Goal: Task Accomplishment & Management: Manage account settings

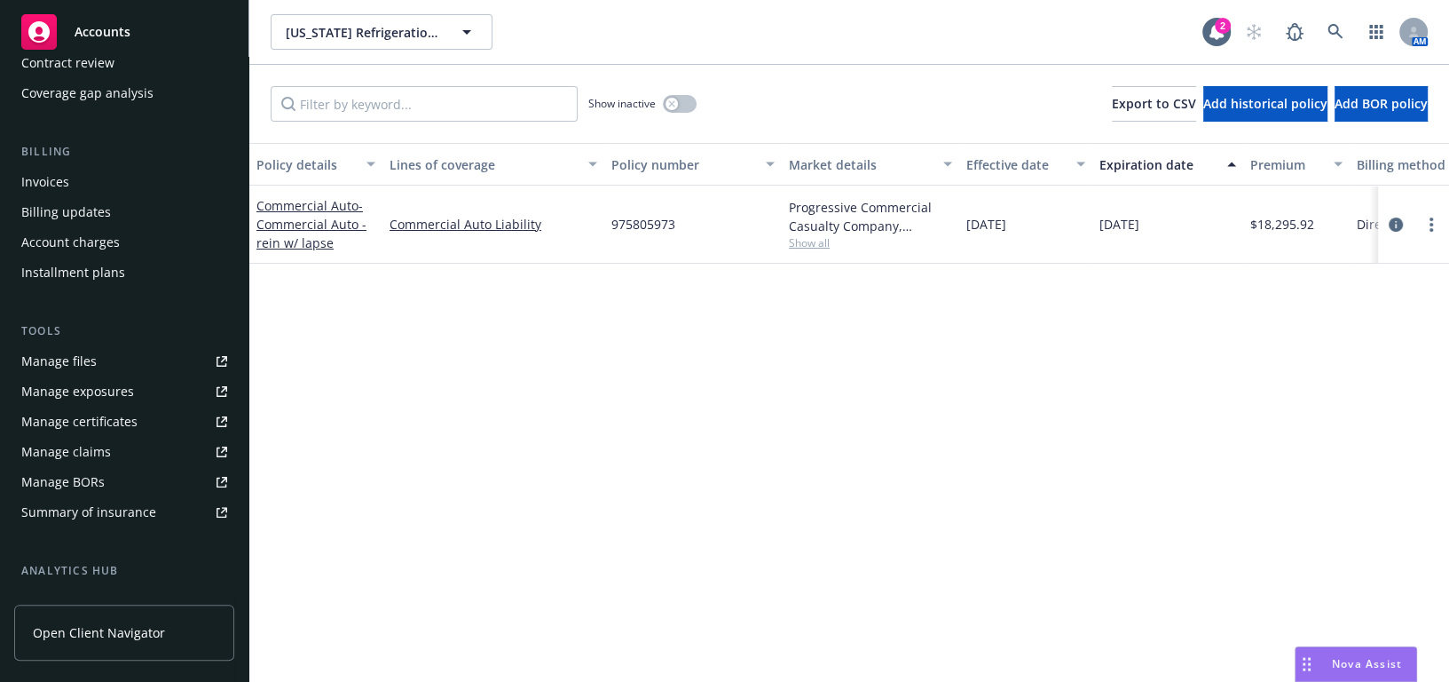
scroll to position [241, 0]
click at [150, 418] on link "Manage certificates" at bounding box center [124, 420] width 220 height 28
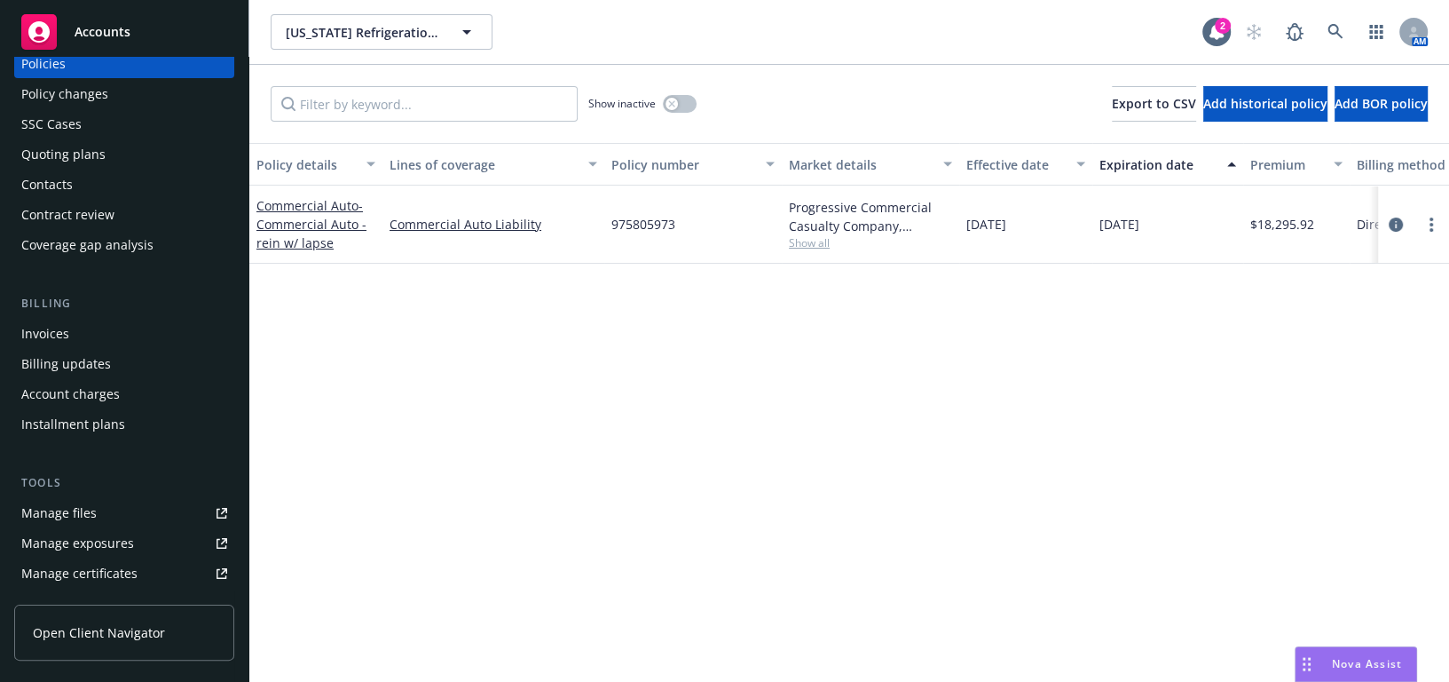
scroll to position [0, 0]
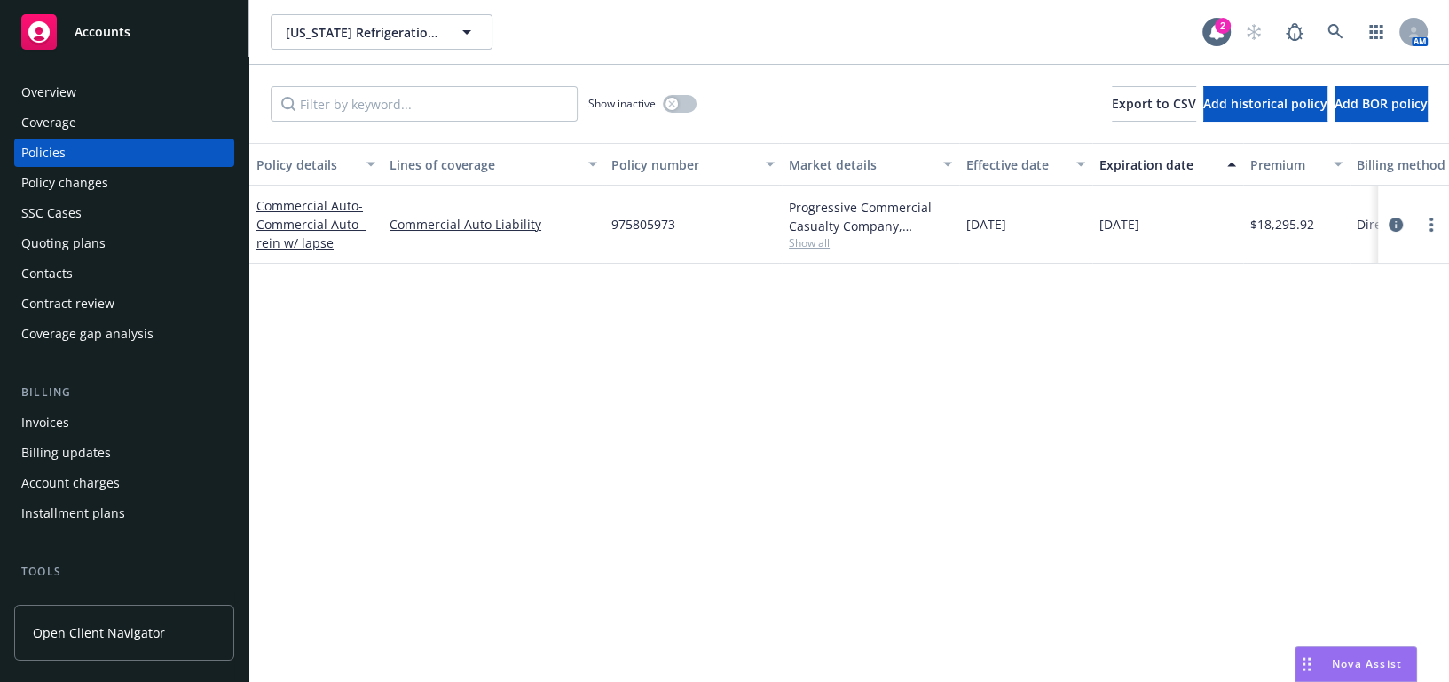
click at [160, 133] on div "Coverage" at bounding box center [124, 122] width 206 height 28
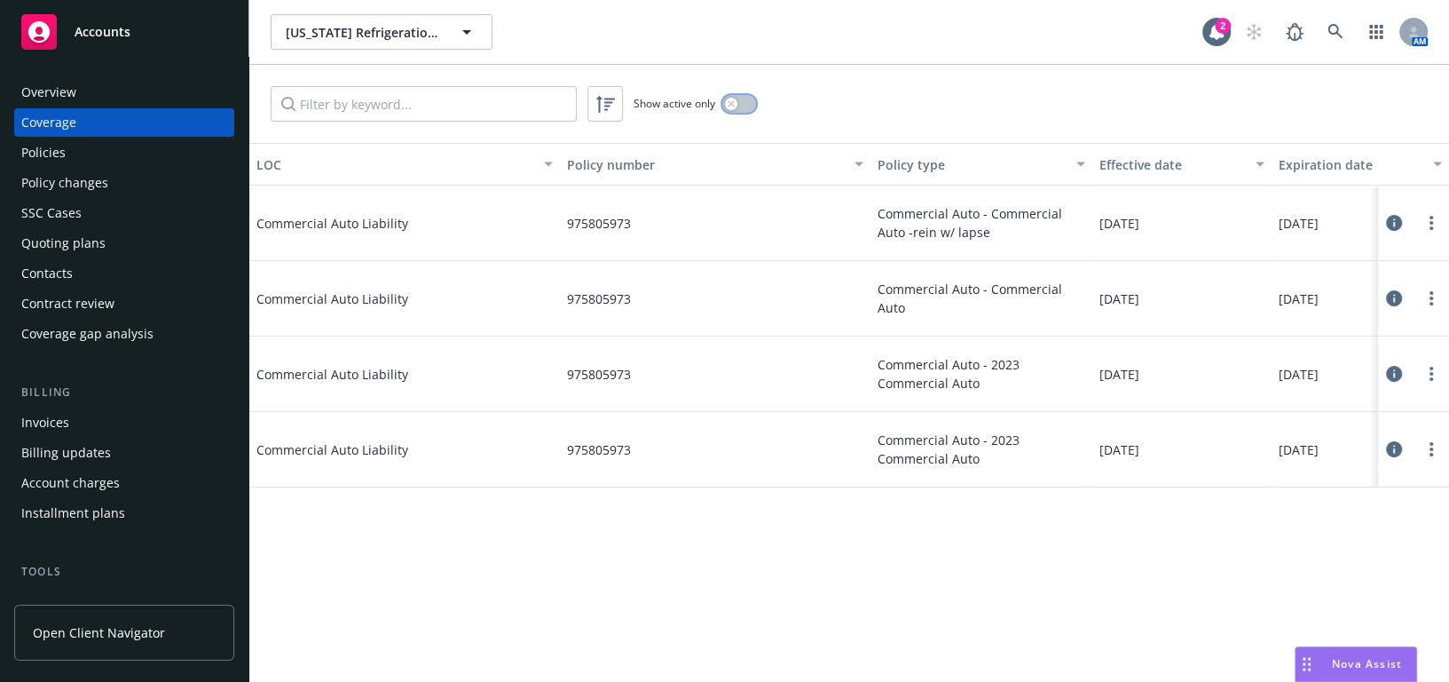
click at [734, 105] on icon "button" at bounding box center [731, 103] width 7 height 7
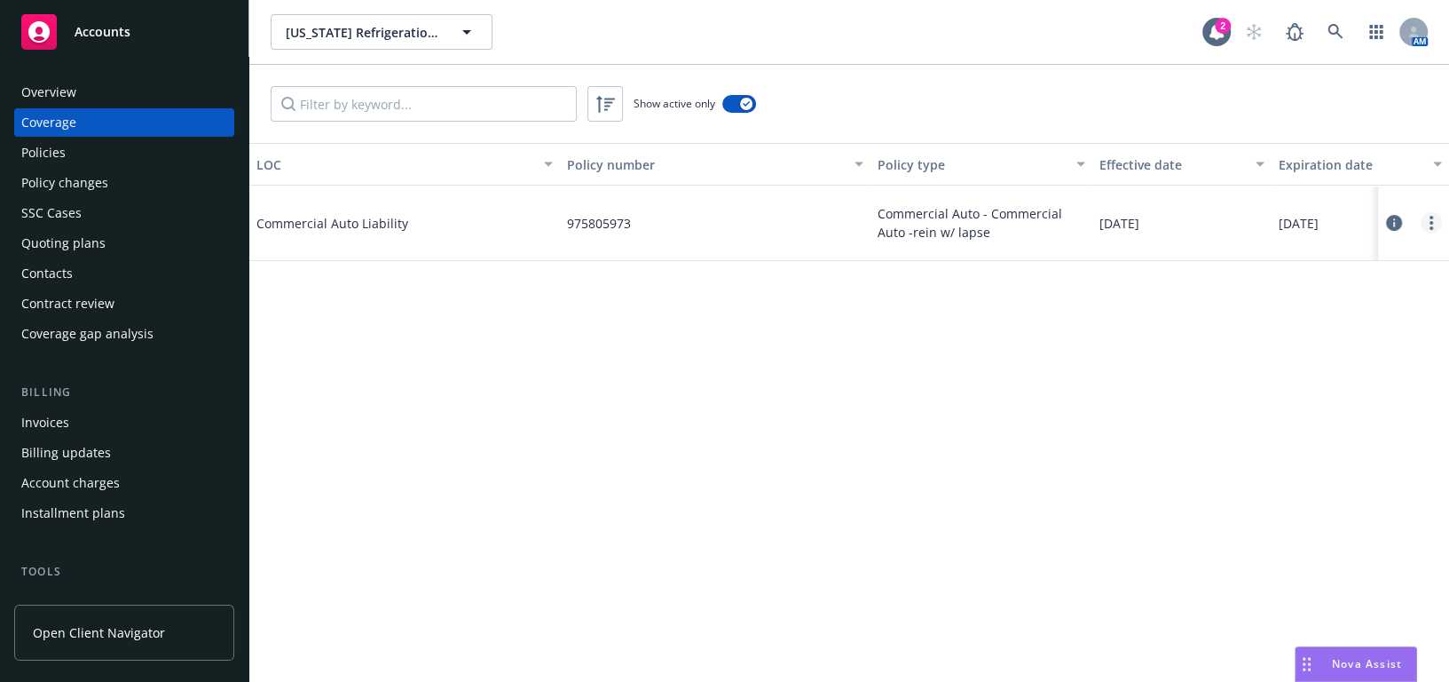
click at [1430, 217] on icon "more" at bounding box center [1432, 223] width 4 height 14
click at [1265, 275] on div "Edit coverage Delete coverage View policy View LOCs on the same policy Copy log…" at bounding box center [1324, 330] width 233 height 178
click at [1243, 264] on link "Edit coverage" at bounding box center [1324, 259] width 233 height 36
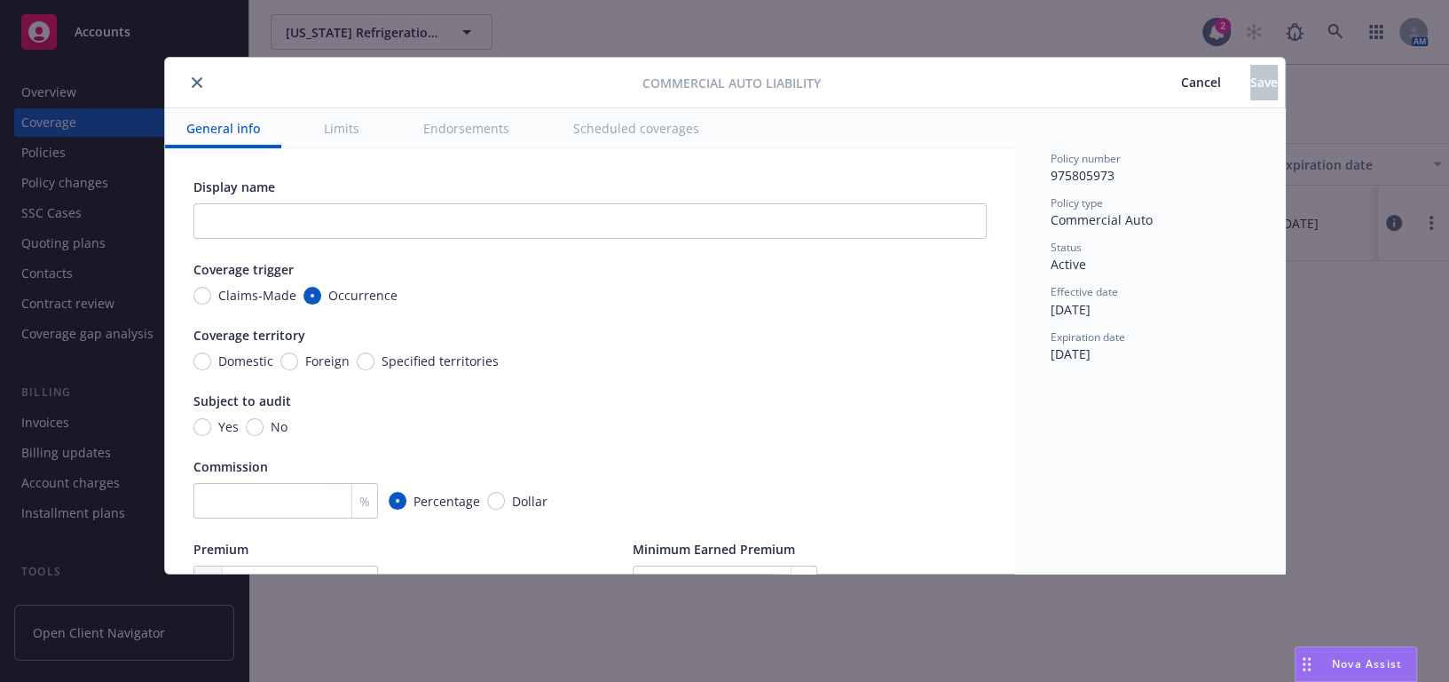
click at [194, 79] on icon "close" at bounding box center [197, 82] width 11 height 11
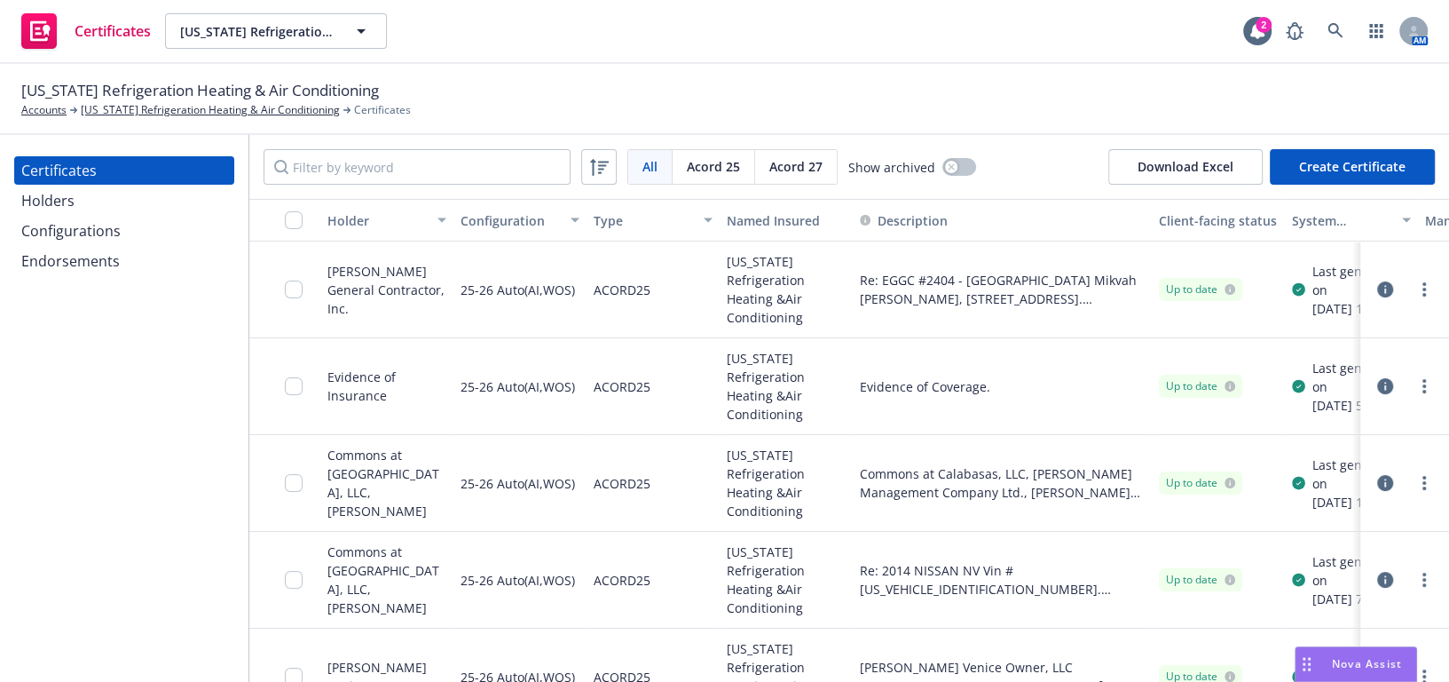
click at [434, 147] on div "All All Acord 25 Acord 27 Show archived Download Excel Create Certificate" at bounding box center [849, 167] width 1200 height 64
click at [435, 175] on input "Filter by keyword" at bounding box center [417, 167] width 307 height 36
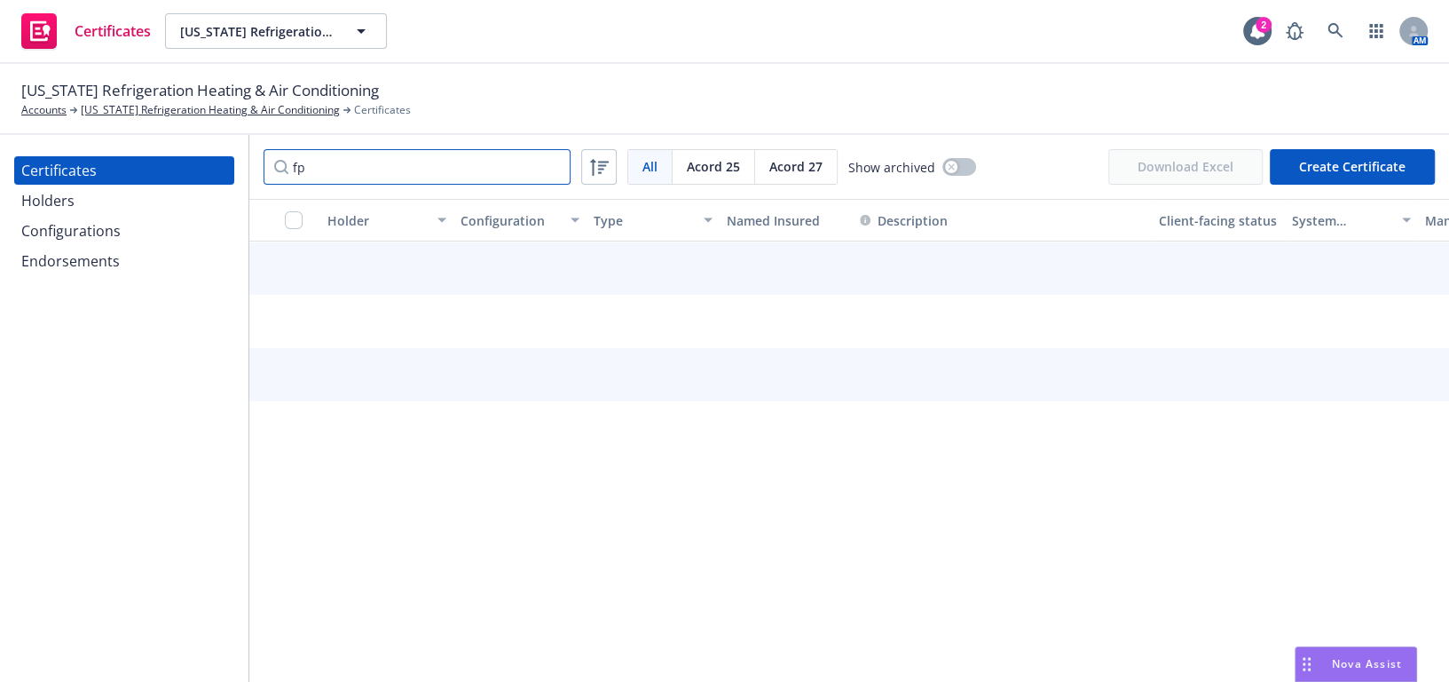
type input "f"
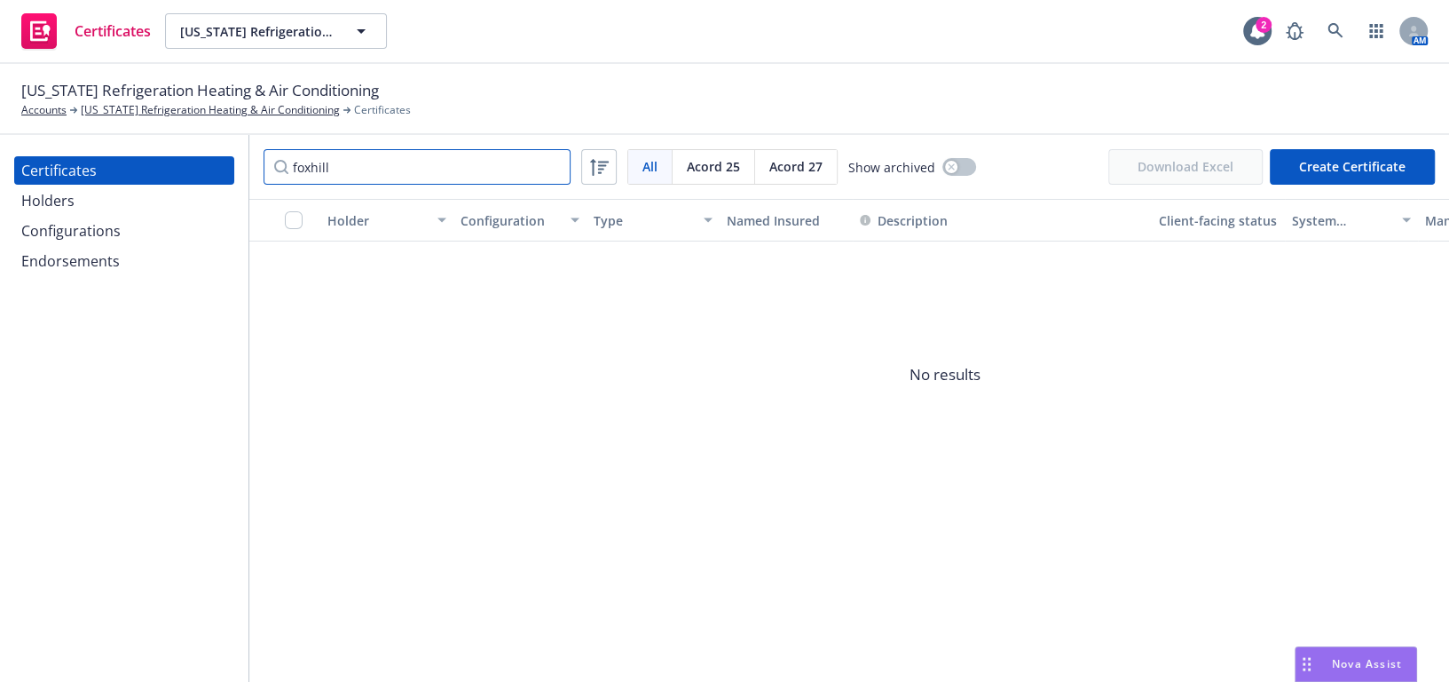
drag, startPoint x: 363, startPoint y: 141, endPoint x: 250, endPoint y: 128, distance: 113.5
click at [250, 130] on div "California Refrigeration Heating & Air Conditioning Accounts California Refrige…" at bounding box center [724, 373] width 1449 height 618
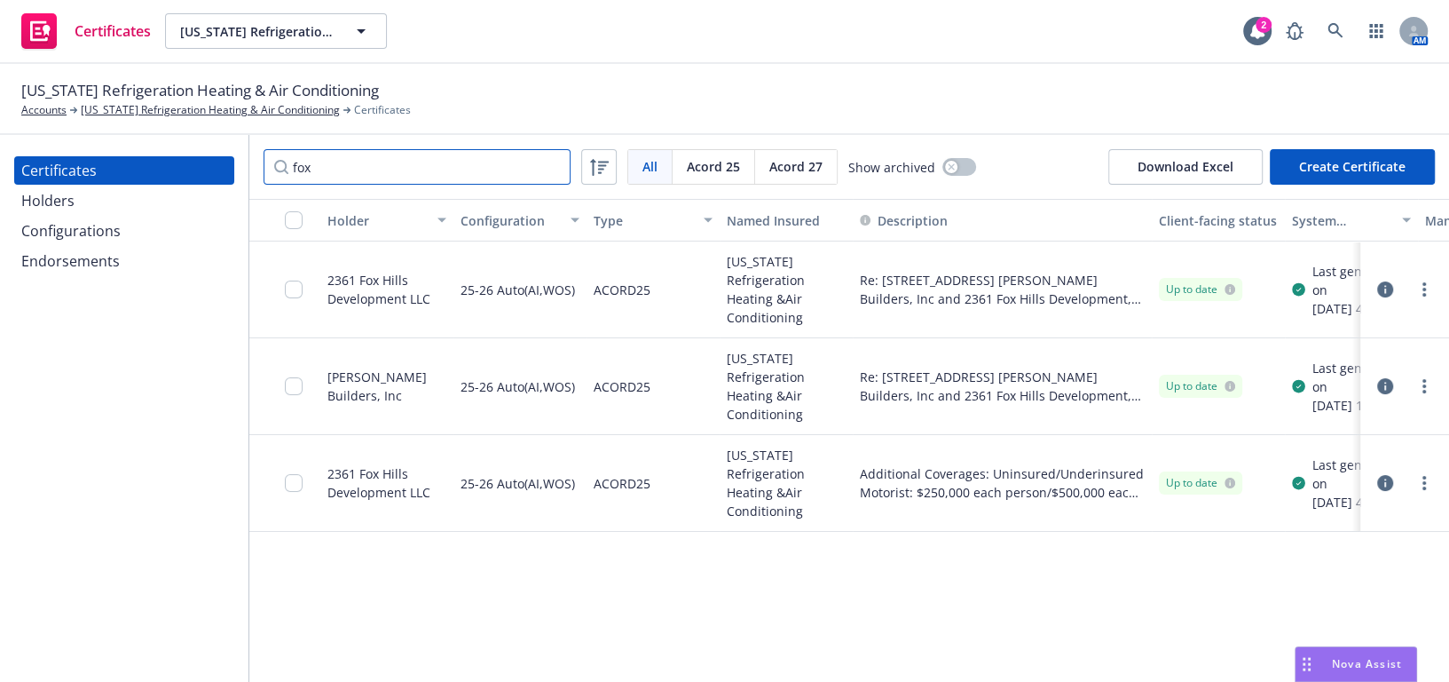
type input "fox"
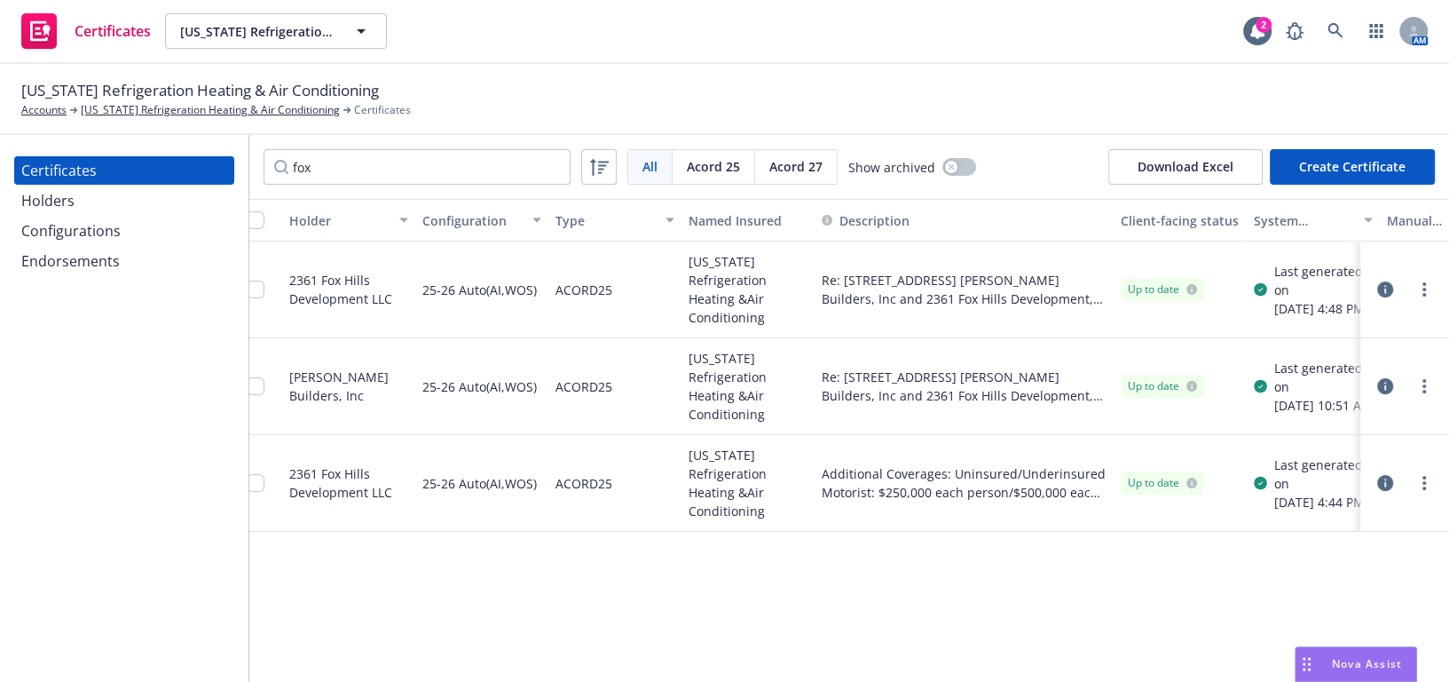
drag, startPoint x: 949, startPoint y: 346, endPoint x: 968, endPoint y: 343, distance: 19.7
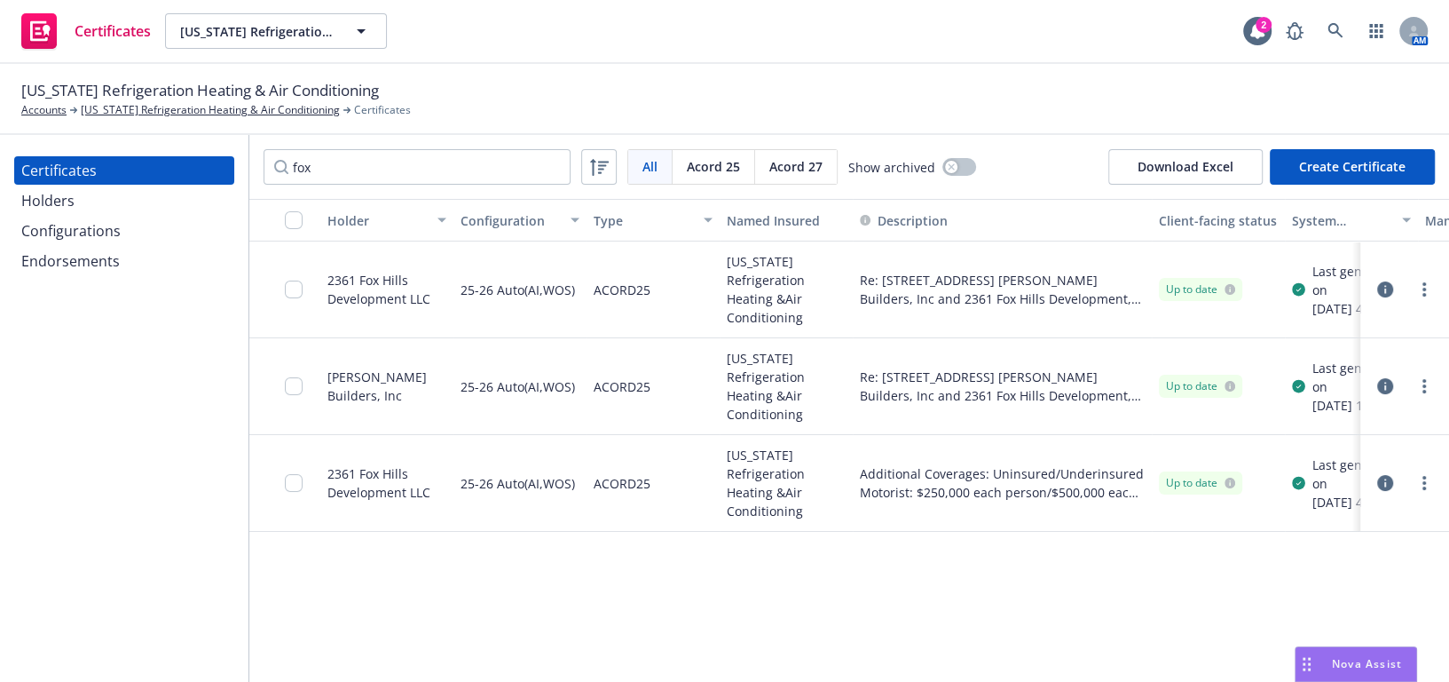
drag, startPoint x: 917, startPoint y: 354, endPoint x: 647, endPoint y: 391, distance: 272.2
click at [1414, 479] on link "more" at bounding box center [1424, 482] width 21 height 21
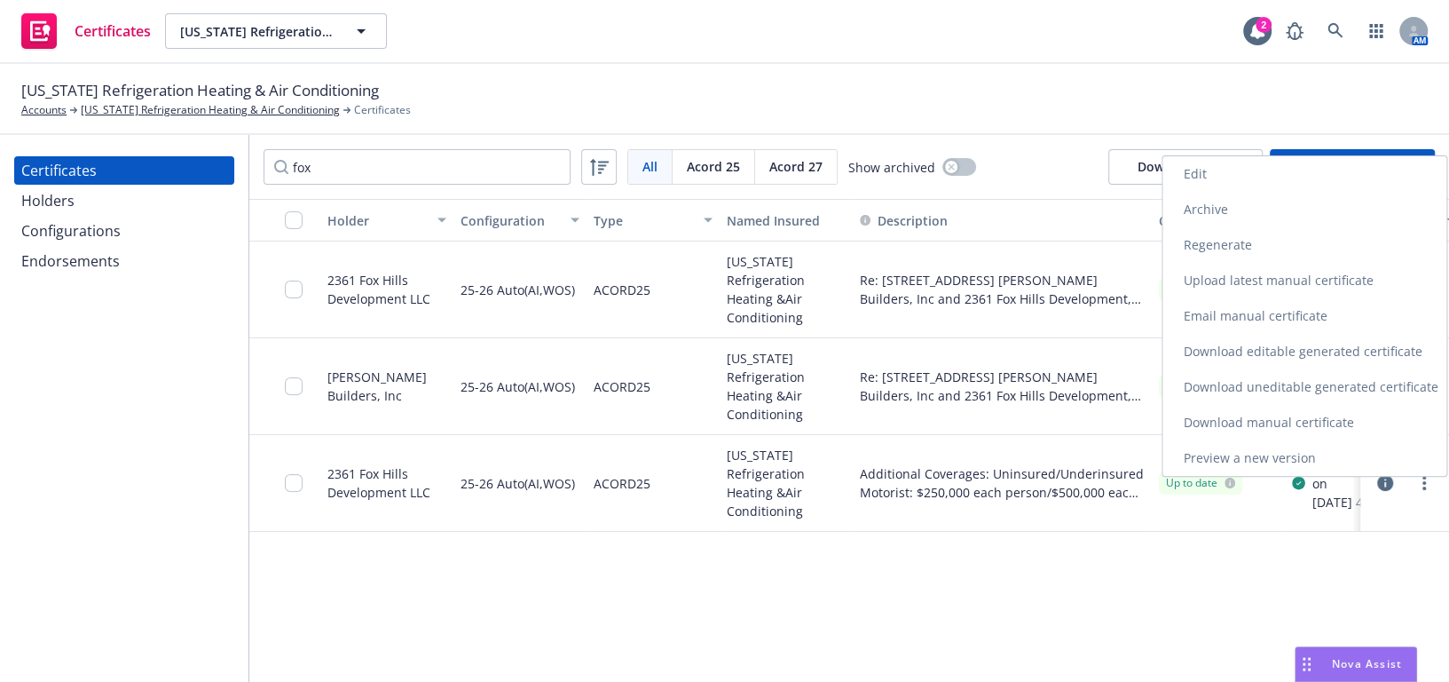
click at [1195, 203] on link "Archive" at bounding box center [1305, 210] width 284 height 36
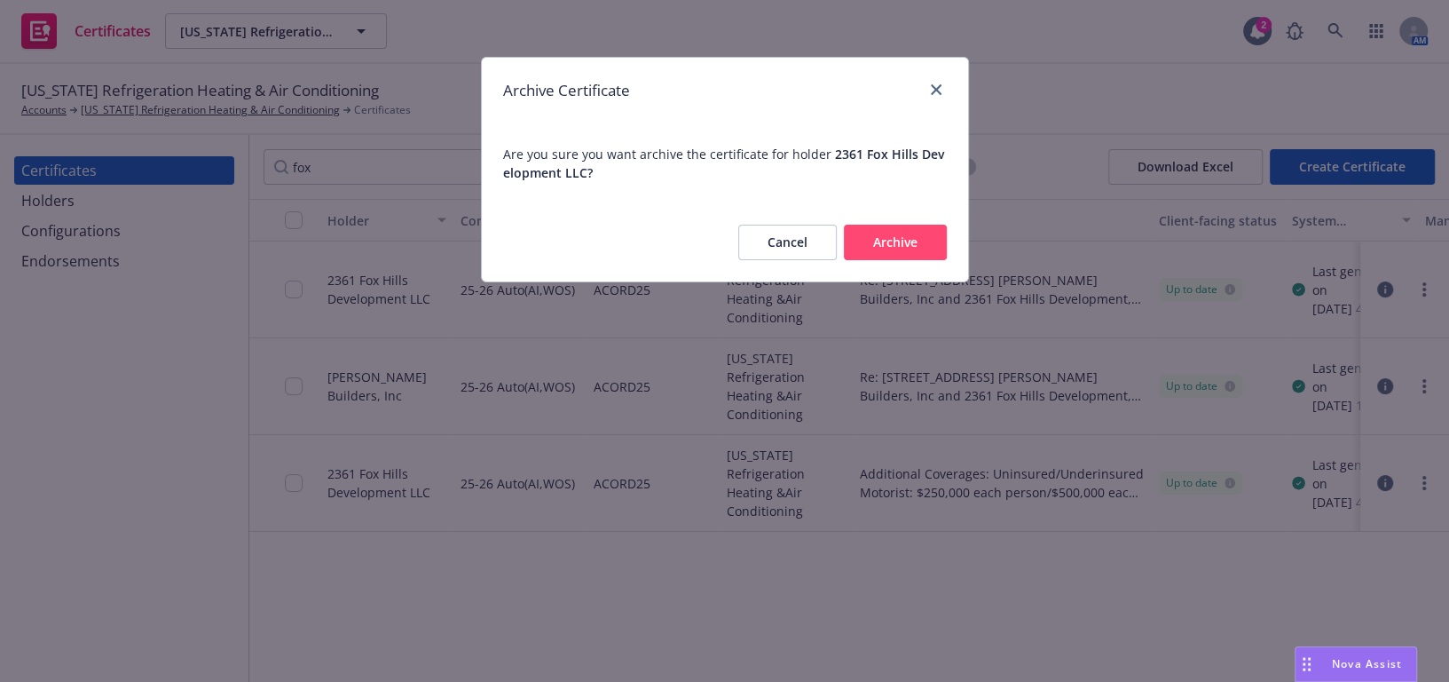
click at [923, 236] on button "Archive" at bounding box center [895, 243] width 103 height 36
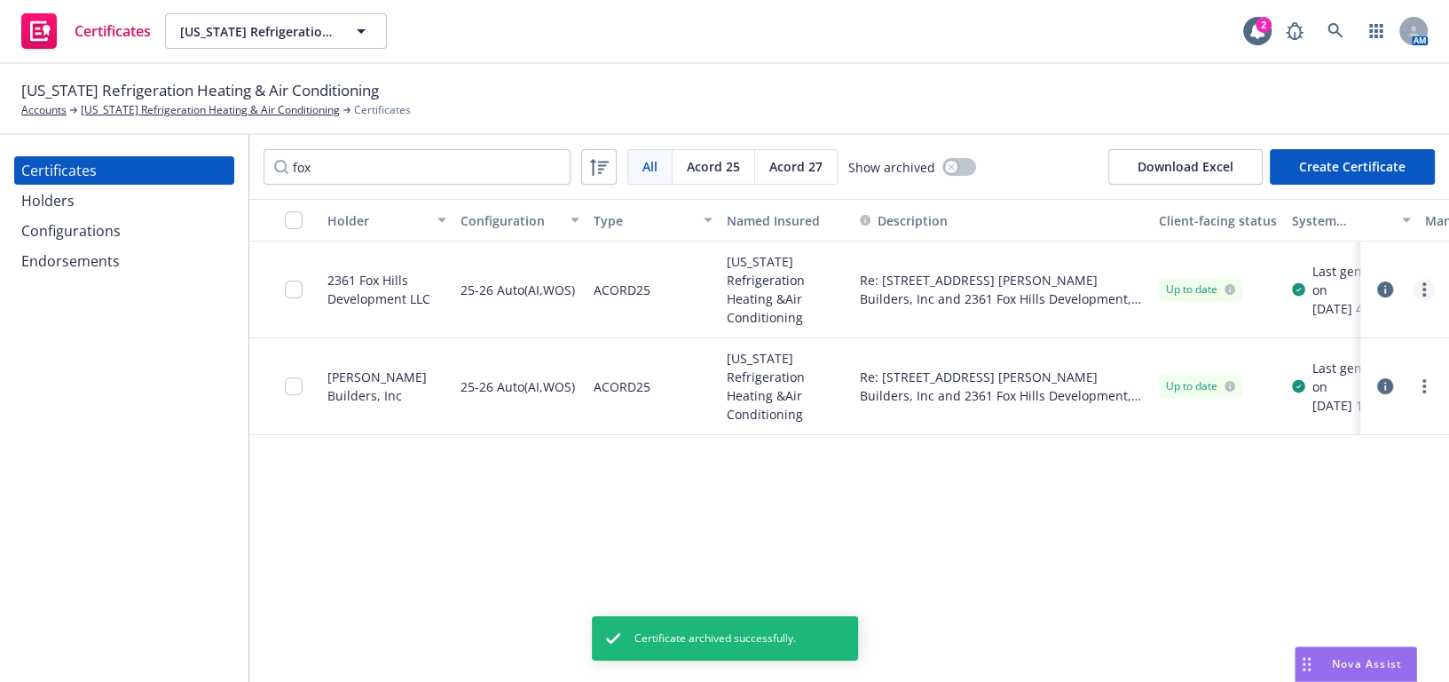
click at [1428, 287] on link "more" at bounding box center [1424, 289] width 21 height 21
click at [1252, 529] on link "Download uneditable generated certificate" at bounding box center [1292, 539] width 284 height 36
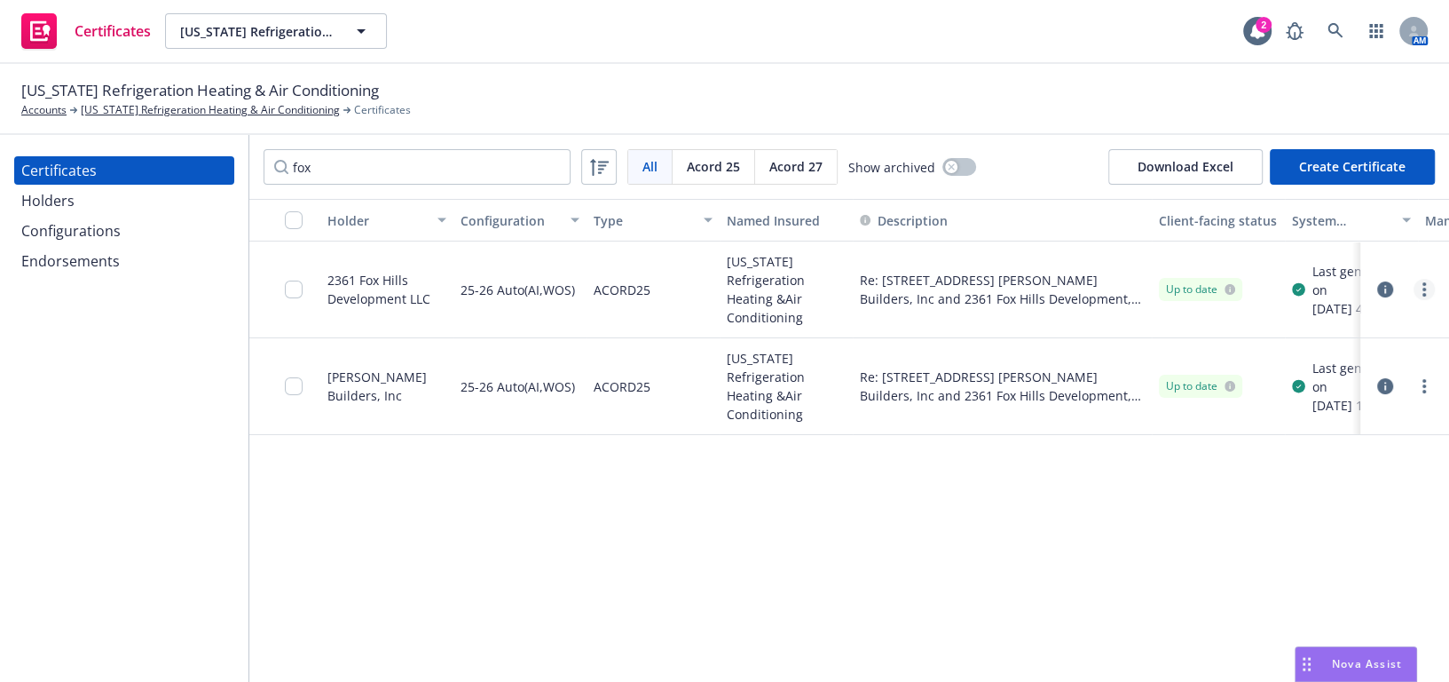
click at [1428, 290] on link "more" at bounding box center [1424, 289] width 21 height 21
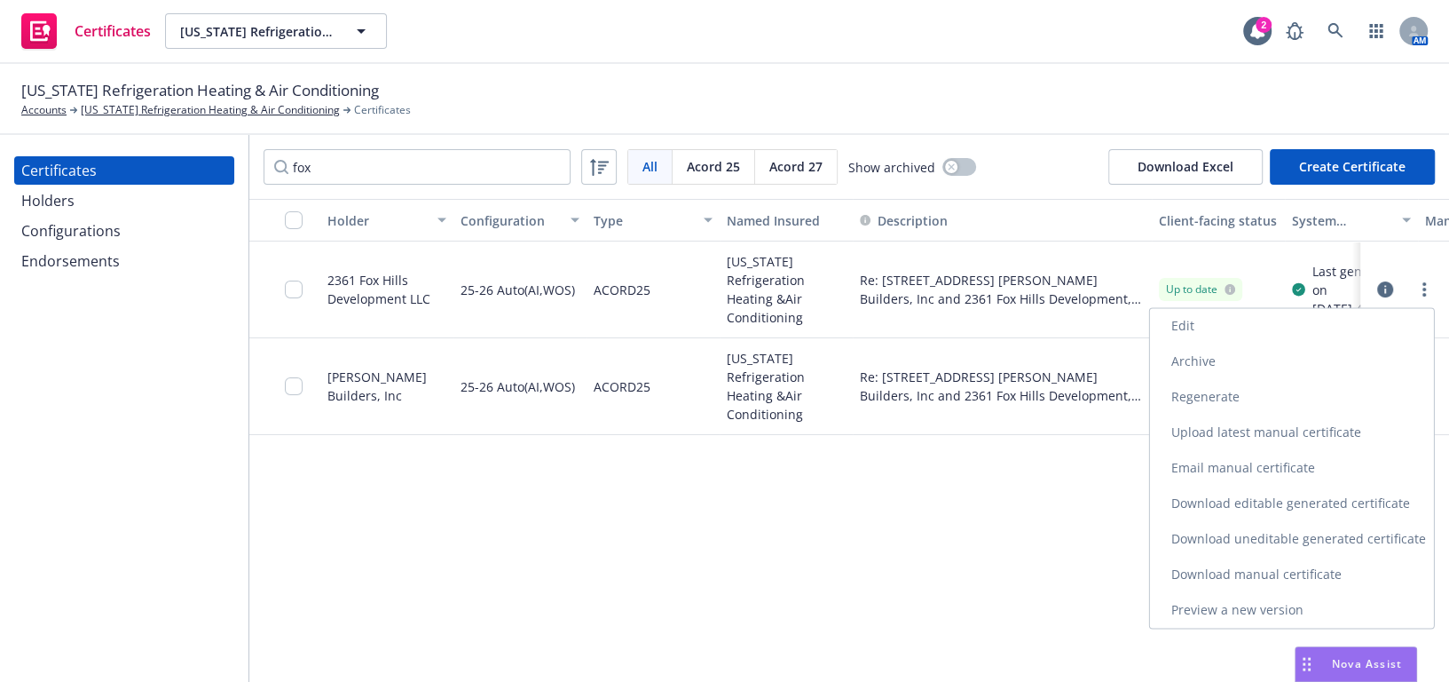
click at [1198, 400] on link "Regenerate" at bounding box center [1292, 397] width 284 height 36
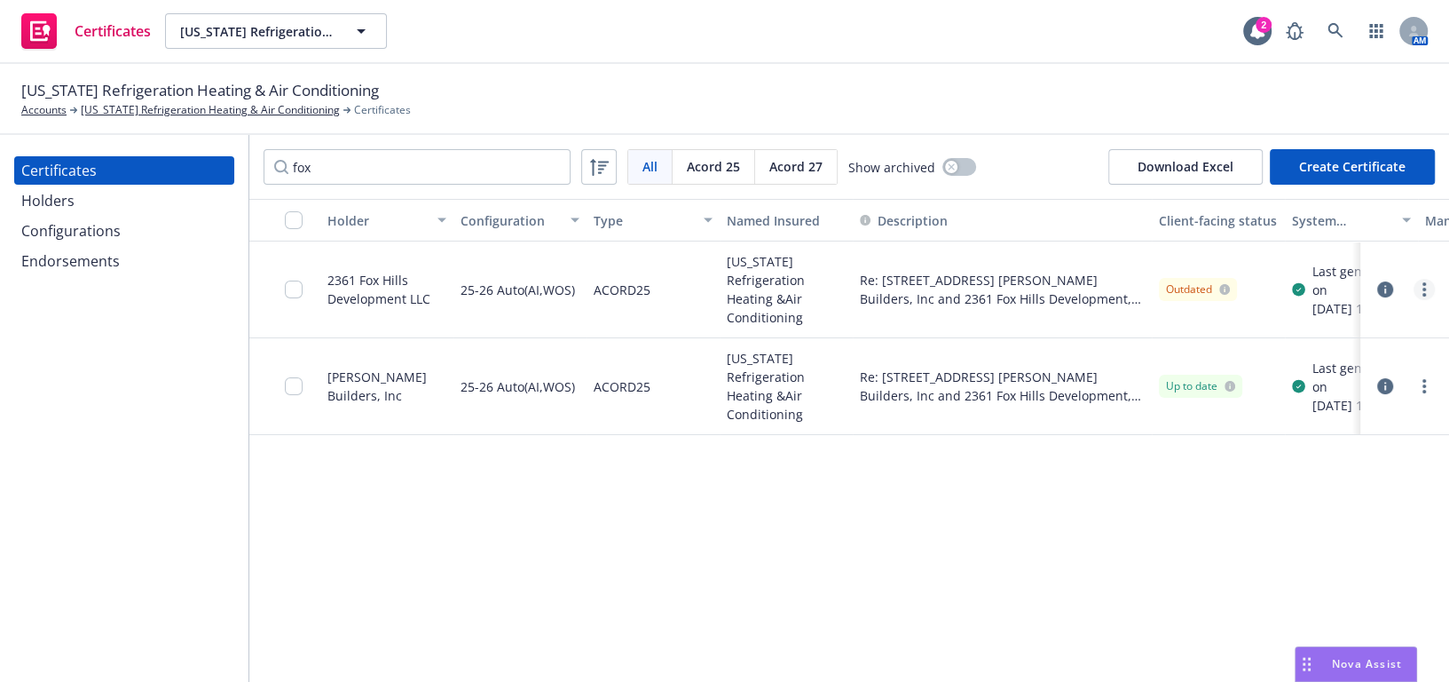
click at [1416, 290] on link "more" at bounding box center [1424, 289] width 21 height 21
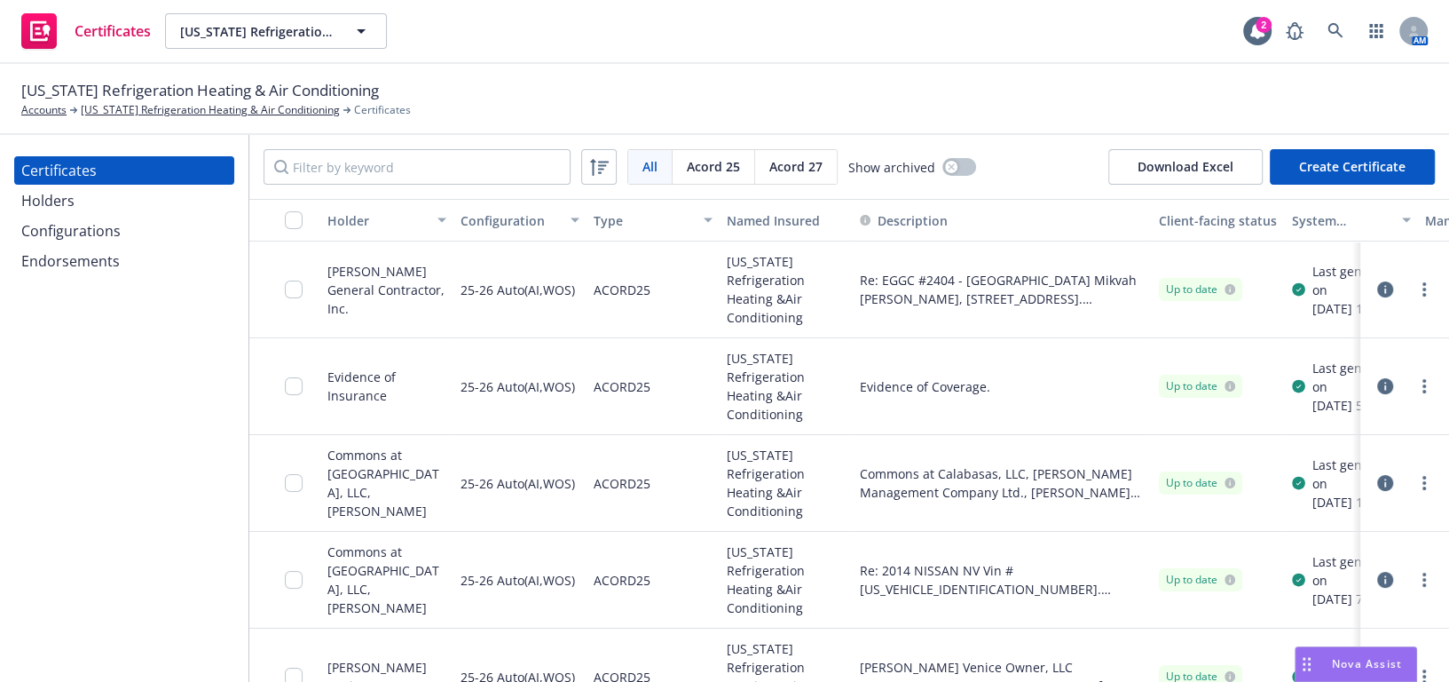
click at [98, 251] on div "Endorsements" at bounding box center [70, 261] width 99 height 28
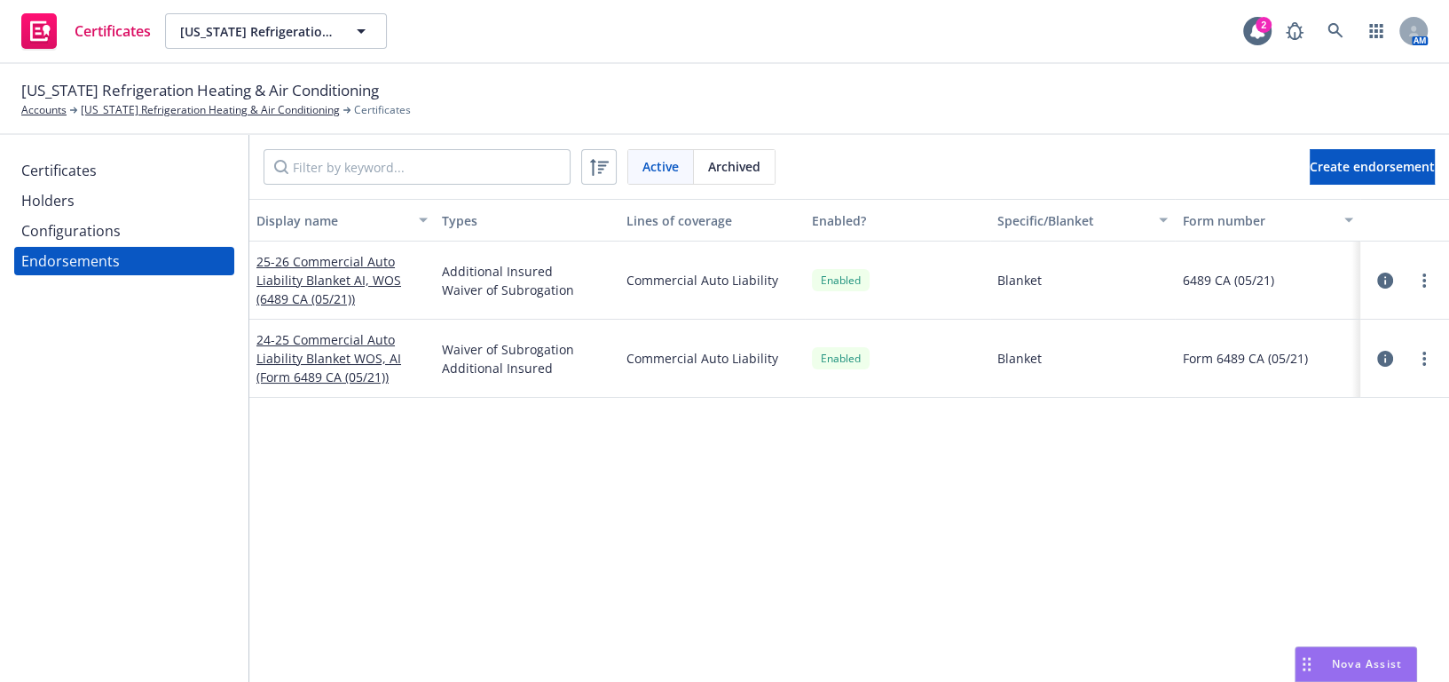
click at [96, 233] on div "Configurations" at bounding box center [70, 231] width 99 height 28
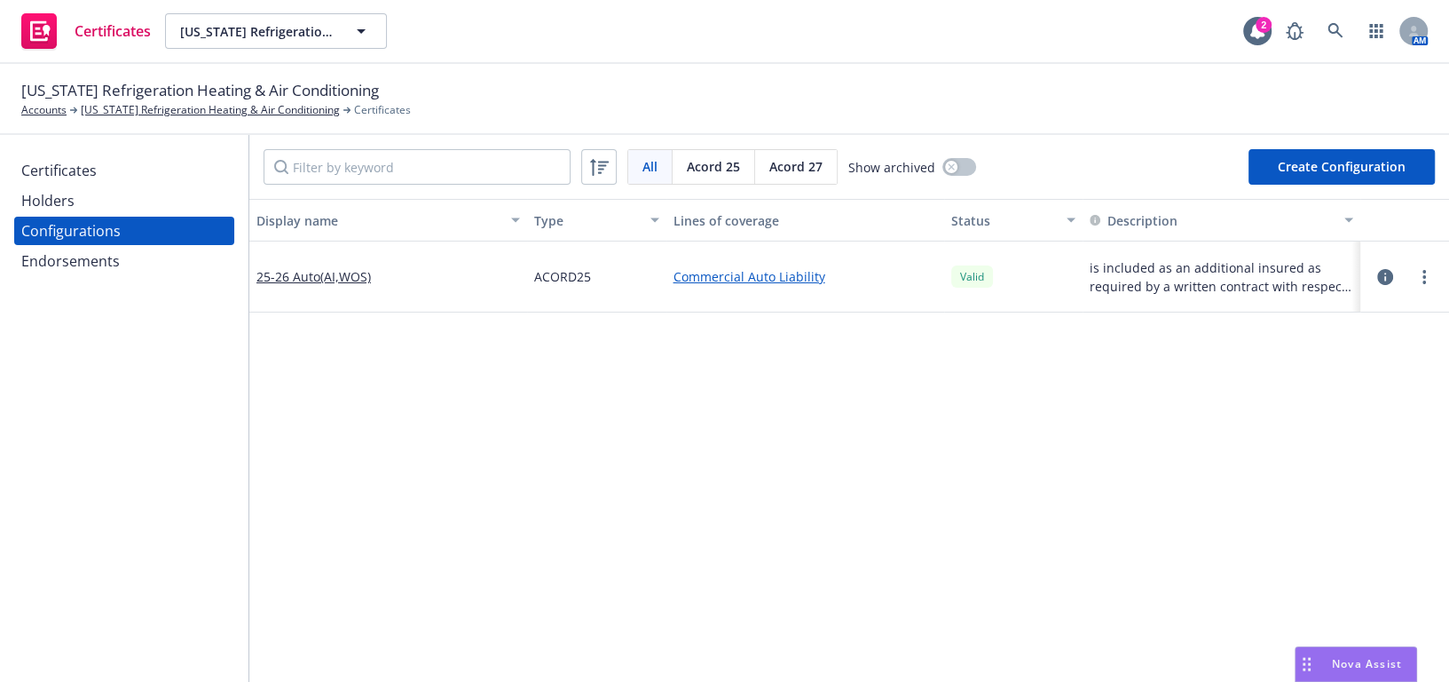
click at [1423, 275] on div at bounding box center [1405, 277] width 75 height 36
click at [1417, 274] on link "more" at bounding box center [1424, 276] width 21 height 21
click at [1289, 451] on link "Regenerate all certificates" at bounding box center [1324, 456] width 195 height 36
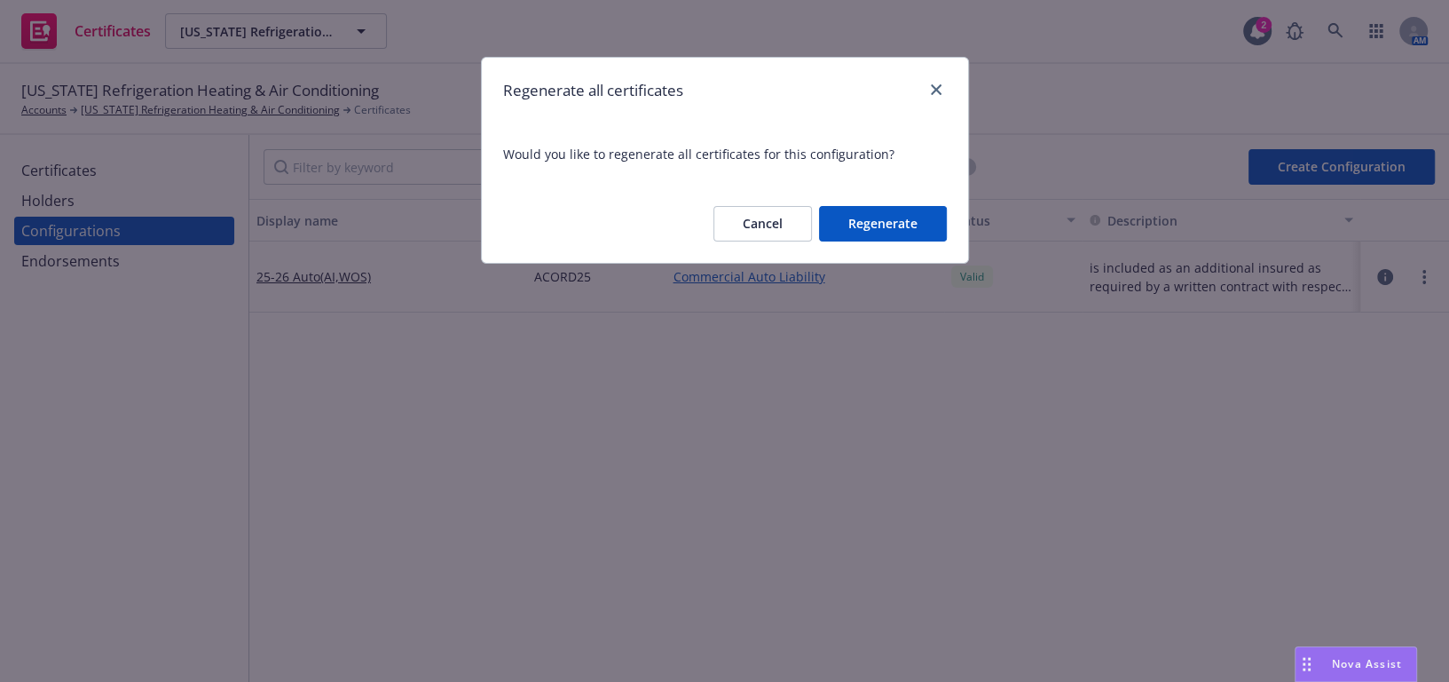
click at [897, 242] on div "Cancel Regenerate" at bounding box center [725, 224] width 486 height 78
click at [897, 239] on button "Regenerate" at bounding box center [883, 224] width 128 height 36
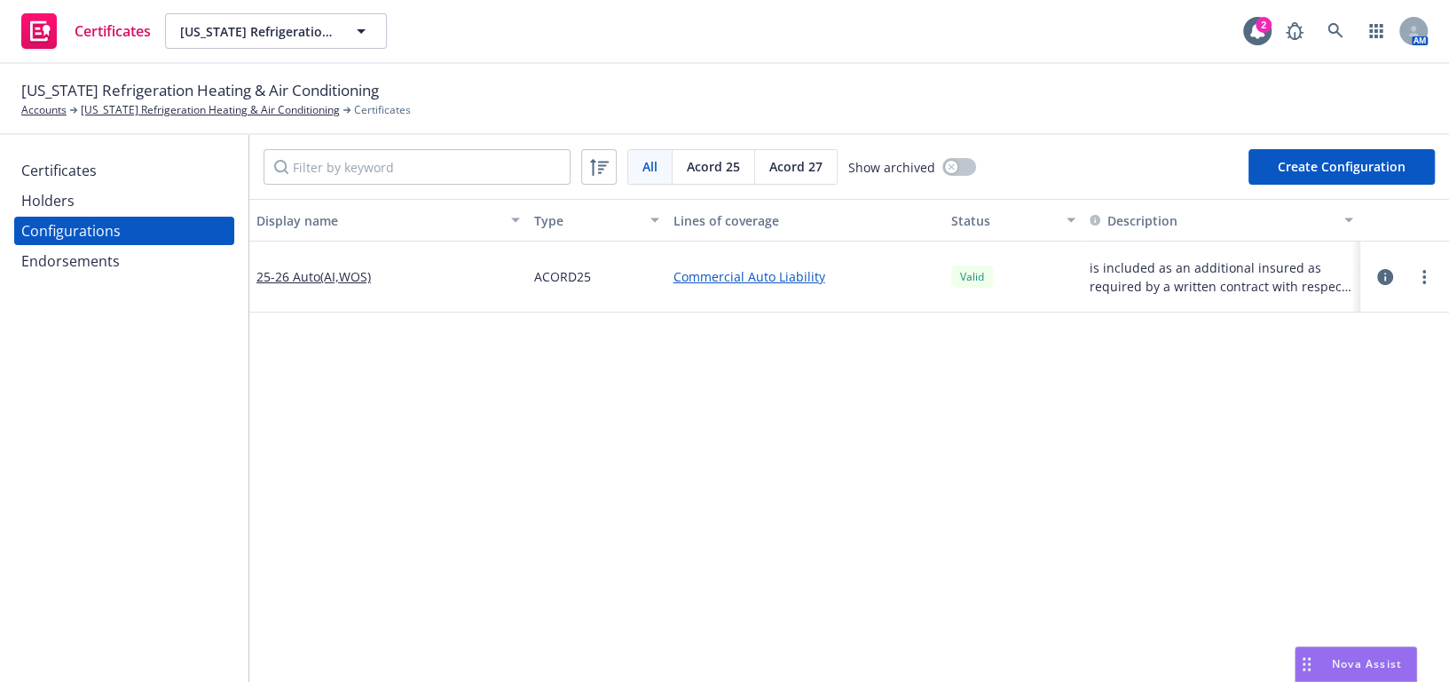
click at [156, 176] on div "Certificates" at bounding box center [124, 170] width 206 height 28
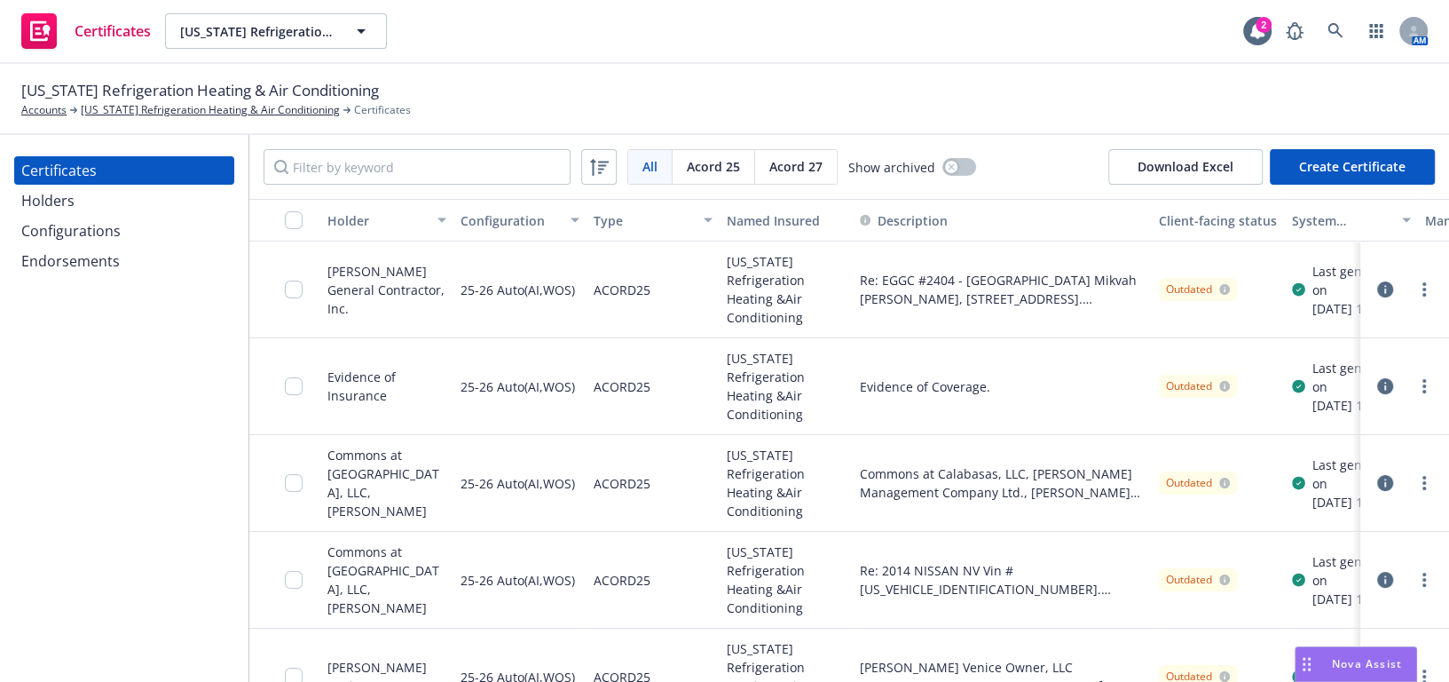
click at [128, 480] on div "Certificates Holders Configurations Endorsements" at bounding box center [124, 408] width 249 height 547
click at [283, 223] on div "button" at bounding box center [284, 220] width 57 height 18
click at [296, 212] on input "checkbox" at bounding box center [294, 220] width 18 height 18
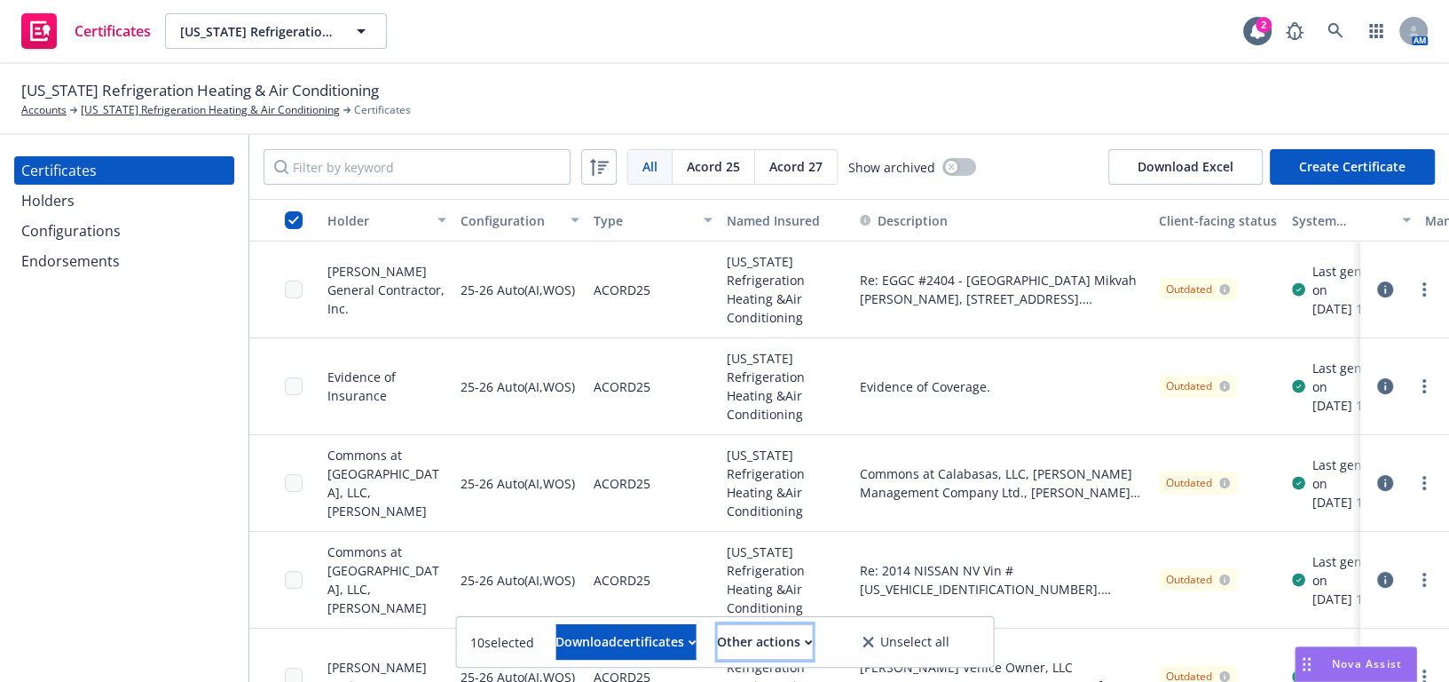
drag, startPoint x: 786, startPoint y: 639, endPoint x: 782, endPoint y: 621, distance: 18.3
click at [786, 640] on div "Other actions" at bounding box center [764, 642] width 95 height 34
click at [779, 608] on link "Publish certificates" at bounding box center [729, 597] width 170 height 36
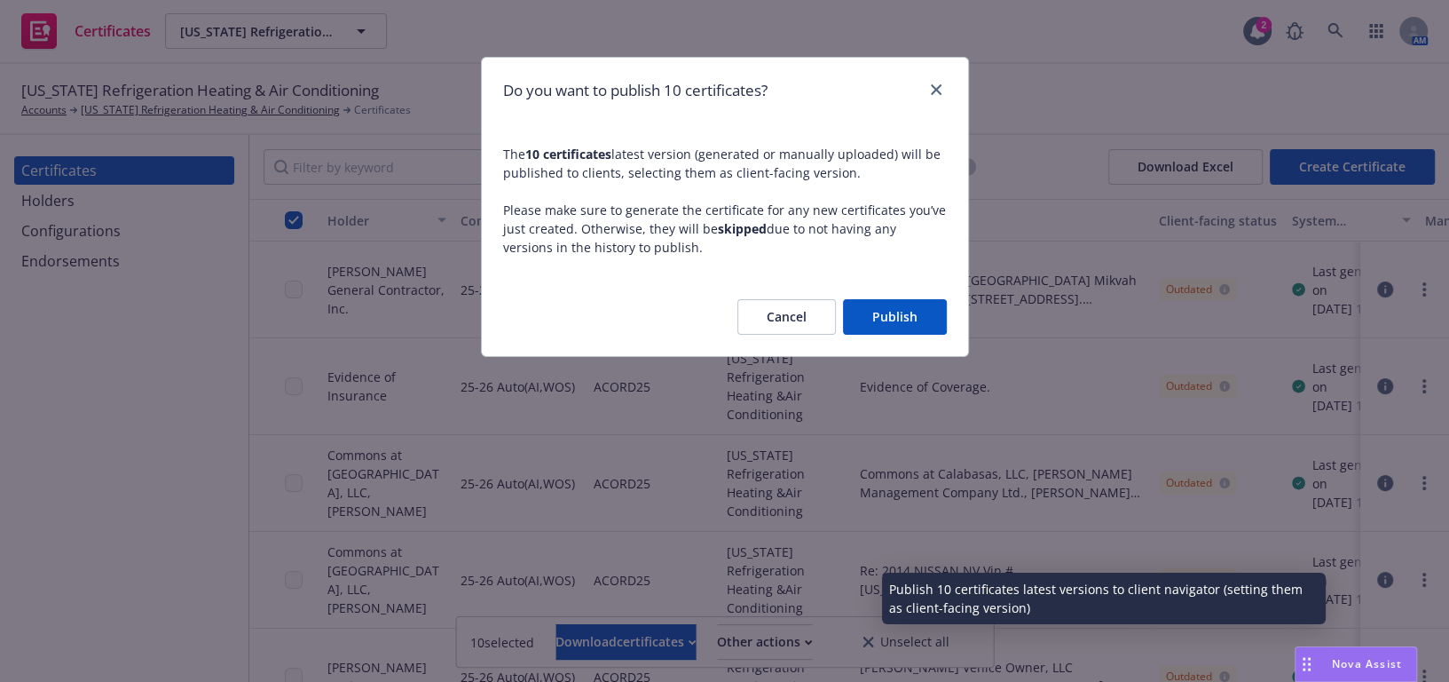
click at [779, 608] on div "Do you want to publish 10 certificates? The 10 certificates latest version (gen…" at bounding box center [724, 341] width 1449 height 682
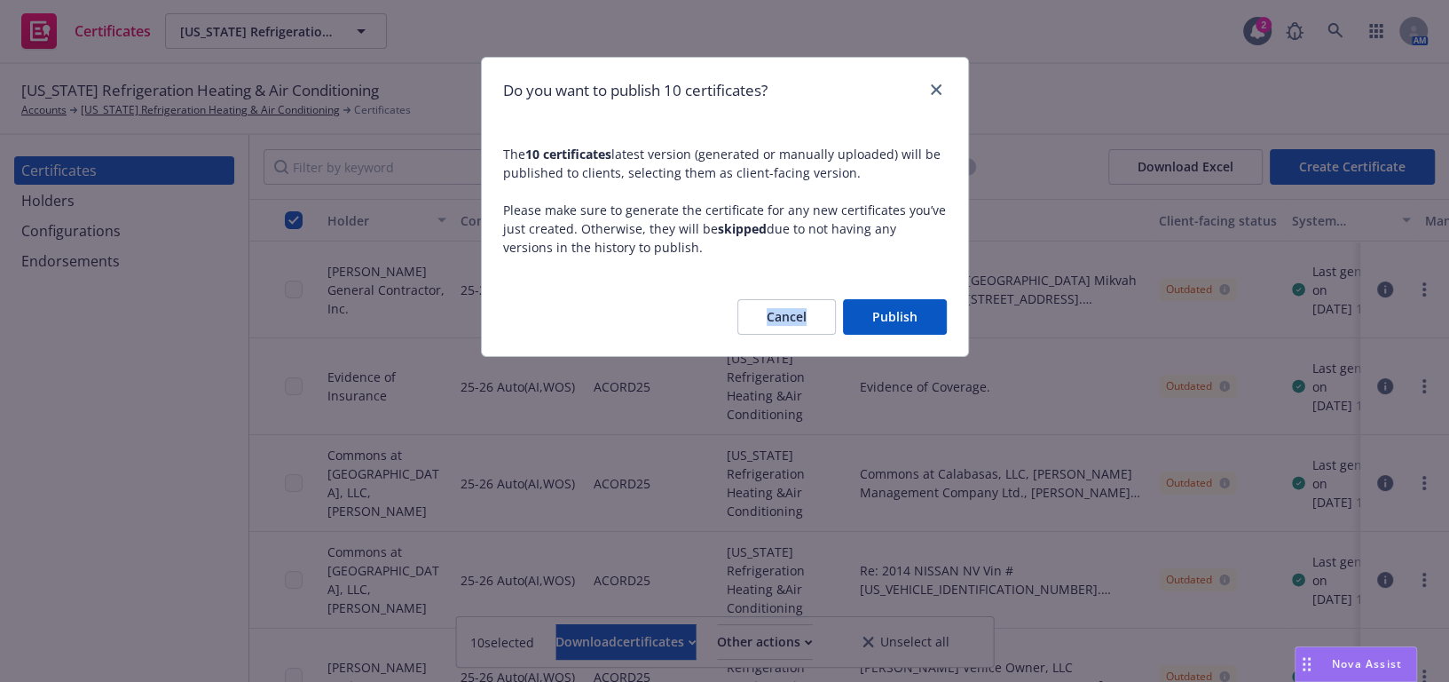
click at [917, 313] on button "Publish" at bounding box center [895, 317] width 104 height 36
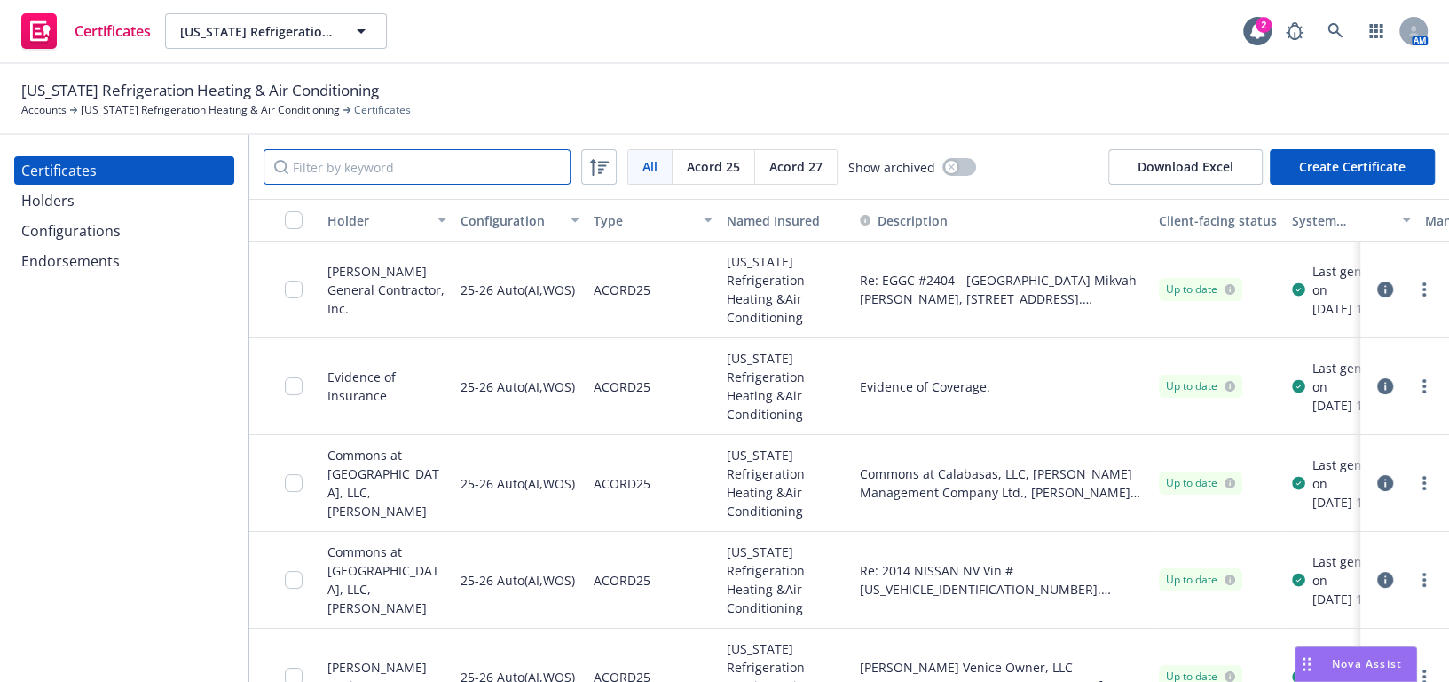
click at [444, 160] on input "Filter by keyword" at bounding box center [417, 167] width 307 height 36
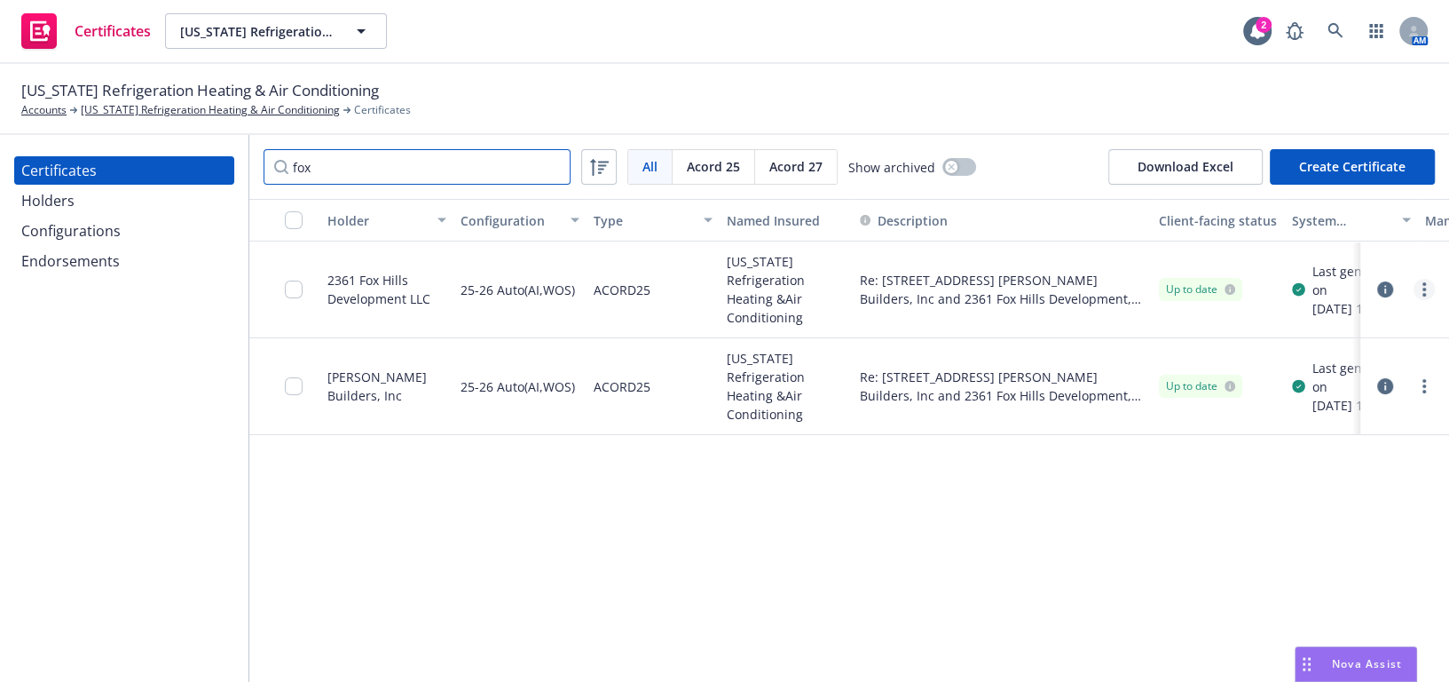
type input "fox"
click at [1420, 287] on link "more" at bounding box center [1424, 289] width 21 height 21
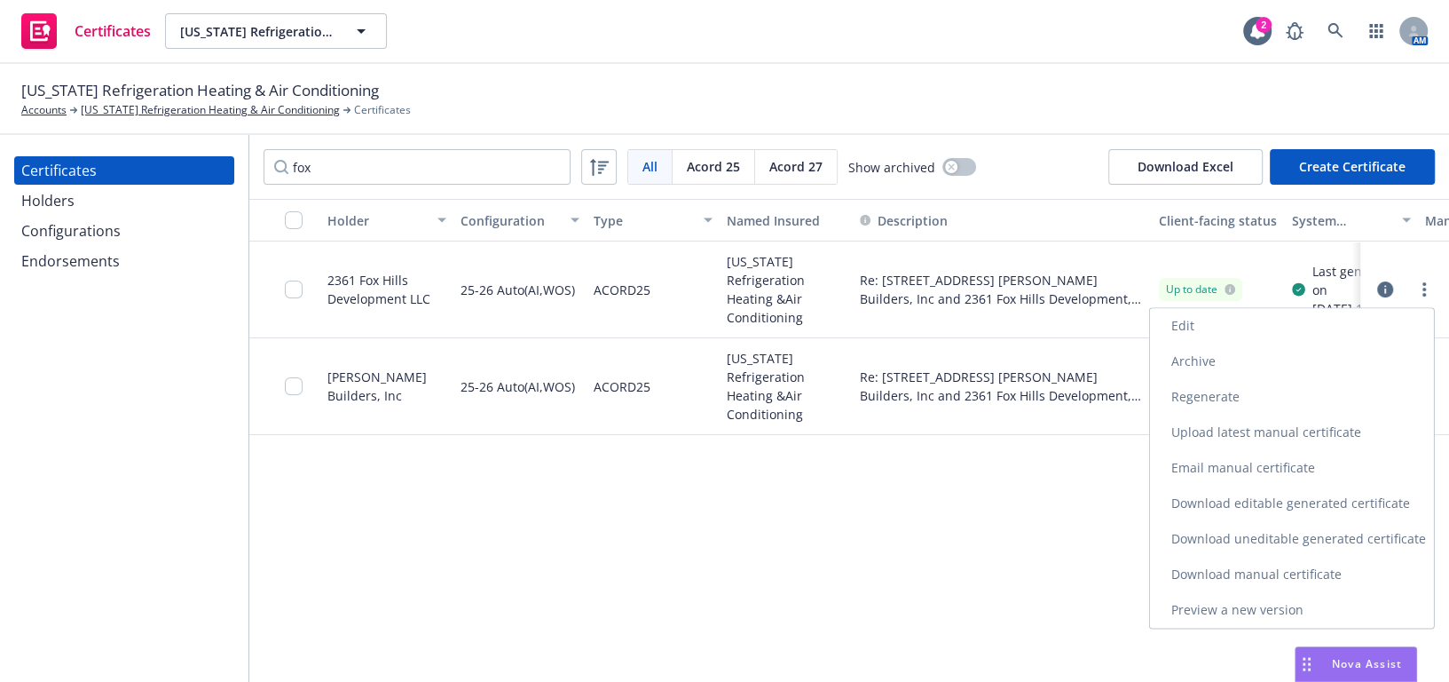
click at [1225, 538] on link "Download uneditable generated certificate" at bounding box center [1292, 539] width 284 height 36
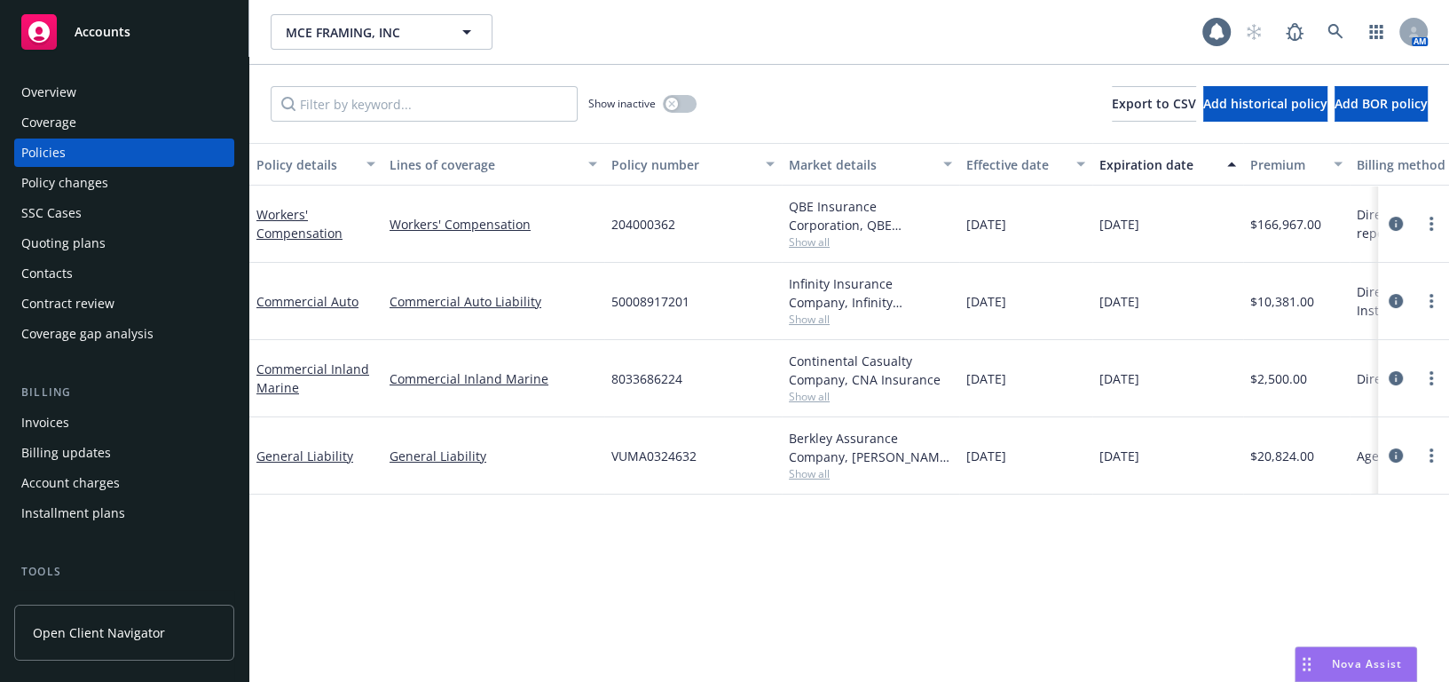
scroll to position [322, 0]
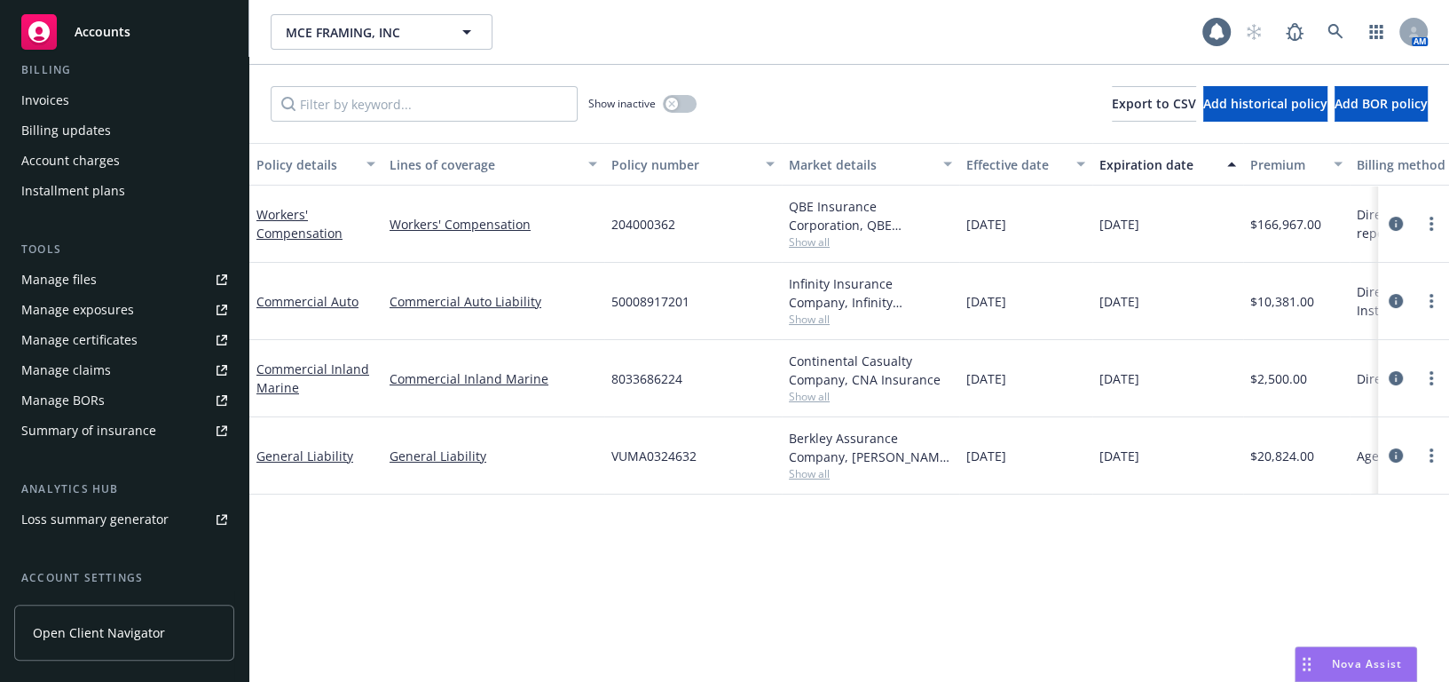
click at [117, 340] on div "Manage certificates" at bounding box center [79, 340] width 116 height 28
drag, startPoint x: 206, startPoint y: 98, endPoint x: 69, endPoint y: 106, distance: 136.9
click at [12, 89] on div "Accounts Overview Coverage Policies Policy changes SSC Cases Quoting plans Cont…" at bounding box center [724, 341] width 1449 height 682
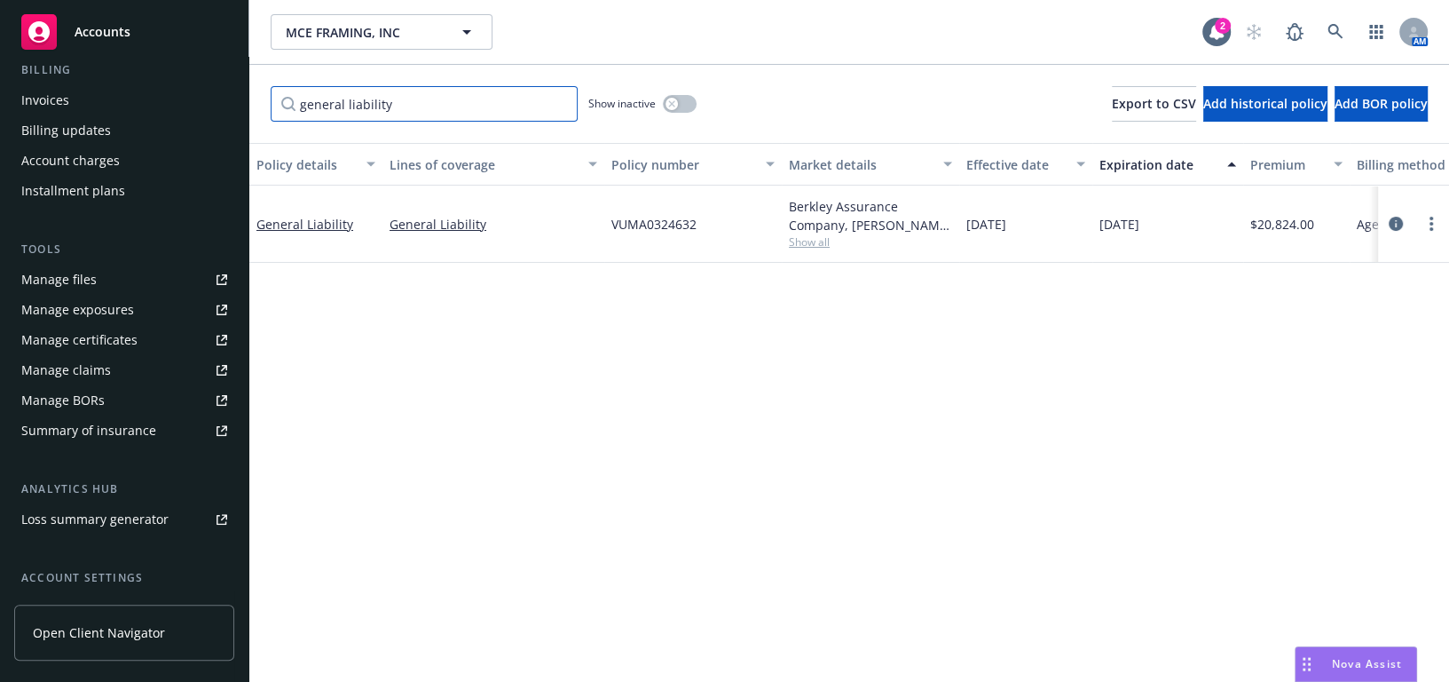
type input "general liability"
click at [679, 108] on button "button" at bounding box center [680, 104] width 34 height 18
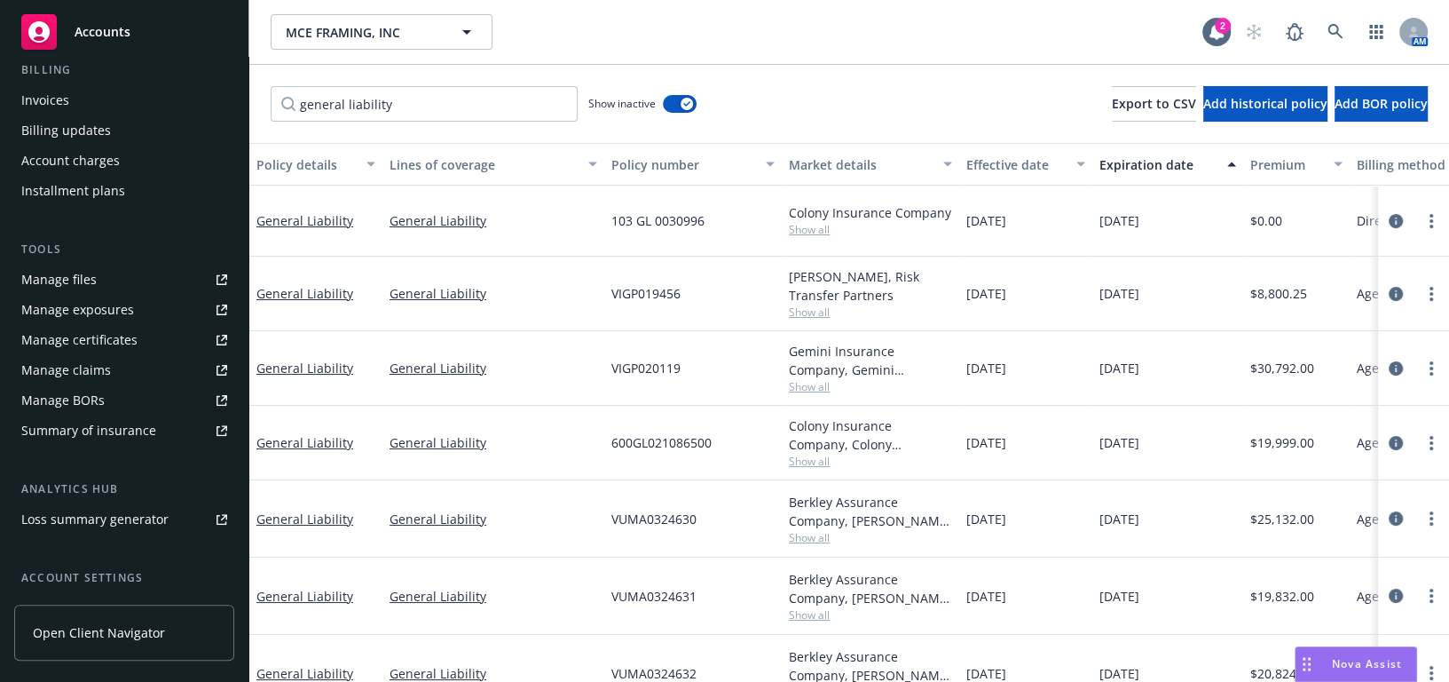
click at [1087, 166] on div "button" at bounding box center [1083, 164] width 9 height 41
click at [1109, 169] on div "Expiration date" at bounding box center [1158, 164] width 117 height 19
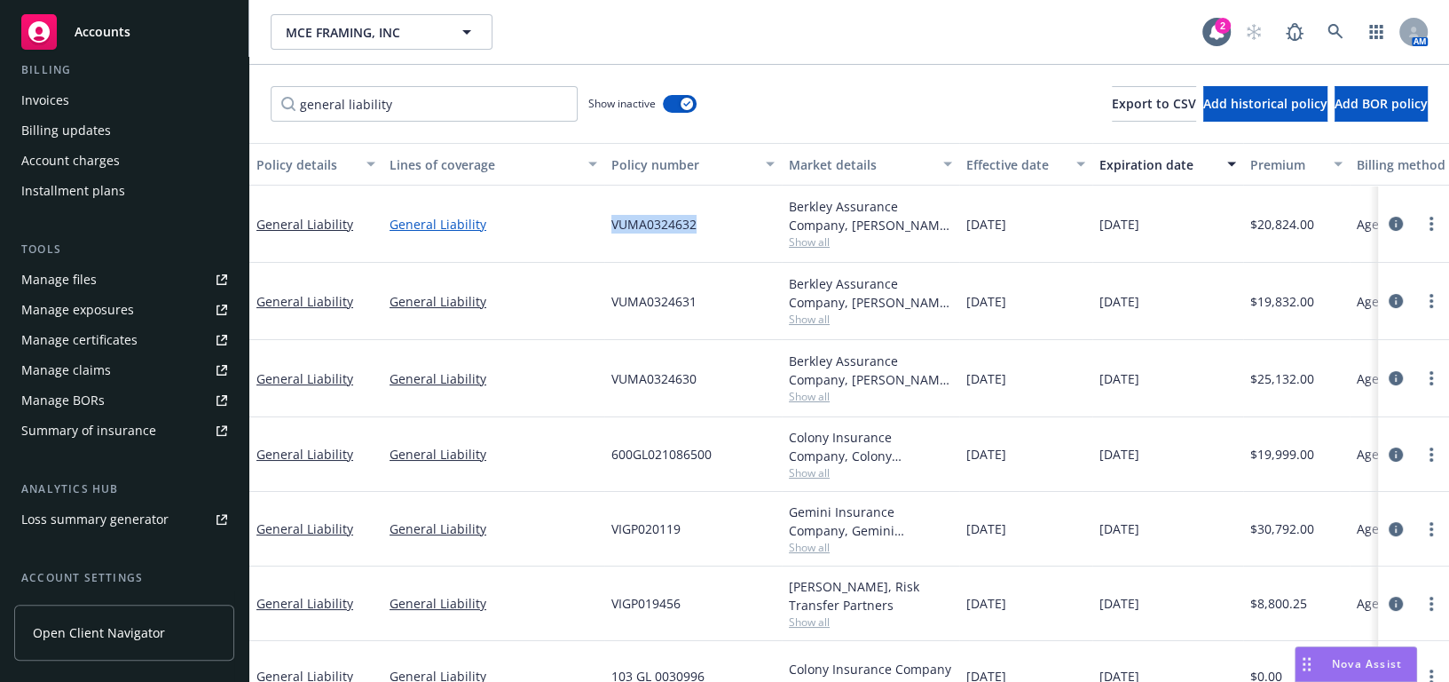
drag, startPoint x: 699, startPoint y: 217, endPoint x: 568, endPoint y: 230, distance: 132.0
click at [568, 230] on div "General Liability General Liability VUMA0324632 Berkley Assurance Company, [PER…" at bounding box center [1105, 223] width 1713 height 77
copy div "VUMA0324632"
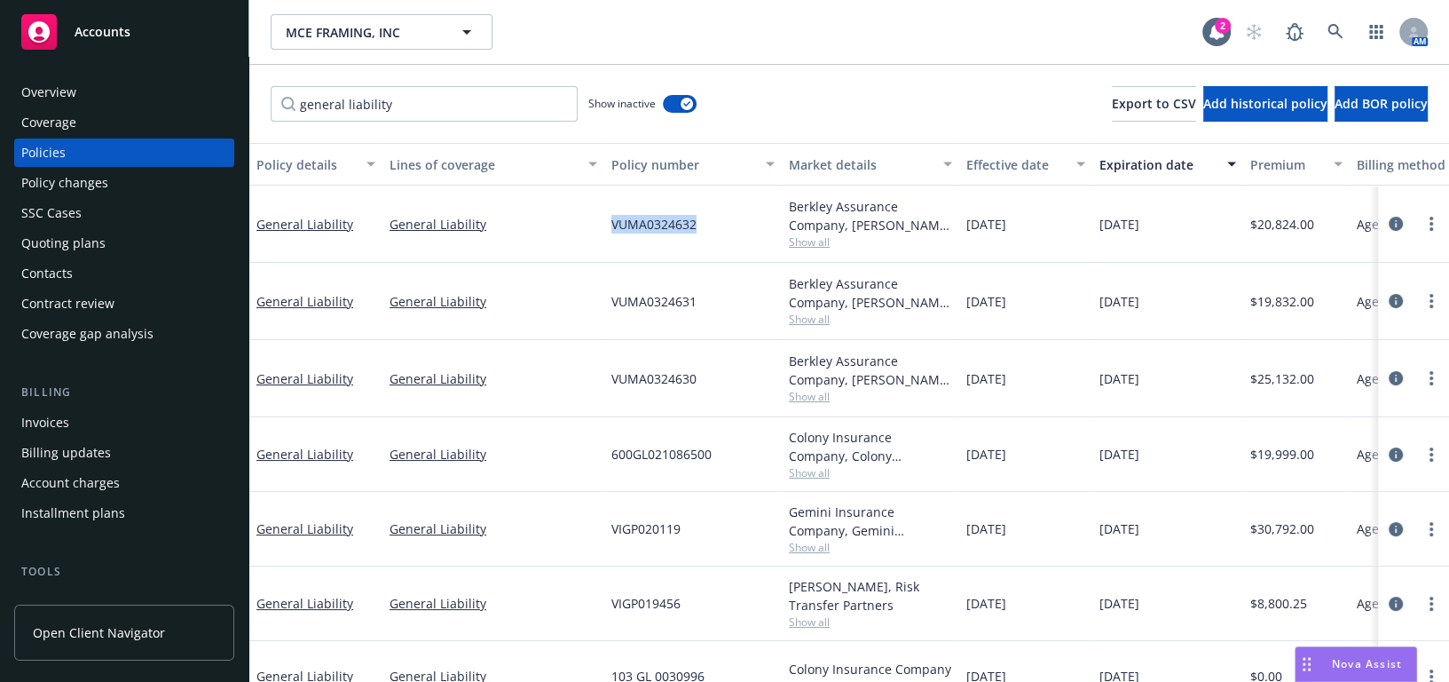
click at [106, 90] on div "Overview" at bounding box center [124, 92] width 206 height 28
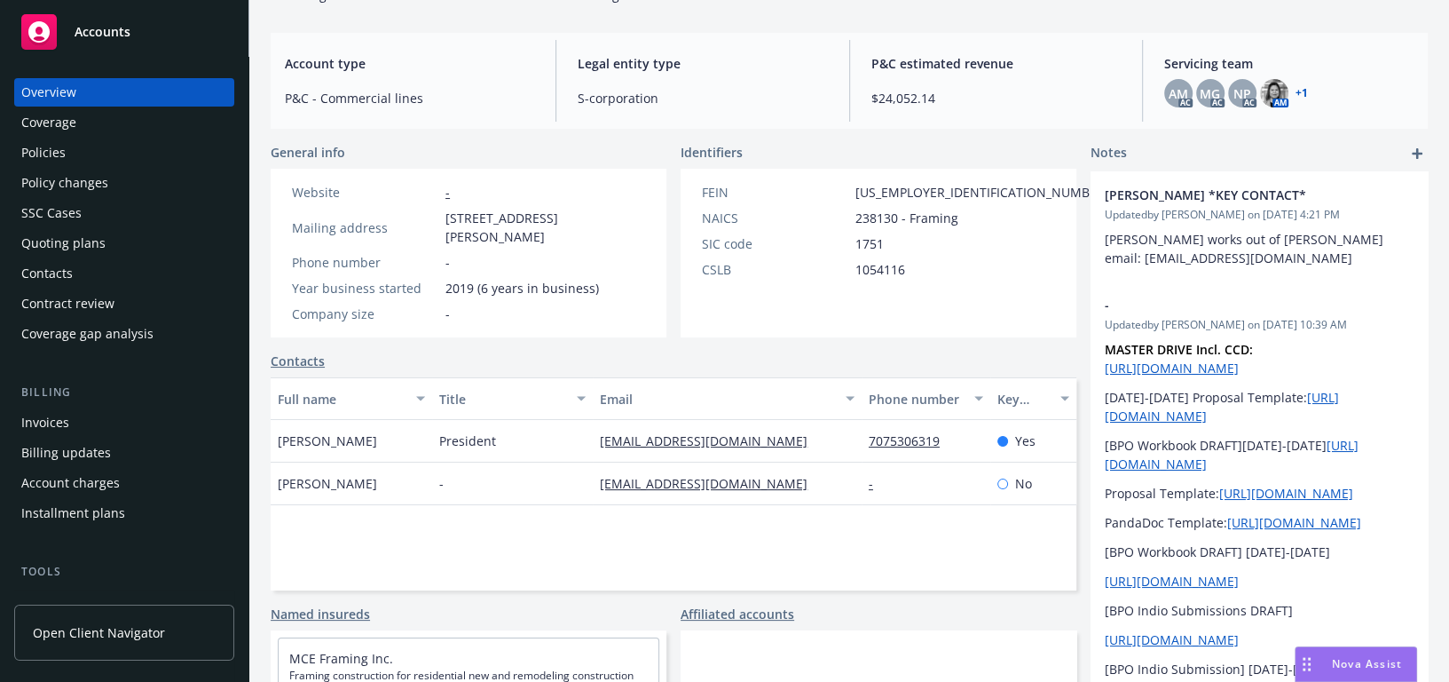
scroll to position [161, 0]
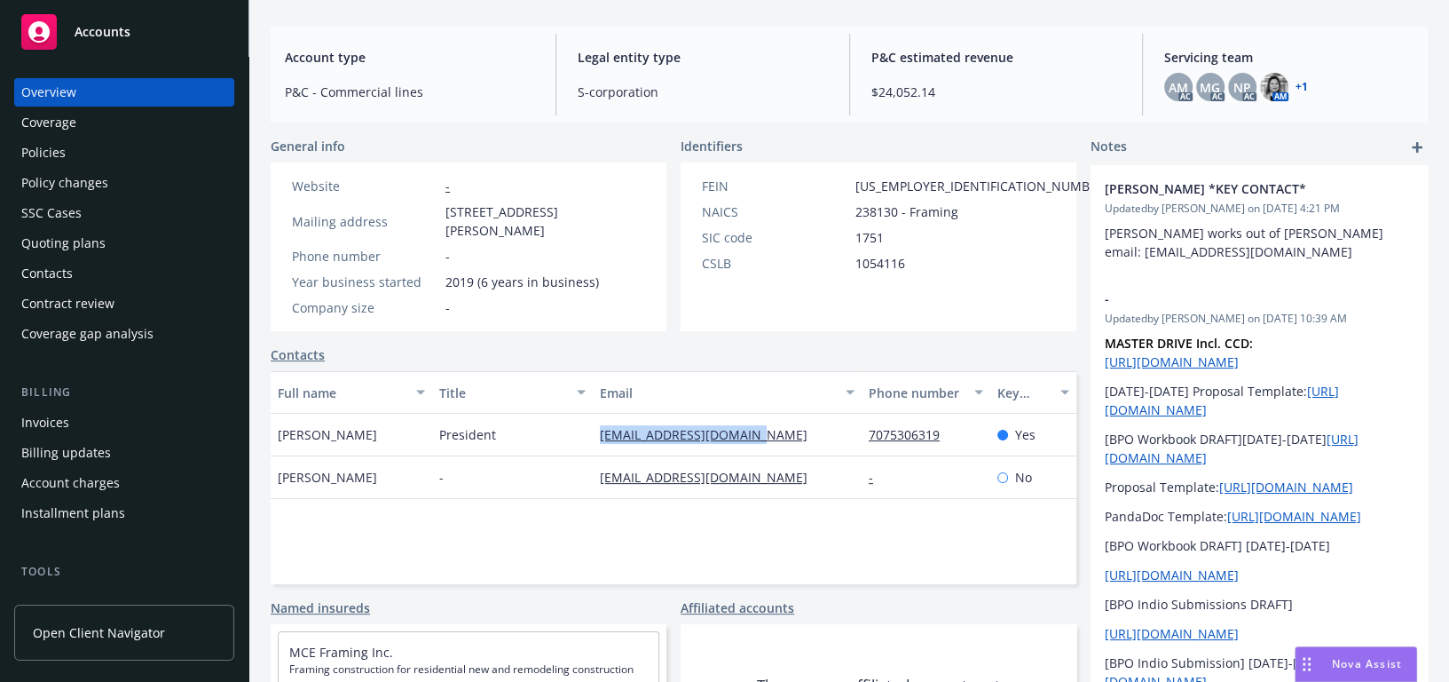
drag, startPoint x: 706, startPoint y: 426, endPoint x: 567, endPoint y: 430, distance: 139.4
click at [567, 430] on div "Martin Estrada President mceframinginc@gmail.com 7075306319 Yes" at bounding box center [674, 435] width 806 height 43
copy div "mceframinginc@gmail.com"
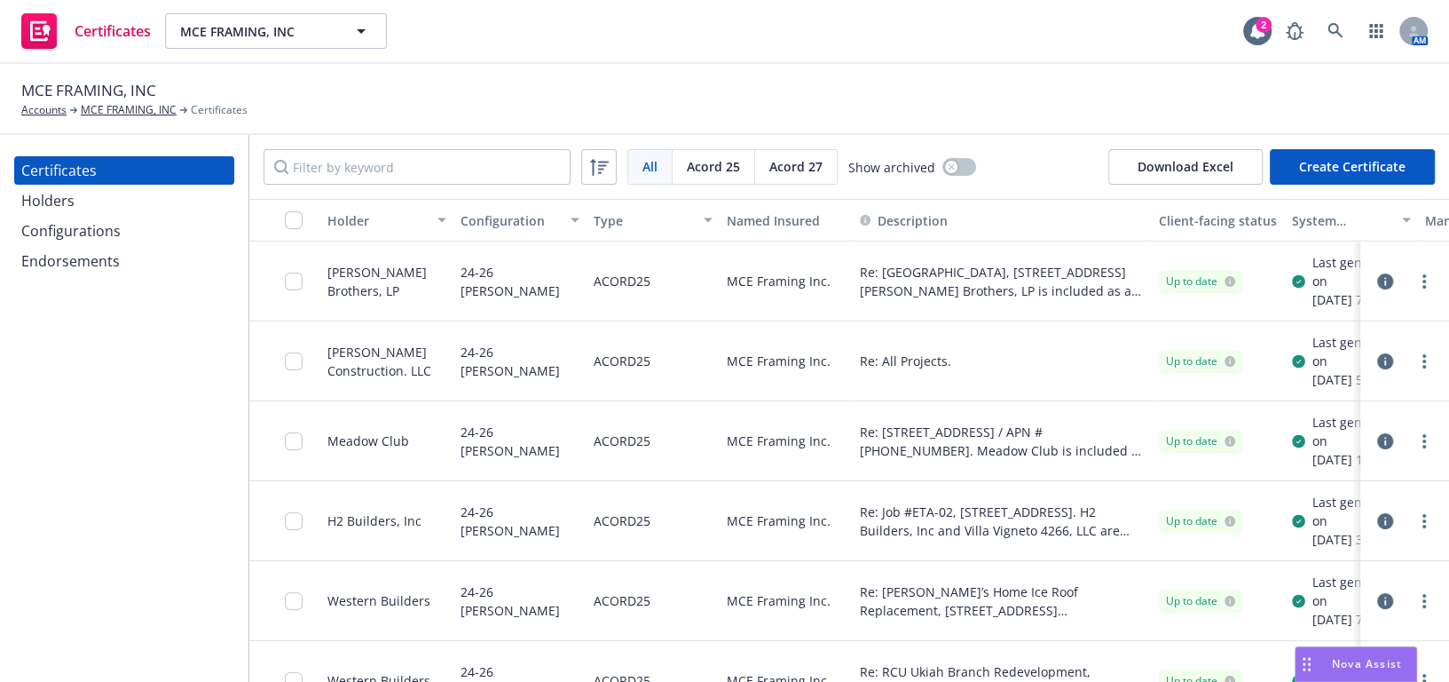
click at [157, 235] on div "Configurations" at bounding box center [124, 231] width 206 height 28
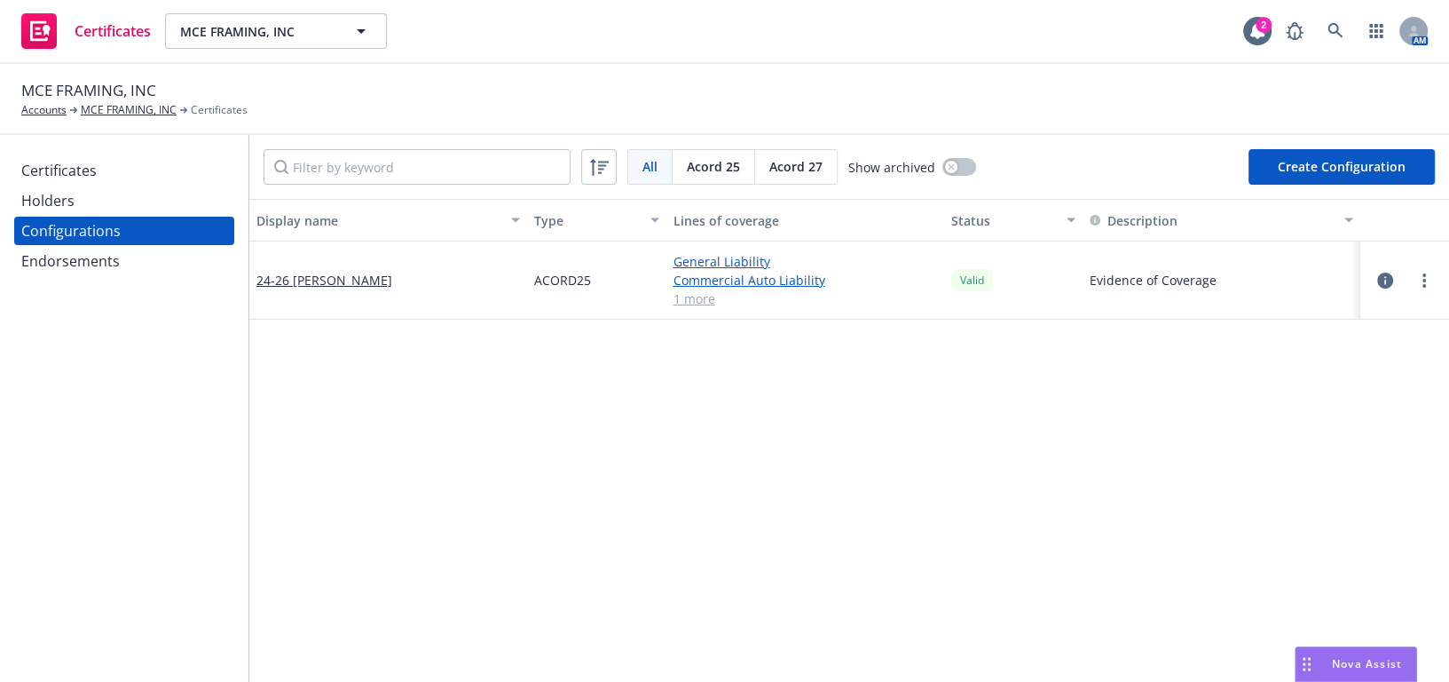
scroll to position [80, 0]
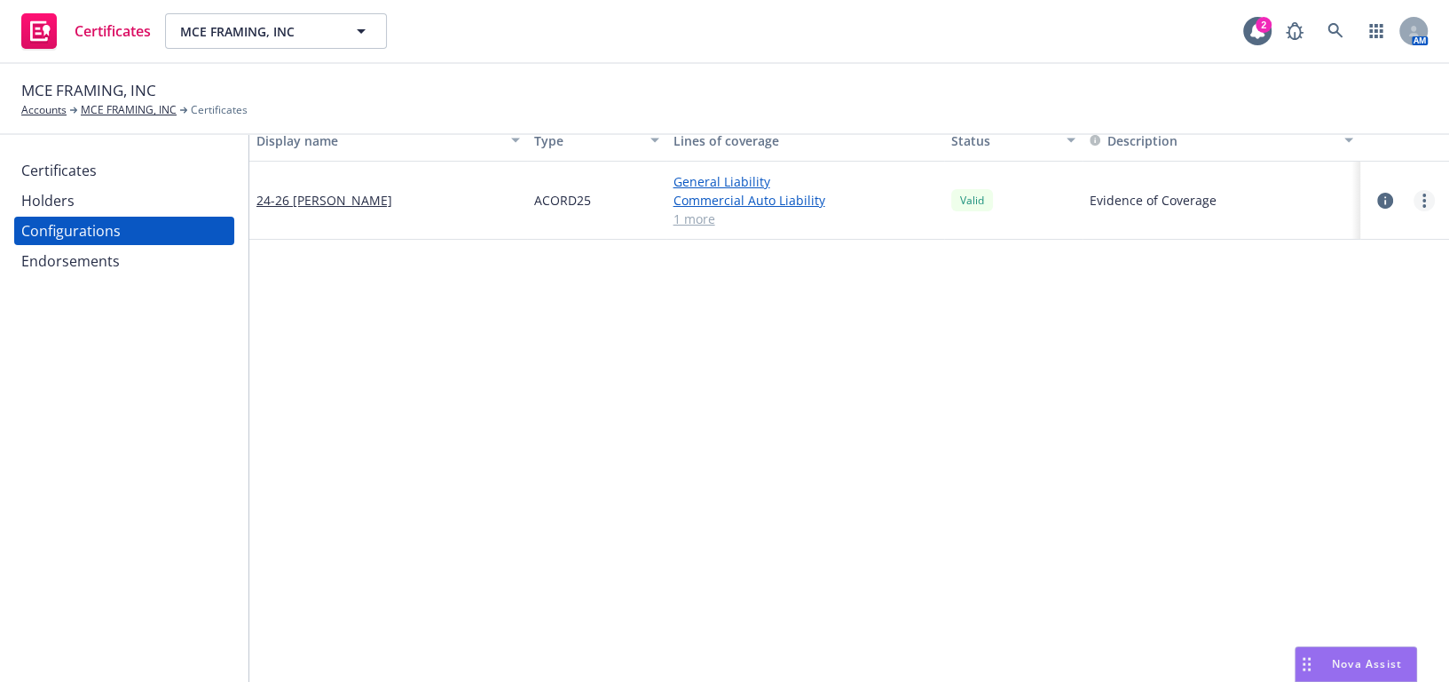
click at [1416, 200] on link "more" at bounding box center [1424, 200] width 21 height 21
click at [1340, 236] on link "Edit" at bounding box center [1324, 236] width 195 height 36
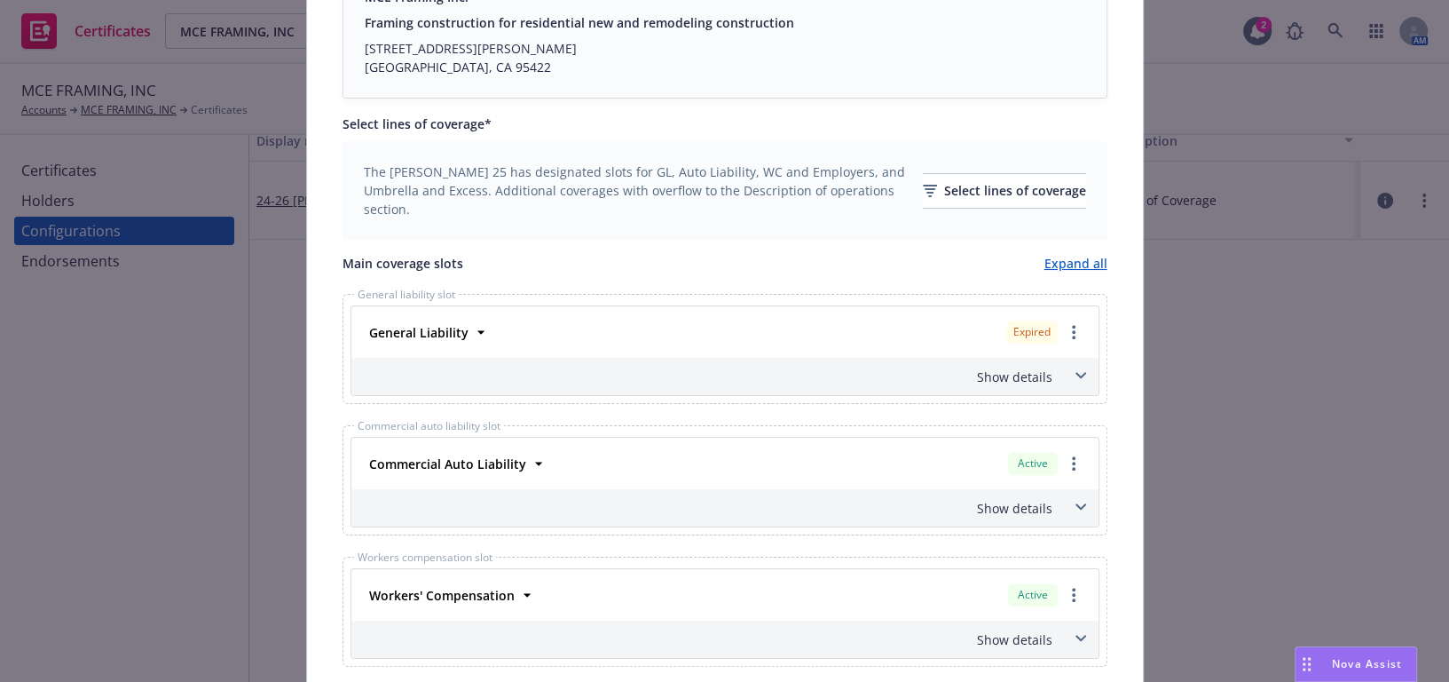
scroll to position [484, 0]
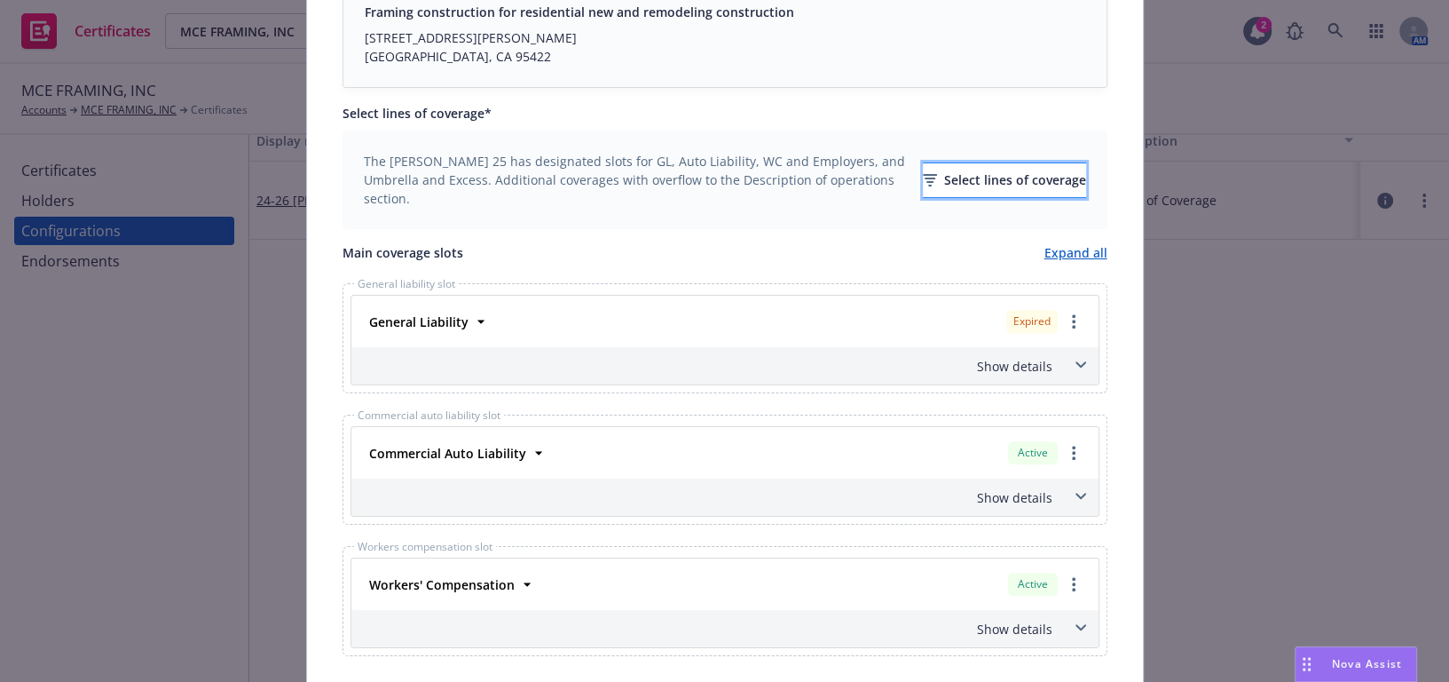
click at [937, 179] on div "Select lines of coverage" at bounding box center [1004, 180] width 163 height 34
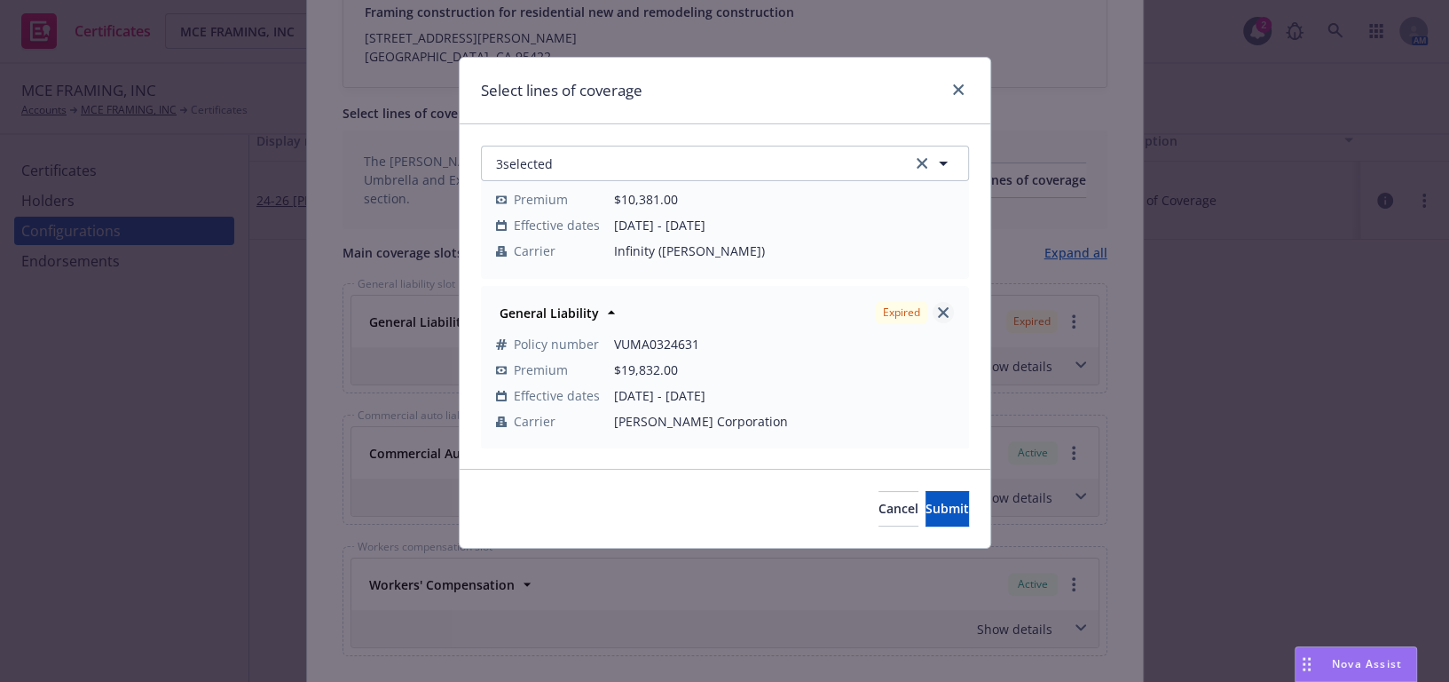
click at [933, 320] on link "close" at bounding box center [943, 312] width 21 height 21
click at [765, 169] on button "2 selected" at bounding box center [725, 164] width 488 height 36
click at [615, 255] on div "General Liability Active" at bounding box center [724, 252] width 463 height 30
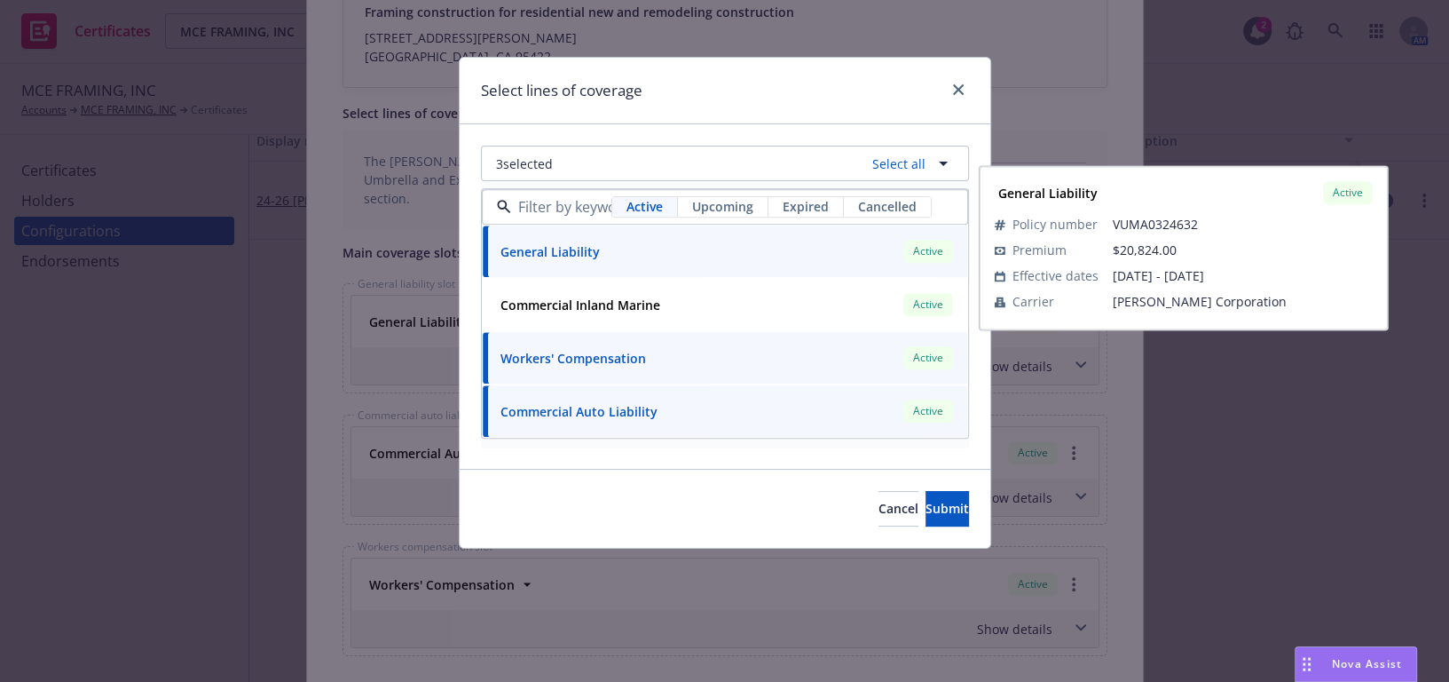
scroll to position [243, 0]
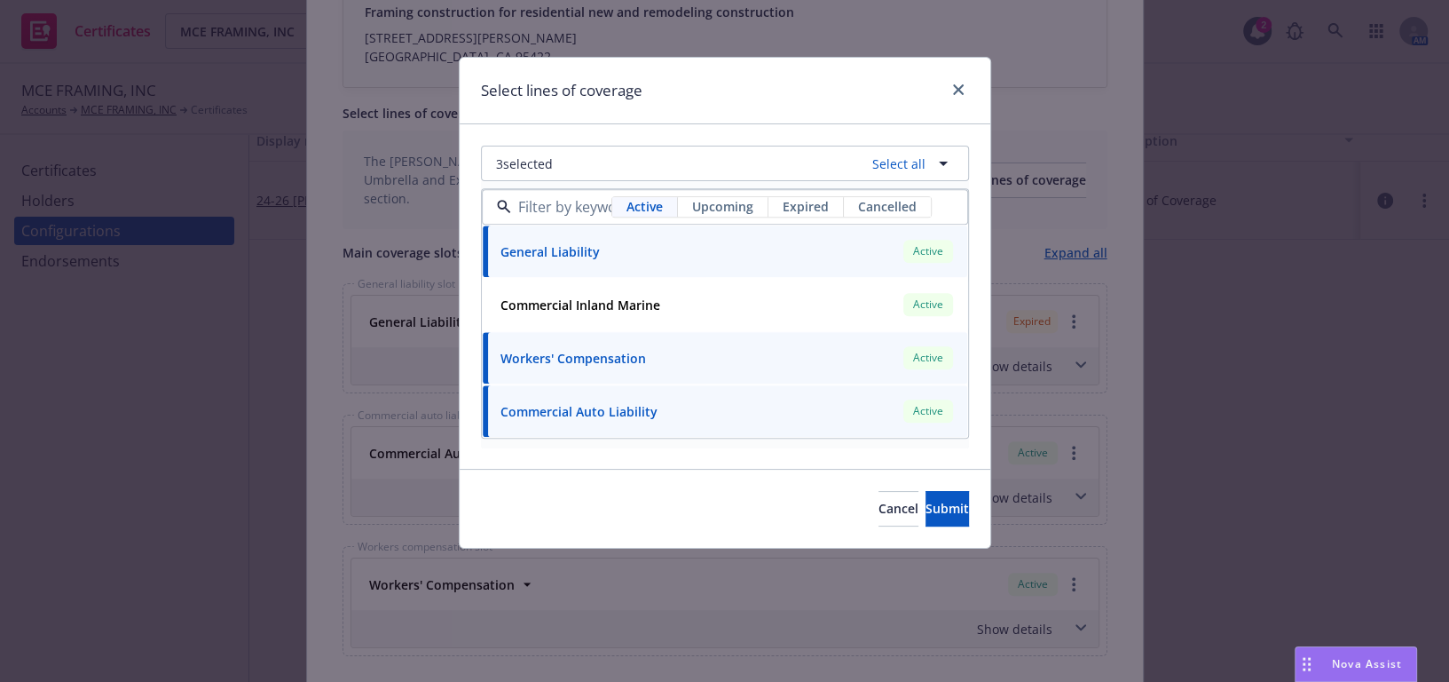
click at [788, 108] on div "Select lines of coverage" at bounding box center [725, 91] width 531 height 67
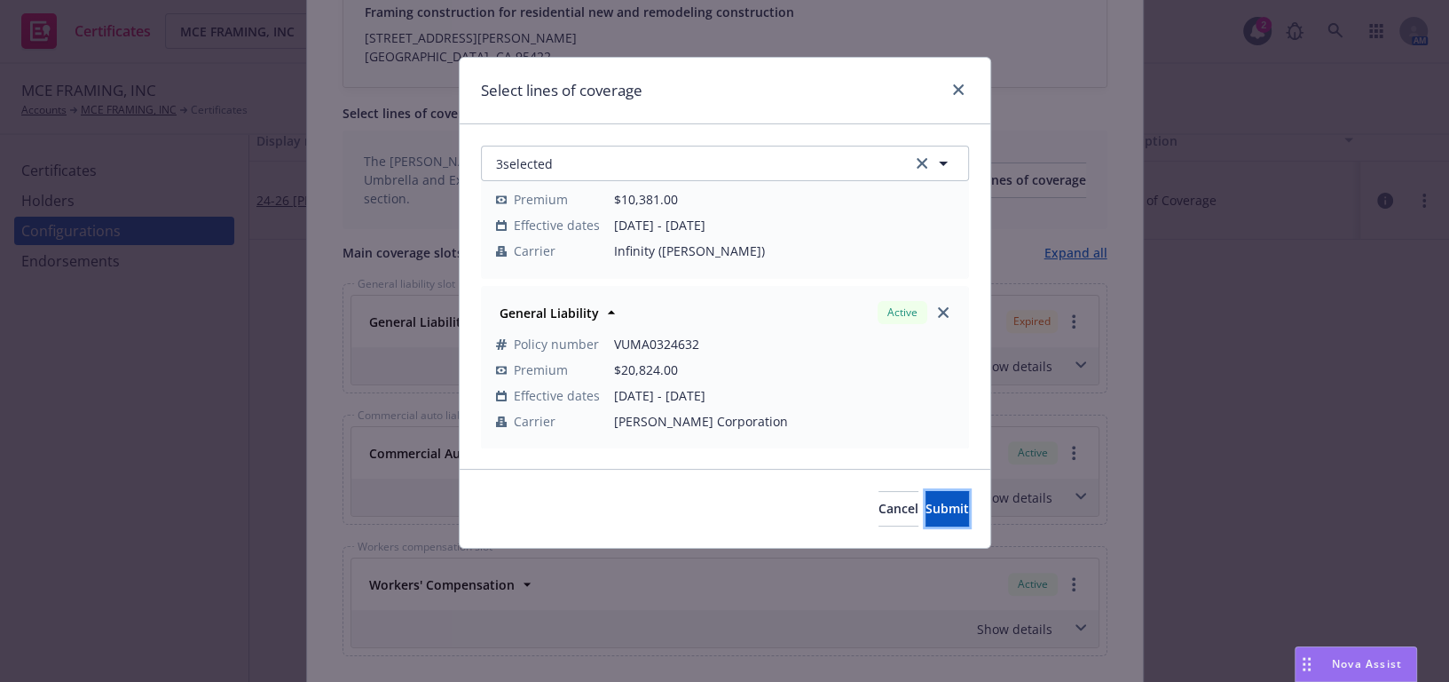
click at [926, 517] on button "Submit" at bounding box center [947, 509] width 43 height 36
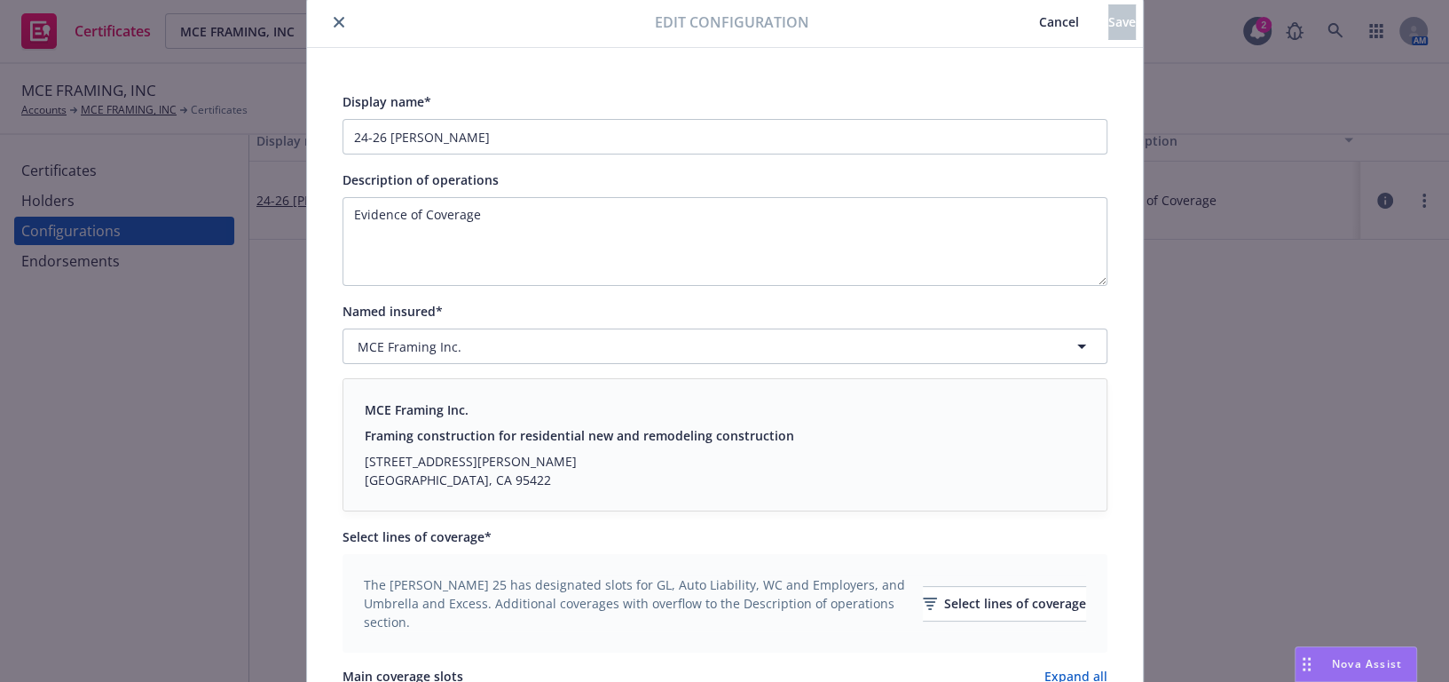
scroll to position [0, 0]
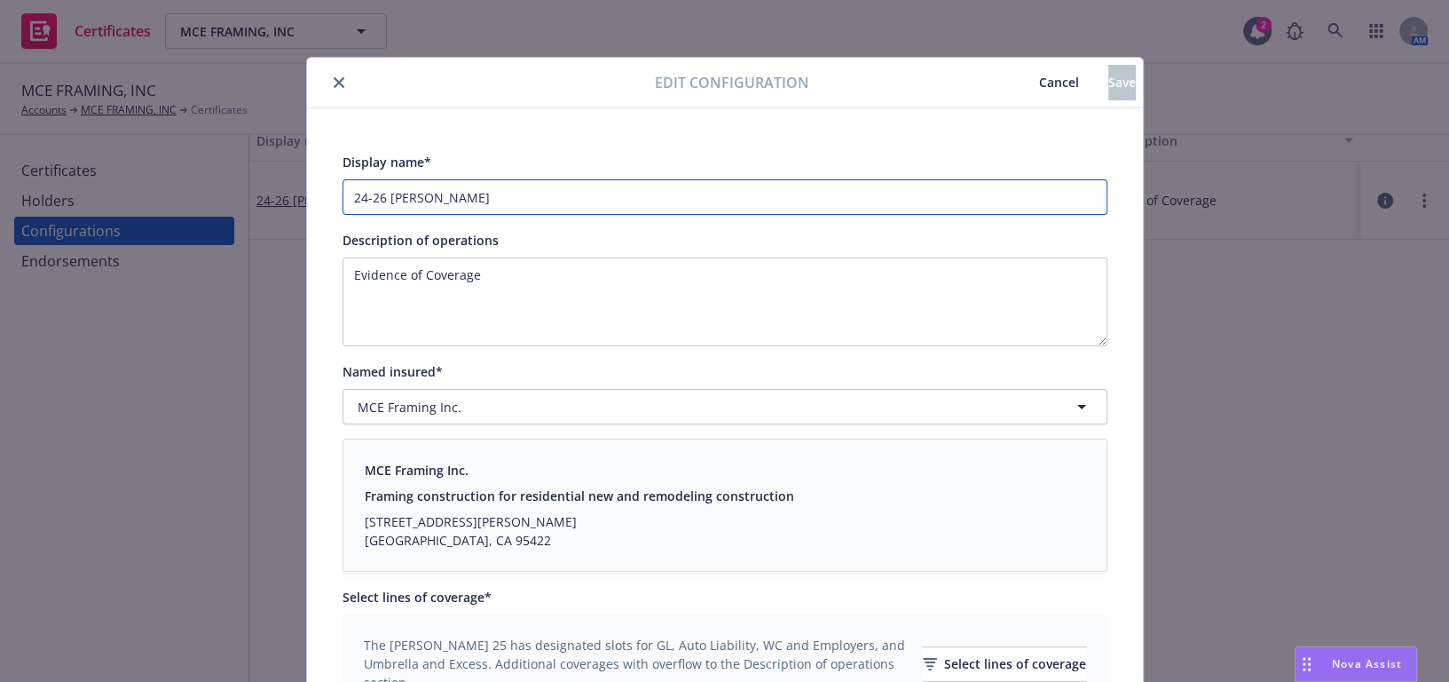
drag, startPoint x: 381, startPoint y: 201, endPoint x: 124, endPoint y: 188, distance: 256.8
click at [124, 189] on div "Edit configuration Cancel Save Display name* 24-26 GAW Description of operation…" at bounding box center [724, 341] width 1449 height 682
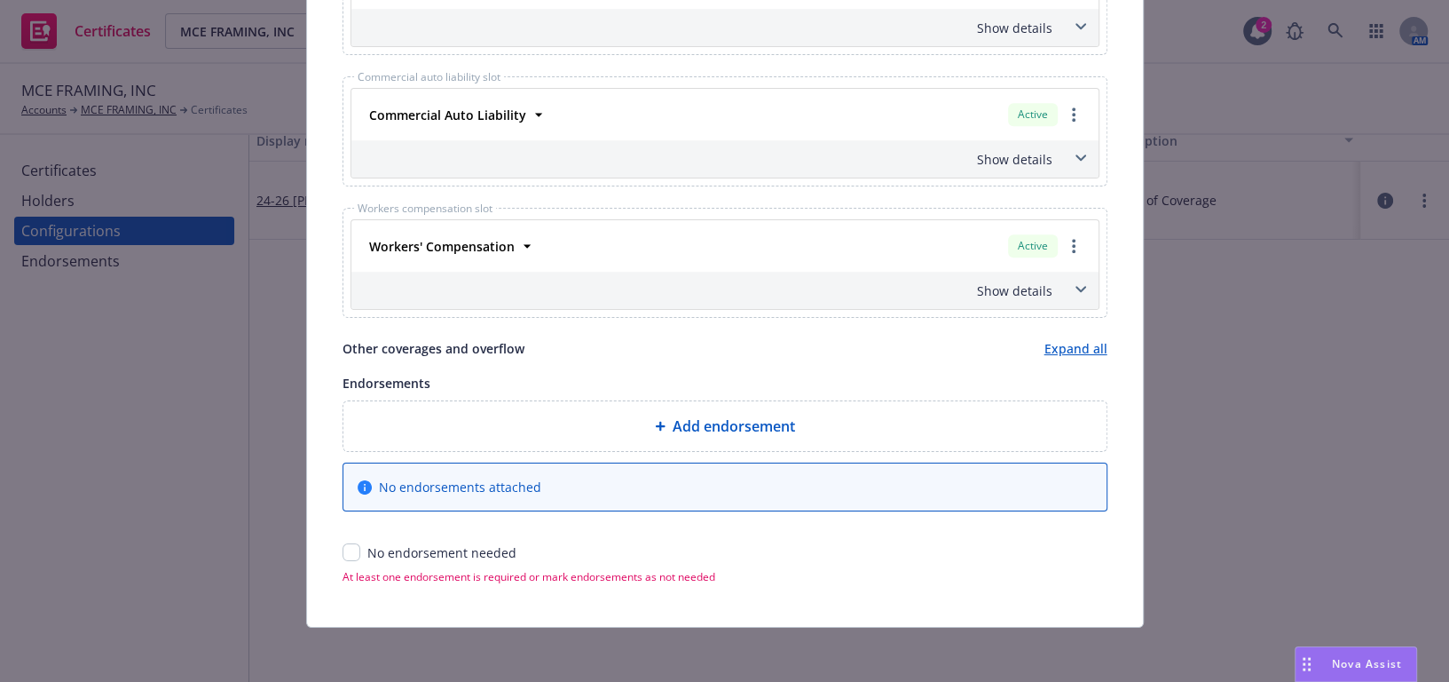
type input "25-26 [PERSON_NAME]"
drag, startPoint x: 329, startPoint y: 547, endPoint x: 347, endPoint y: 556, distance: 19.8
click at [347, 556] on input "checkbox" at bounding box center [352, 552] width 18 height 18
checkbox input "true"
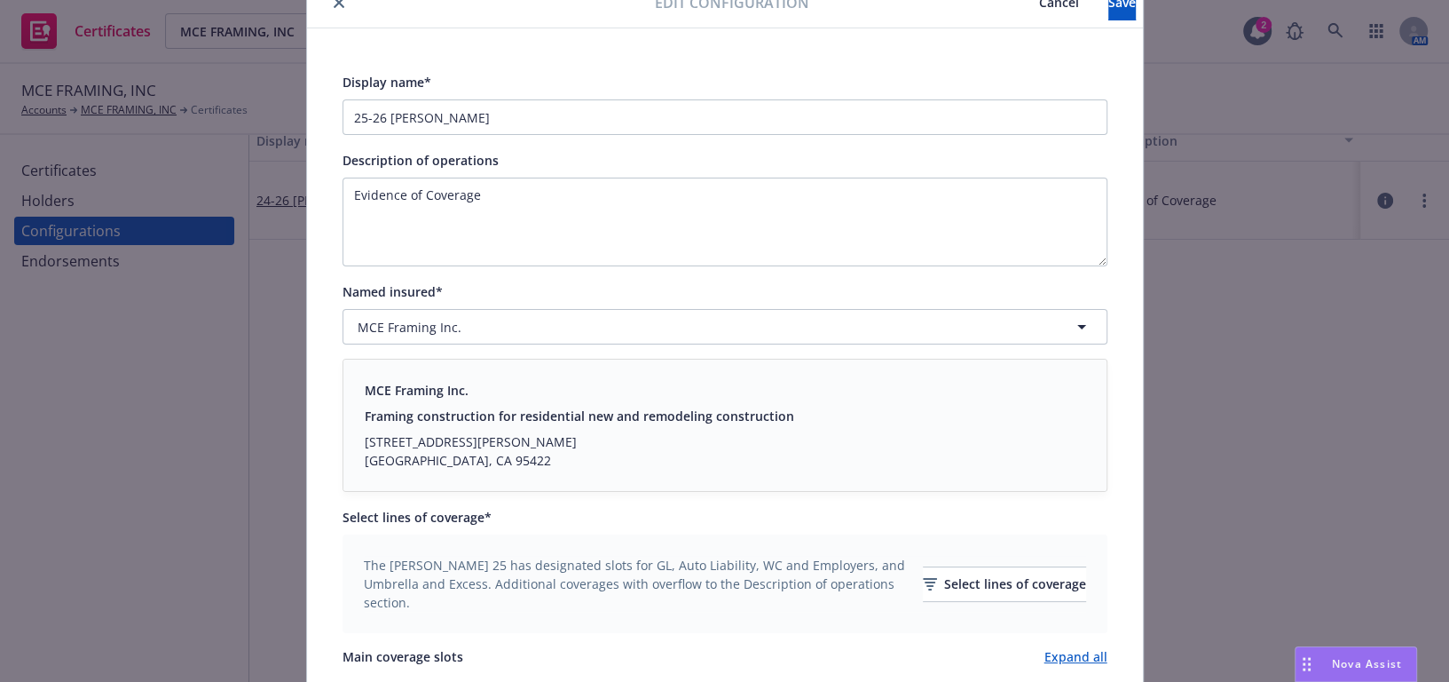
drag, startPoint x: 779, startPoint y: 50, endPoint x: 911, endPoint y: 74, distance: 134.4
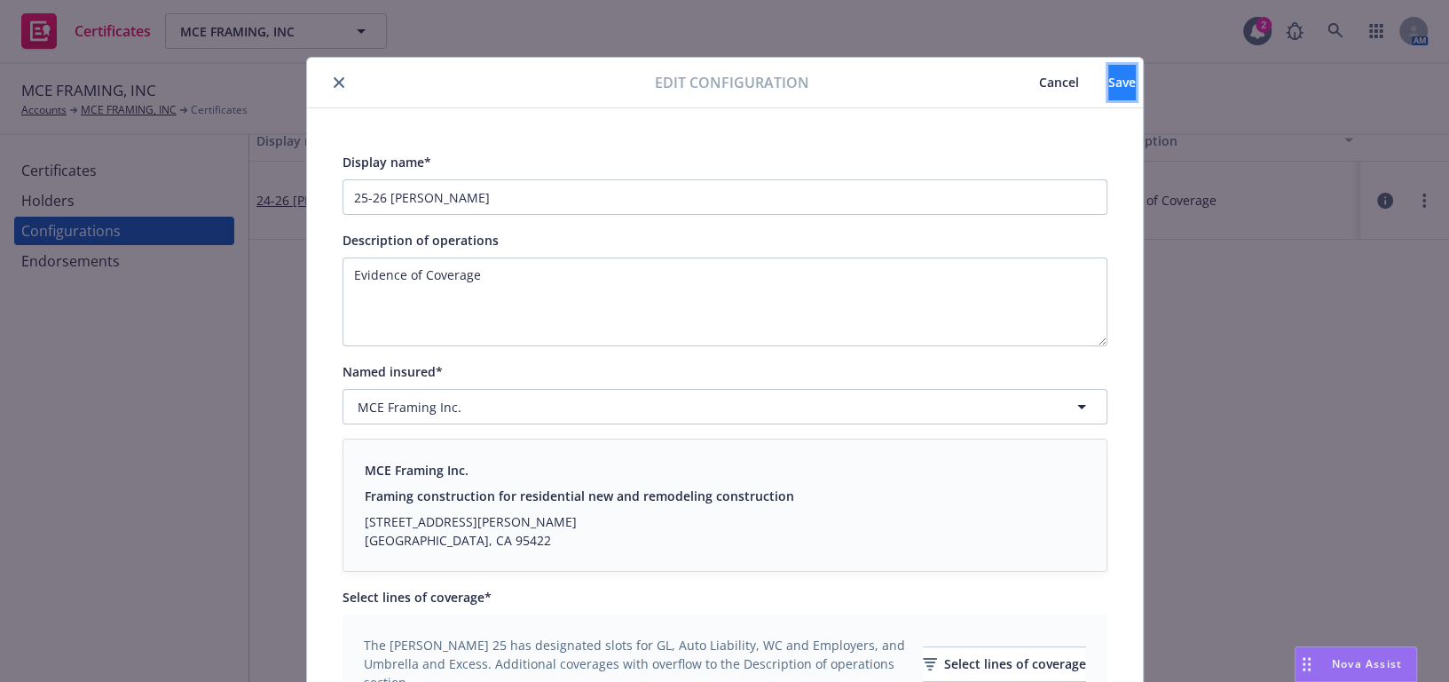
click at [1109, 80] on button "Save" at bounding box center [1123, 83] width 28 height 36
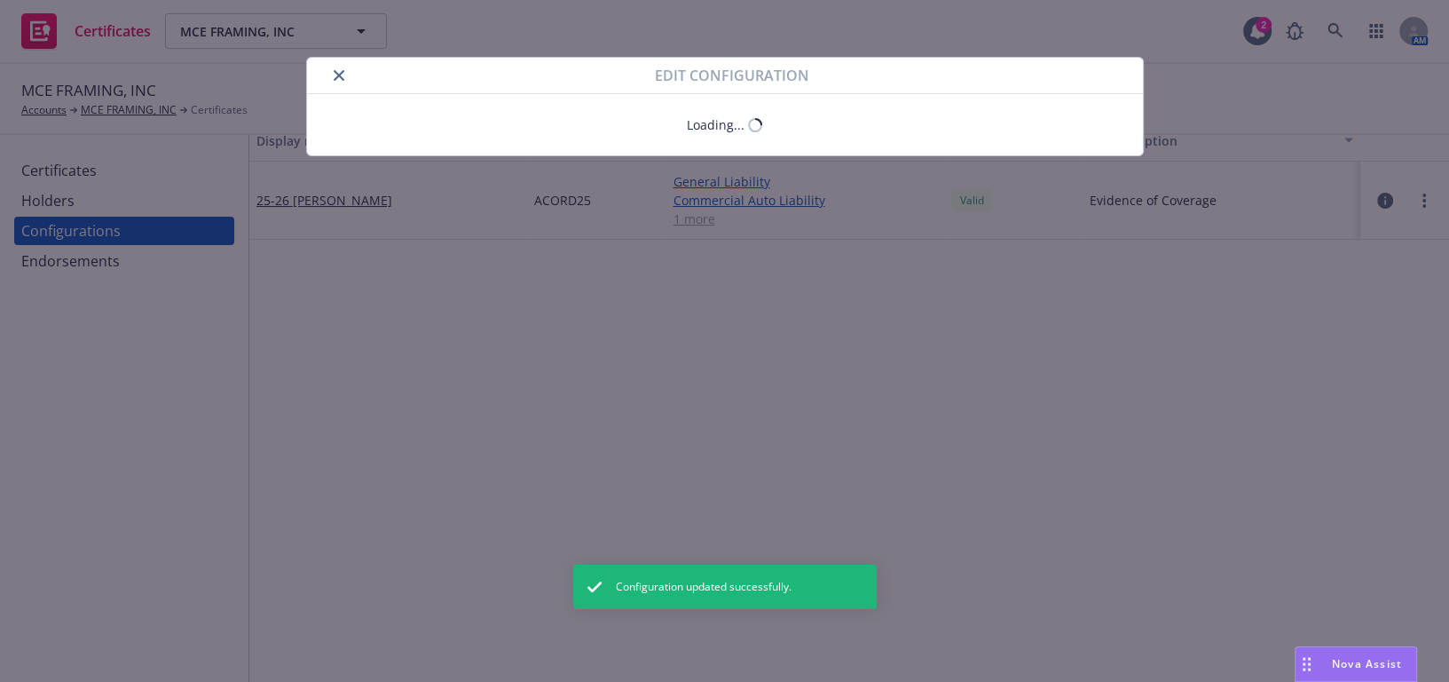
click at [336, 75] on icon "close" at bounding box center [339, 75] width 11 height 11
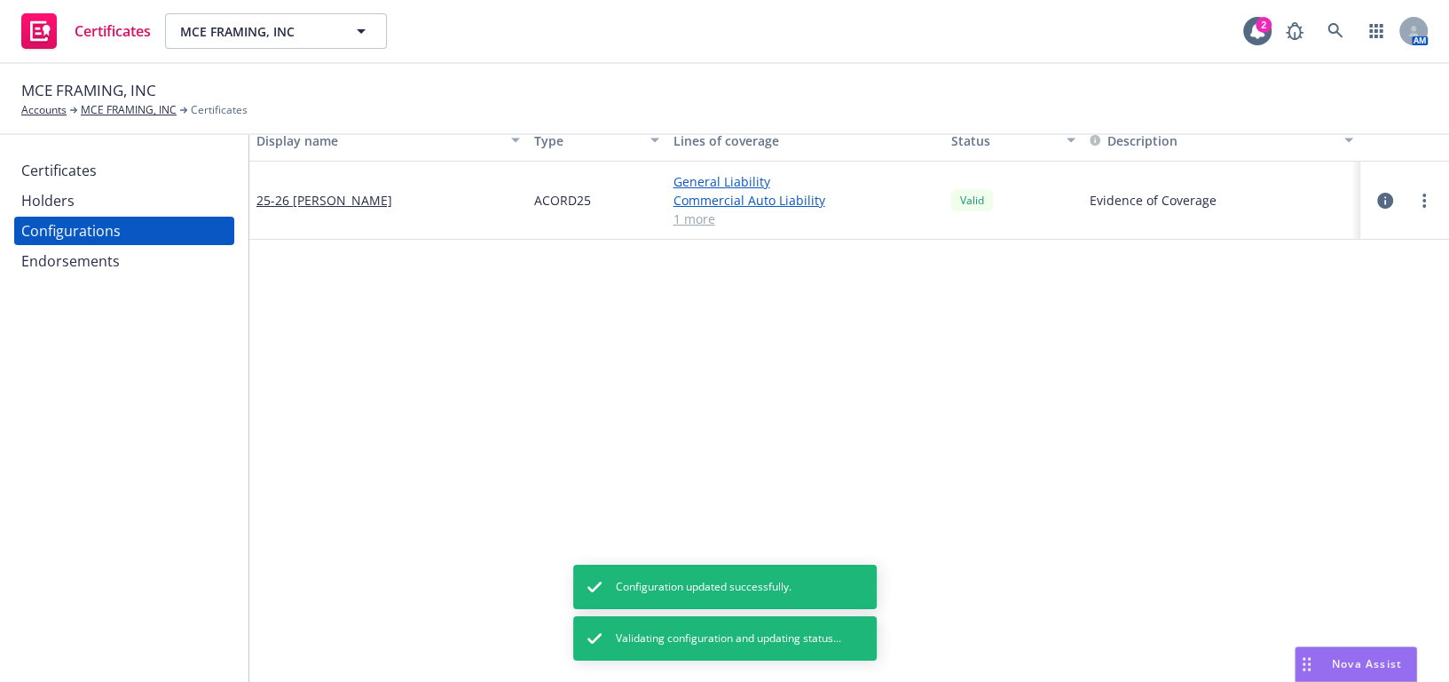
click at [135, 254] on div "Endorsements" at bounding box center [124, 261] width 206 height 28
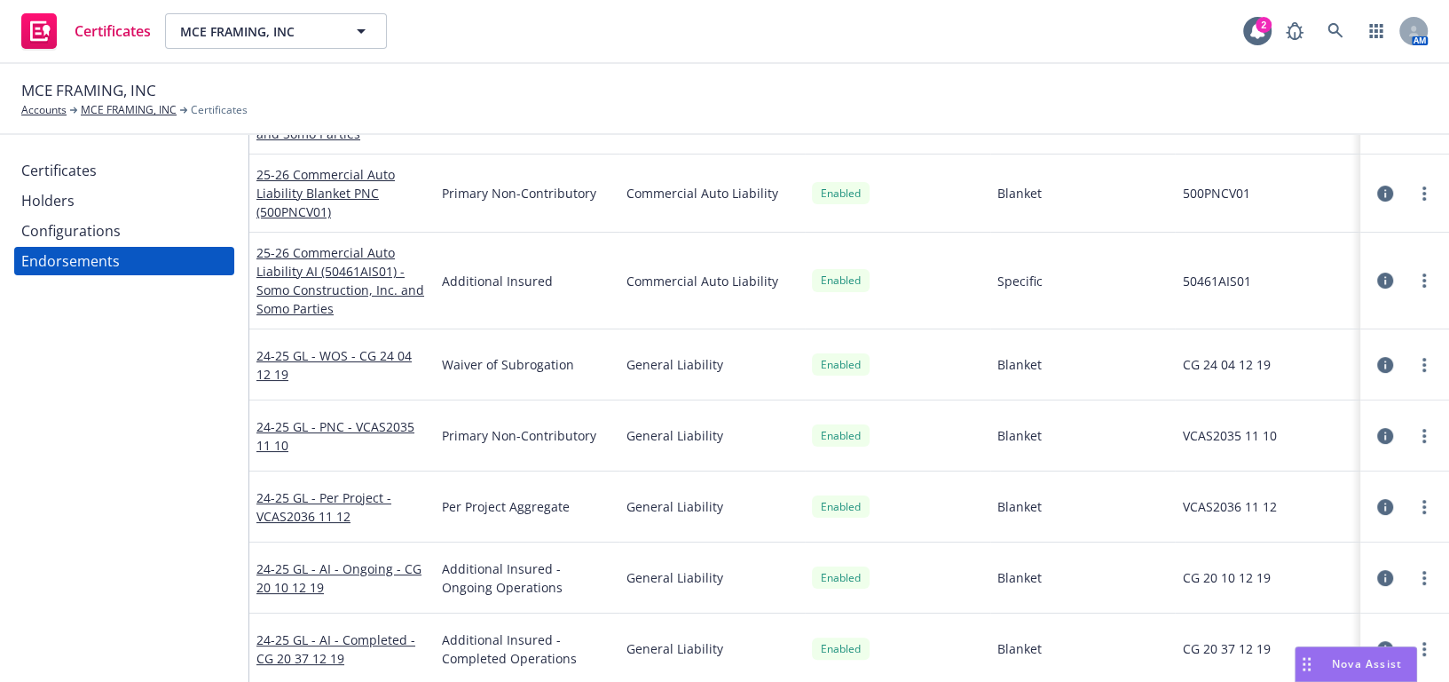
scroll to position [81, 0]
click at [355, 354] on link "24-25 GL - WOS - CG 24 04 12 19" at bounding box center [333, 364] width 155 height 36
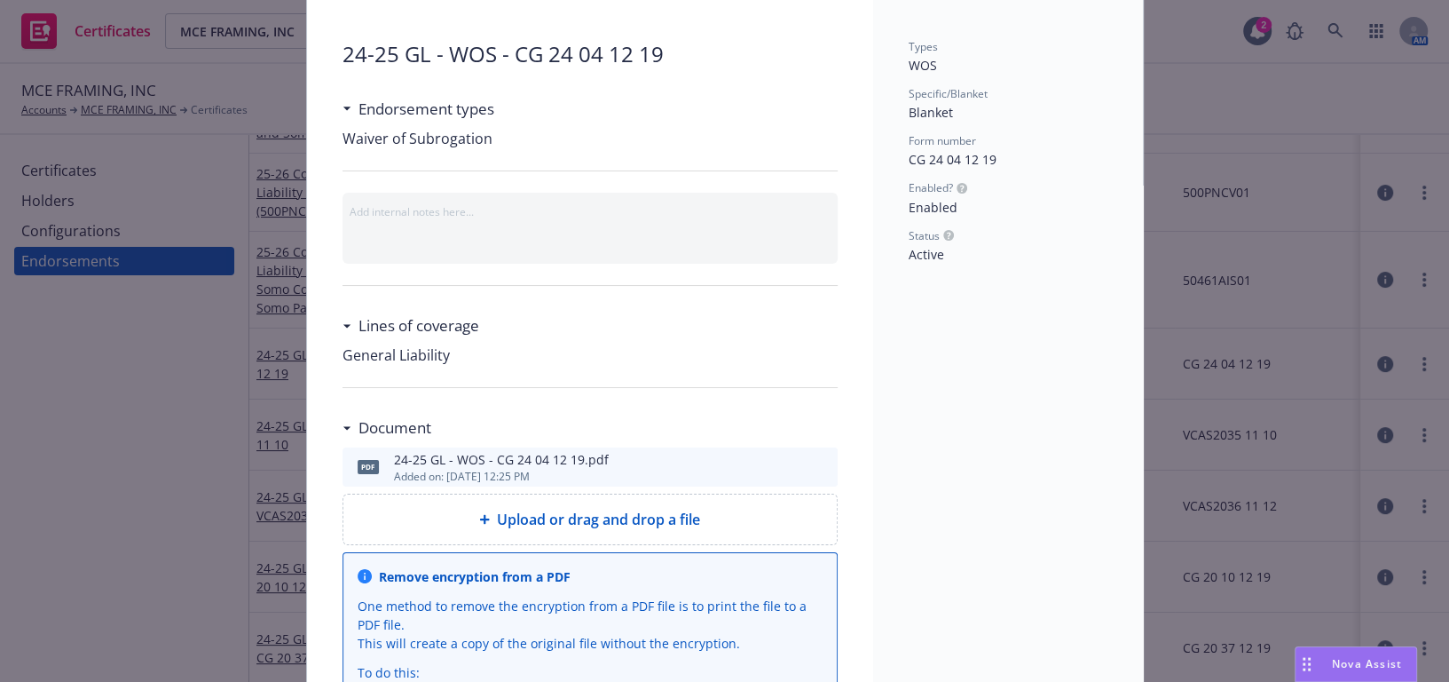
scroll to position [161, 0]
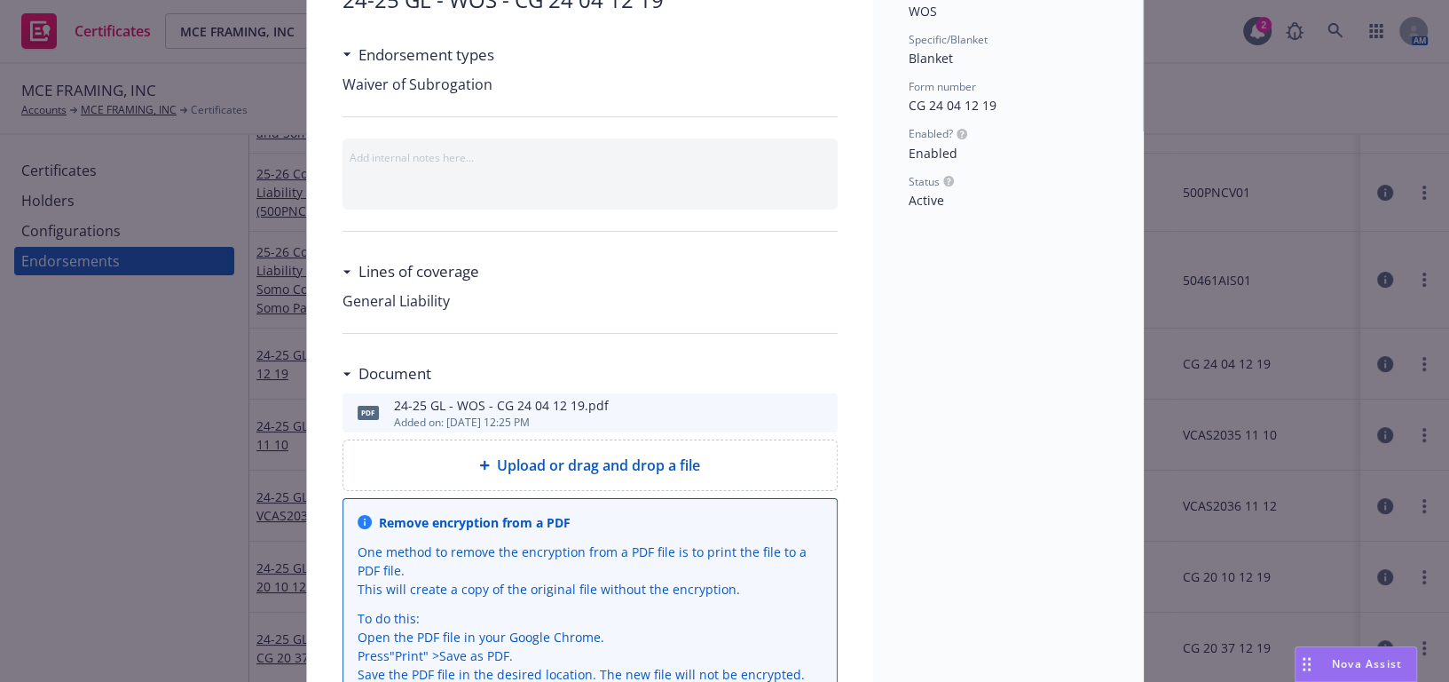
click at [789, 404] on icon "download file" at bounding box center [792, 411] width 14 height 14
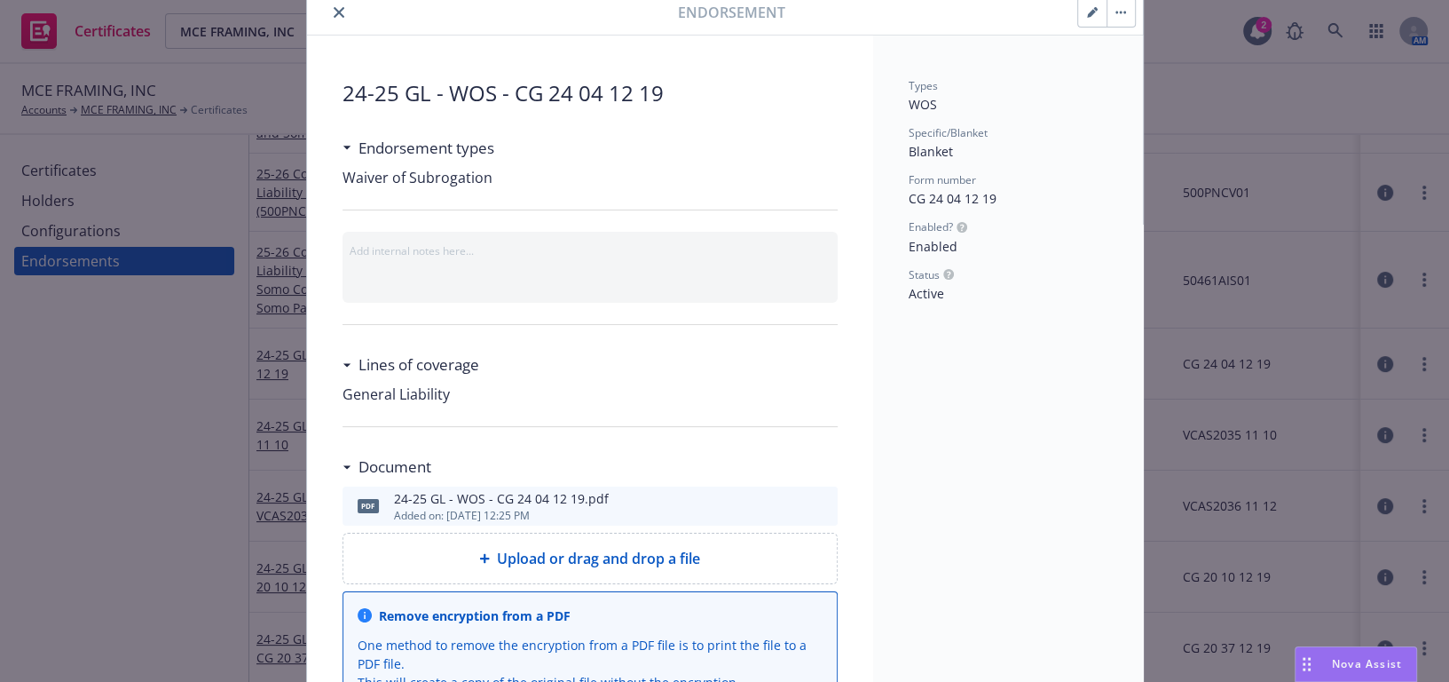
scroll to position [0, 0]
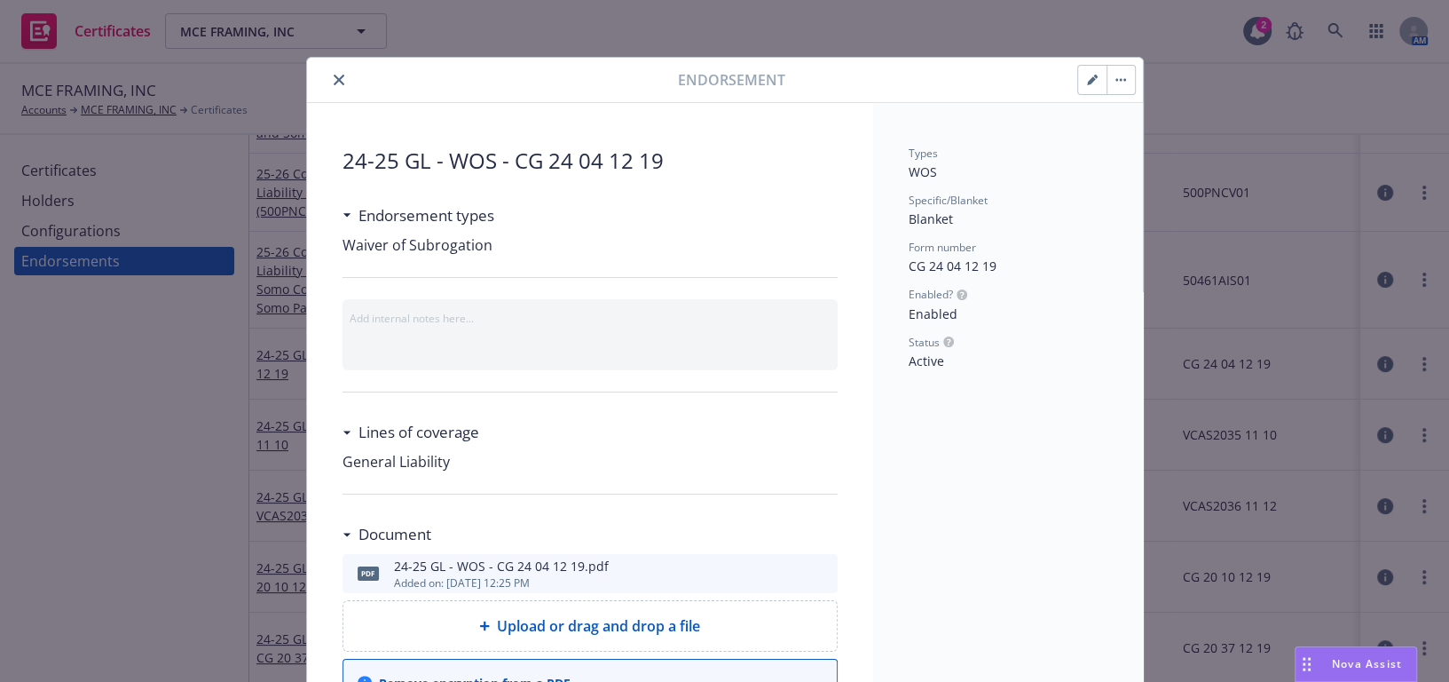
click at [1078, 78] on button "button" at bounding box center [1092, 80] width 28 height 28
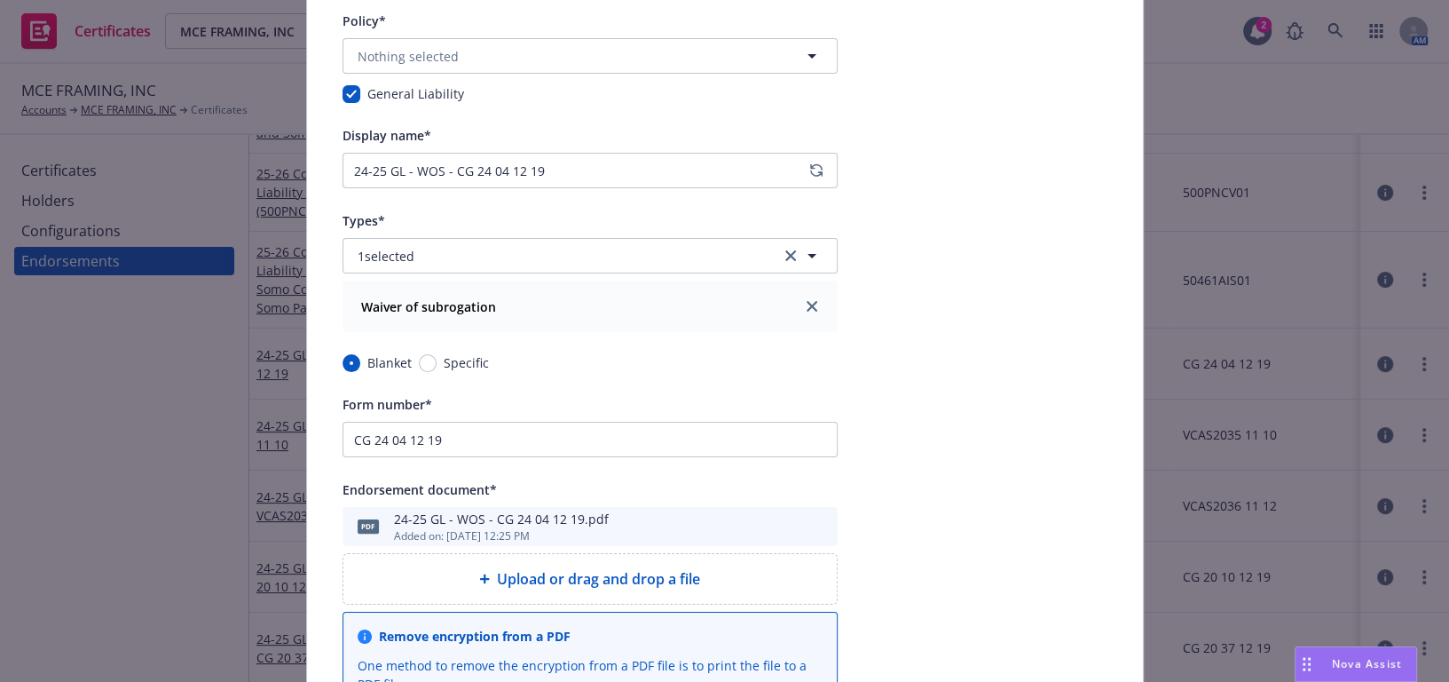
type input "General Liability"
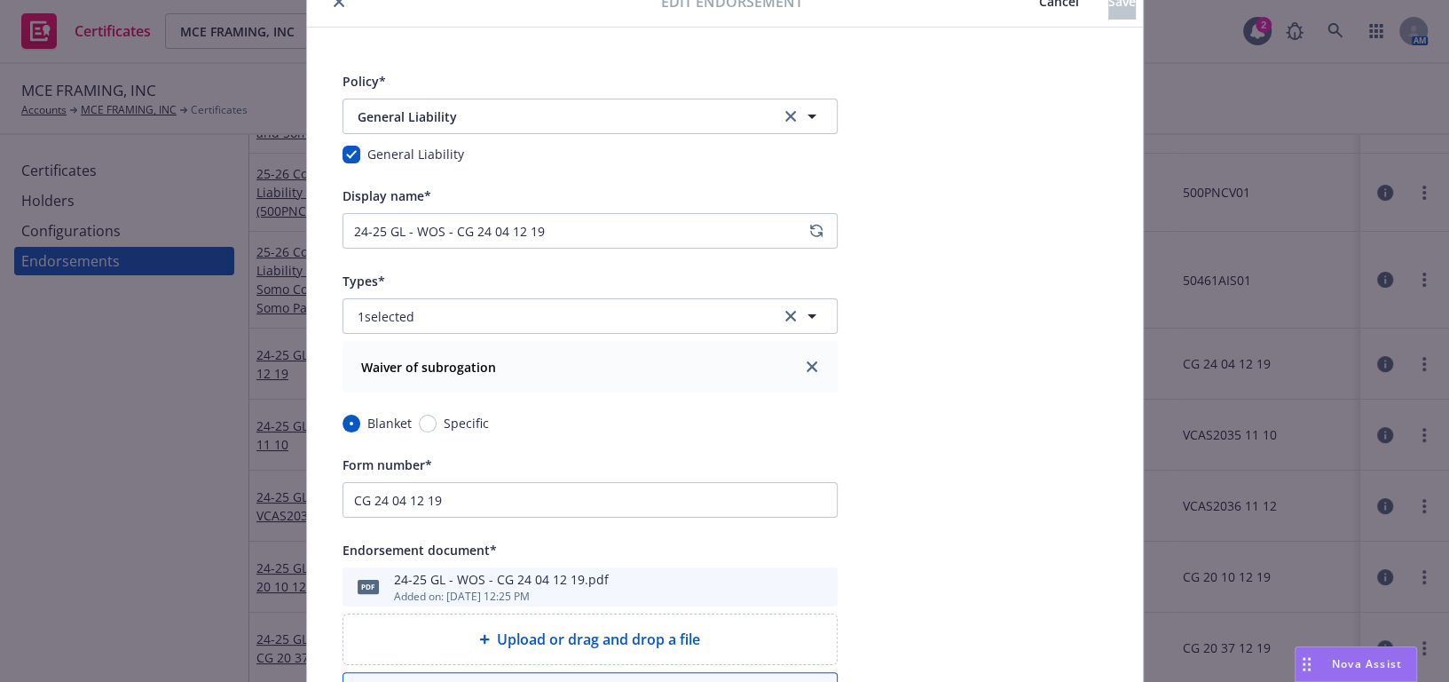
scroll to position [80, 0]
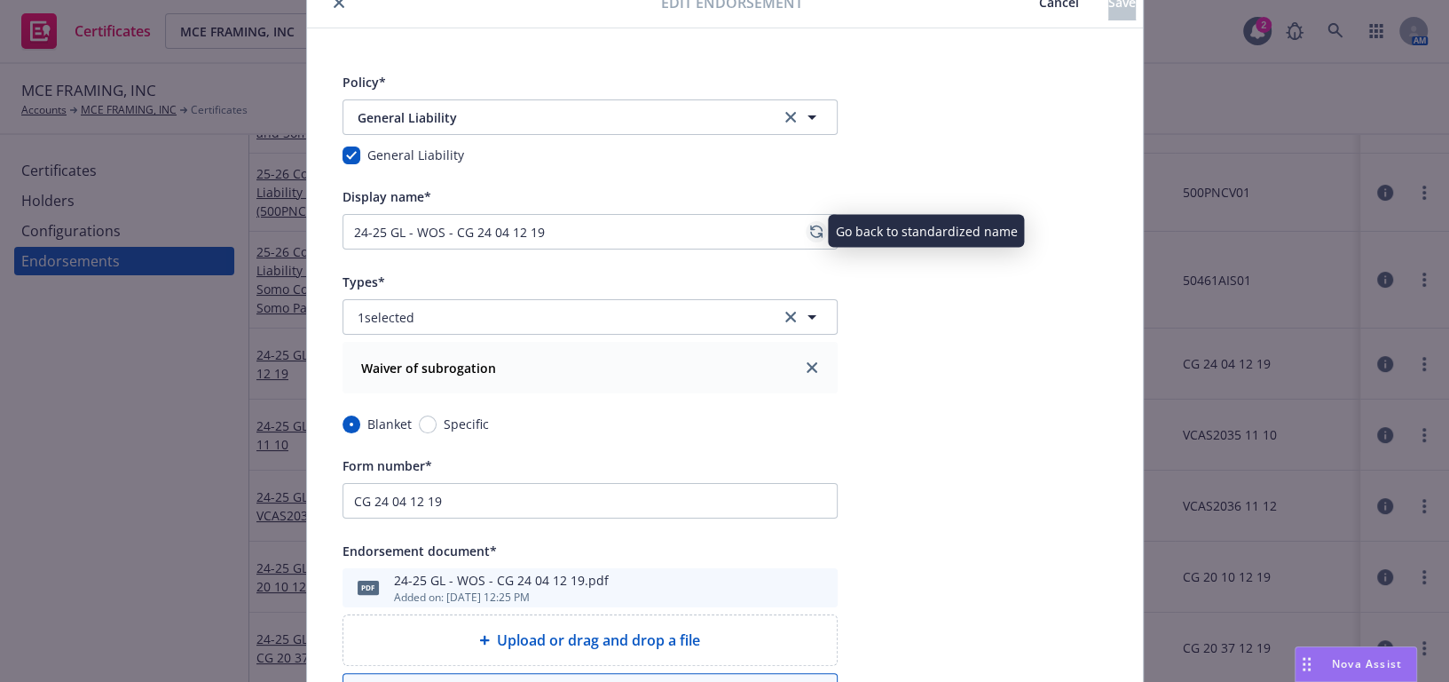
click at [810, 231] on icon "regenerate" at bounding box center [816, 232] width 12 height 14
type input "24-25 General Liability Blanket WOS (CG 24 04 12 19)"
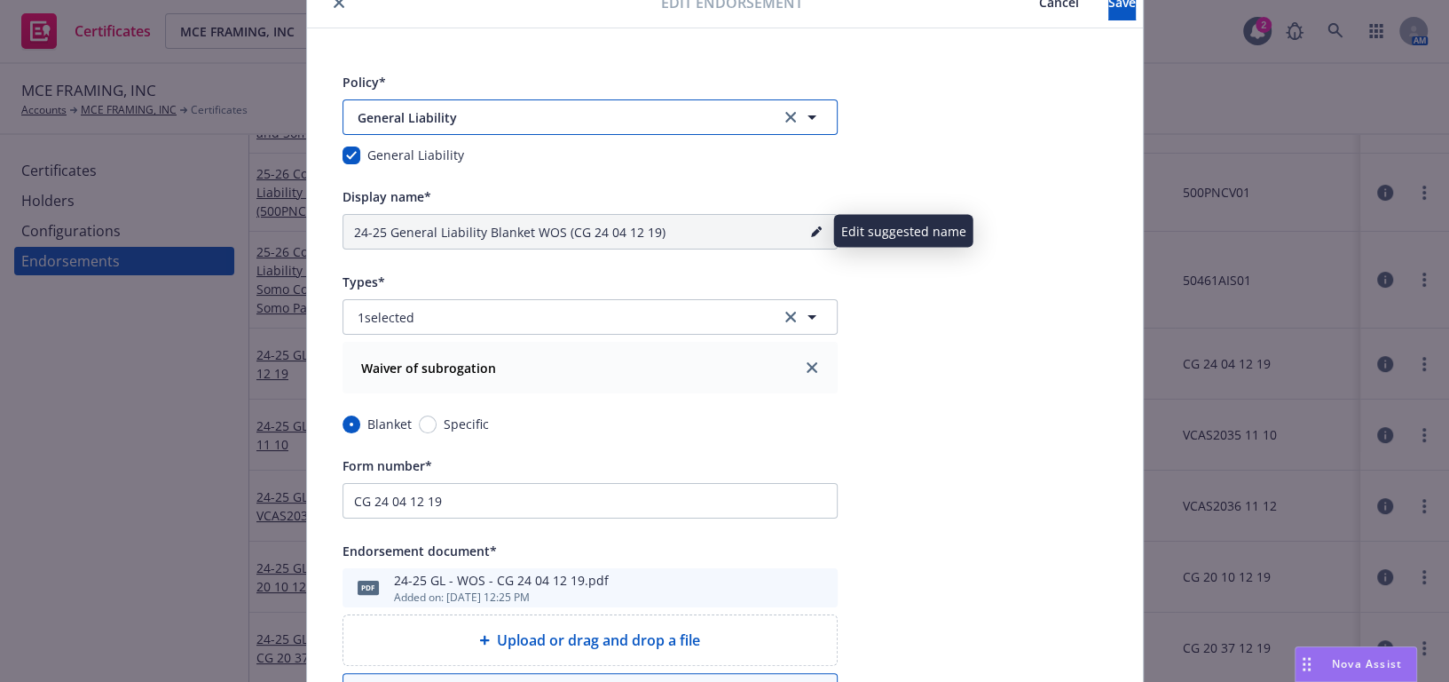
click at [540, 106] on button "General Liability" at bounding box center [590, 117] width 495 height 36
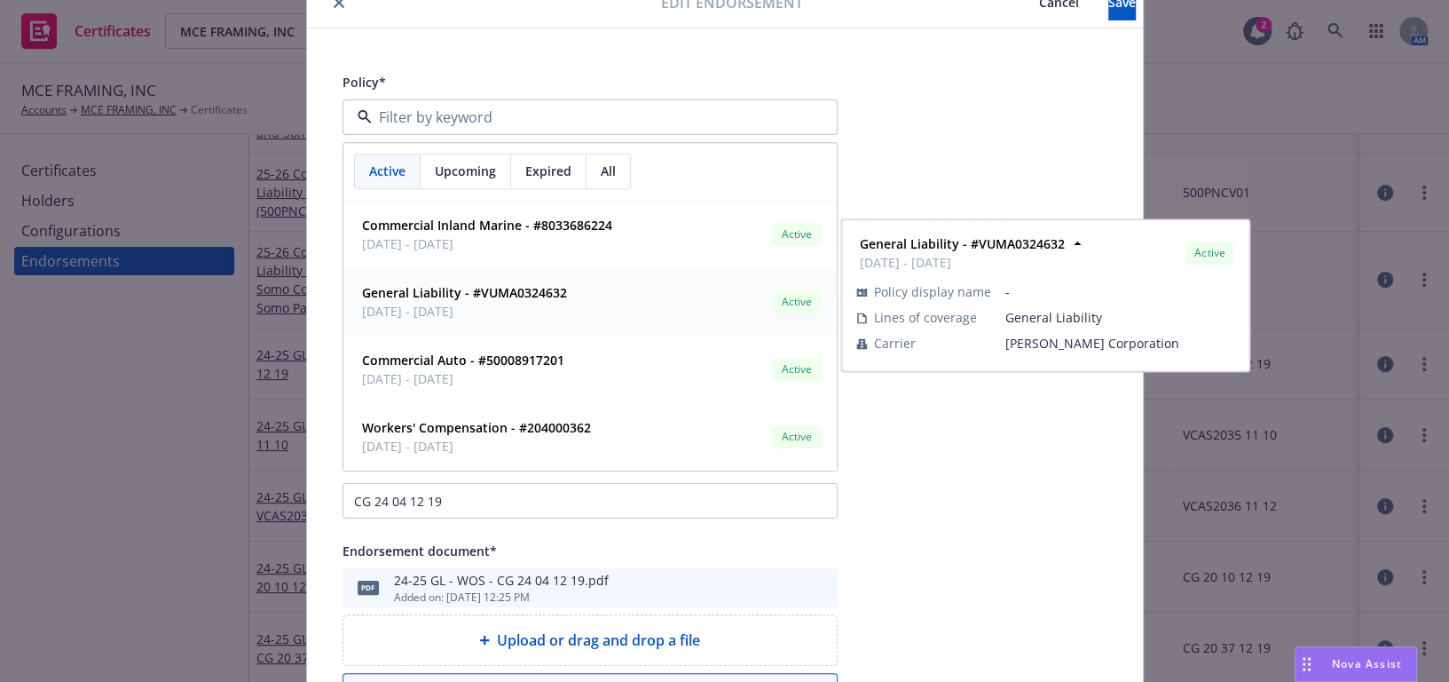
click at [416, 302] on span "08/27/2025 - 08/27/2026" at bounding box center [464, 311] width 205 height 19
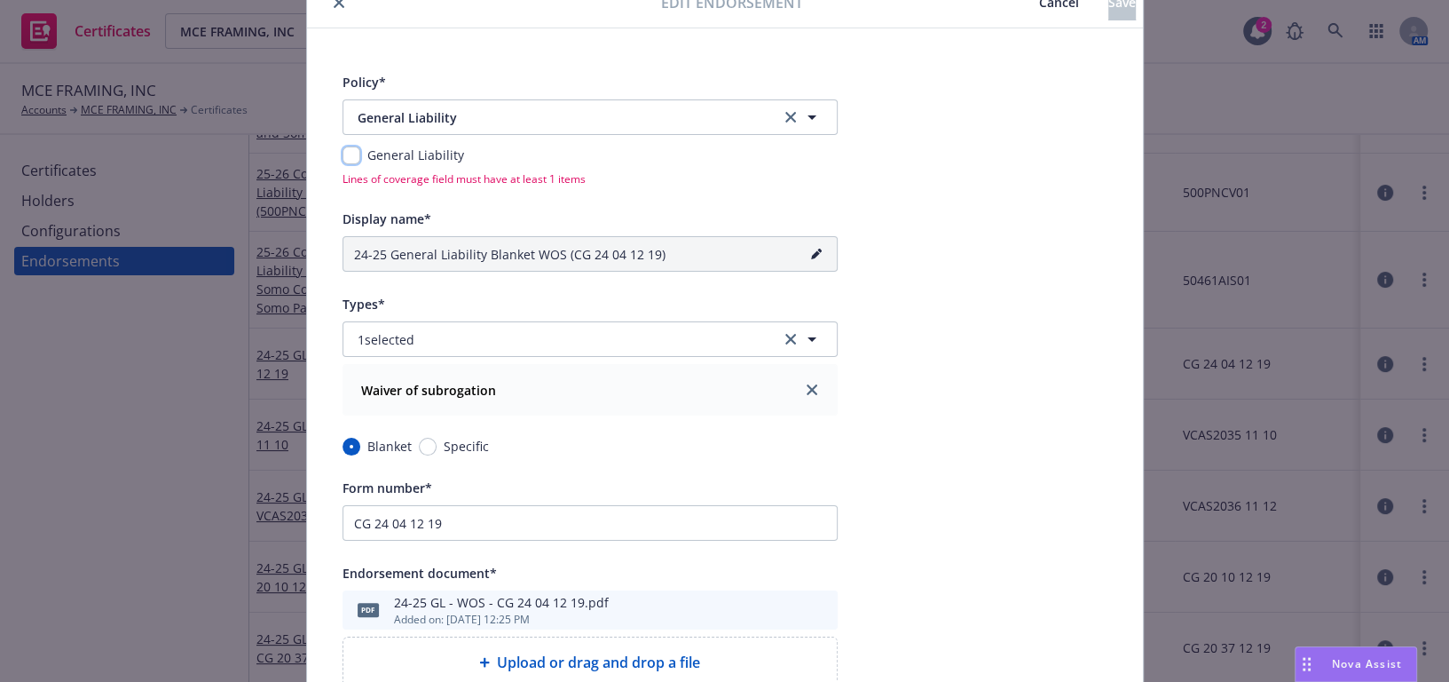
click at [343, 155] on input "checkbox" at bounding box center [352, 155] width 18 height 18
checkbox input "true"
type input "25-26 General Liability Blanket WOS (CG 24 04 12 19)"
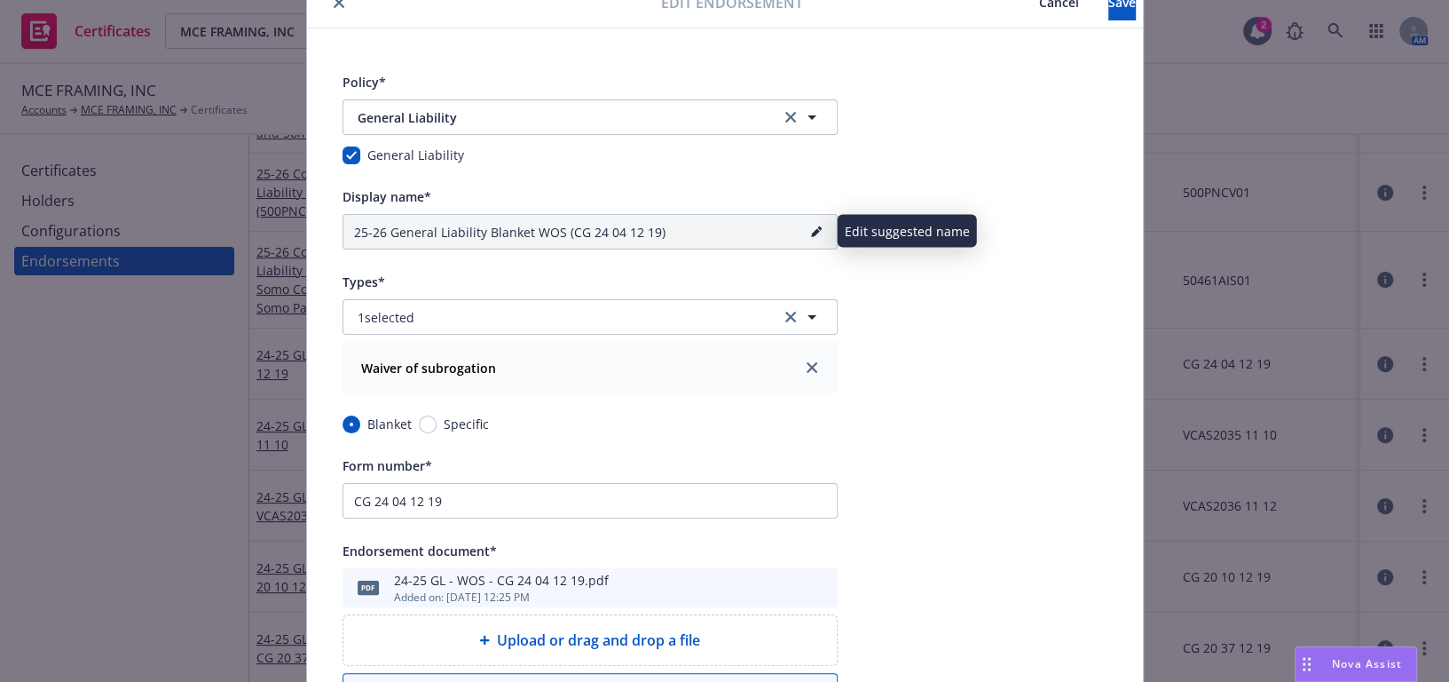
click at [814, 224] on link "pencil" at bounding box center [816, 231] width 21 height 21
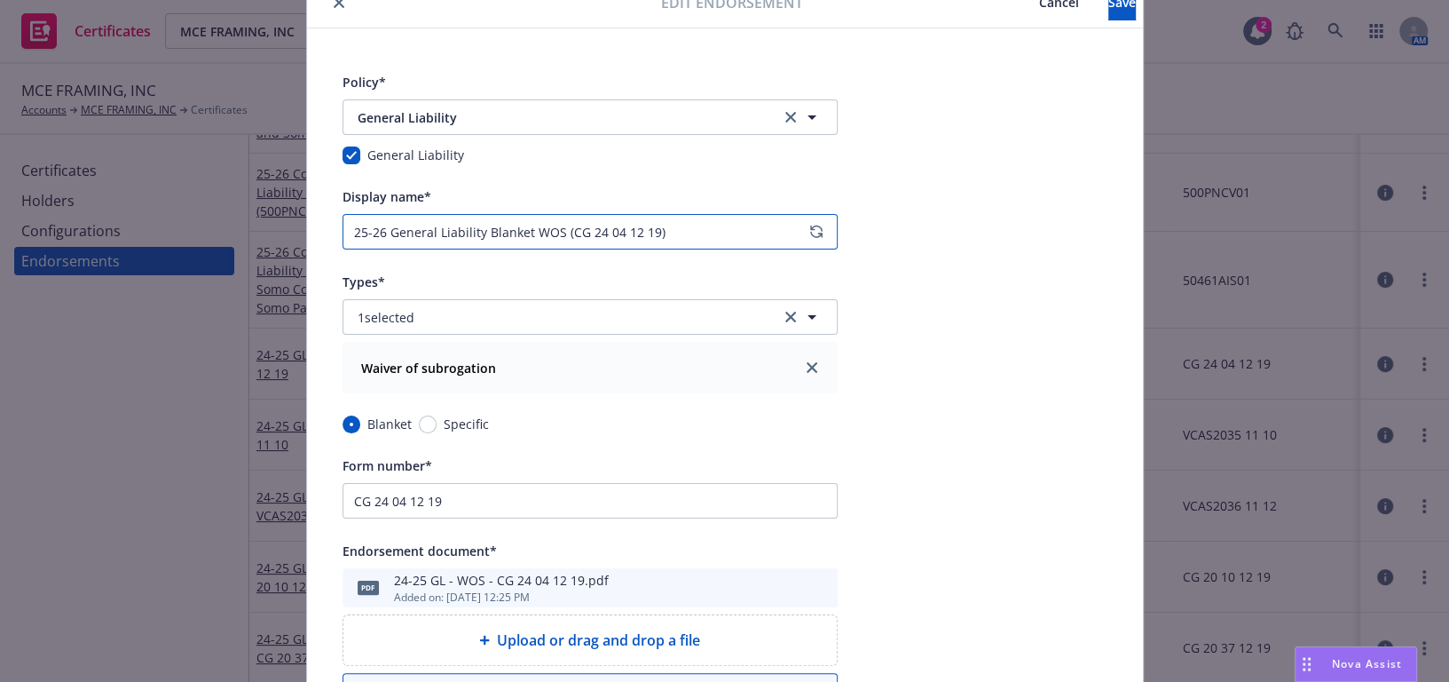
click at [810, 244] on input "25-26 General Liability Blanket WOS (CG 24 04 12 19)" at bounding box center [590, 232] width 495 height 36
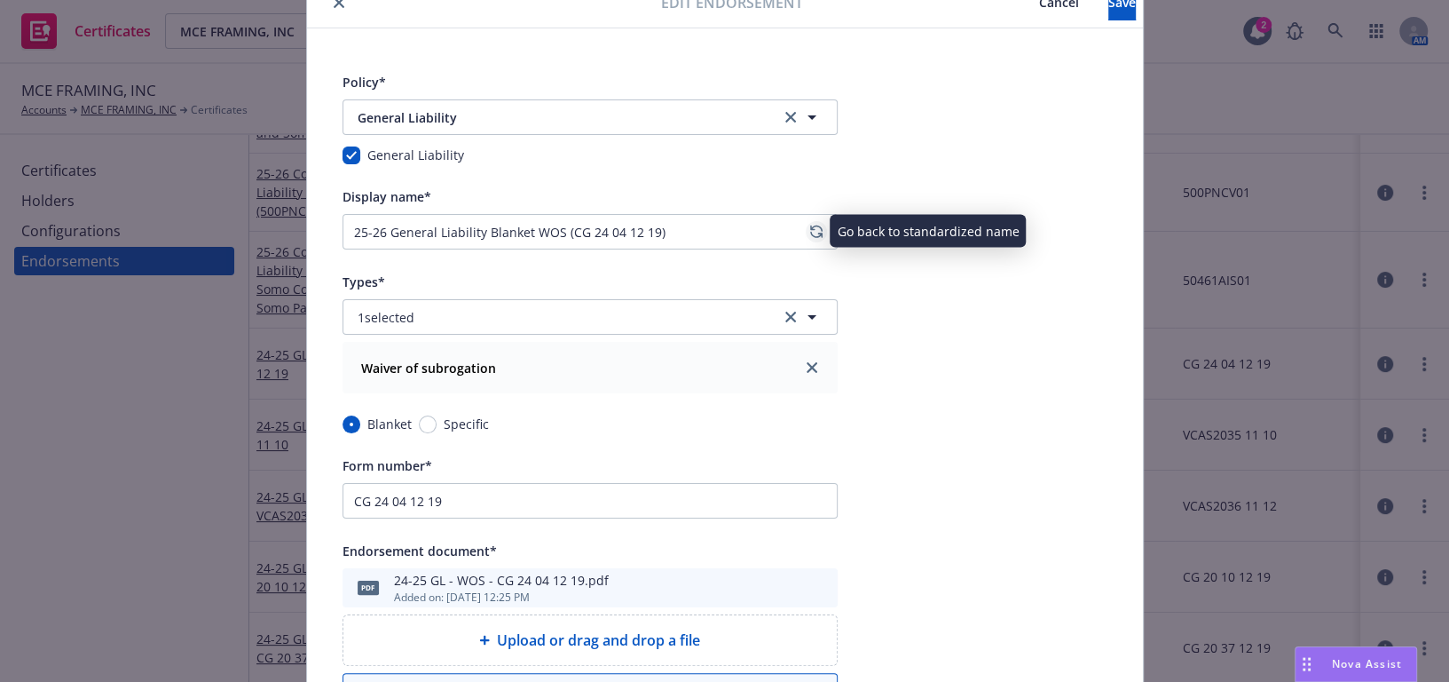
click at [810, 231] on icon "regenerate" at bounding box center [816, 232] width 12 height 14
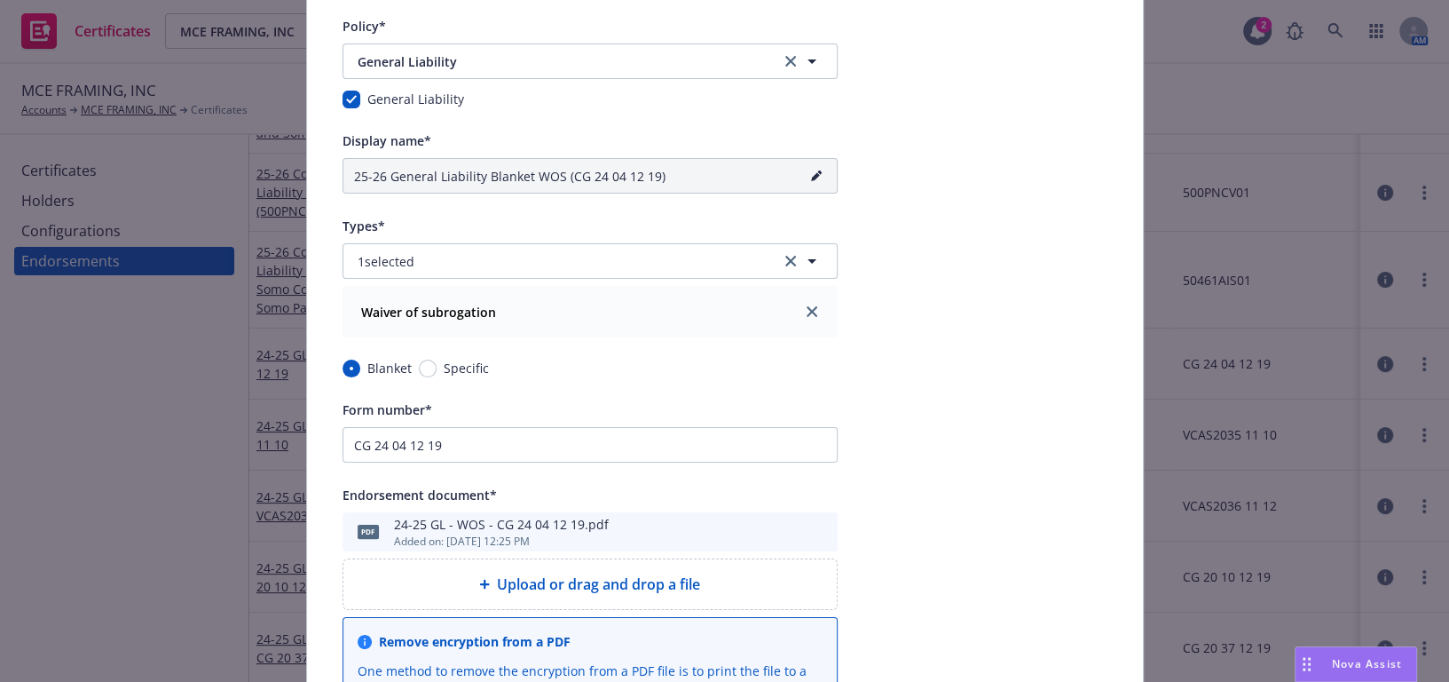
scroll to position [537, 0]
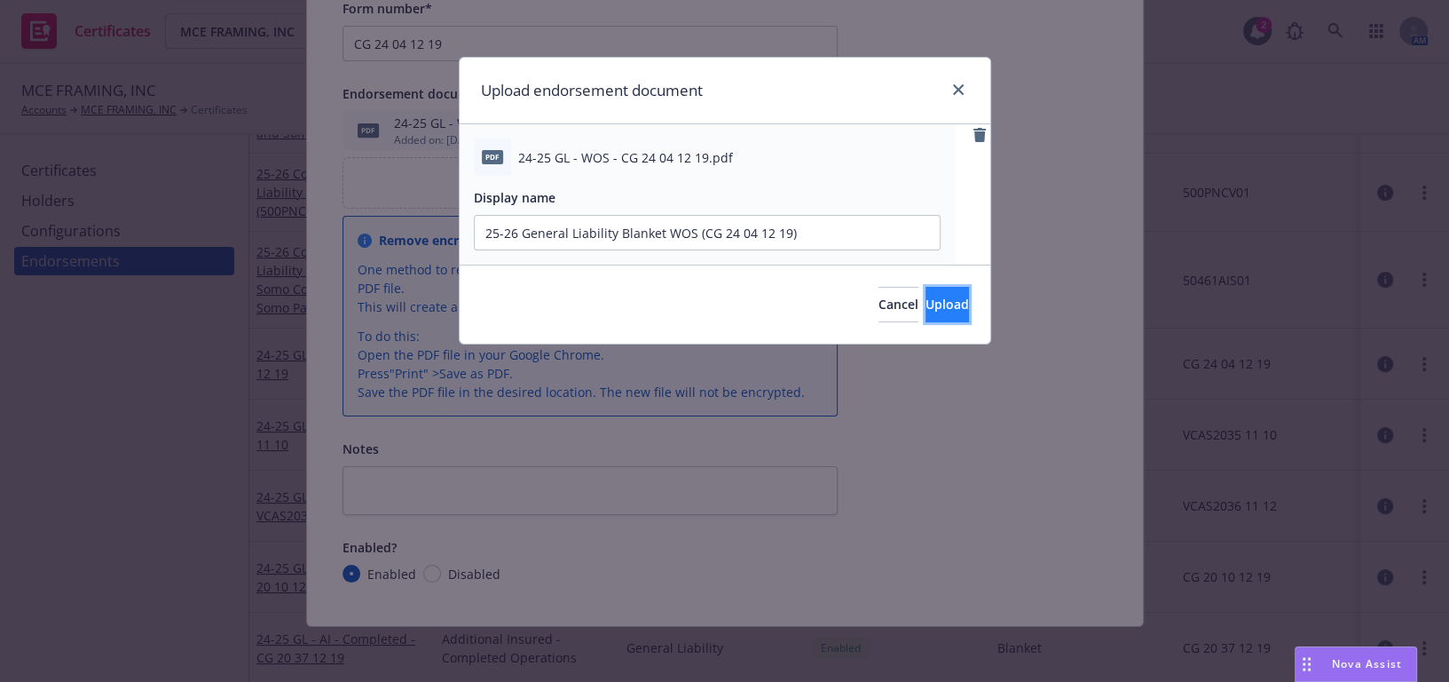
click at [927, 300] on span "Upload" at bounding box center [947, 304] width 43 height 17
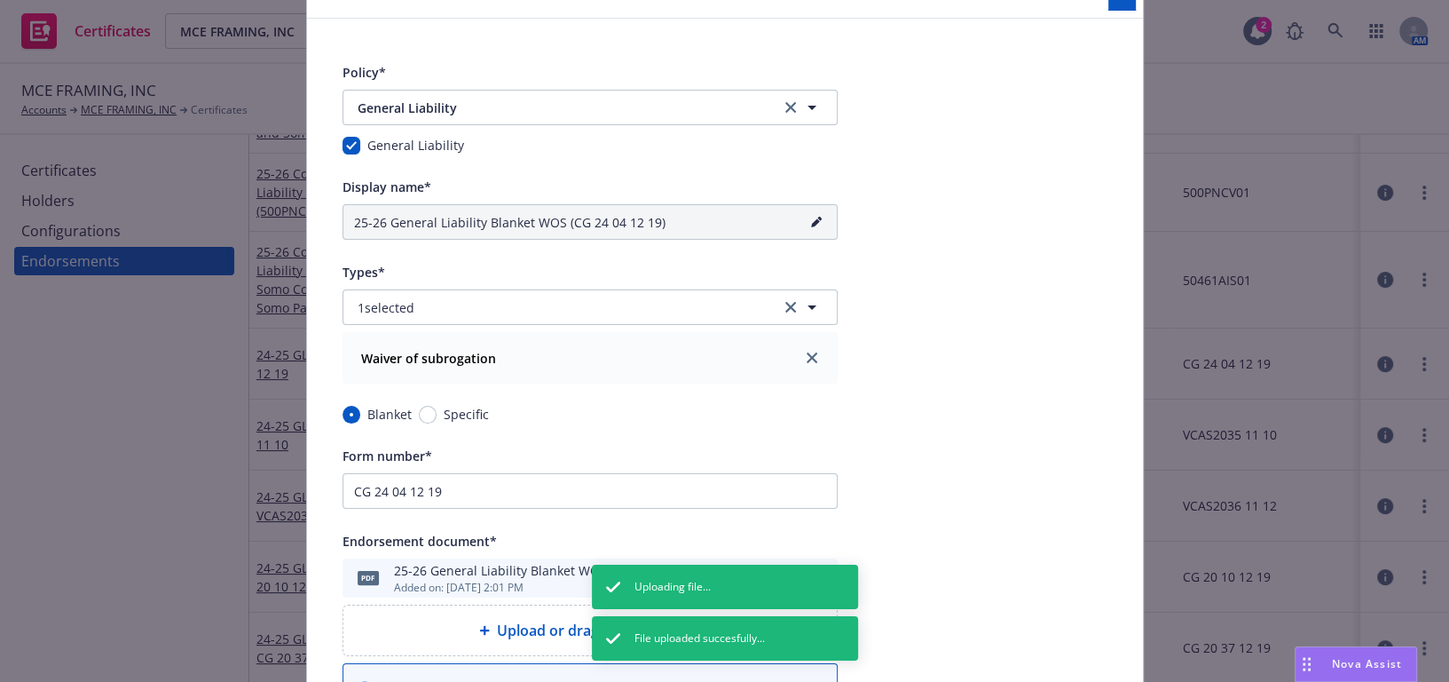
scroll to position [0, 0]
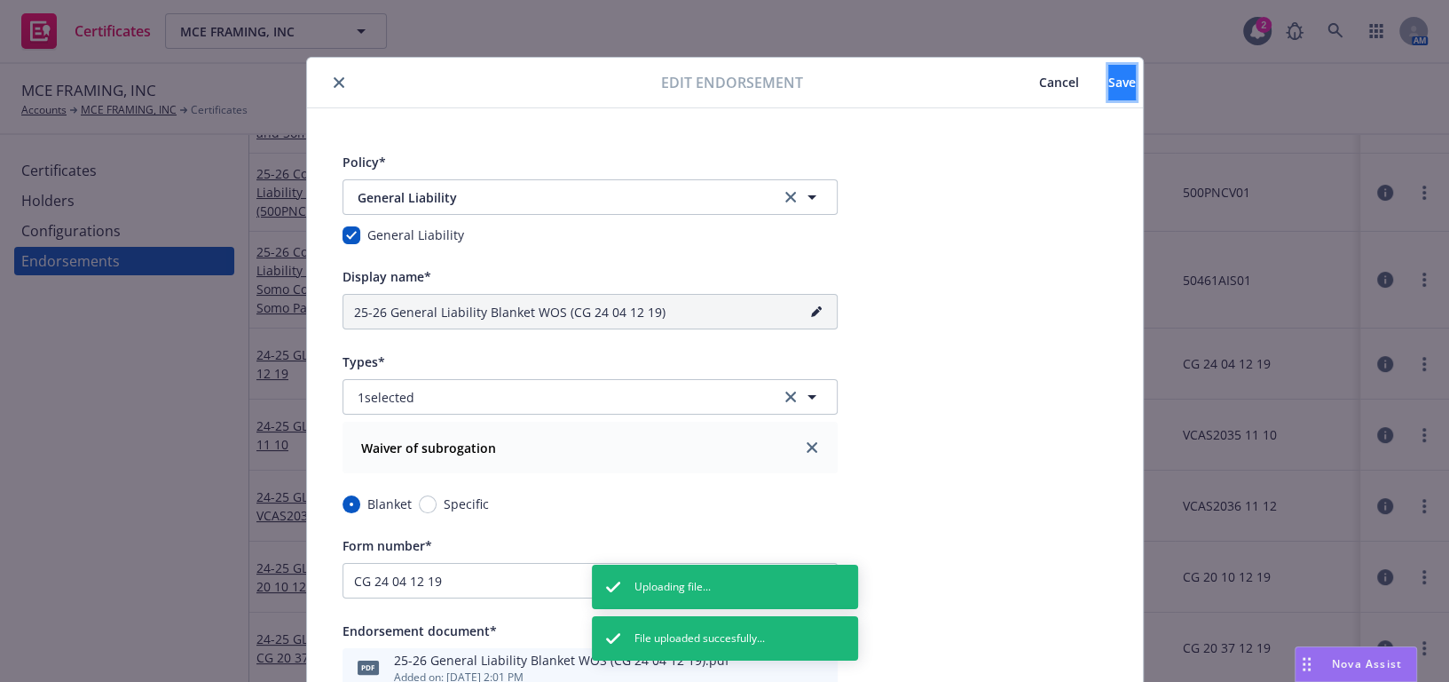
click at [1109, 93] on button "Save" at bounding box center [1123, 83] width 28 height 36
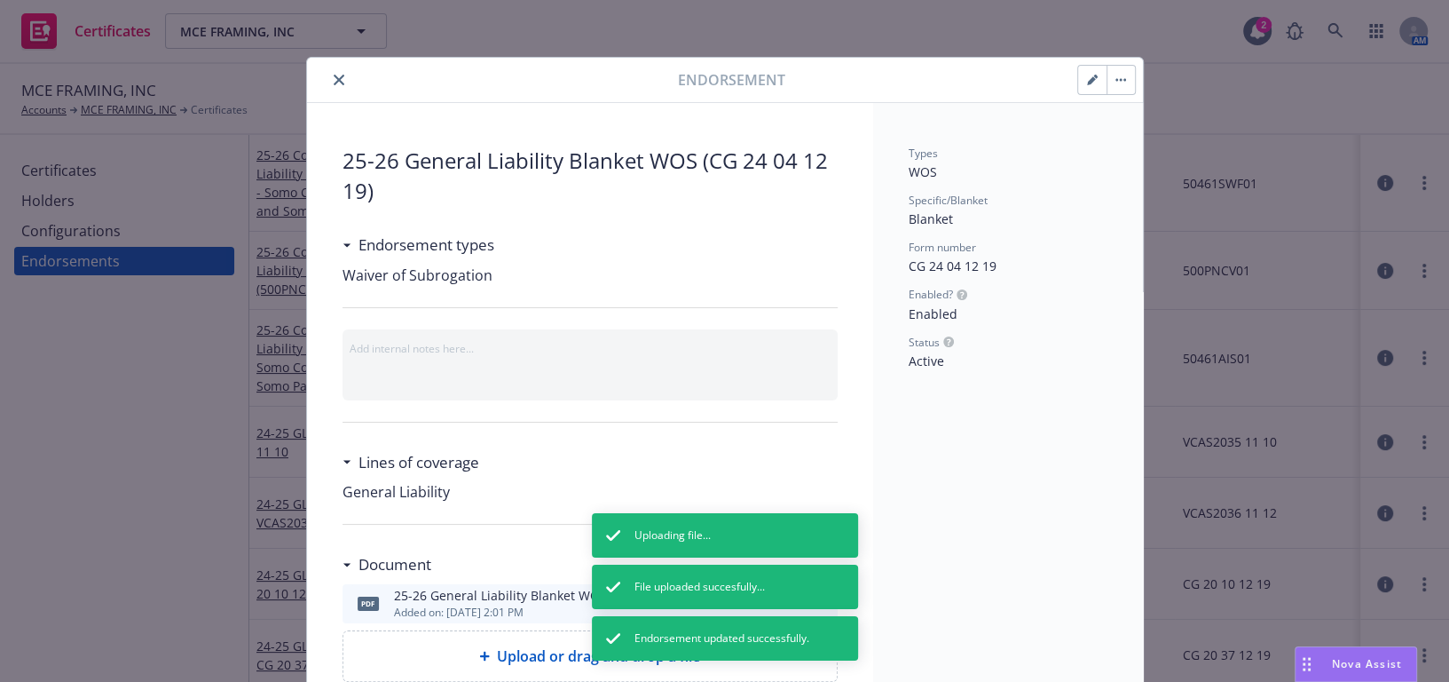
click at [334, 80] on icon "close" at bounding box center [339, 80] width 11 height 11
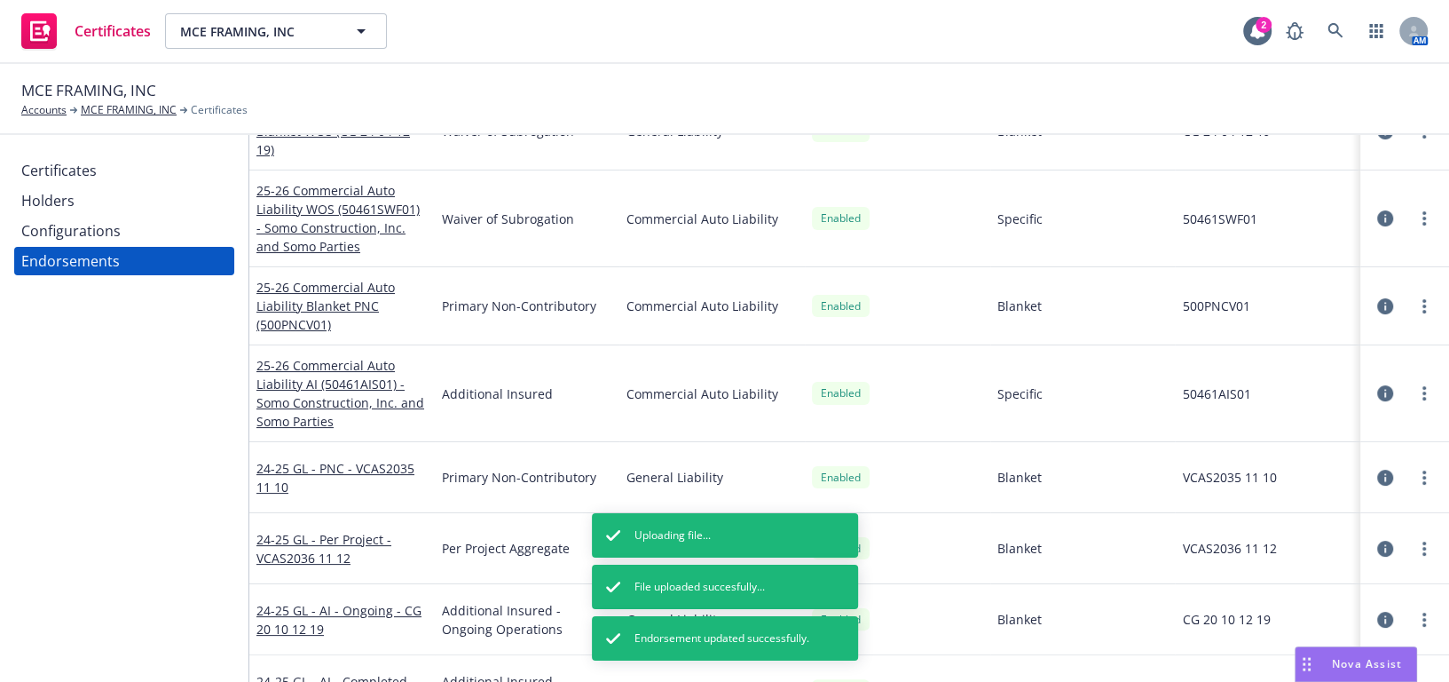
scroll to position [89, 0]
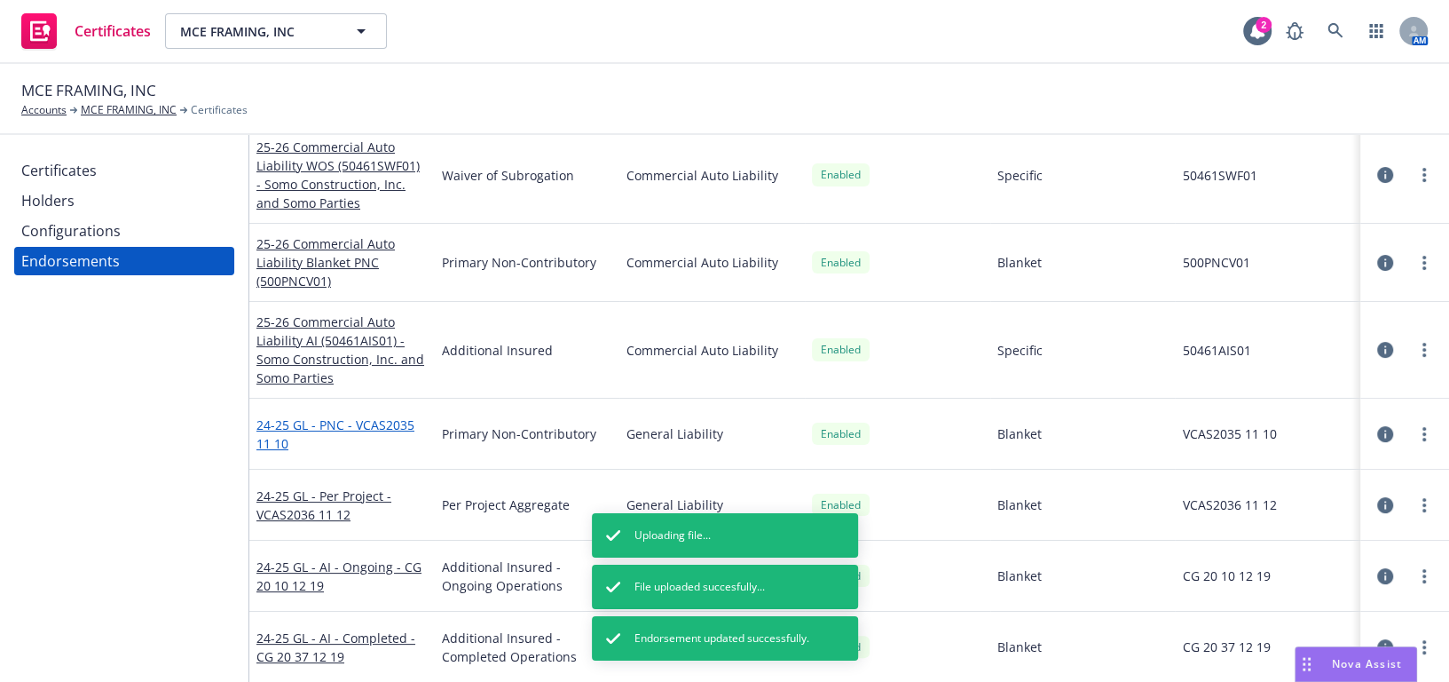
click at [305, 430] on link "24-25 GL - PNC - VCAS2035 11 10" at bounding box center [335, 434] width 158 height 36
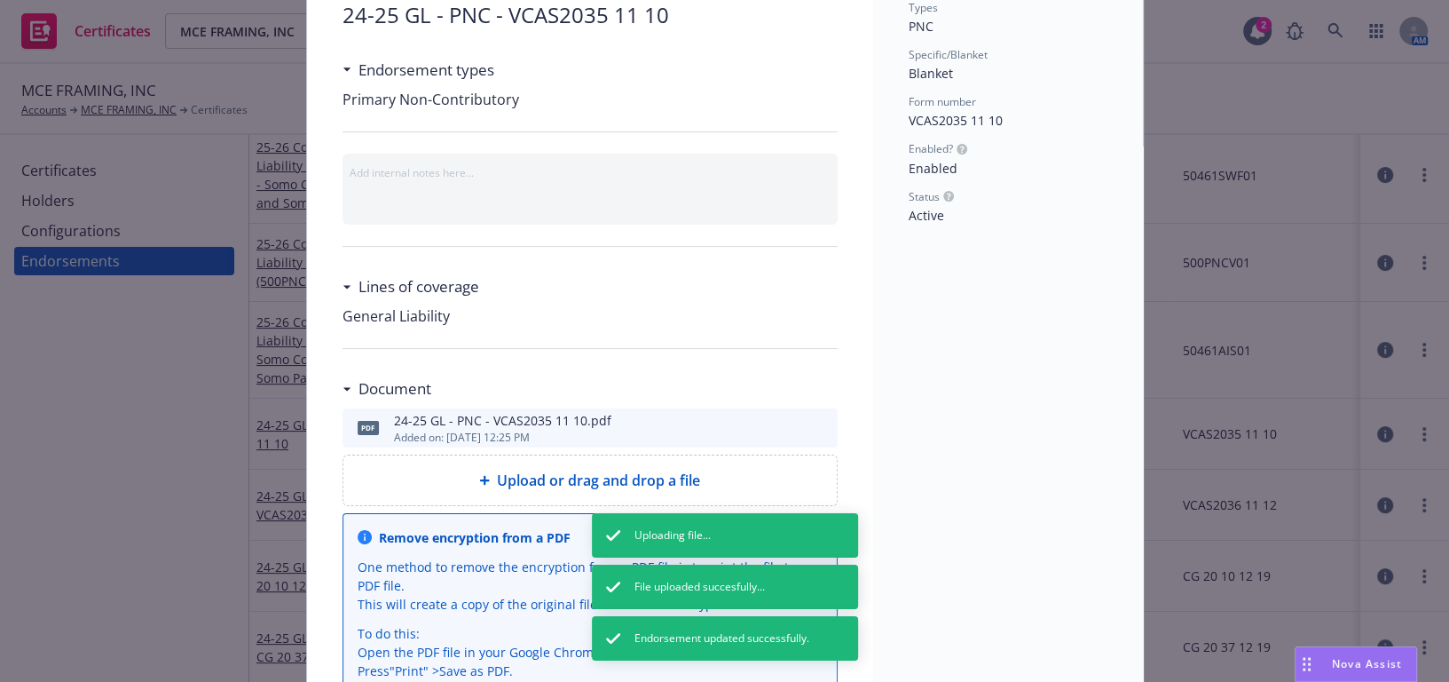
scroll to position [276, 0]
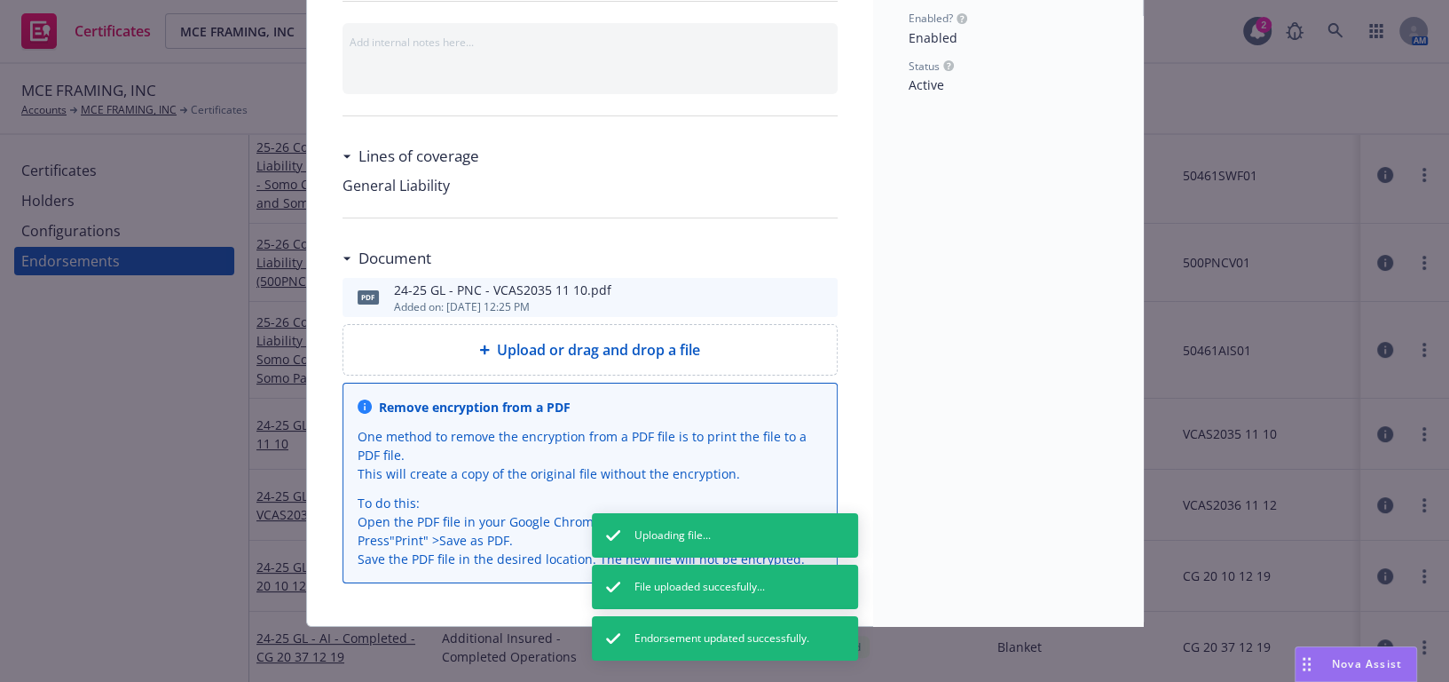
click at [789, 294] on icon "download file" at bounding box center [792, 295] width 14 height 14
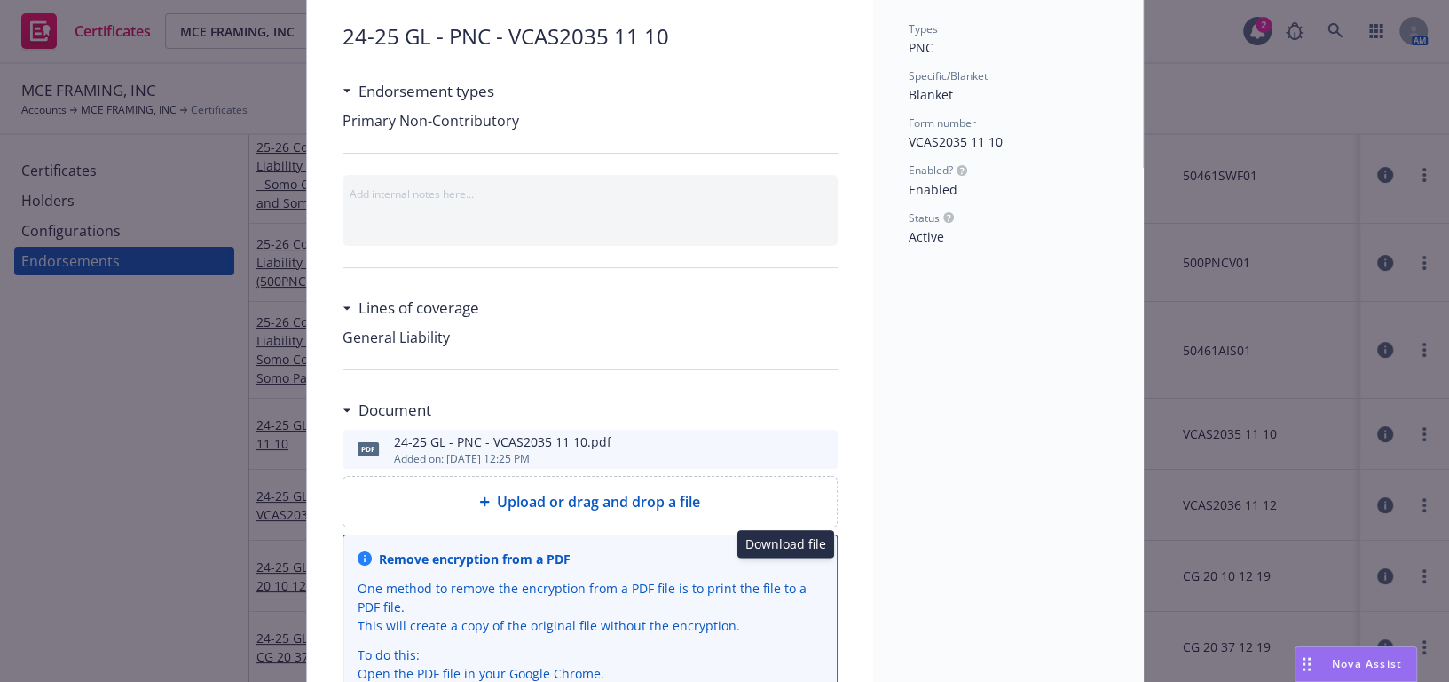
scroll to position [0, 0]
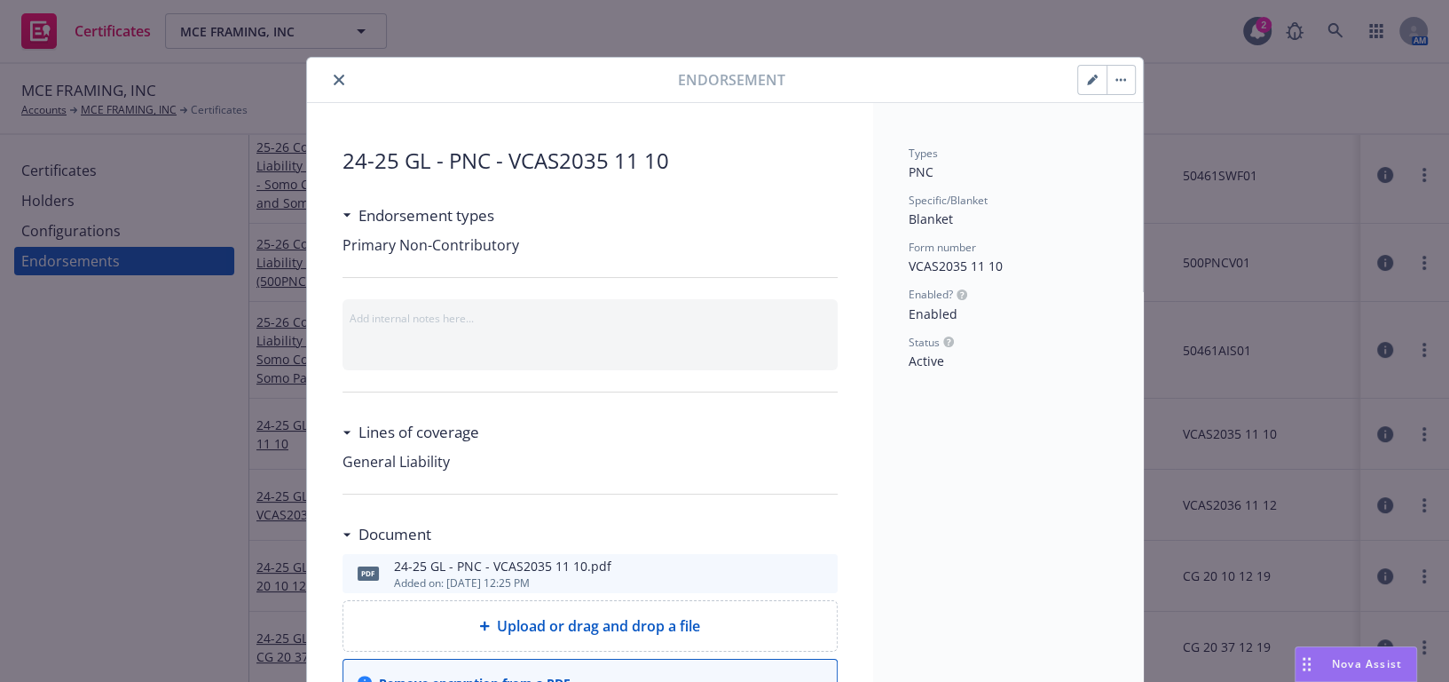
click at [1078, 77] on button "button" at bounding box center [1092, 80] width 28 height 28
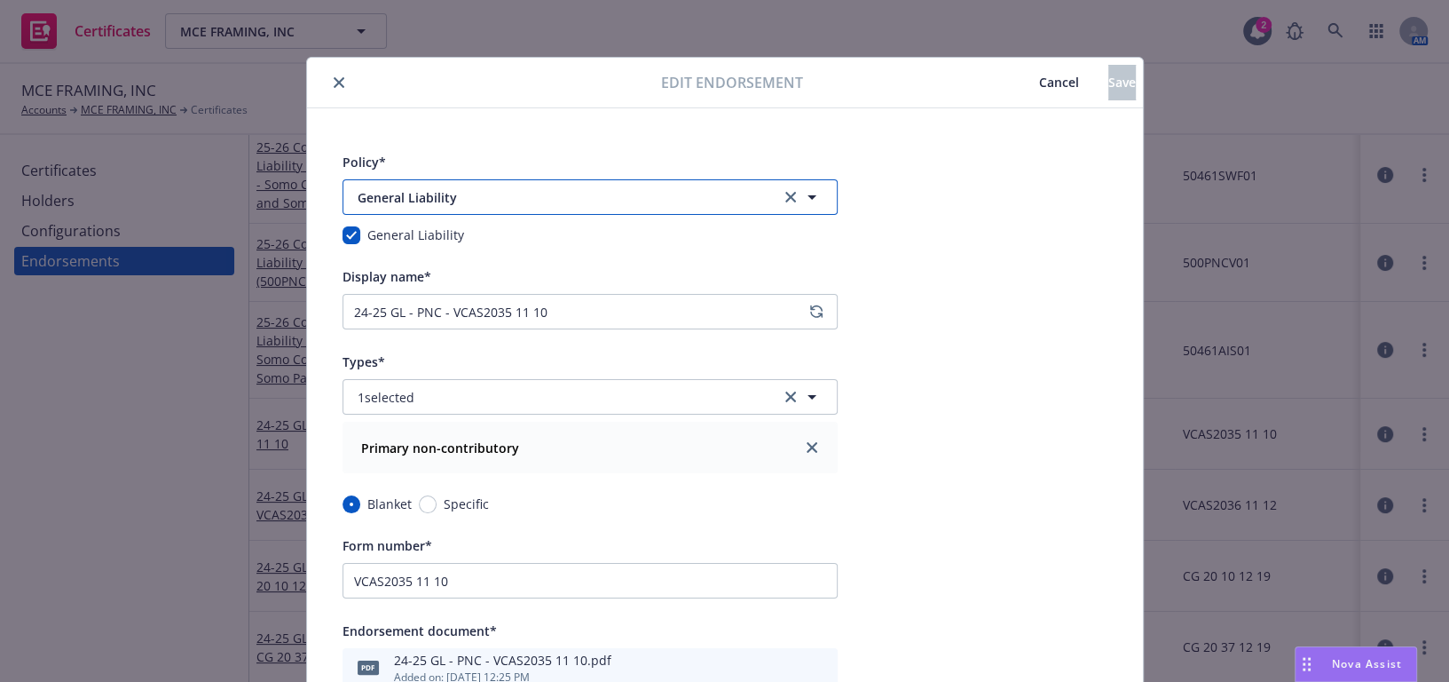
click at [499, 193] on span "General Liability" at bounding box center [557, 197] width 399 height 19
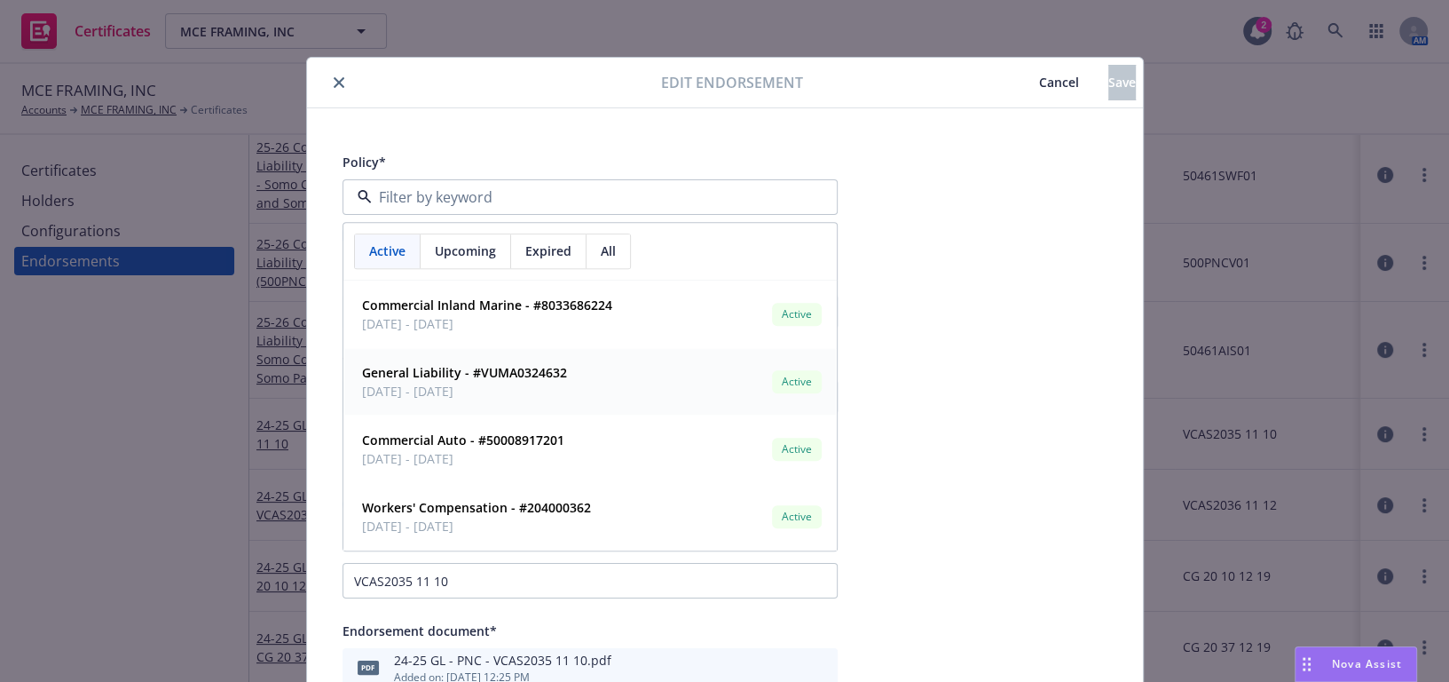
click at [430, 369] on strong "General Liability - #VUMA0324632" at bounding box center [464, 372] width 205 height 17
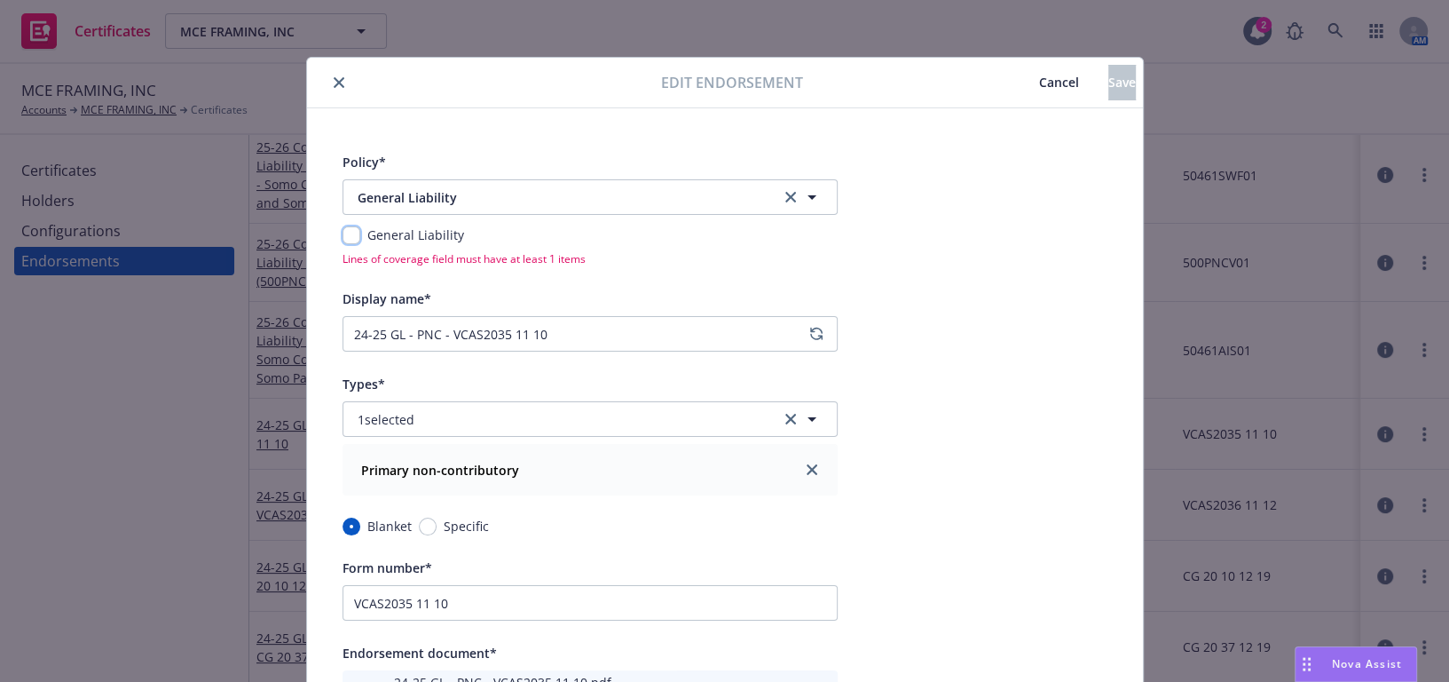
click at [345, 233] on input "checkbox" at bounding box center [352, 235] width 18 height 18
checkbox input "true"
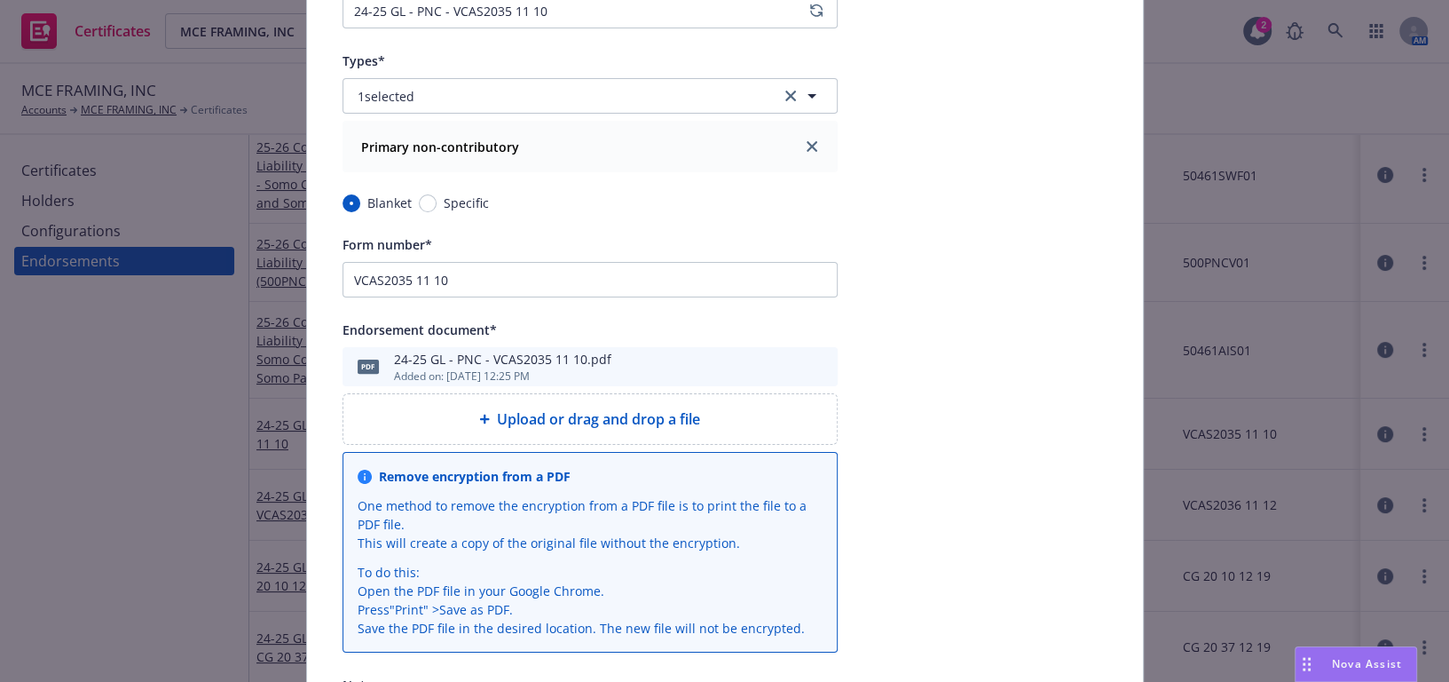
scroll to position [133, 0]
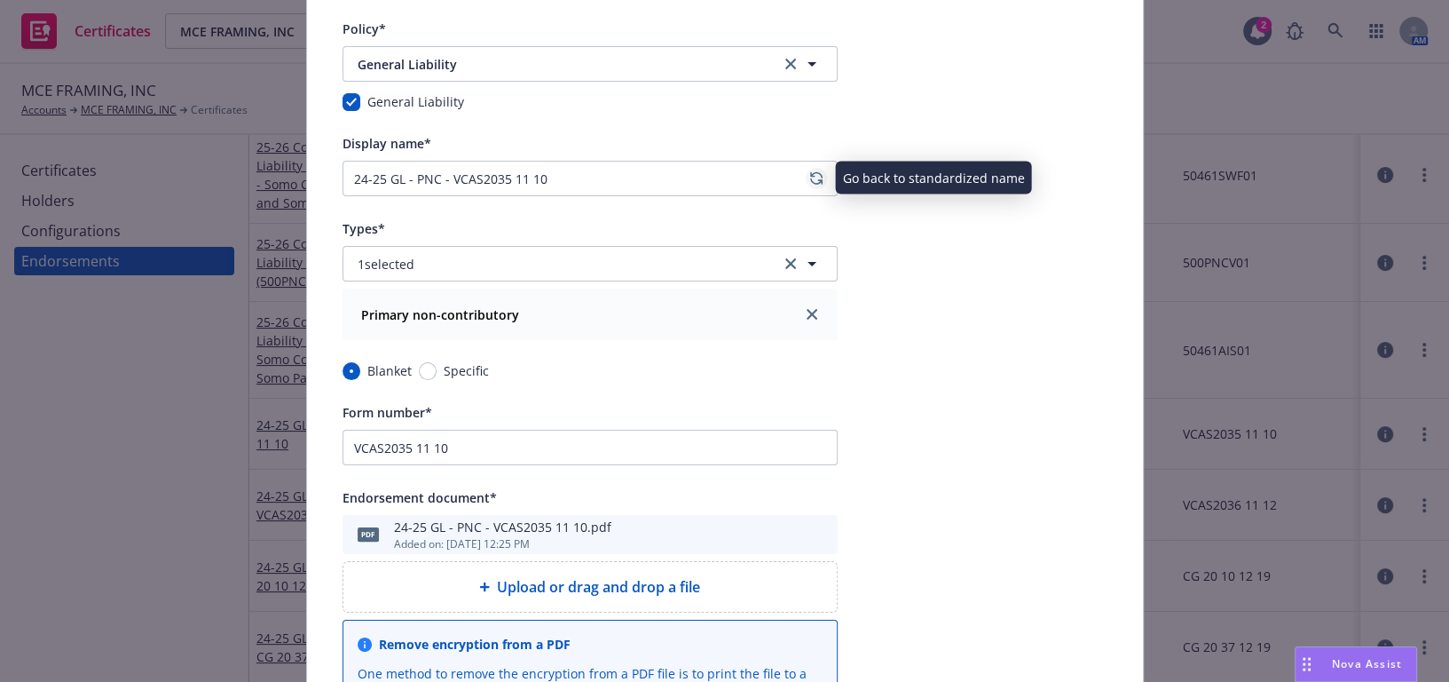
click at [810, 179] on icon "regenerate" at bounding box center [816, 178] width 12 height 14
type input "25-26 General Liability Blanket PNC (VCAS2035 11 10)"
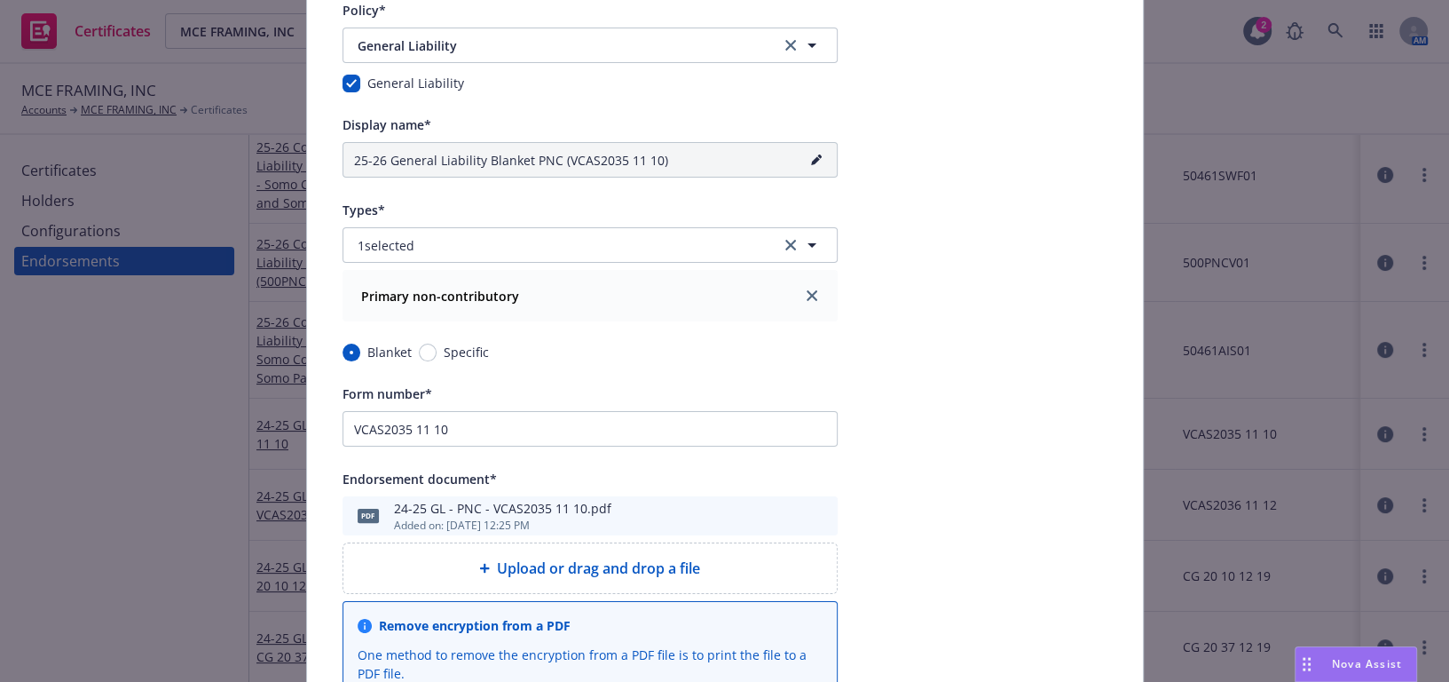
scroll to position [0, 0]
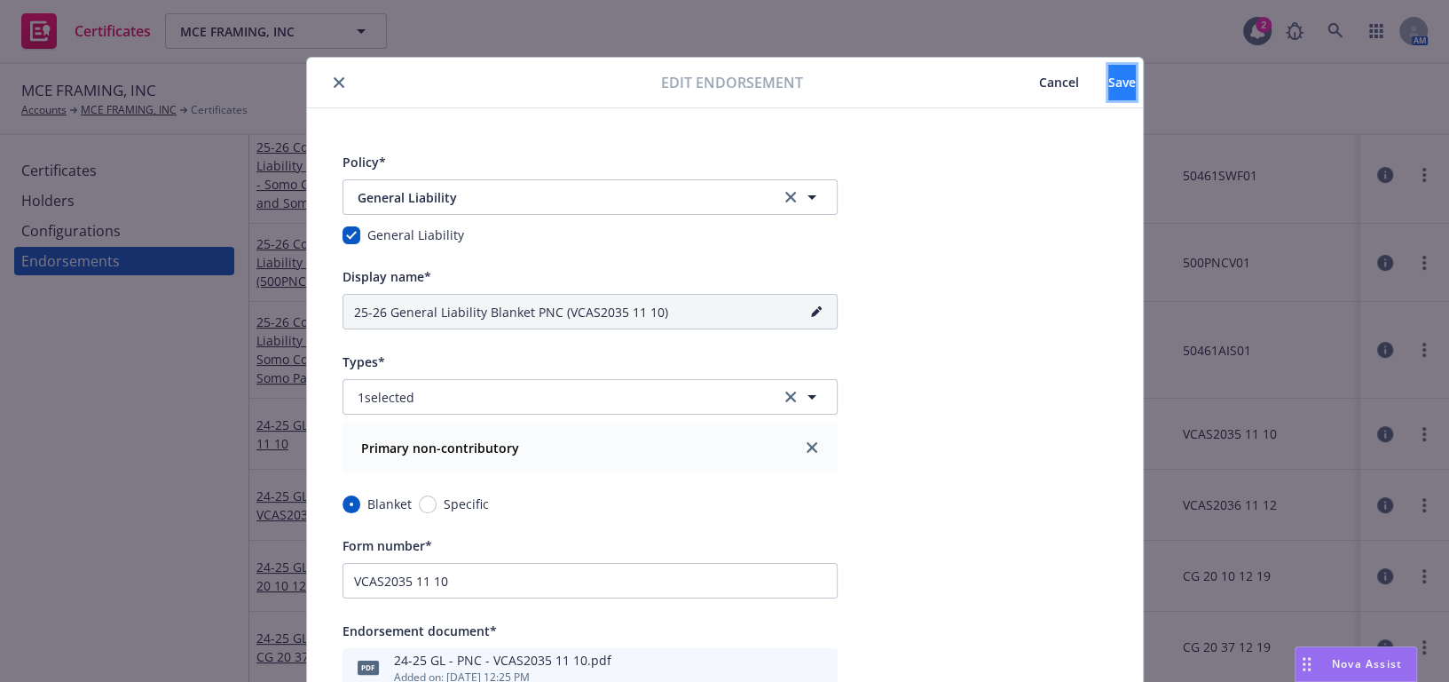
click at [1109, 75] on span "Save" at bounding box center [1123, 82] width 28 height 17
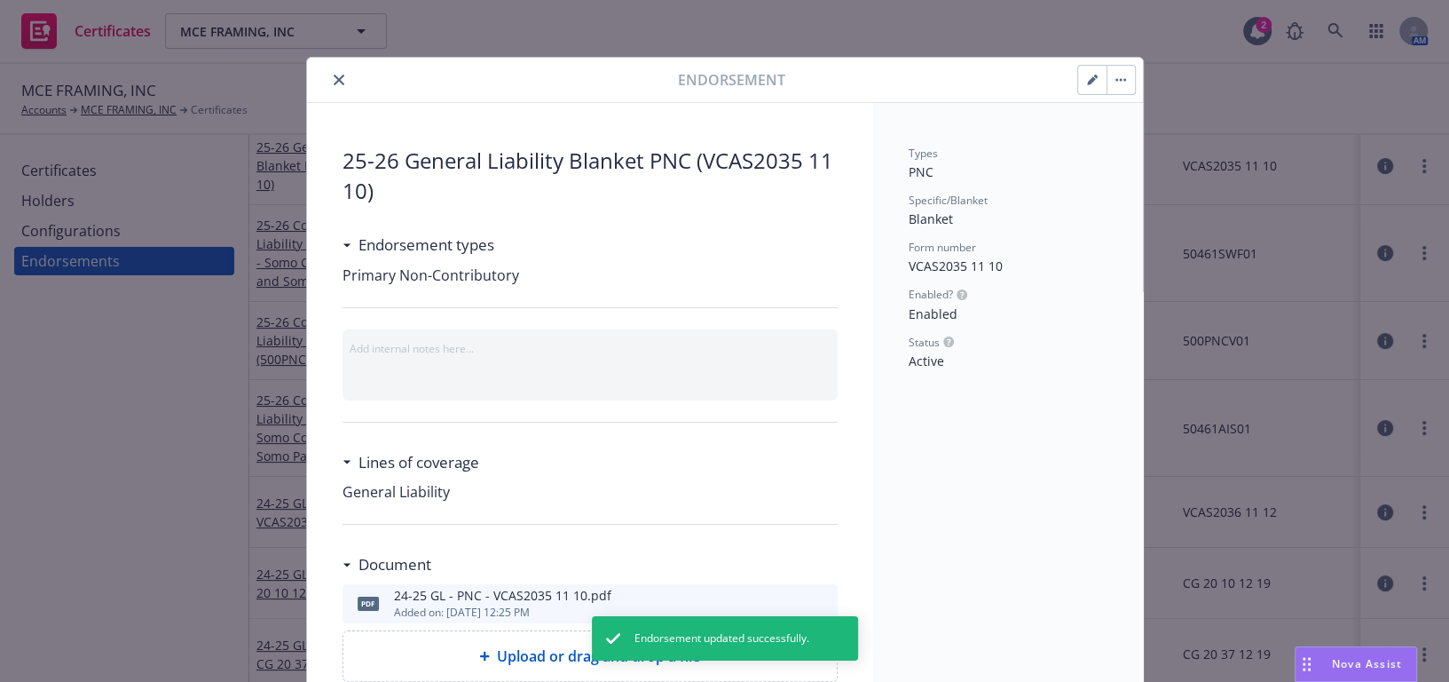
click at [340, 69] on div at bounding box center [496, 79] width 365 height 21
click at [337, 73] on button "close" at bounding box center [338, 79] width 21 height 21
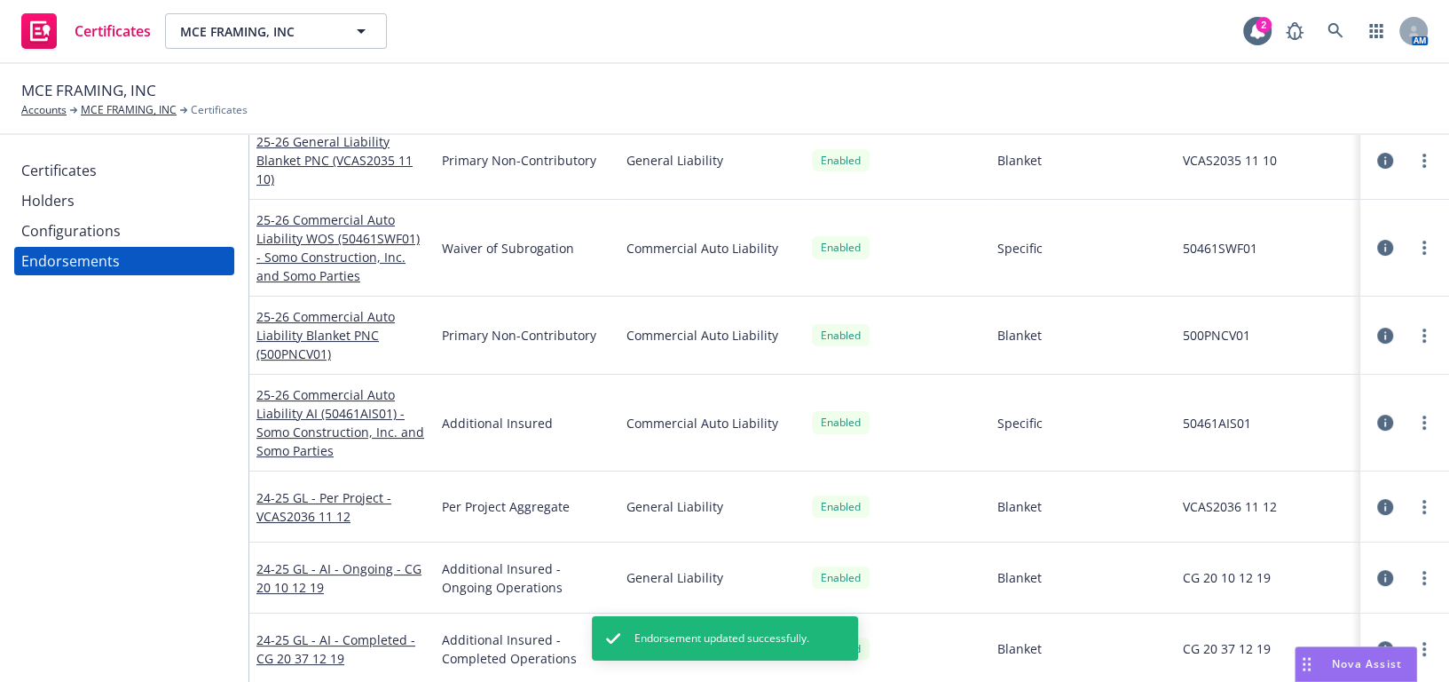
scroll to position [95, 0]
click at [309, 501] on link "24-25 GL - Per Project - VCAS2036 11 12" at bounding box center [323, 506] width 135 height 36
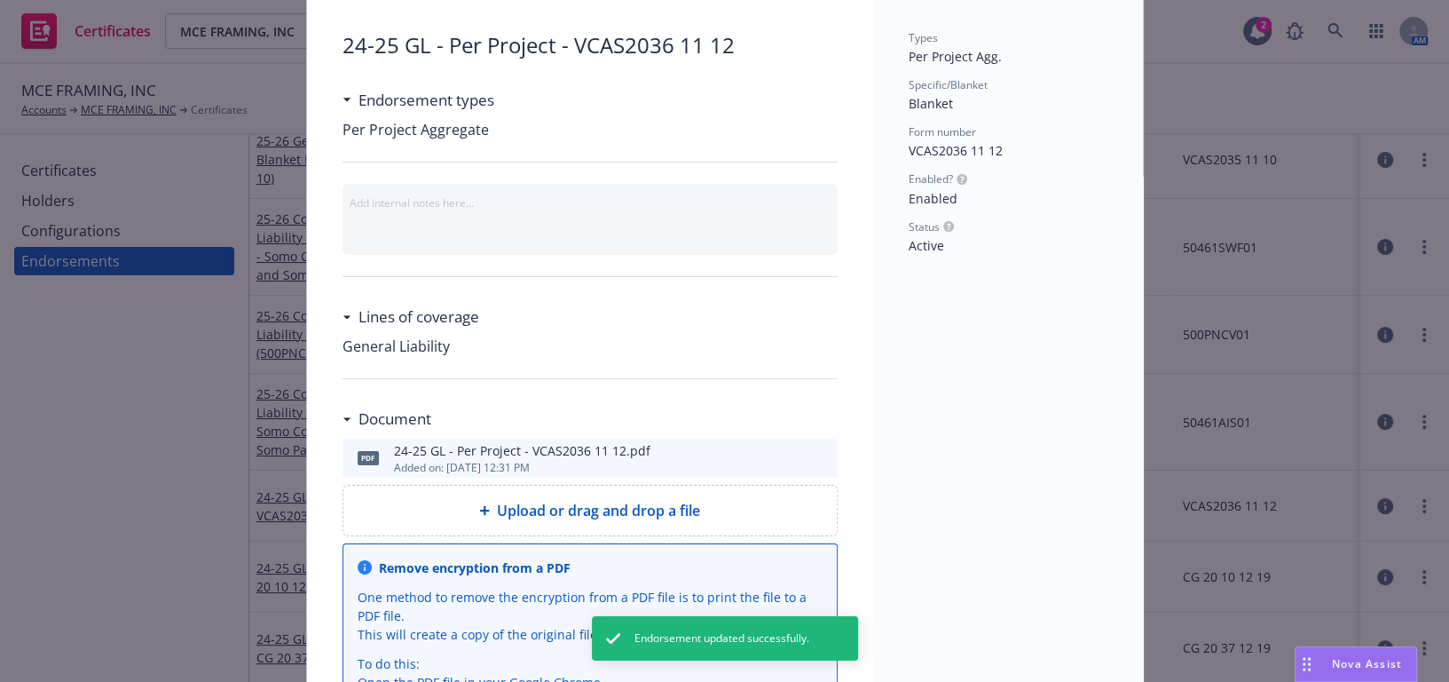
scroll to position [276, 0]
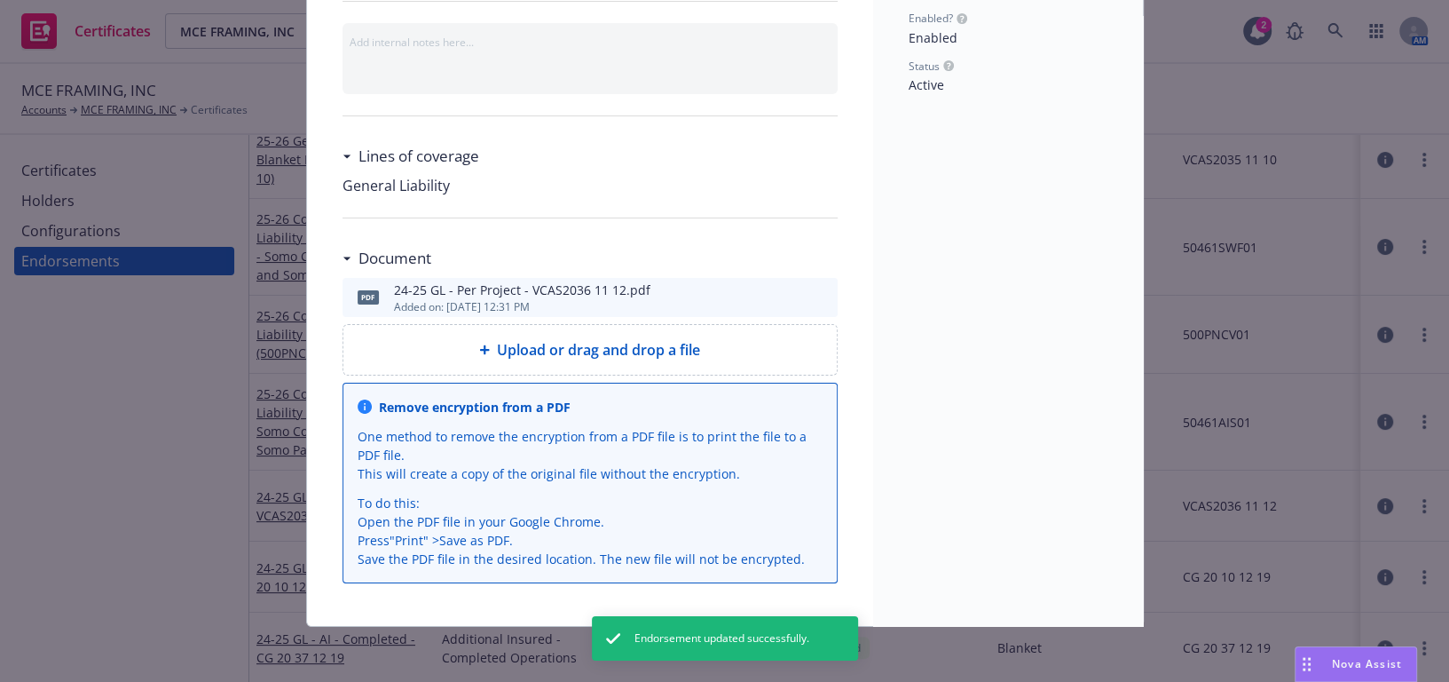
click at [785, 297] on icon "download file" at bounding box center [792, 295] width 14 height 14
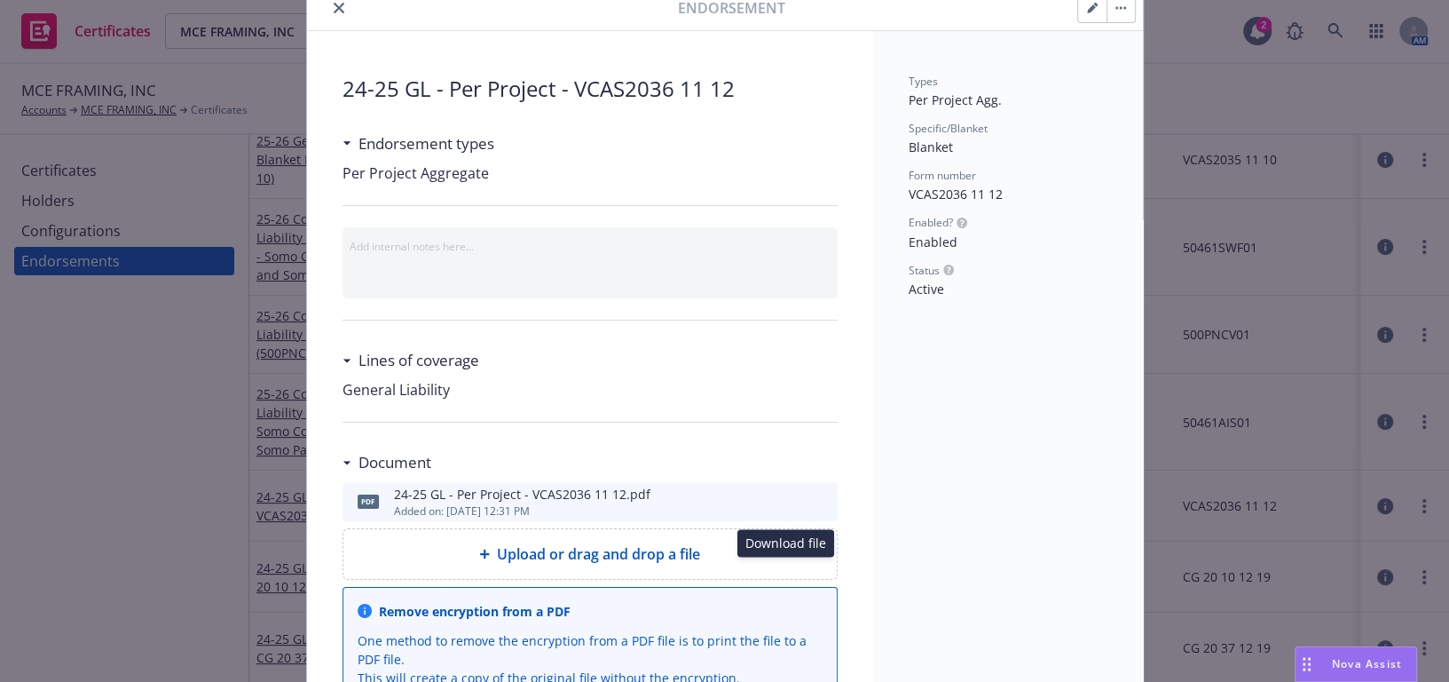
scroll to position [0, 0]
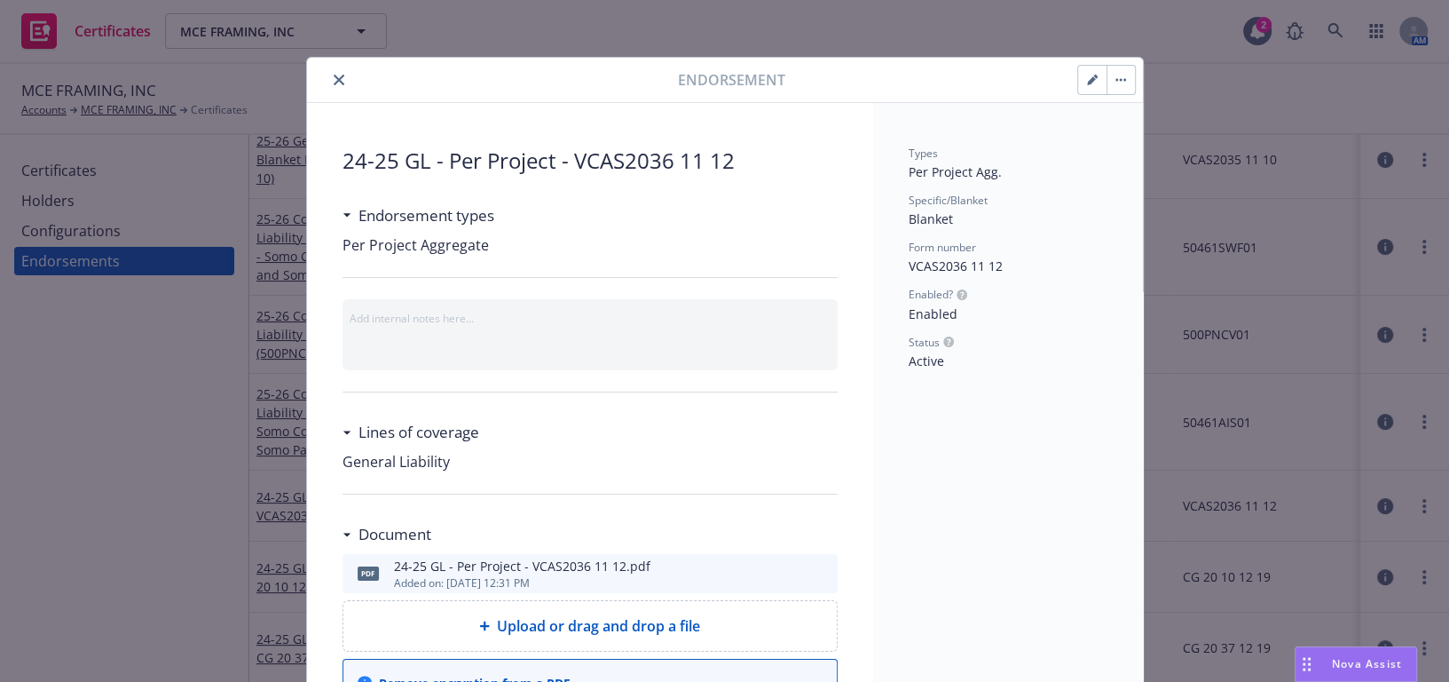
click at [1078, 75] on button "button" at bounding box center [1092, 80] width 28 height 28
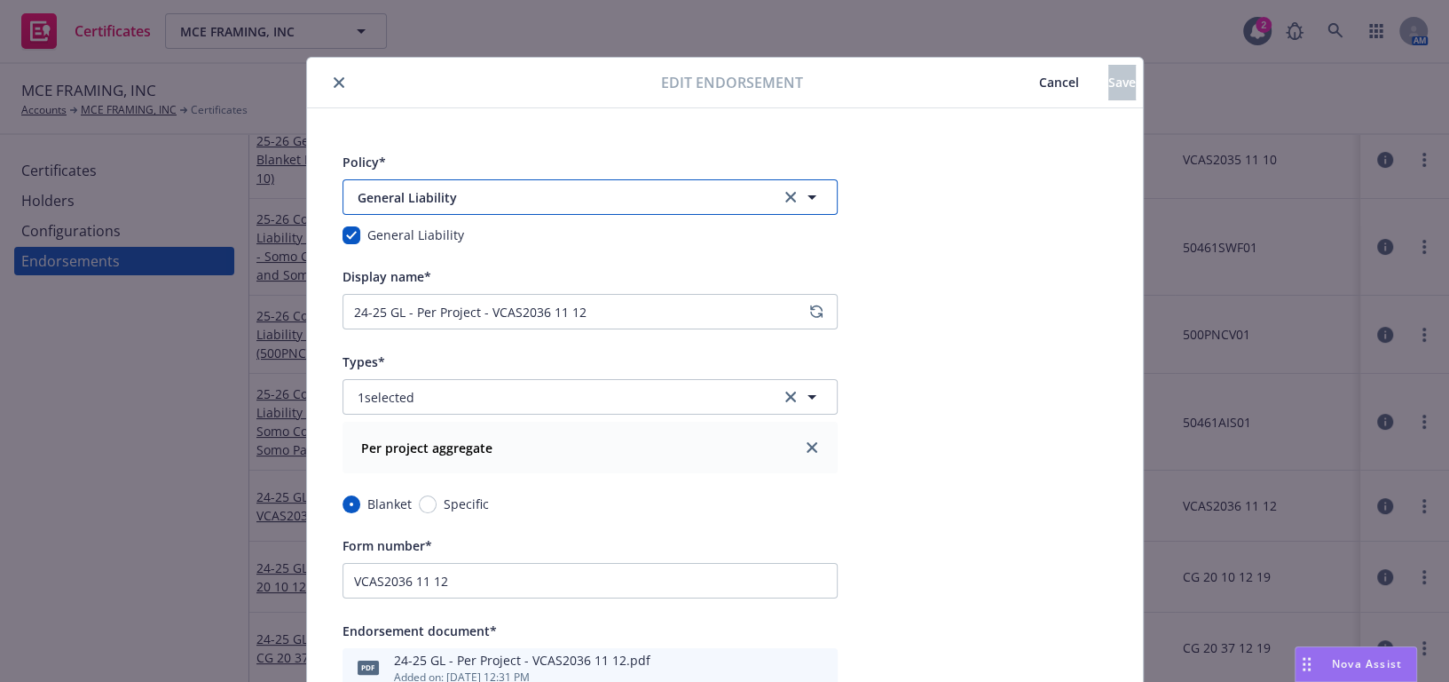
click at [668, 204] on span "General Liability" at bounding box center [557, 197] width 399 height 19
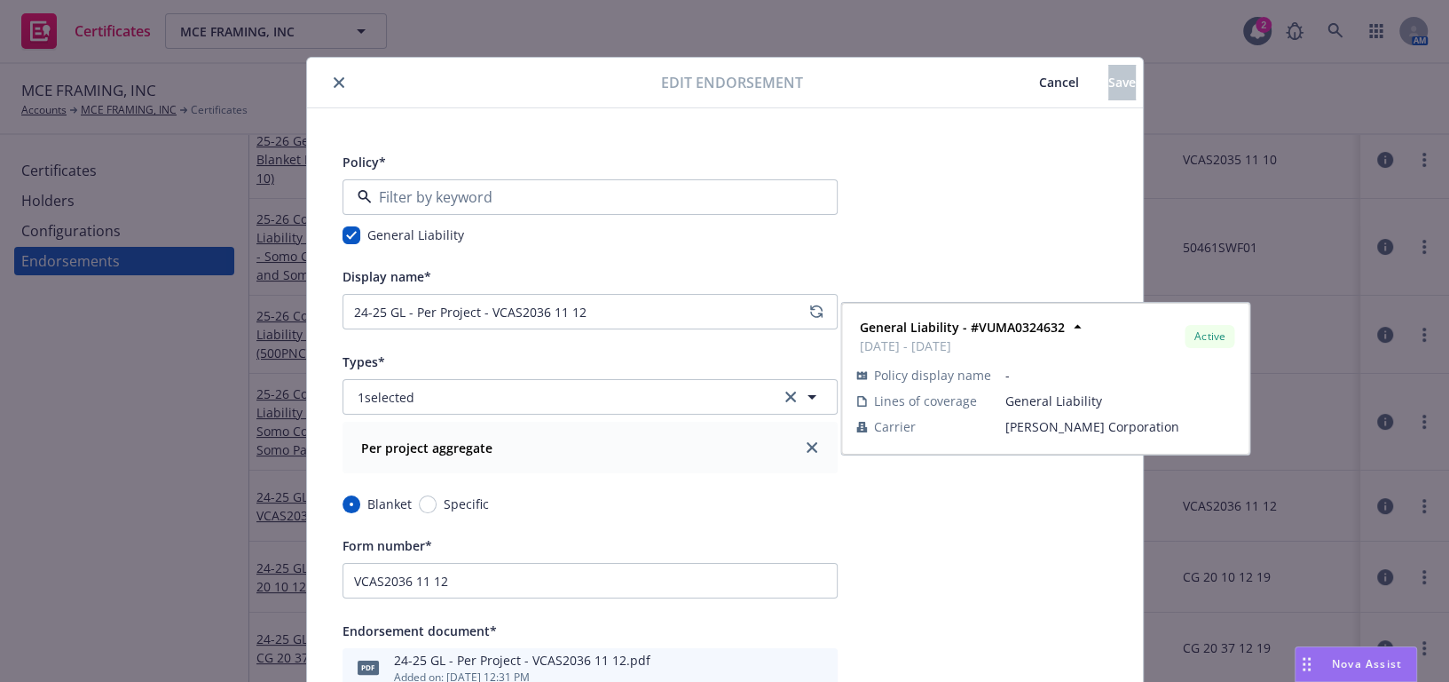
click at [469, 364] on strong "General Liability - #VUMA0324632" at bounding box center [464, 372] width 205 height 17
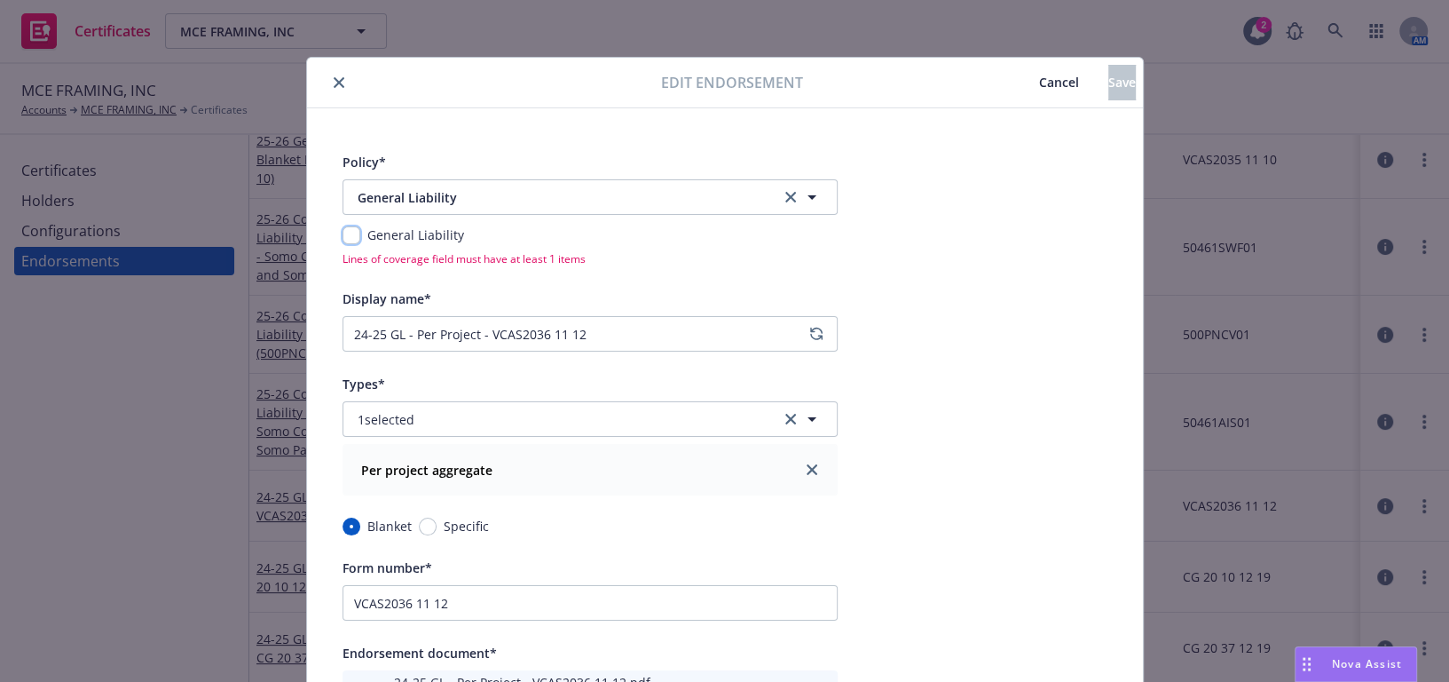
click at [353, 237] on input "checkbox" at bounding box center [352, 235] width 18 height 18
checkbox input "true"
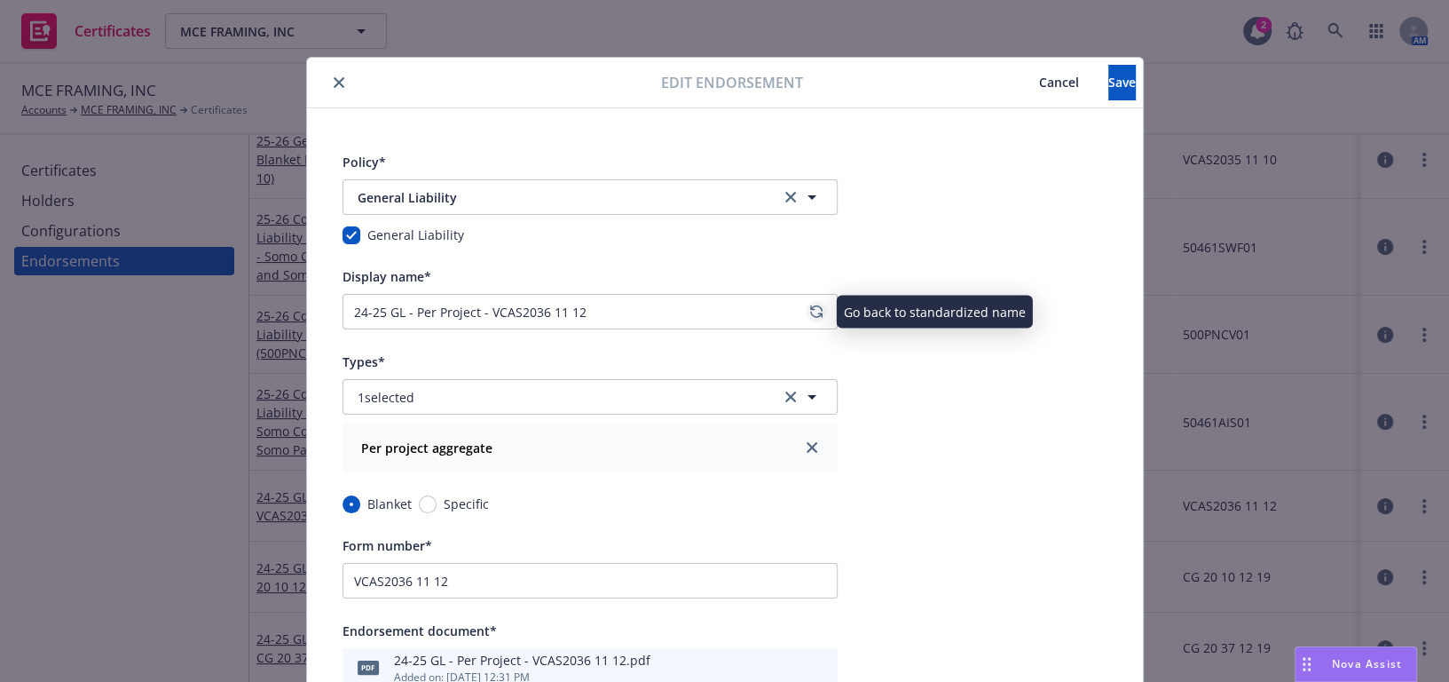
click at [810, 311] on icon "regenerate" at bounding box center [816, 311] width 12 height 14
type input "25-26 General Liability Blanket Per Project Agg. (VCAS2036 11 12)"
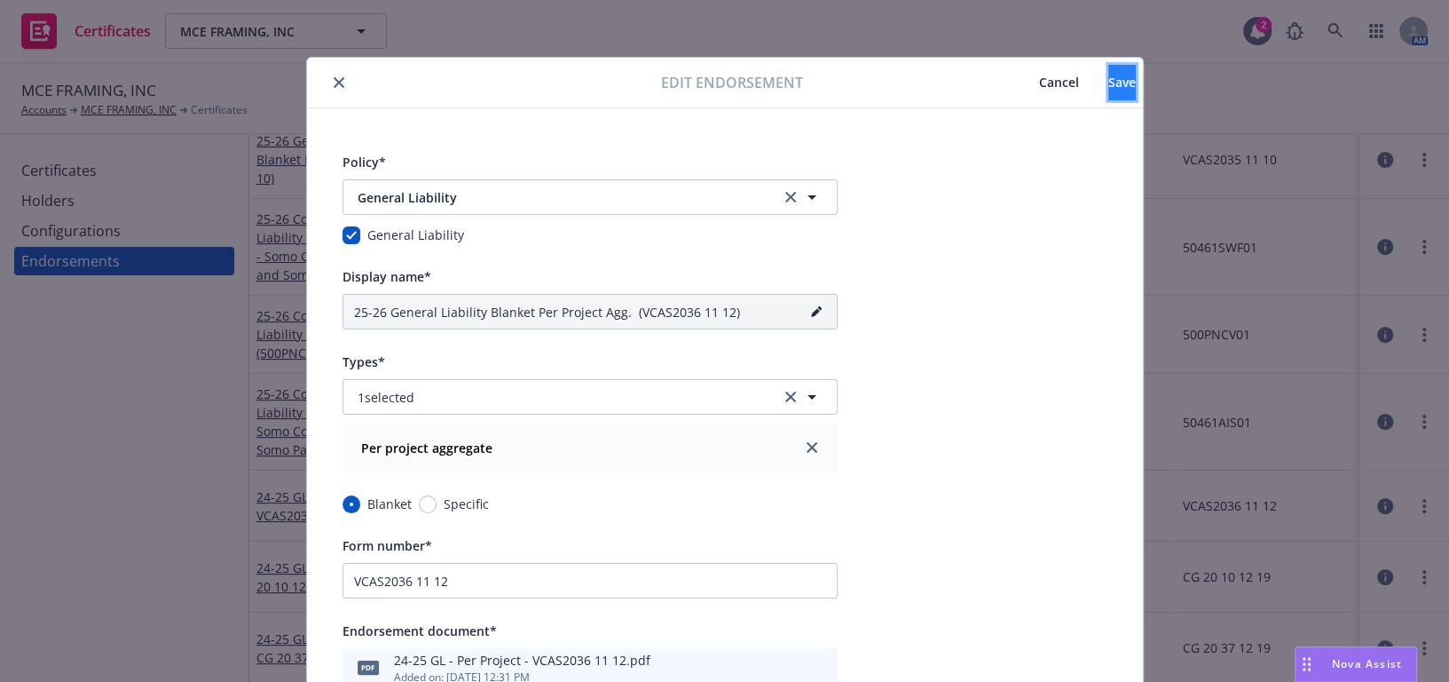
click at [1109, 78] on button "Save" at bounding box center [1123, 83] width 28 height 36
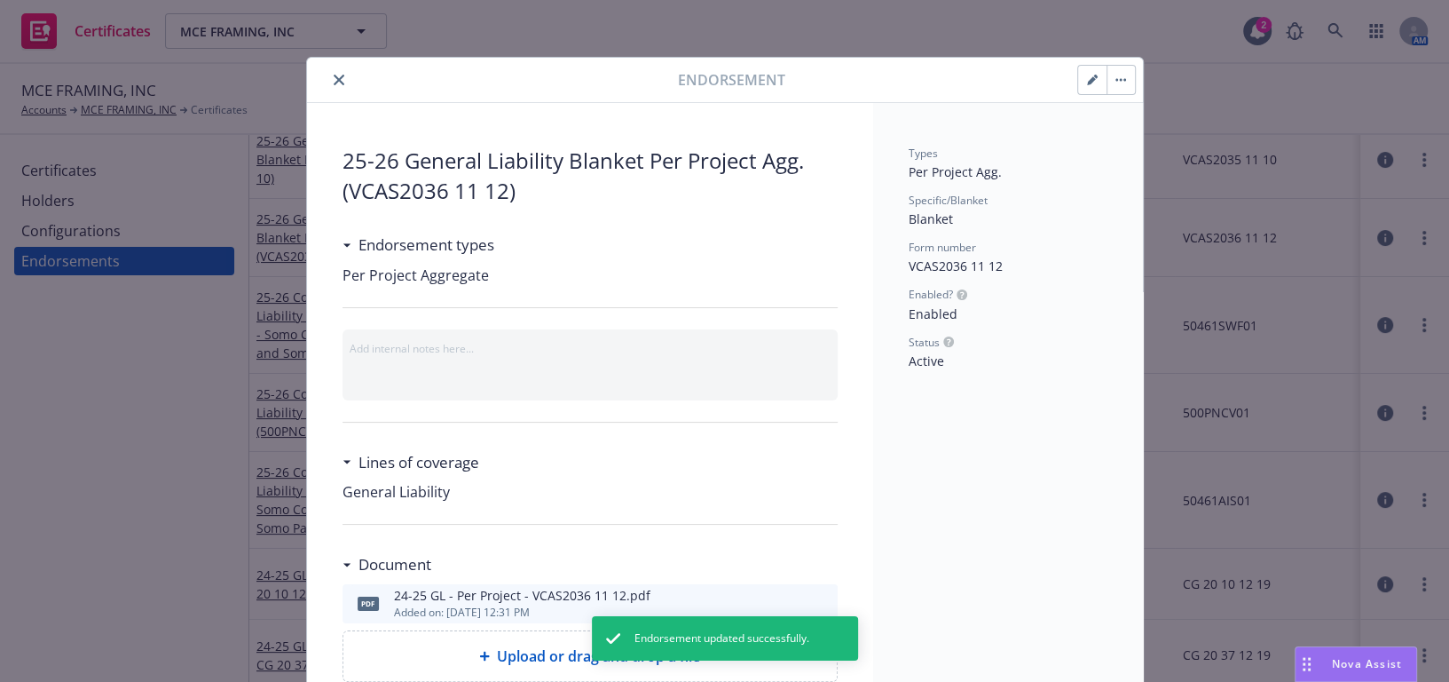
click at [334, 84] on icon "close" at bounding box center [339, 80] width 11 height 11
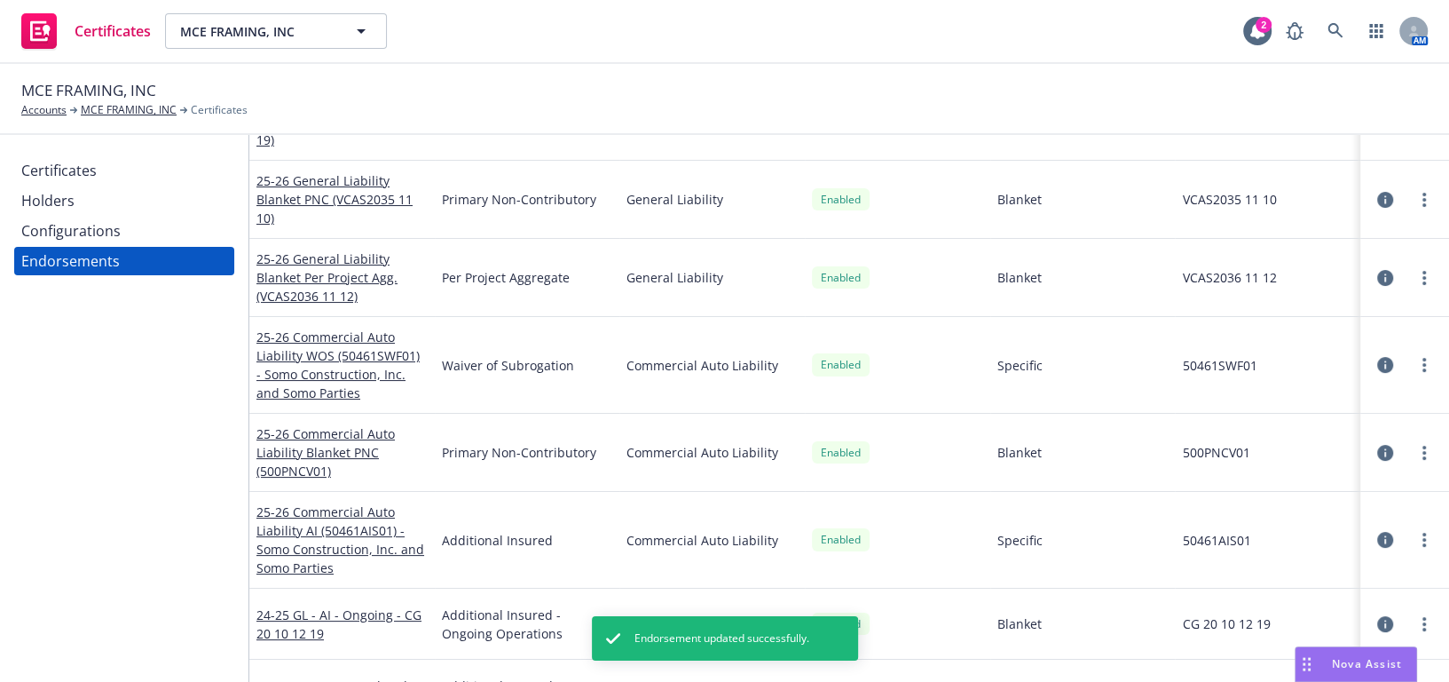
scroll to position [102, 0]
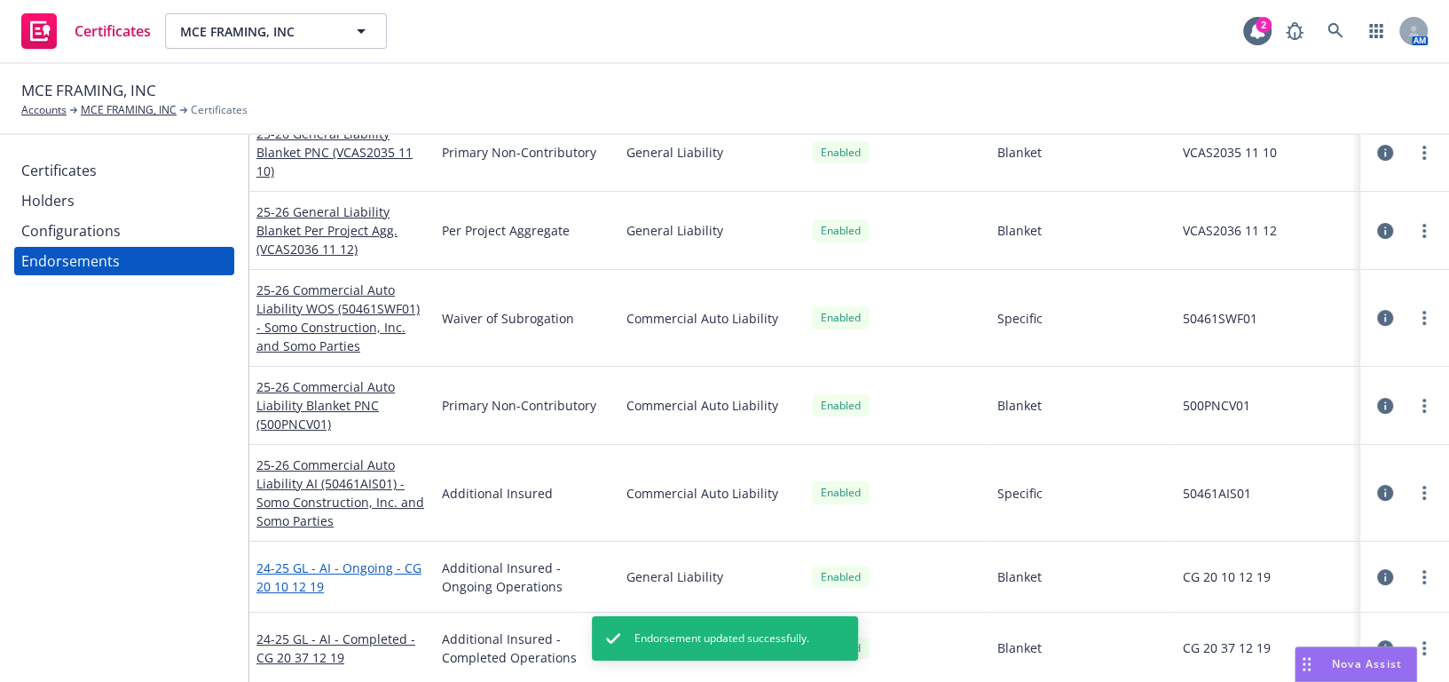
click at [317, 569] on link "24-25 GL - AI - Ongoing - CG 20 10 12 19" at bounding box center [338, 577] width 165 height 36
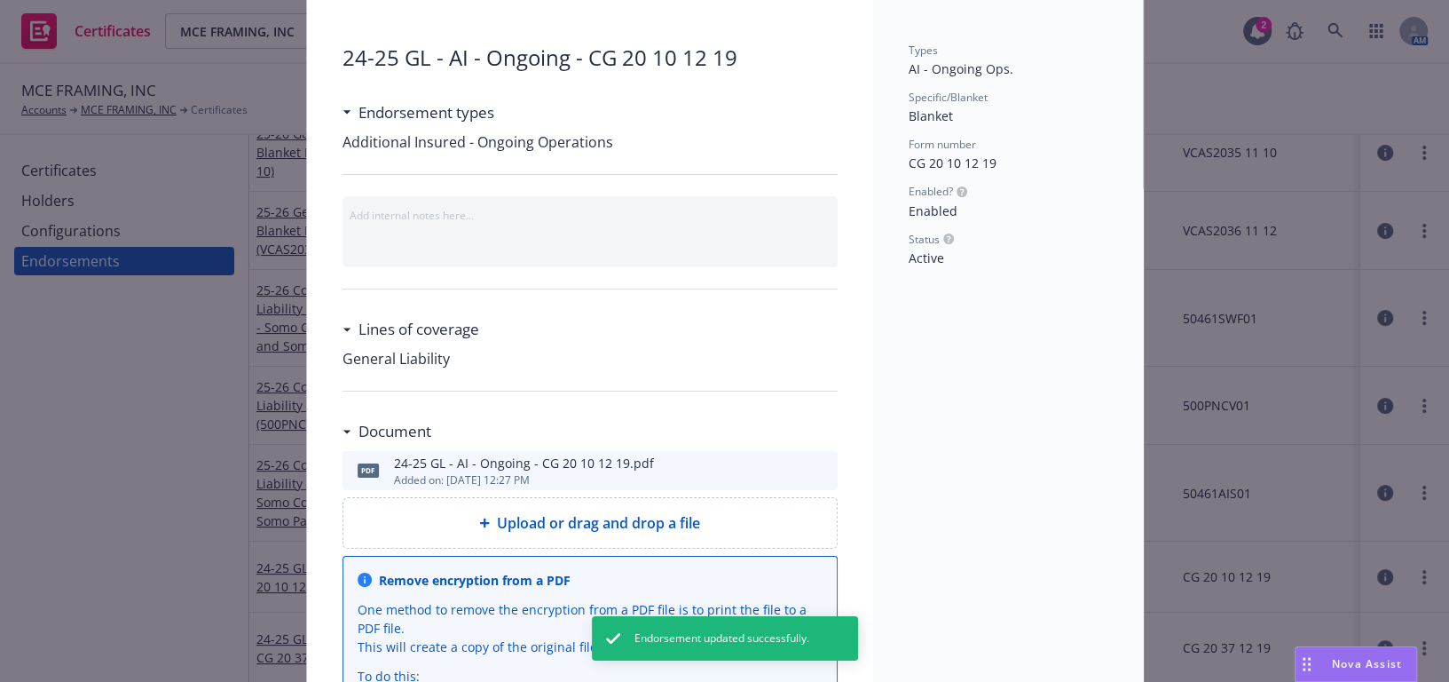
scroll to position [161, 0]
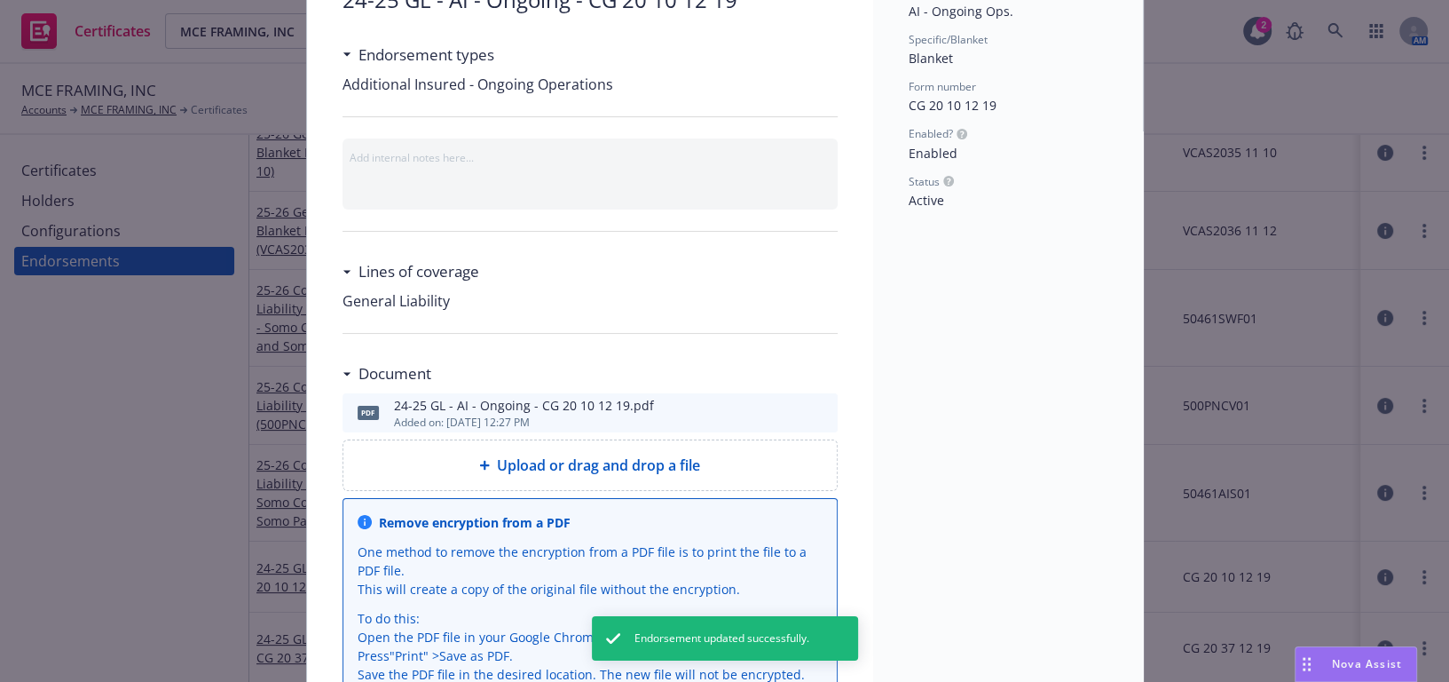
click at [785, 404] on icon "download file" at bounding box center [792, 411] width 14 height 14
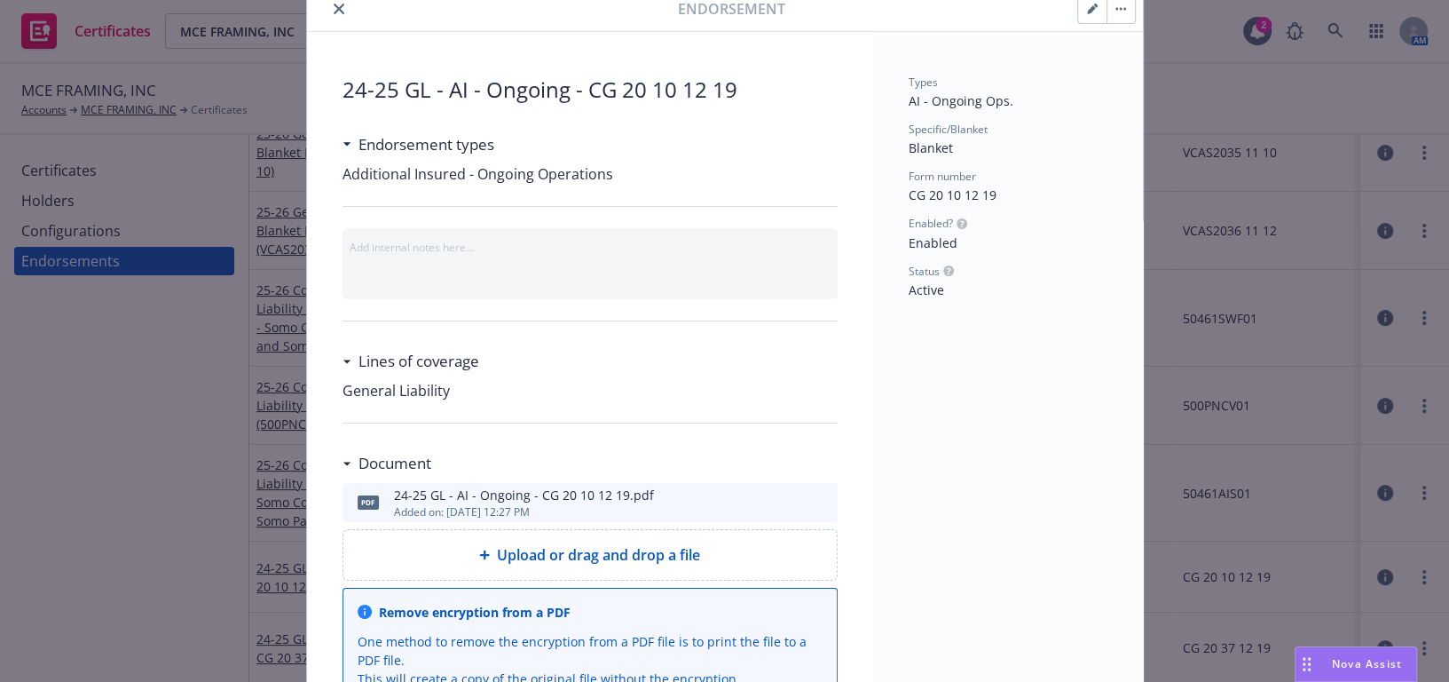
scroll to position [0, 0]
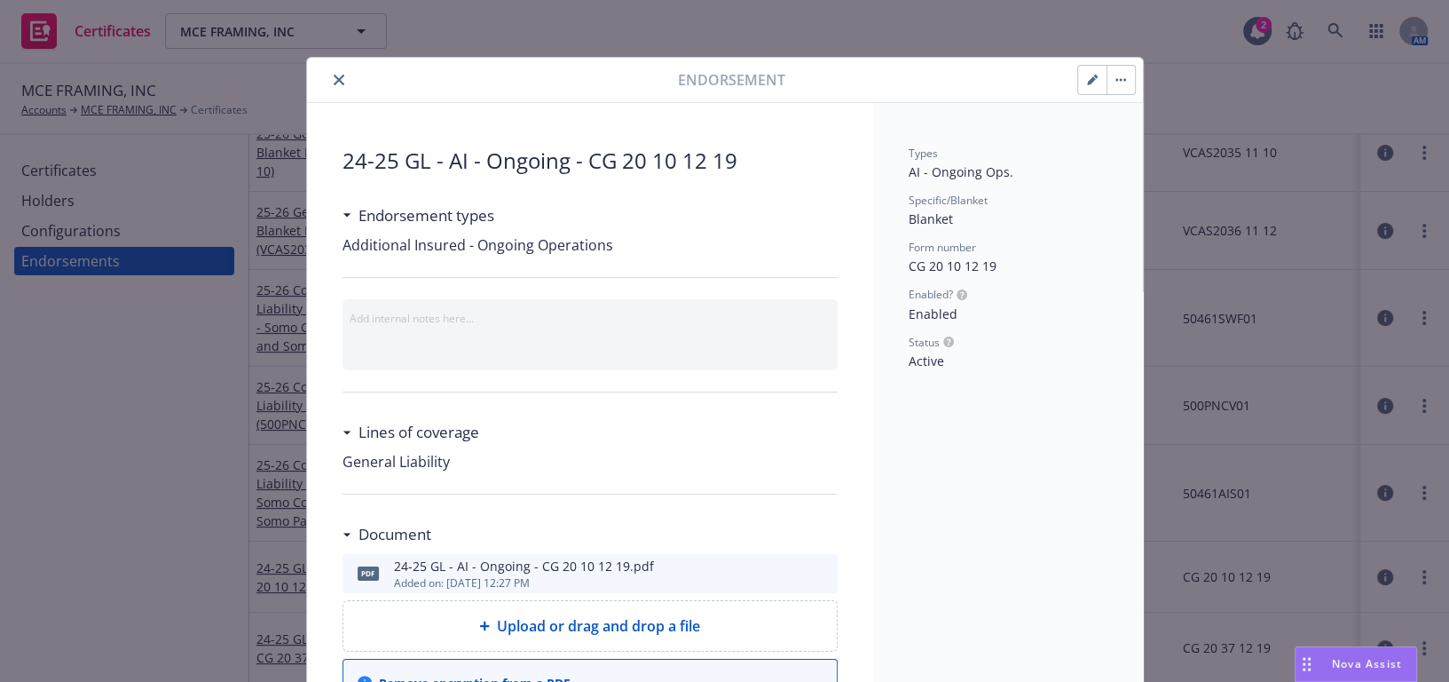
click at [1083, 71] on button "button" at bounding box center [1092, 80] width 28 height 28
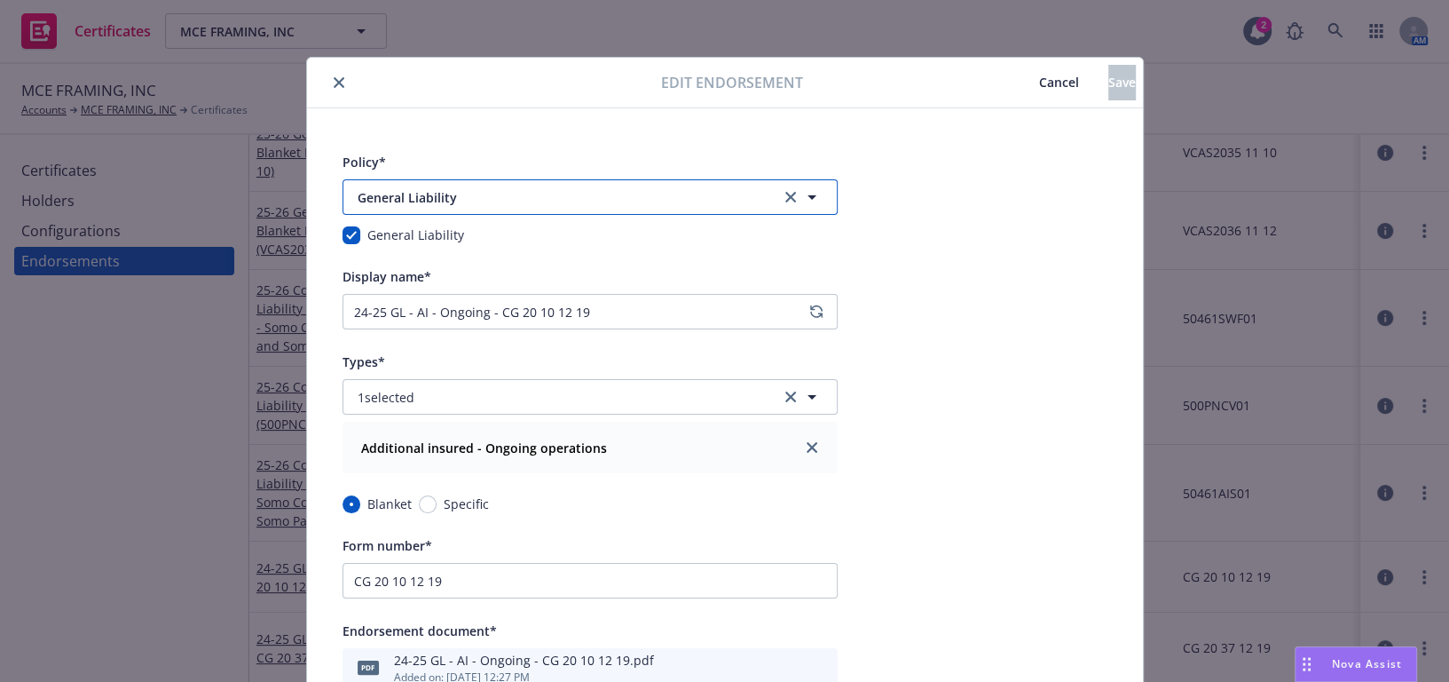
click at [508, 185] on button "General Liability" at bounding box center [590, 197] width 495 height 36
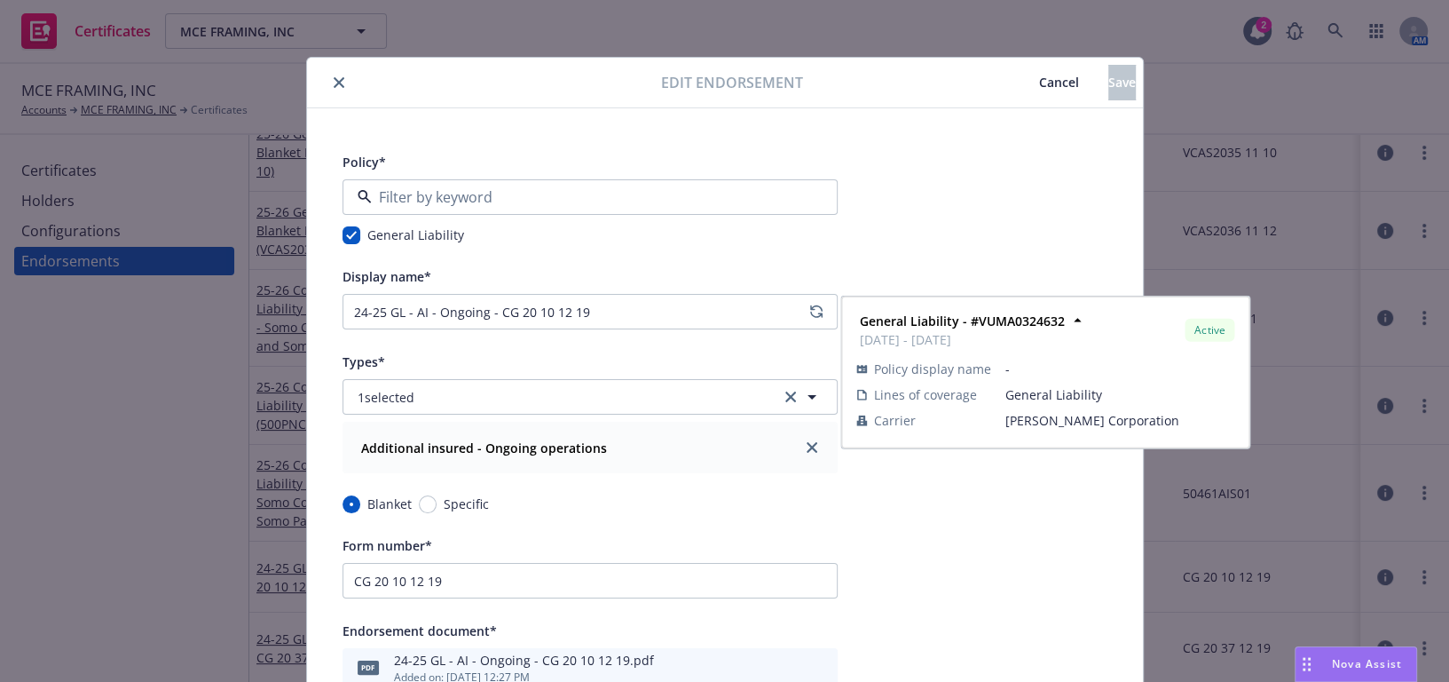
click at [456, 379] on strong "General Liability - #VUMA0324632" at bounding box center [464, 372] width 205 height 17
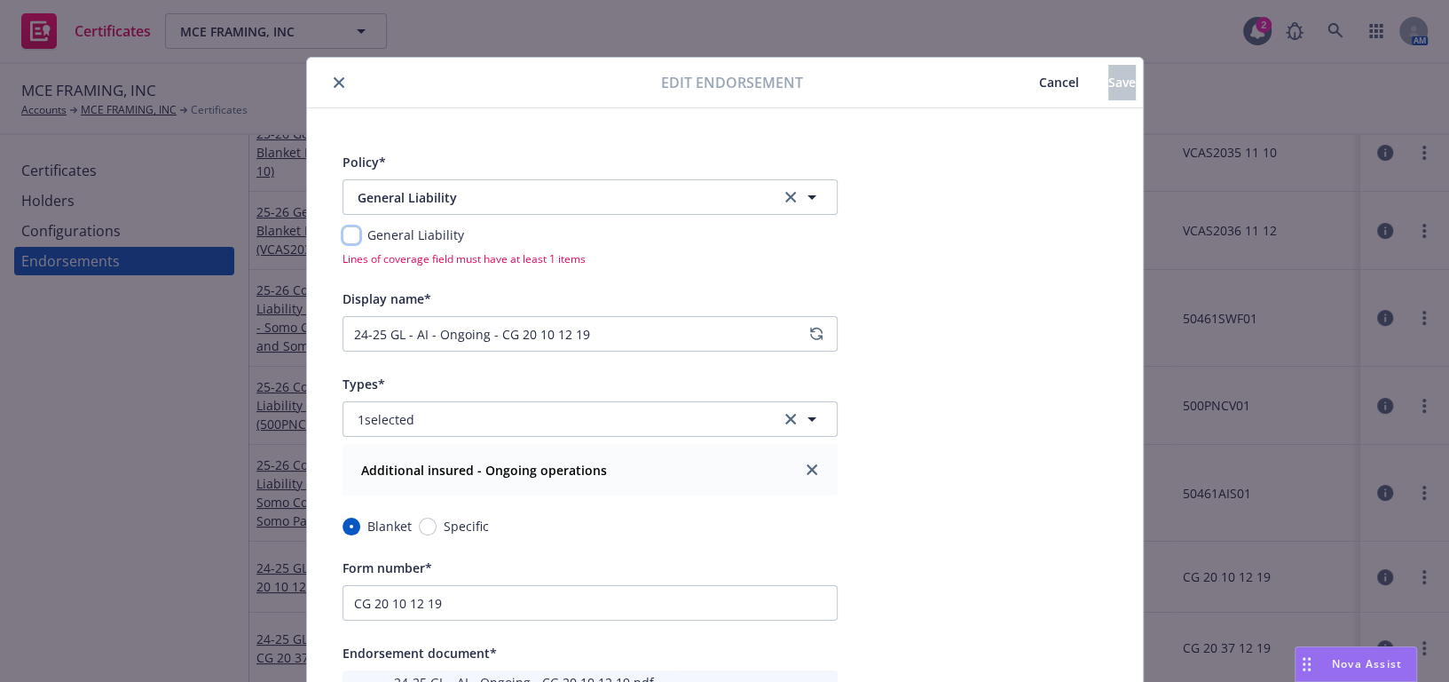
click at [345, 230] on input "checkbox" at bounding box center [352, 235] width 18 height 18
checkbox input "true"
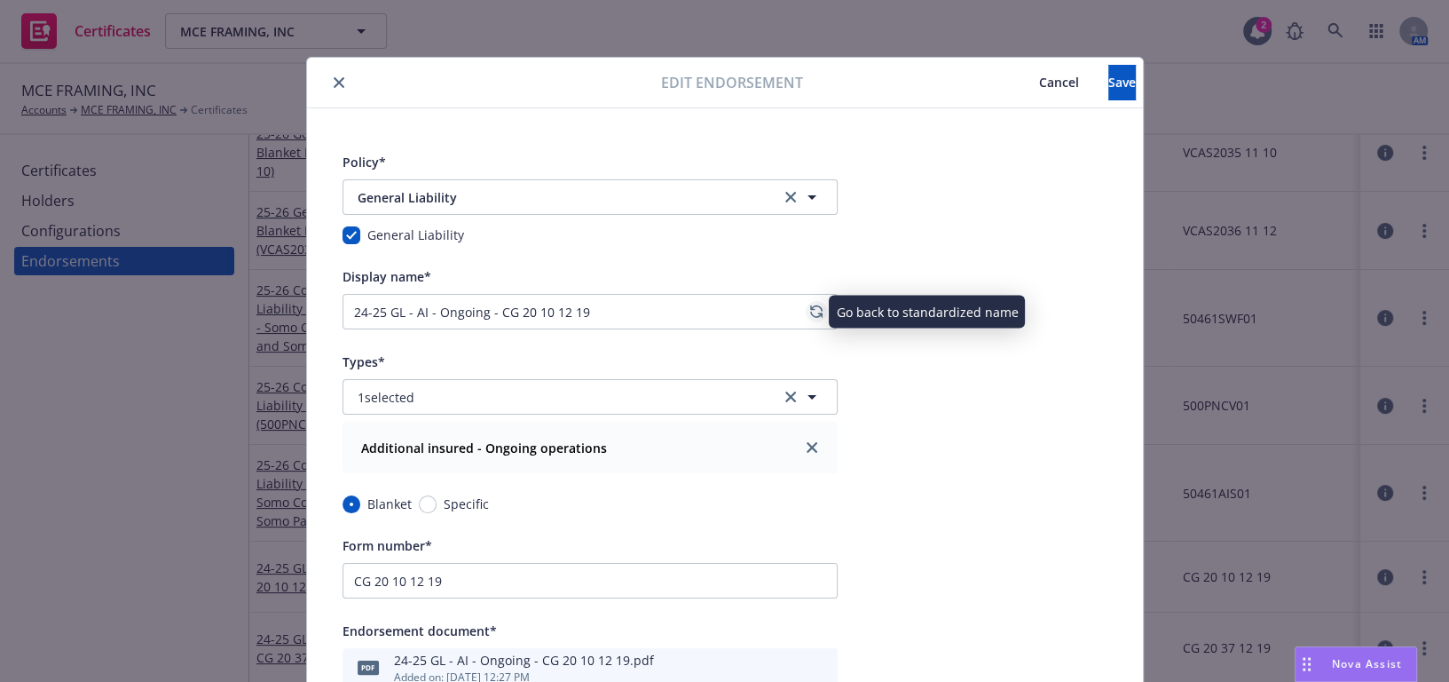
click at [812, 306] on icon "regenerate" at bounding box center [815, 311] width 11 height 11
type input "25-26 General Liability Blanket AI - Ongoing Ops. (CG 20 10 12 19)"
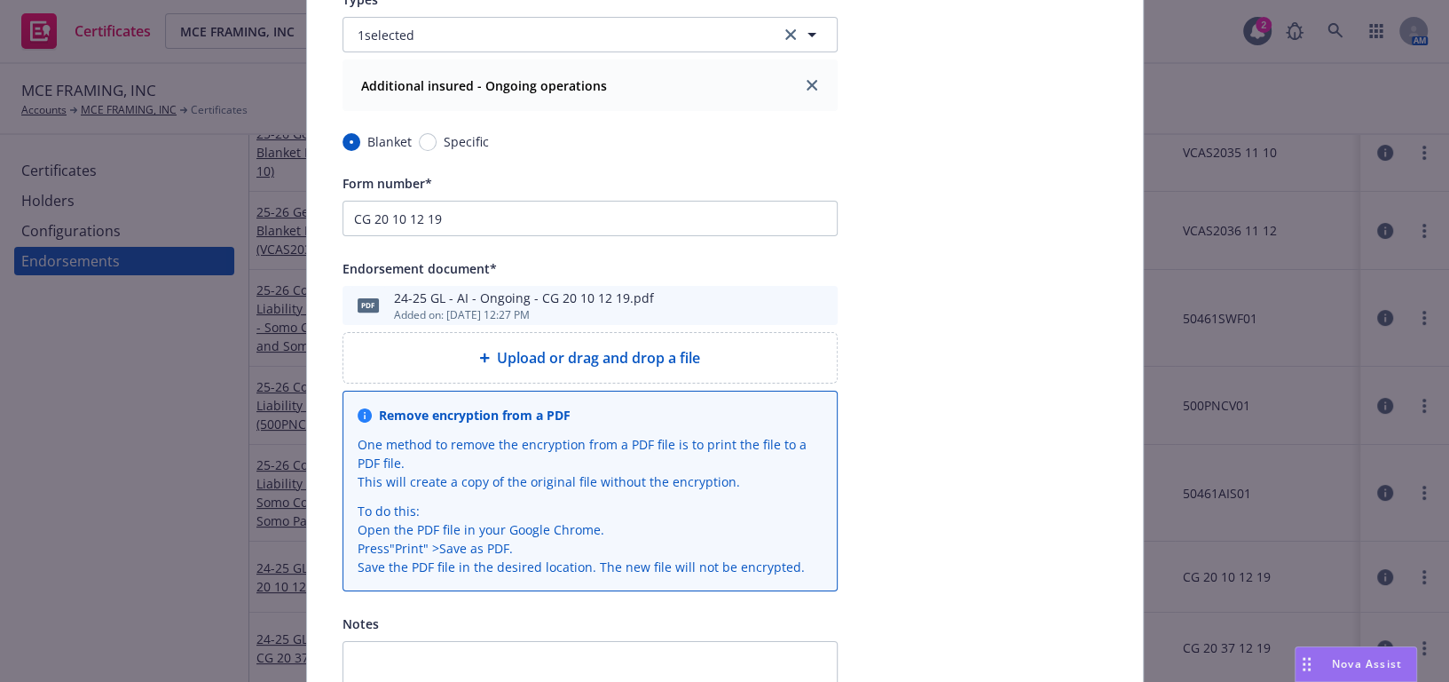
scroll to position [484, 0]
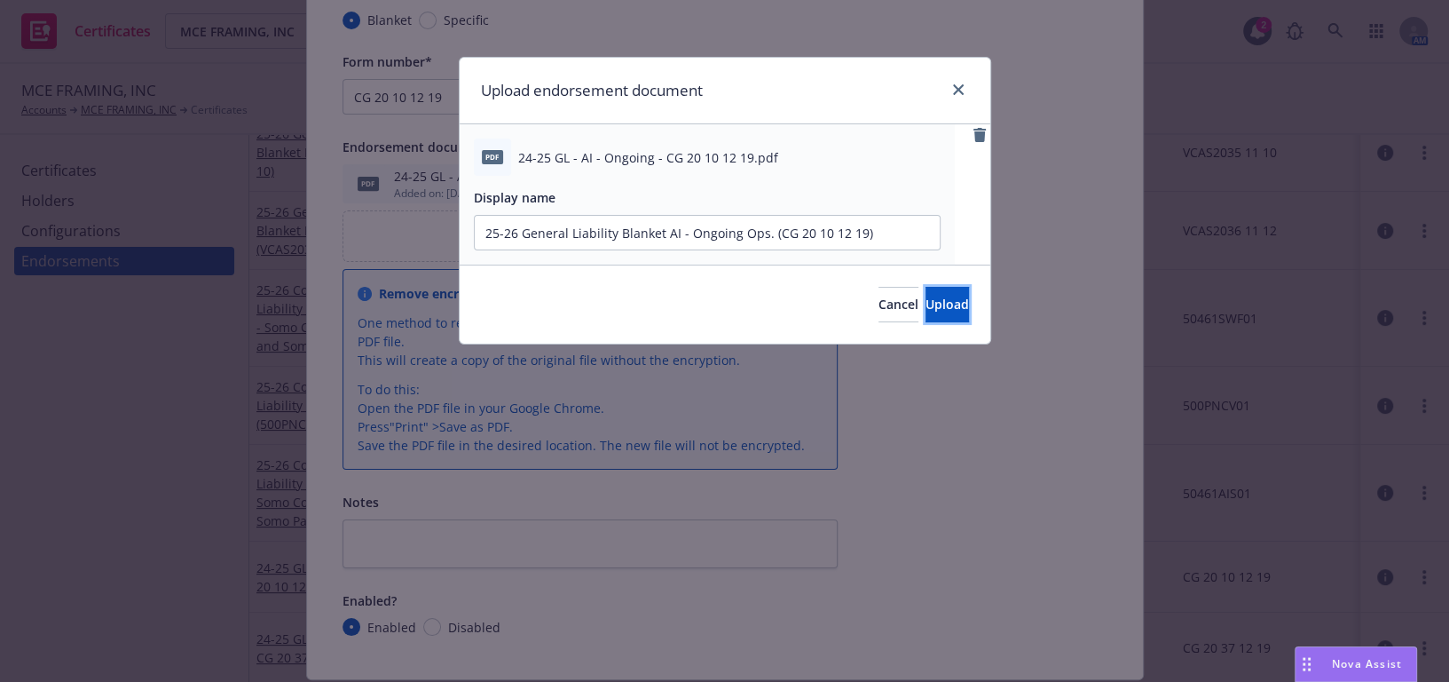
click at [949, 302] on button "Upload" at bounding box center [947, 305] width 43 height 36
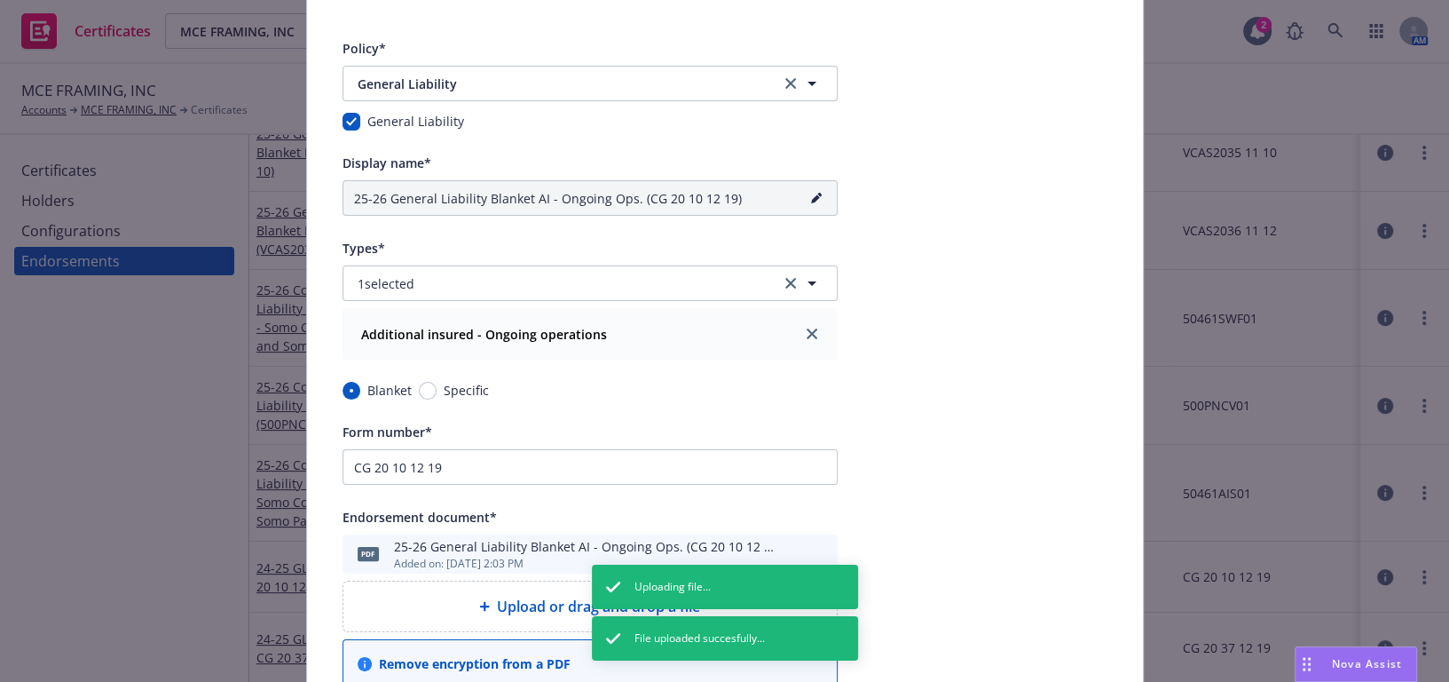
scroll to position [0, 0]
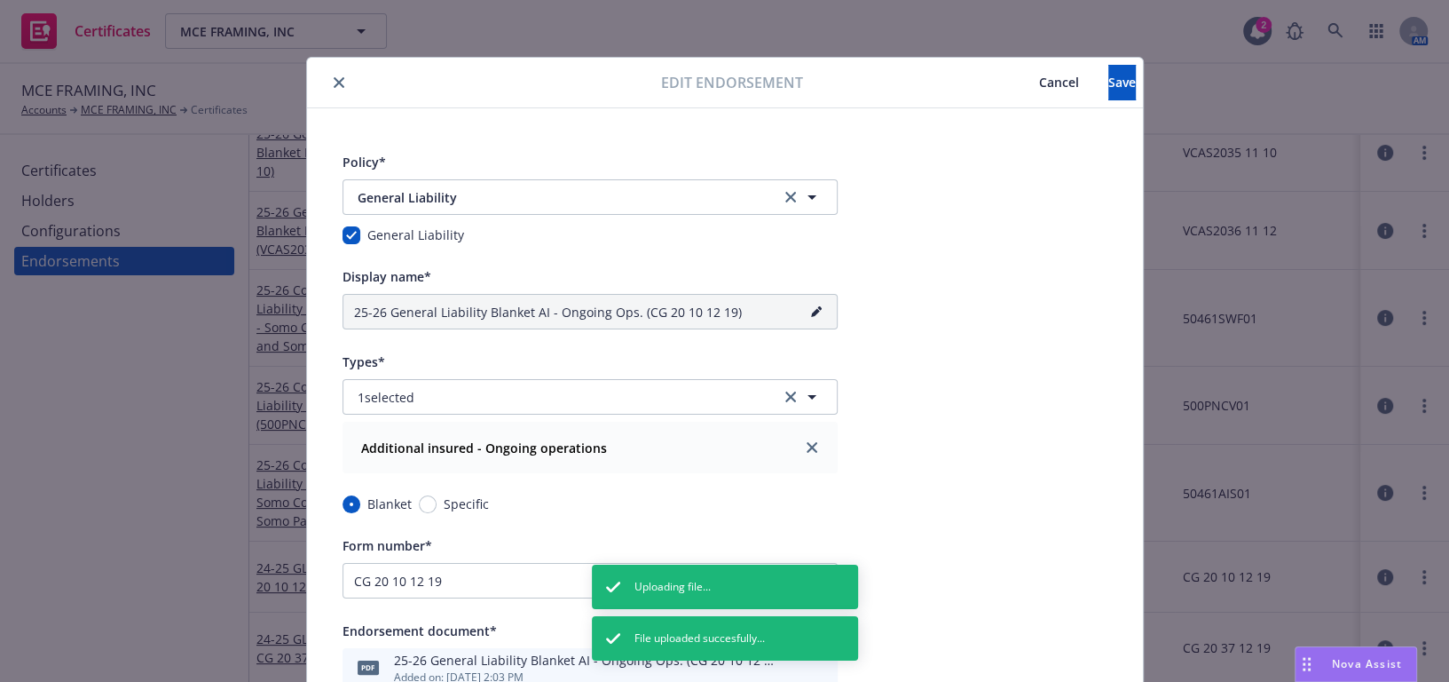
click at [1101, 62] on div "Edit endorsement Cancel Save" at bounding box center [725, 83] width 836 height 51
click at [1109, 80] on span "Save" at bounding box center [1123, 82] width 28 height 17
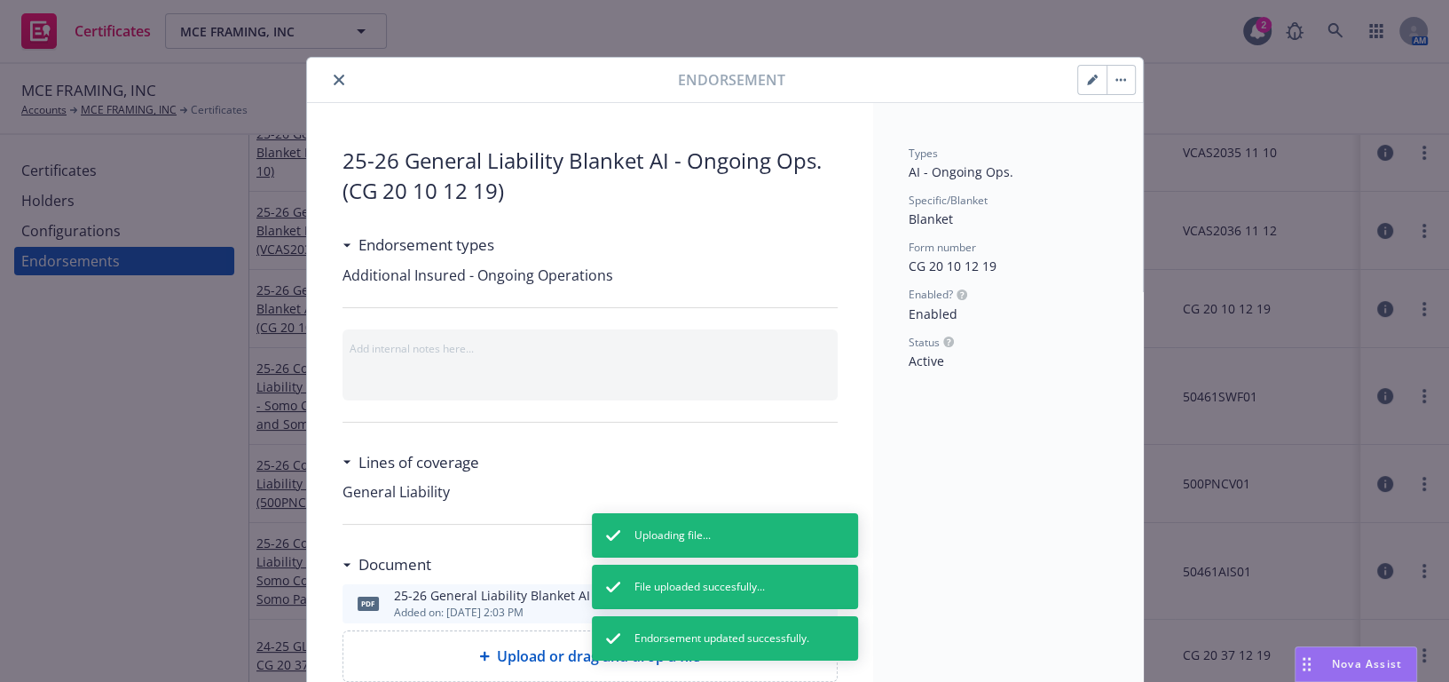
click at [334, 71] on button "close" at bounding box center [338, 79] width 21 height 21
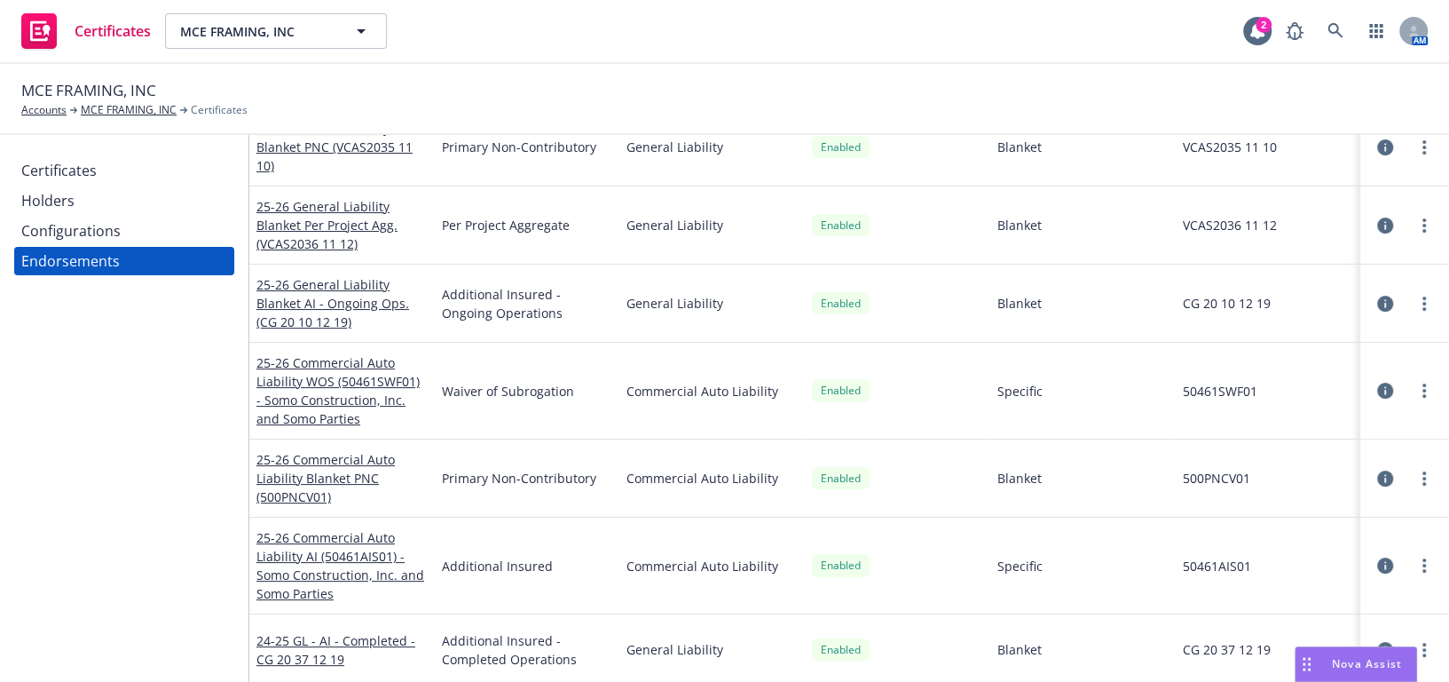
scroll to position [109, 0]
click at [302, 649] on link "24-25 GL - AI - Completed - CG 20 37 12 19" at bounding box center [335, 648] width 159 height 36
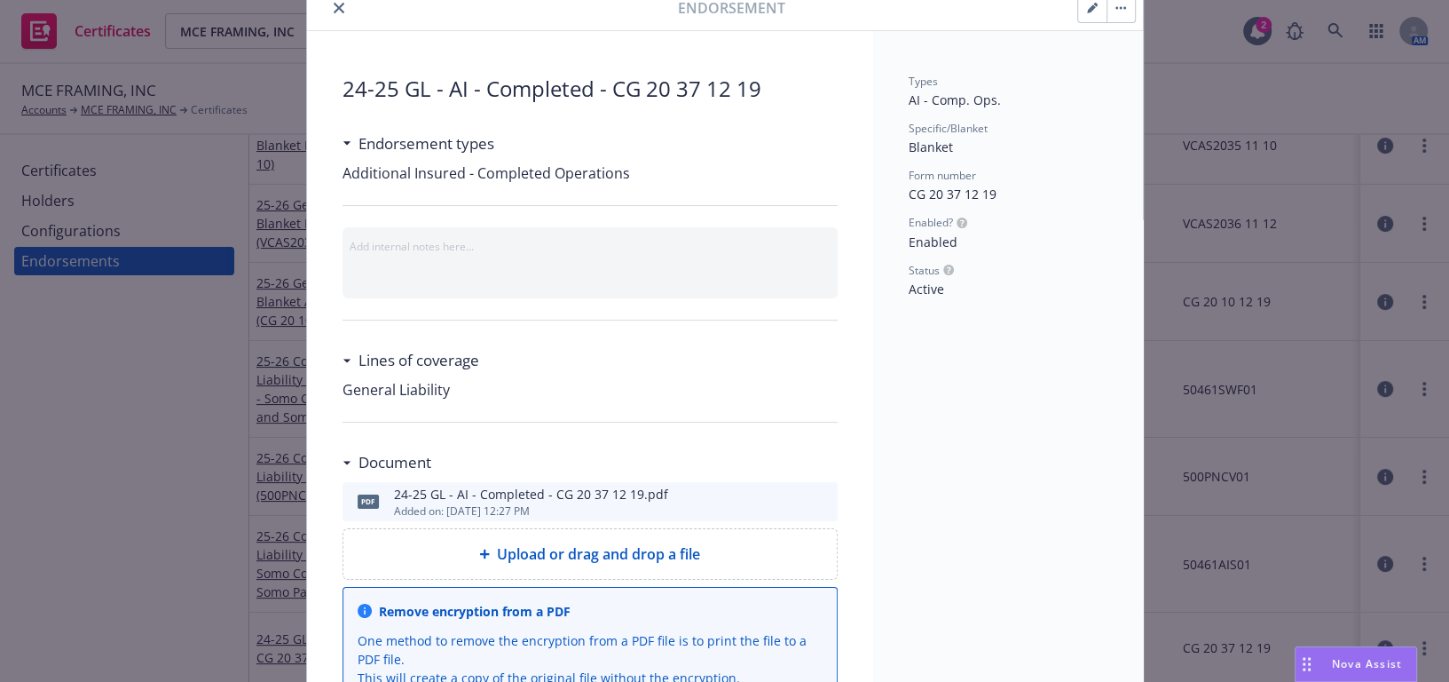
scroll to position [161, 0]
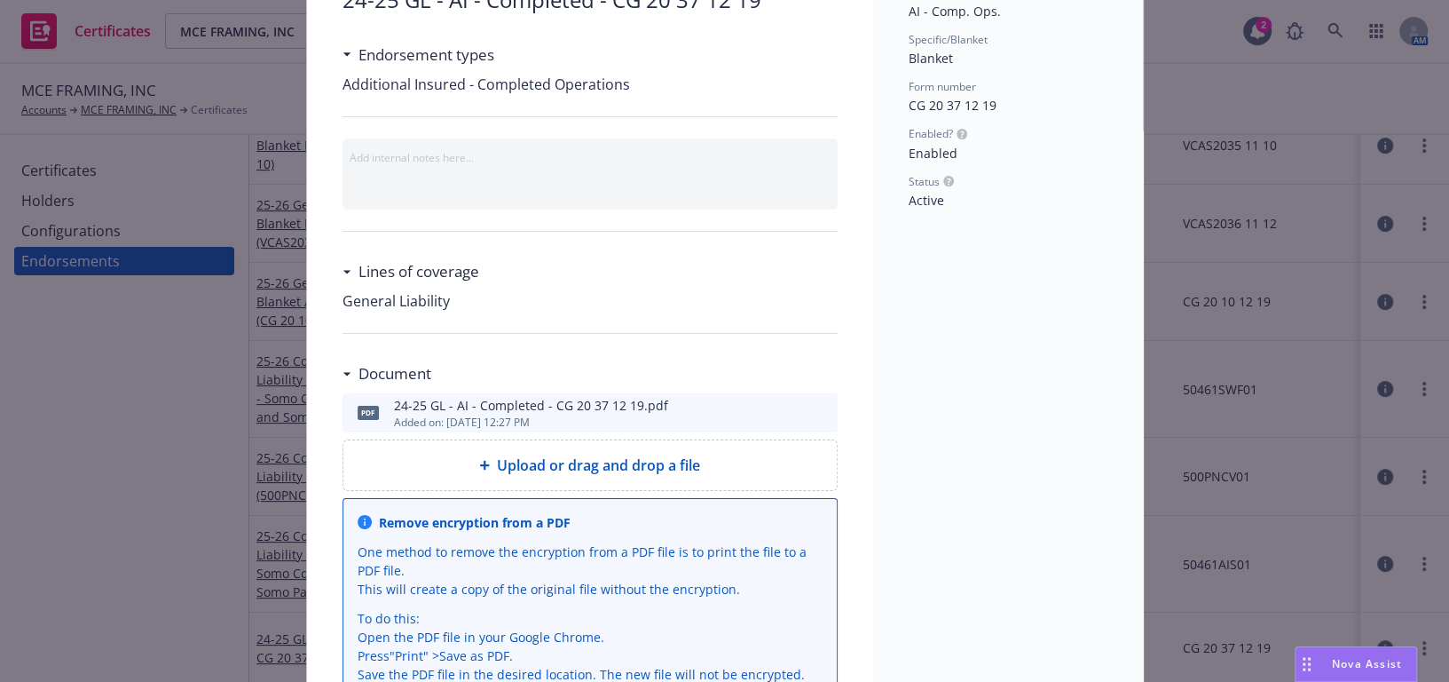
click at [791, 407] on icon "download file" at bounding box center [792, 411] width 14 height 14
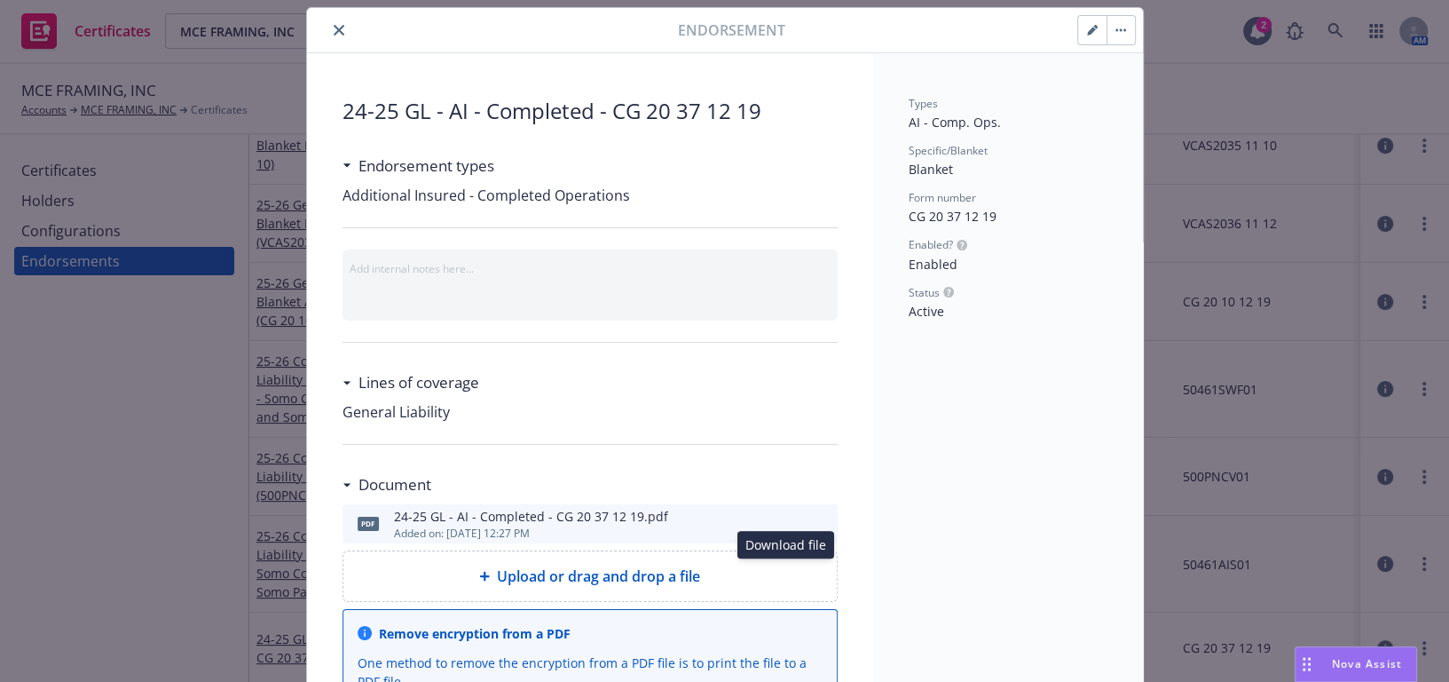
scroll to position [0, 0]
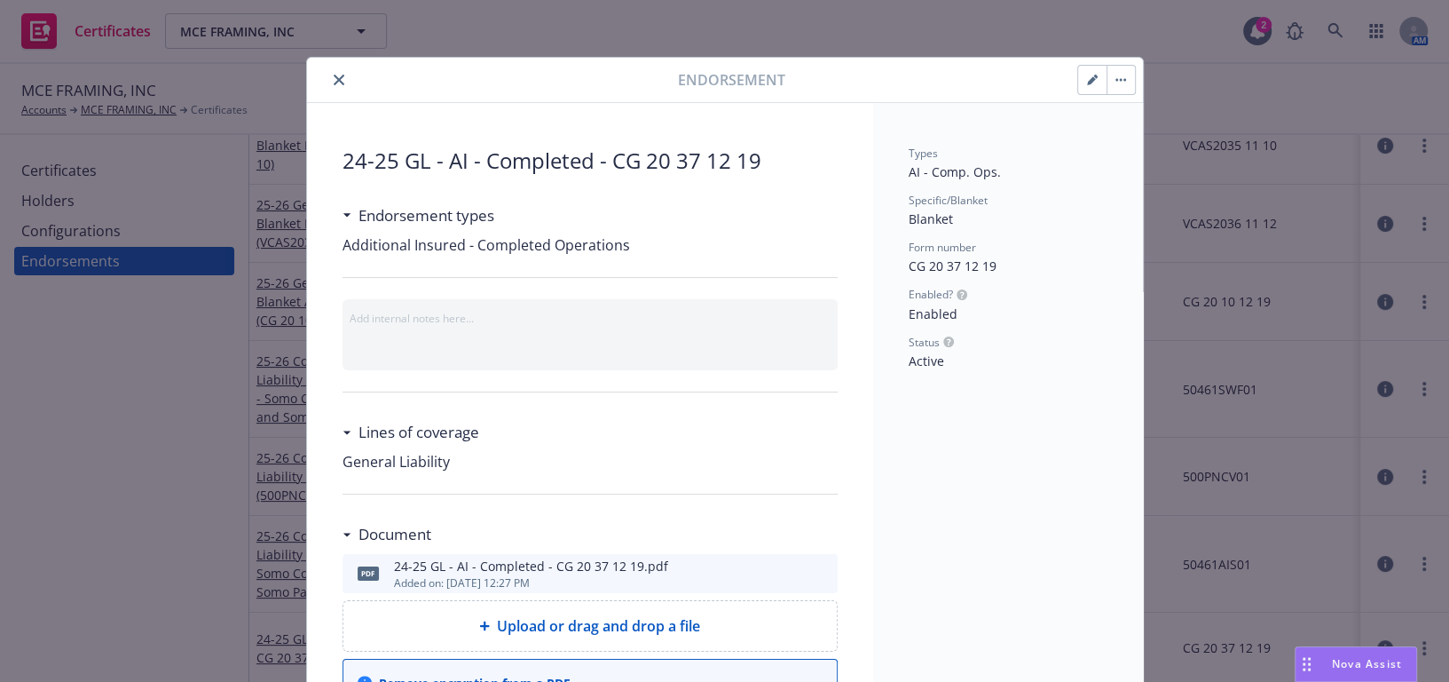
click at [1078, 73] on button "button" at bounding box center [1092, 80] width 28 height 28
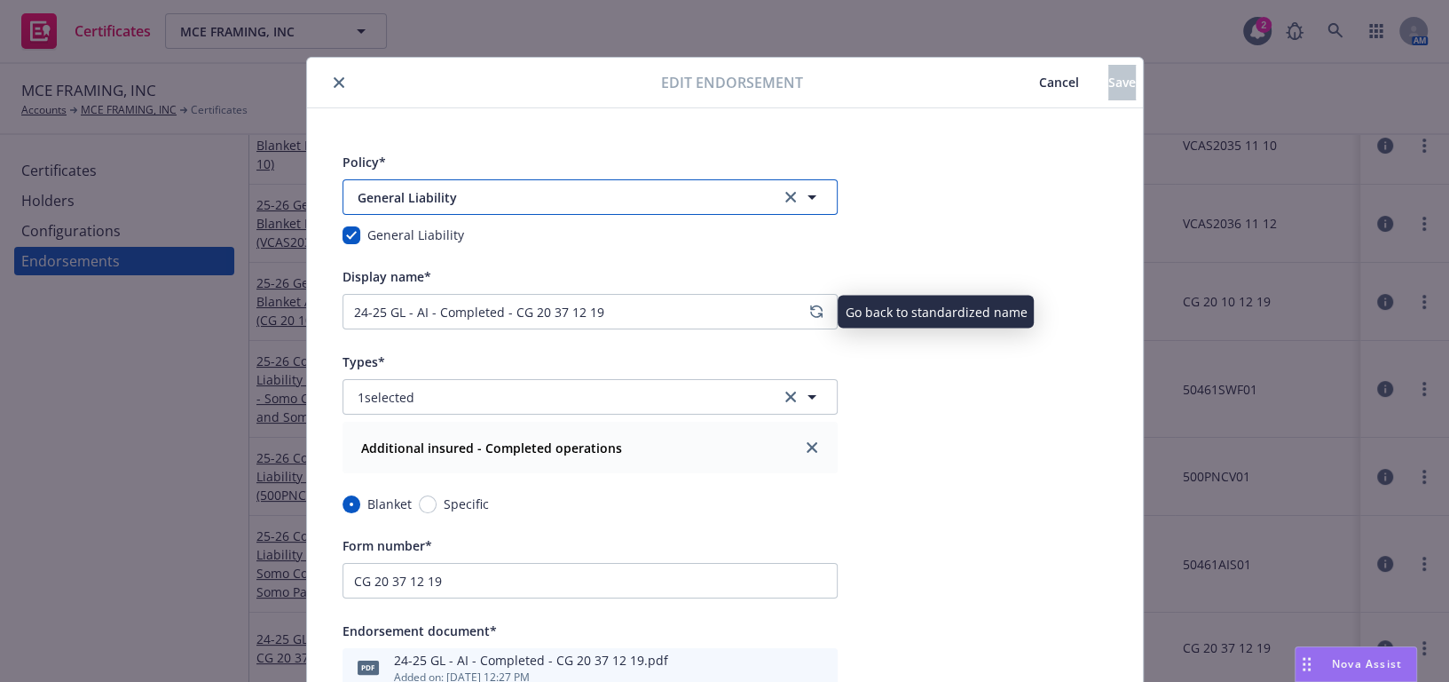
click at [616, 205] on span "General Liability" at bounding box center [557, 197] width 399 height 19
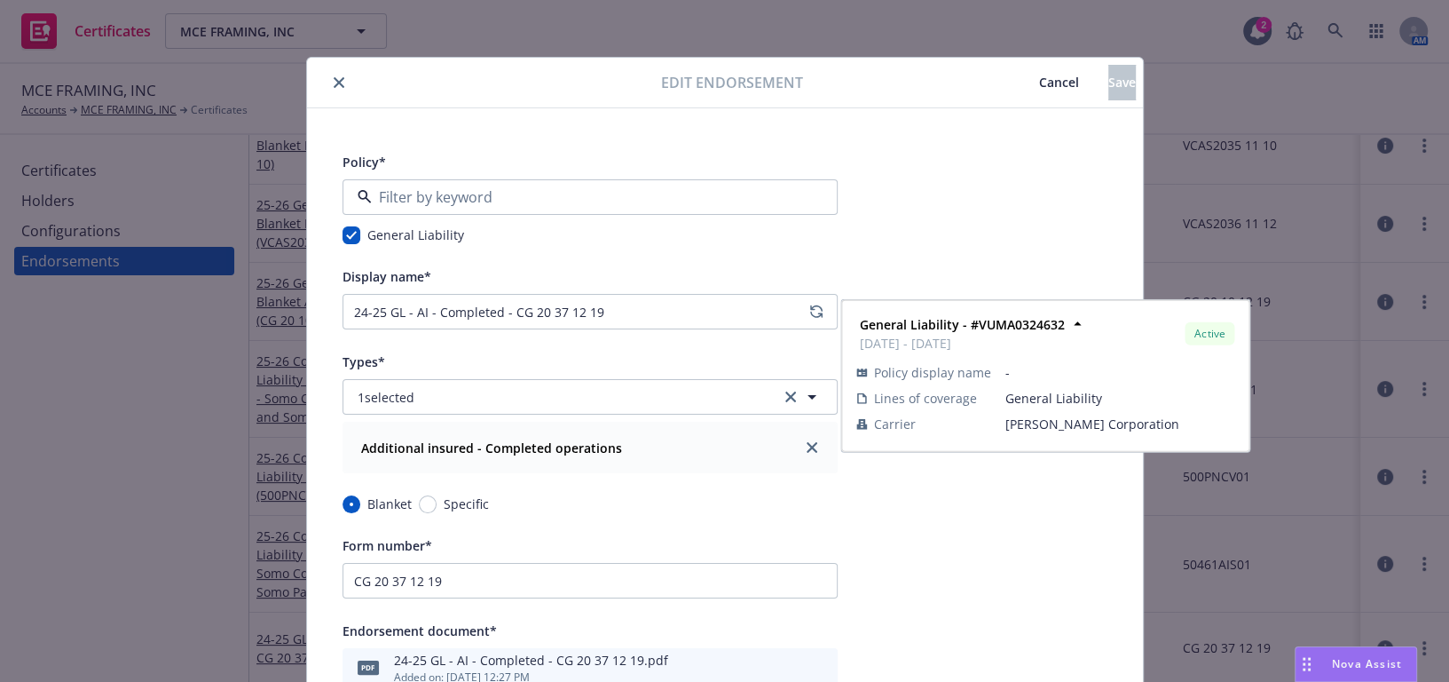
click at [472, 376] on strong "General Liability - #VUMA0324632" at bounding box center [464, 372] width 205 height 17
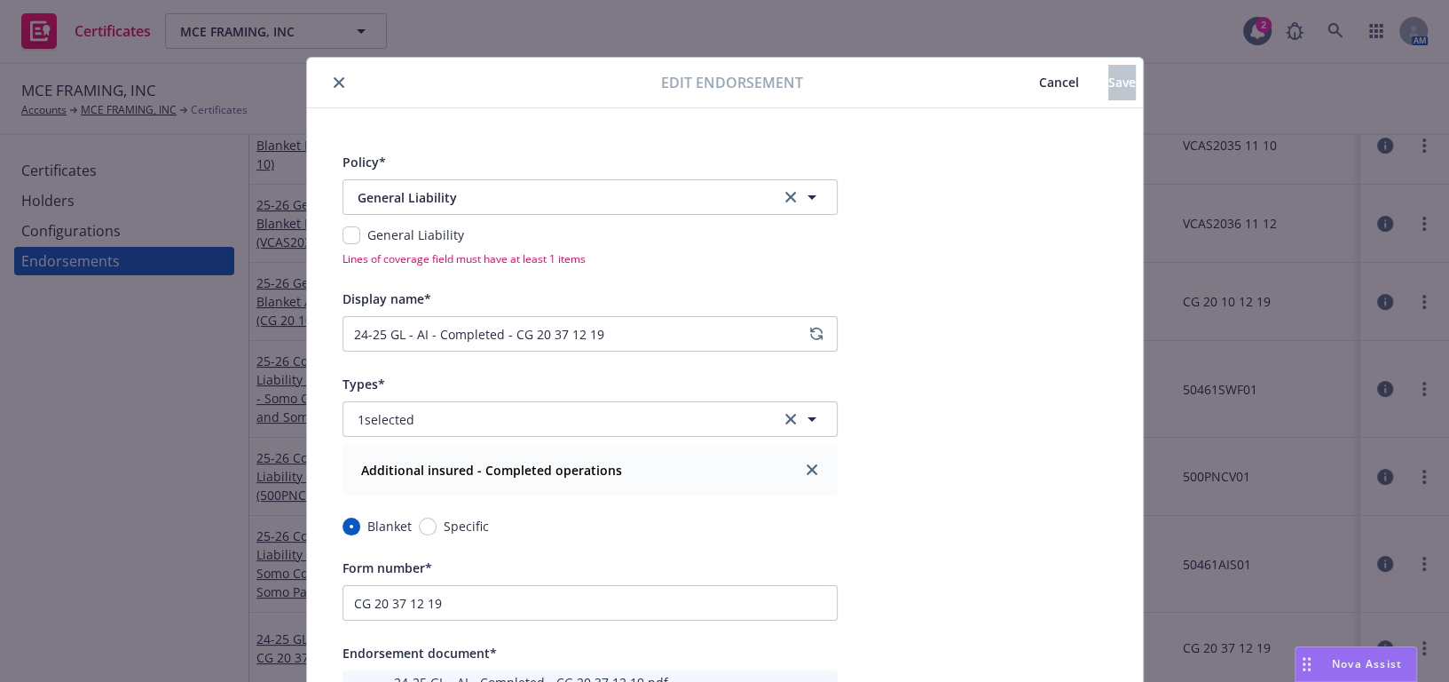
click at [355, 242] on div "General Liability" at bounding box center [590, 234] width 495 height 19
click at [345, 231] on input "checkbox" at bounding box center [352, 235] width 18 height 18
checkbox input "true"
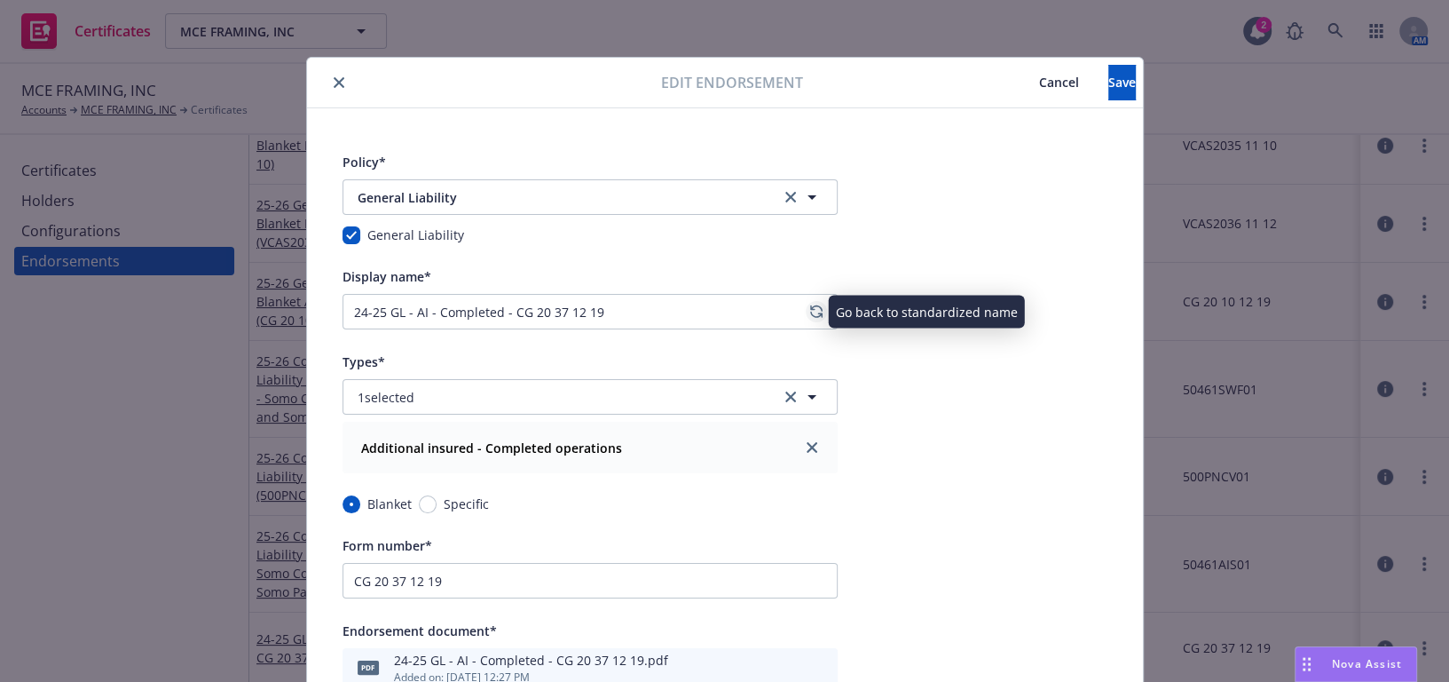
click at [818, 305] on link "regenerate" at bounding box center [816, 311] width 21 height 21
type input "25-26 General Liability Blanket AI - Comp. Ops. (CG 20 37 12 19)"
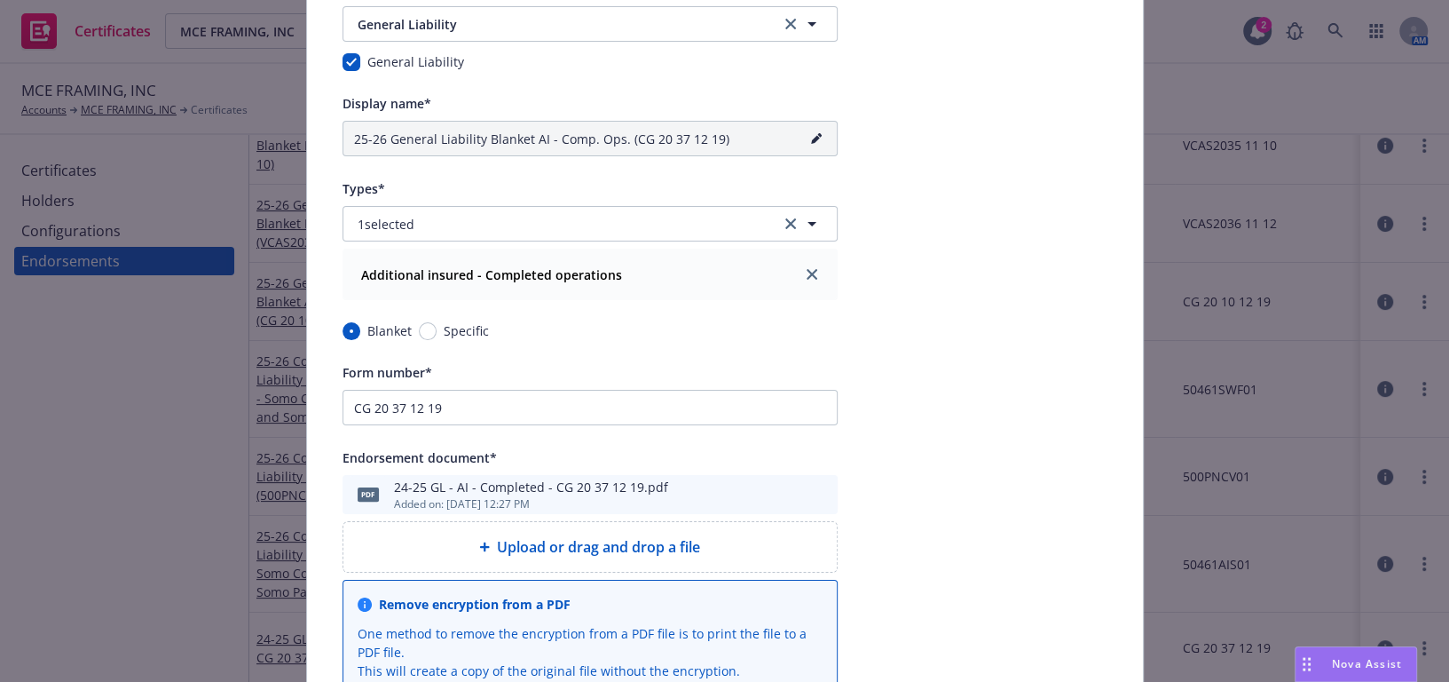
scroll to position [484, 0]
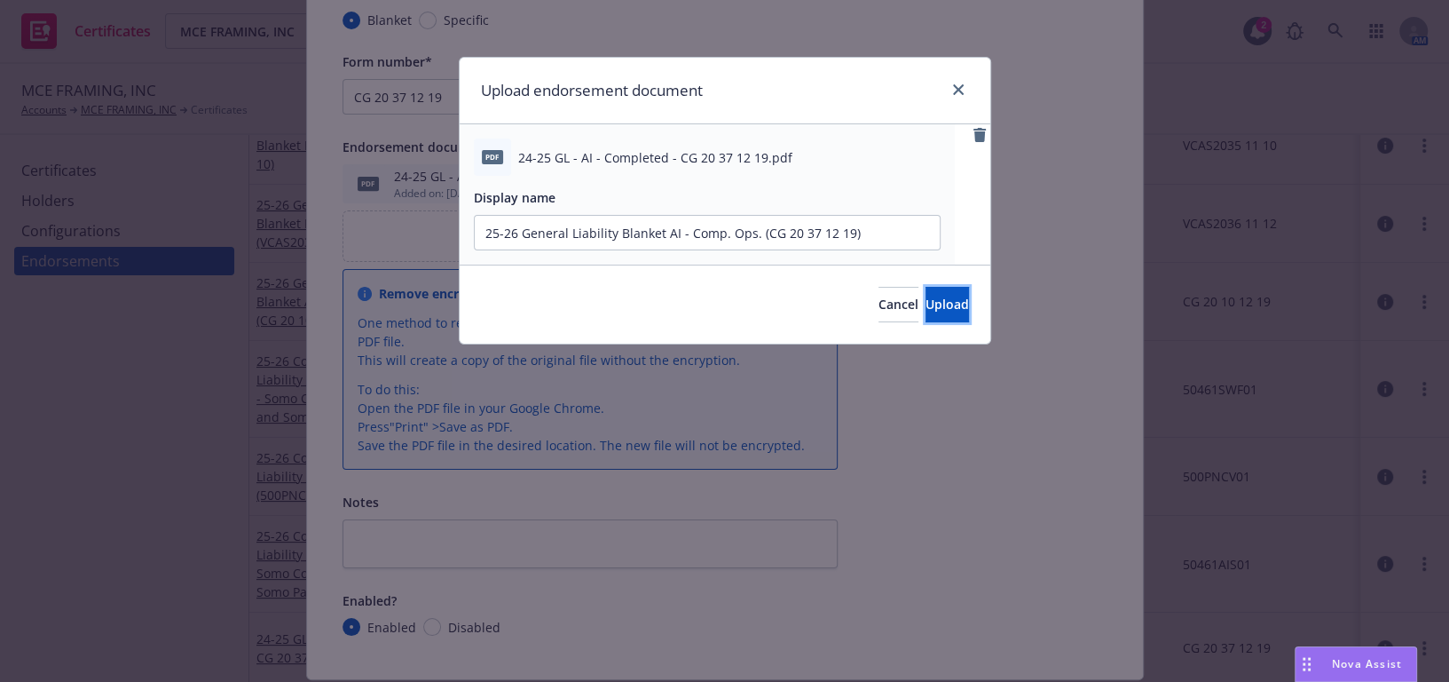
drag, startPoint x: 940, startPoint y: 301, endPoint x: 777, endPoint y: 342, distance: 168.3
click at [939, 301] on button "Upload" at bounding box center [947, 305] width 43 height 36
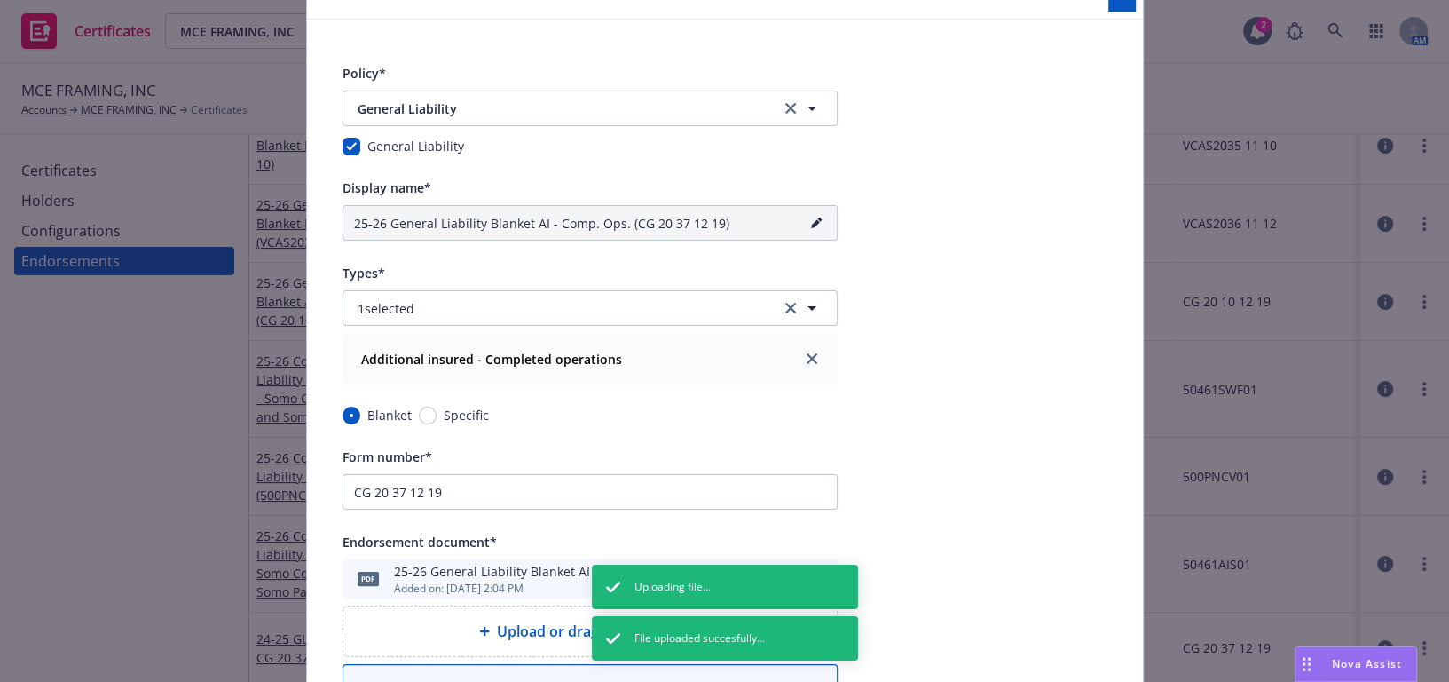
scroll to position [0, 0]
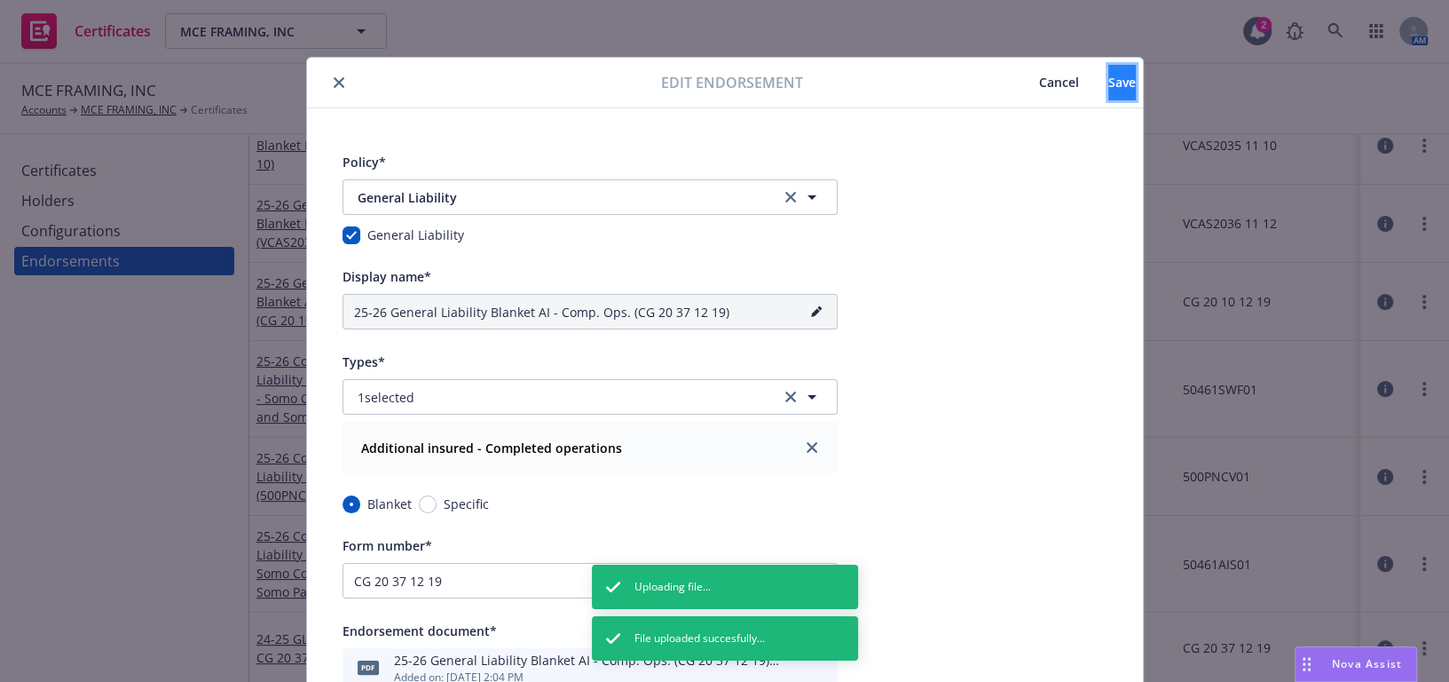
click at [1109, 88] on span "Save" at bounding box center [1123, 82] width 28 height 17
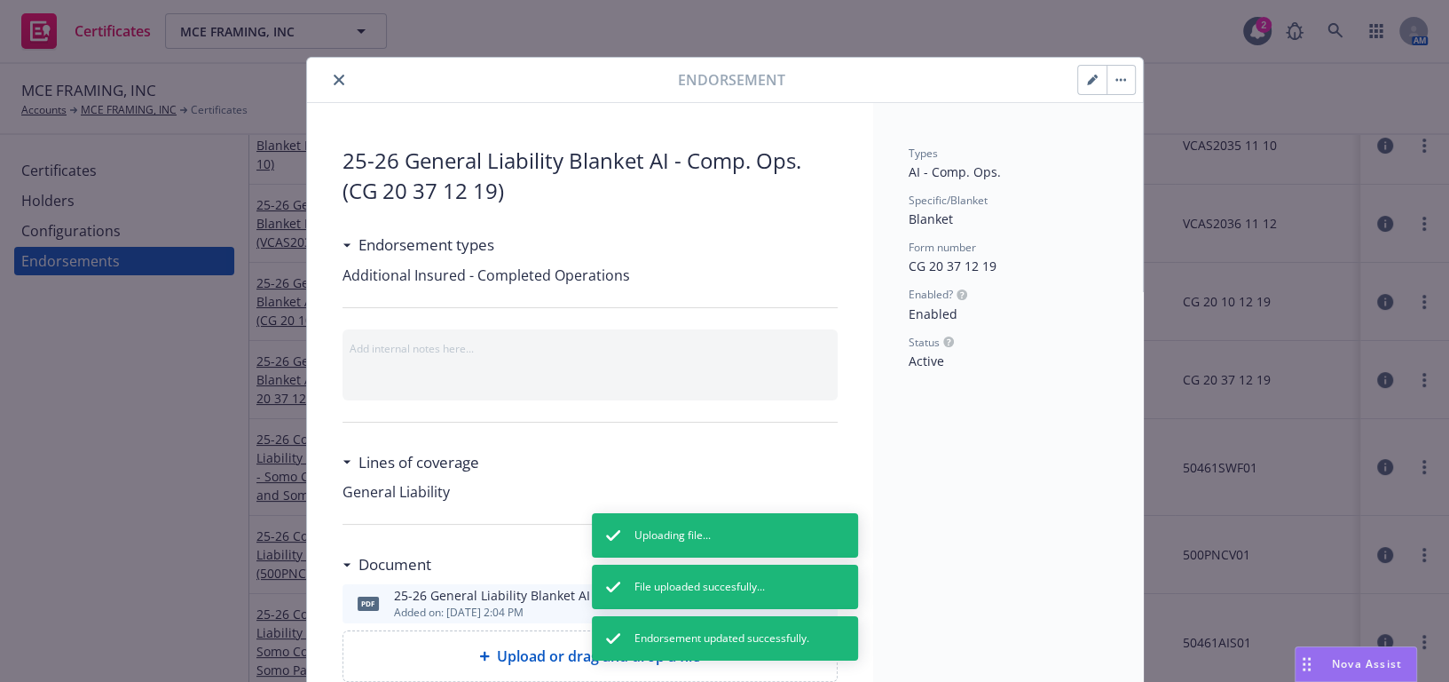
click at [334, 75] on icon "close" at bounding box center [339, 80] width 11 height 11
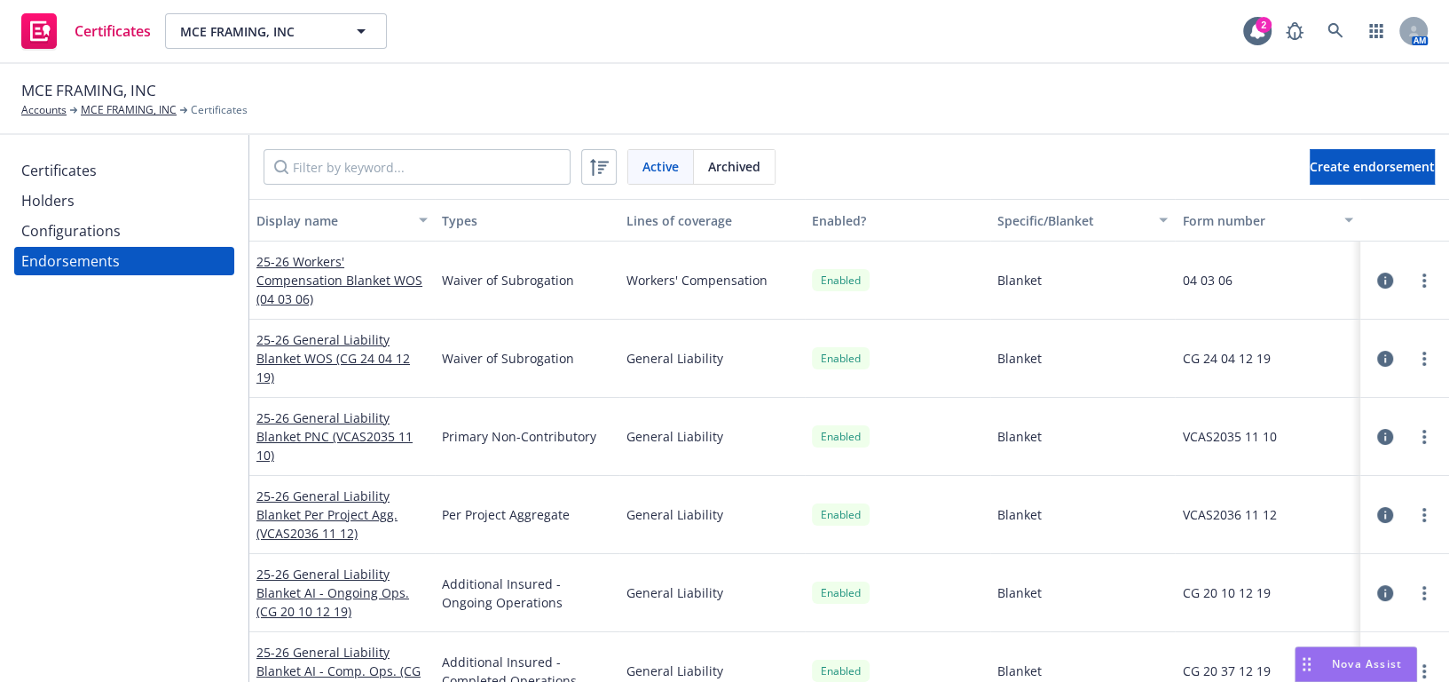
click at [112, 231] on div "Configurations" at bounding box center [70, 231] width 99 height 28
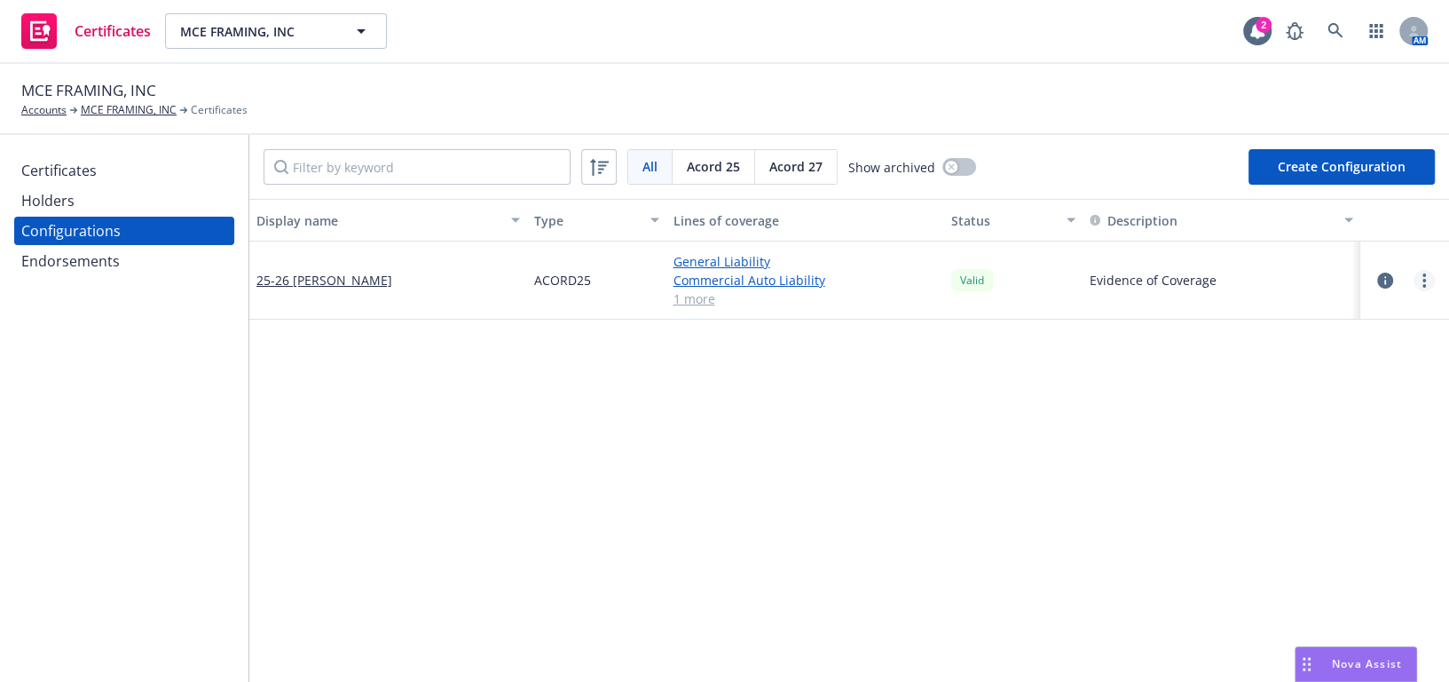
click at [1414, 277] on link "more" at bounding box center [1424, 280] width 21 height 21
click at [1284, 457] on link "Regenerate all certificates" at bounding box center [1324, 458] width 195 height 36
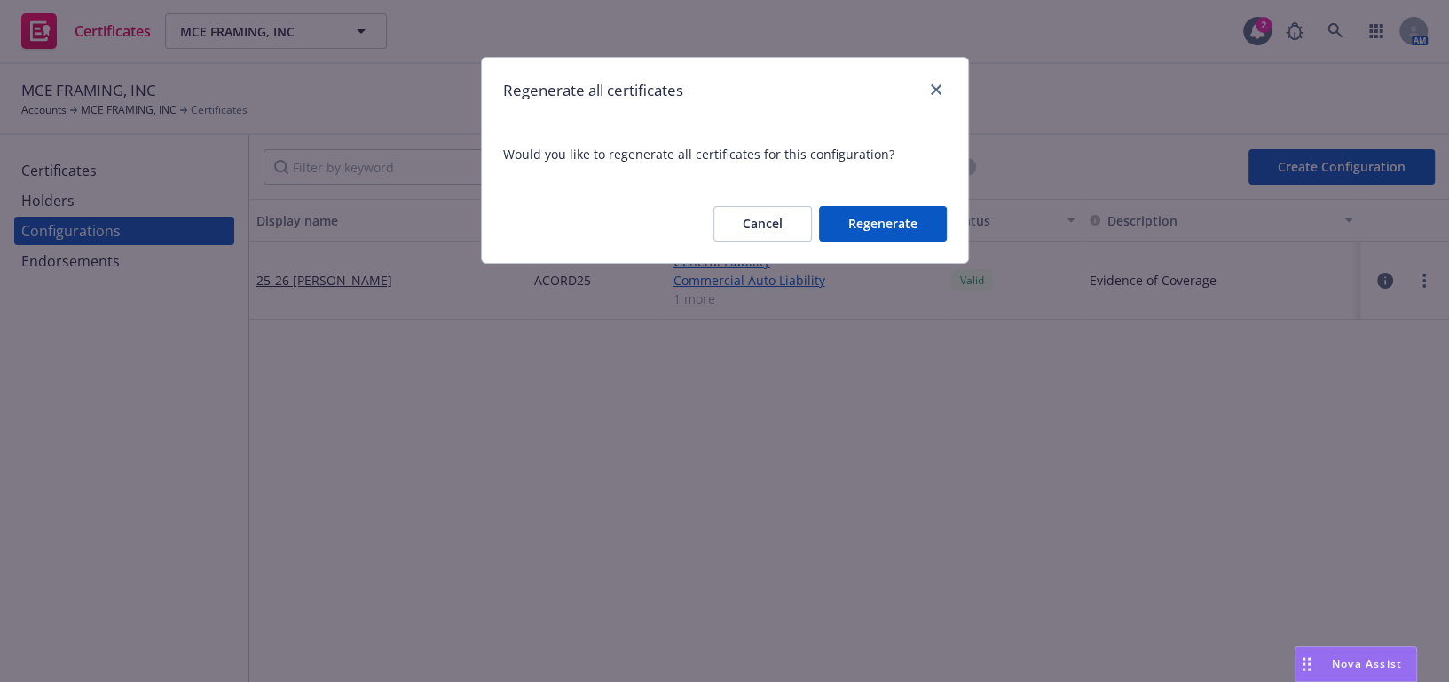
click at [887, 235] on button "Regenerate" at bounding box center [883, 224] width 128 height 36
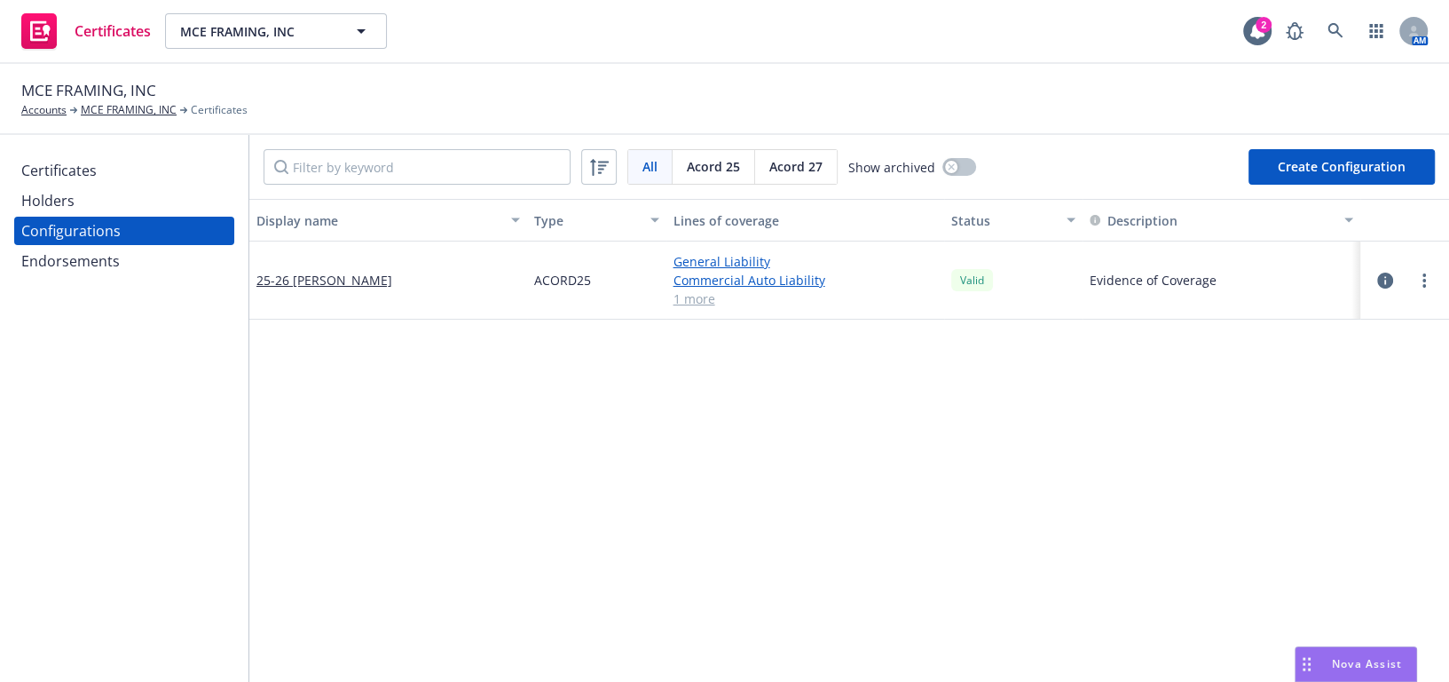
click at [149, 178] on div "Certificates" at bounding box center [124, 170] width 206 height 28
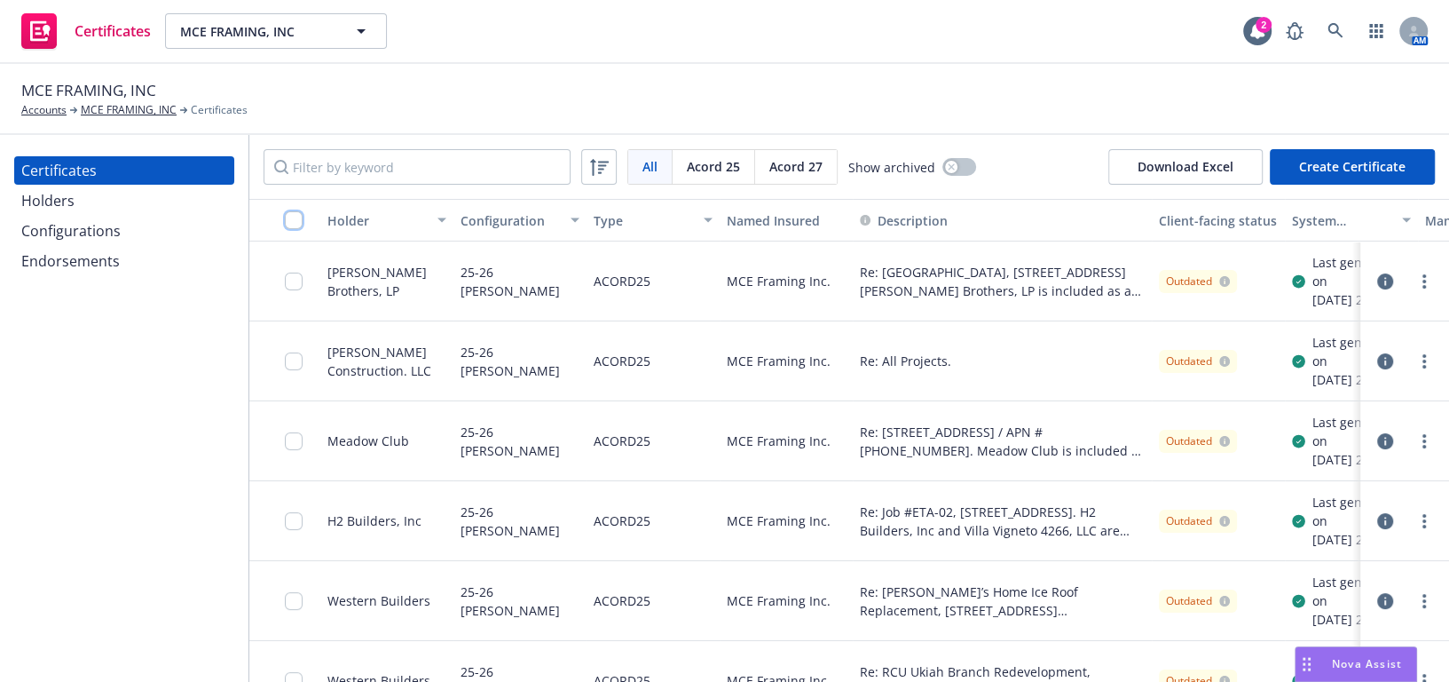
drag, startPoint x: 296, startPoint y: 229, endPoint x: 300, endPoint y: 218, distance: 11.5
click at [300, 218] on input "checkbox" at bounding box center [294, 220] width 18 height 18
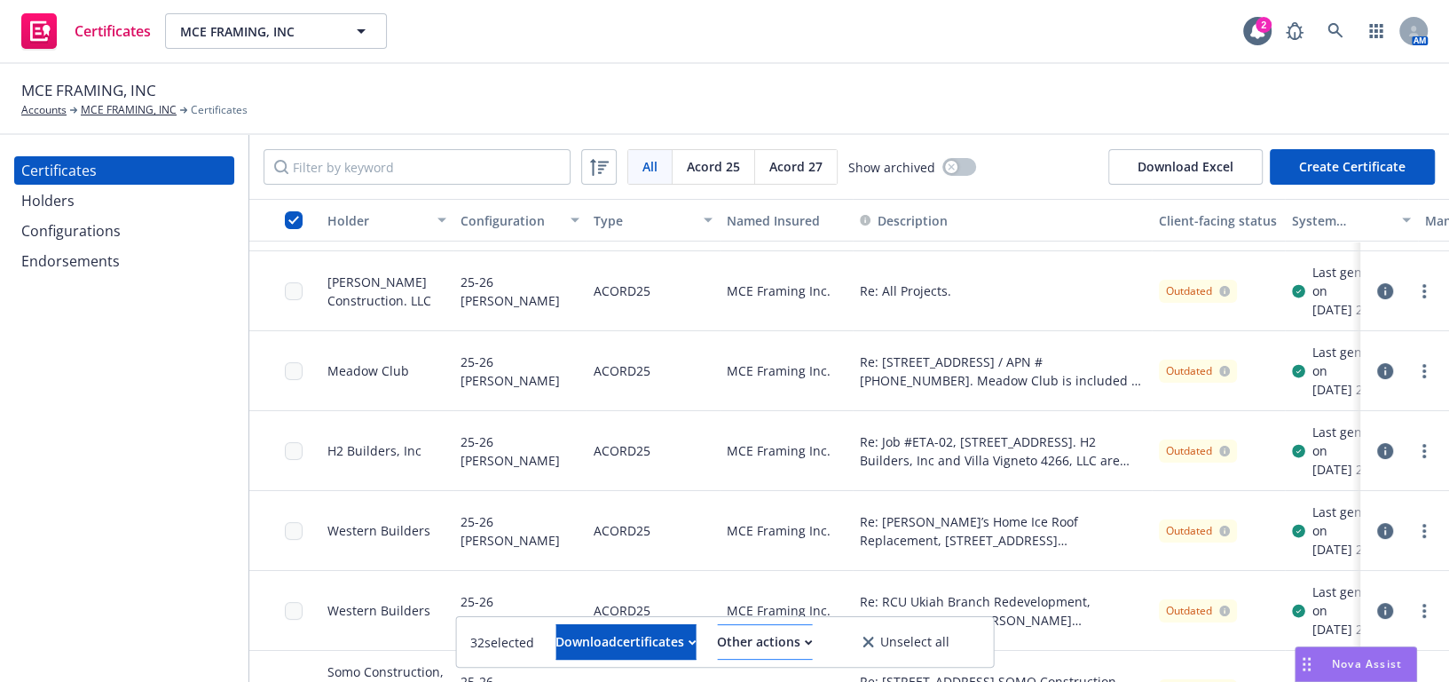
scroll to position [80, 0]
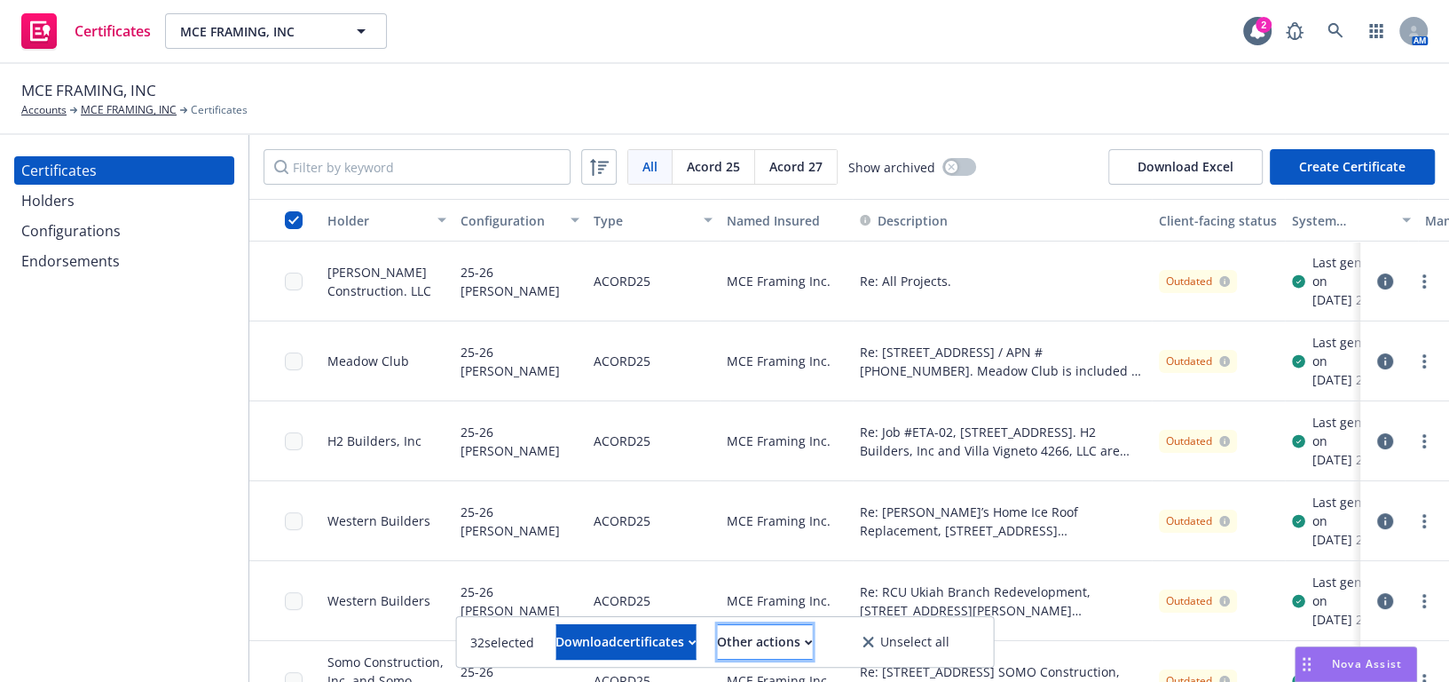
click at [786, 654] on div "Other actions" at bounding box center [764, 642] width 95 height 34
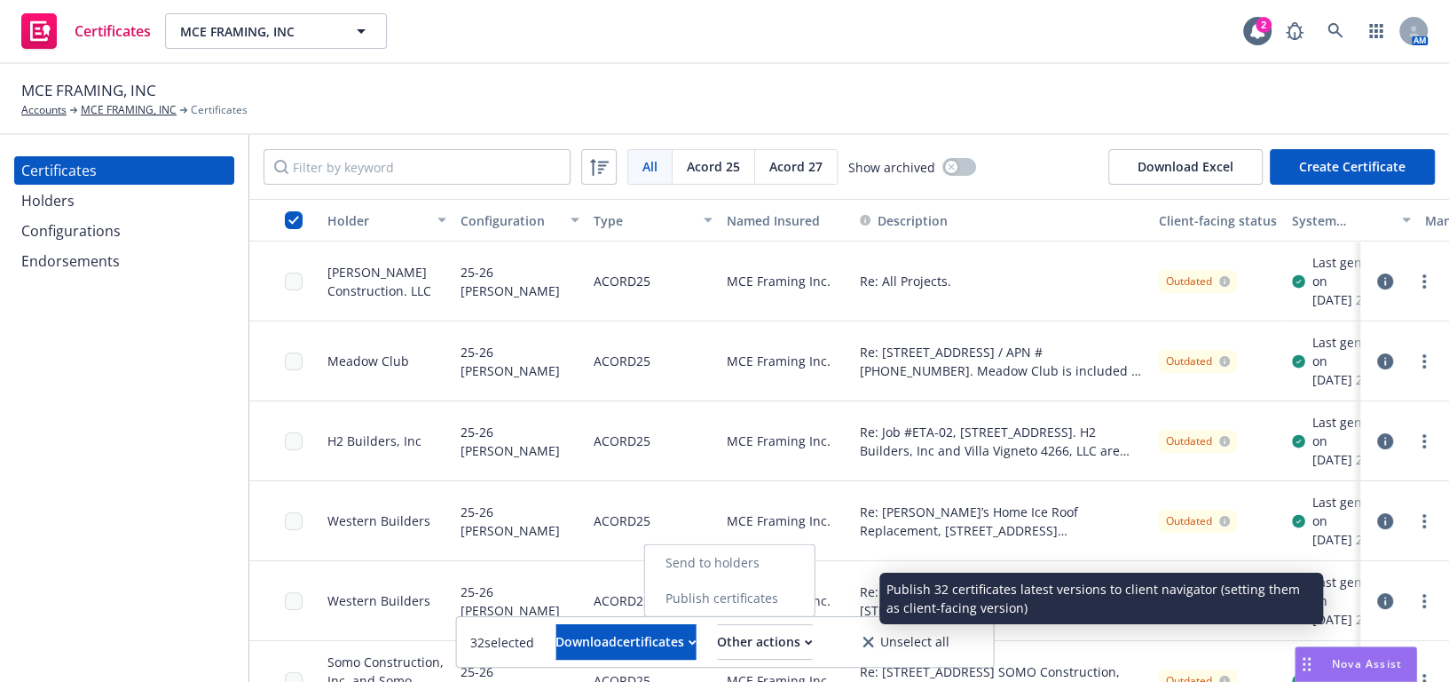
click at [785, 594] on link "Publish certificates" at bounding box center [729, 598] width 170 height 36
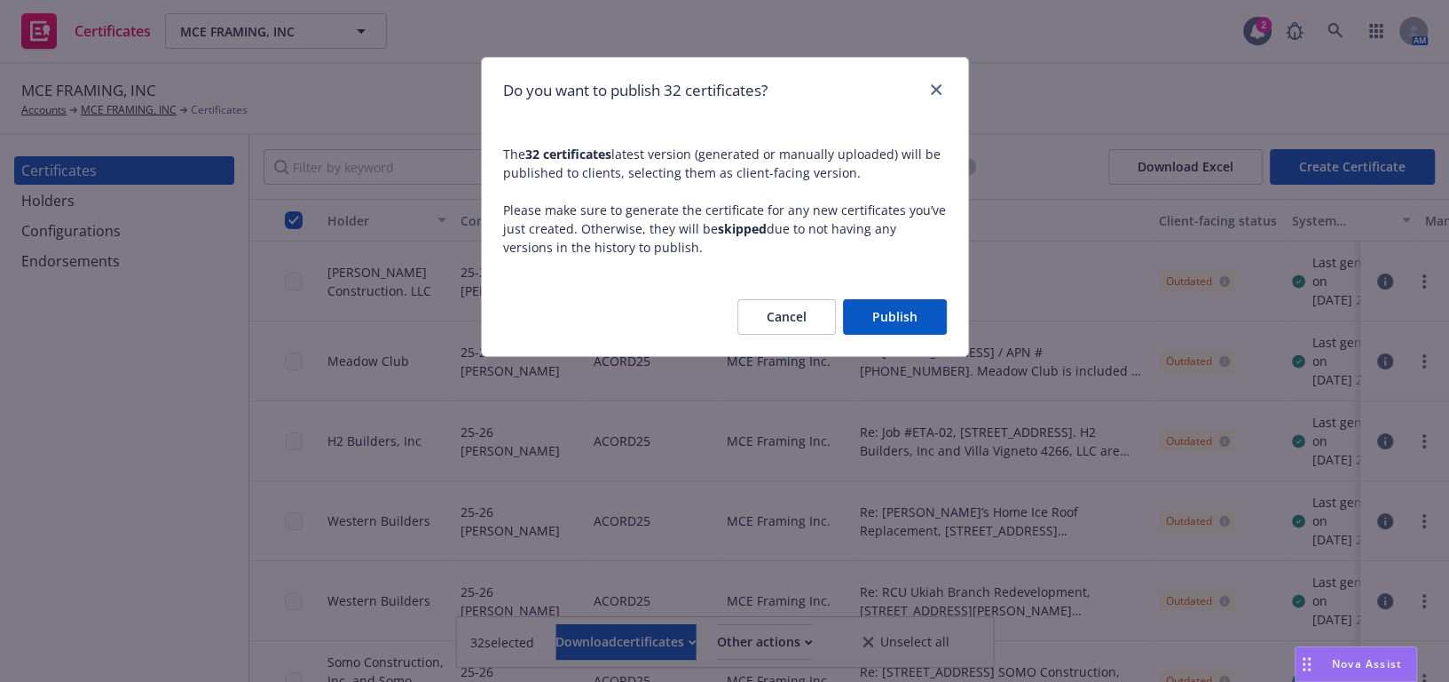
click at [922, 293] on div "Cancel Publish" at bounding box center [725, 317] width 486 height 78
click at [932, 310] on button "Publish" at bounding box center [895, 317] width 104 height 36
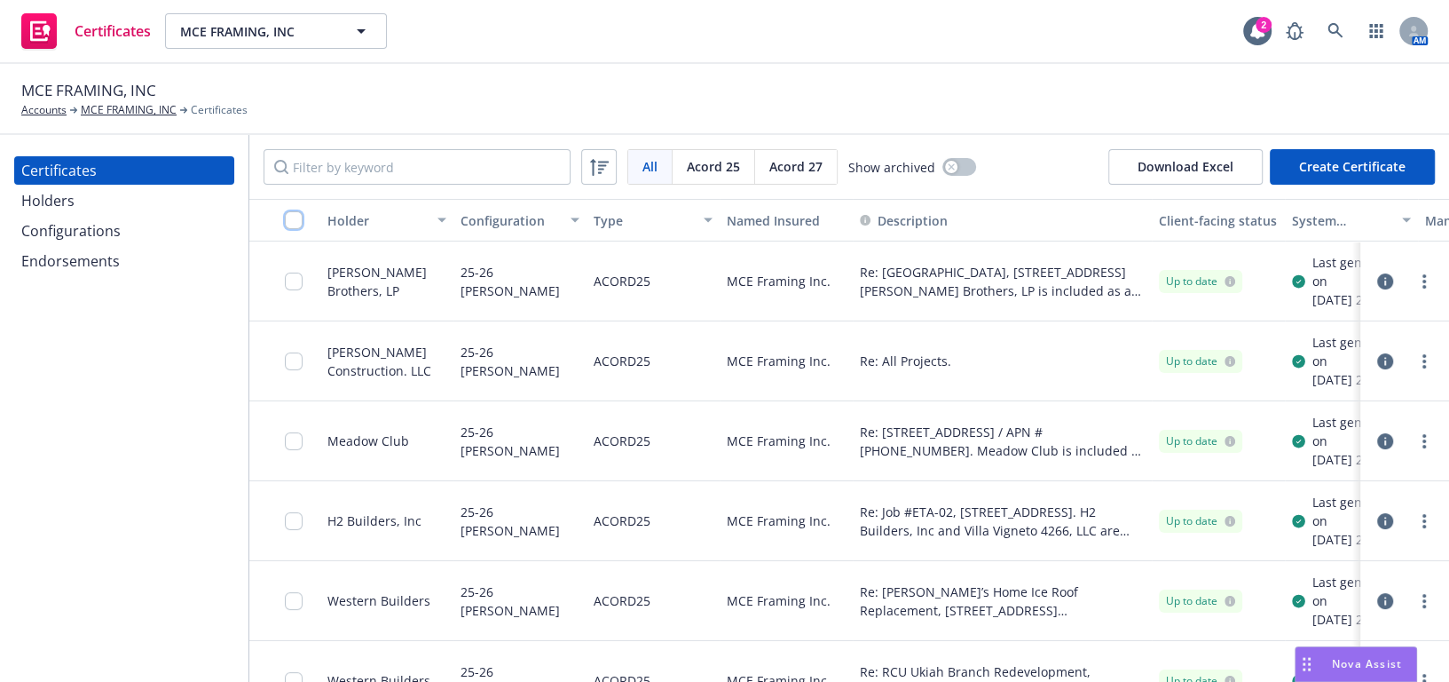
click at [301, 217] on input "checkbox" at bounding box center [294, 220] width 18 height 18
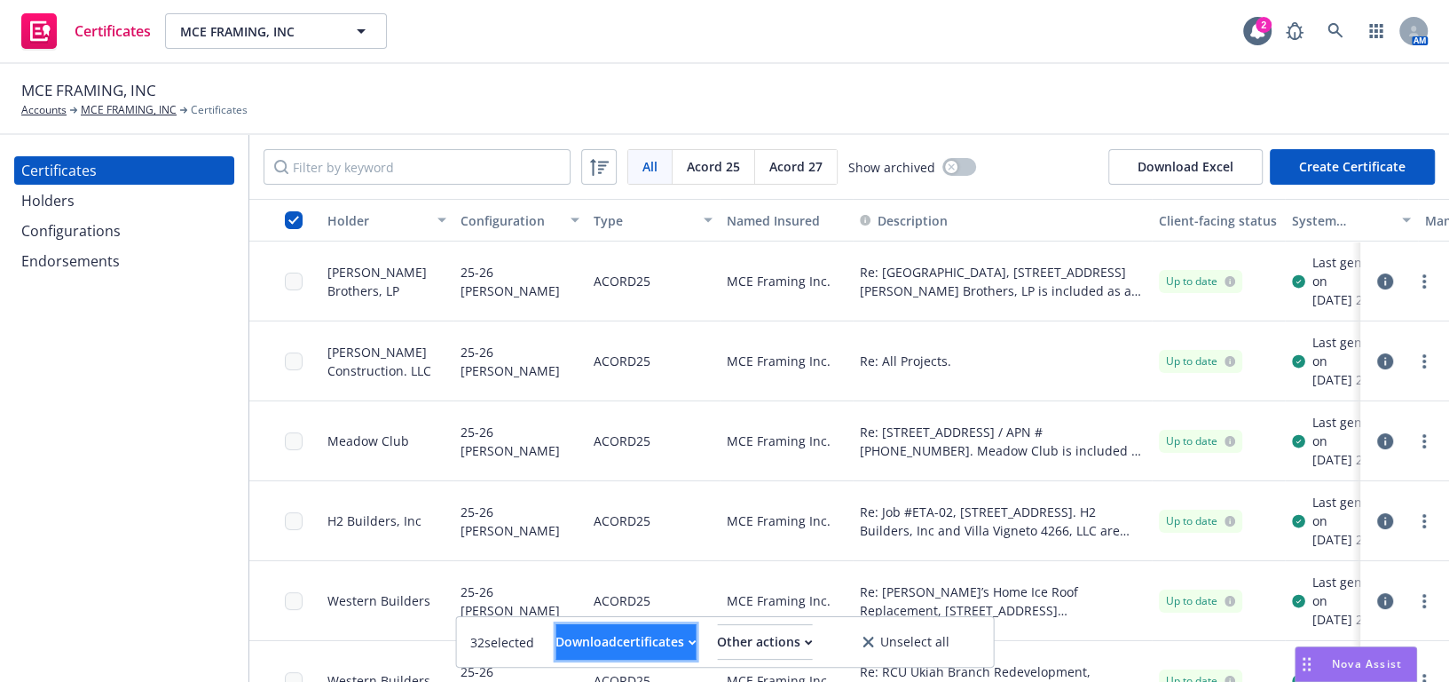
click at [562, 640] on div "Download certificates" at bounding box center [626, 642] width 140 height 34
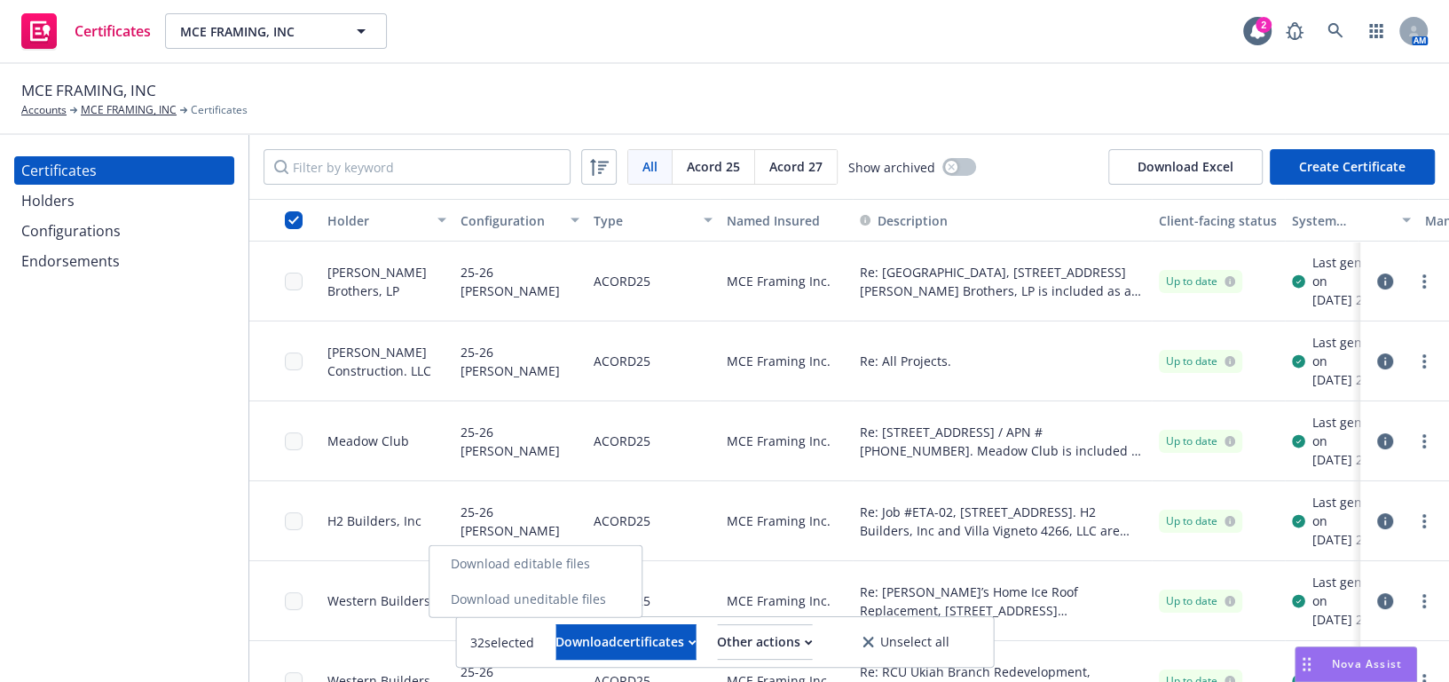
click at [573, 597] on link "Download uneditable files" at bounding box center [536, 599] width 212 height 36
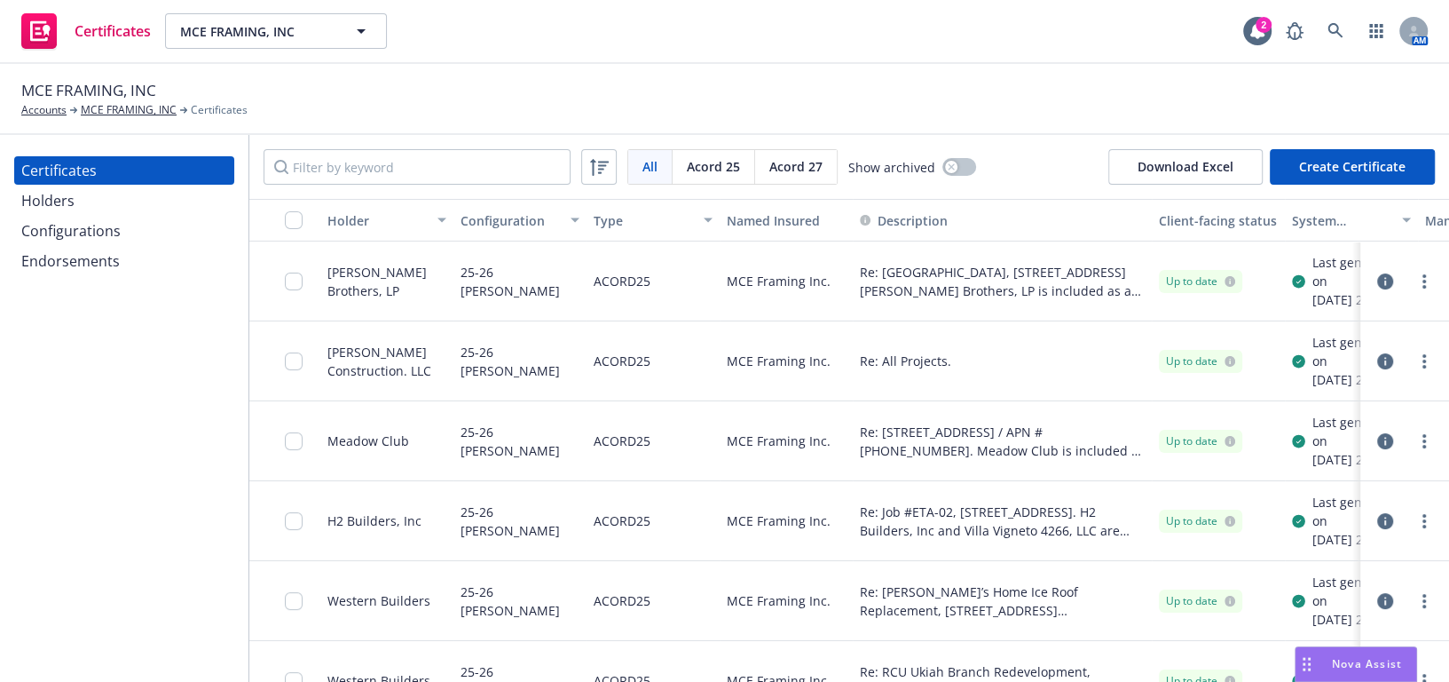
drag, startPoint x: 62, startPoint y: 495, endPoint x: 26, endPoint y: 386, distance: 115.1
click at [62, 495] on div "Certificates Holders Configurations Endorsements" at bounding box center [124, 408] width 249 height 547
click at [291, 219] on input "checkbox" at bounding box center [294, 220] width 18 height 18
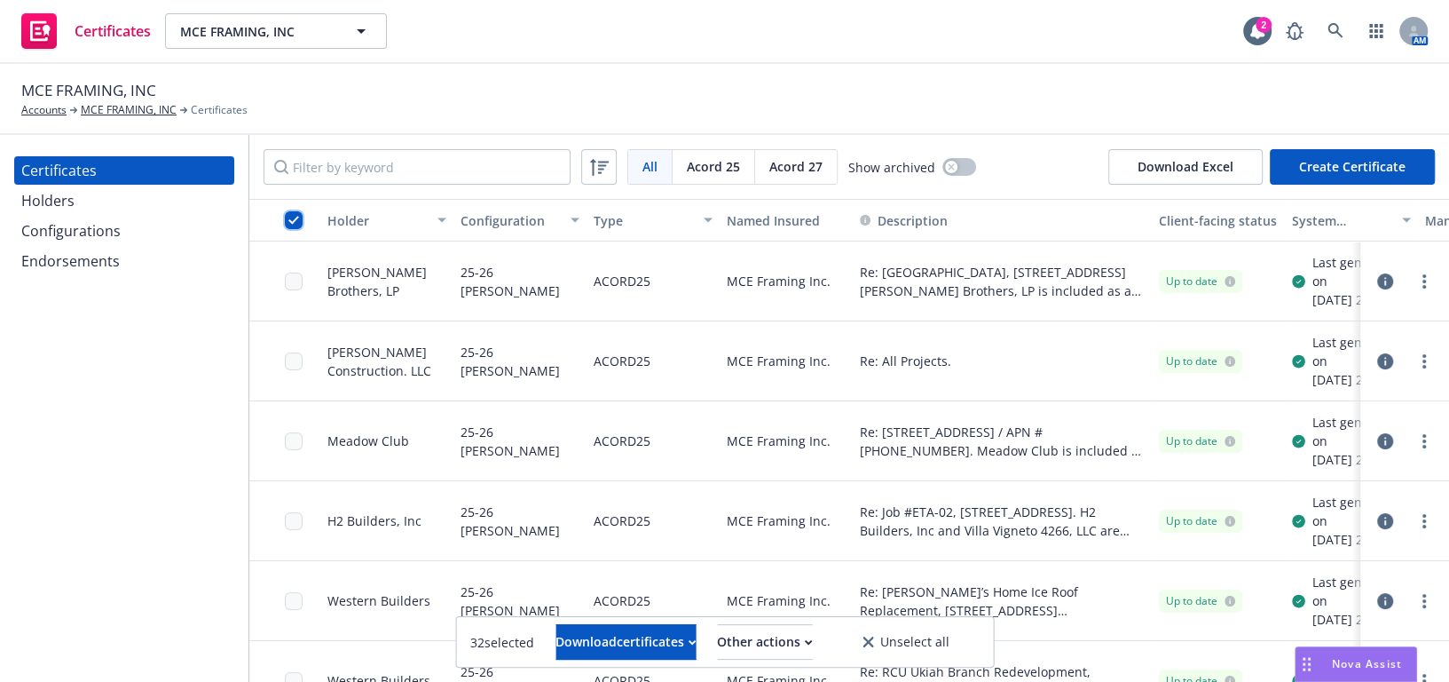
click at [294, 219] on input "checkbox" at bounding box center [294, 220] width 18 height 18
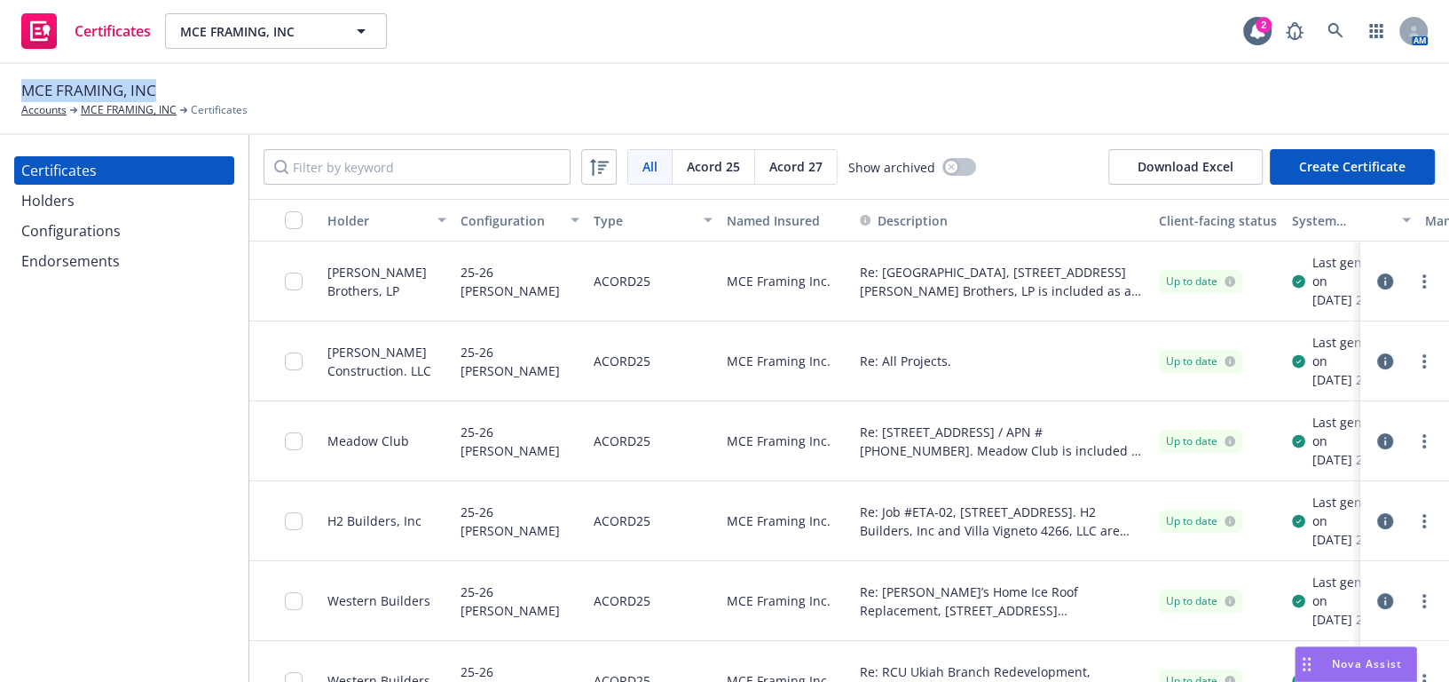
drag, startPoint x: 169, startPoint y: 82, endPoint x: -9, endPoint y: 96, distance: 178.1
click at [0, 96] on html "Certificates MCE FRAMING, INC MCE FRAMING, INC 2 AM MCE FRAMING, INC Accounts M…" at bounding box center [724, 341] width 1449 height 682
copy span "MCE FRAMING, INC"
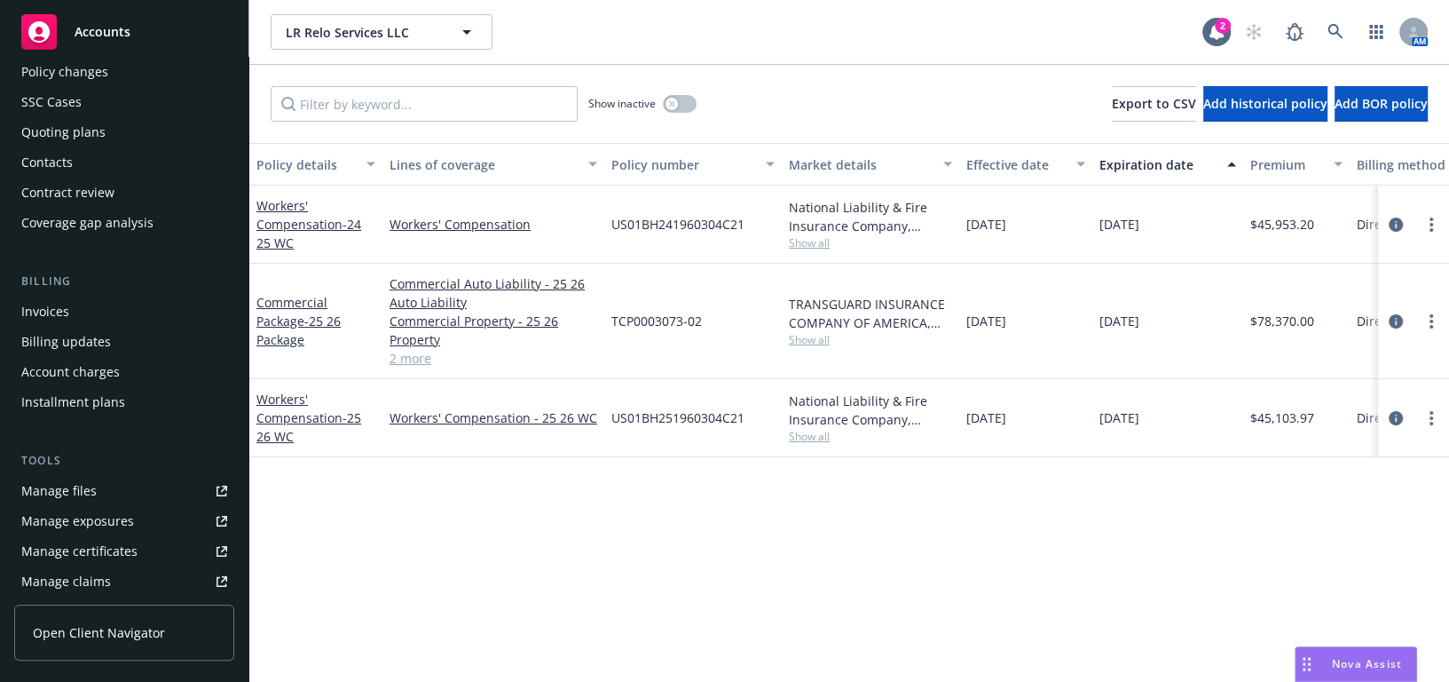
scroll to position [241, 0]
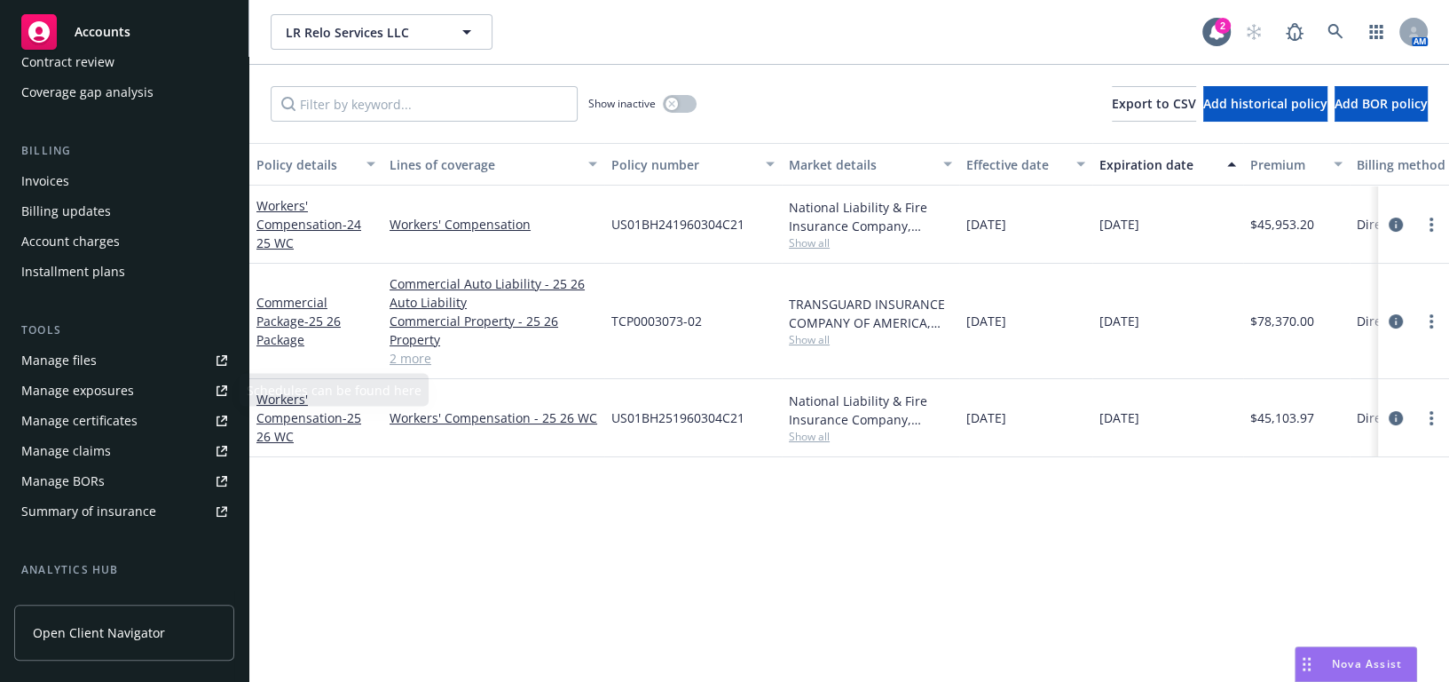
click at [120, 416] on div "Manage certificates" at bounding box center [79, 420] width 116 height 28
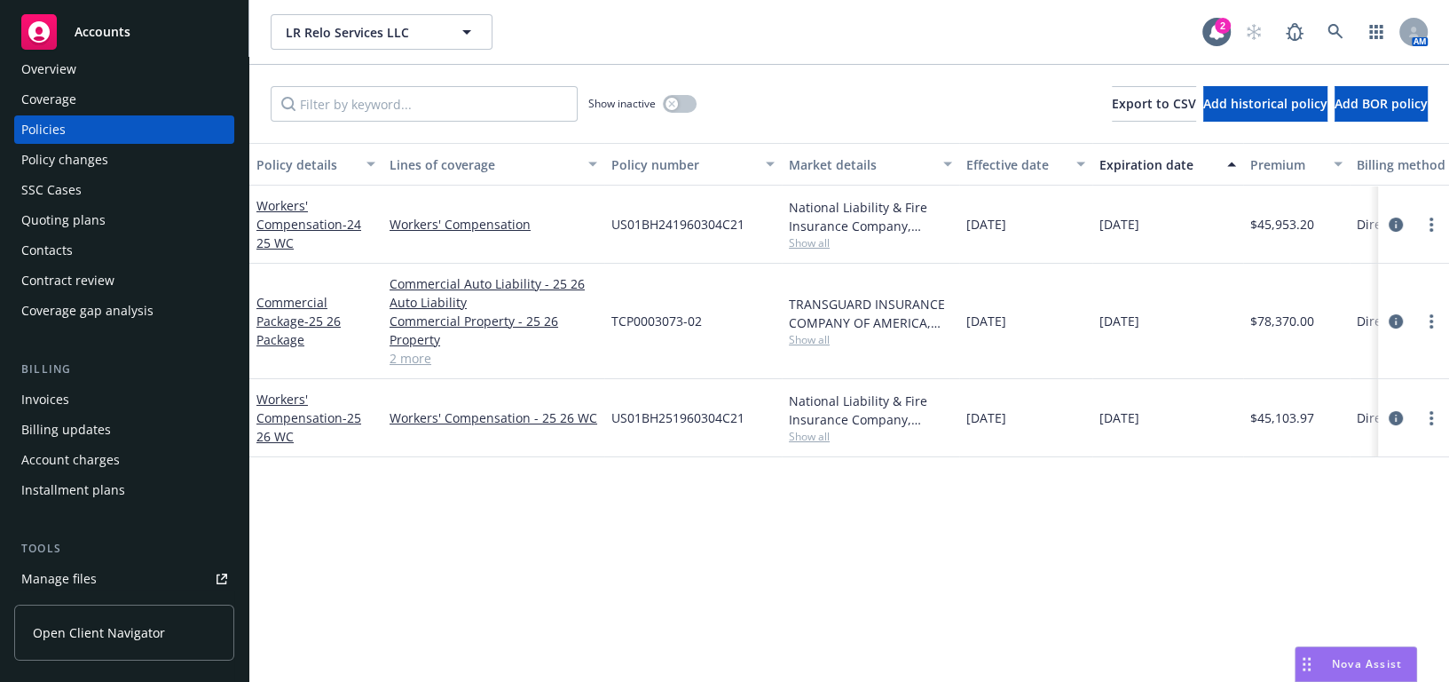
scroll to position [0, 0]
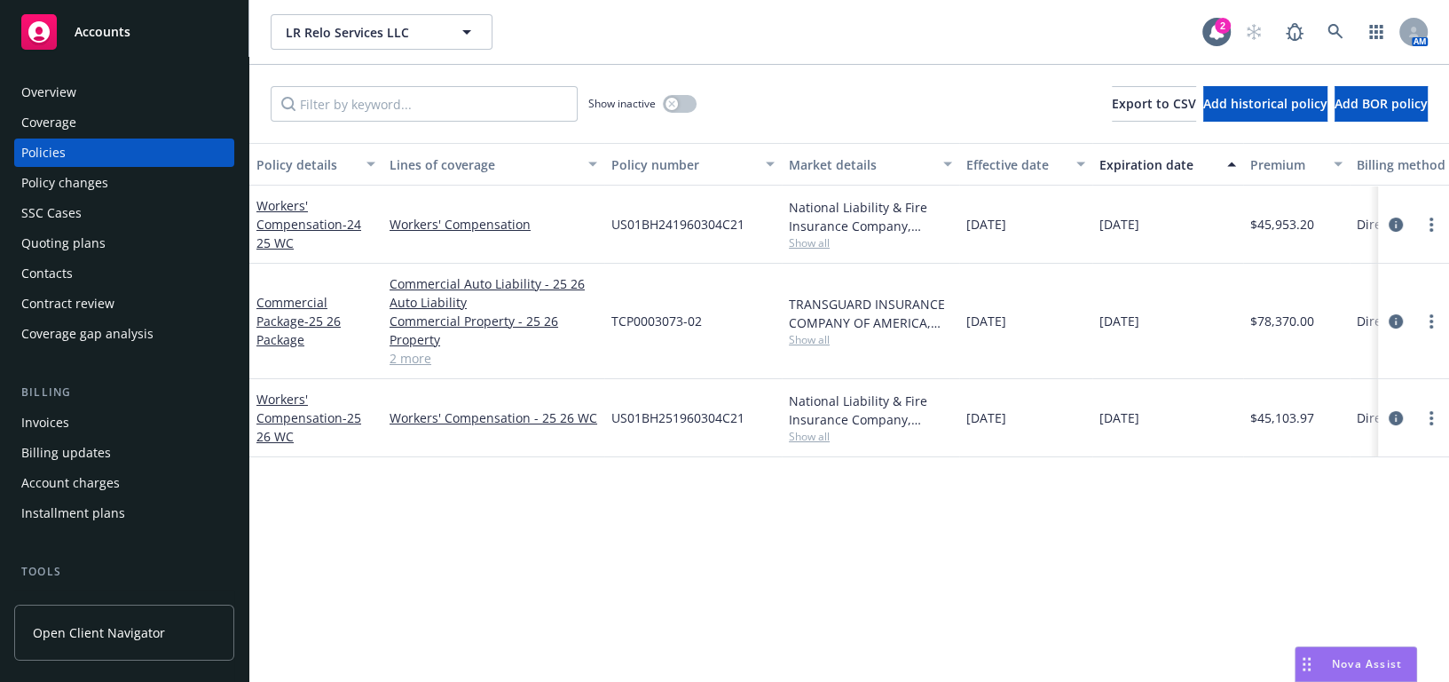
click at [134, 78] on div "Overview" at bounding box center [124, 92] width 206 height 28
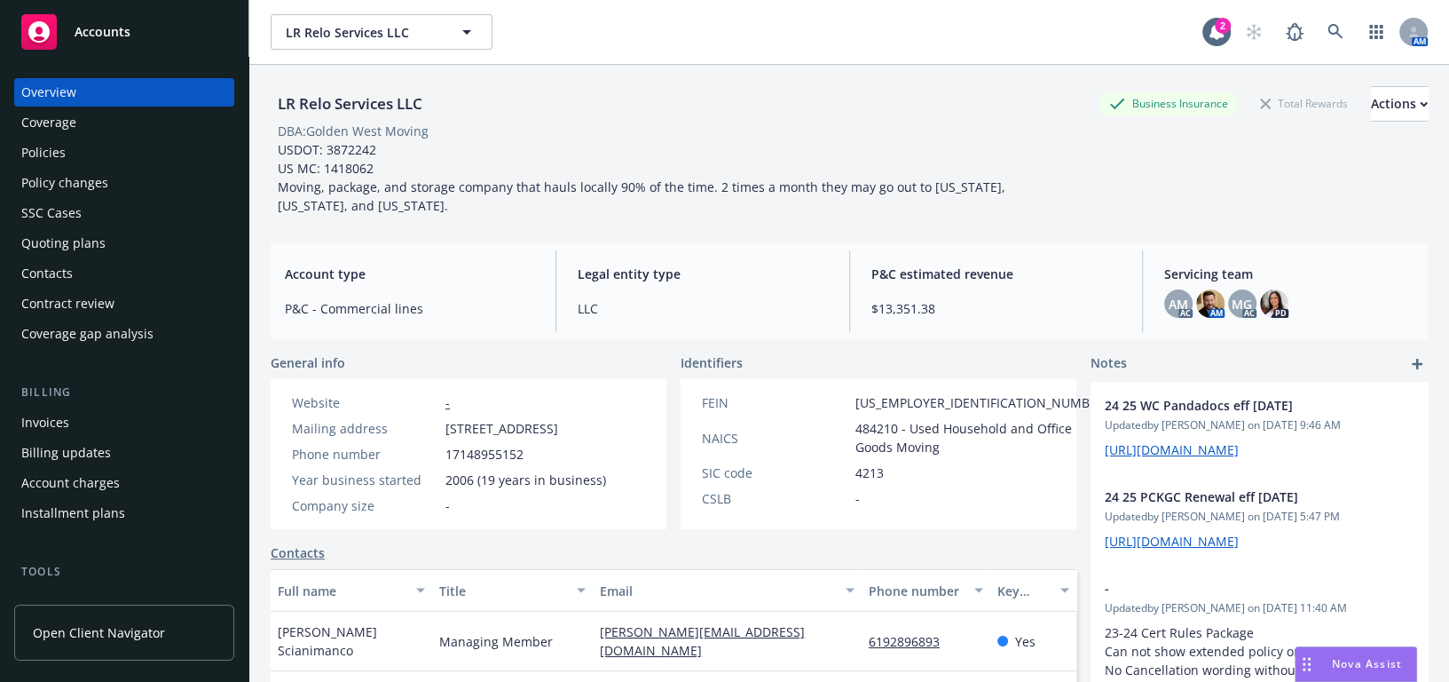
click at [73, 117] on div "Coverage" at bounding box center [48, 122] width 55 height 28
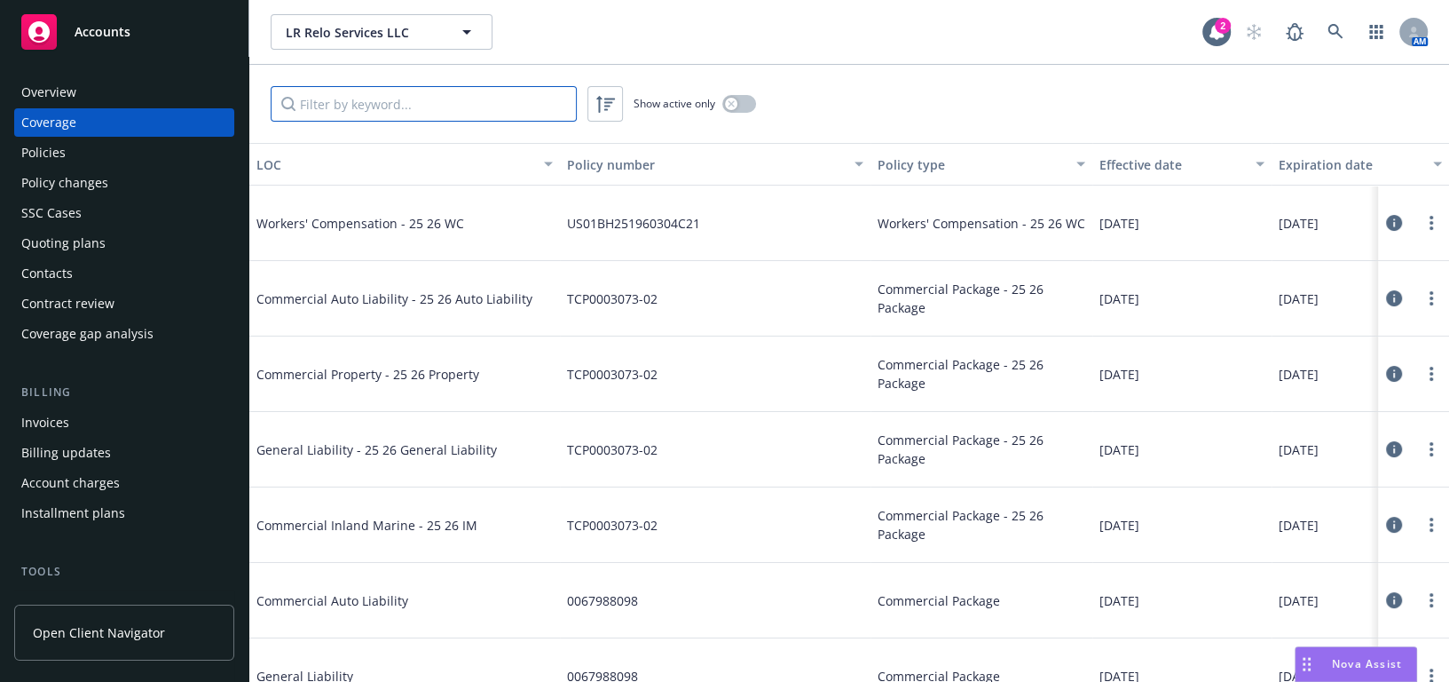
click at [358, 101] on input "Filter by keyword..." at bounding box center [424, 104] width 306 height 36
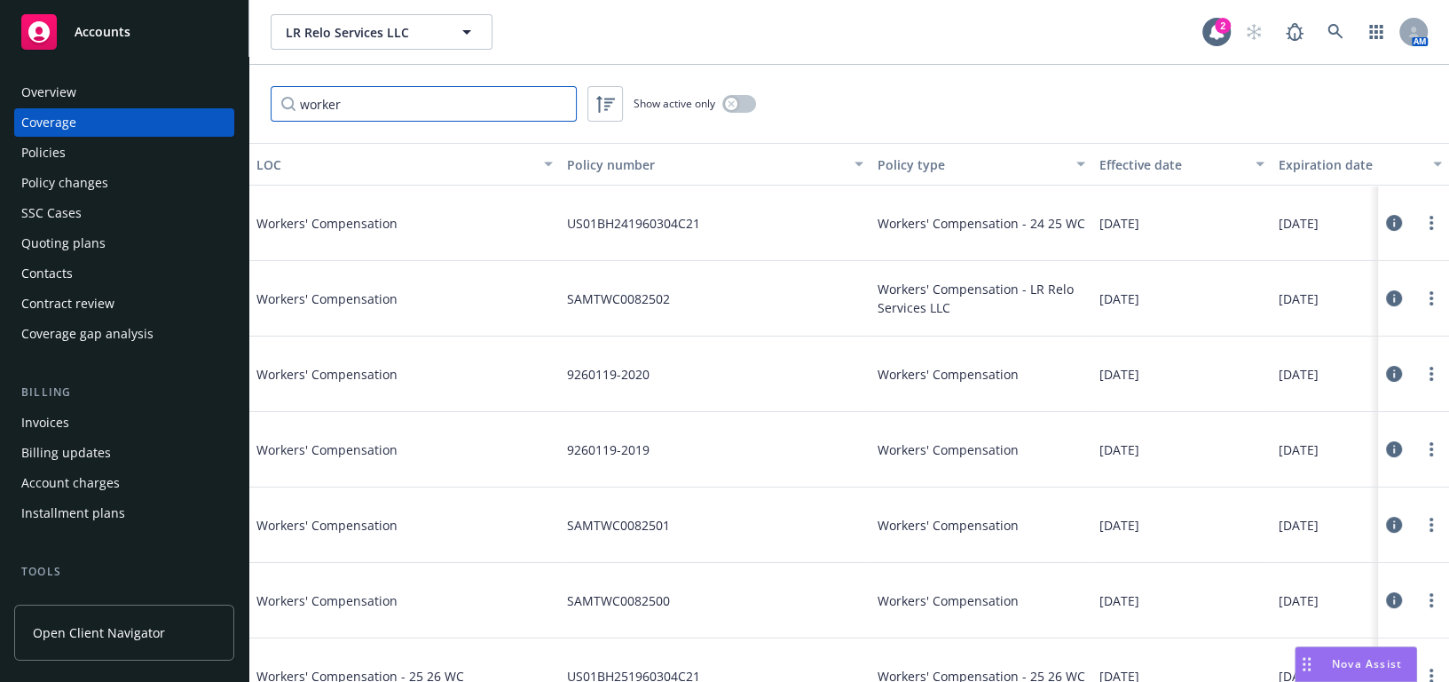
type input "worker"
click at [1311, 172] on div "Expiration date" at bounding box center [1351, 164] width 144 height 19
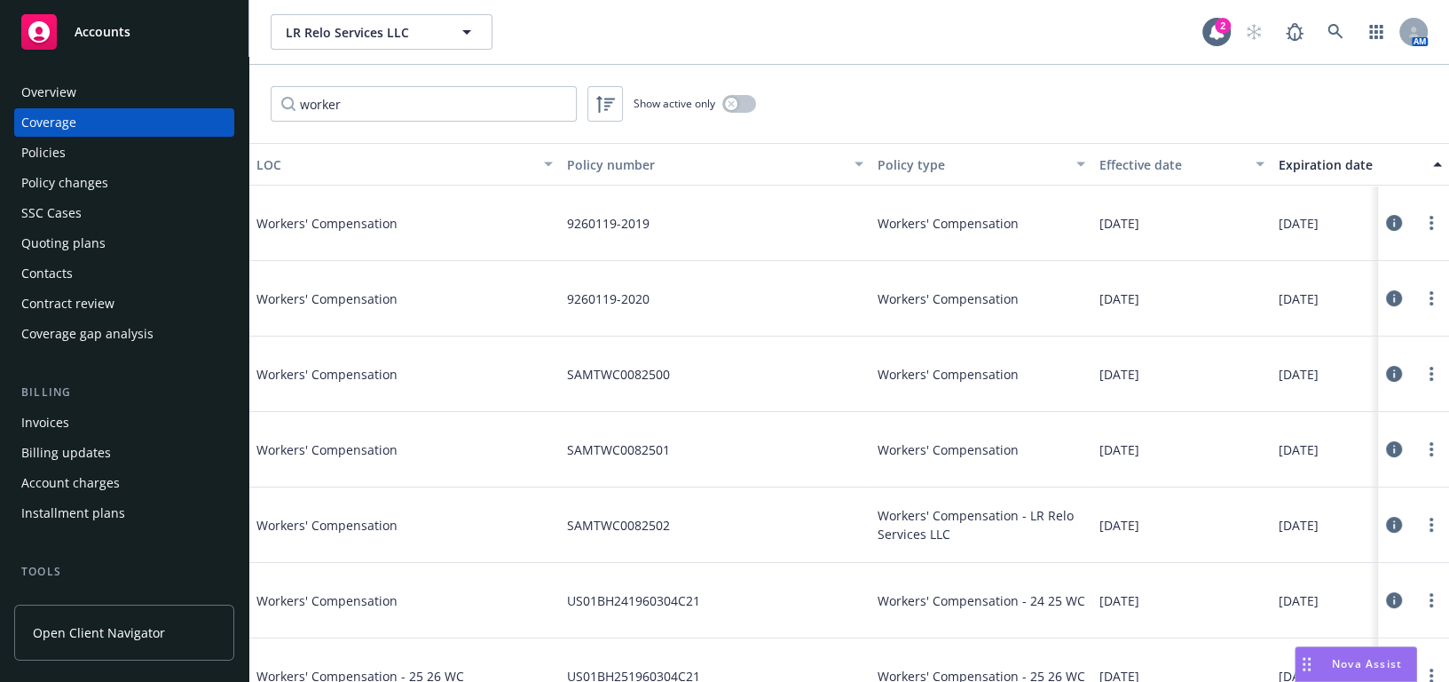
click at [1316, 169] on div "Expiration date" at bounding box center [1351, 164] width 144 height 19
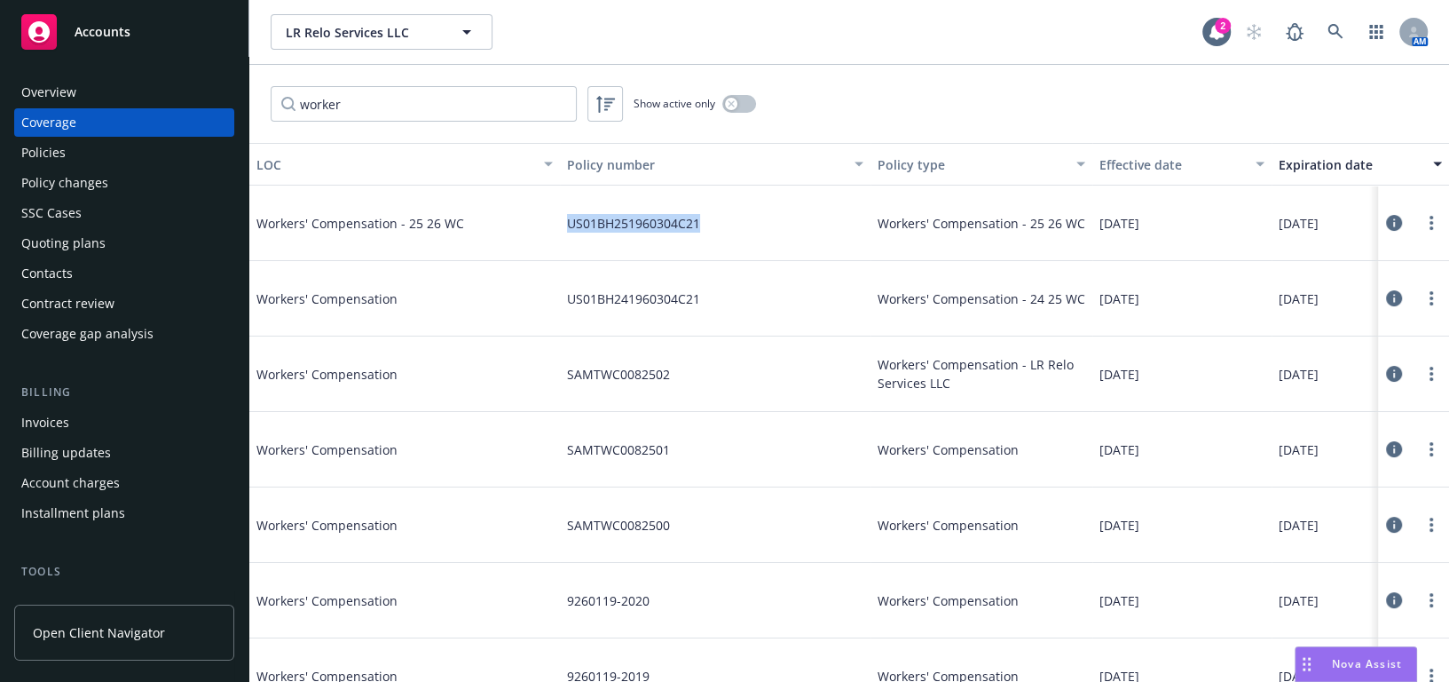
drag, startPoint x: 657, startPoint y: 212, endPoint x: 549, endPoint y: 221, distance: 107.8
click at [549, 221] on div "Workers' Compensation - 25 26 WC US01BH251960304C21 Workers' Compensation - 25 …" at bounding box center [951, 222] width 1404 height 75
copy div "US01BH251960304C21"
drag, startPoint x: 435, startPoint y: 183, endPoint x: 180, endPoint y: 176, distance: 254.8
click at [435, 183] on button "LOC" at bounding box center [404, 164] width 311 height 43
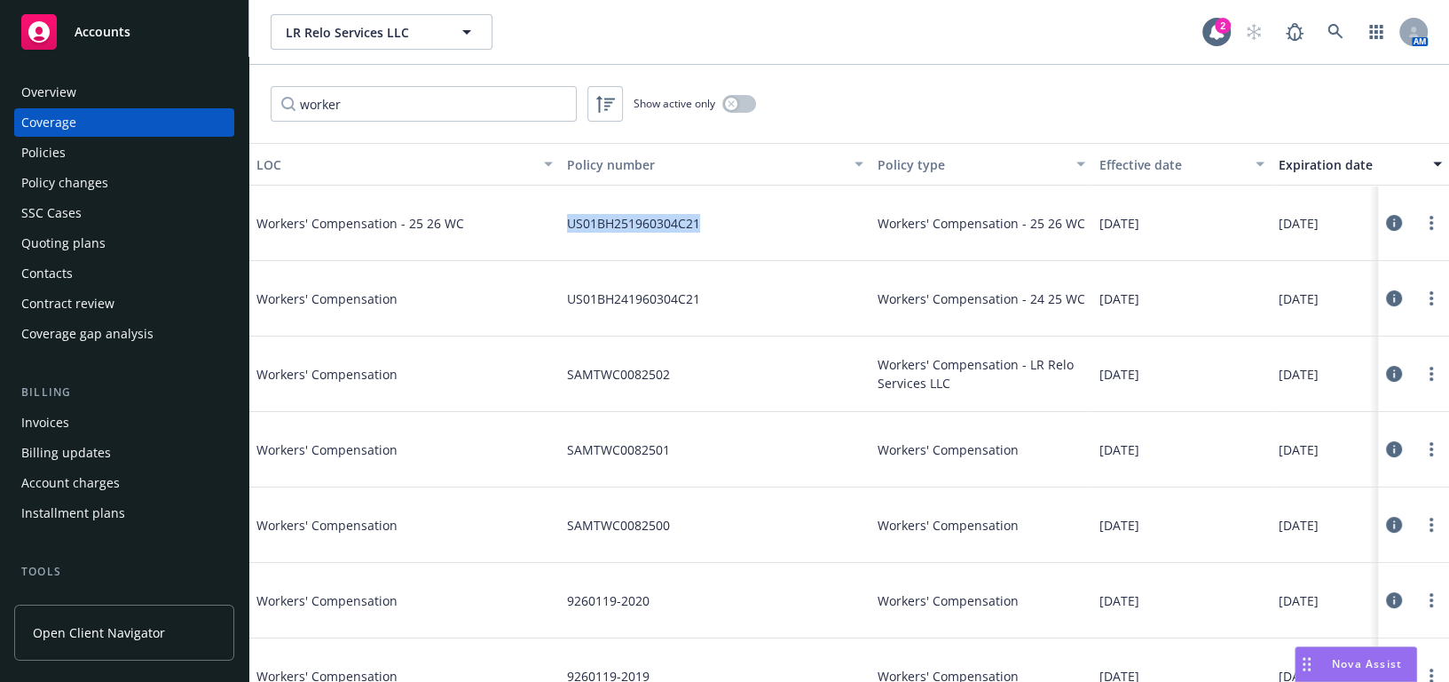
click at [98, 143] on div "Policies" at bounding box center [124, 152] width 206 height 28
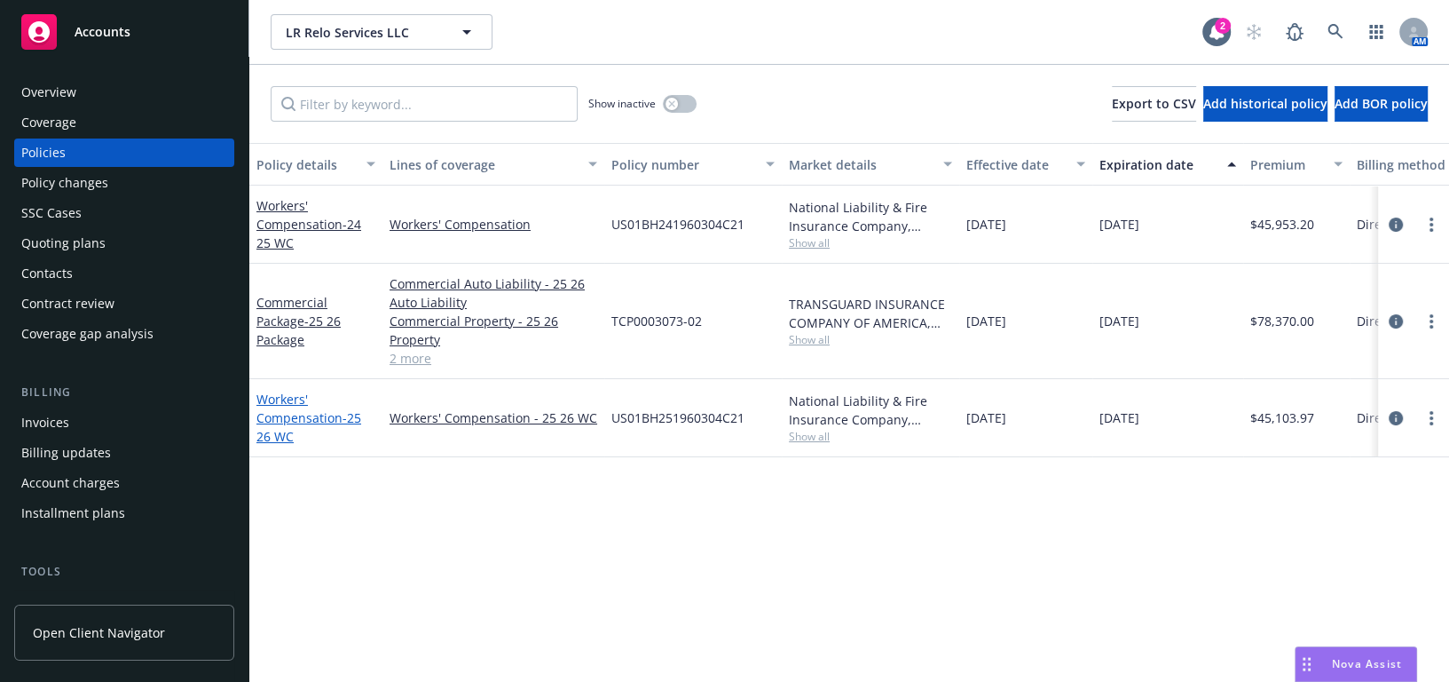
click at [291, 411] on link "Workers' Compensation - 25 26 WC" at bounding box center [308, 418] width 105 height 54
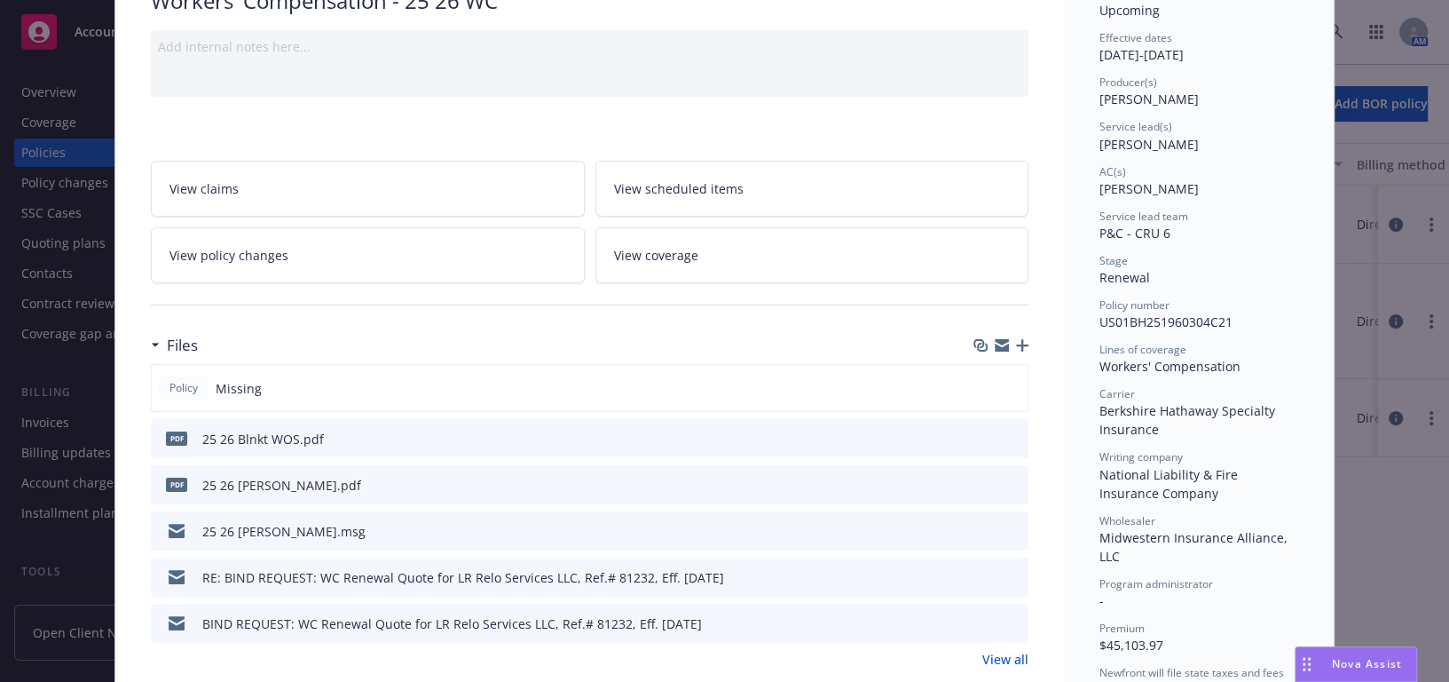
scroll to position [161, 0]
click at [1004, 430] on icon "preview file" at bounding box center [1012, 436] width 16 height 12
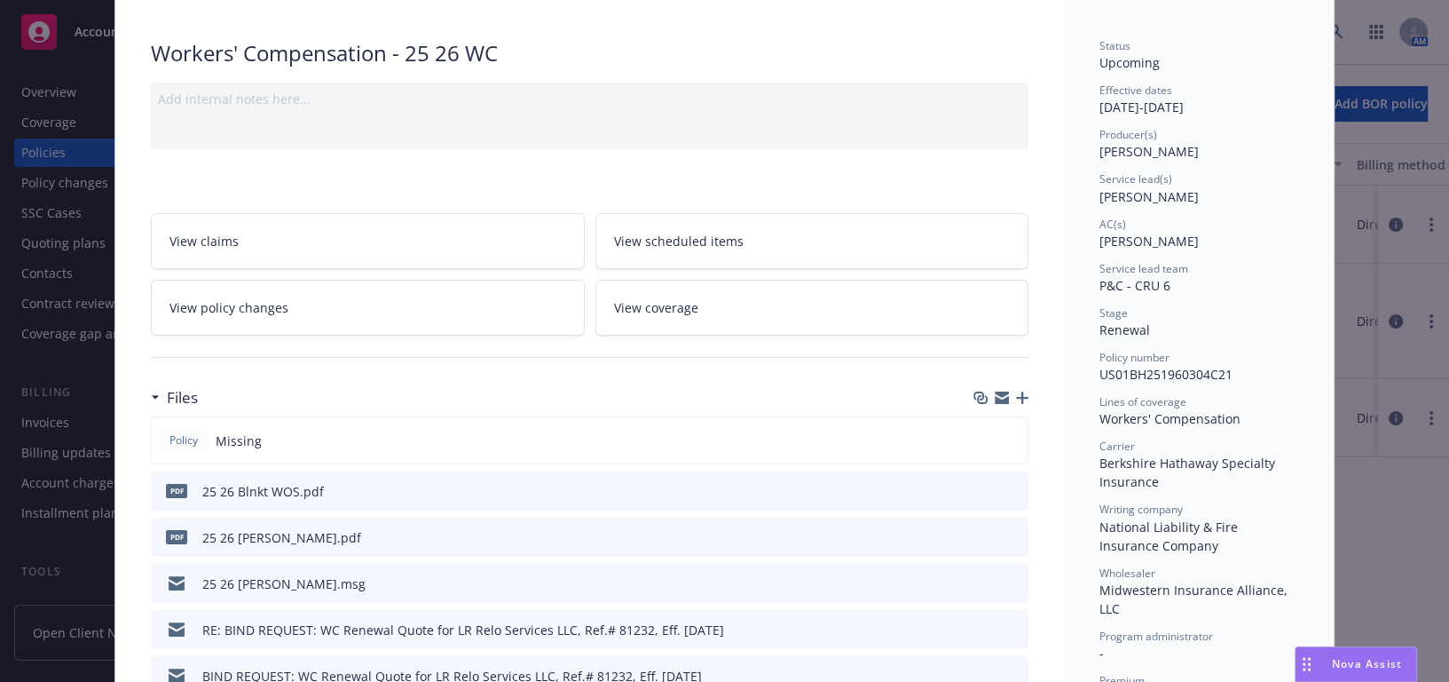
scroll to position [0, 0]
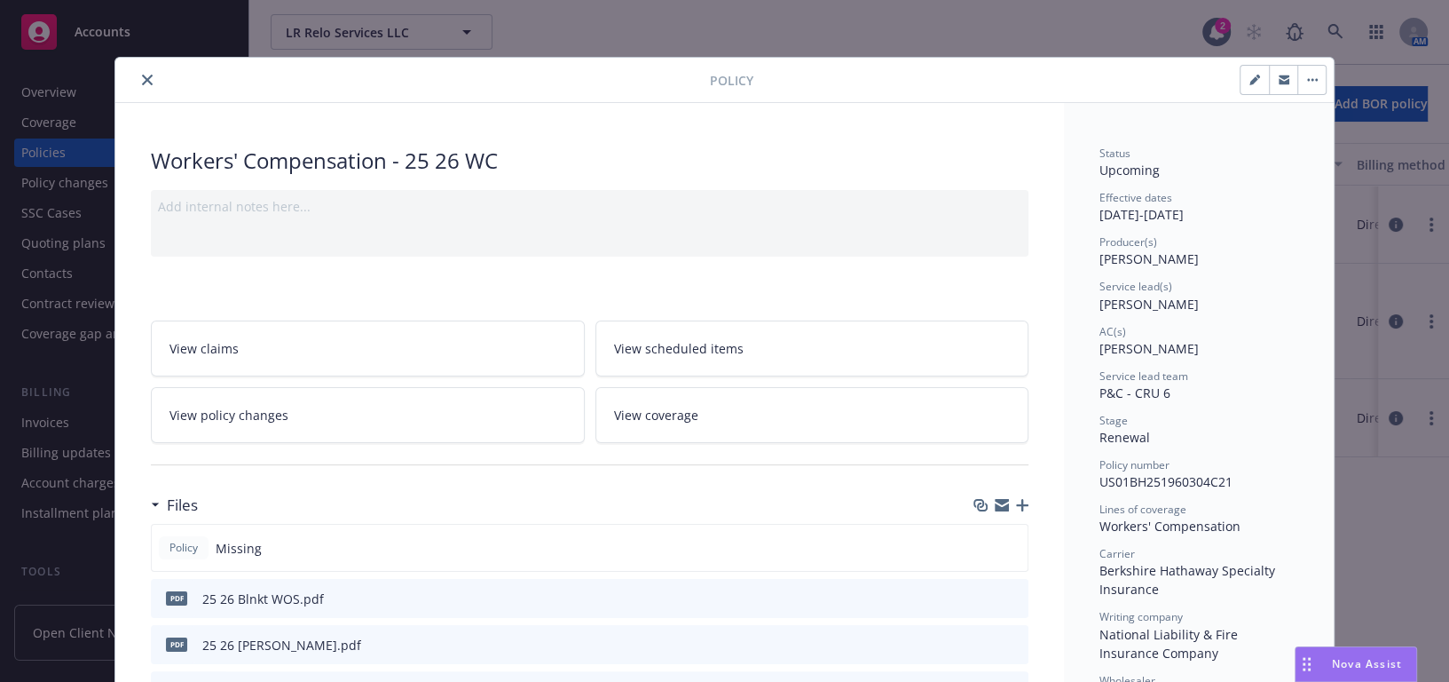
click at [142, 82] on icon "close" at bounding box center [147, 80] width 11 height 11
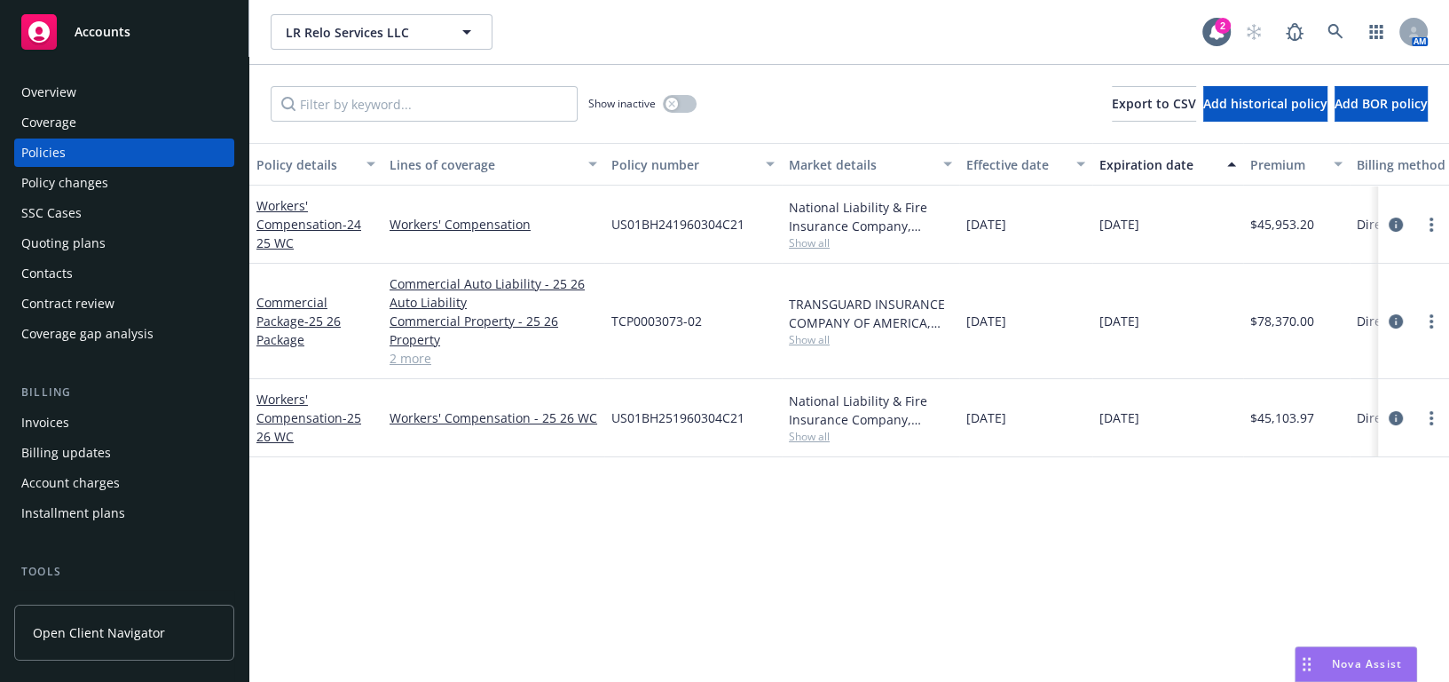
click at [118, 98] on div "Overview" at bounding box center [124, 92] width 206 height 28
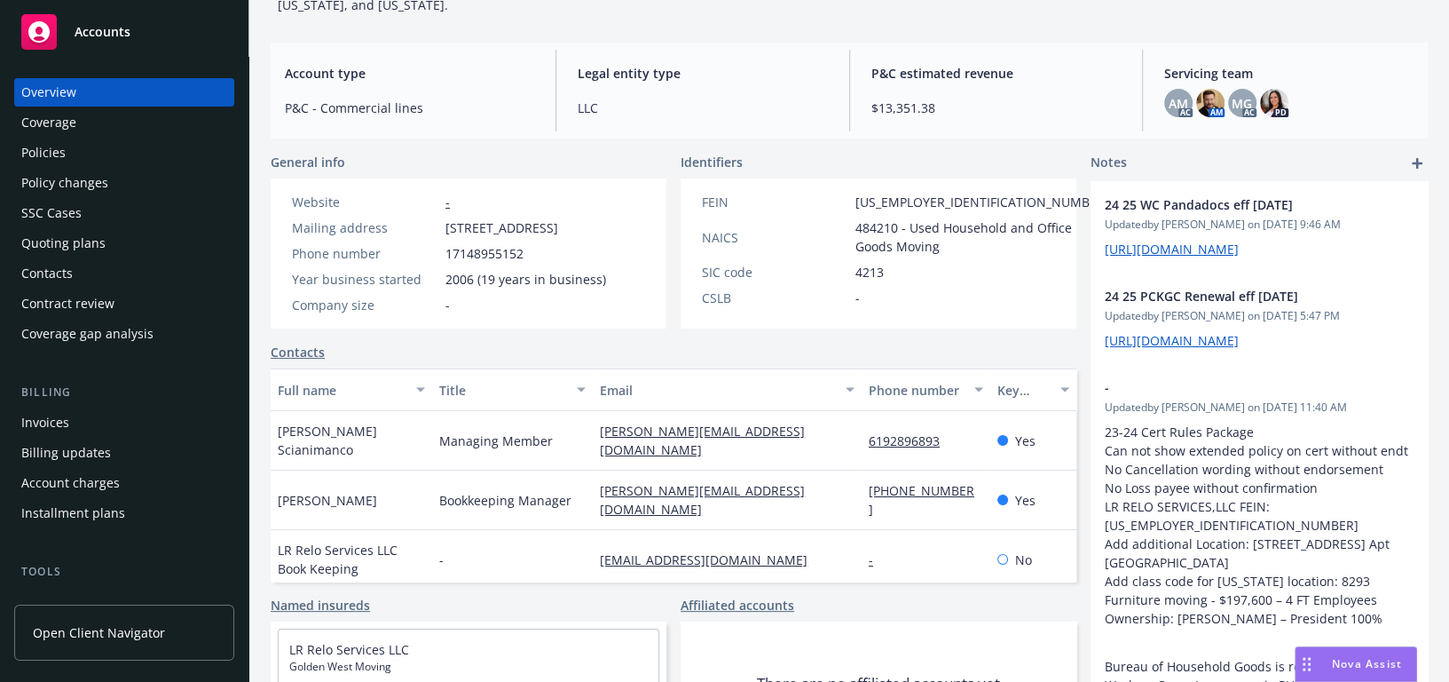
scroll to position [320, 0]
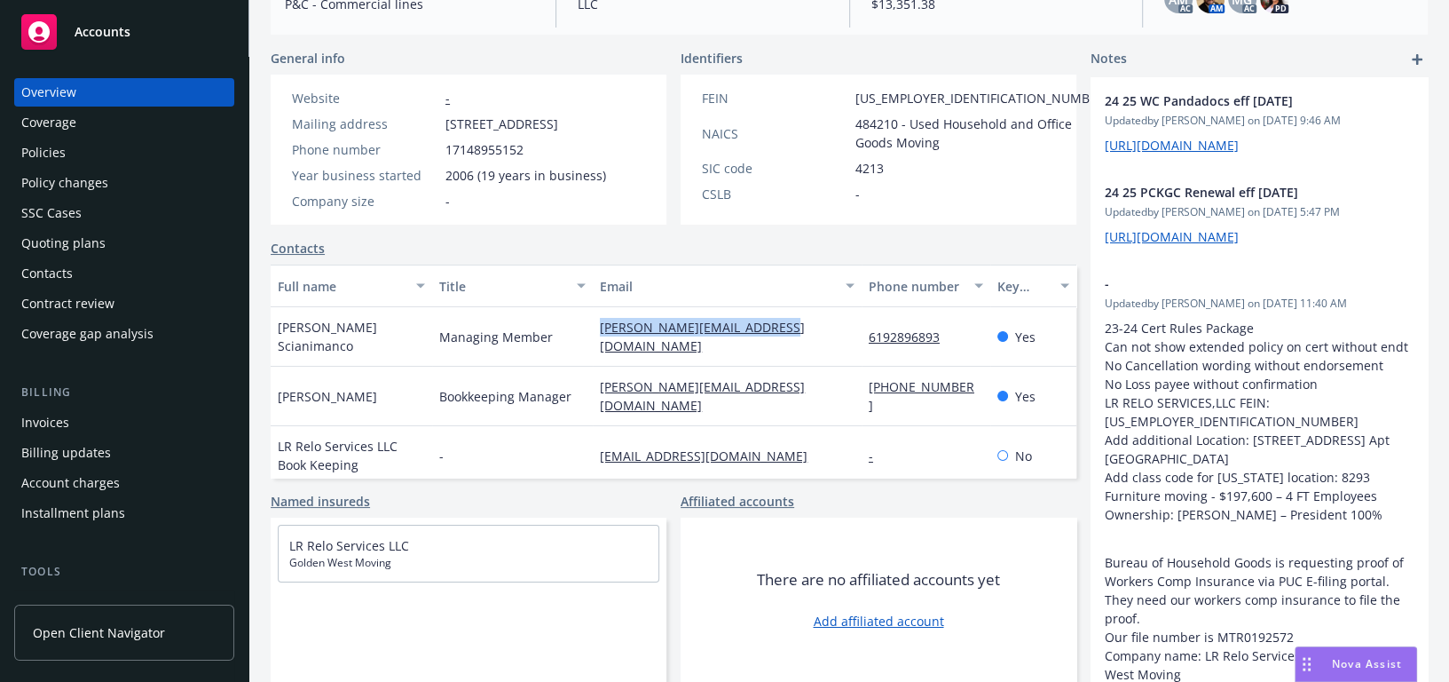
drag, startPoint x: 775, startPoint y: 339, endPoint x: 549, endPoint y: 327, distance: 225.8
click at [549, 327] on div "Rafeal Scianimanco Managing Member rafeal@goldenwestmoving.com 6192896893 Yes" at bounding box center [674, 336] width 806 height 59
copy div "rafeal@goldenwestmoving.com"
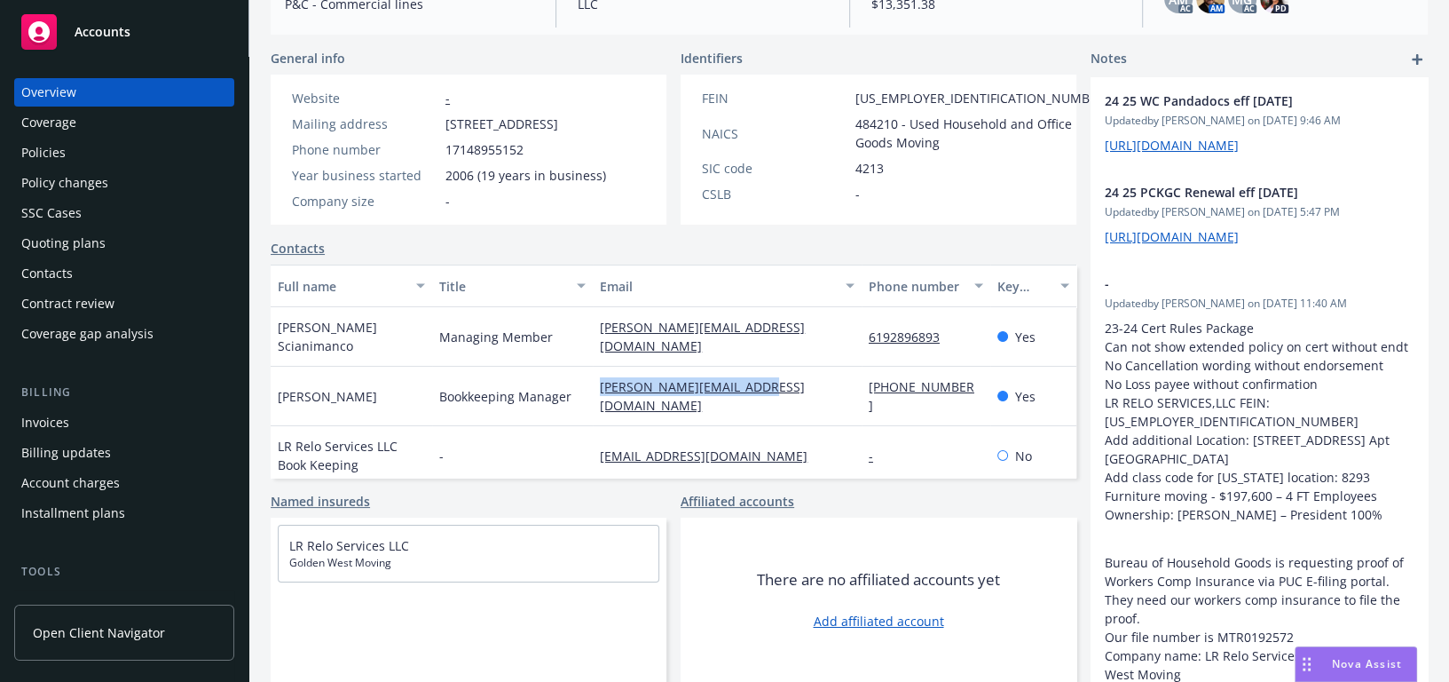
drag, startPoint x: 714, startPoint y: 367, endPoint x: 577, endPoint y: 370, distance: 137.6
click at [577, 370] on div "Liz Bocardo Bookkeeping Manager liz@goldenwestmoving.com (714) 895-5152 Yes" at bounding box center [674, 396] width 806 height 59
copy div "liz@goldenwestmoving.com"
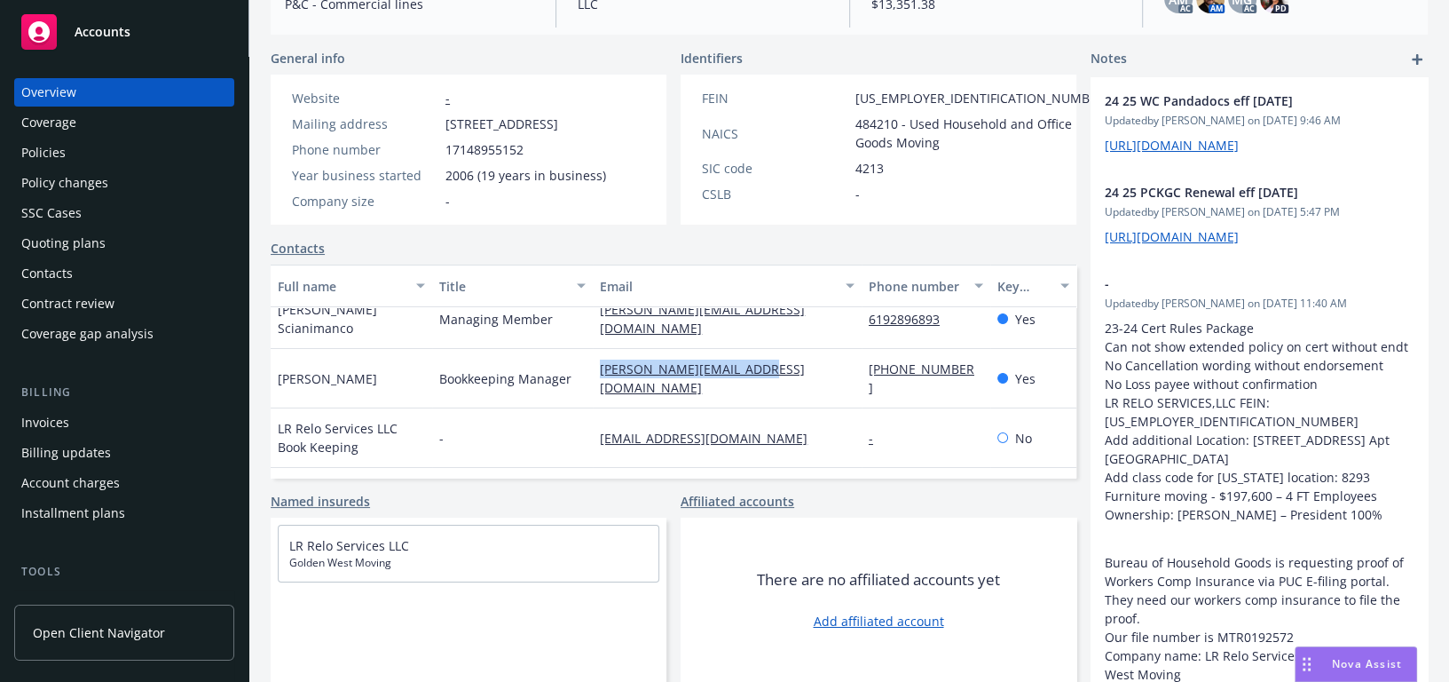
scroll to position [0, 0]
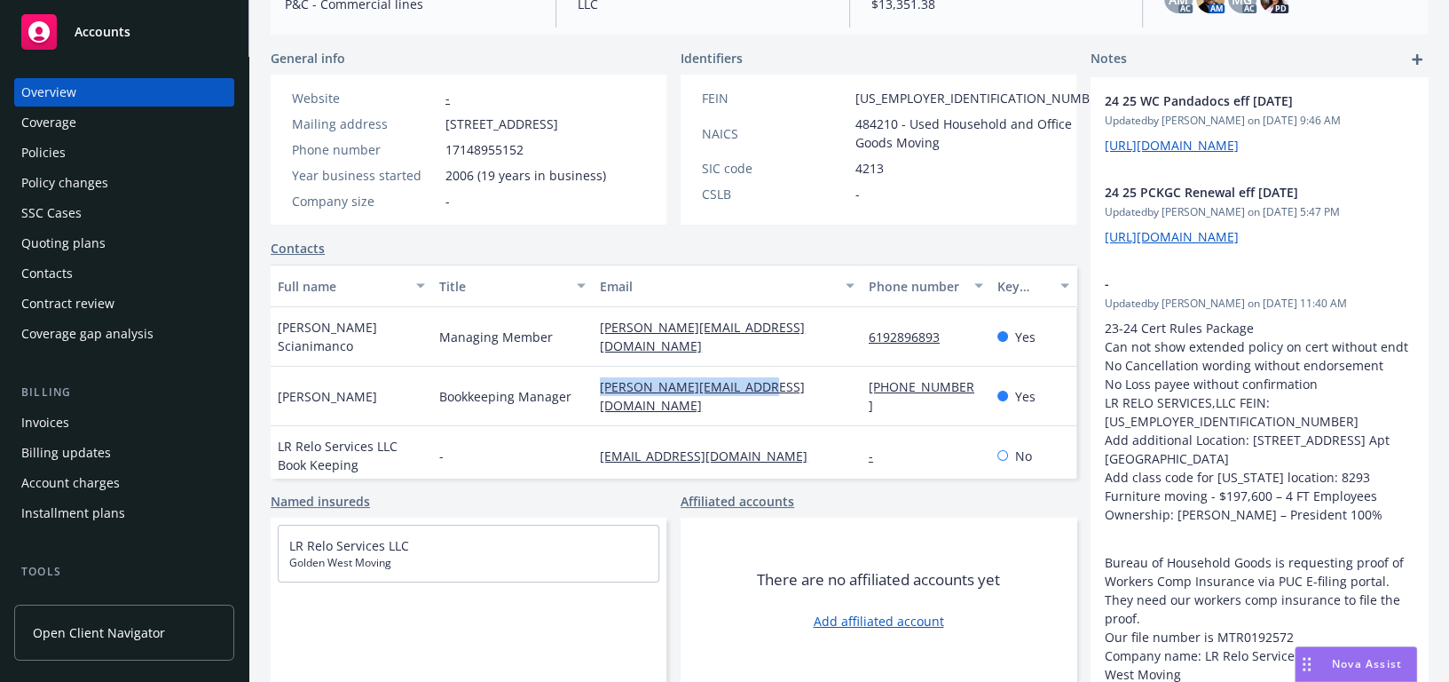
drag, startPoint x: 836, startPoint y: 420, endPoint x: 577, endPoint y: 431, distance: 259.4
click at [577, 431] on div "LR Relo Services LLC Book Keeping - bookkeeping@goldenwestmoving.com - No" at bounding box center [674, 455] width 806 height 59
copy div "bookkeeping@goldenwestmoving.com"
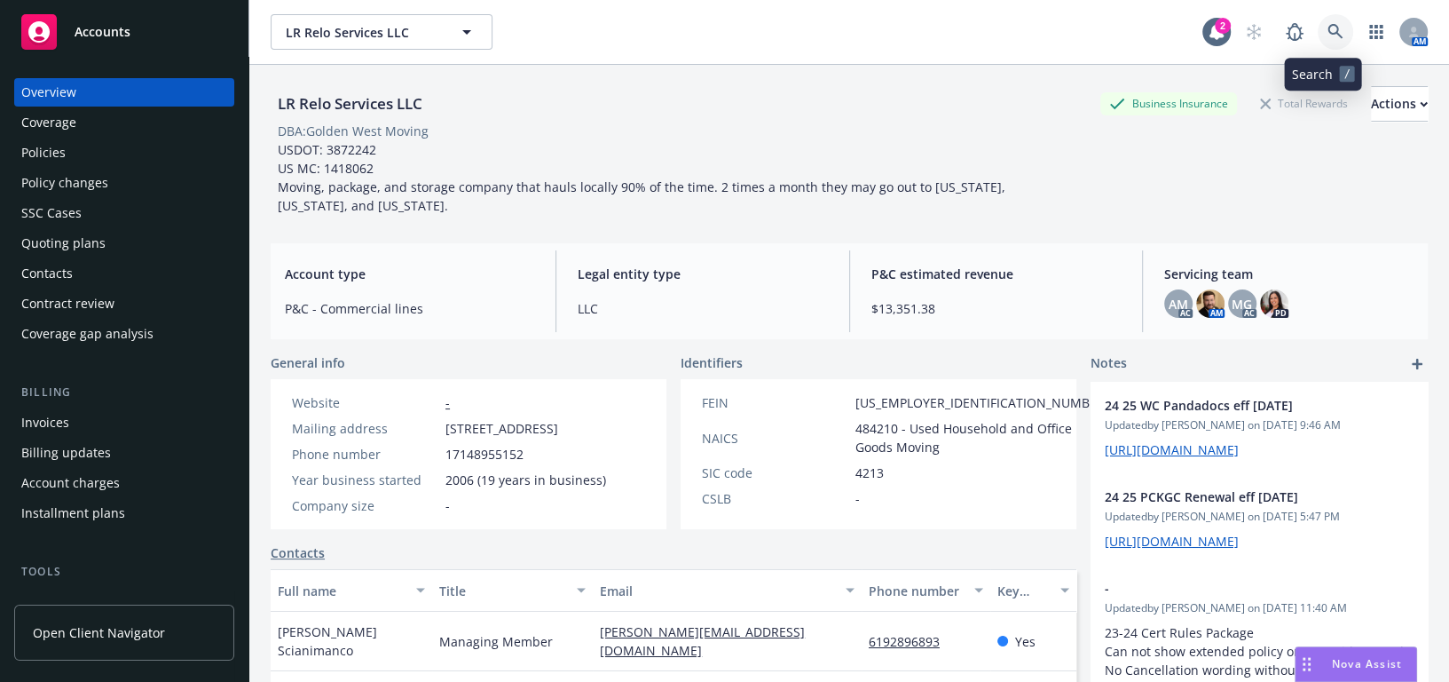
click at [1324, 22] on link at bounding box center [1336, 32] width 36 height 36
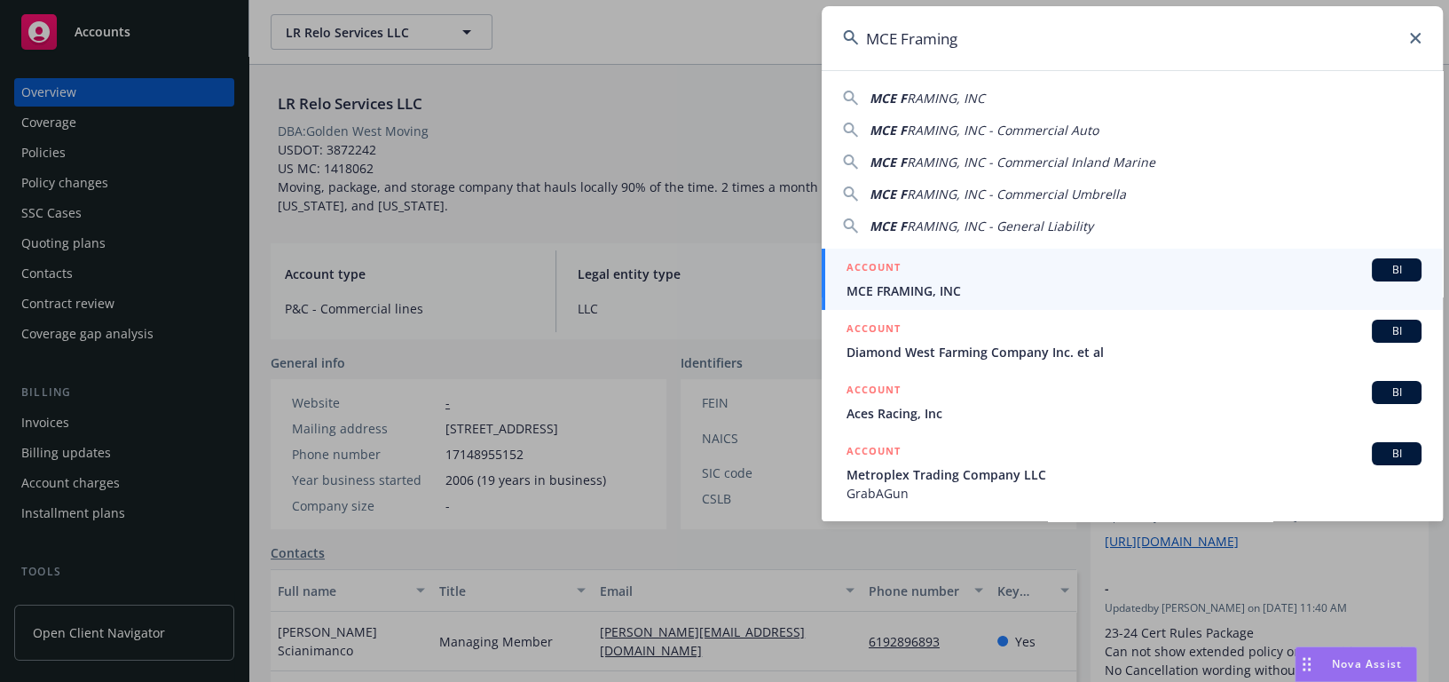
type input "MCE Framing"
click at [926, 292] on span "MCE FRAMING, INC" at bounding box center [1134, 290] width 575 height 19
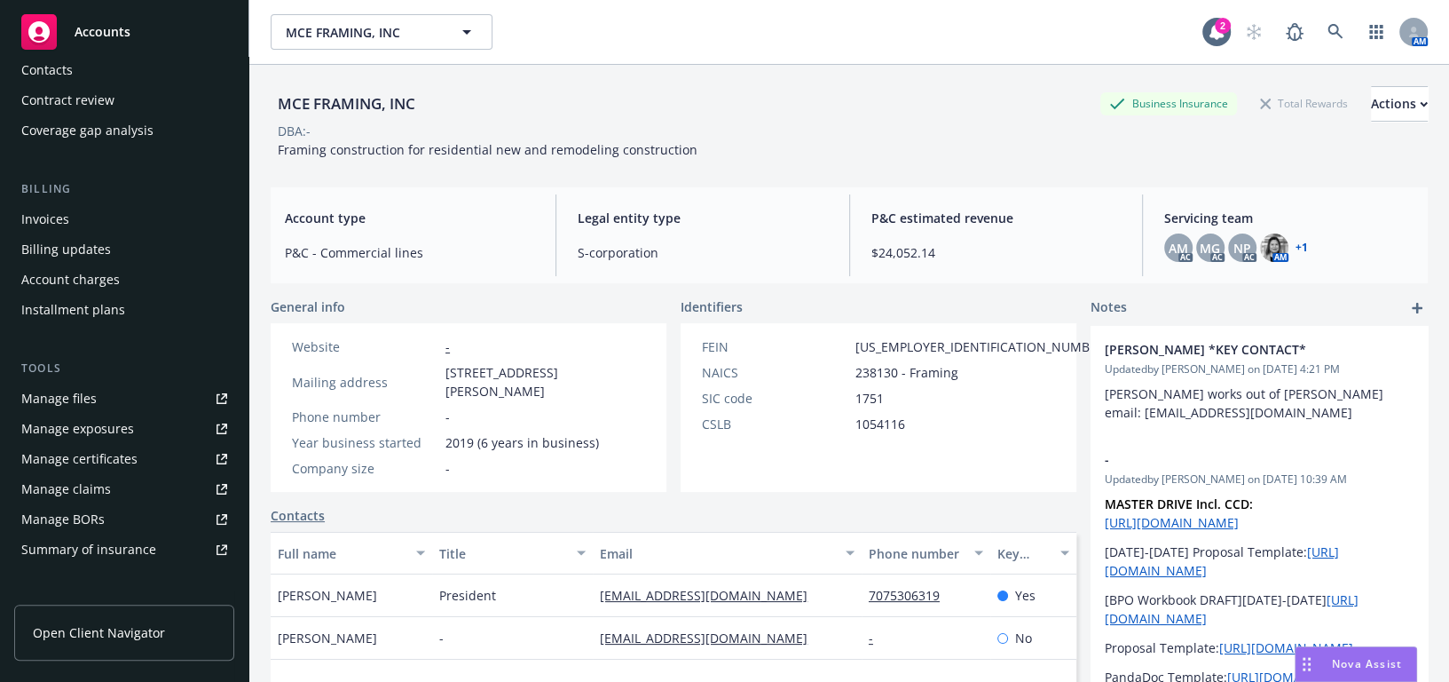
scroll to position [322, 0]
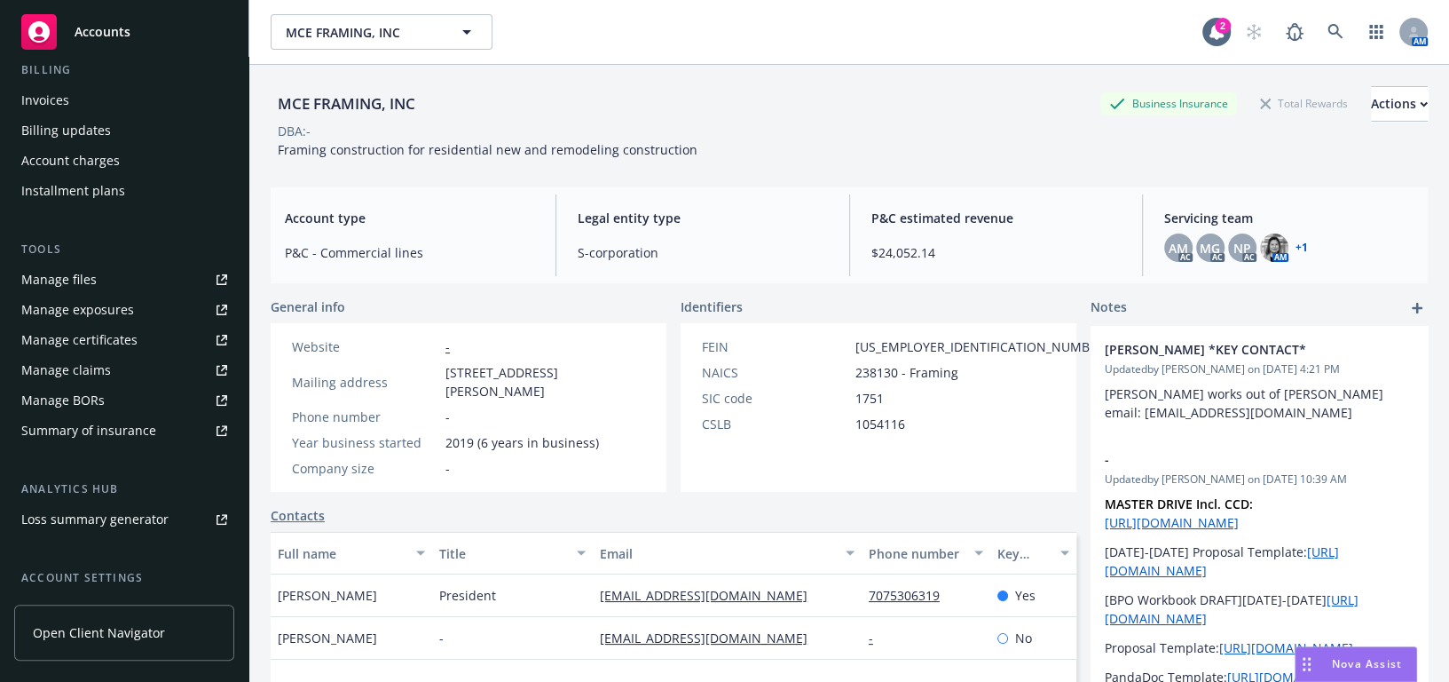
click at [97, 332] on div "Manage certificates" at bounding box center [79, 340] width 116 height 28
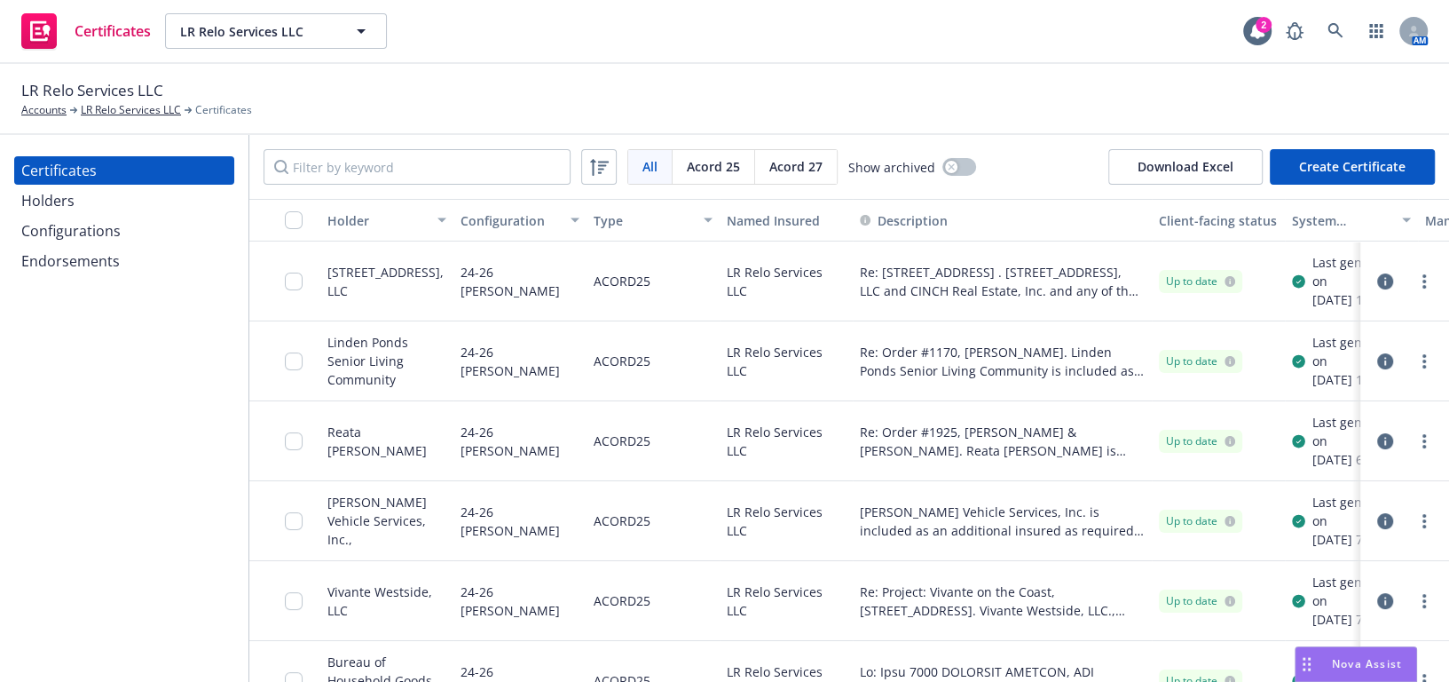
click at [103, 240] on div "Configurations" at bounding box center [70, 231] width 99 height 28
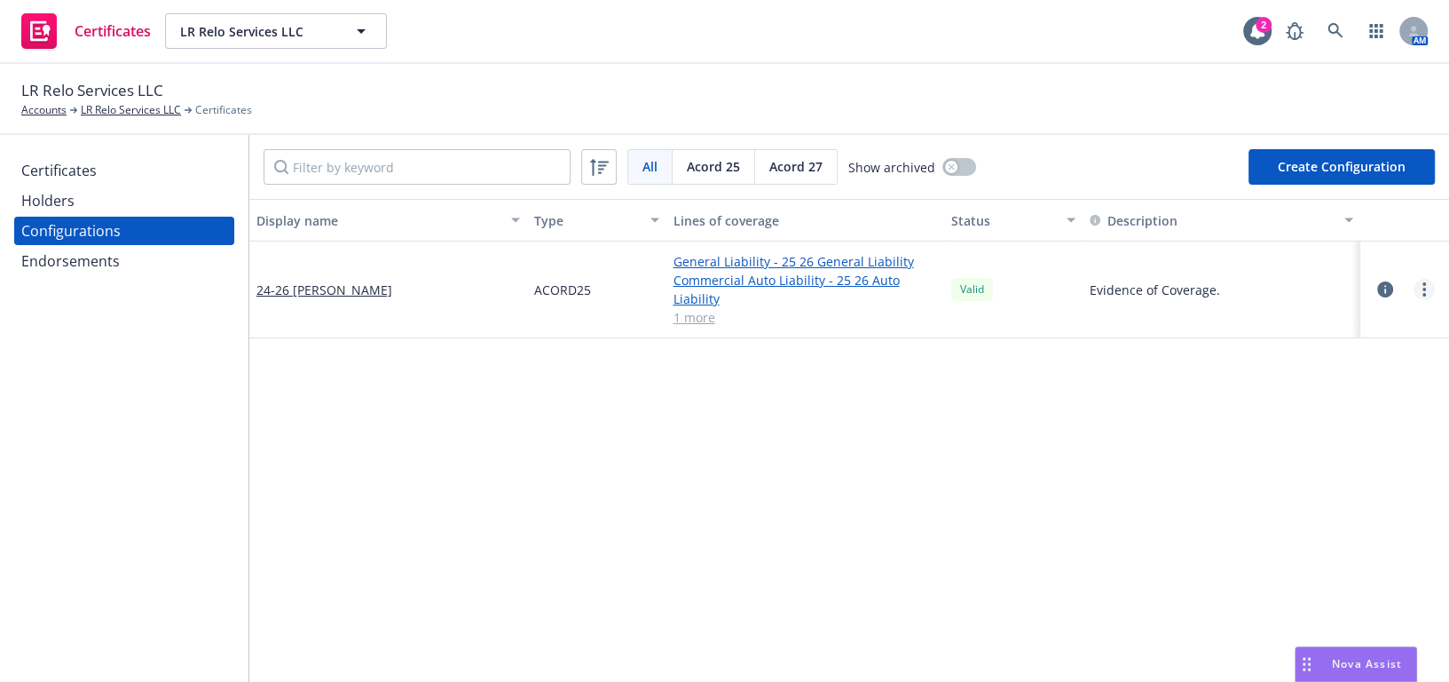
click at [1423, 292] on icon "more" at bounding box center [1425, 289] width 4 height 14
click at [1338, 320] on link "Edit" at bounding box center [1324, 326] width 195 height 36
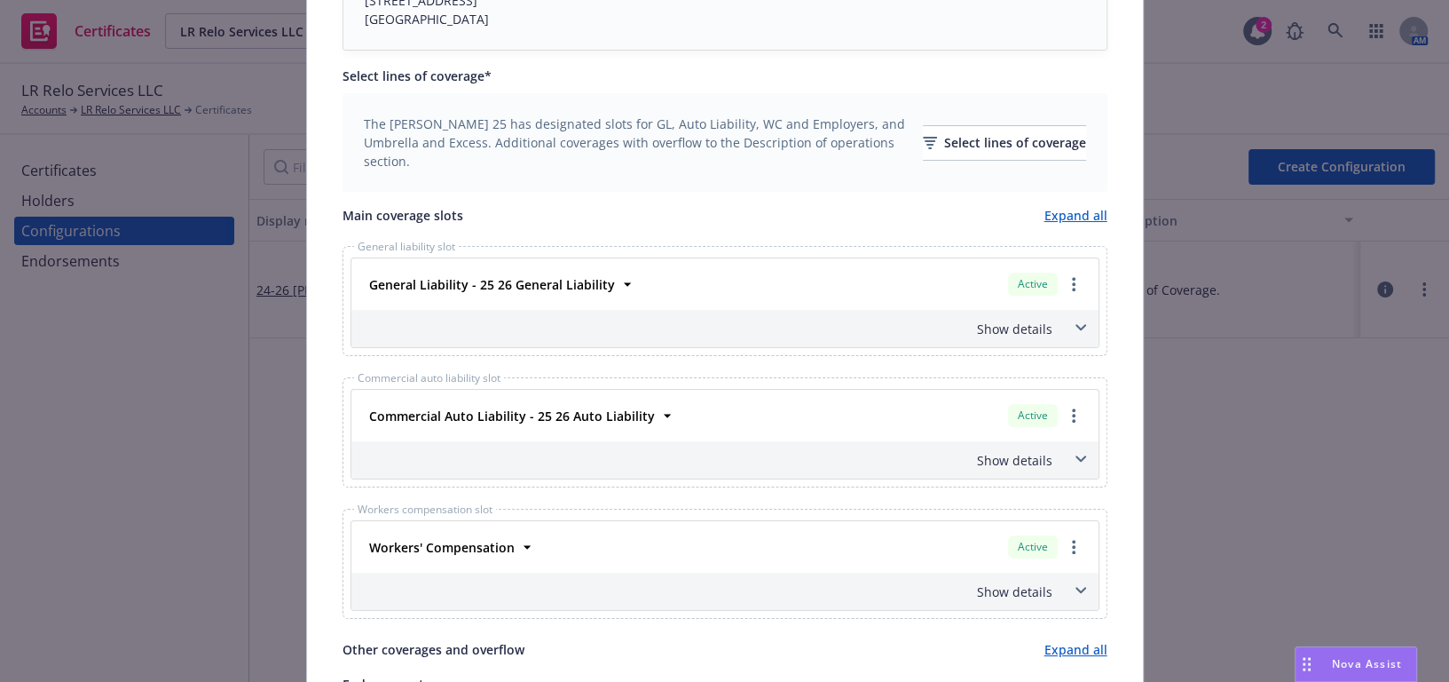
scroll to position [645, 0]
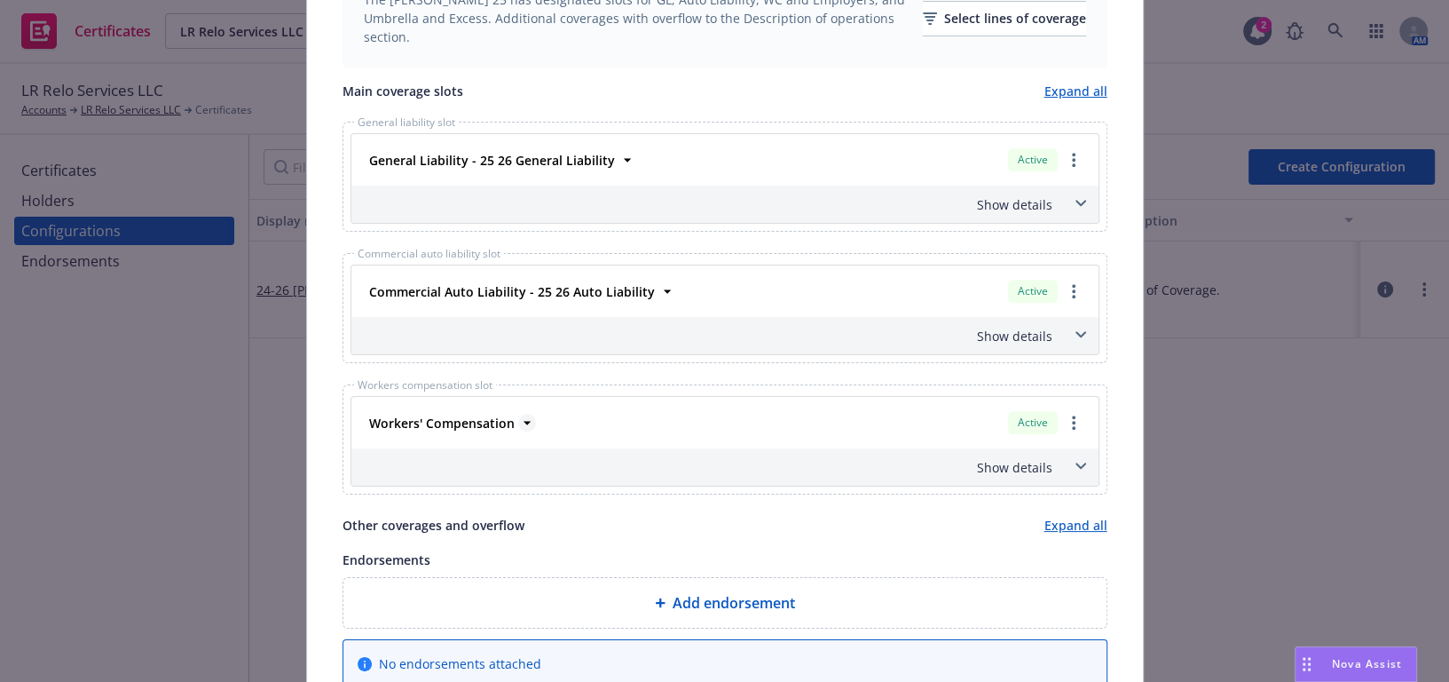
click at [475, 420] on strong "Workers' Compensation" at bounding box center [442, 422] width 146 height 17
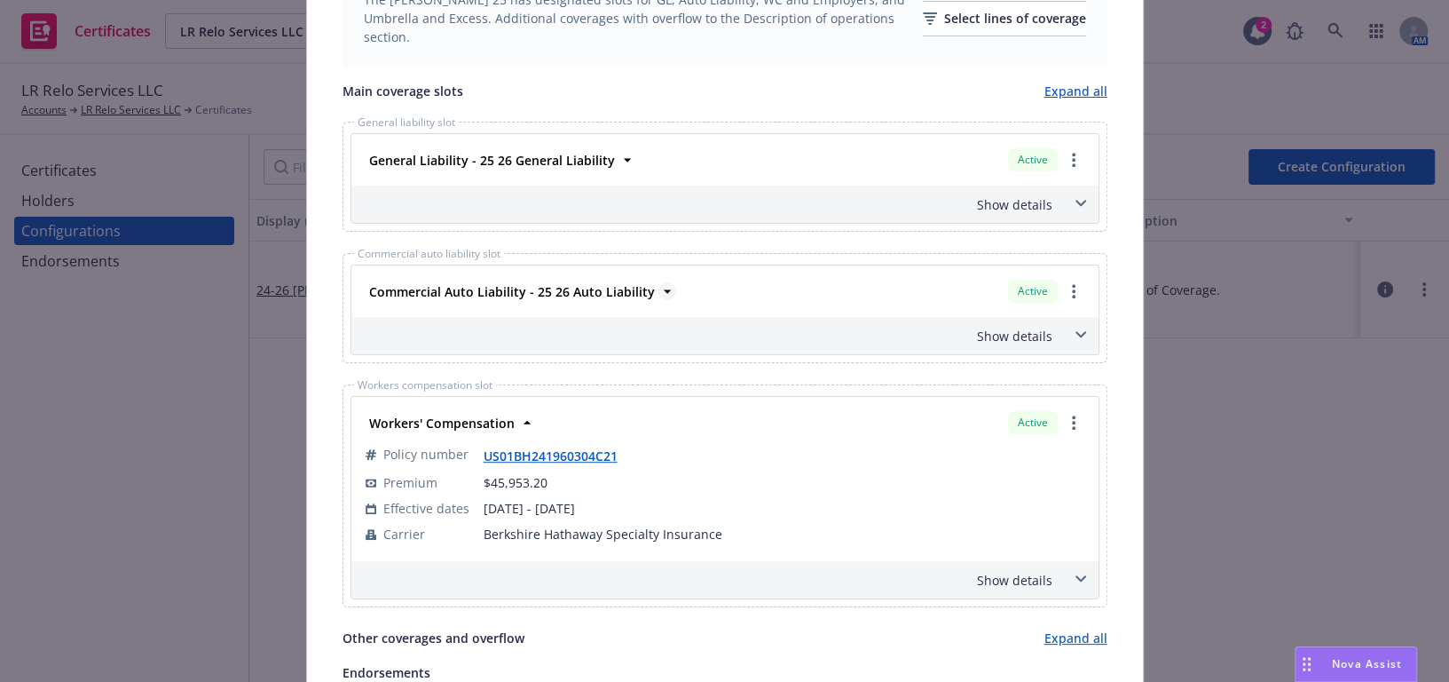
click at [490, 295] on strong "Commercial Auto Liability - 25 26 Auto Liability" at bounding box center [512, 291] width 286 height 17
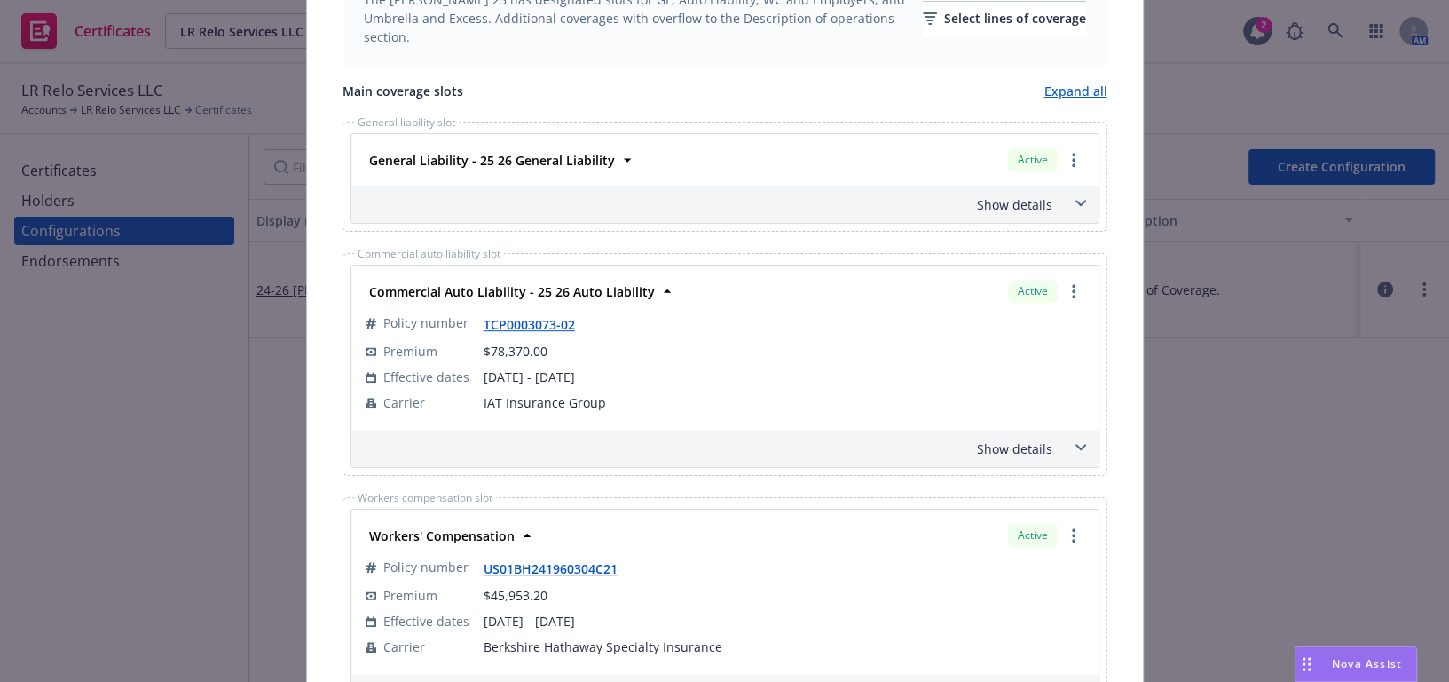
drag, startPoint x: 505, startPoint y: 185, endPoint x: 504, endPoint y: 170, distance: 15.1
click at [505, 179] on div "General Liability - 25 26 General Liability Active Policy number TCP0003073-02 …" at bounding box center [725, 178] width 749 height 91
click at [503, 169] on div "General Liability - 25 26 General Liability" at bounding box center [490, 160] width 256 height 26
click at [497, 162] on strong "General Liability - 25 26 General Liability" at bounding box center [492, 160] width 246 height 17
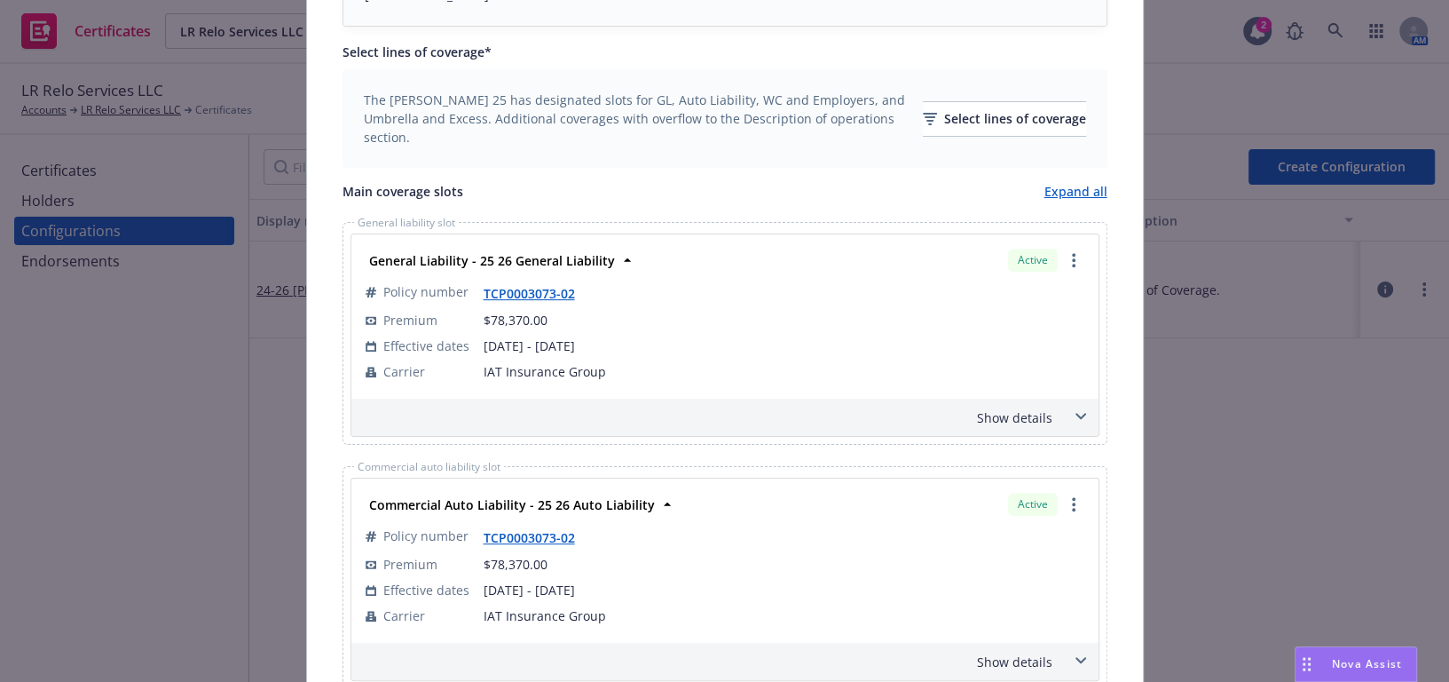
scroll to position [484, 0]
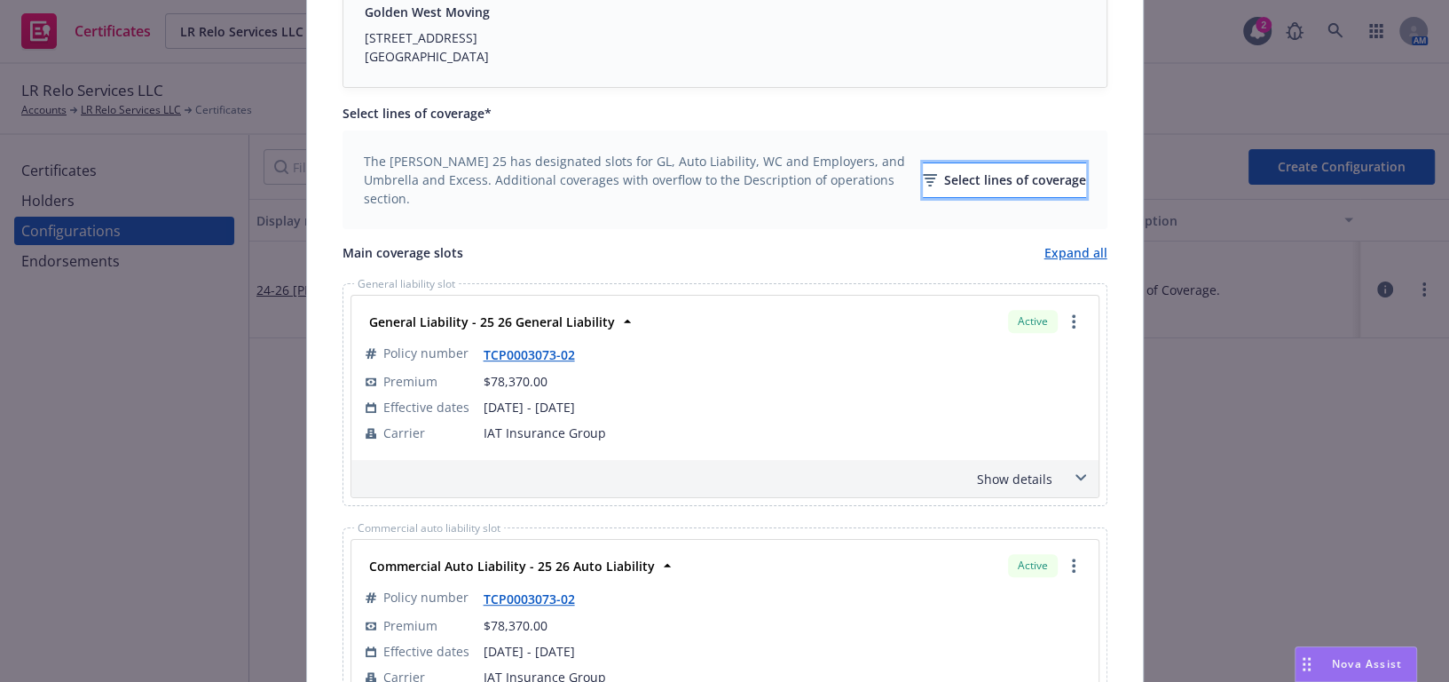
click at [967, 171] on div "Select lines of coverage" at bounding box center [1004, 180] width 163 height 34
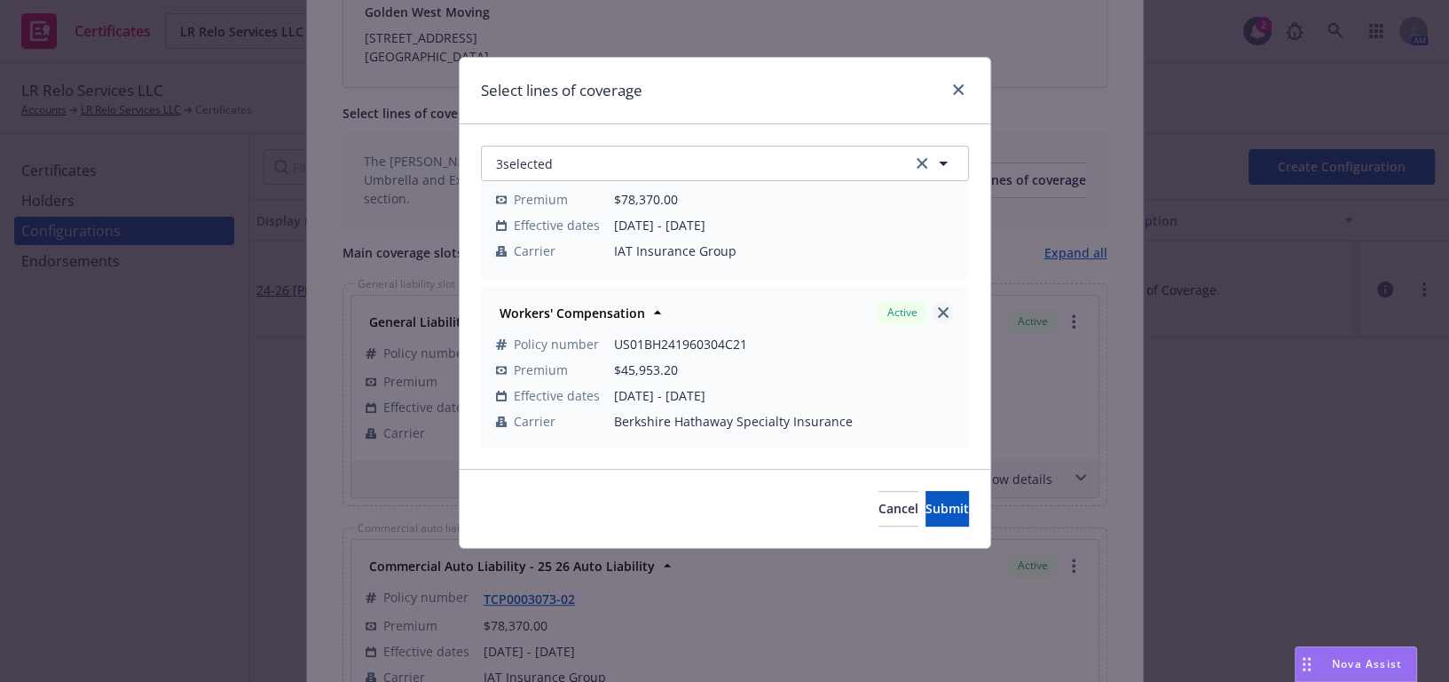
click at [938, 310] on link "close" at bounding box center [943, 312] width 21 height 21
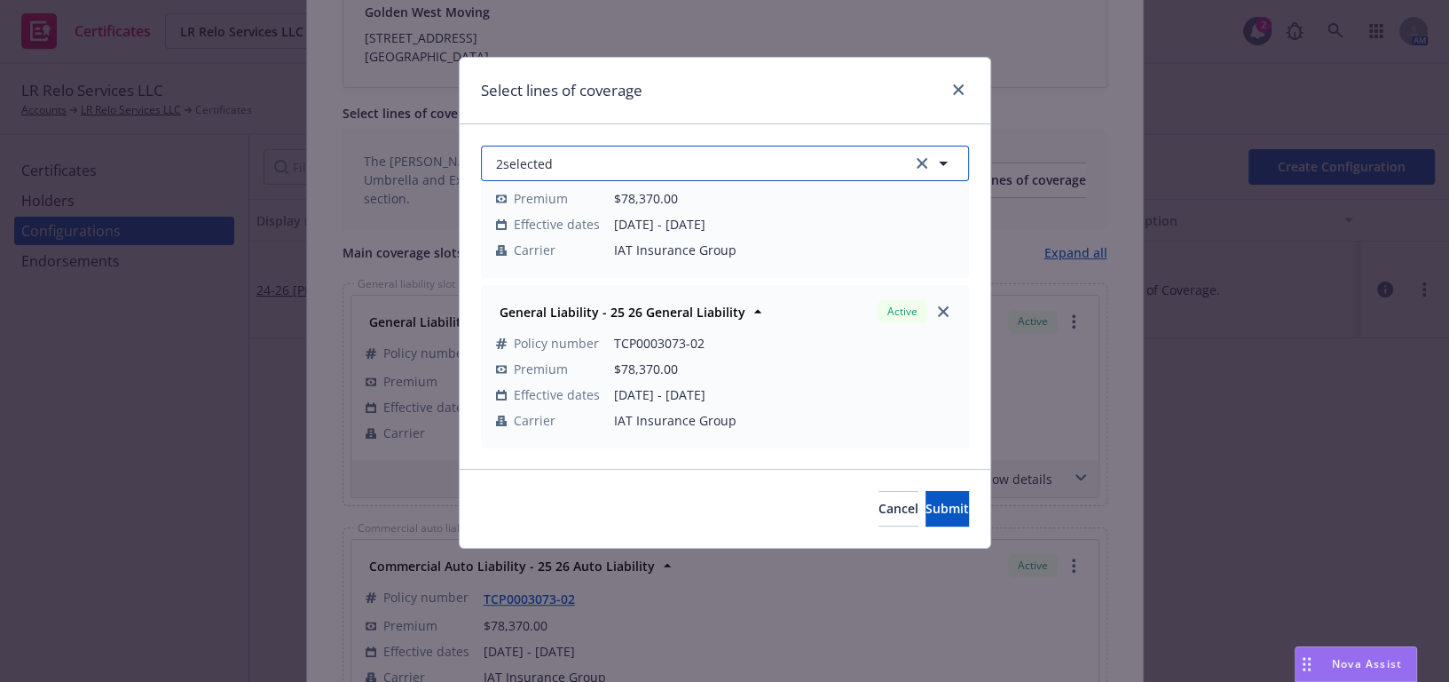
click at [711, 160] on button "2 selected" at bounding box center [725, 164] width 488 height 36
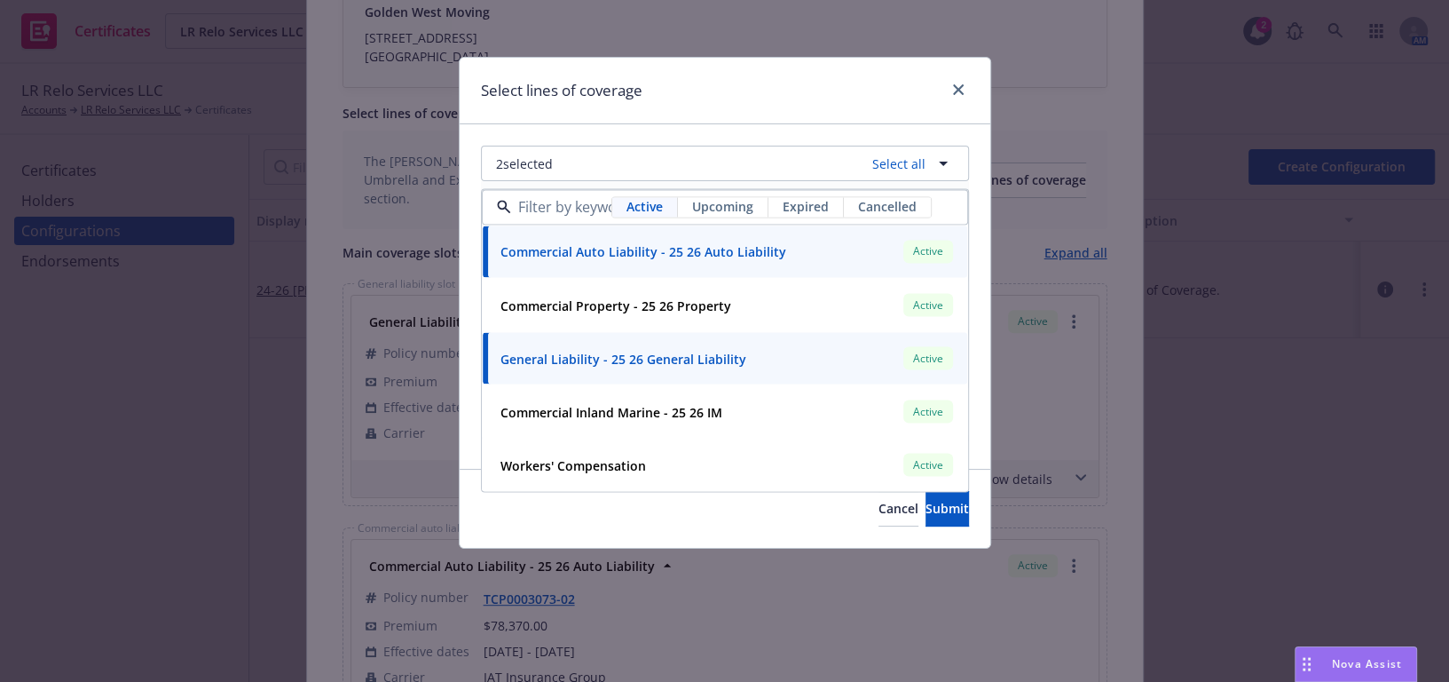
click at [718, 198] on span "Upcoming" at bounding box center [722, 207] width 61 height 19
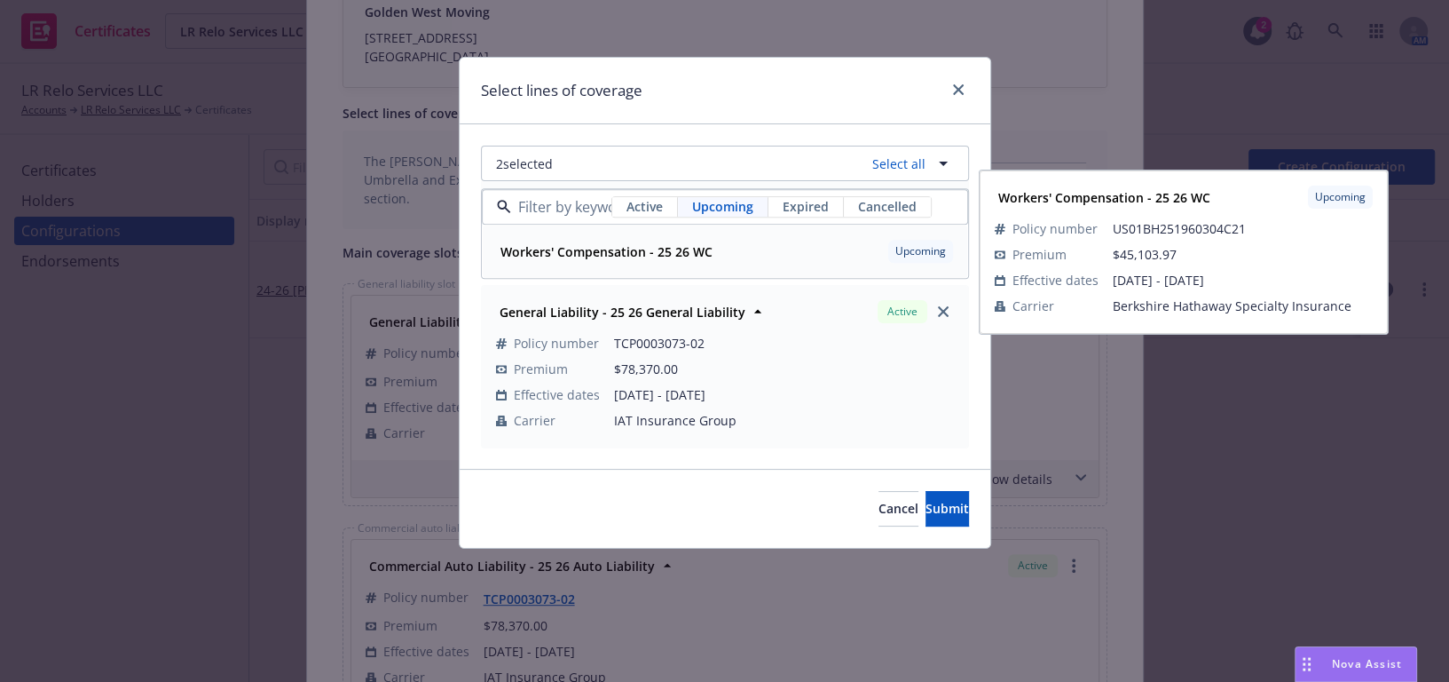
click at [621, 263] on div "Workers' Compensation - 25 26 WC" at bounding box center [604, 252] width 223 height 26
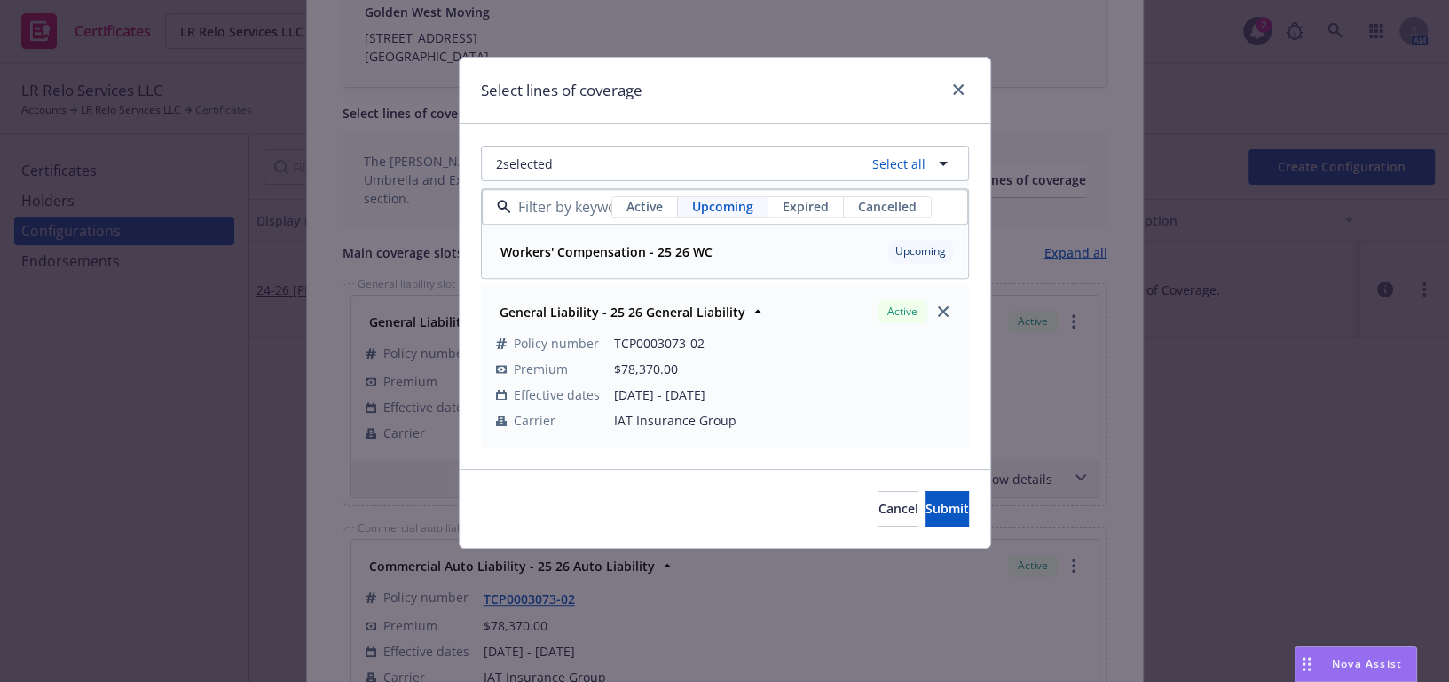
scroll to position [243, 0]
click at [655, 138] on div "3 selected Select all Active Upcoming Expired Cancelled Workers' Compensation -…" at bounding box center [725, 296] width 531 height 344
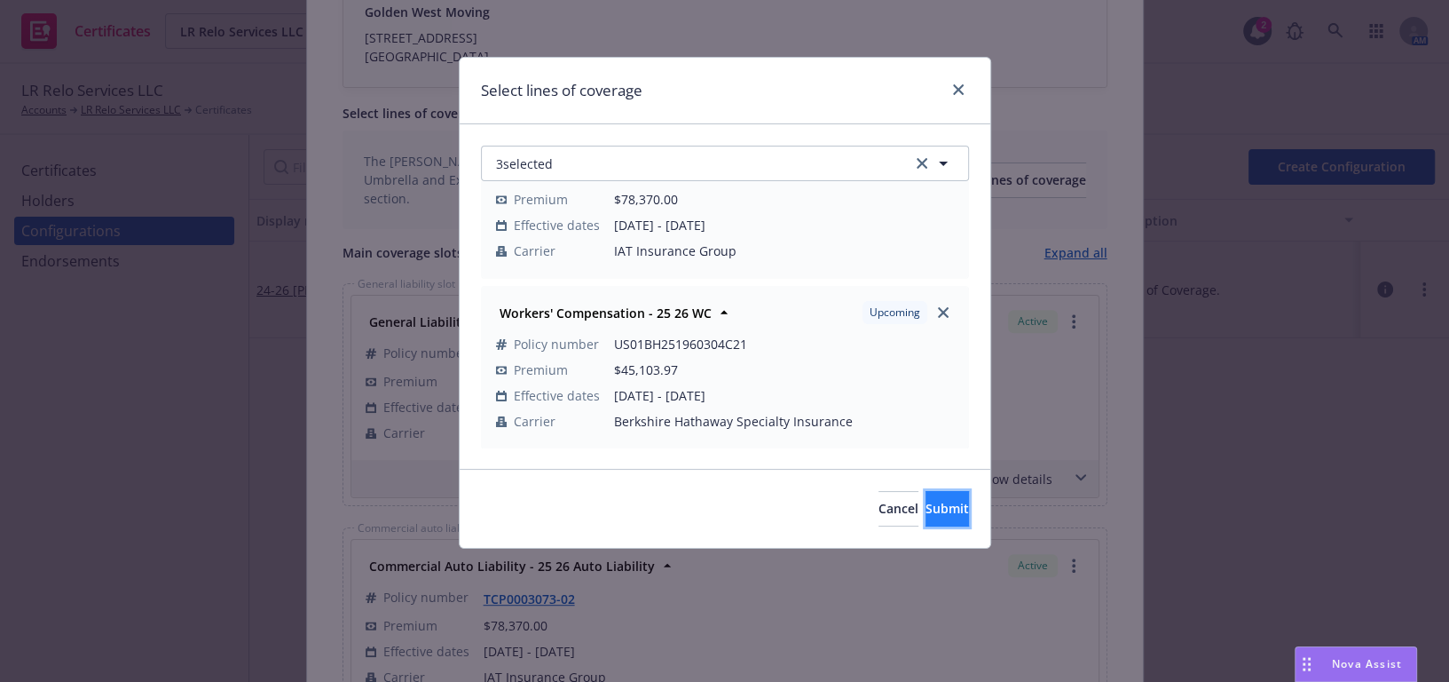
click at [926, 517] on button "Submit" at bounding box center [947, 509] width 43 height 36
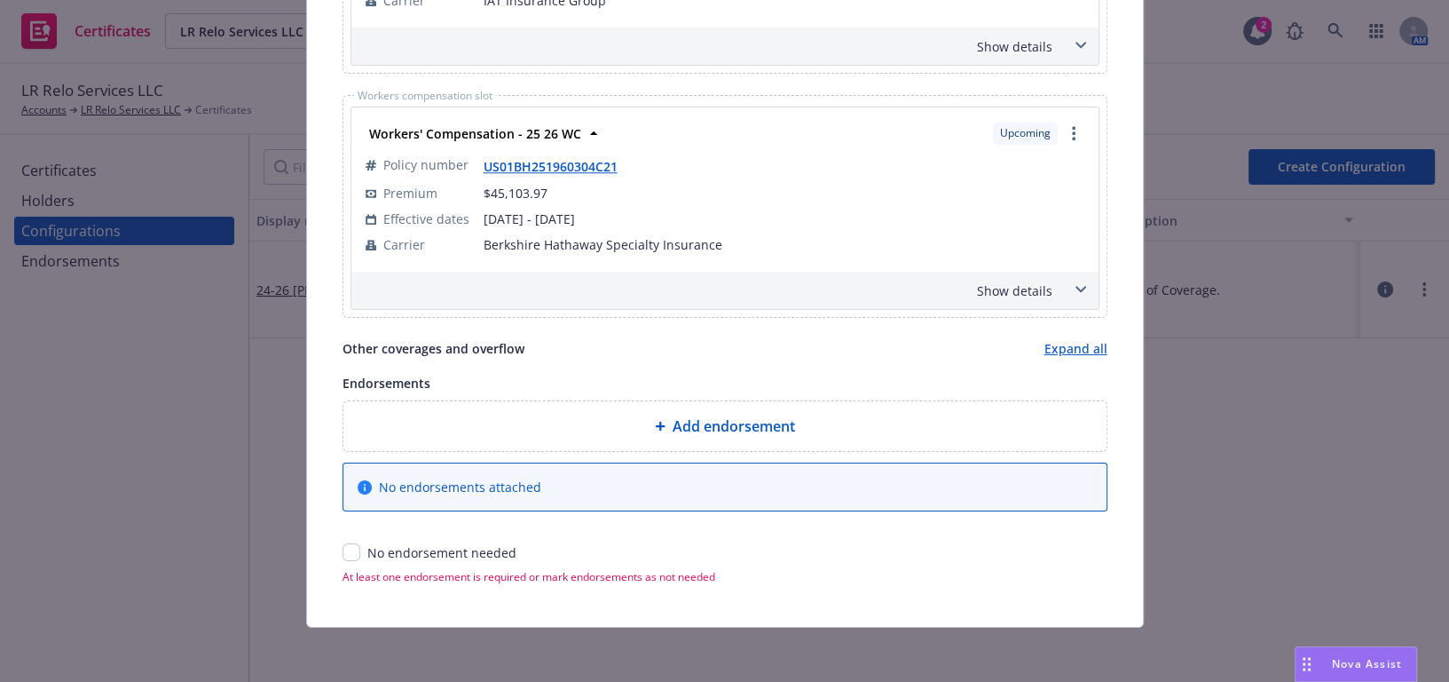
scroll to position [822, 0]
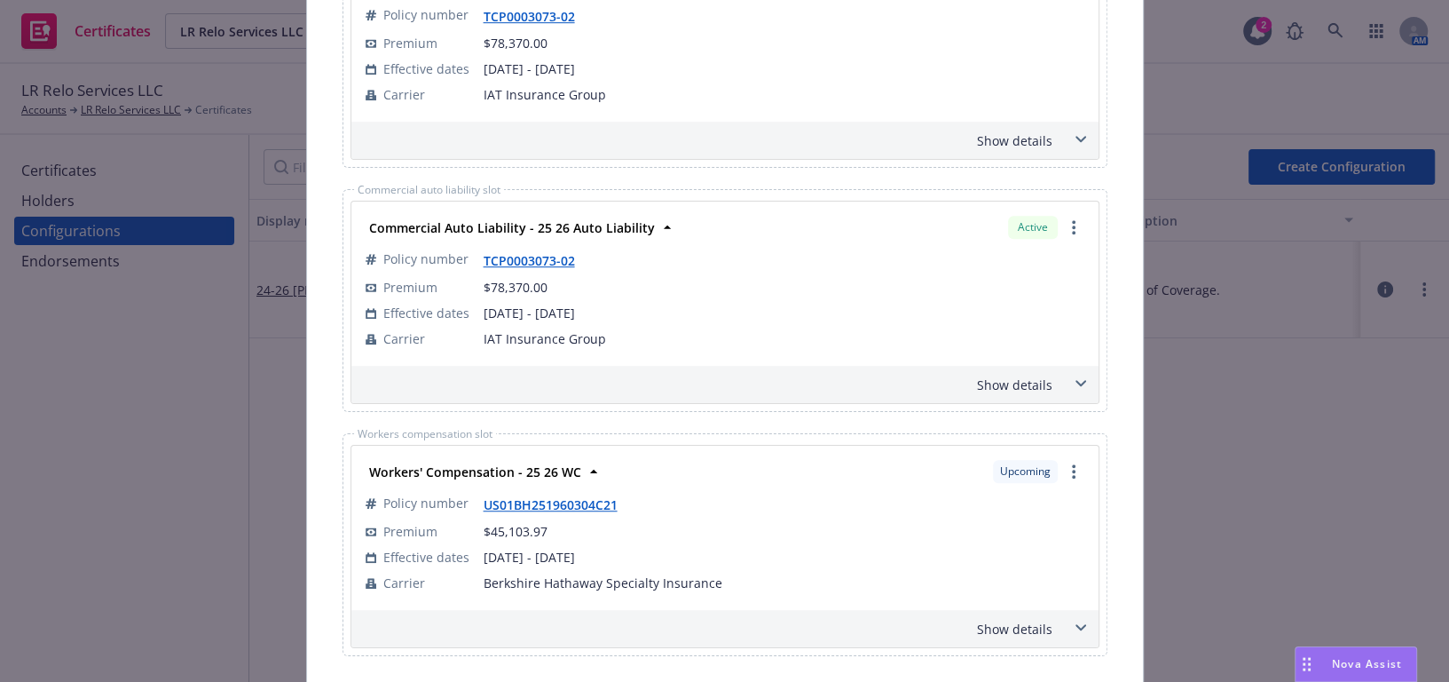
drag, startPoint x: 845, startPoint y: 342, endPoint x: 415, endPoint y: 176, distance: 460.5
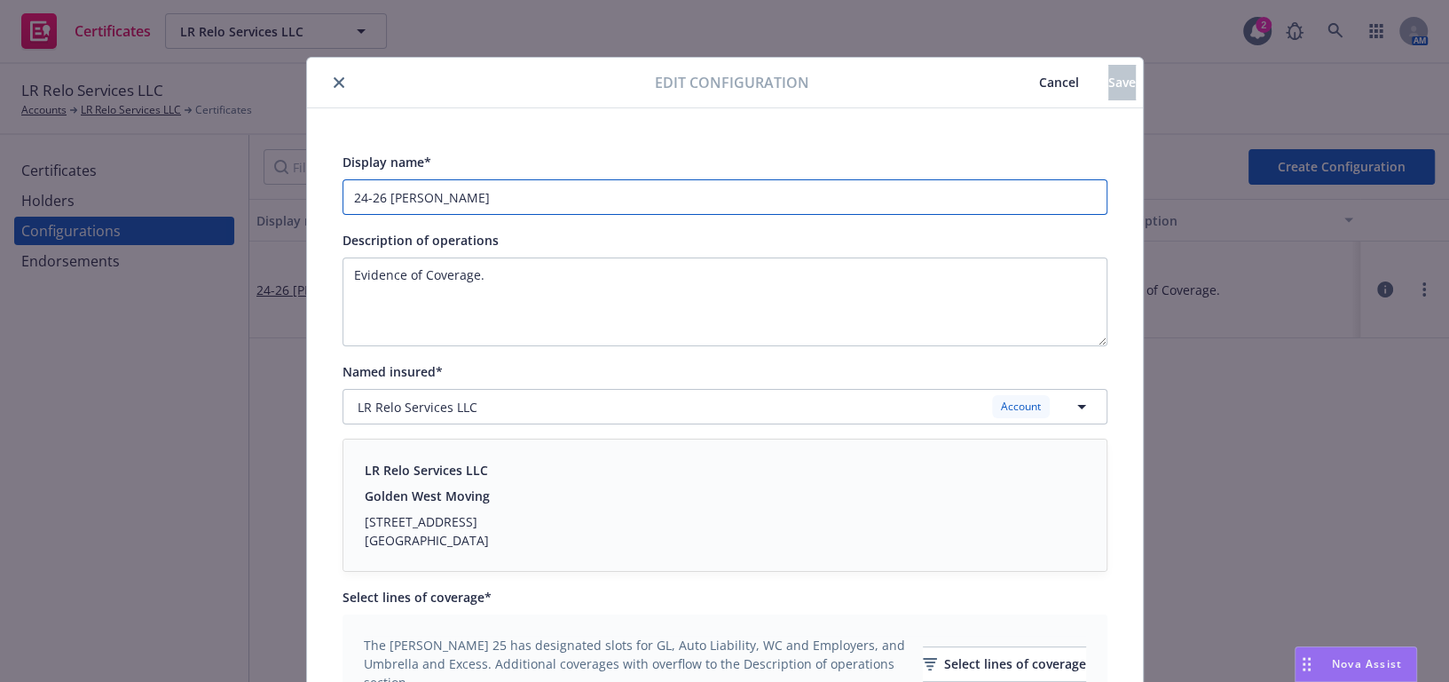
click at [375, 190] on input "24-26 GAW" at bounding box center [725, 197] width 765 height 36
click at [364, 195] on input "24-26 GAW" at bounding box center [725, 197] width 765 height 36
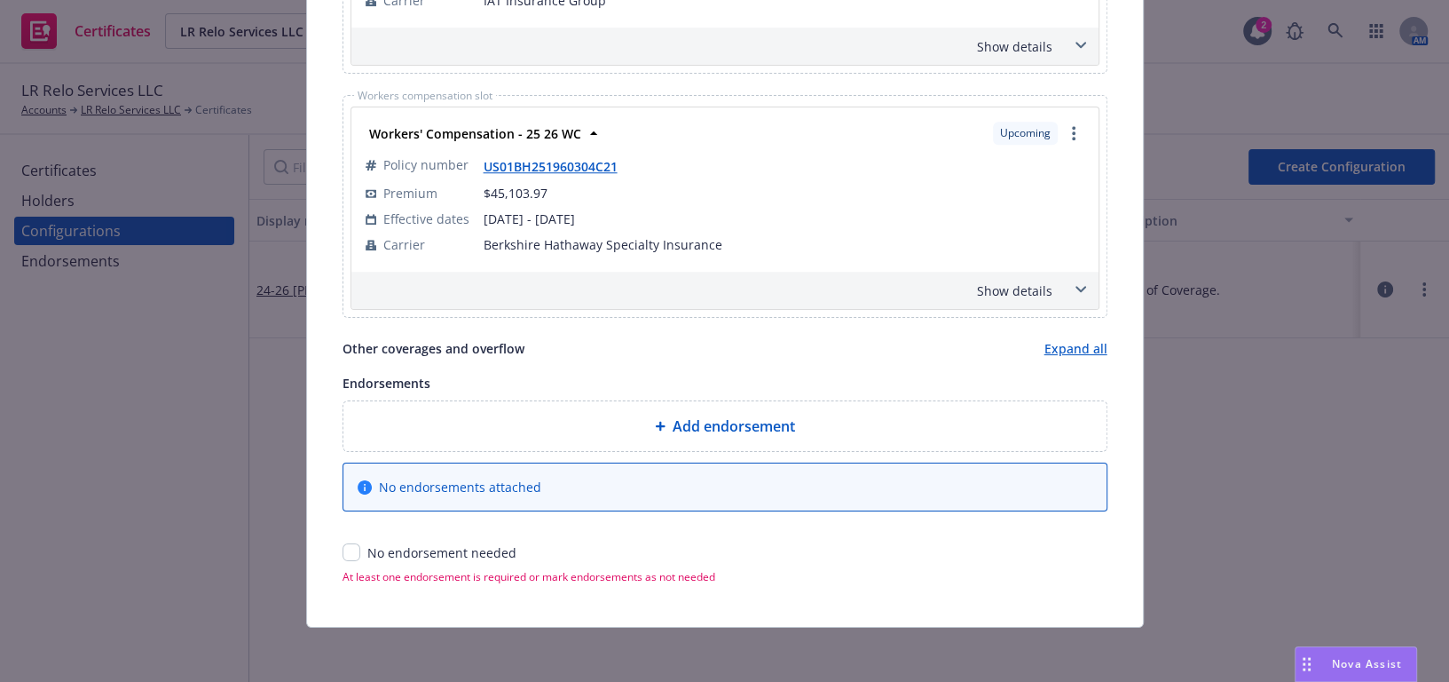
type input "25-26 GAW"
click at [343, 549] on input "checkbox" at bounding box center [352, 552] width 18 height 18
checkbox input "true"
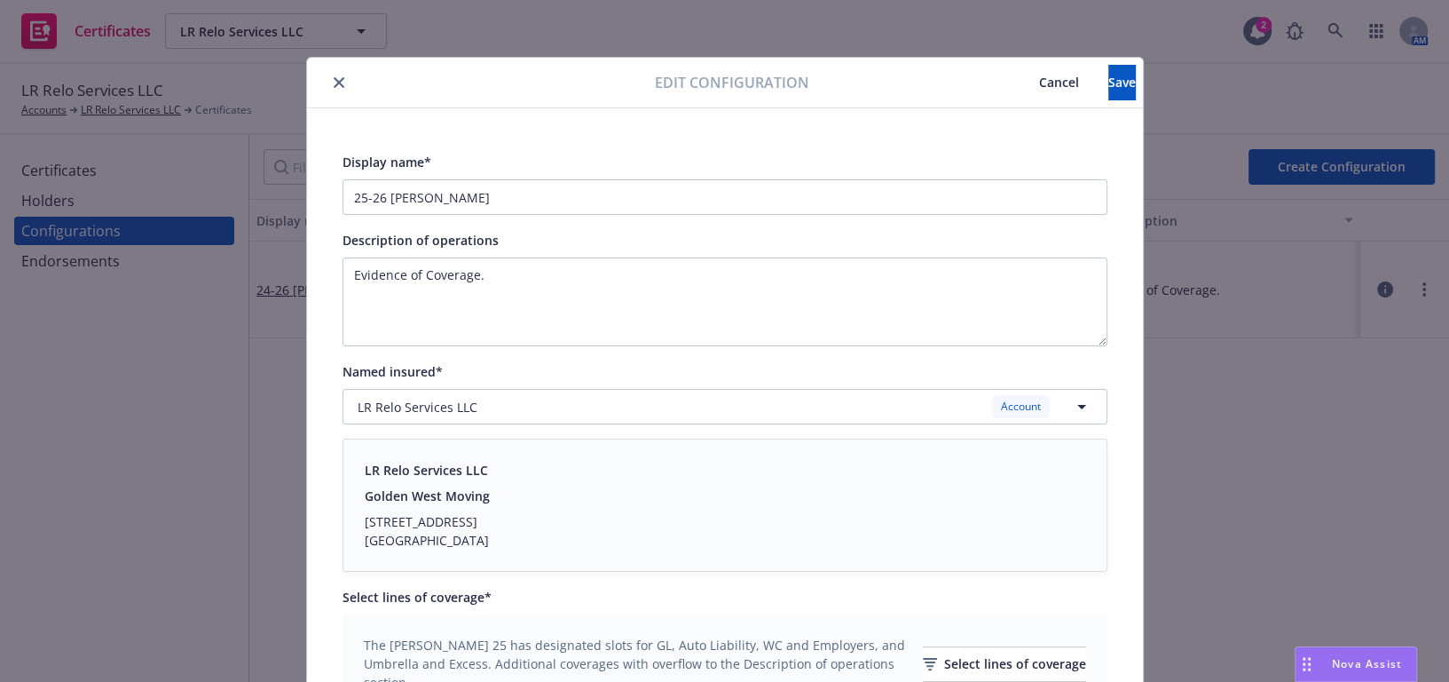
drag, startPoint x: 544, startPoint y: 203, endPoint x: 828, endPoint y: 69, distance: 314.0
click at [1109, 84] on button "Save" at bounding box center [1123, 83] width 28 height 36
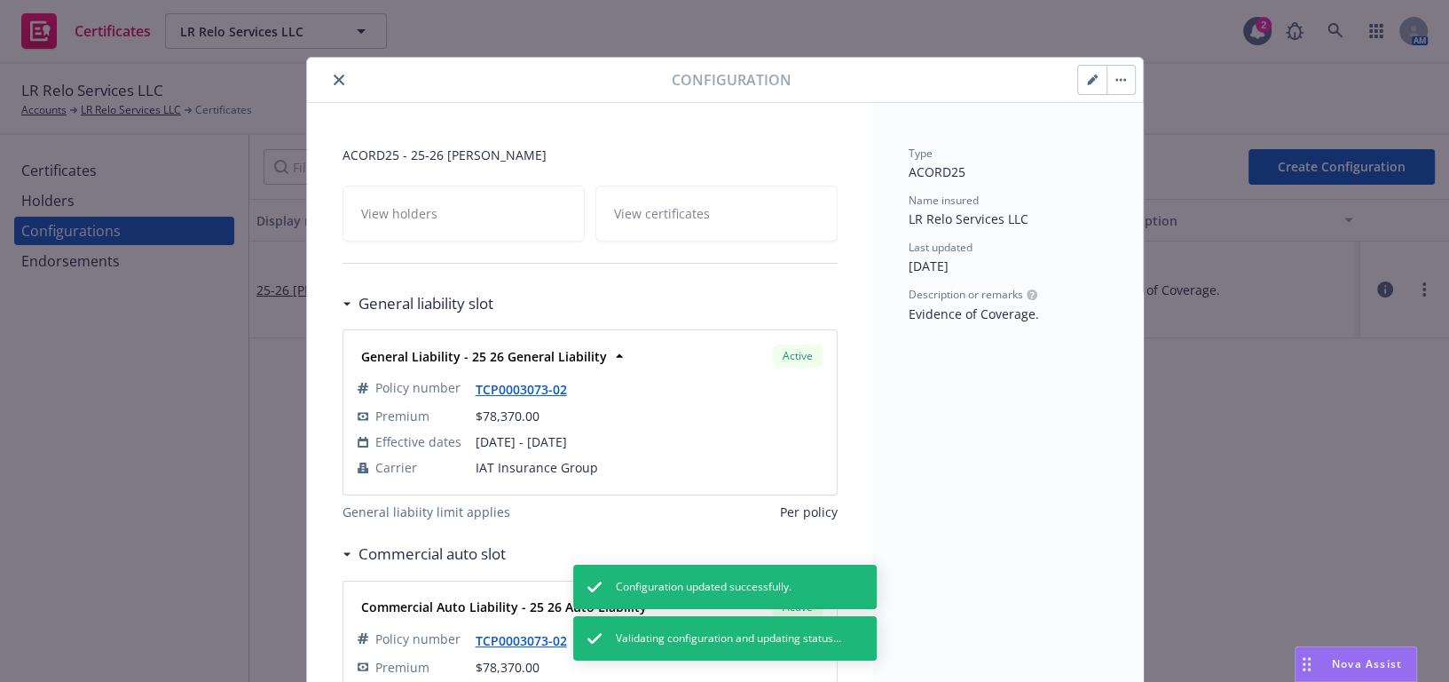
click at [333, 86] on button "close" at bounding box center [338, 79] width 21 height 21
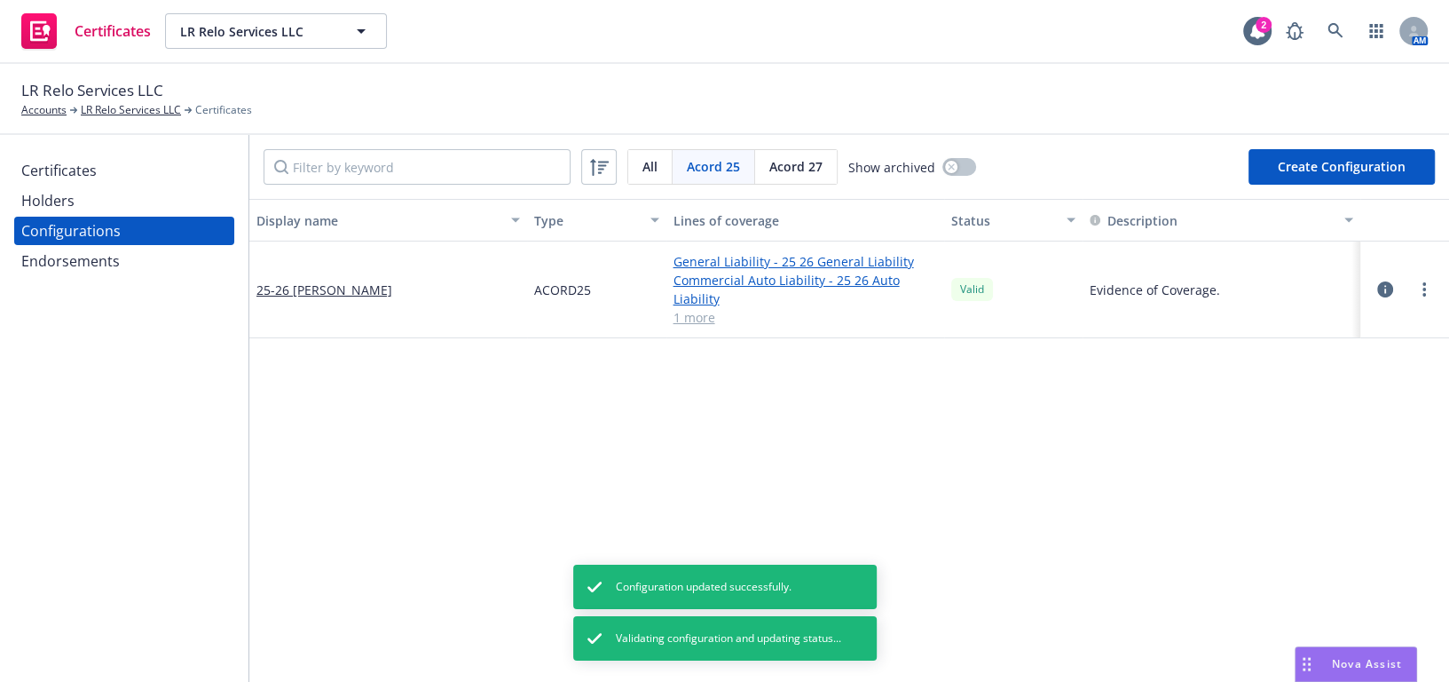
click at [91, 259] on div "Endorsements" at bounding box center [70, 261] width 99 height 28
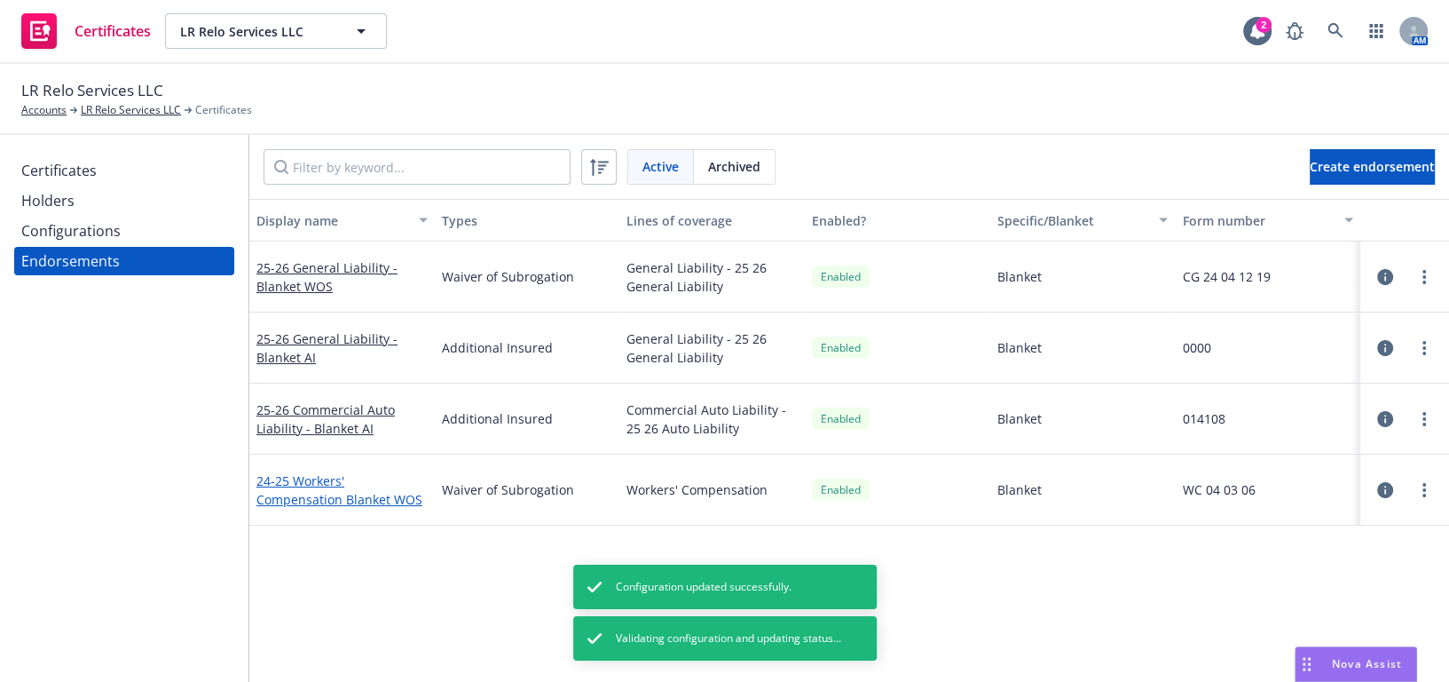
click at [317, 484] on link "24-25 Workers' Compensation Blanket WOS" at bounding box center [339, 490] width 166 height 36
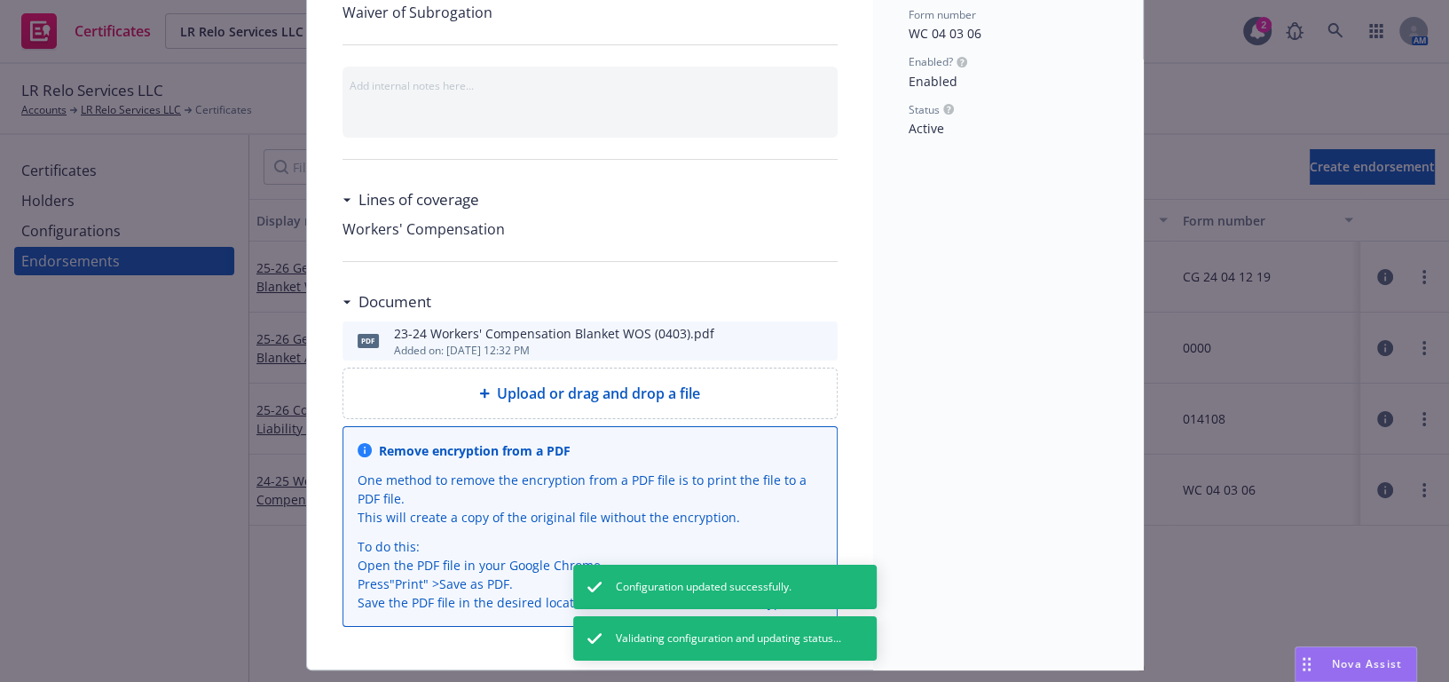
scroll to position [241, 0]
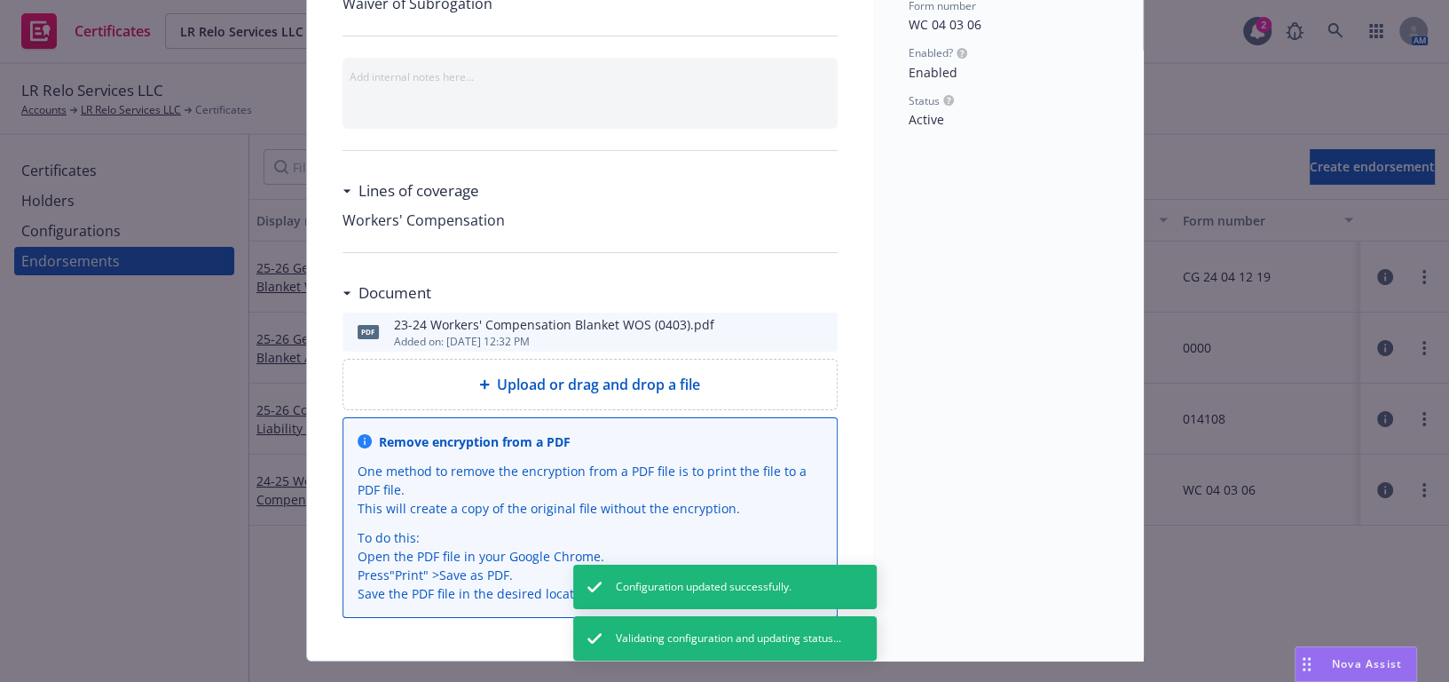
click at [793, 327] on button "download file" at bounding box center [792, 330] width 18 height 18
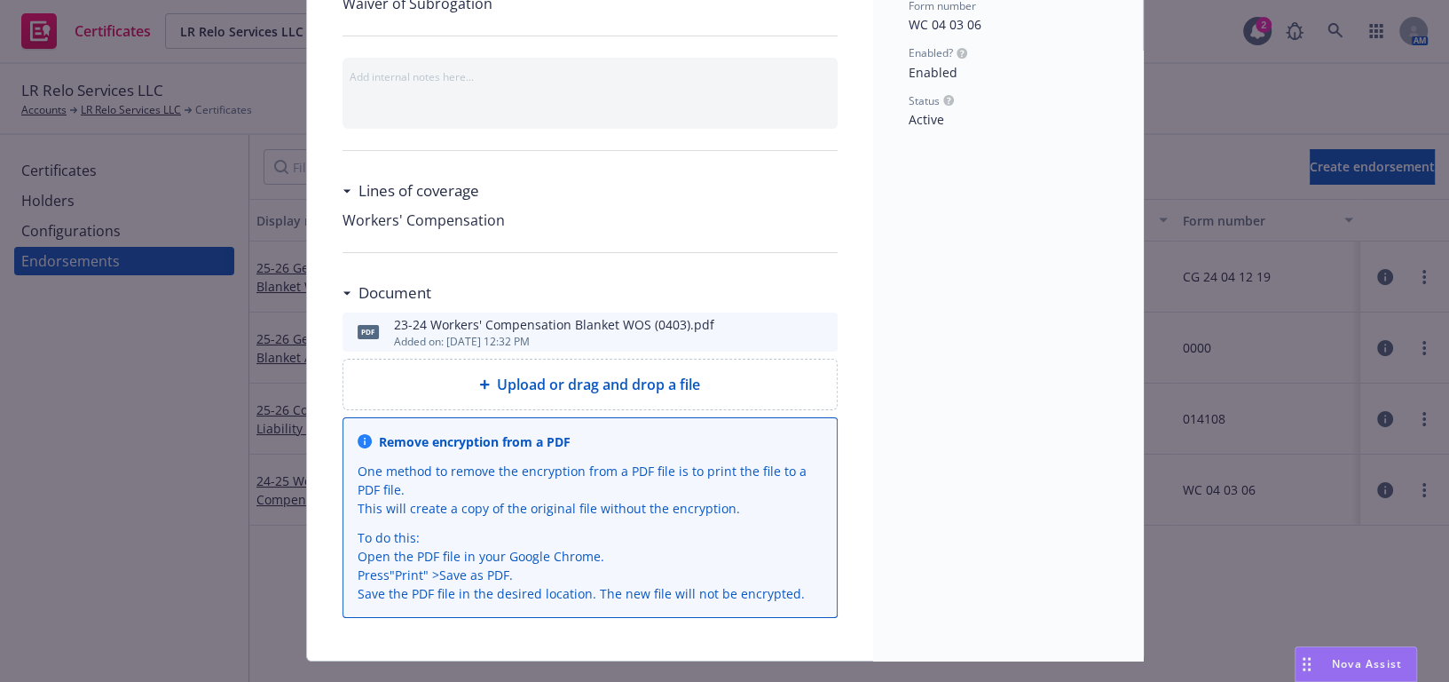
scroll to position [0, 0]
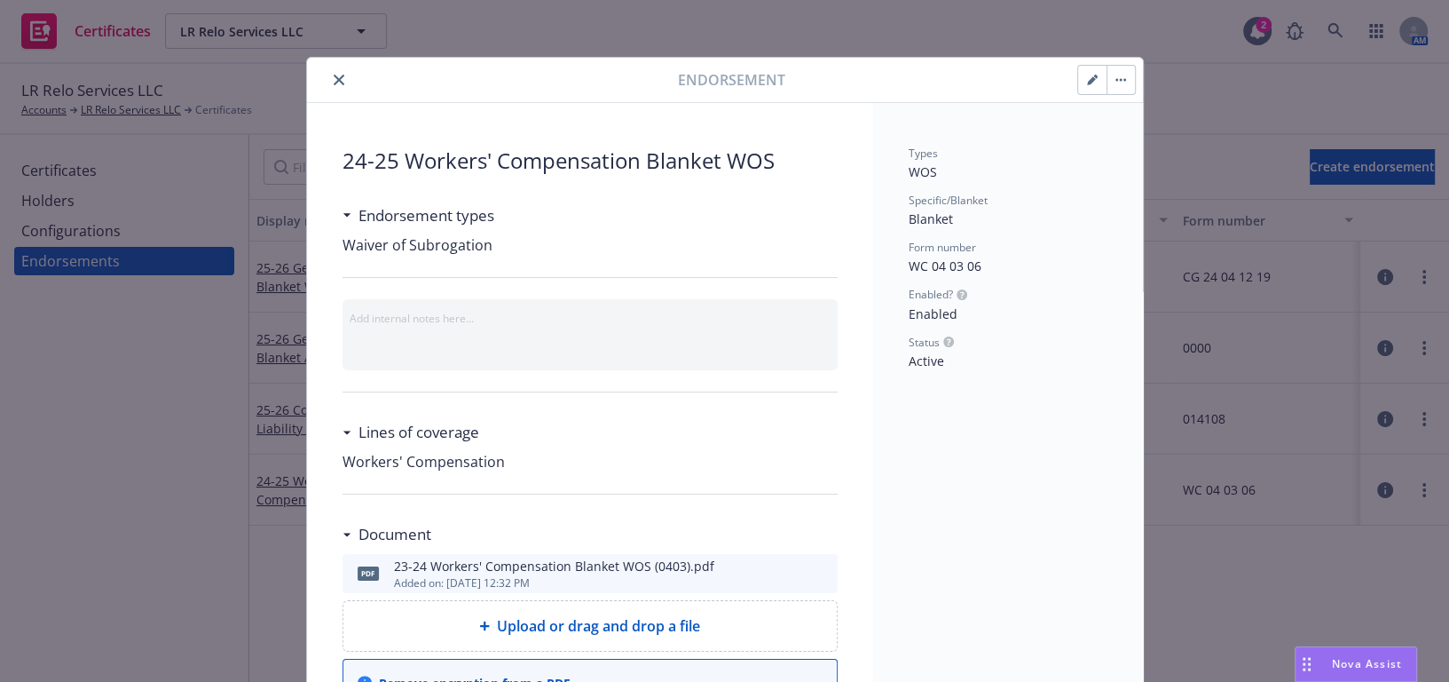
click at [1079, 75] on button "button" at bounding box center [1092, 80] width 28 height 28
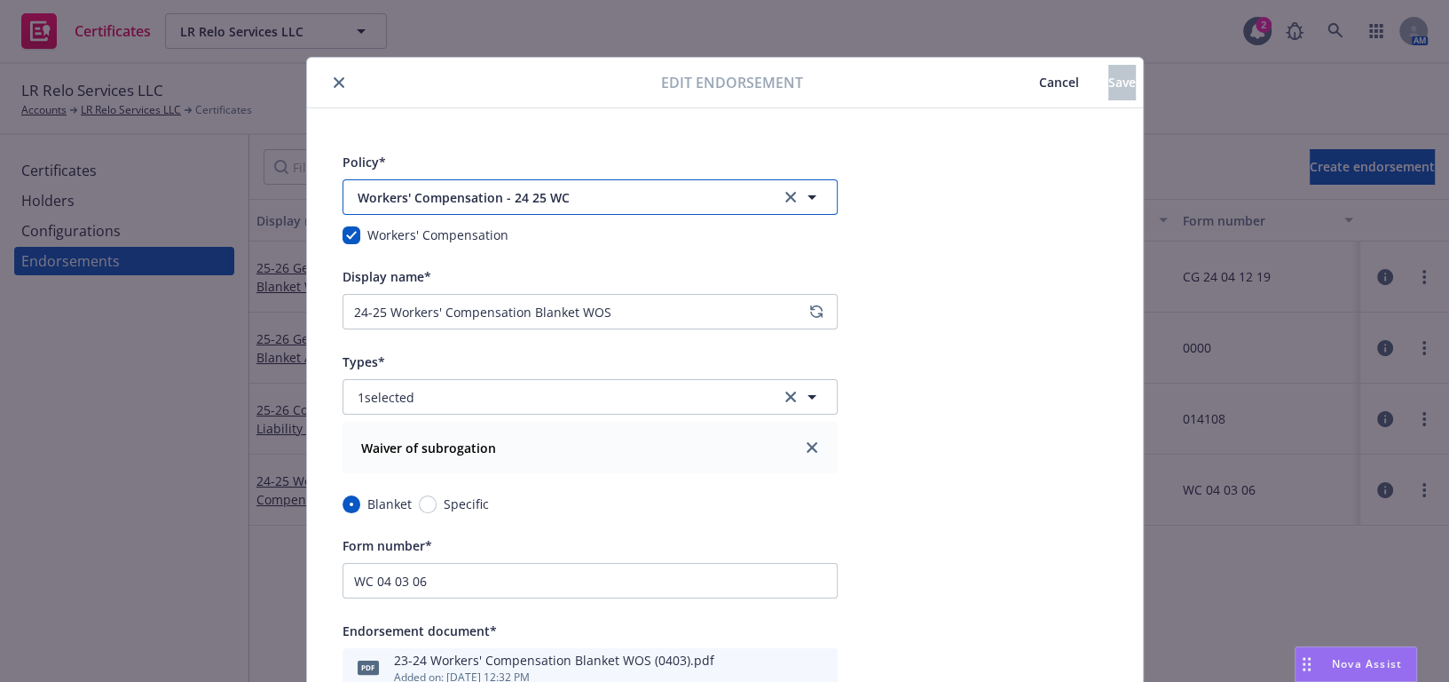
click at [497, 200] on span "Workers' Compensation - 24 25 WC" at bounding box center [557, 197] width 399 height 19
click at [469, 249] on span "Upcoming" at bounding box center [465, 250] width 61 height 19
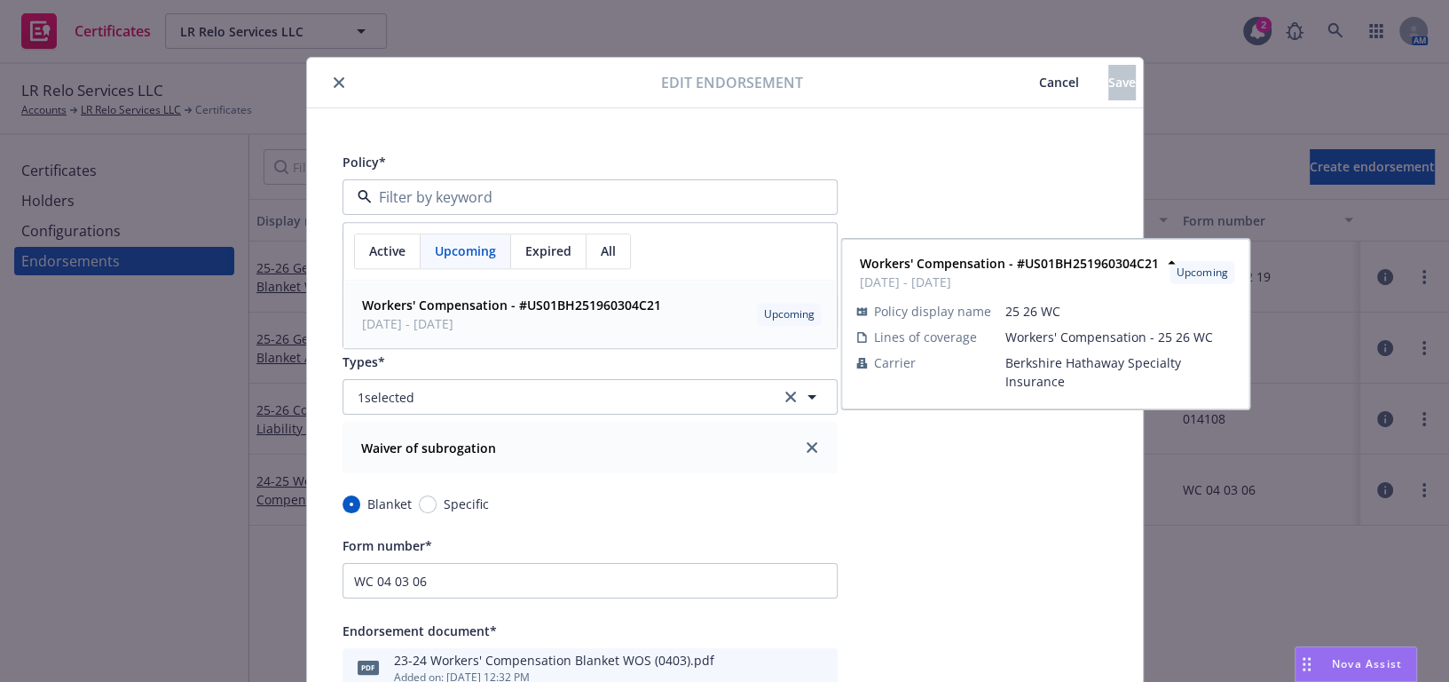
click at [440, 311] on strong "Workers' Compensation - #US01BH251960304C21" at bounding box center [511, 304] width 299 height 17
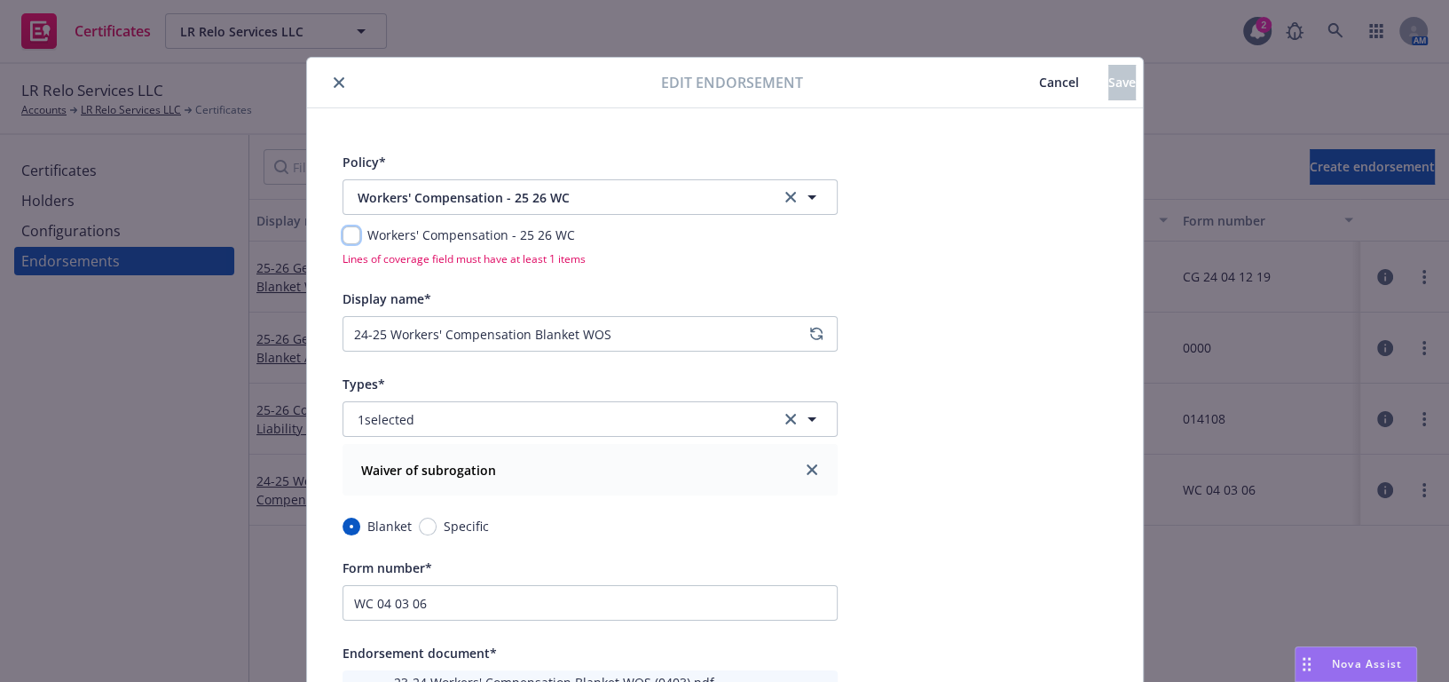
click at [343, 232] on input "checkbox" at bounding box center [352, 235] width 18 height 18
checkbox input "true"
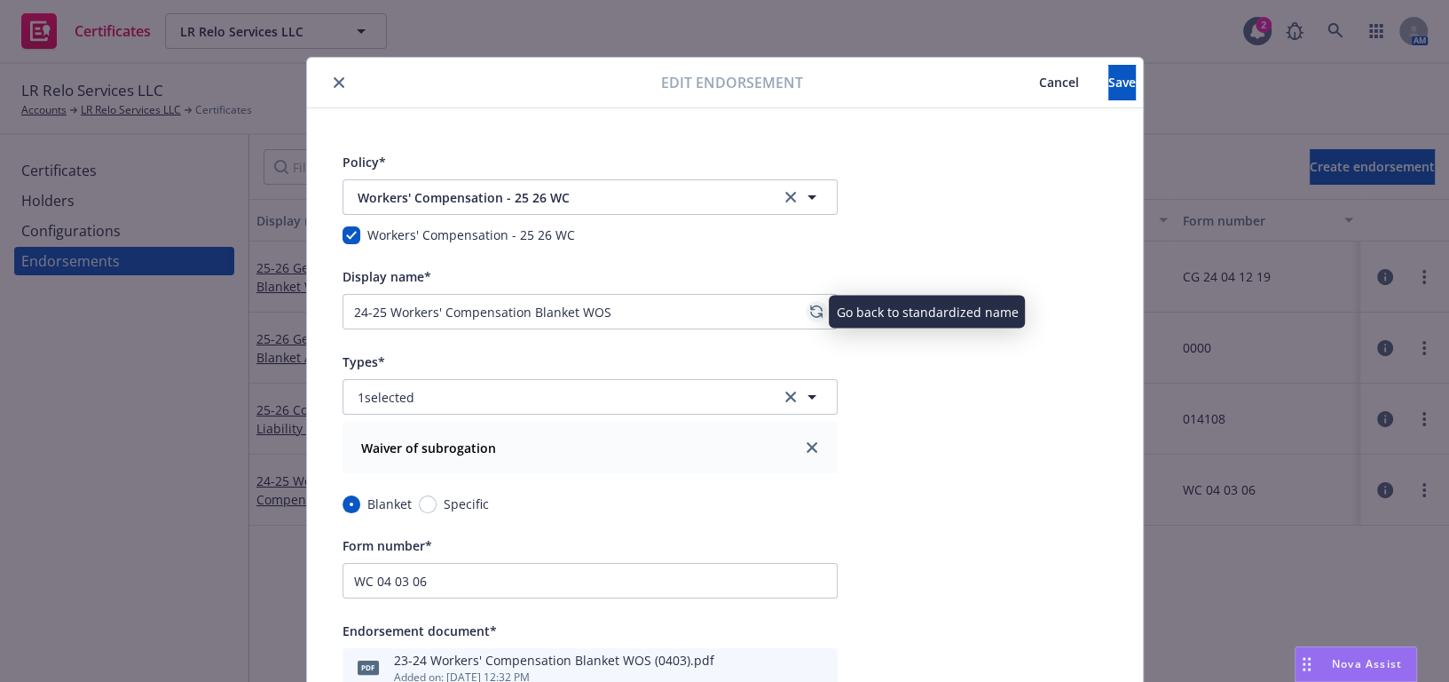
click at [806, 304] on link "regenerate" at bounding box center [816, 311] width 21 height 21
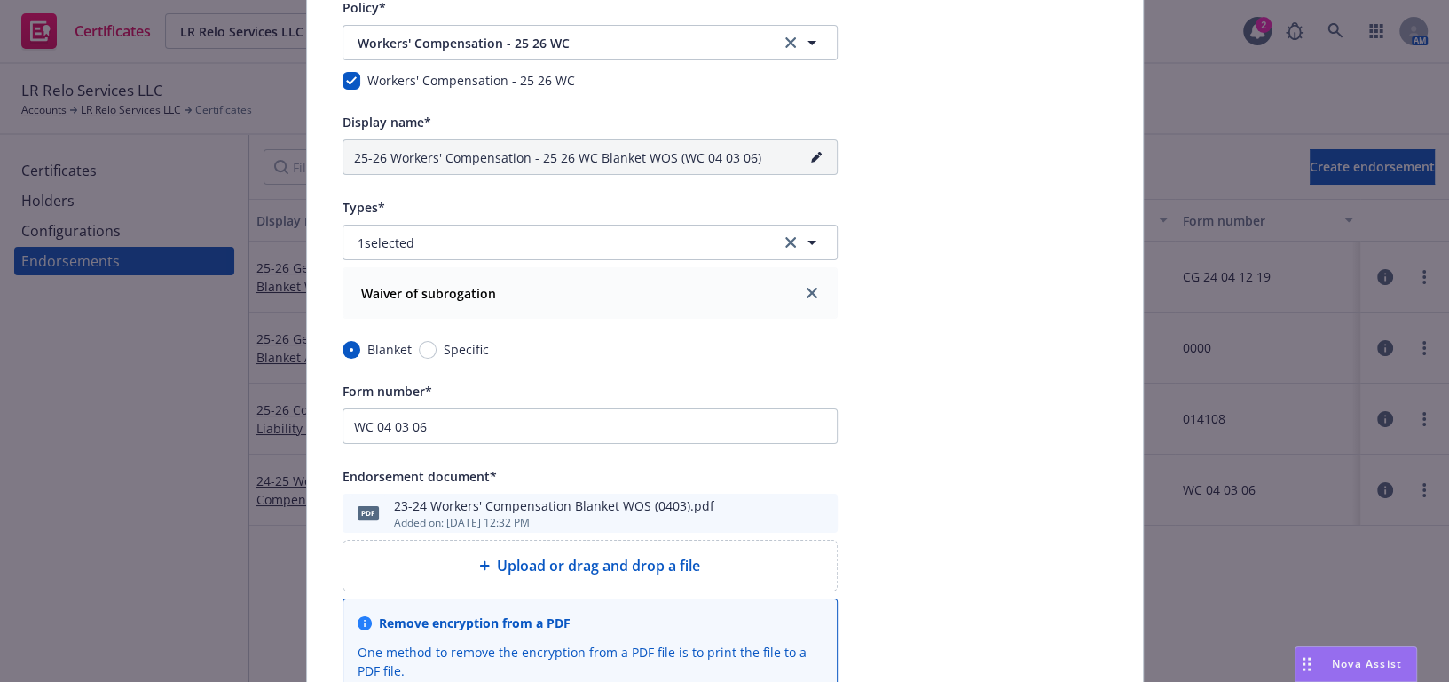
scroll to position [161, 0]
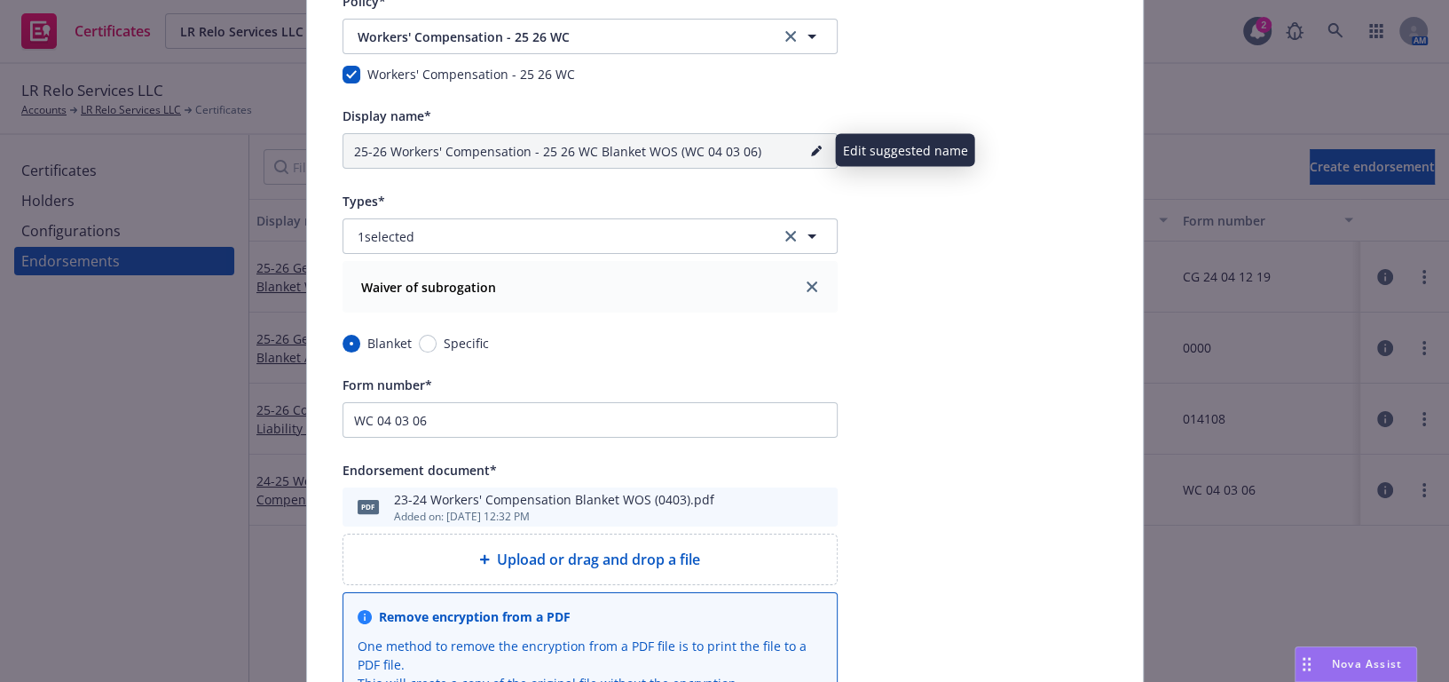
click at [811, 149] on icon "pencil" at bounding box center [816, 151] width 11 height 11
drag, startPoint x: 589, startPoint y: 150, endPoint x: 531, endPoint y: 151, distance: 58.6
click at [531, 151] on input "25-26 Workers' Compensation - 25 26 WC Blanket WOS (WC 04 03 06)" at bounding box center [590, 151] width 495 height 36
type input "25-26 Workers' Compensation - Blanket WOS (WC 04 03 06)"
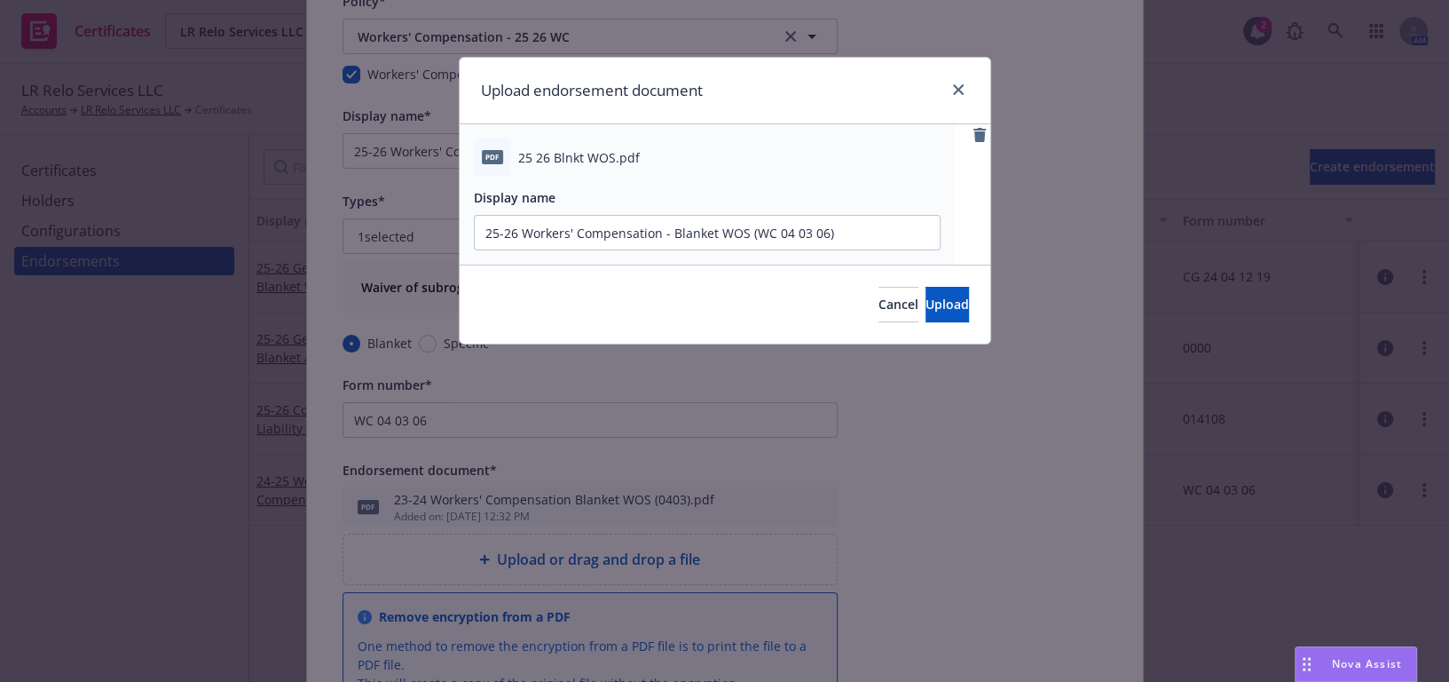
click at [950, 282] on div "Cancel Upload" at bounding box center [725, 303] width 531 height 79
click at [927, 297] on span "Upload" at bounding box center [947, 304] width 43 height 17
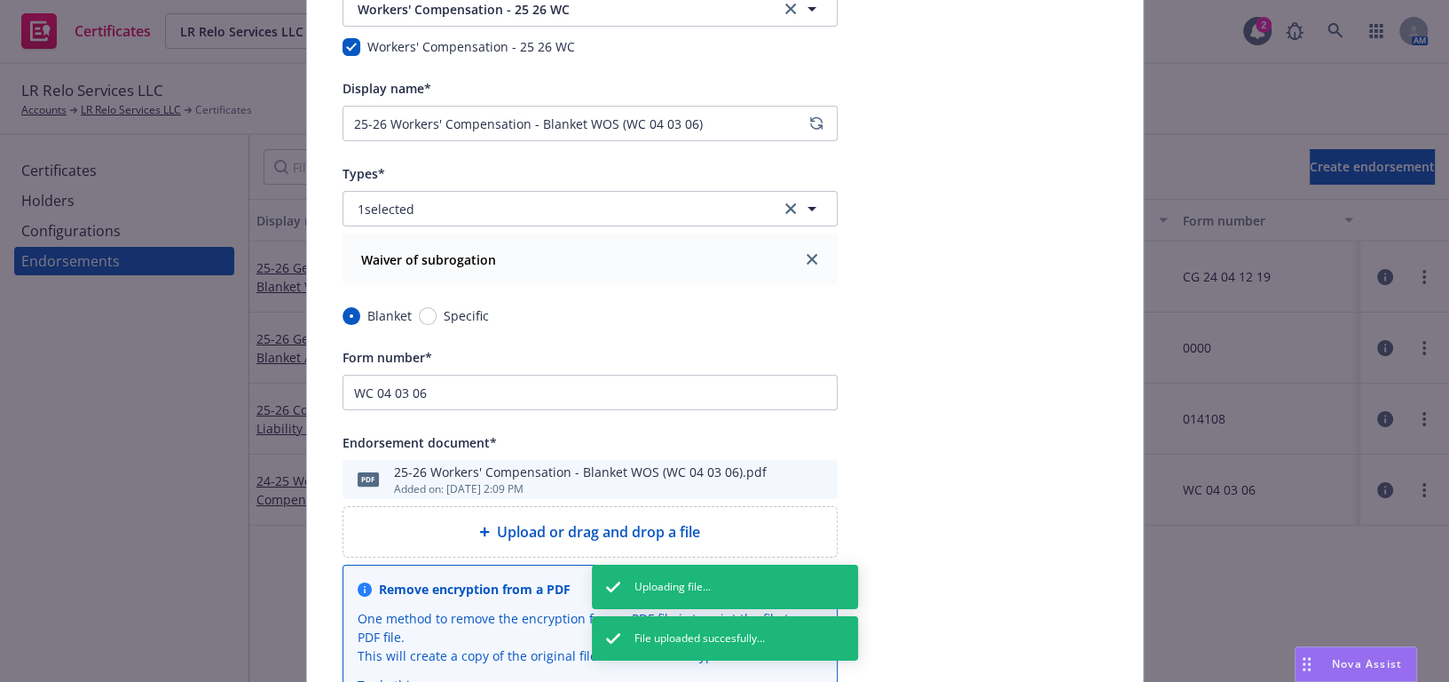
scroll to position [0, 0]
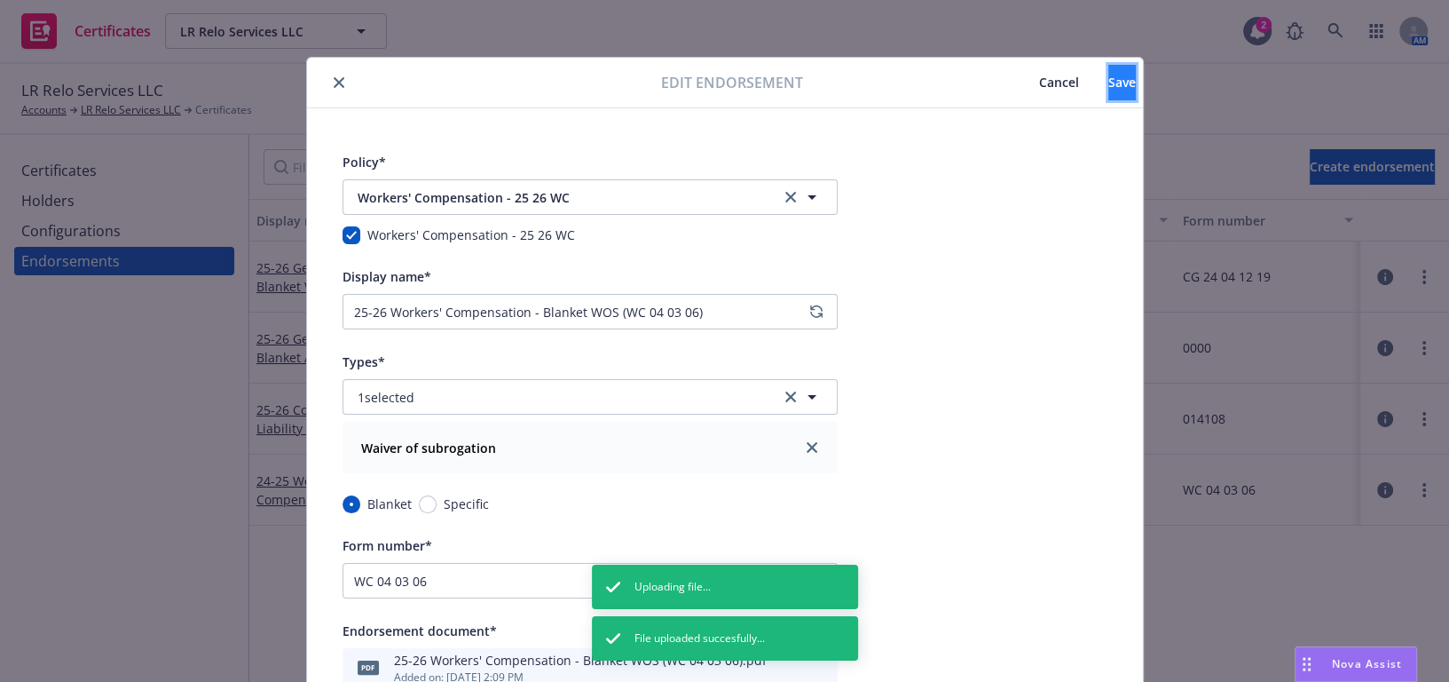
click at [1109, 84] on button "Save" at bounding box center [1123, 83] width 28 height 36
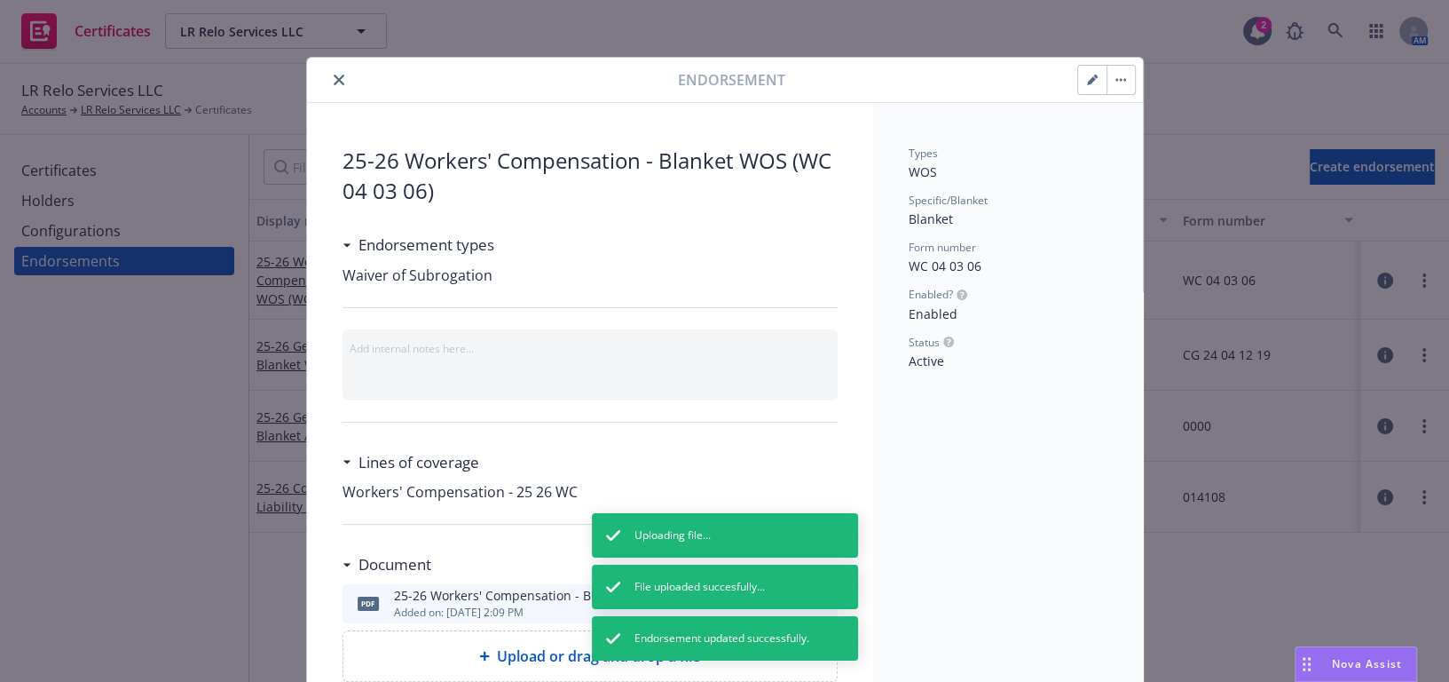
click at [329, 88] on button "close" at bounding box center [338, 79] width 21 height 21
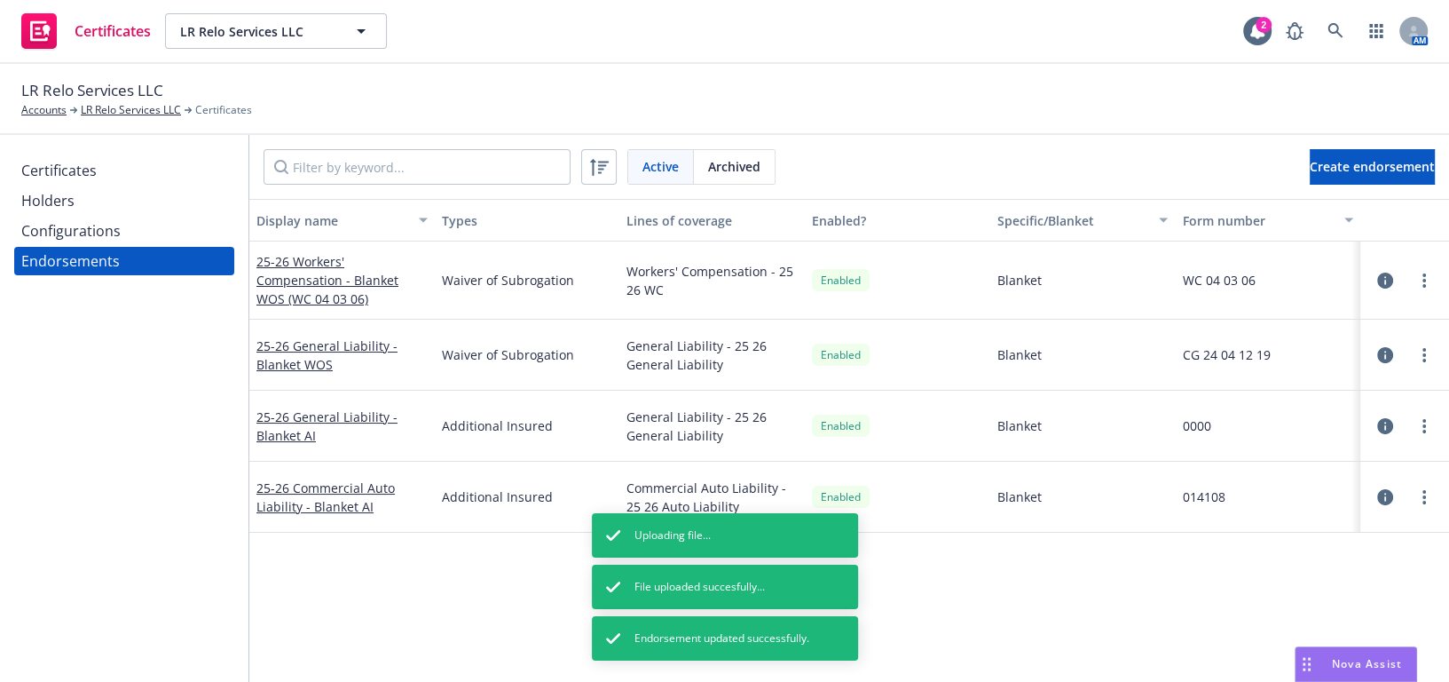
click at [138, 231] on div "Configurations" at bounding box center [124, 231] width 206 height 28
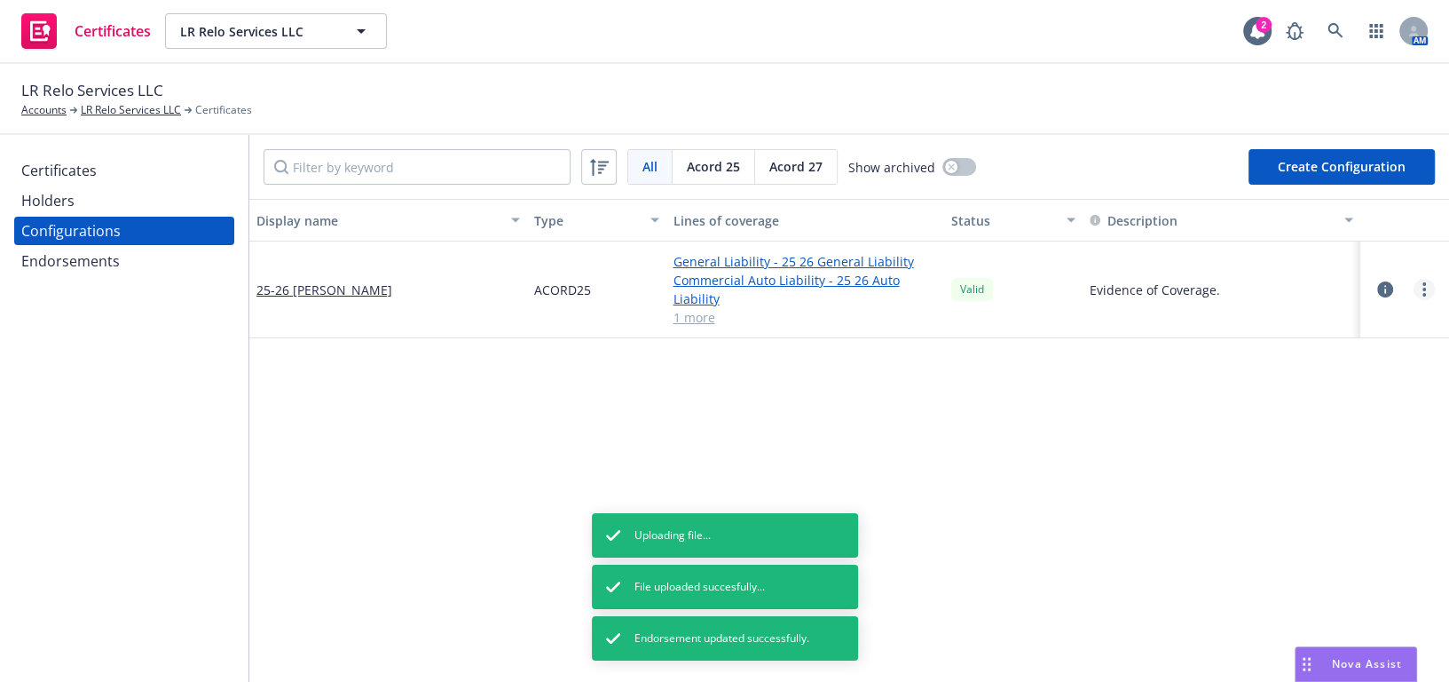
click at [1423, 293] on icon "more" at bounding box center [1425, 289] width 4 height 14
click at [1314, 467] on link "Regenerate all certificates" at bounding box center [1324, 468] width 195 height 36
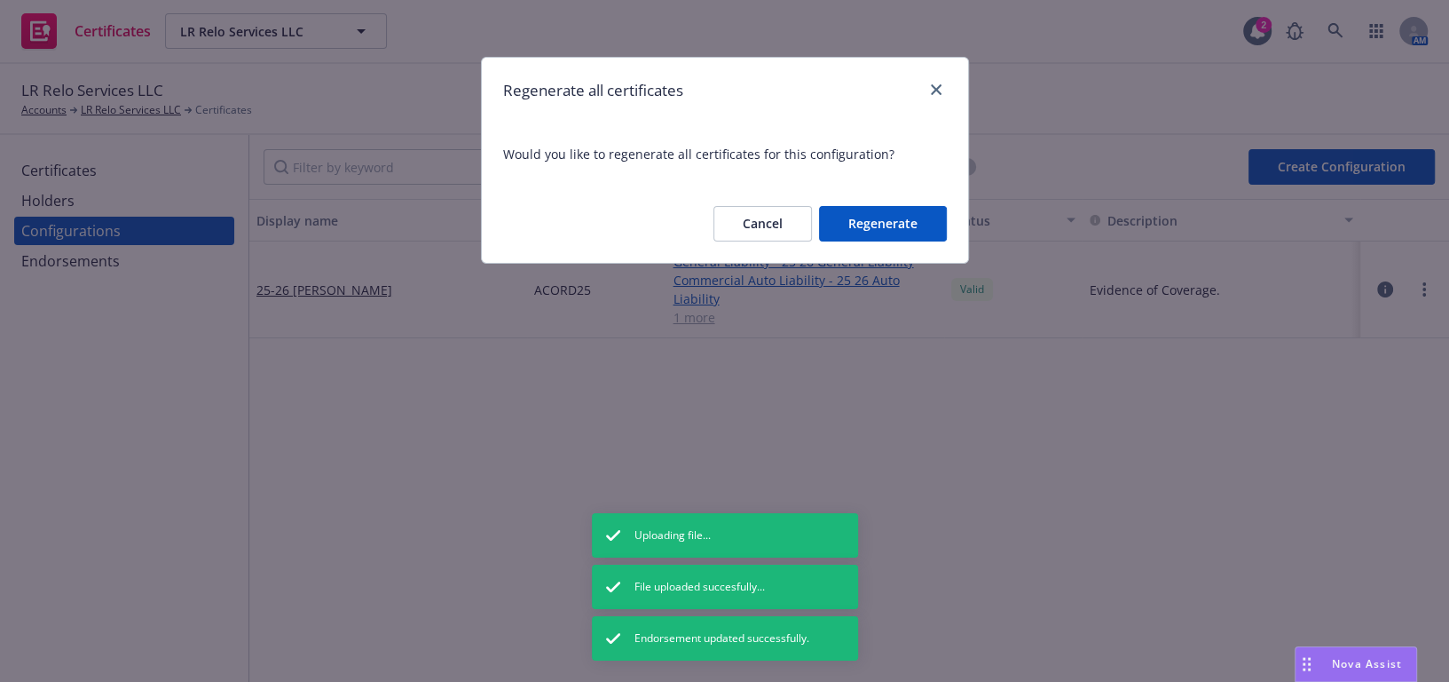
click at [880, 209] on button "Regenerate" at bounding box center [883, 224] width 128 height 36
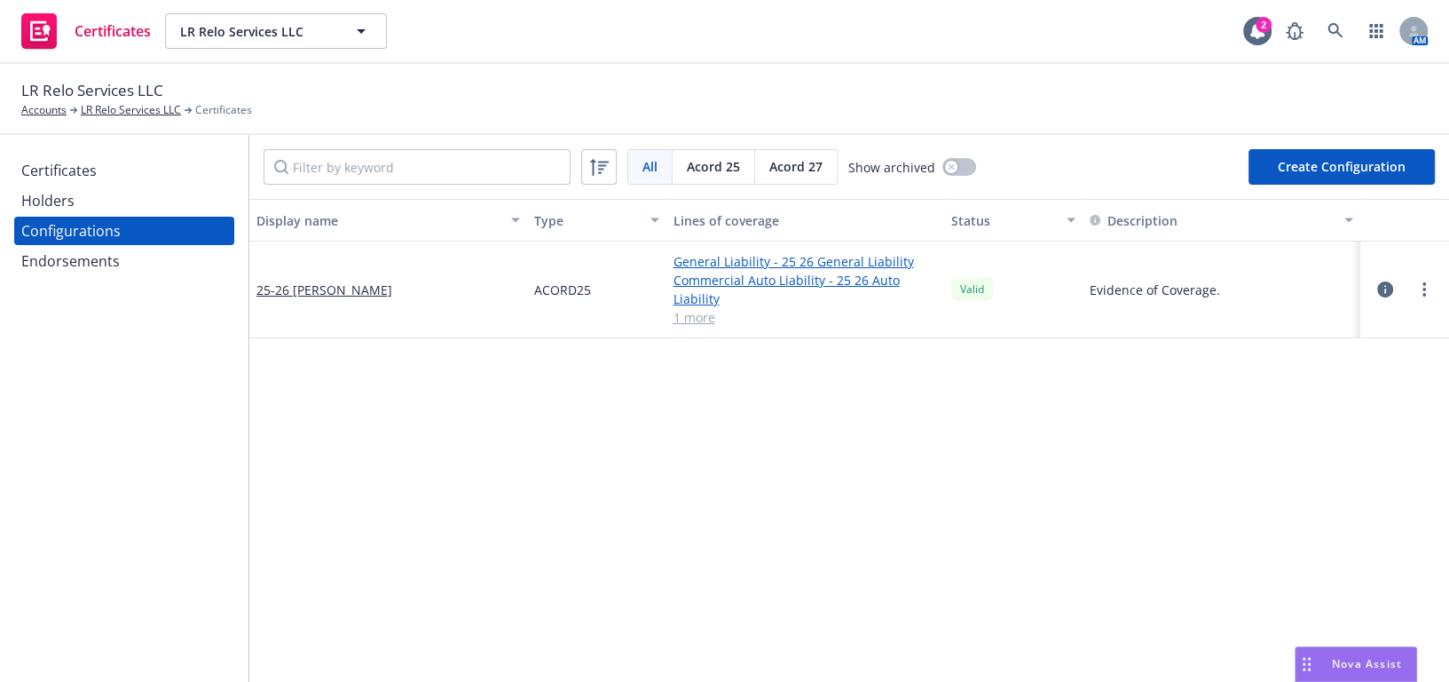
drag, startPoint x: 78, startPoint y: 152, endPoint x: 89, endPoint y: 159, distance: 12.8
click at [80, 155] on div "Certificates Holders Configurations Endorsements" at bounding box center [124, 408] width 249 height 547
click at [92, 162] on div "Certificates" at bounding box center [58, 170] width 75 height 28
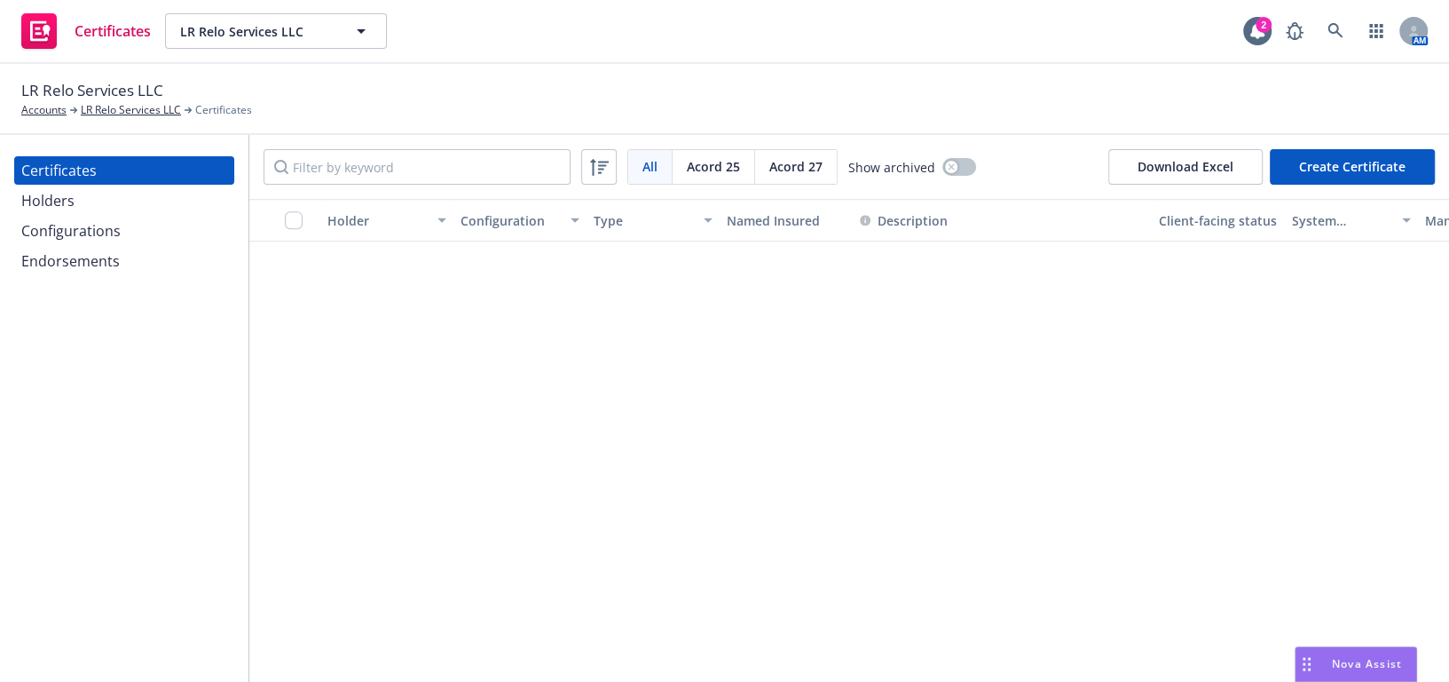
scroll to position [141, 0]
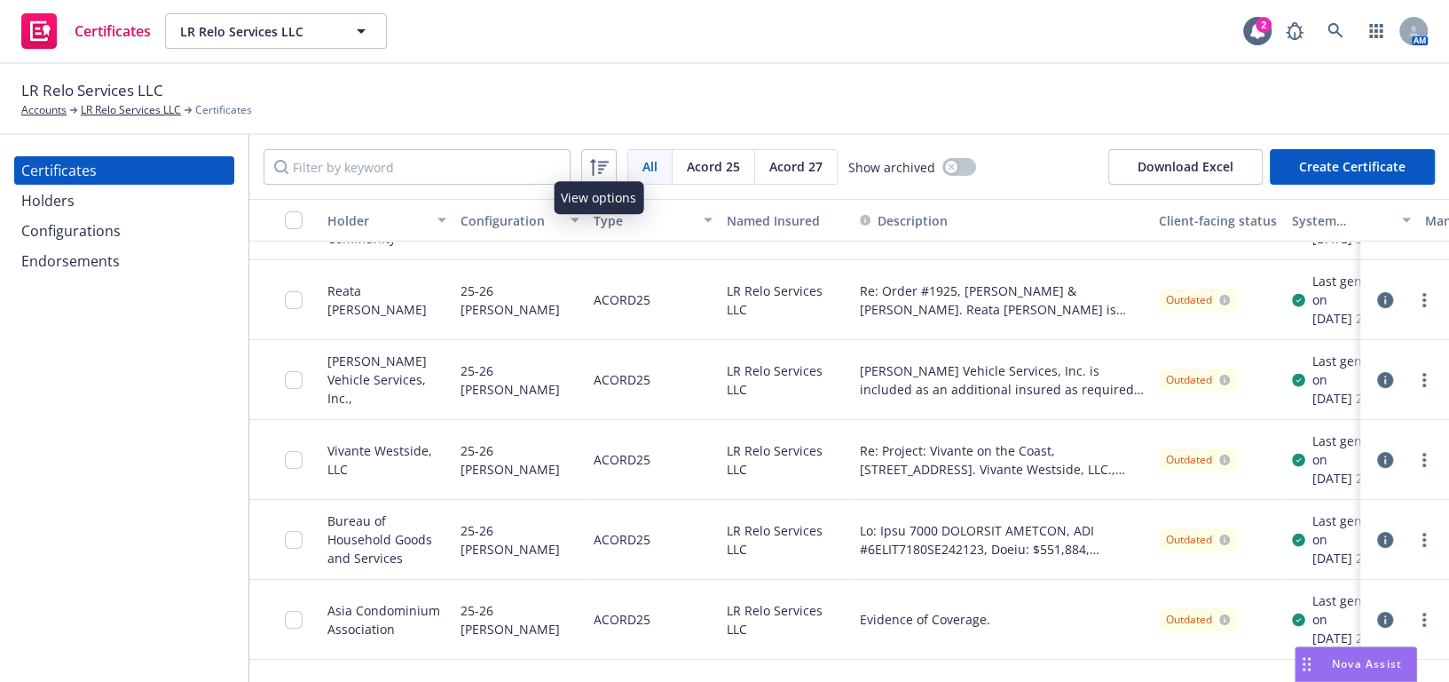
click at [165, 185] on div "Certificates Holders Configurations Endorsements" at bounding box center [124, 215] width 220 height 119
click at [149, 195] on div "Holders" at bounding box center [124, 200] width 206 height 28
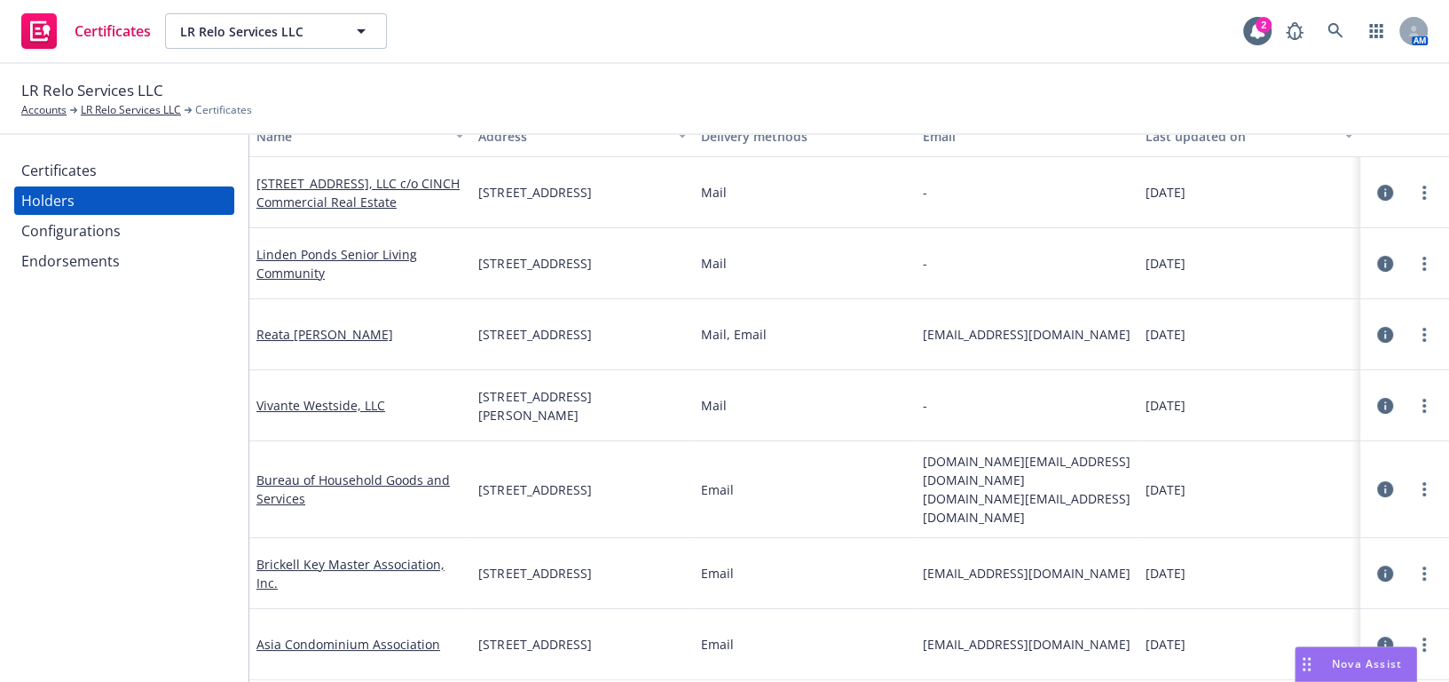
scroll to position [80, 0]
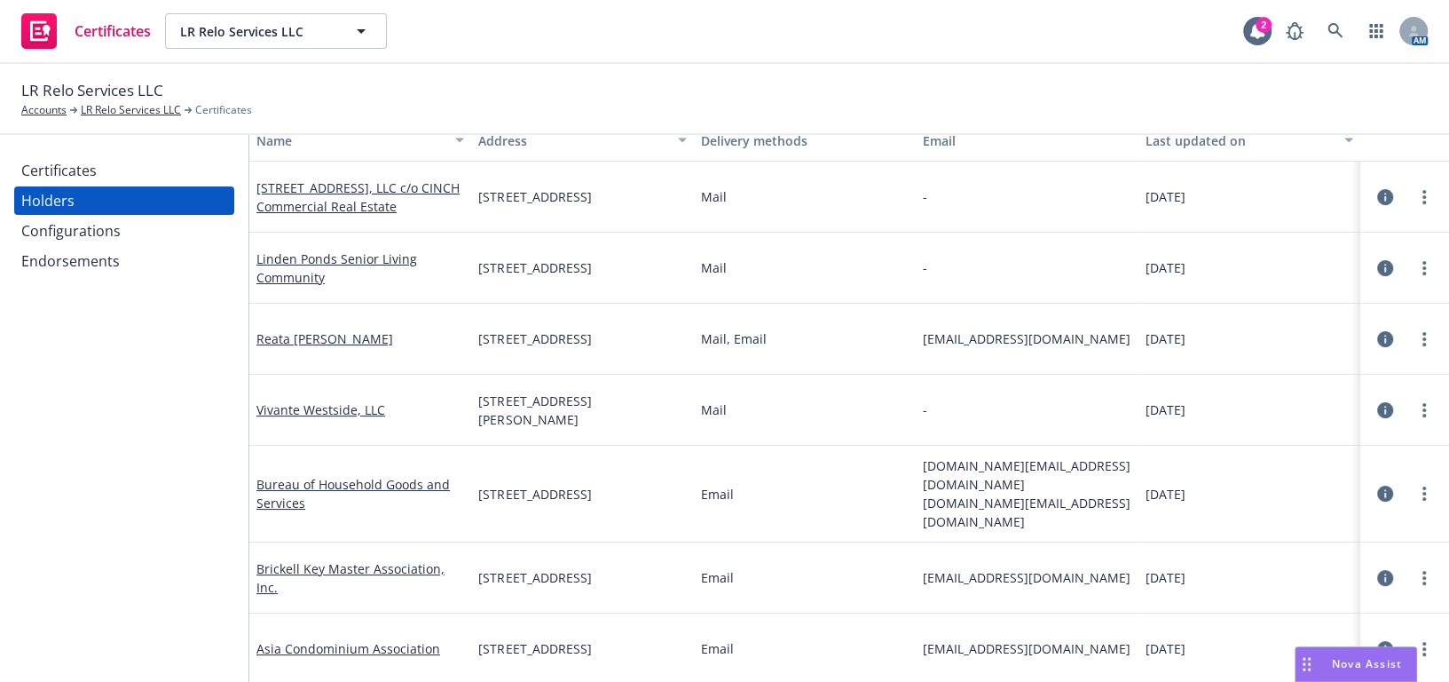
click at [51, 163] on div "Certificates" at bounding box center [58, 170] width 75 height 28
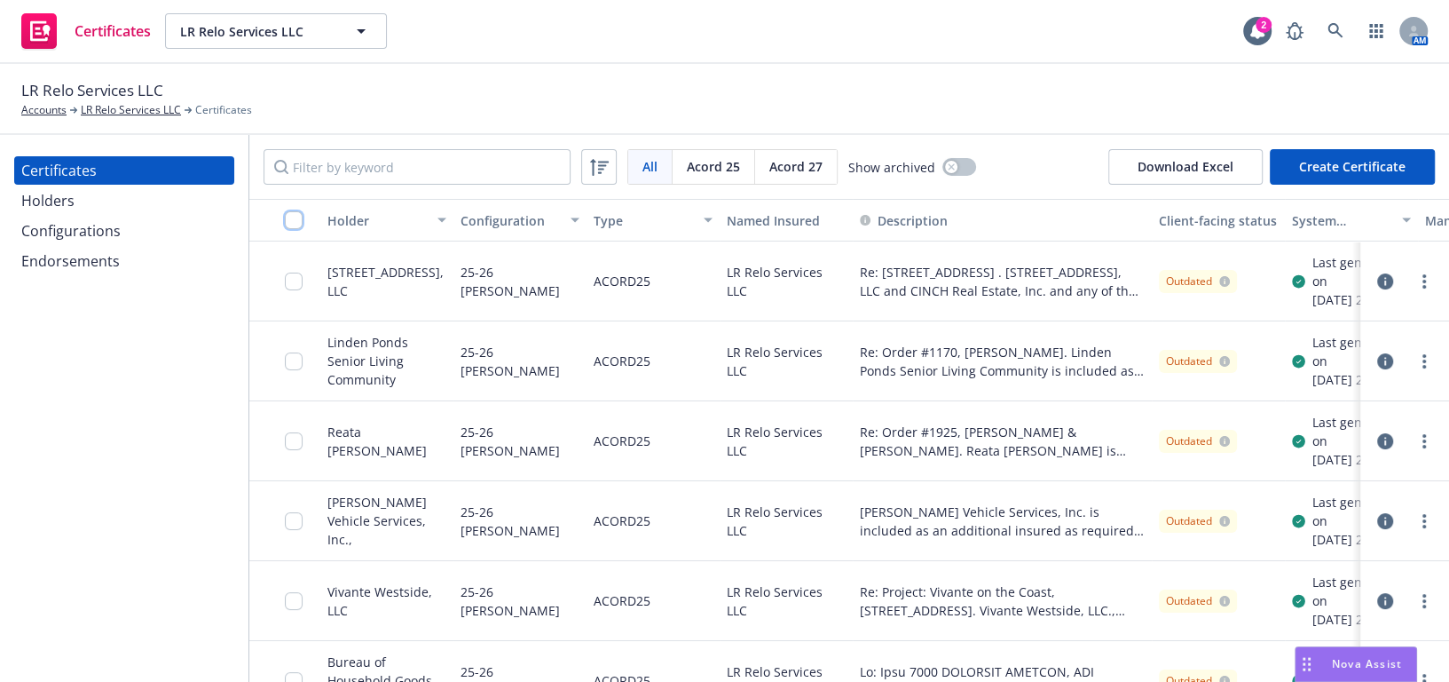
click at [298, 219] on input "checkbox" at bounding box center [294, 220] width 18 height 18
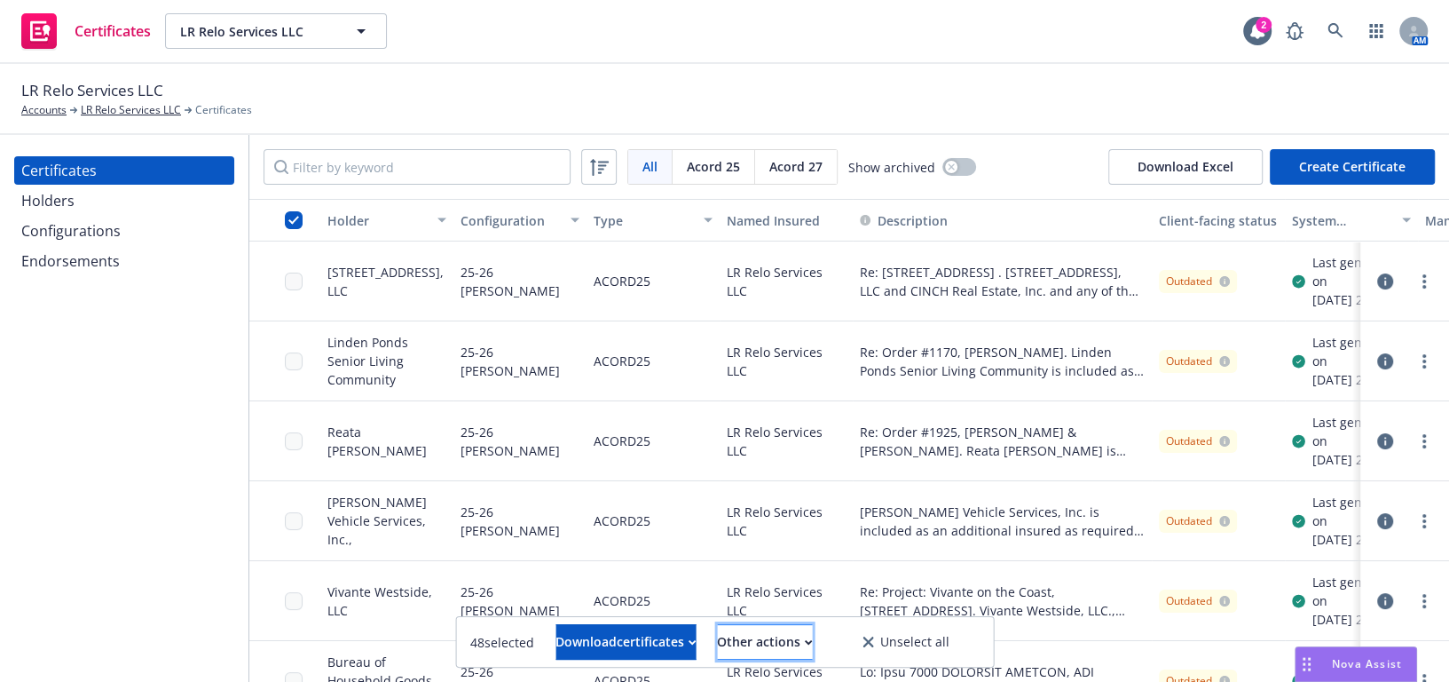
click at [812, 648] on div "Other actions" at bounding box center [764, 642] width 95 height 34
click at [782, 600] on link "Publish certificates" at bounding box center [729, 598] width 170 height 36
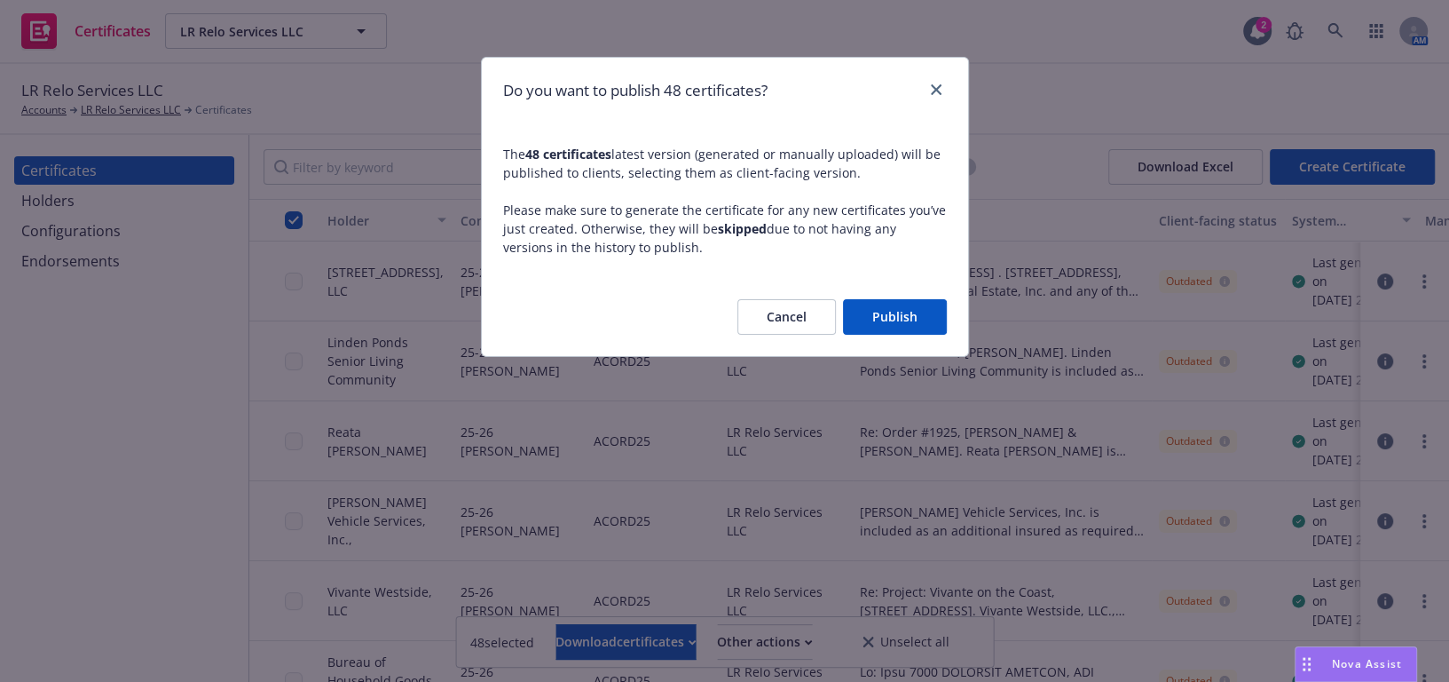
click at [919, 323] on button "Publish" at bounding box center [895, 317] width 104 height 36
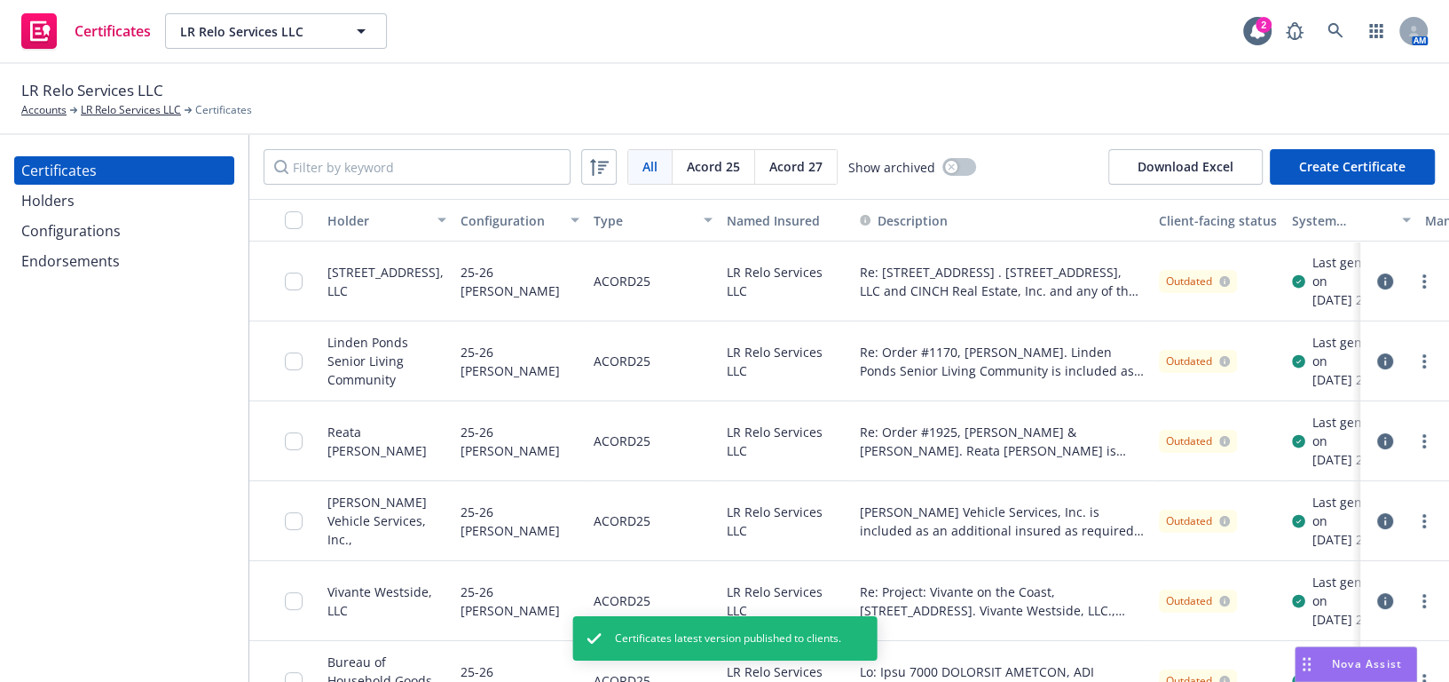
click at [293, 209] on button "button" at bounding box center [284, 220] width 71 height 43
click at [293, 215] on input "checkbox" at bounding box center [294, 220] width 18 height 18
click at [556, 643] on div "Download certificates" at bounding box center [626, 642] width 140 height 34
click at [536, 586] on link "Download uneditable files" at bounding box center [536, 598] width 212 height 36
drag, startPoint x: 114, startPoint y: 88, endPoint x: 9, endPoint y: 94, distance: 104.9
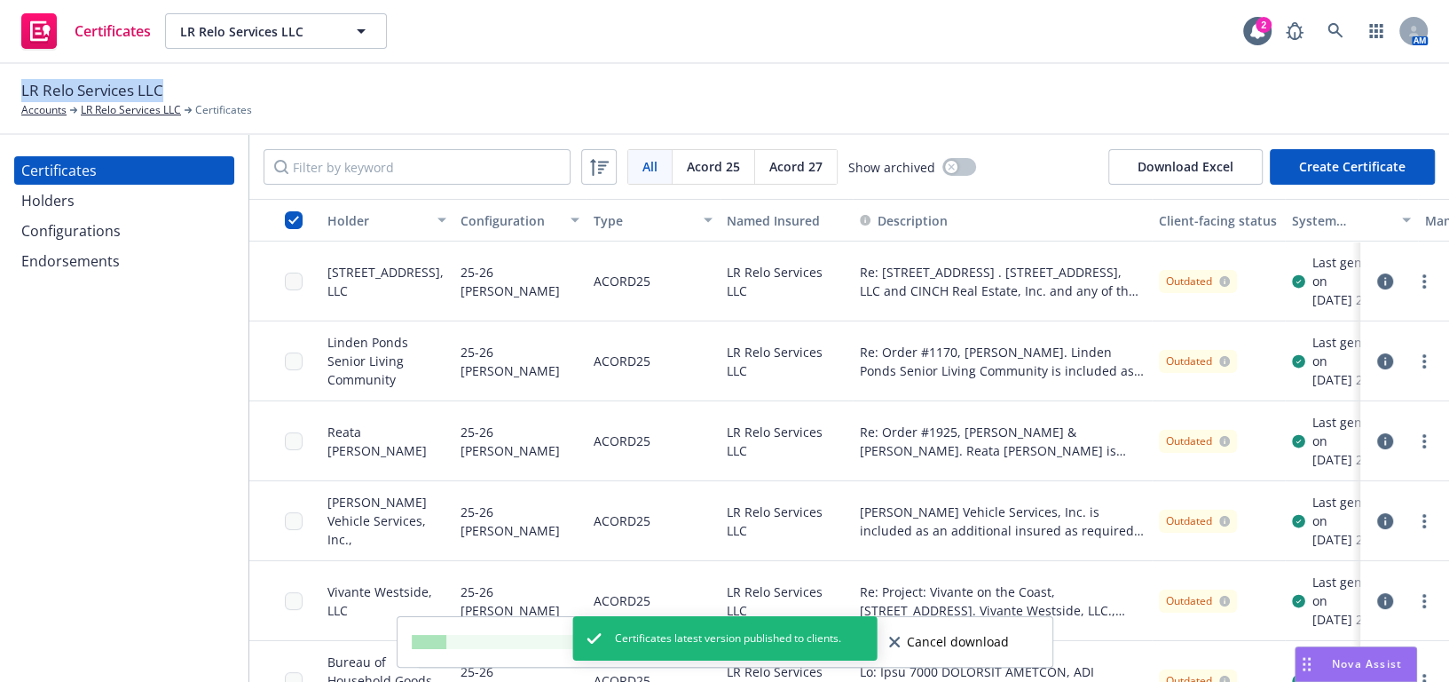
click at [9, 94] on div "LR Relo Services LLC Accounts LR Relo Services LLC Certificates" at bounding box center [724, 99] width 1449 height 71
copy span "LR Relo Services LLC"
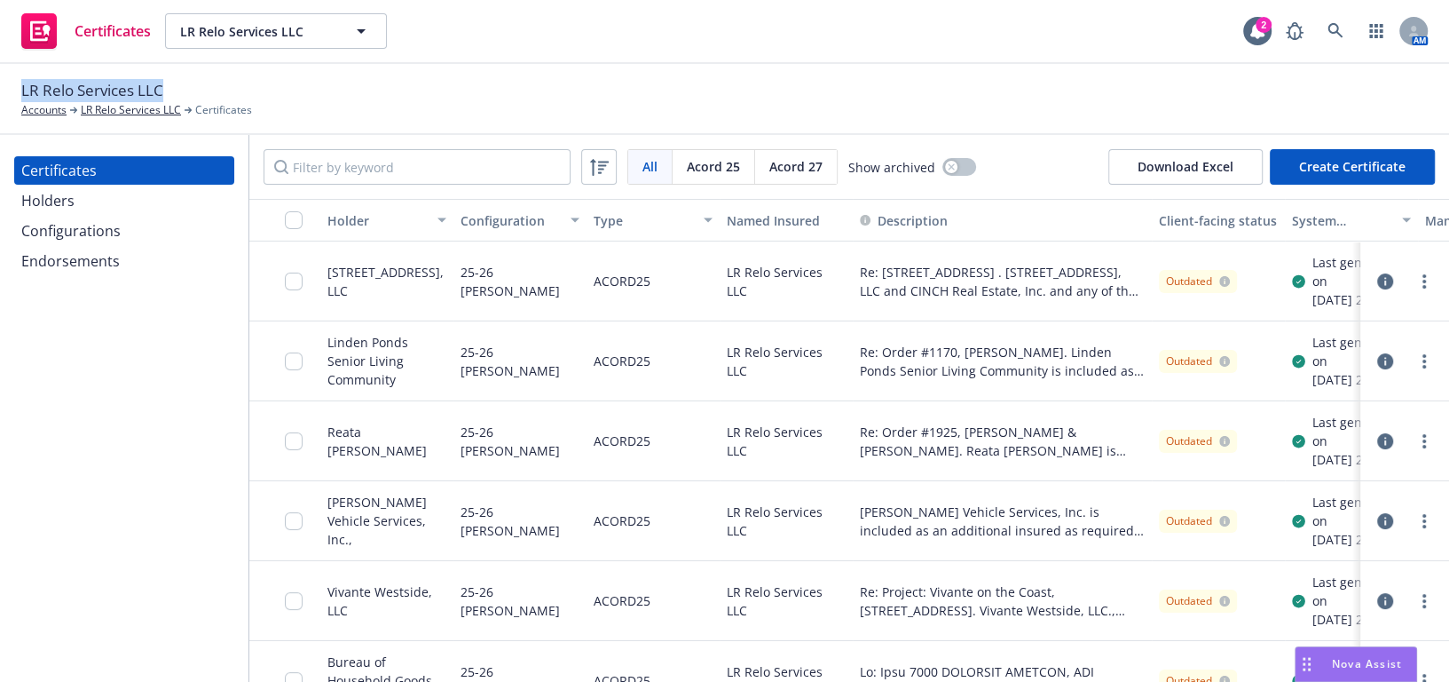
click at [86, 199] on div "Holders" at bounding box center [124, 200] width 206 height 28
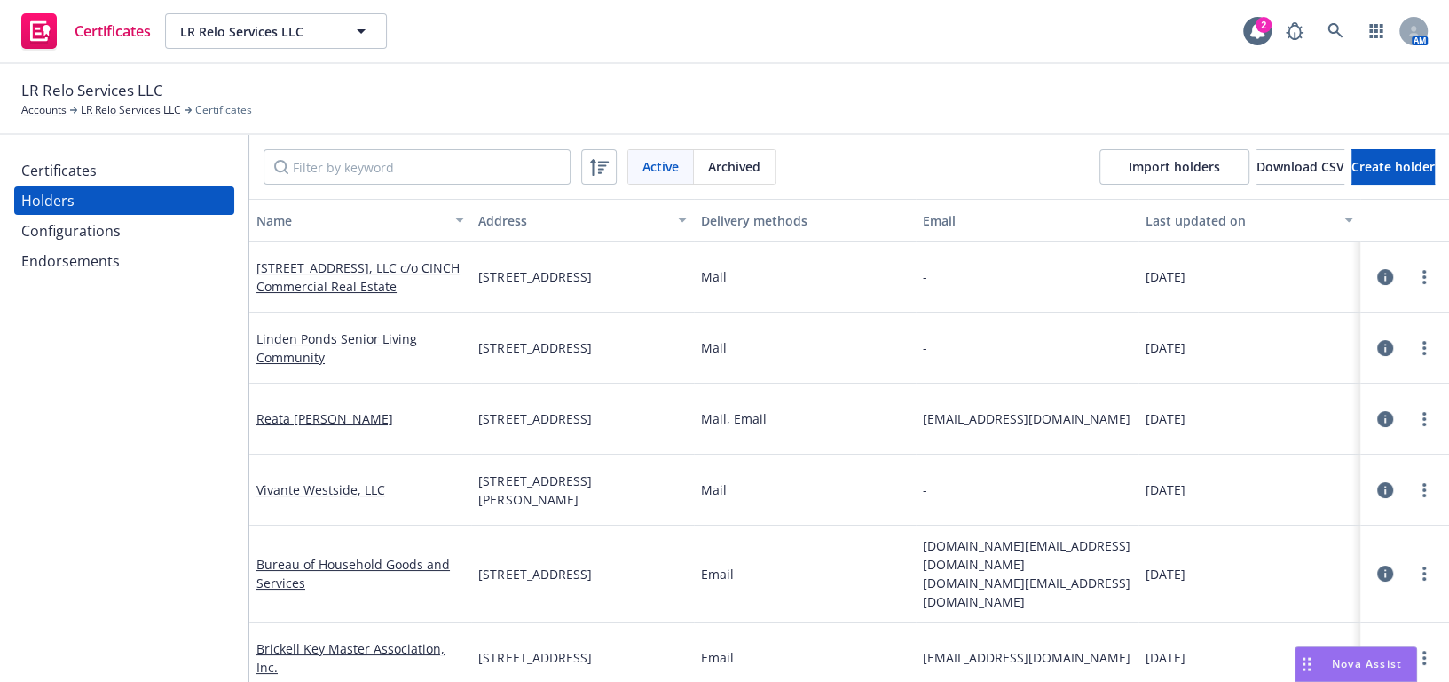
click at [79, 161] on div "Certificates" at bounding box center [58, 170] width 75 height 28
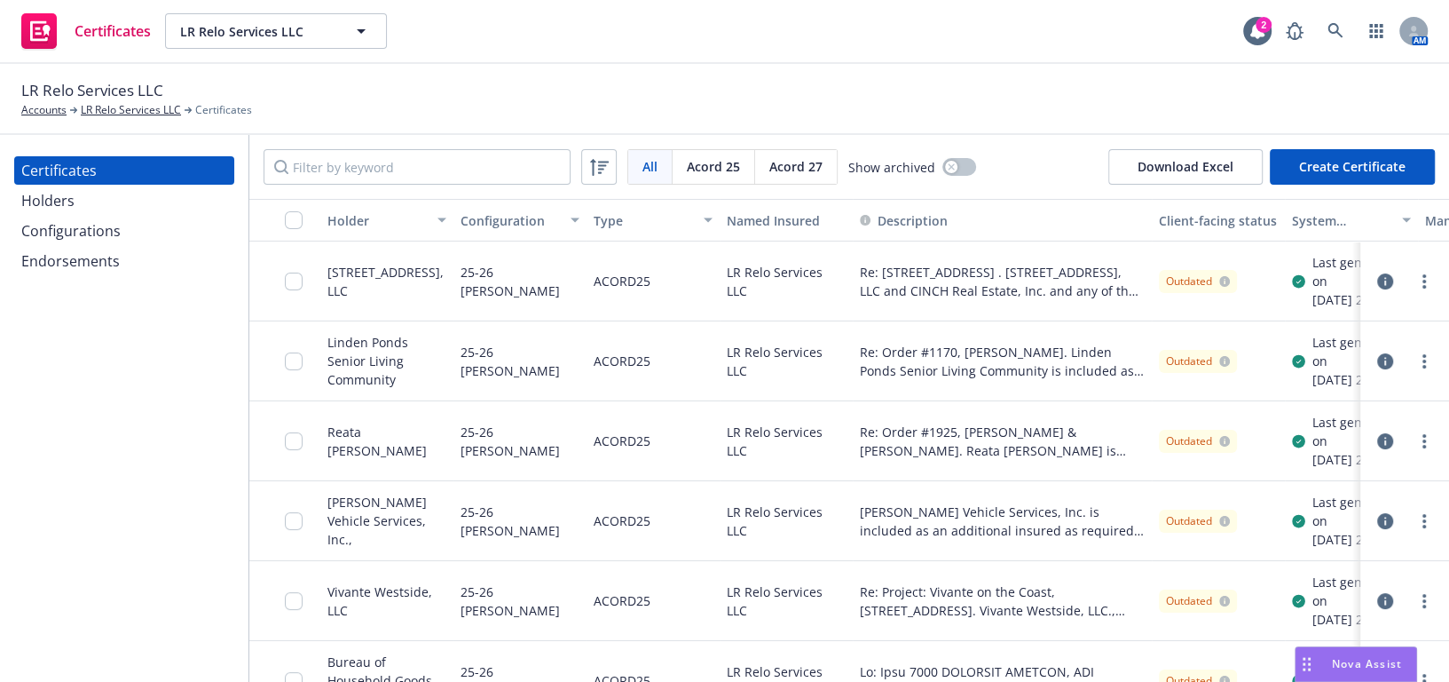
click at [289, 205] on button "button" at bounding box center [284, 220] width 71 height 43
click at [292, 212] on input "checkbox" at bounding box center [294, 220] width 18 height 18
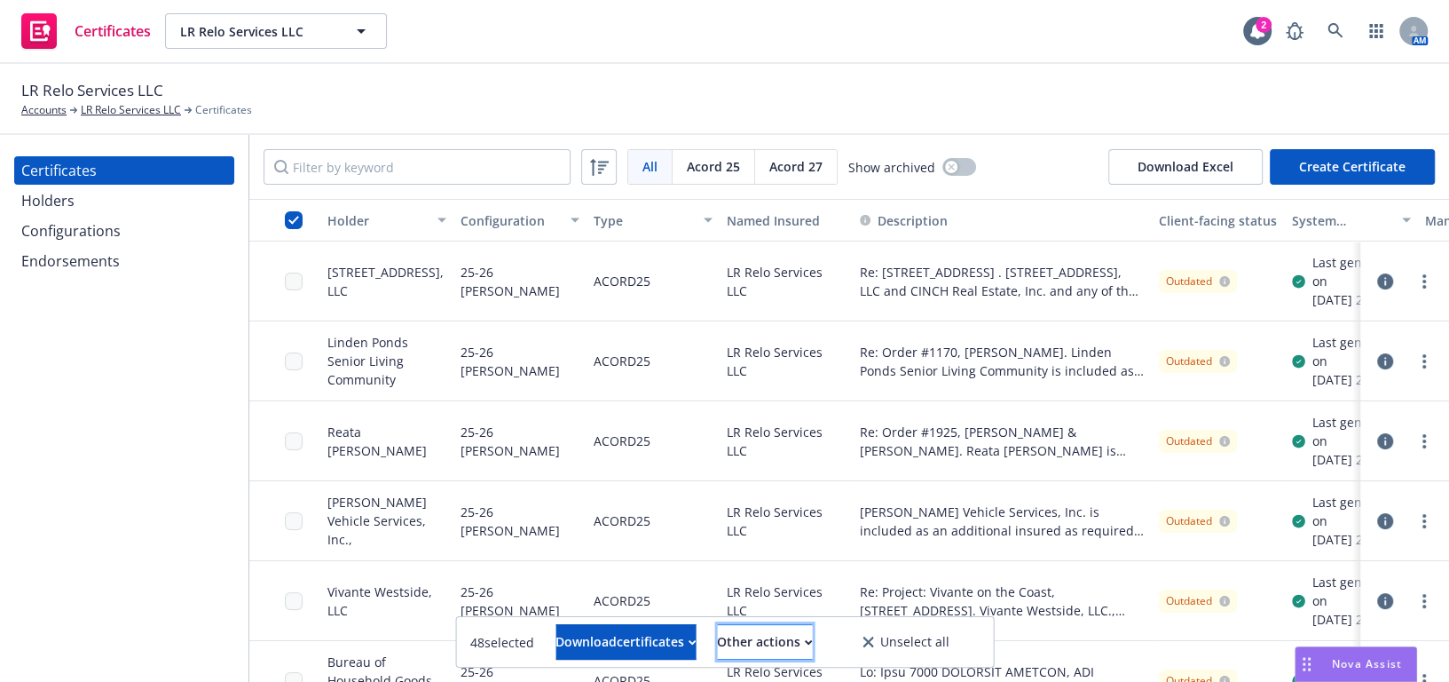
click at [759, 639] on div "Other actions" at bounding box center [764, 642] width 95 height 34
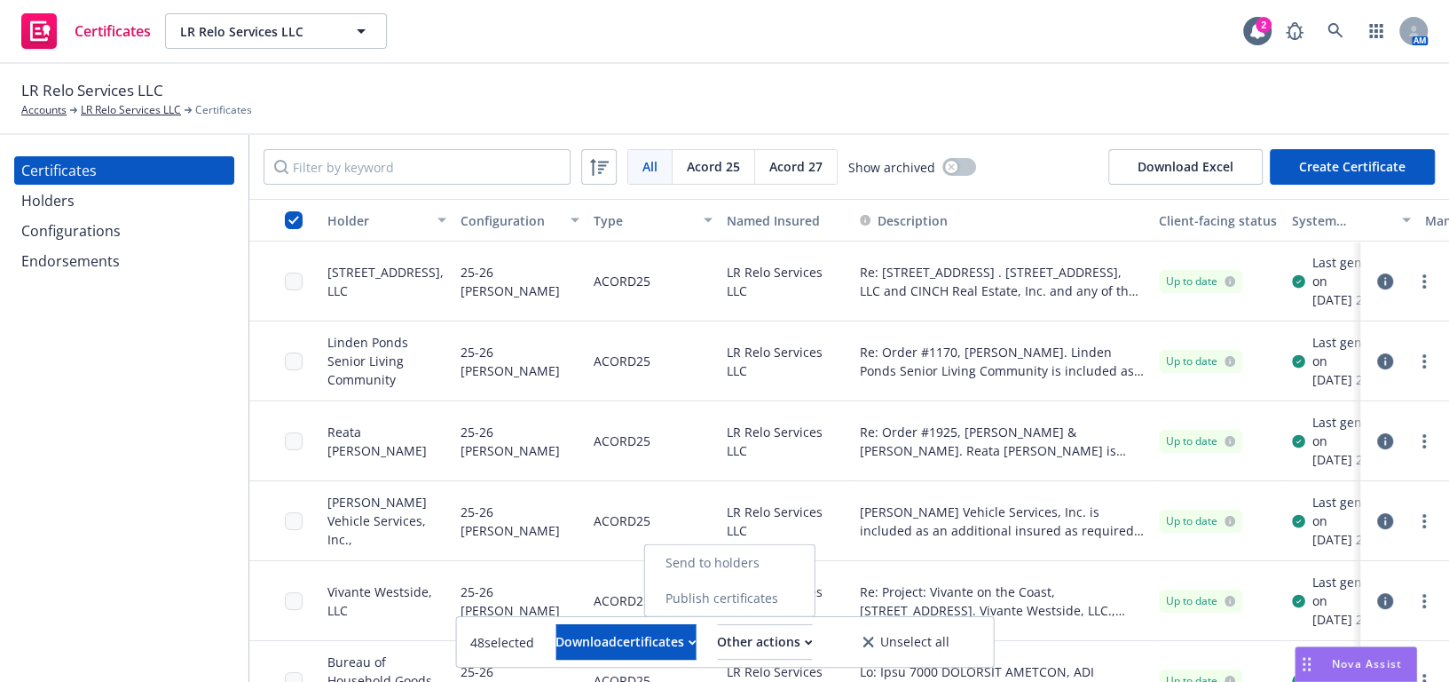
click at [766, 561] on link "Send to holders" at bounding box center [729, 563] width 170 height 36
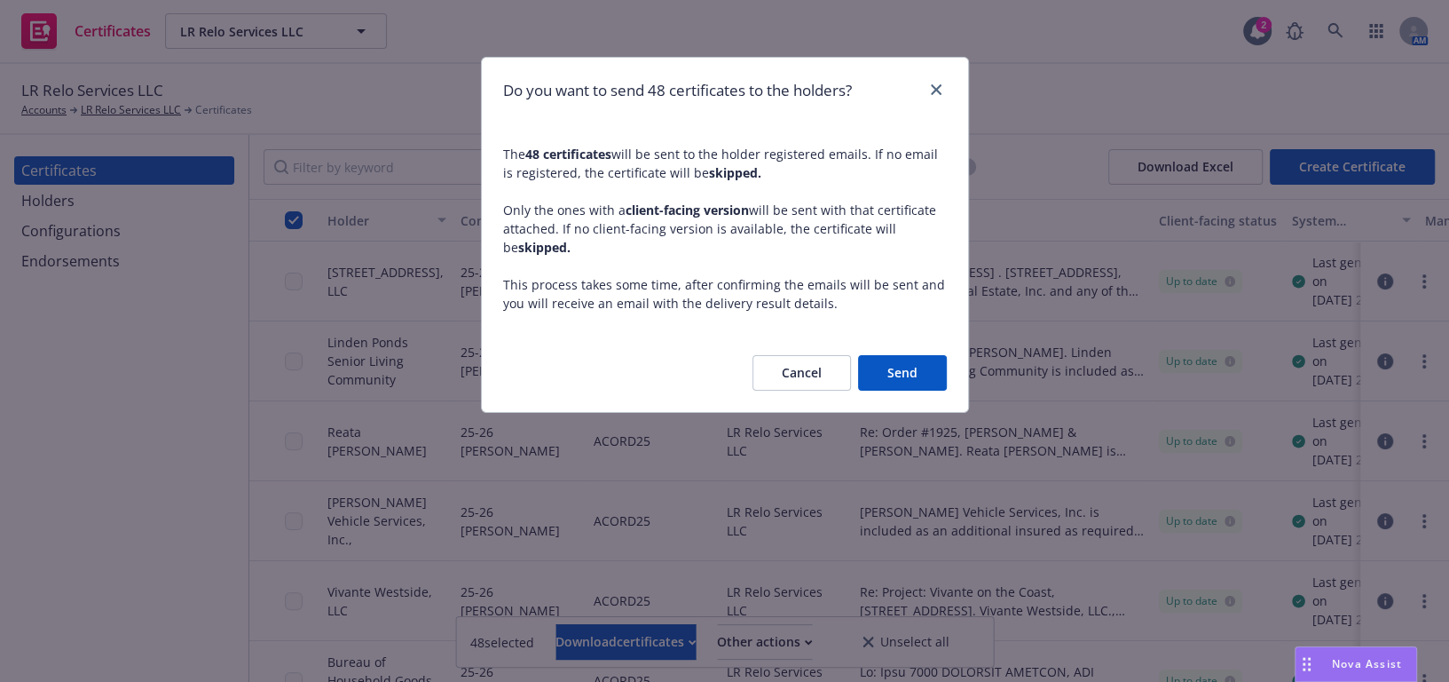
click at [882, 355] on button "Send" at bounding box center [902, 373] width 89 height 36
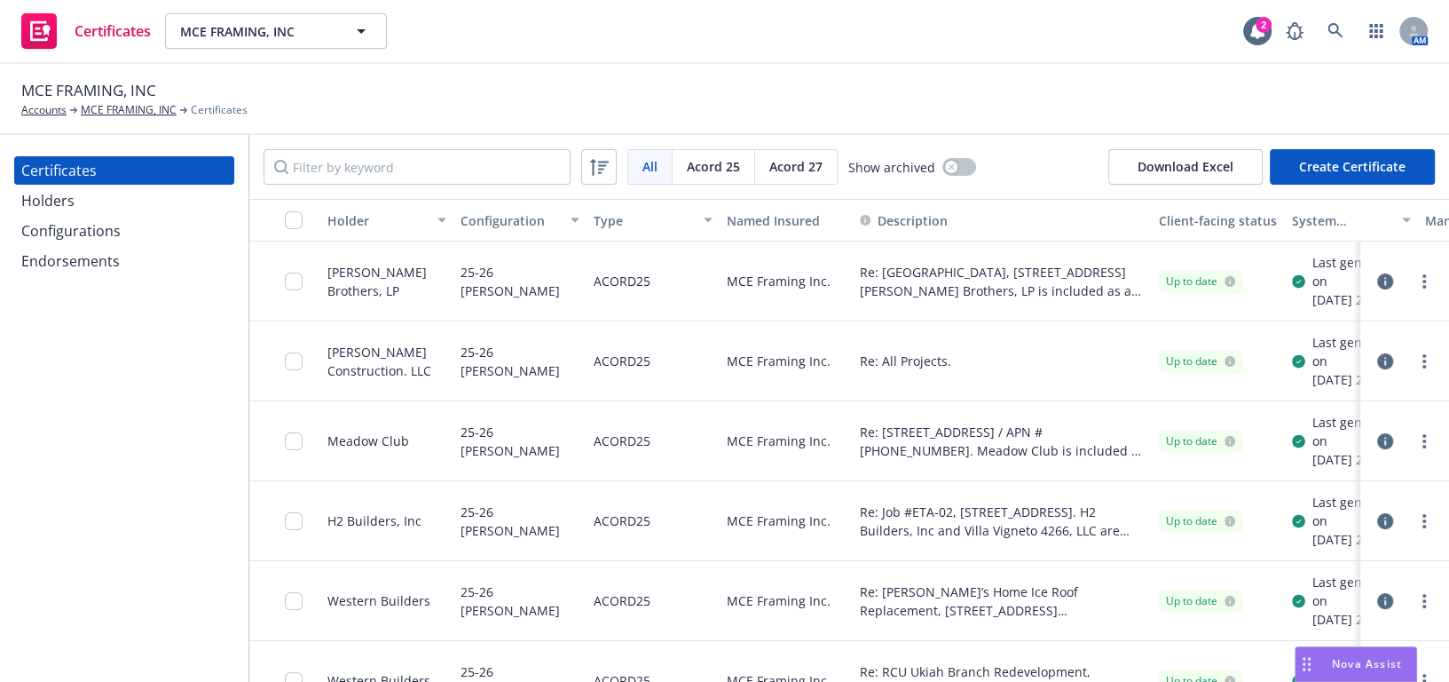
click at [122, 186] on div "Holders" at bounding box center [124, 200] width 206 height 28
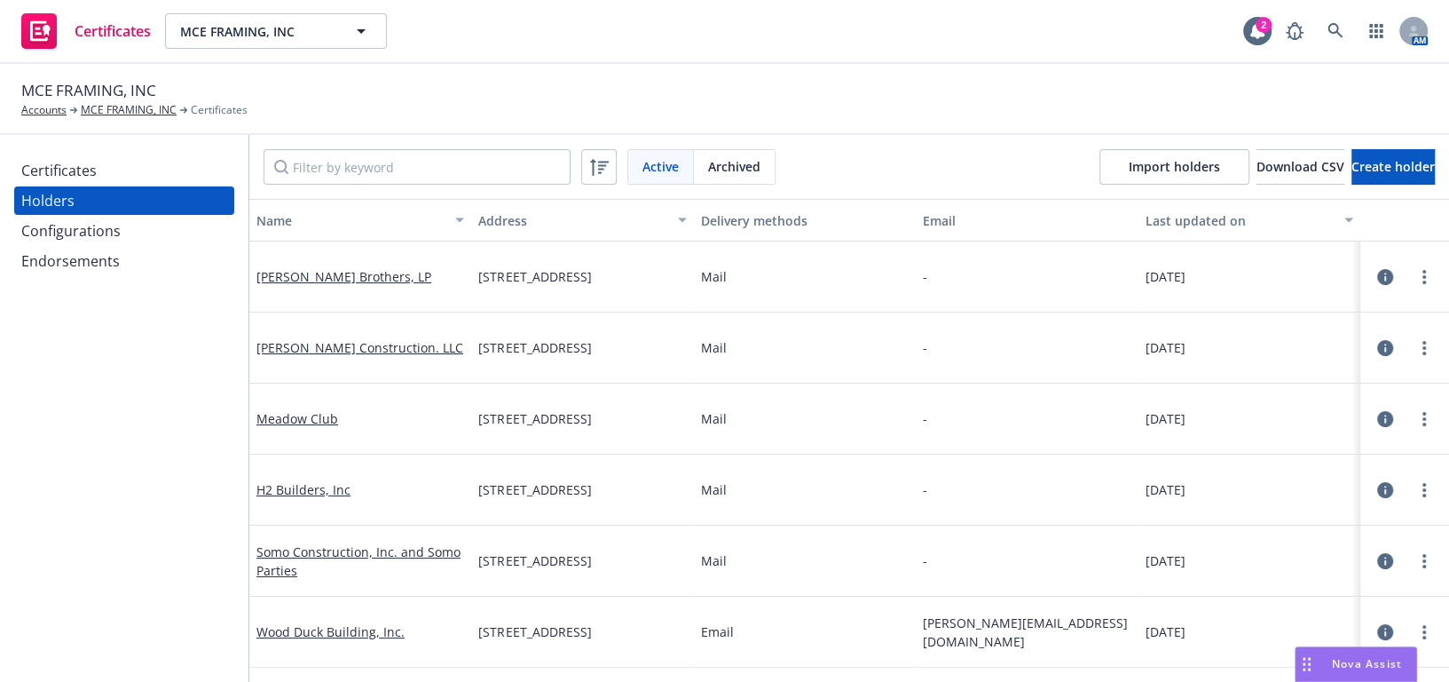
click at [195, 185] on div "Certificates Holders Configurations Endorsements" at bounding box center [124, 215] width 220 height 119
click at [226, 162] on div "Certificates" at bounding box center [124, 170] width 206 height 28
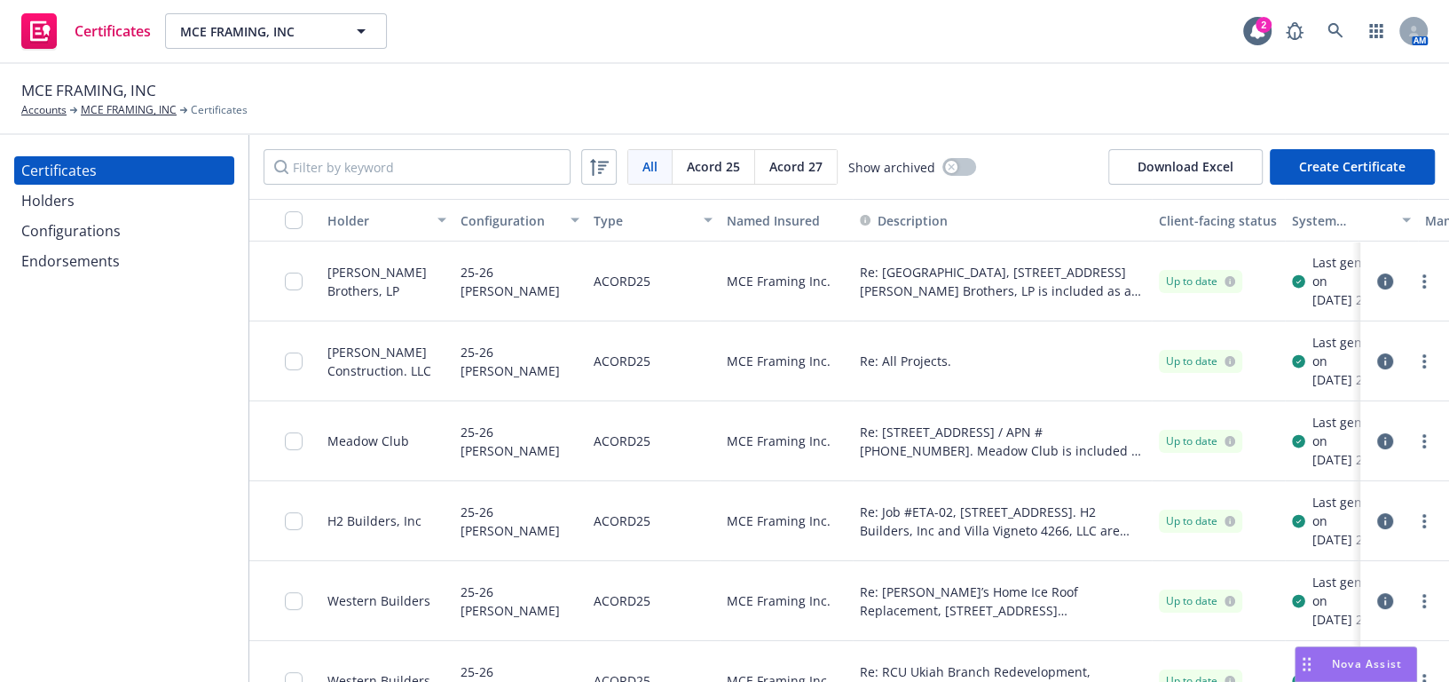
drag, startPoint x: 226, startPoint y: 162, endPoint x: 296, endPoint y: 213, distance: 86.5
click at [296, 213] on input "checkbox" at bounding box center [294, 220] width 18 height 18
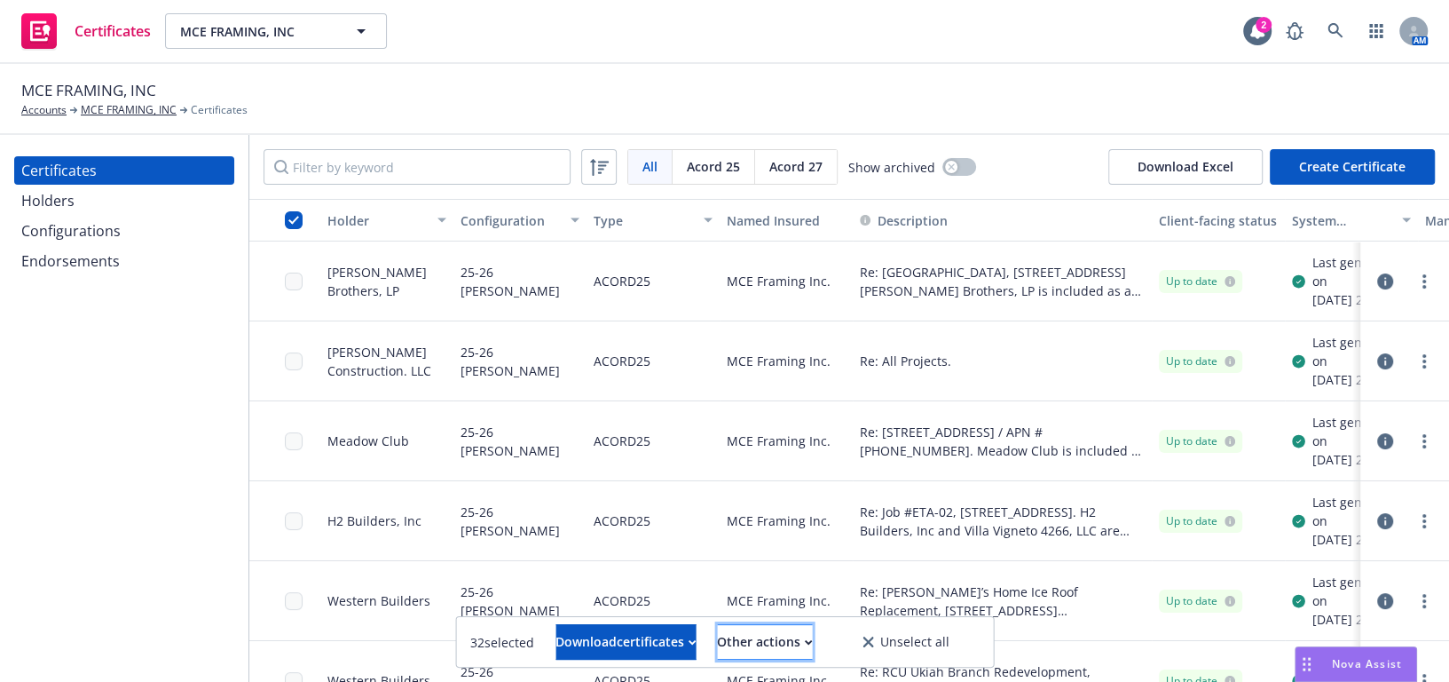
click at [757, 646] on div "Other actions" at bounding box center [764, 642] width 95 height 34
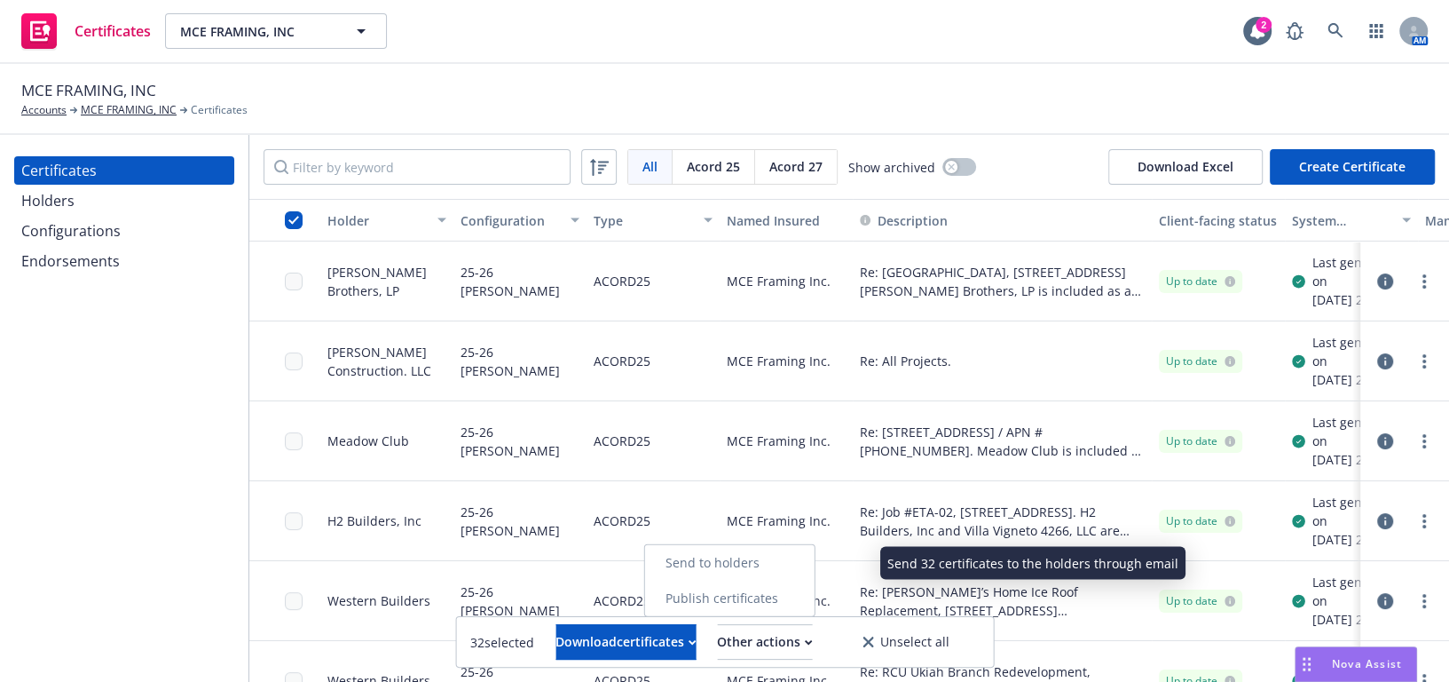
click at [761, 572] on link "Send to holders" at bounding box center [729, 563] width 170 height 36
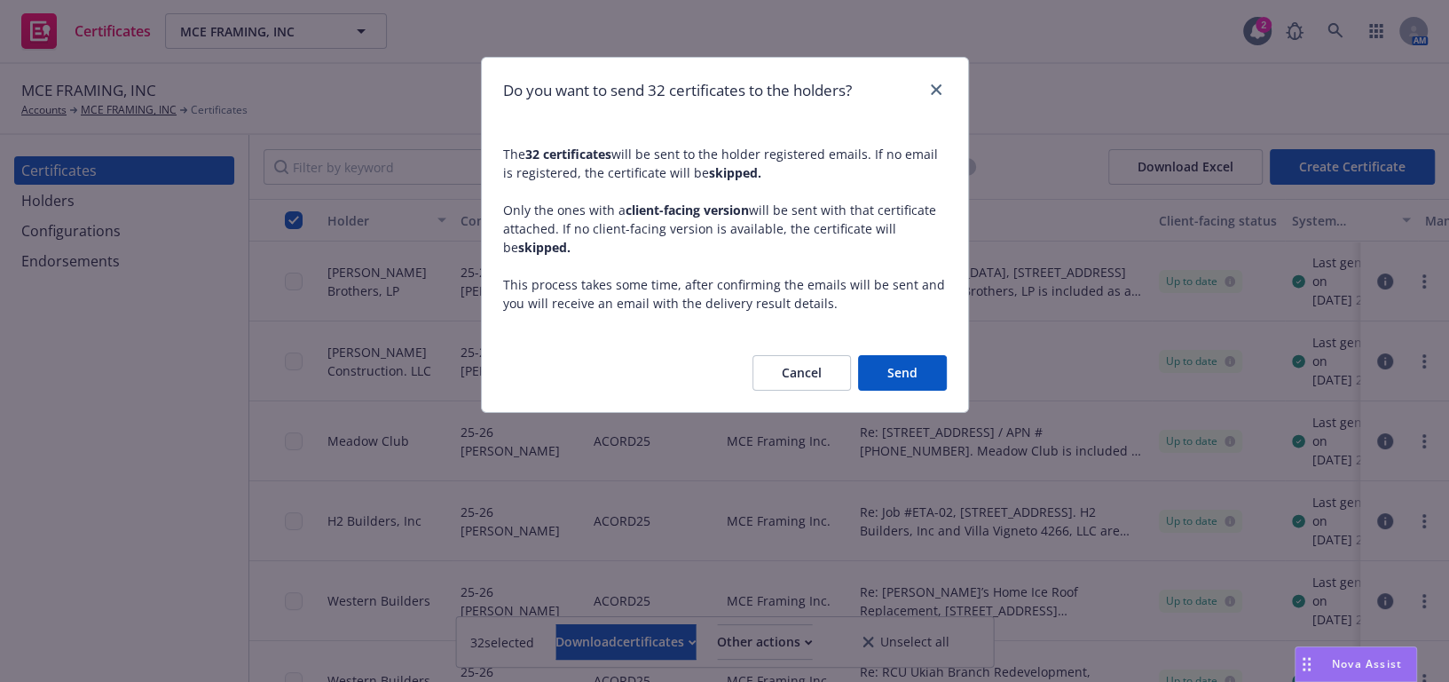
click at [895, 373] on button "Send" at bounding box center [902, 373] width 89 height 36
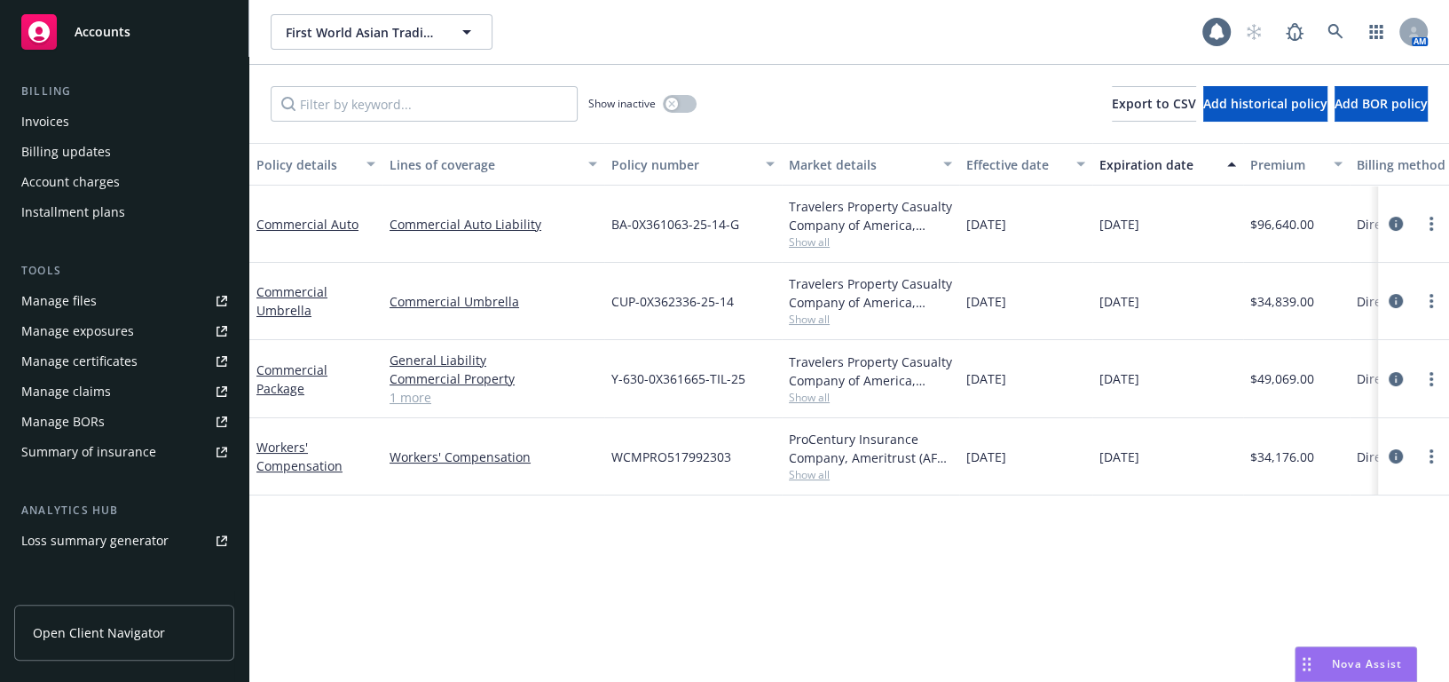
scroll to position [474, 0]
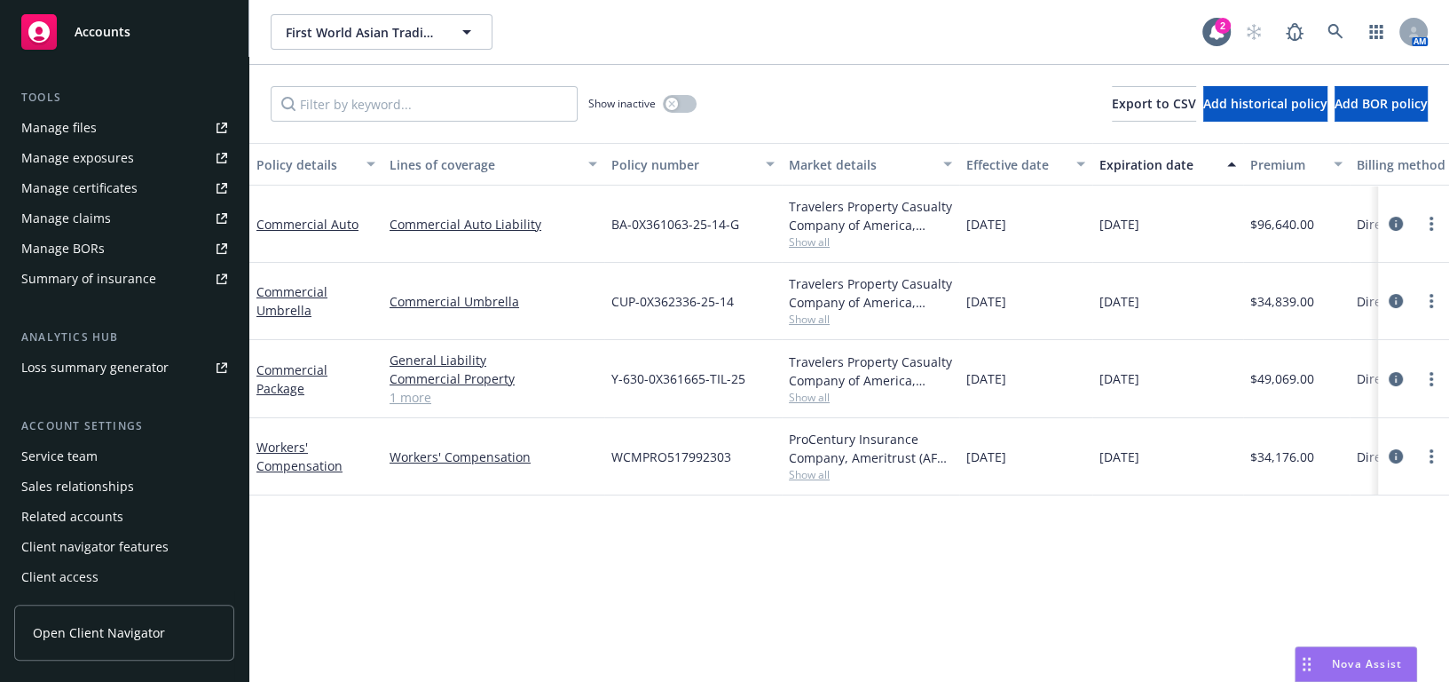
click at [110, 189] on div "Manage certificates" at bounding box center [79, 188] width 116 height 28
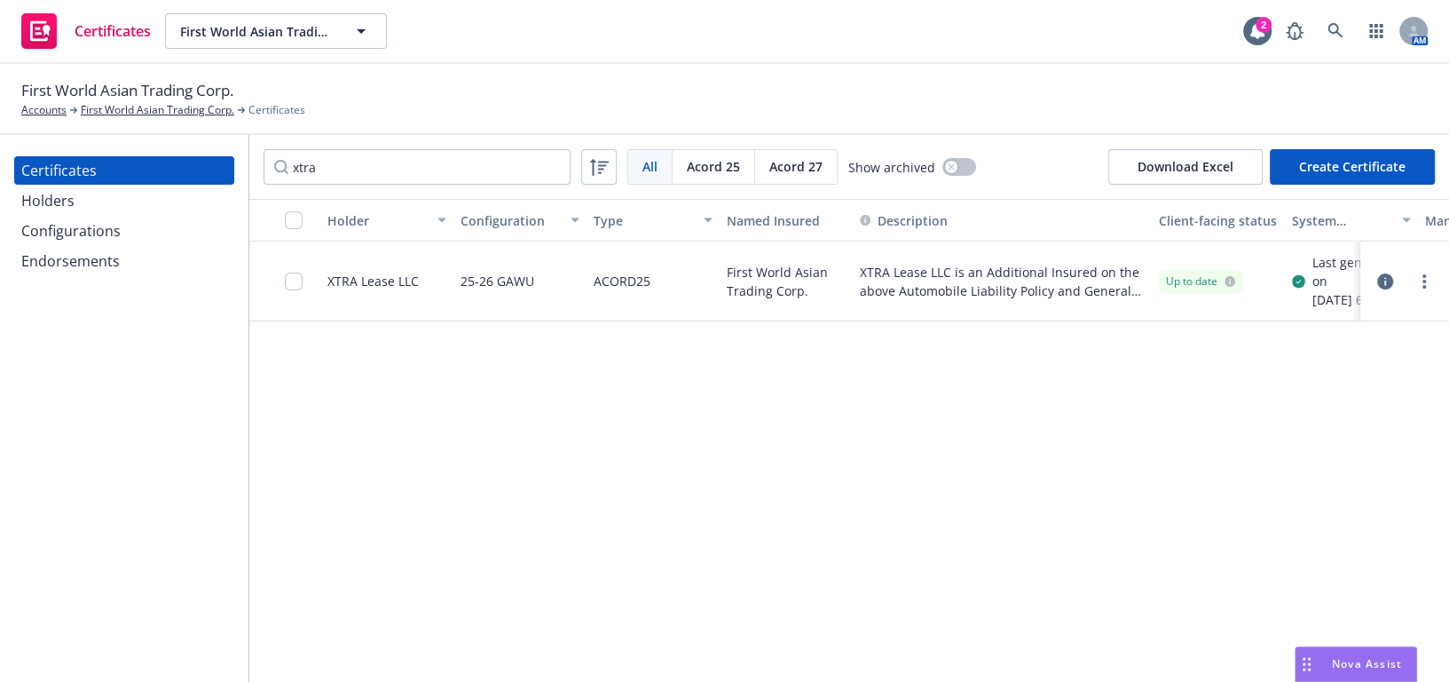
type input "xtra"
click at [1424, 272] on div at bounding box center [1405, 282] width 75 height 36
click at [1420, 285] on link "more" at bounding box center [1424, 281] width 21 height 21
click at [1225, 315] on link "Edit" at bounding box center [1292, 326] width 284 height 36
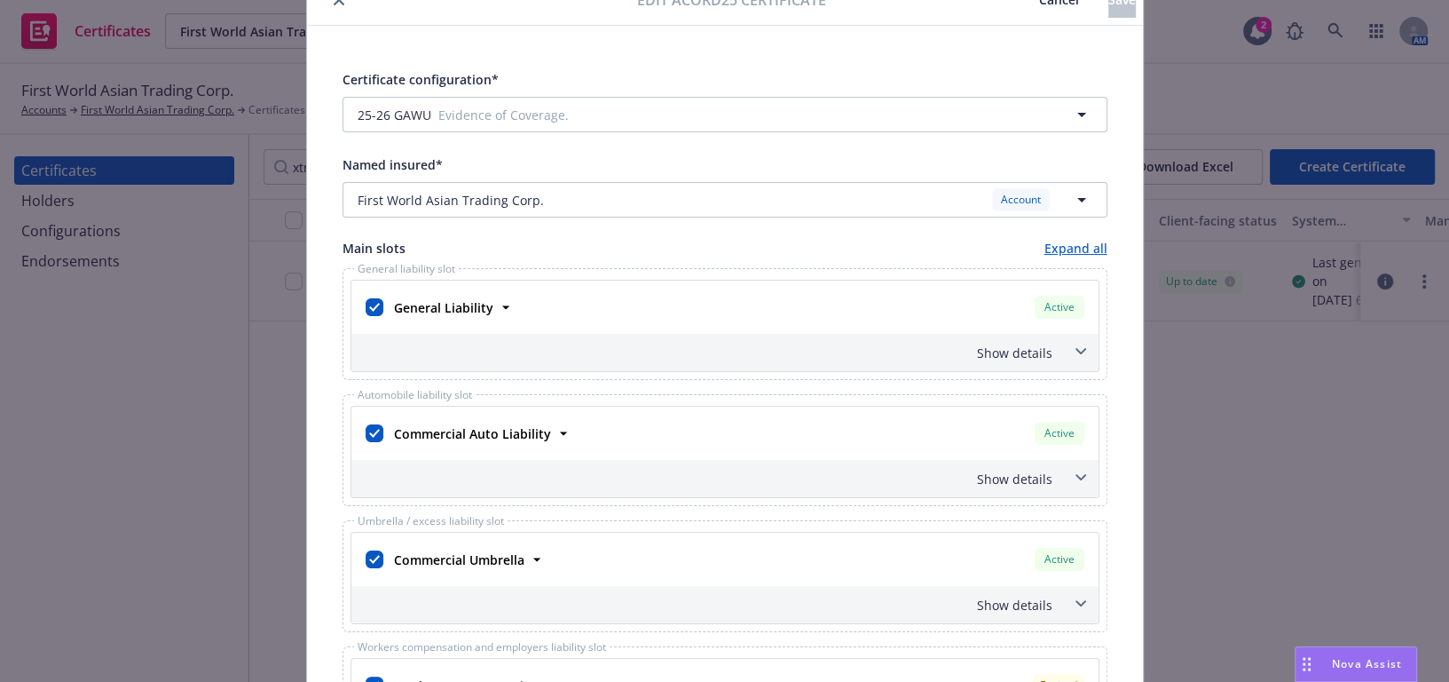
scroll to position [161, 0]
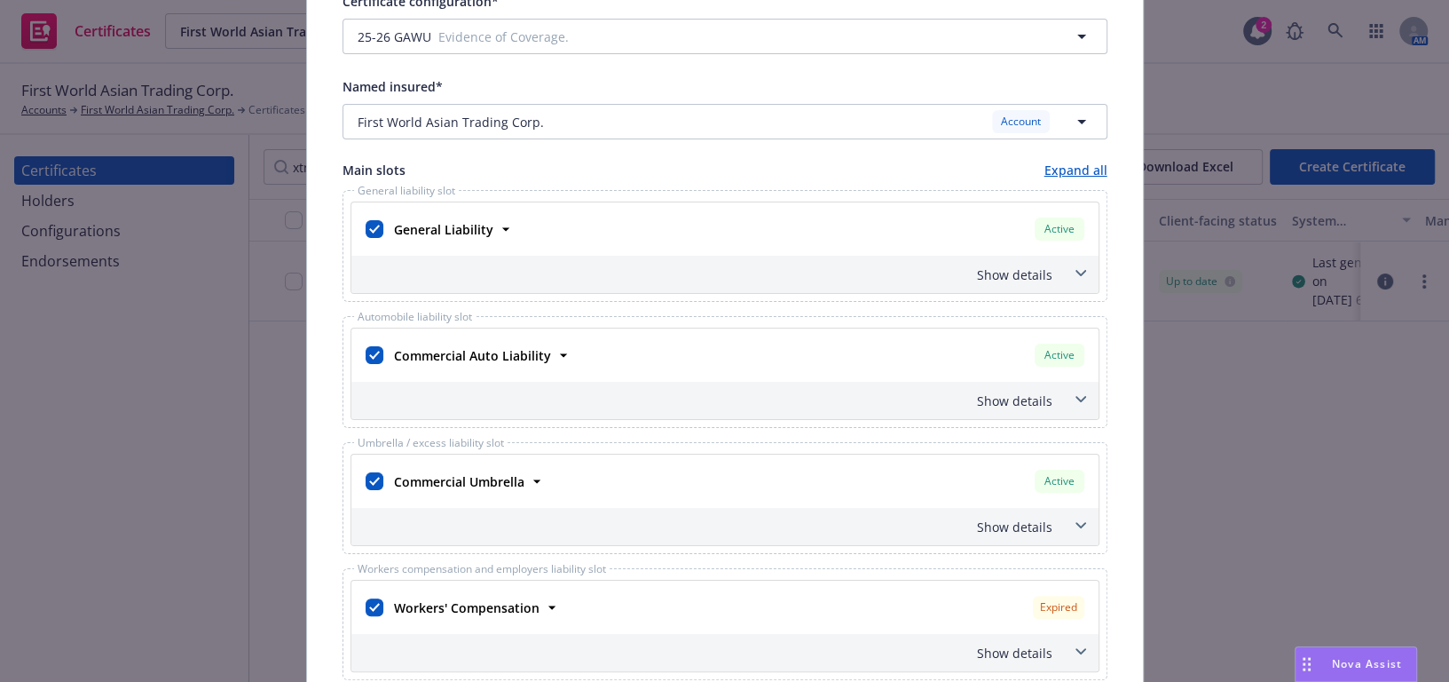
click at [1033, 391] on div "Show details" at bounding box center [704, 400] width 698 height 19
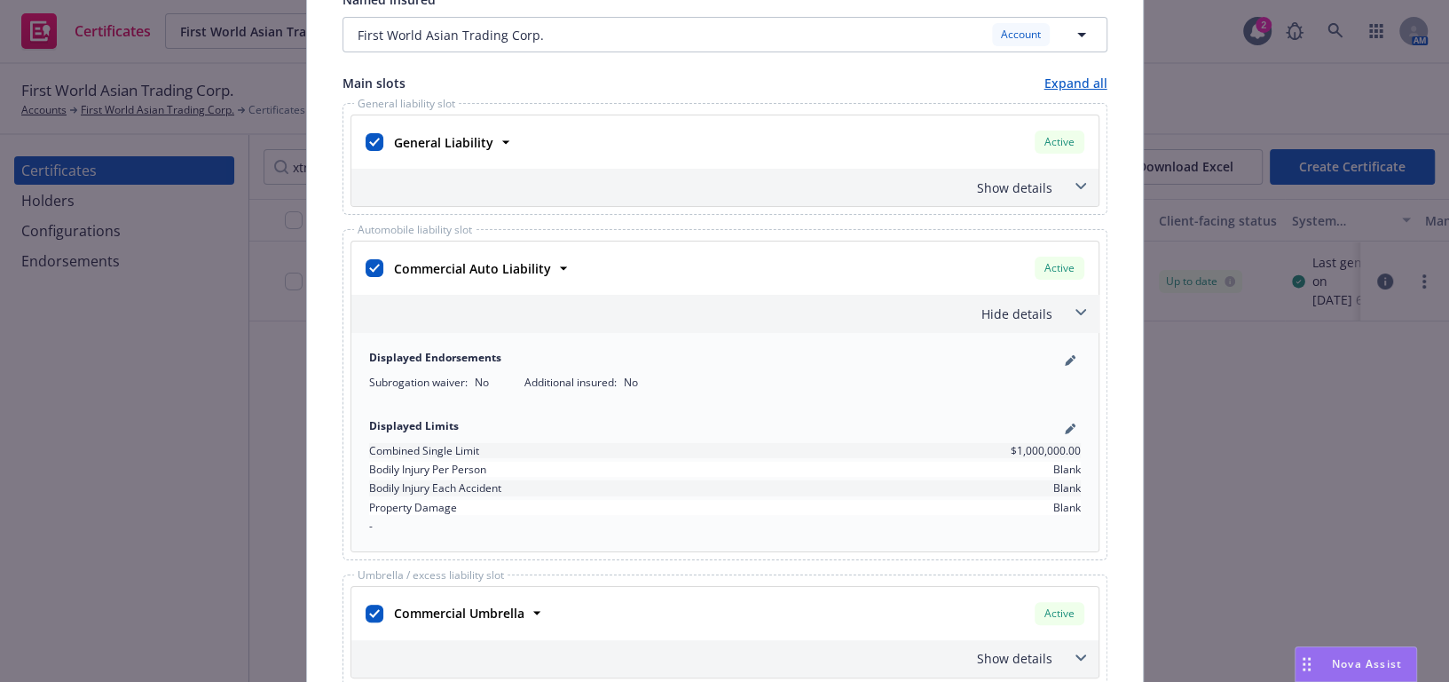
scroll to position [322, 0]
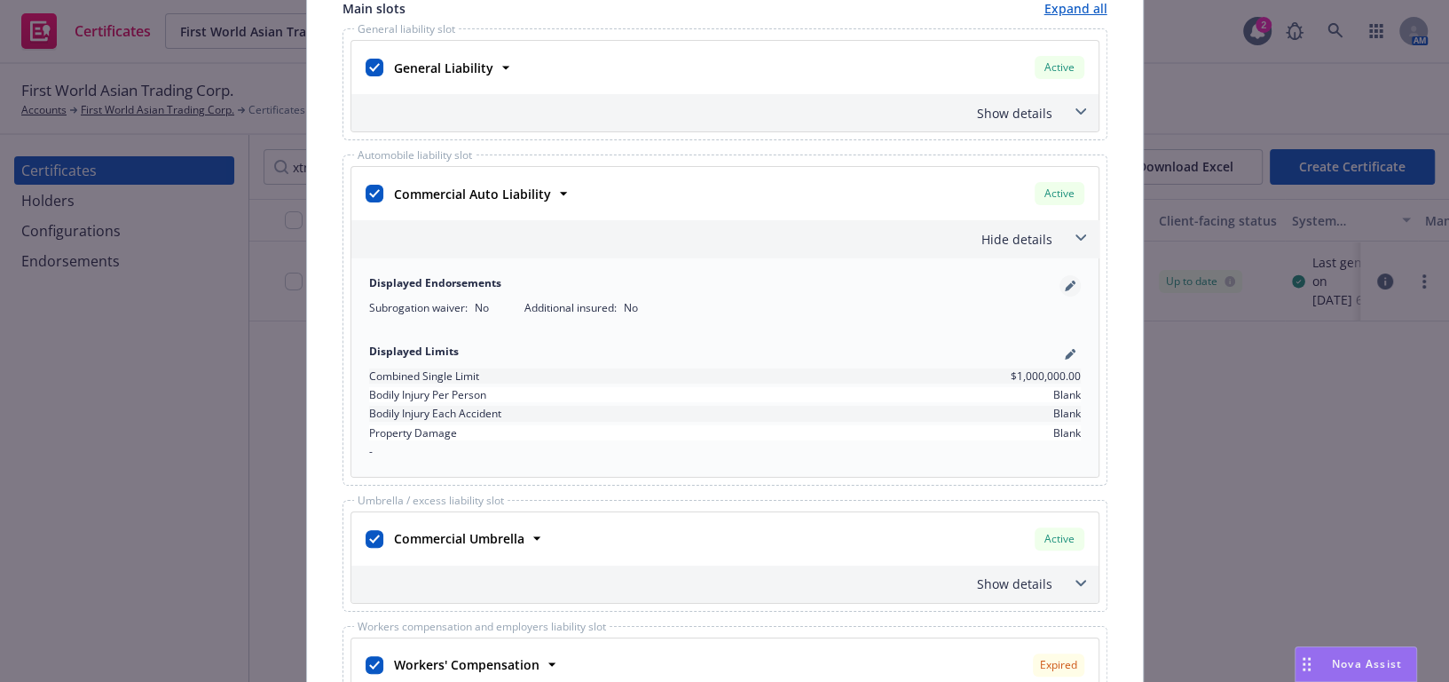
click at [1065, 285] on icon "pencil" at bounding box center [1069, 286] width 9 height 9
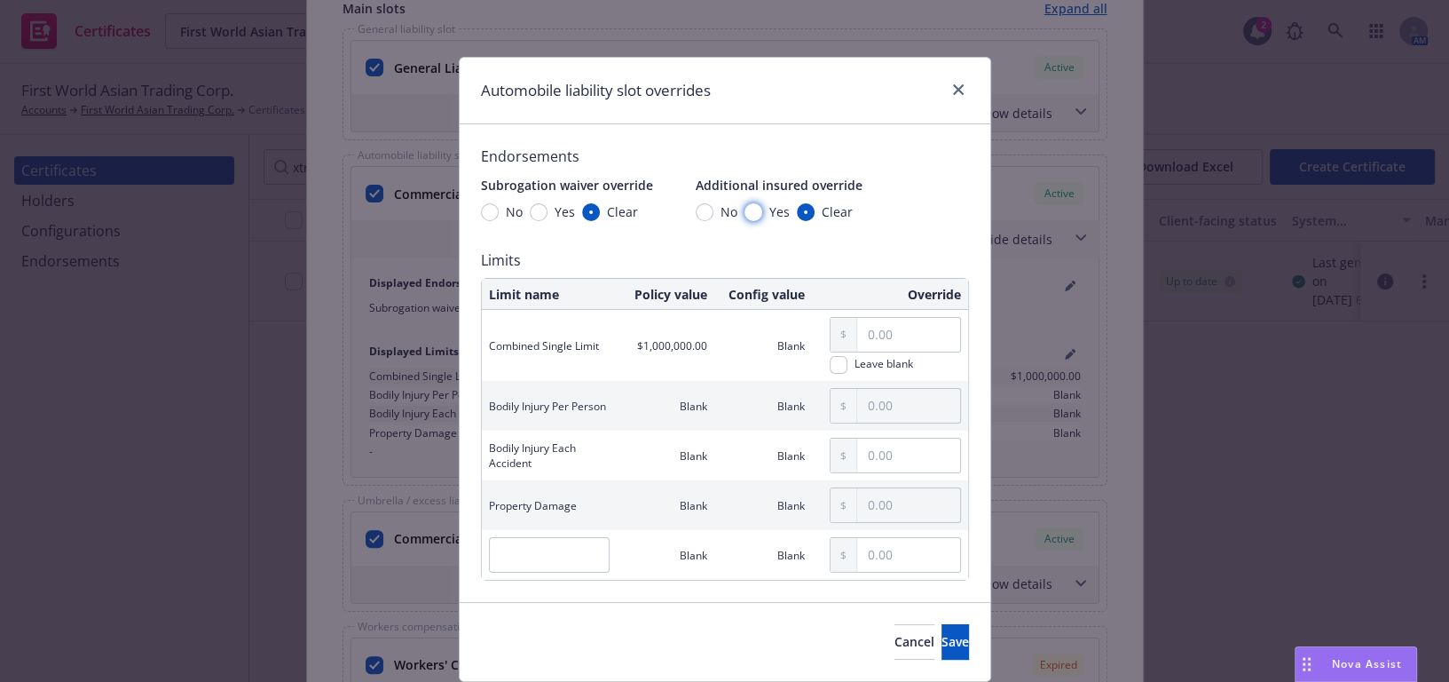
click at [745, 210] on input "Yes" at bounding box center [754, 212] width 18 height 18
radio input "true"
click at [942, 642] on button "Save" at bounding box center [956, 642] width 28 height 36
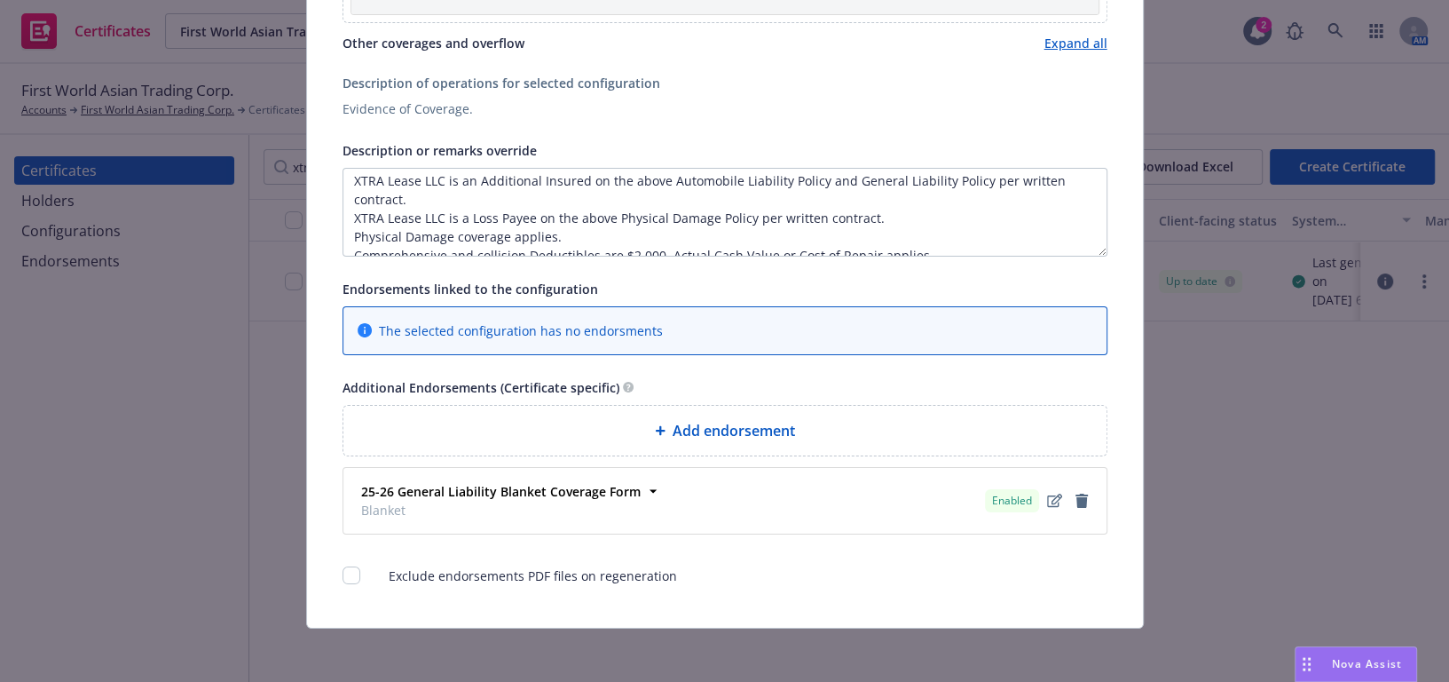
scroll to position [0, 0]
click at [343, 220] on textarea "XTRA Lease LLC is an Additional Insured on the above Automobile Liability Polic…" at bounding box center [725, 212] width 765 height 89
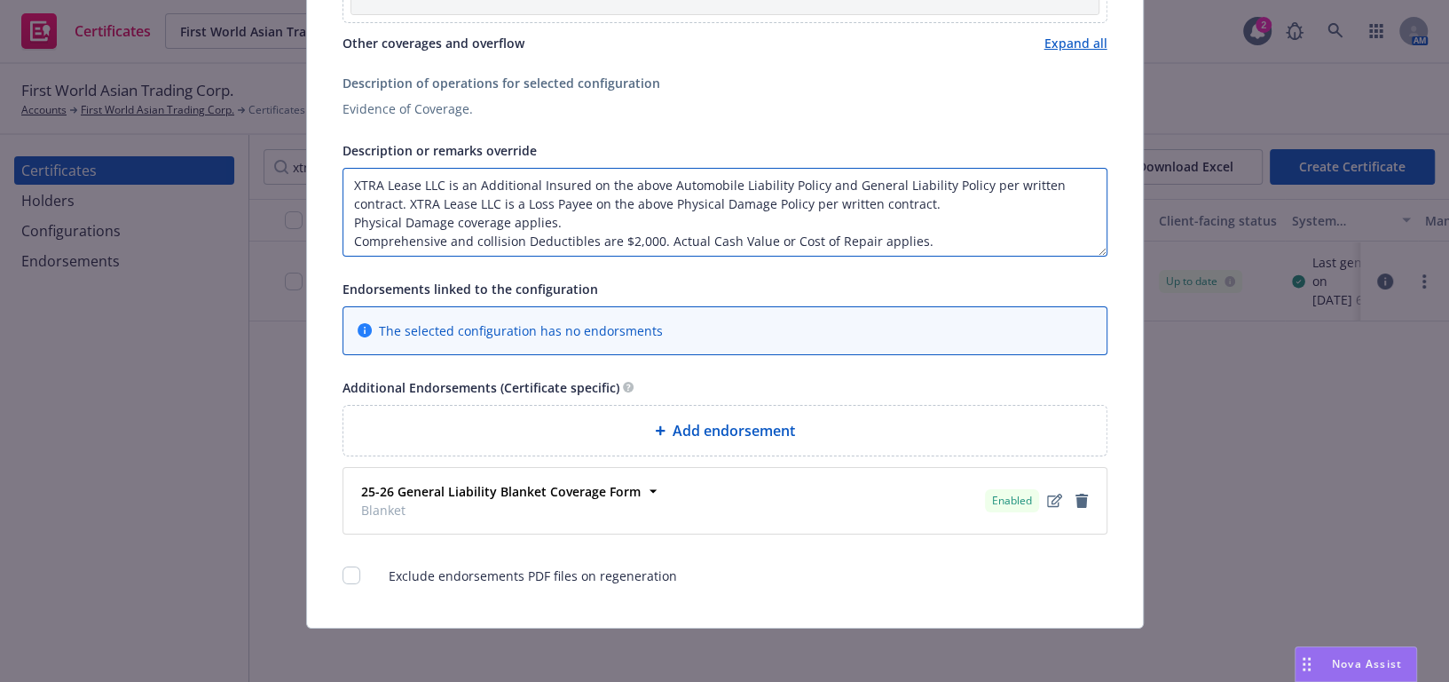
click at [343, 221] on textarea "XTRA Lease LLC is an Additional Insured on the above Automobile Liability Polic…" at bounding box center [725, 212] width 765 height 89
click at [343, 238] on textarea "XTRA Lease LLC is an Additional Insured on the above Automobile Liability Polic…" at bounding box center [725, 212] width 765 height 89
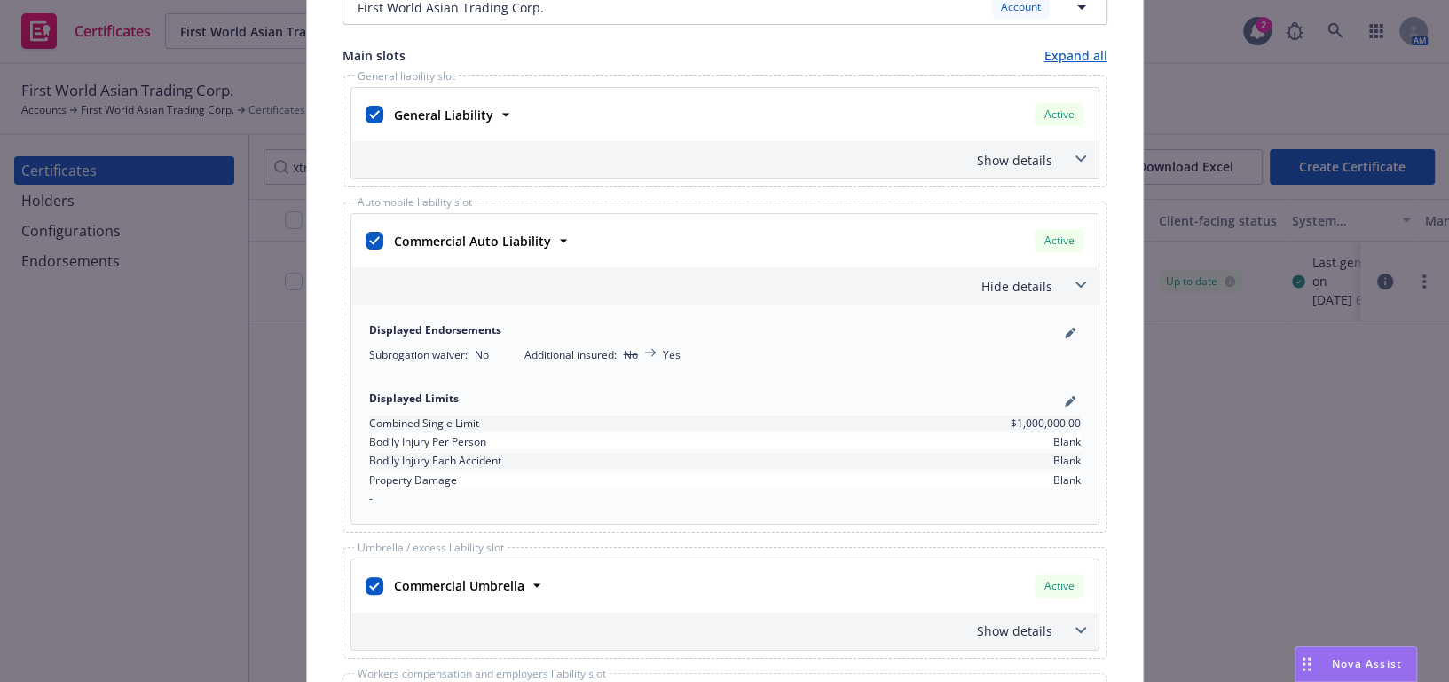
scroll to position [68, 0]
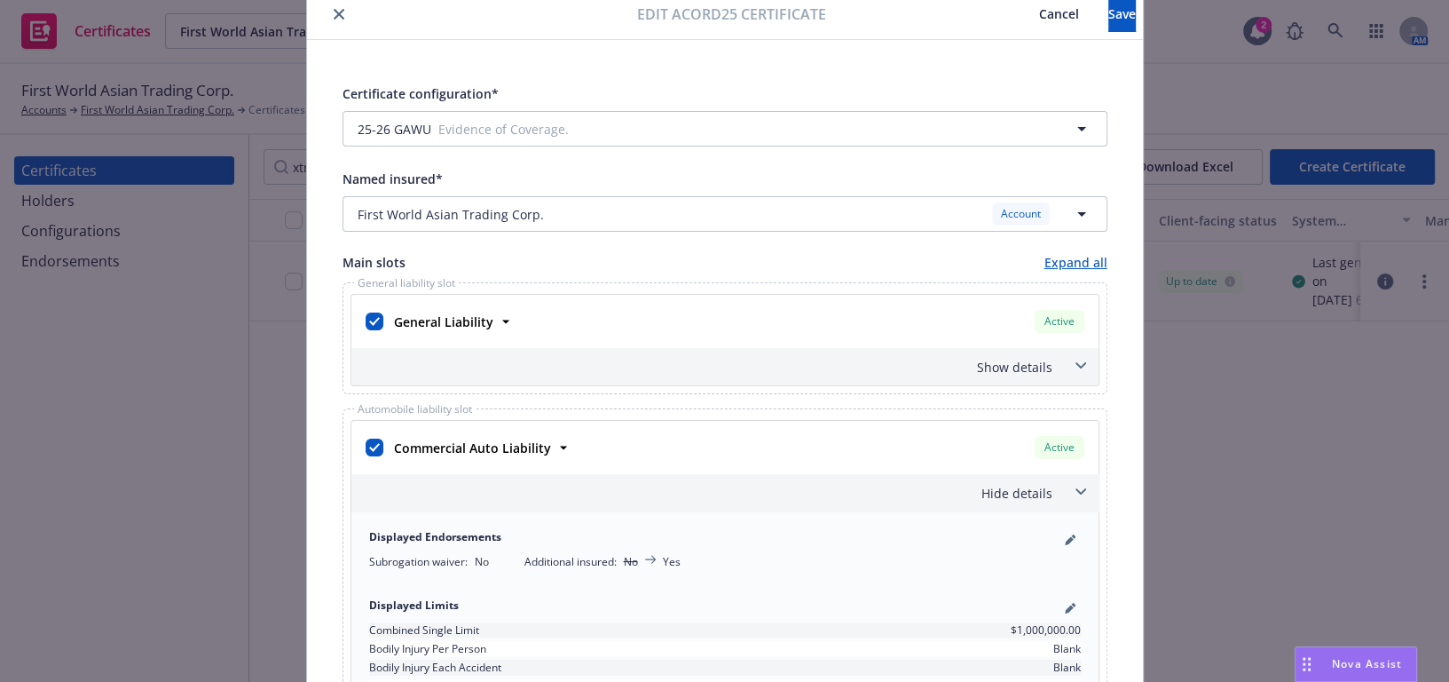
type textarea "XTRA Lease LLC is an Additional Insured on the above Automobile Liability Polic…"
click at [1029, 373] on div "Show details" at bounding box center [704, 367] width 698 height 19
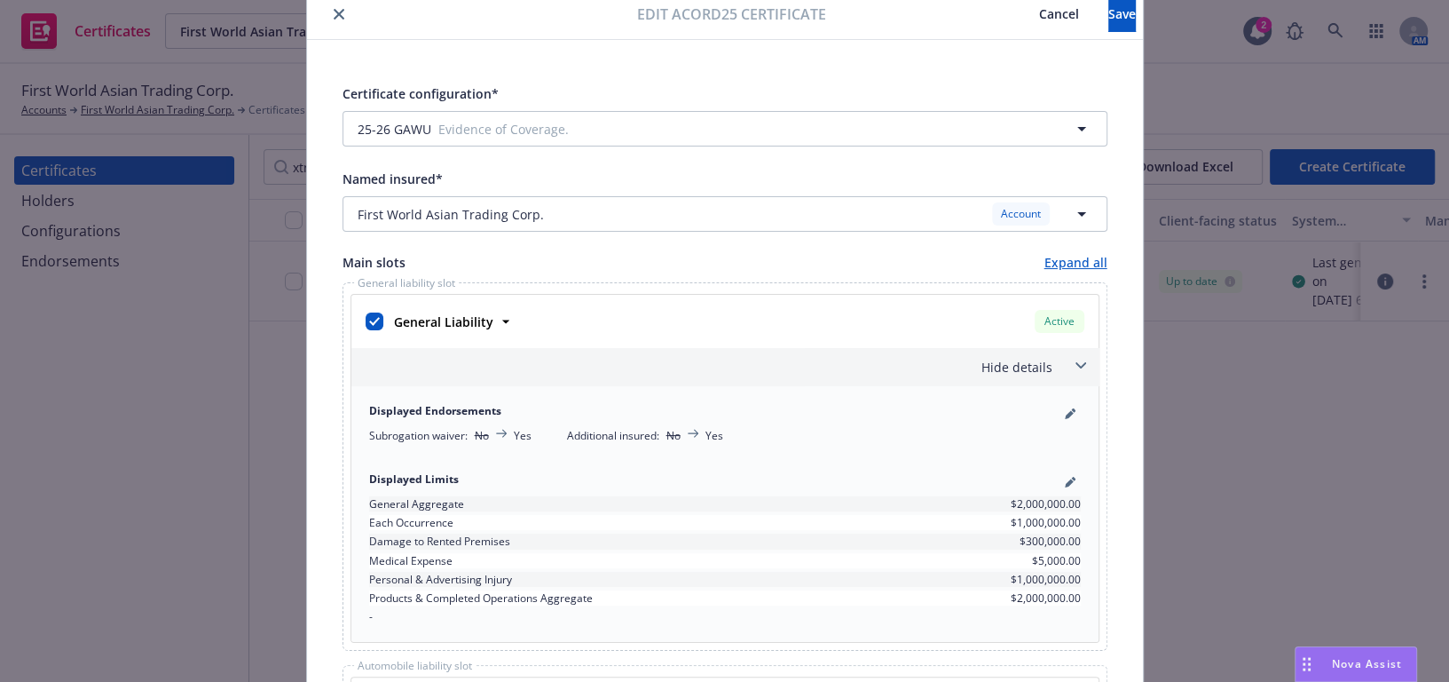
click at [1057, 397] on div "Displayed Endorsements Subrogation waiver : No Yes Additional insured : No Yes" at bounding box center [725, 422] width 733 height 61
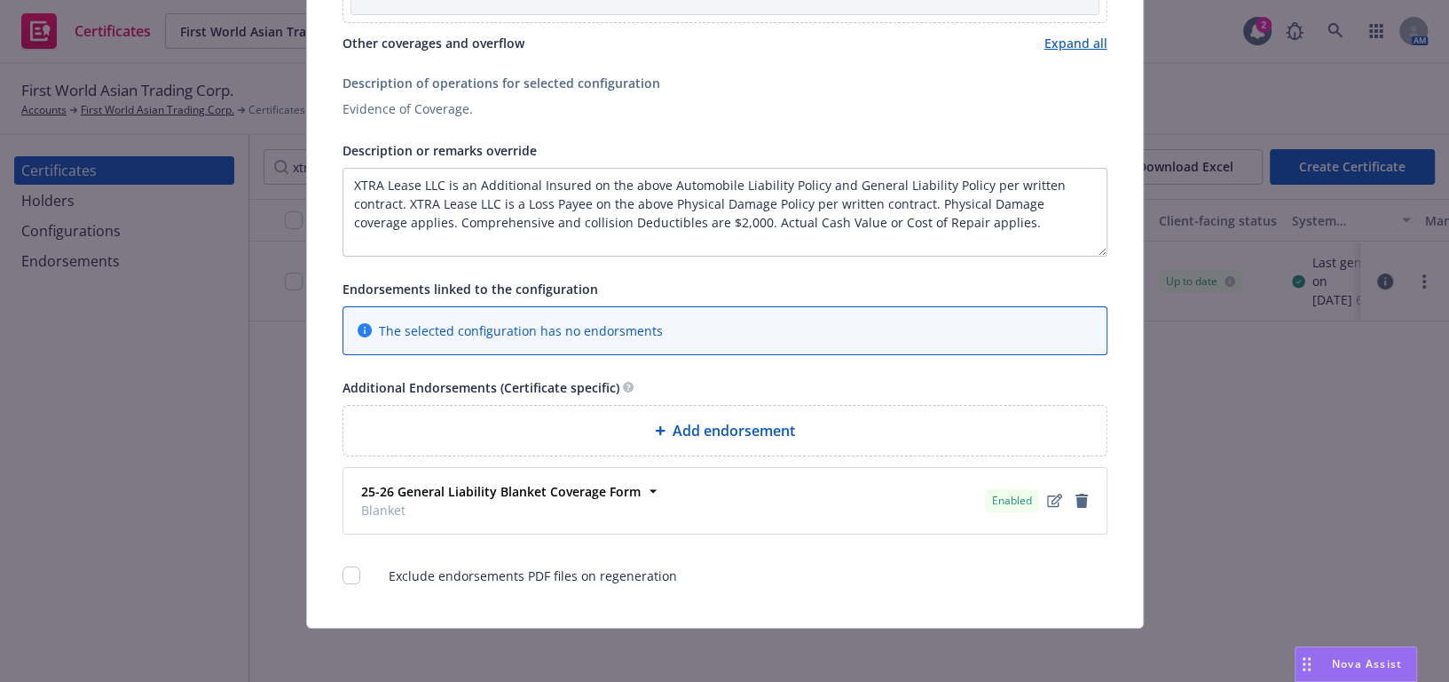
scroll to position [919, 0]
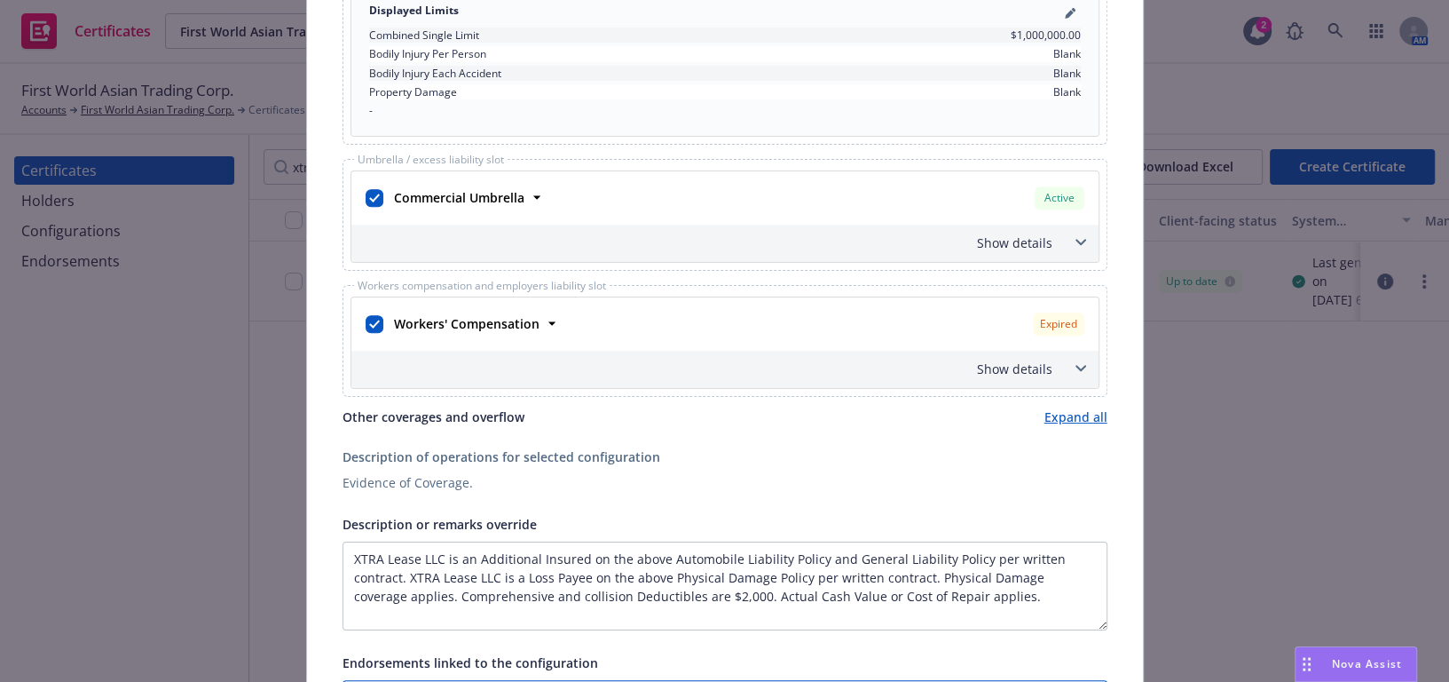
drag, startPoint x: 969, startPoint y: 537, endPoint x: 1036, endPoint y: 124, distance: 418.0
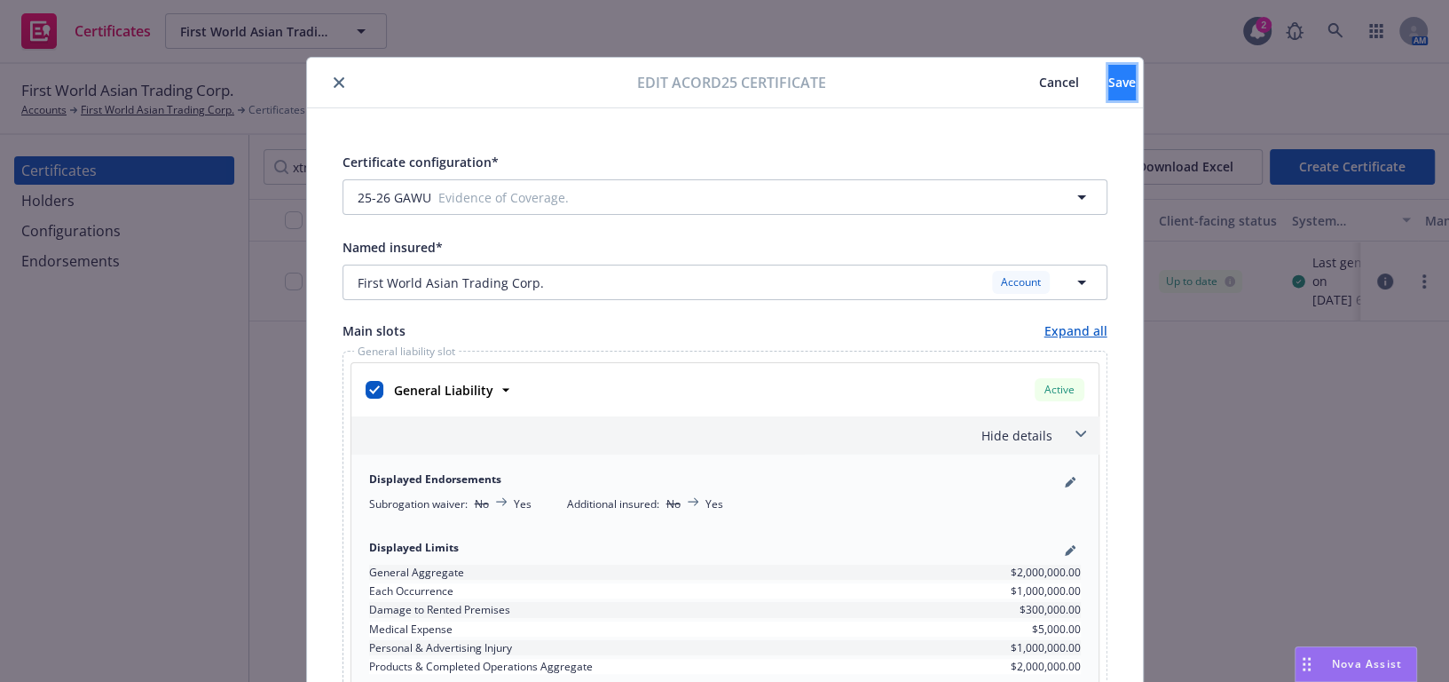
click at [1109, 77] on span "Save" at bounding box center [1123, 82] width 28 height 17
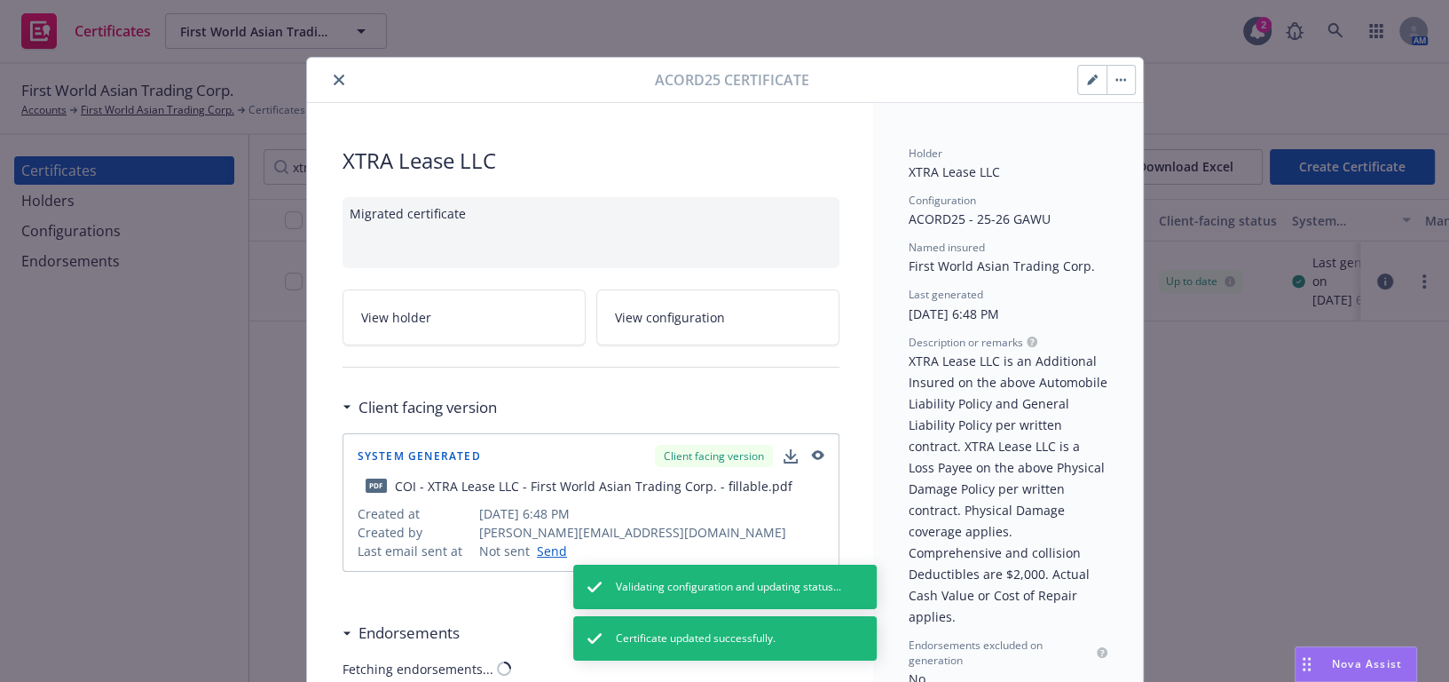
click at [334, 80] on icon "close" at bounding box center [339, 80] width 11 height 11
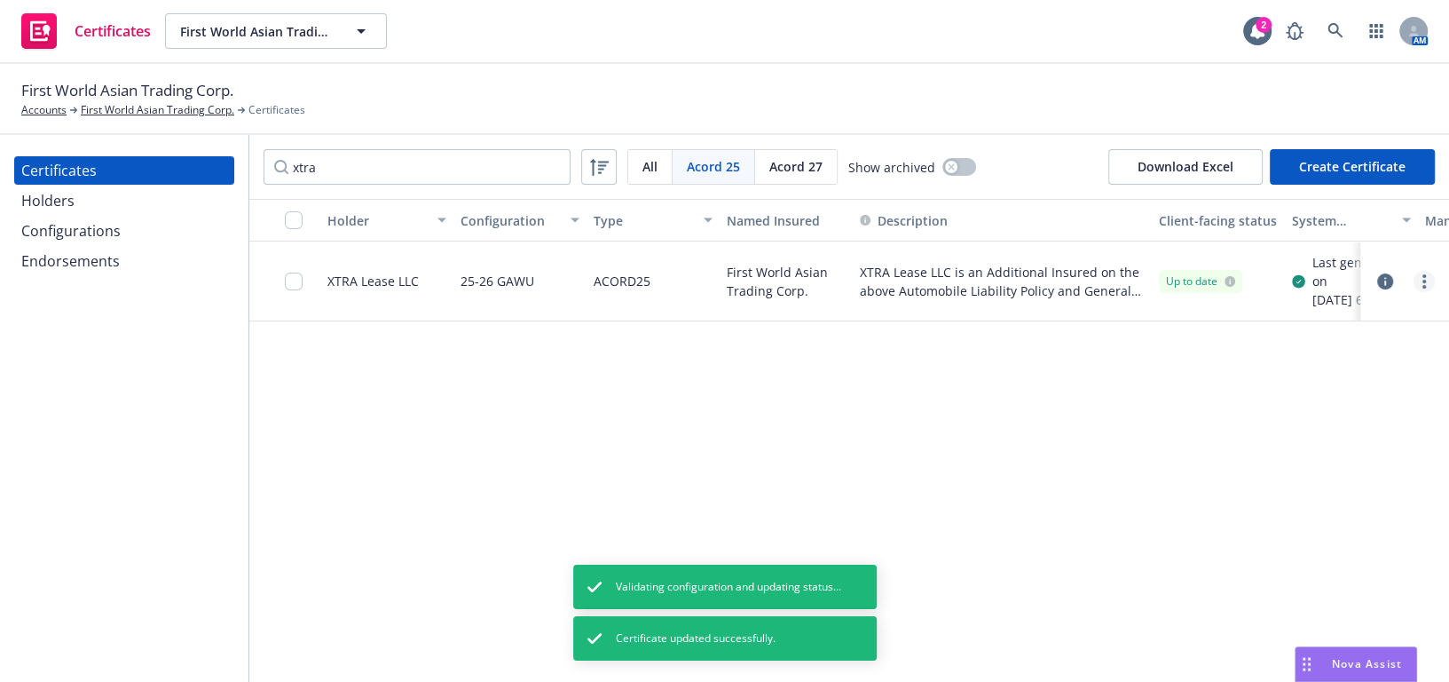
click at [1414, 292] on link "more" at bounding box center [1424, 281] width 21 height 21
click at [1427, 288] on link "more" at bounding box center [1424, 281] width 21 height 21
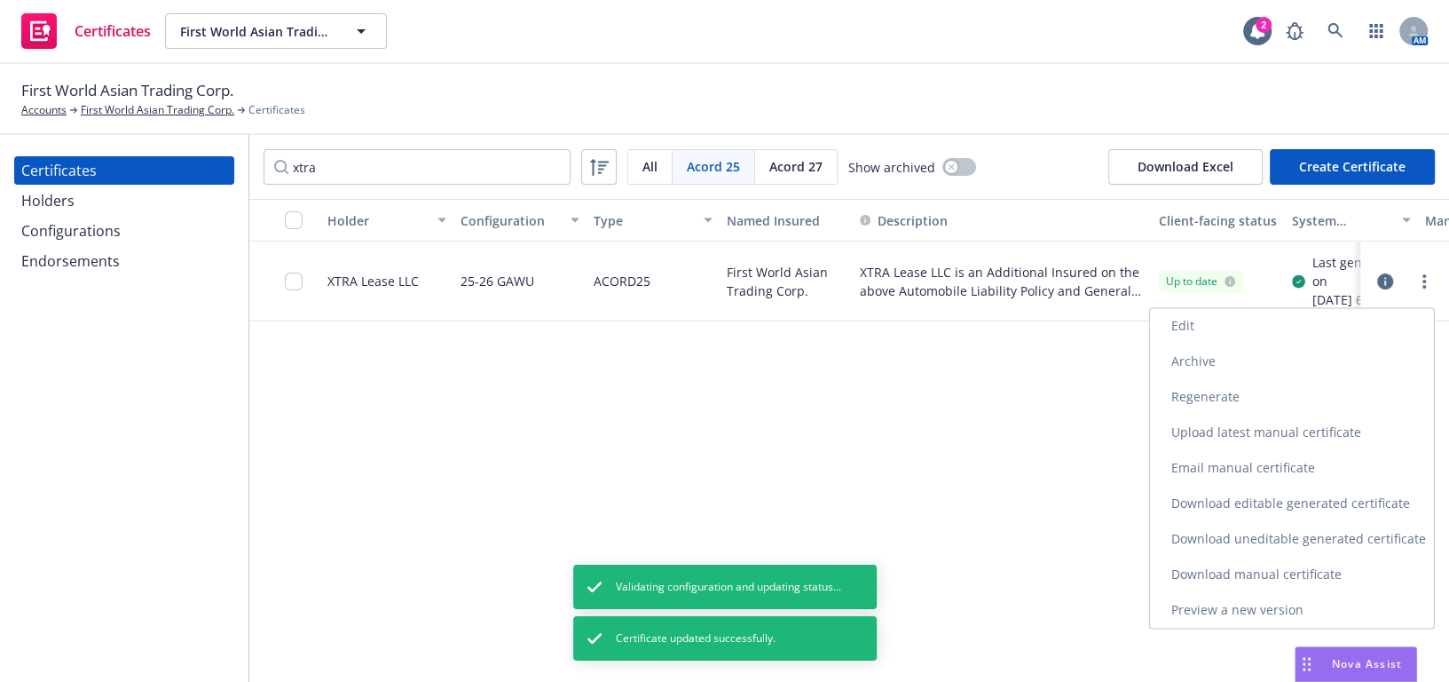
click at [1216, 398] on link "Regenerate" at bounding box center [1292, 397] width 284 height 36
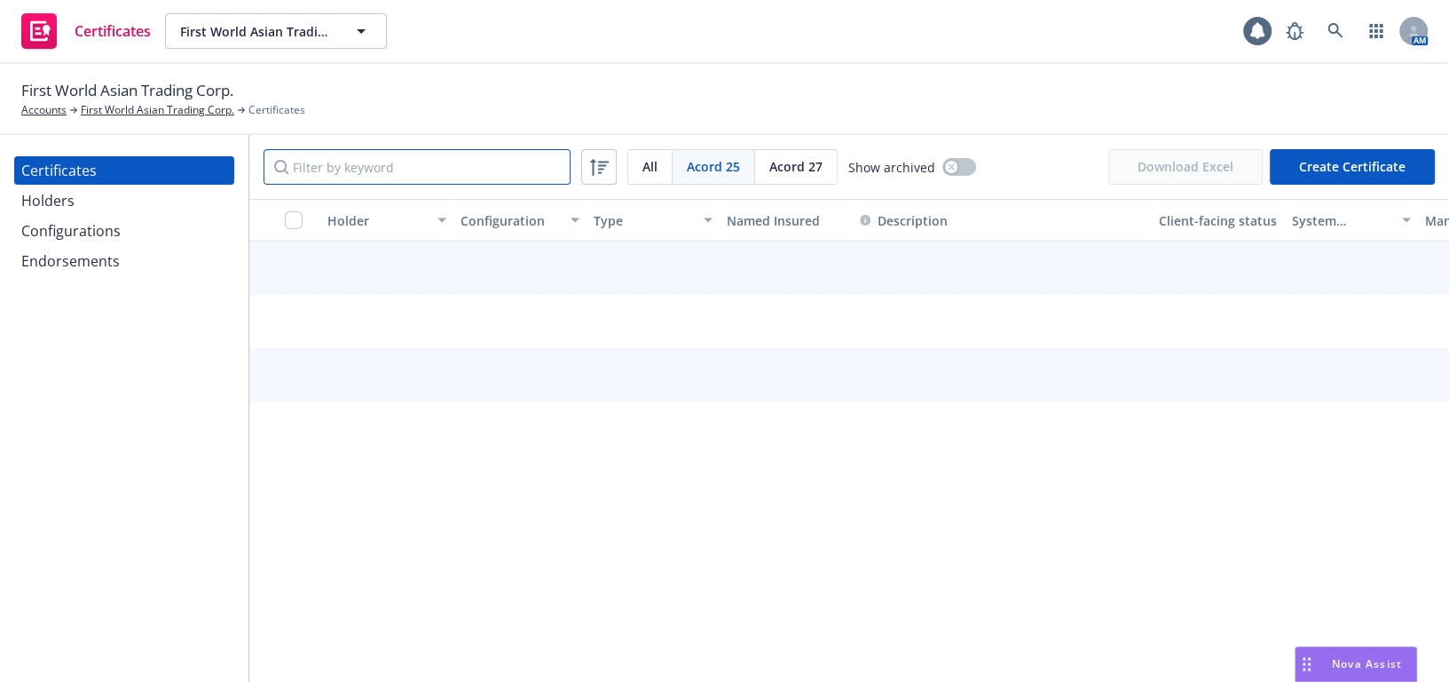
click at [357, 160] on input "Filter by keyword" at bounding box center [417, 167] width 307 height 36
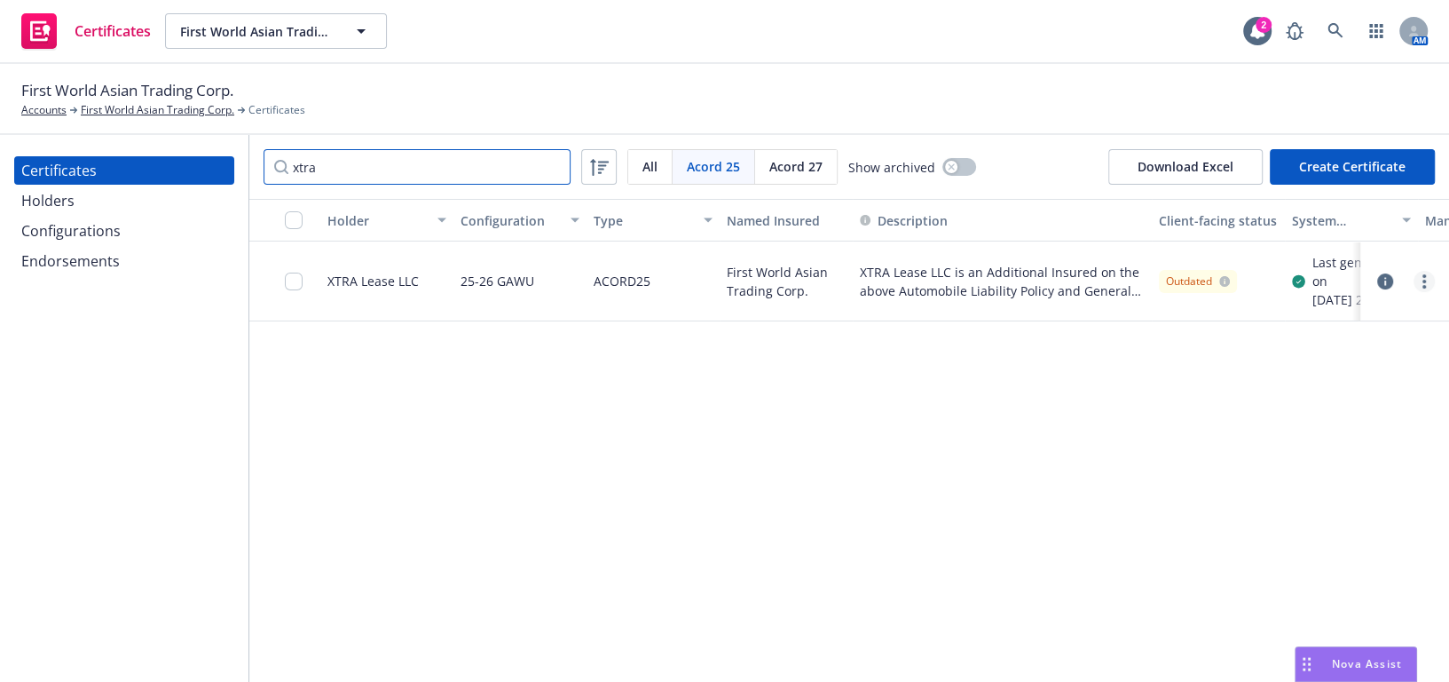
type input "xtra"
click at [1427, 288] on link "more" at bounding box center [1424, 281] width 21 height 21
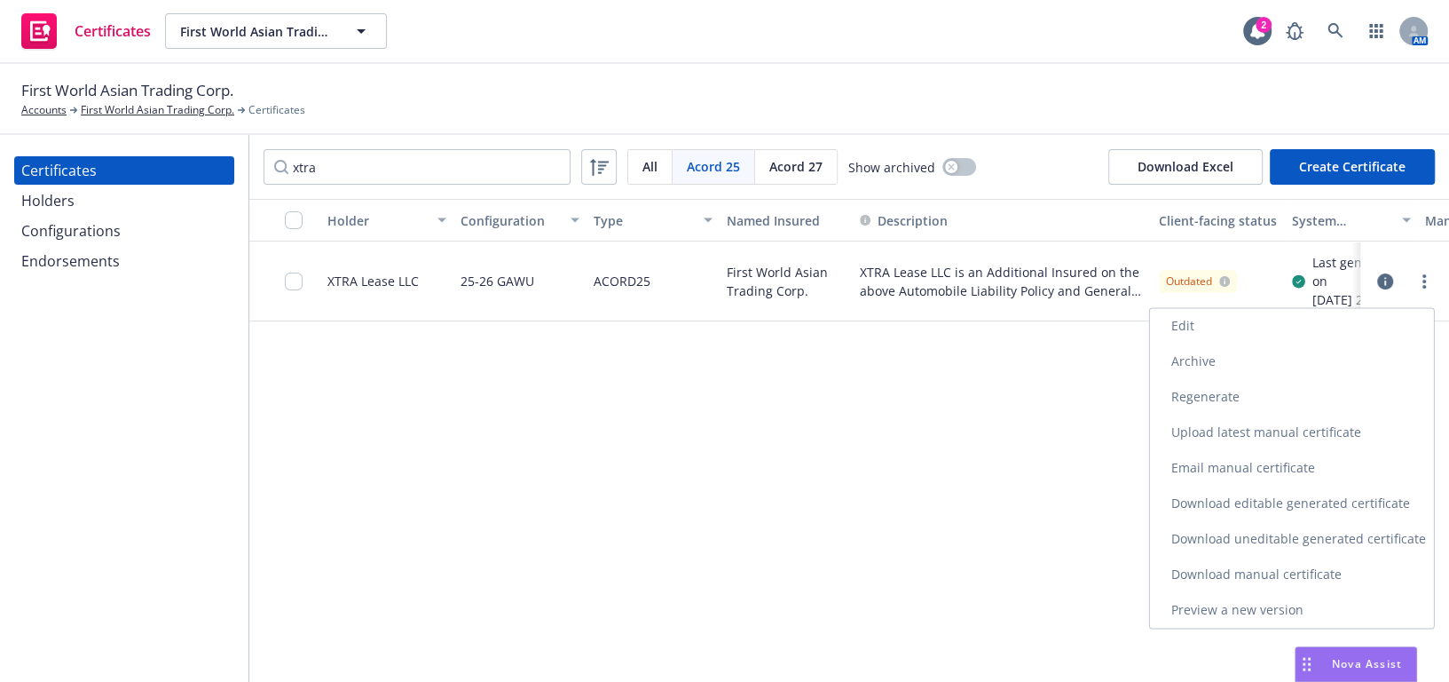
click at [1274, 533] on link "Download uneditable generated certificate" at bounding box center [1292, 539] width 284 height 36
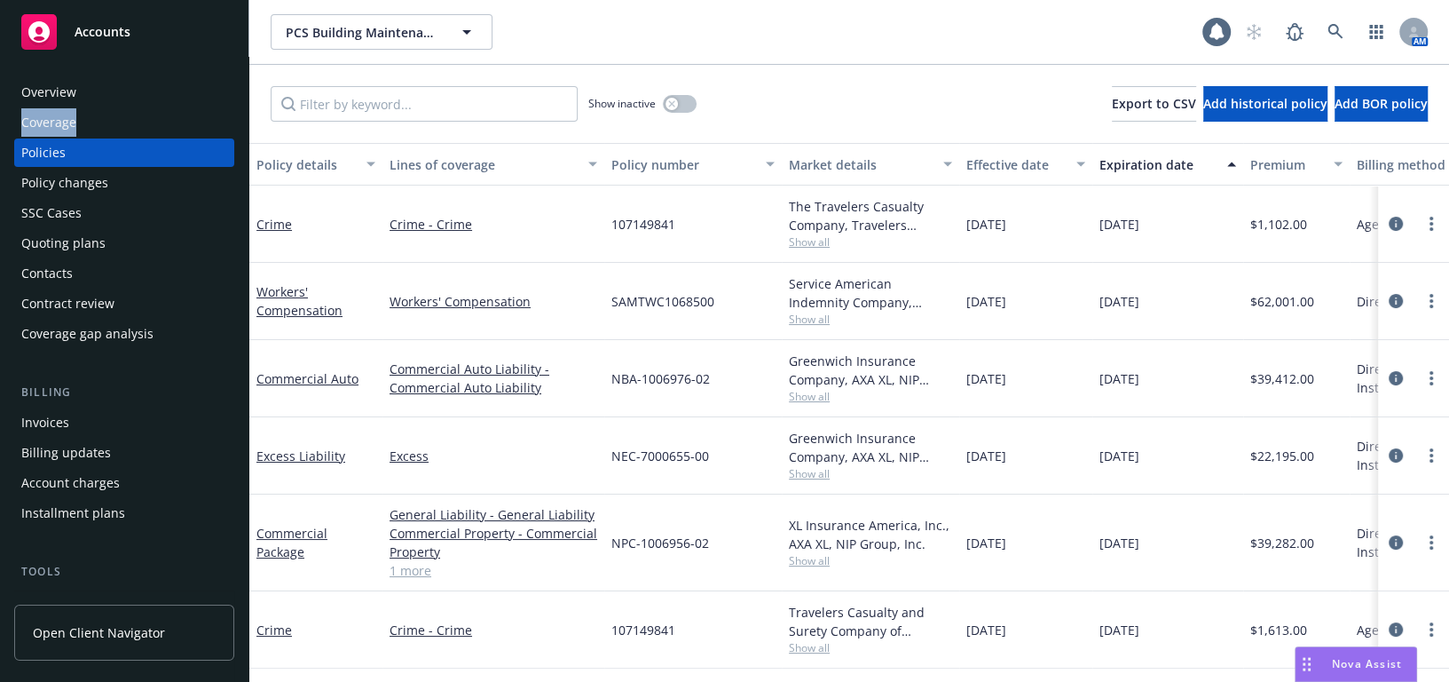
click at [73, 105] on div "Overview Coverage Policies Policy changes SSC Cases Quoting plans Contacts Cont…" at bounding box center [124, 213] width 220 height 270
click at [75, 95] on div "Overview" at bounding box center [48, 92] width 55 height 28
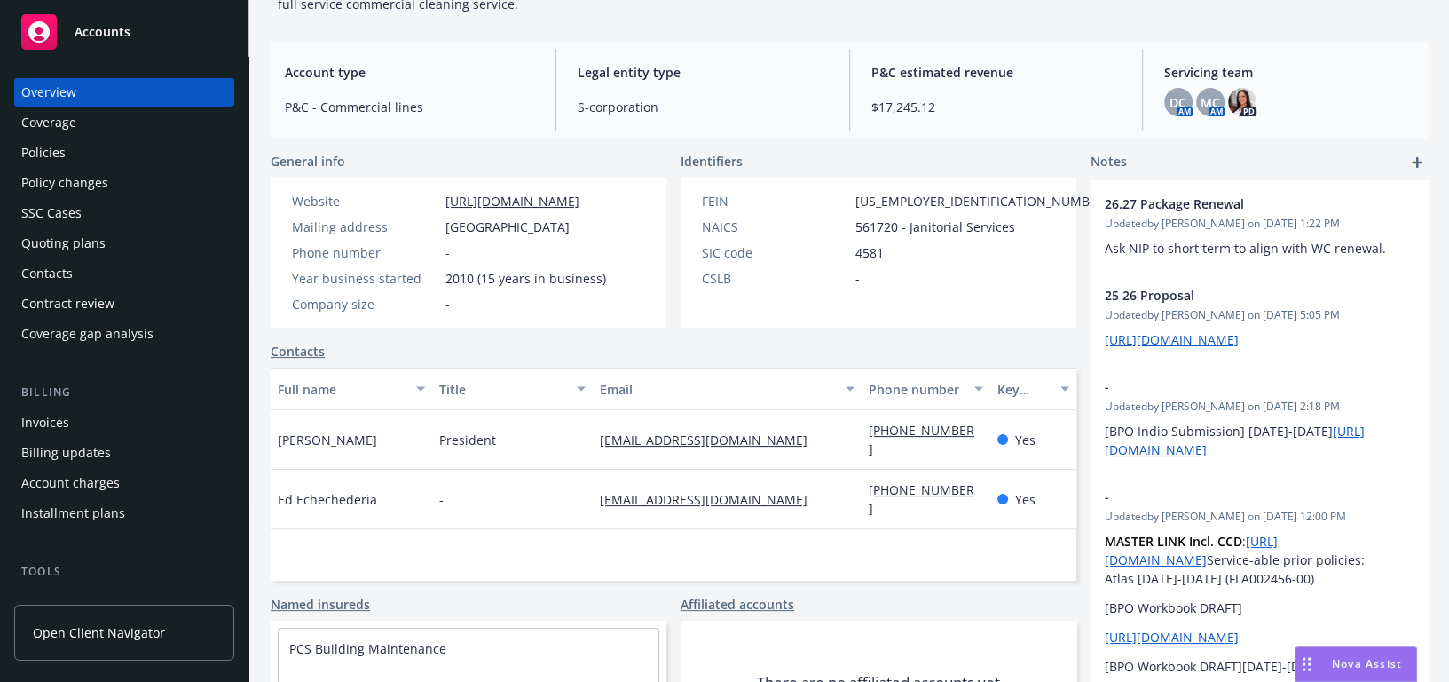
scroll to position [265, 0]
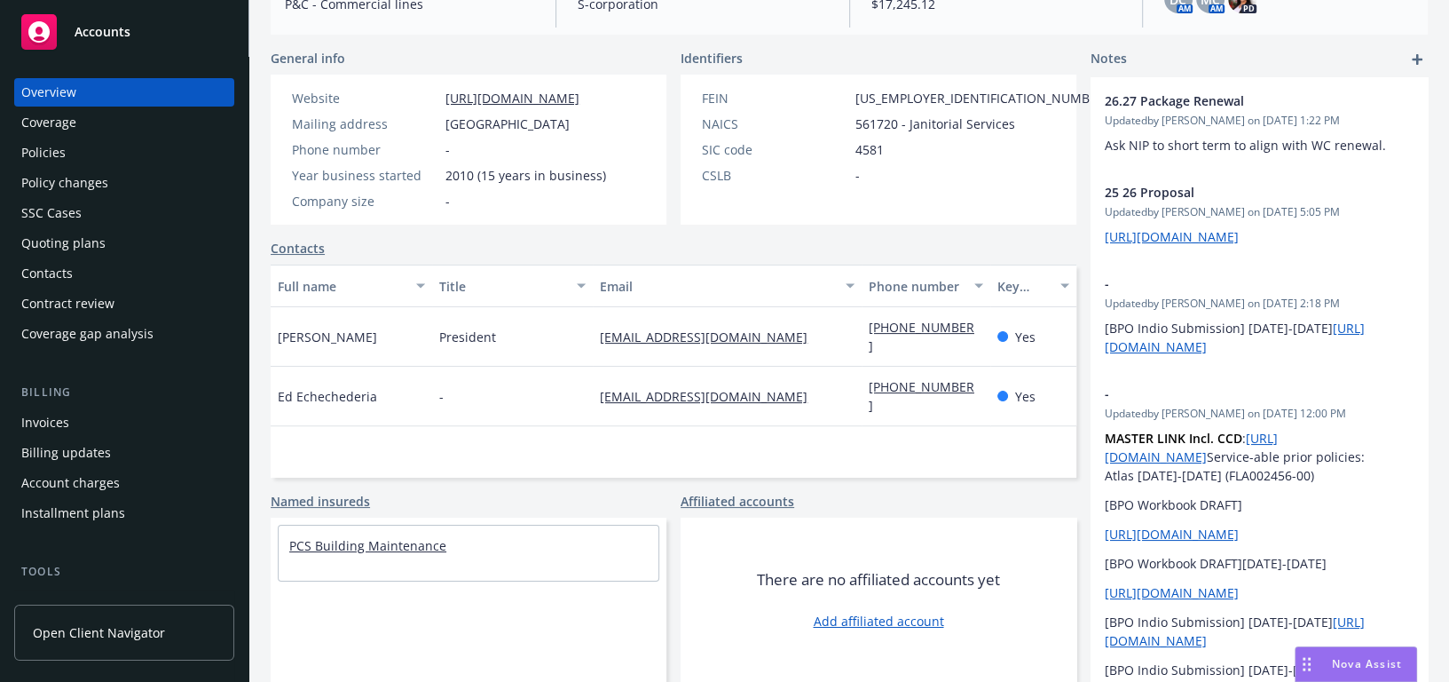
click at [394, 545] on link "PCS Building Maintenance" at bounding box center [367, 545] width 157 height 17
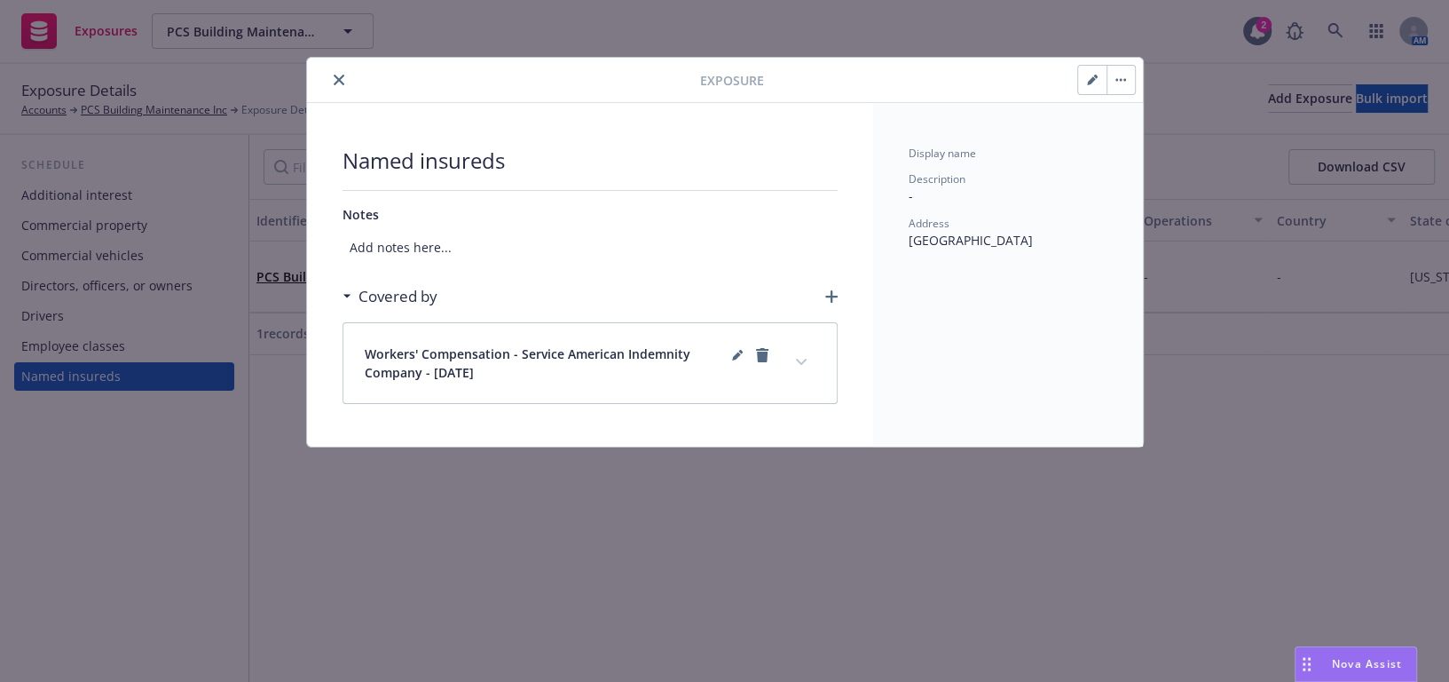
click at [341, 81] on icon "close" at bounding box center [339, 80] width 11 height 11
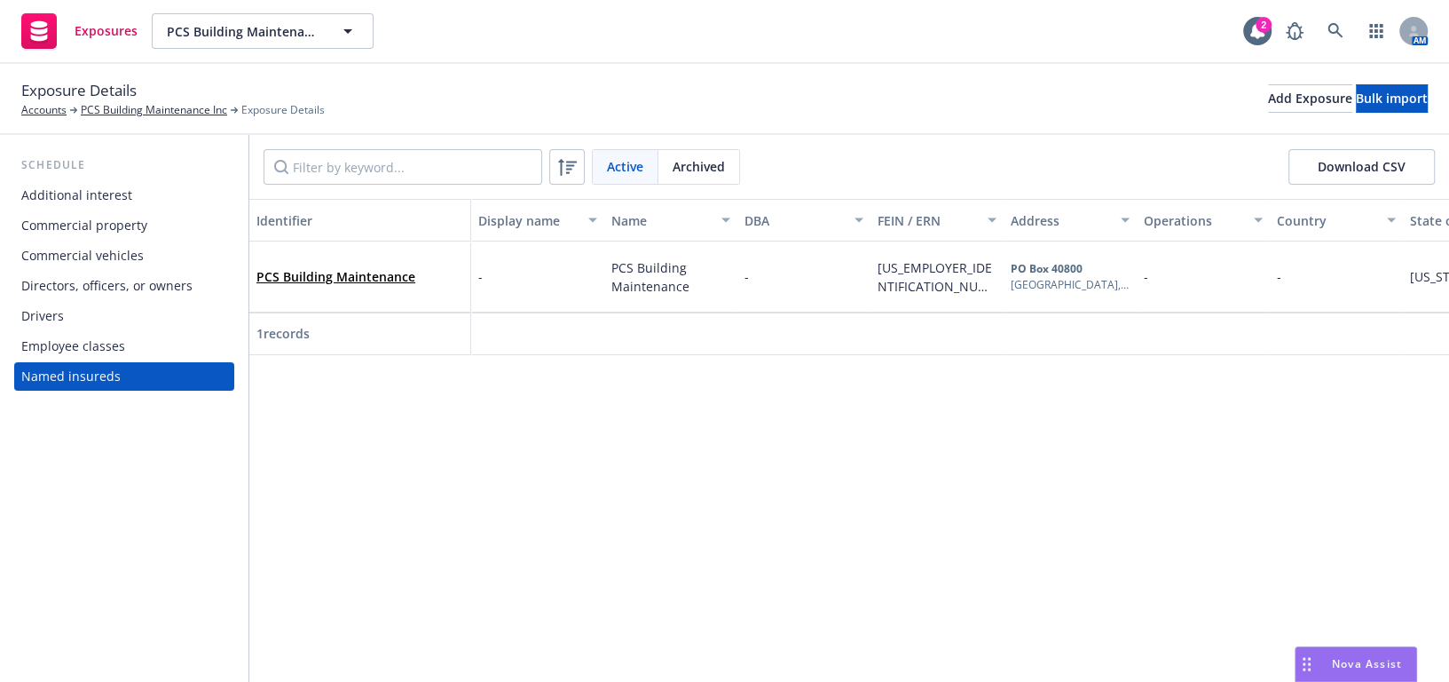
click at [83, 219] on div "Commercial property" at bounding box center [84, 225] width 126 height 28
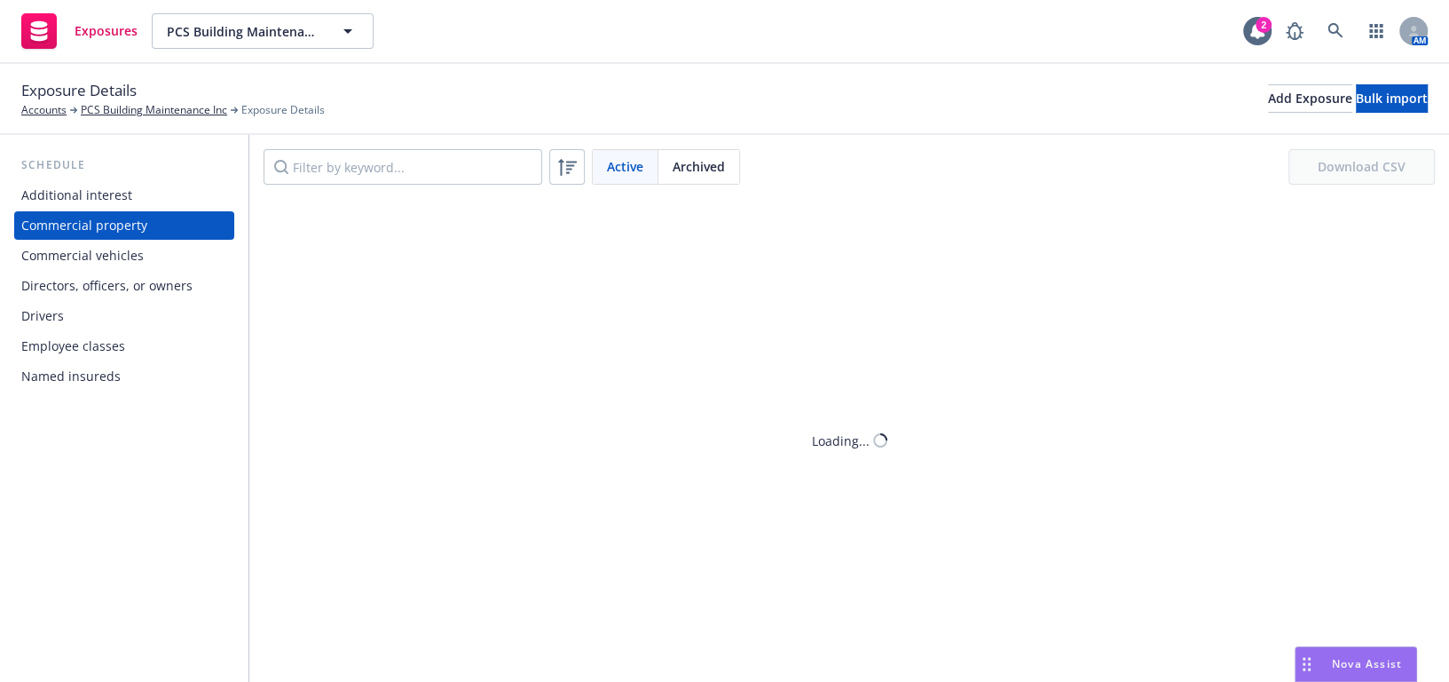
click at [102, 196] on div "Additional interest" at bounding box center [76, 195] width 111 height 28
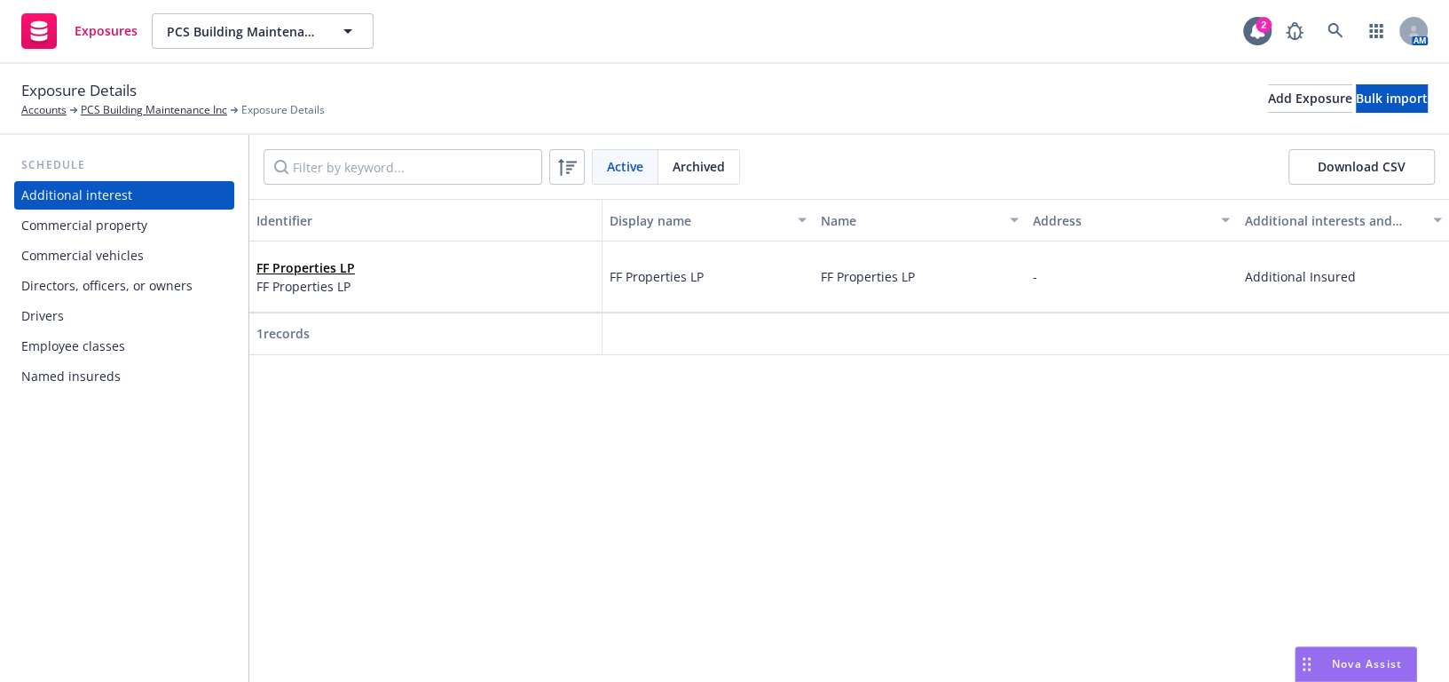
click at [91, 349] on div "Employee classes" at bounding box center [73, 346] width 104 height 28
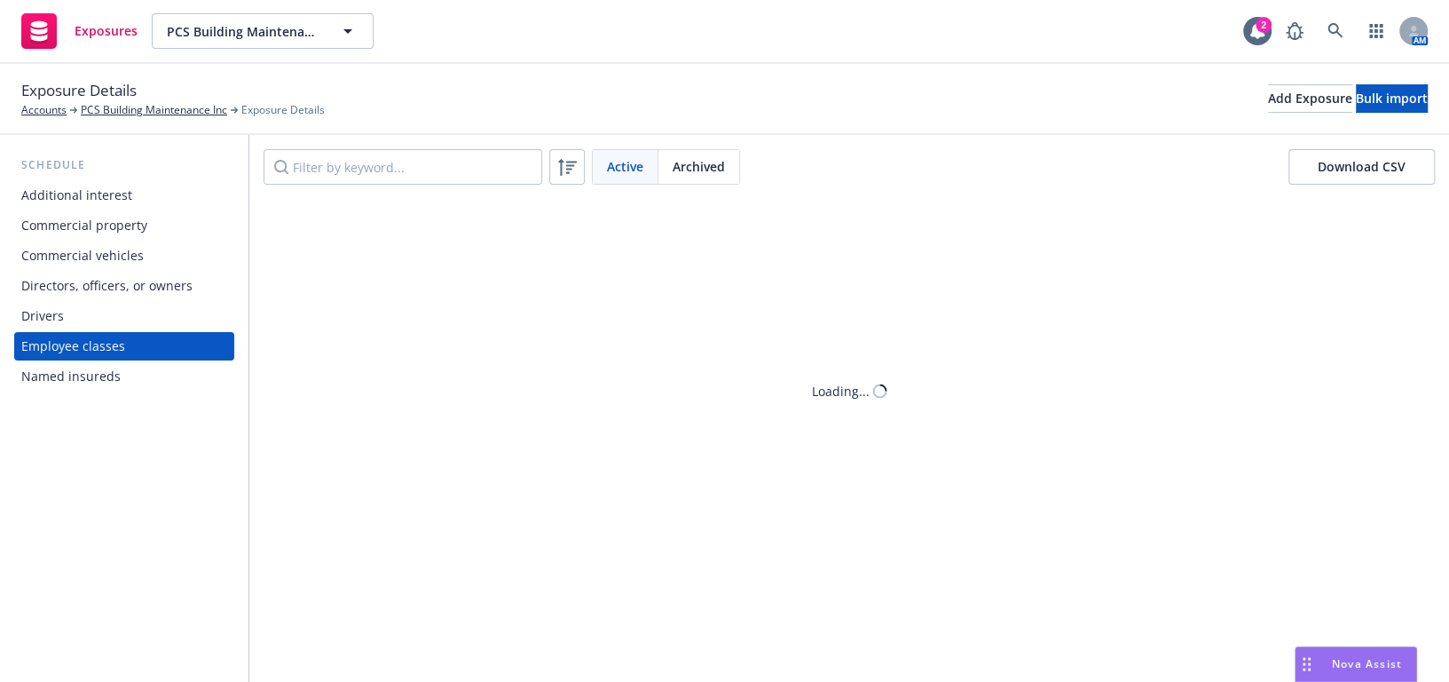
click at [95, 375] on div "Named insureds" at bounding box center [70, 376] width 99 height 28
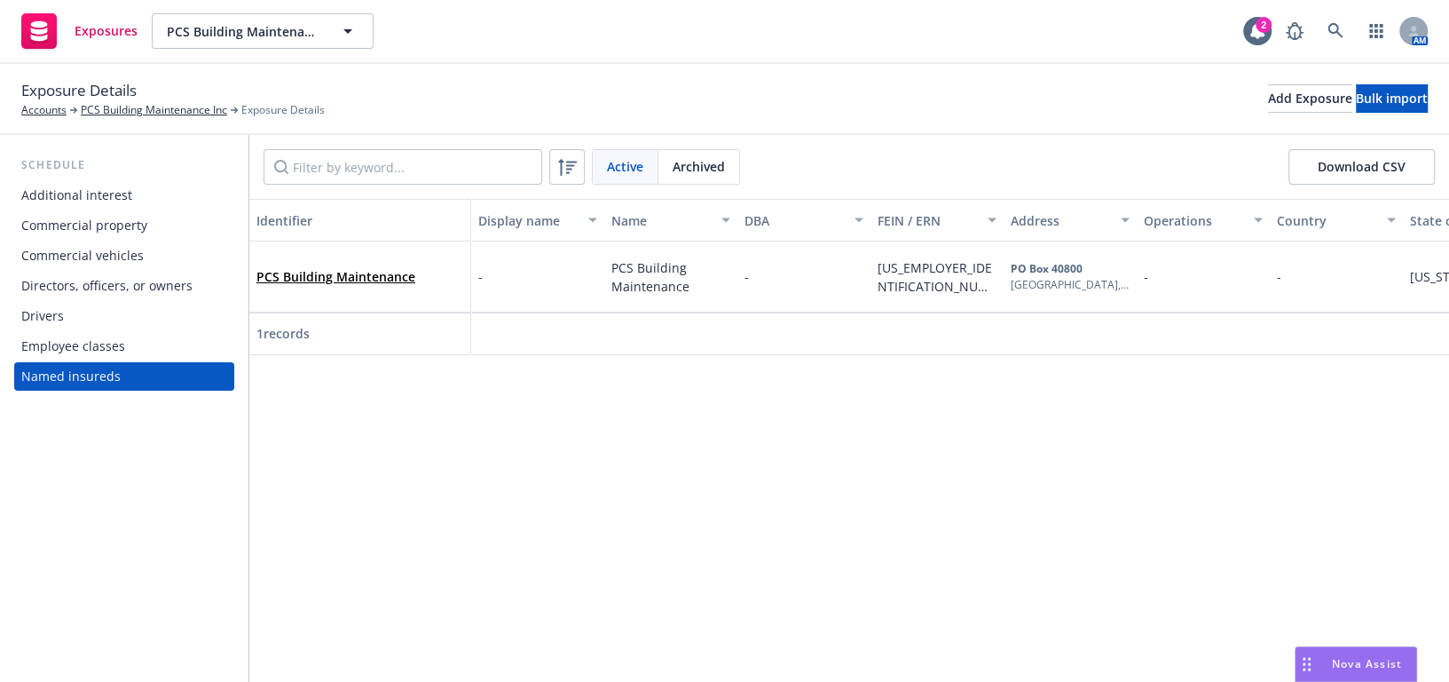
click at [80, 190] on div "Additional interest" at bounding box center [76, 195] width 111 height 28
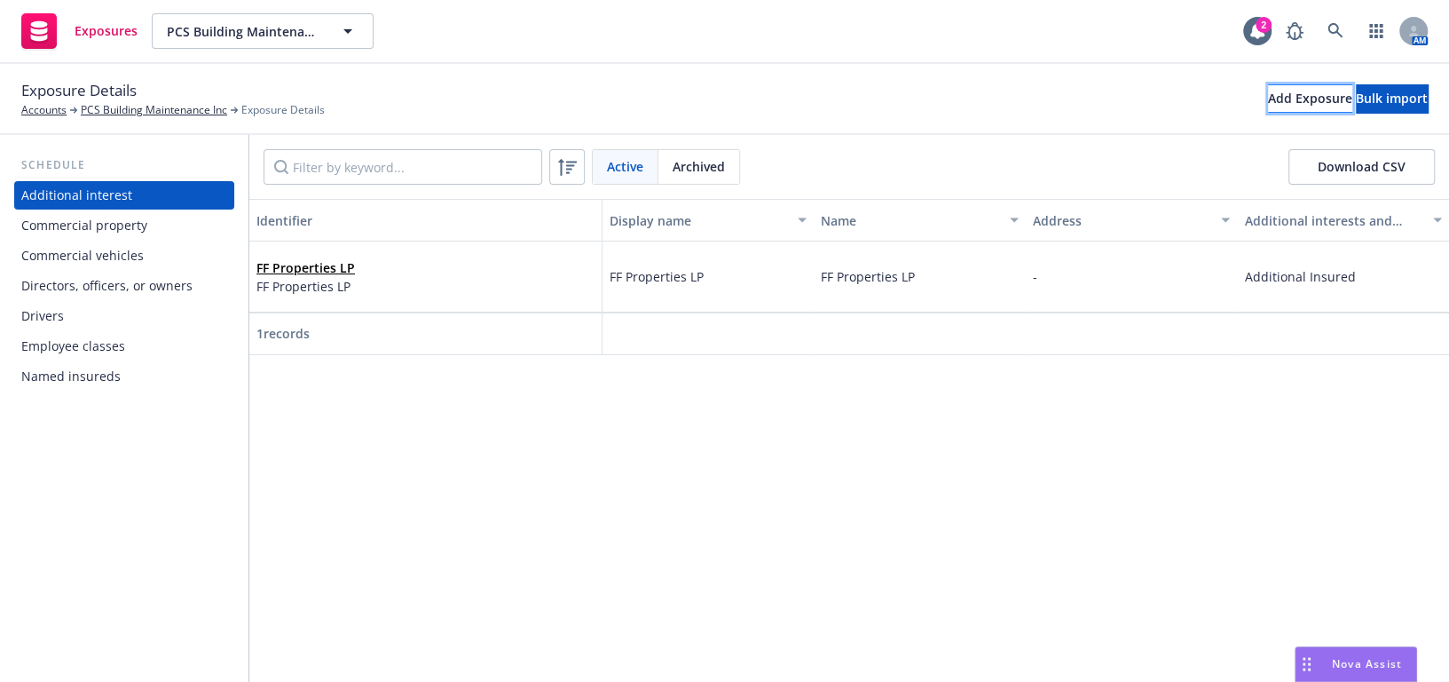
click at [1268, 99] on button "Add Exposure" at bounding box center [1310, 98] width 84 height 28
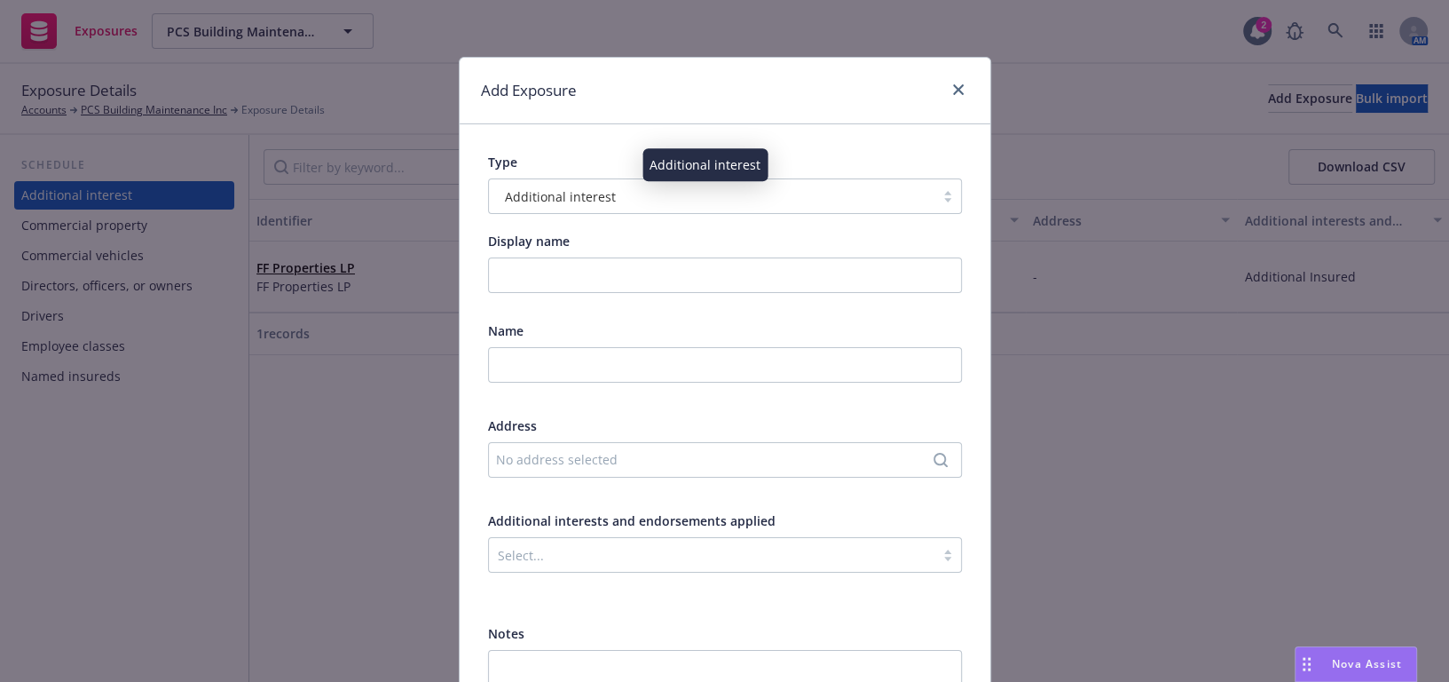
click at [602, 199] on span "Additional interest" at bounding box center [560, 196] width 111 height 19
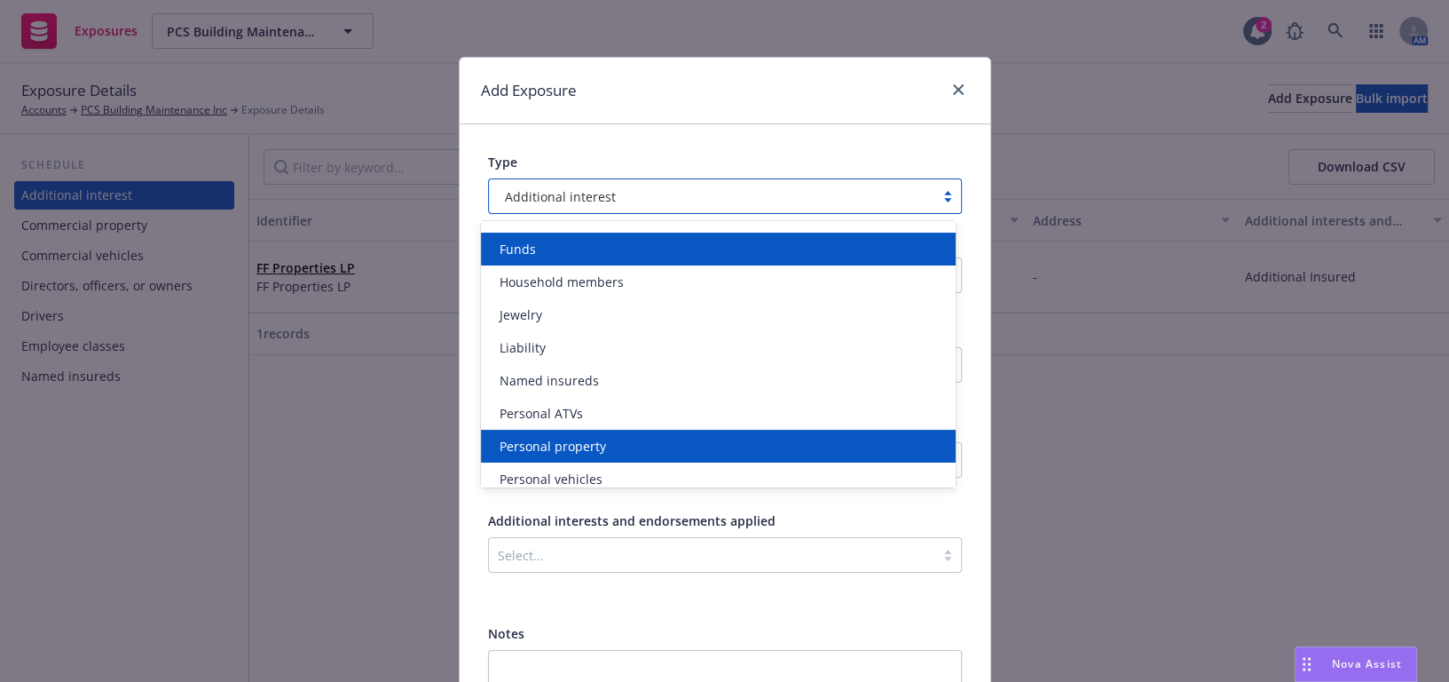
scroll to position [484, 0]
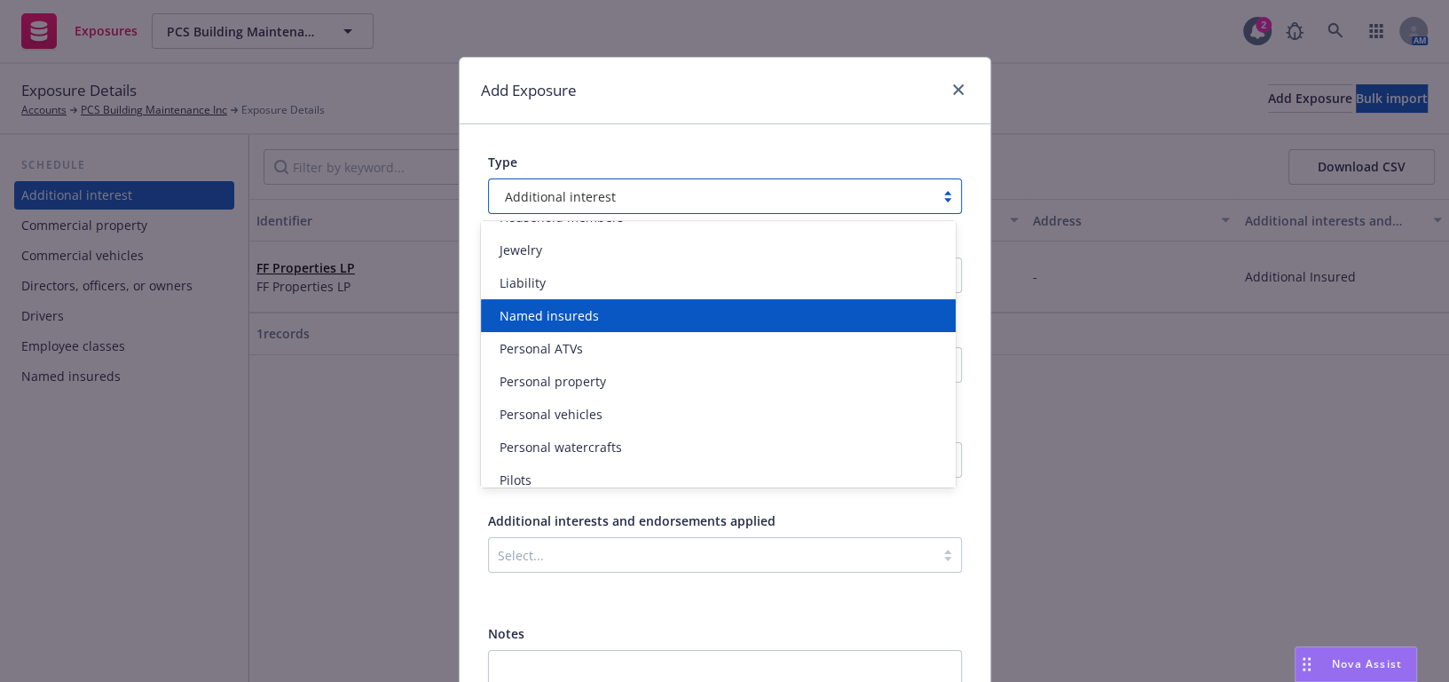
click at [586, 324] on span "Named insureds" at bounding box center [548, 315] width 99 height 19
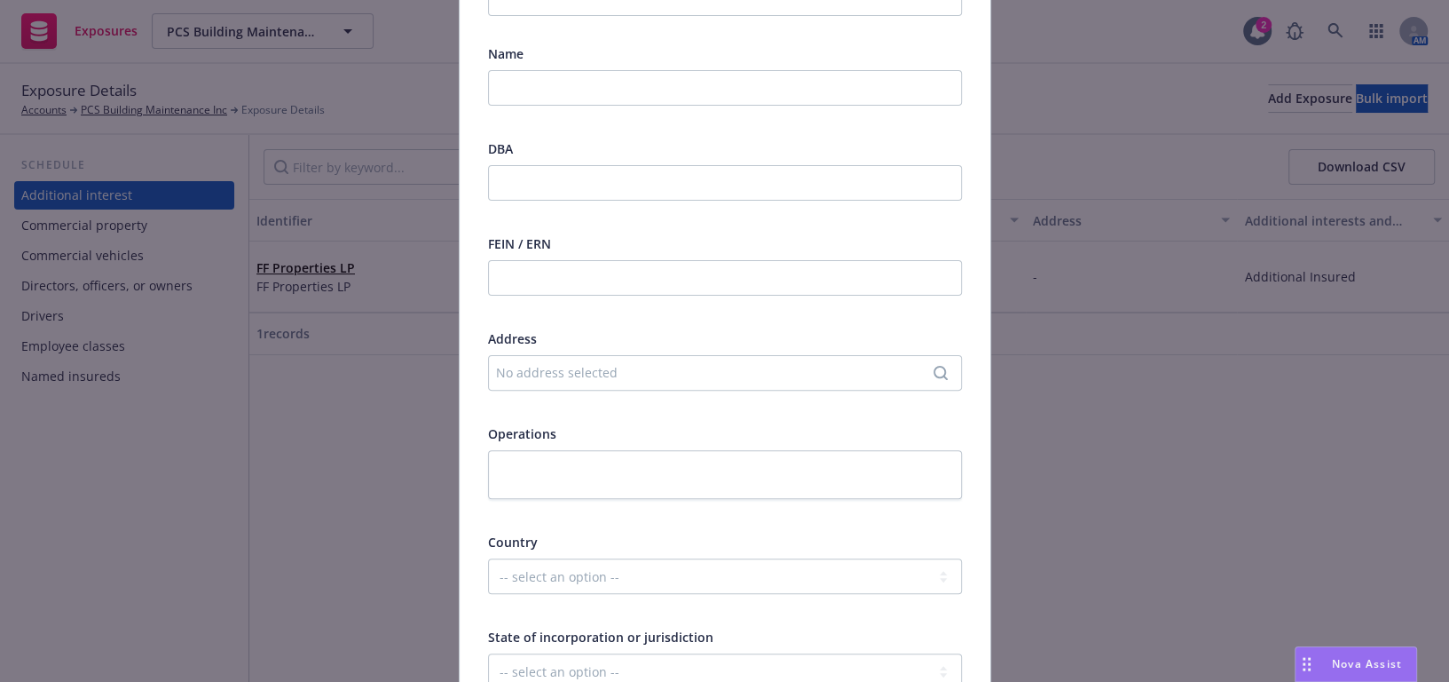
scroll to position [322, 0]
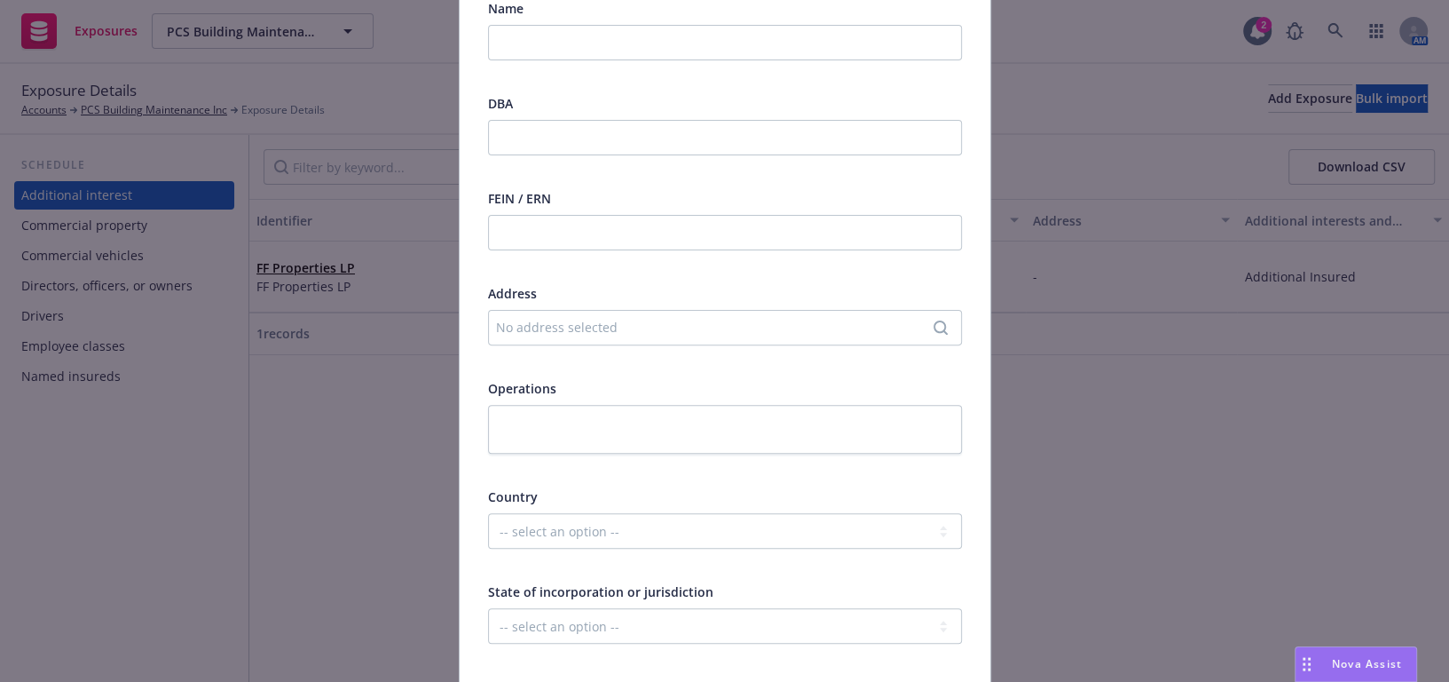
click at [532, 339] on div "No address selected" at bounding box center [725, 328] width 474 height 36
drag, startPoint x: 559, startPoint y: 243, endPoint x: 471, endPoint y: 258, distance: 89.1
click at [458, 238] on body "Exposures PCS Building Maintenance Inc PCS Building Maintenance Inc 2 AM Exposu…" at bounding box center [724, 341] width 1449 height 682
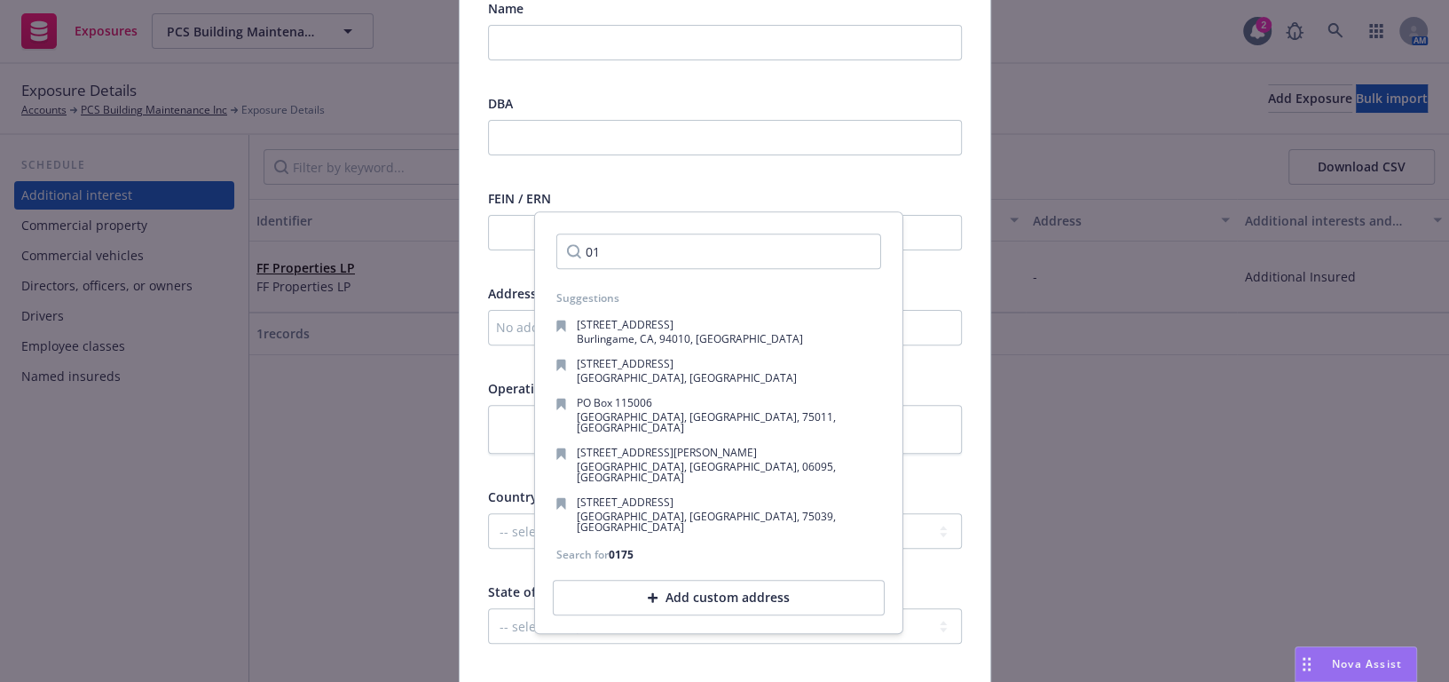
type input "0"
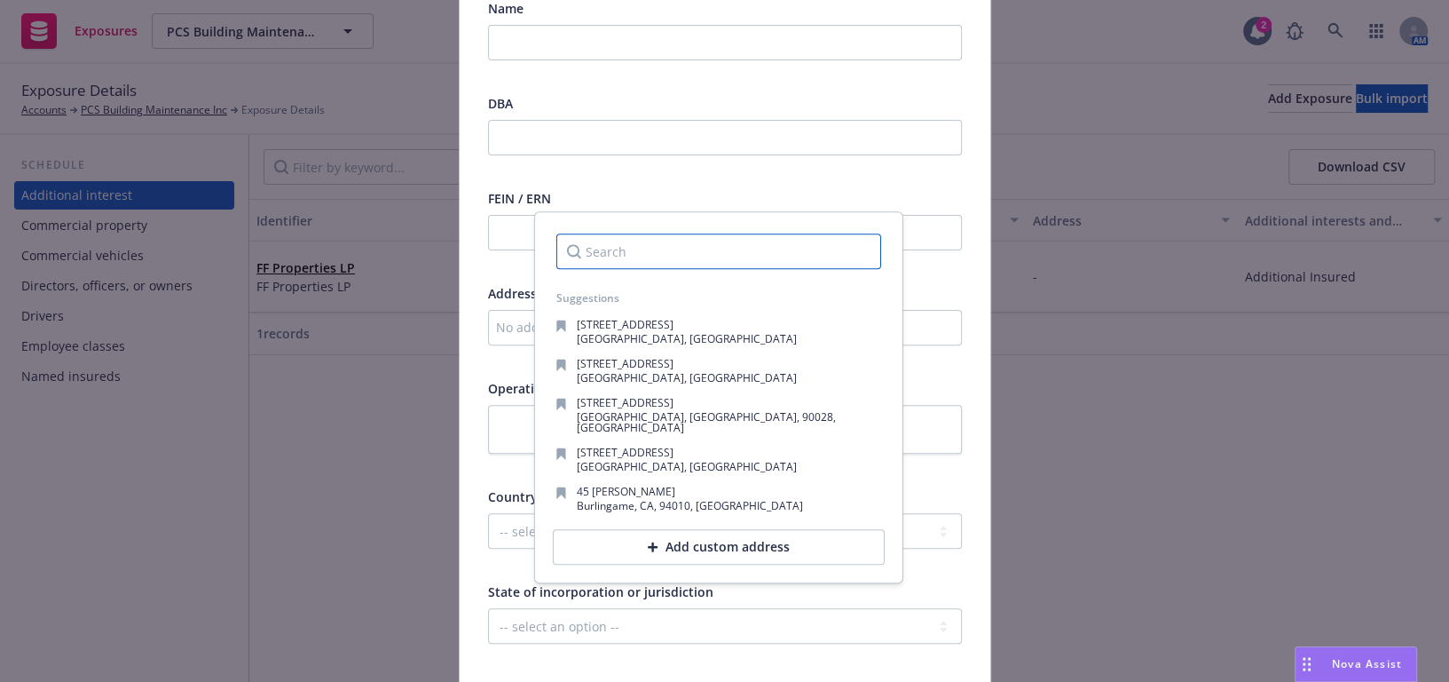
paste input ":280 Newhall st. San Francisco CA 94124"
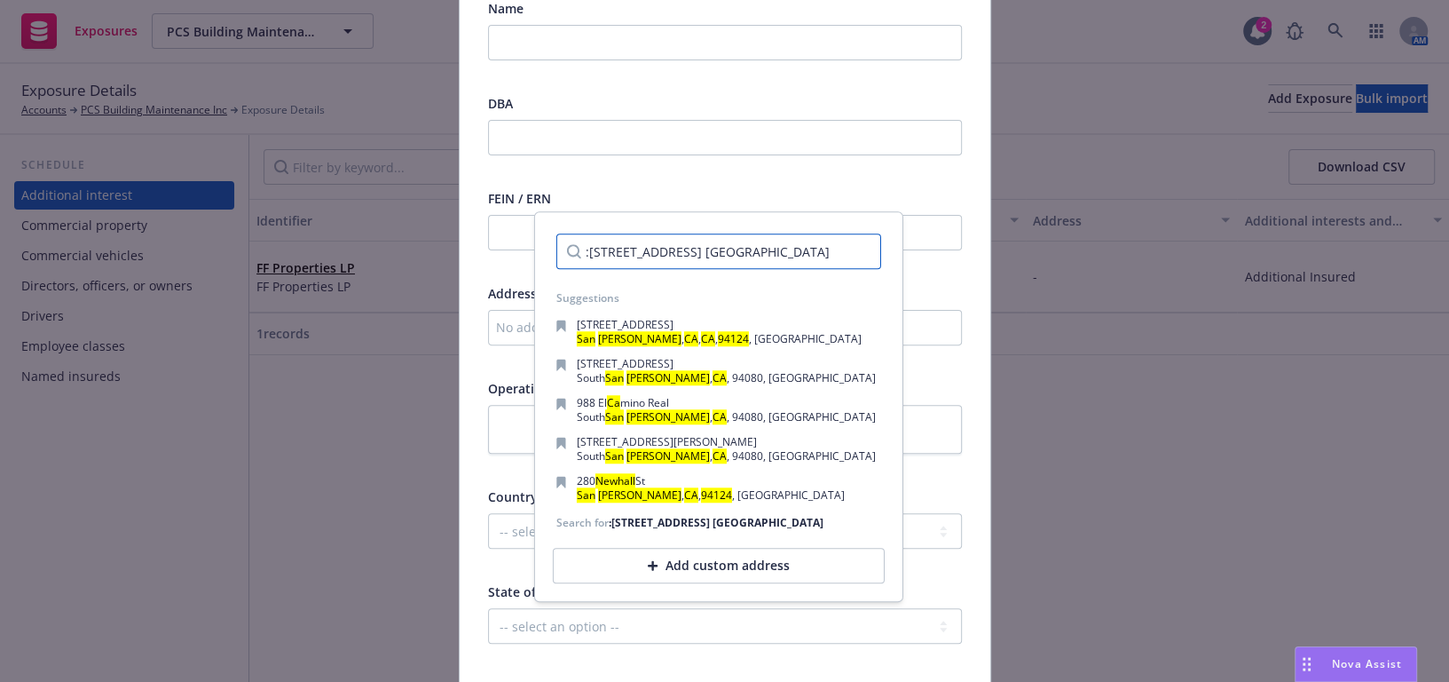
click at [592, 249] on input ":280 Newhall st. San Francisco CA 94124" at bounding box center [718, 251] width 325 height 36
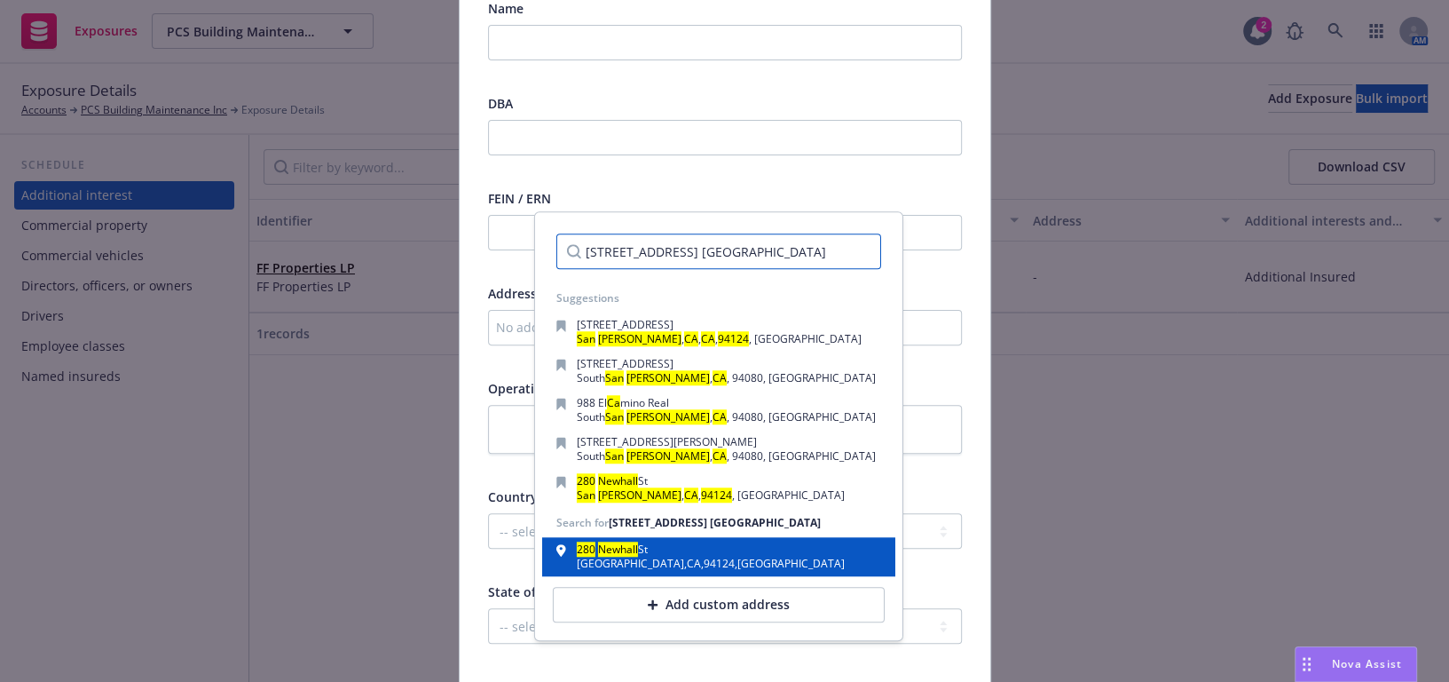
type input "280 Newhall st. San Francisco CA 94124"
click at [659, 560] on div "San Francisco , CA , 94124 , USA" at bounding box center [711, 563] width 268 height 11
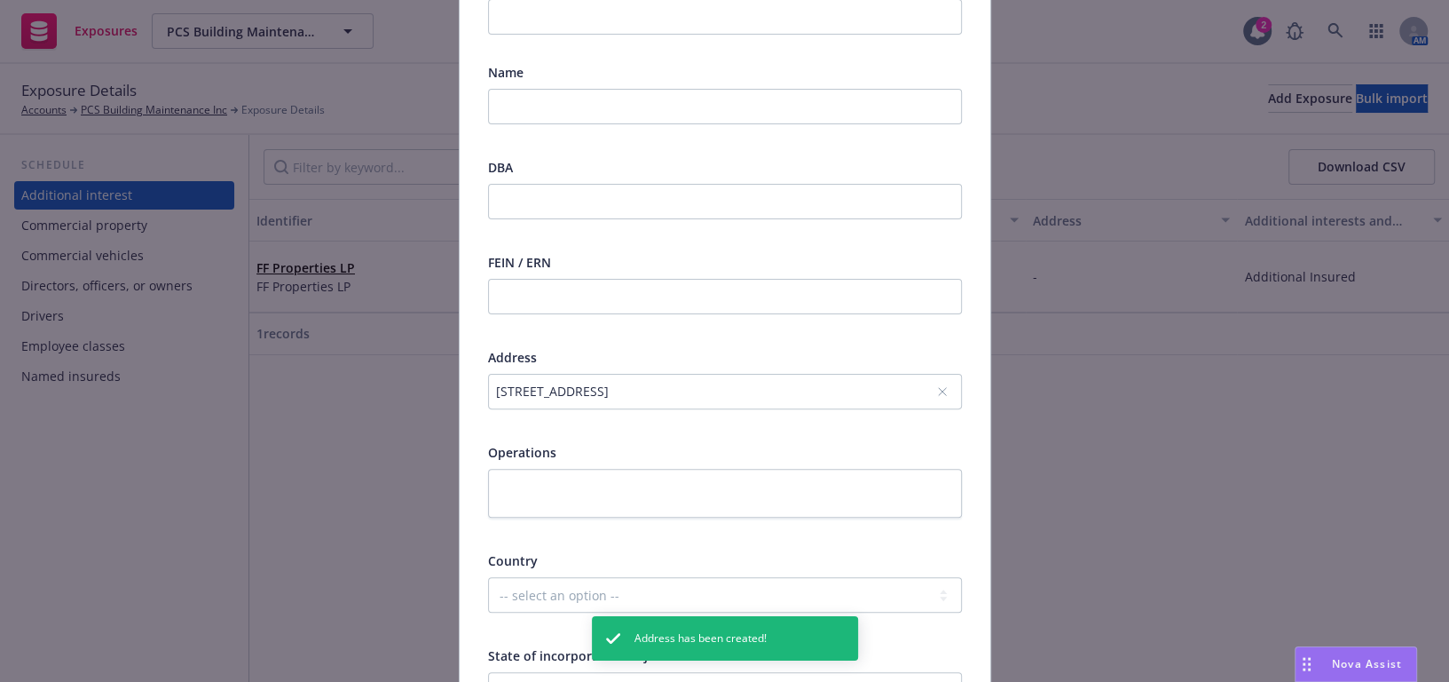
scroll to position [161, 0]
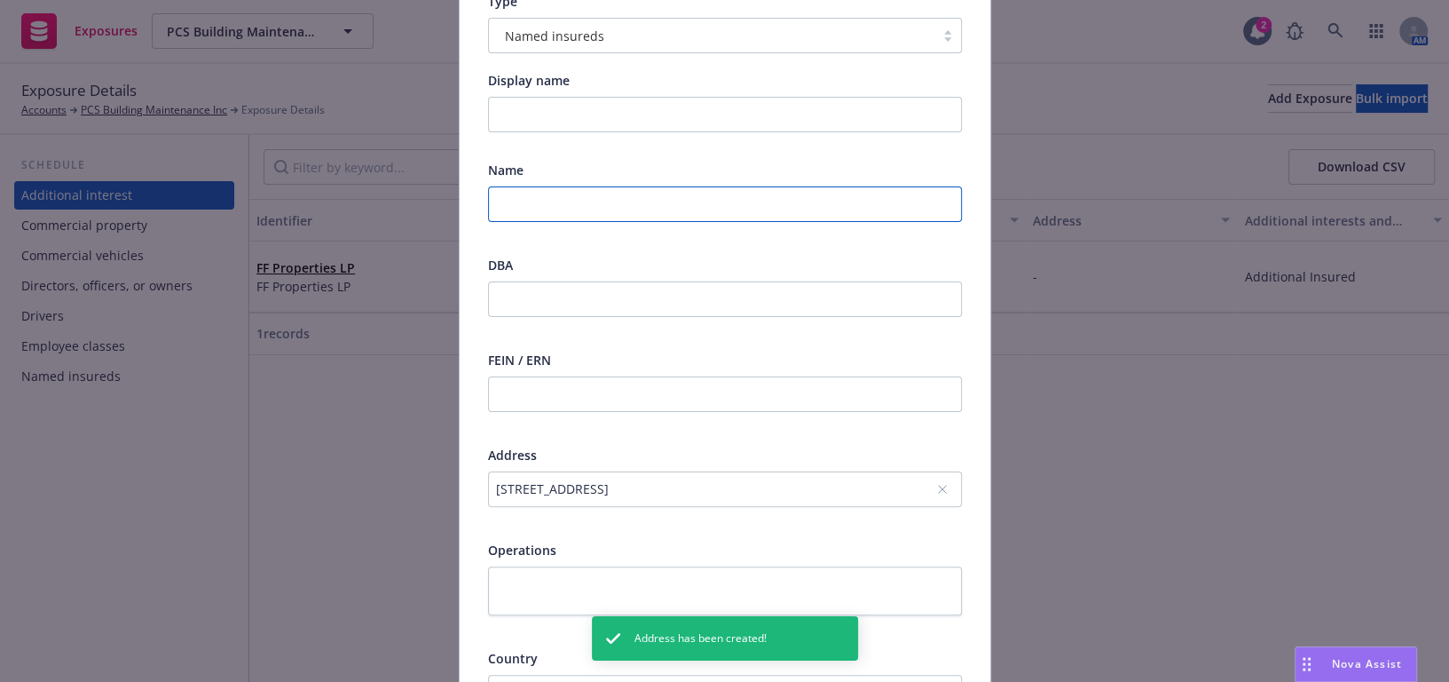
click at [549, 211] on input "text" at bounding box center [725, 204] width 474 height 36
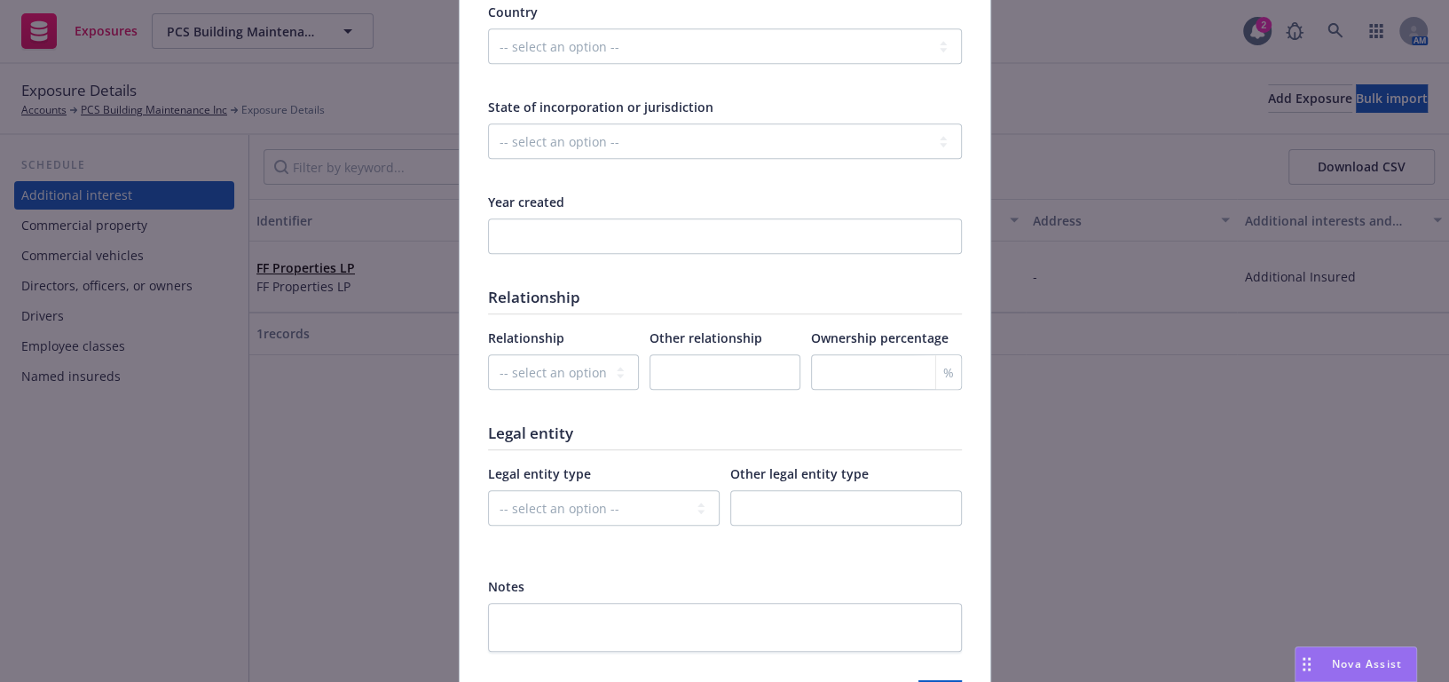
scroll to position [926, 0]
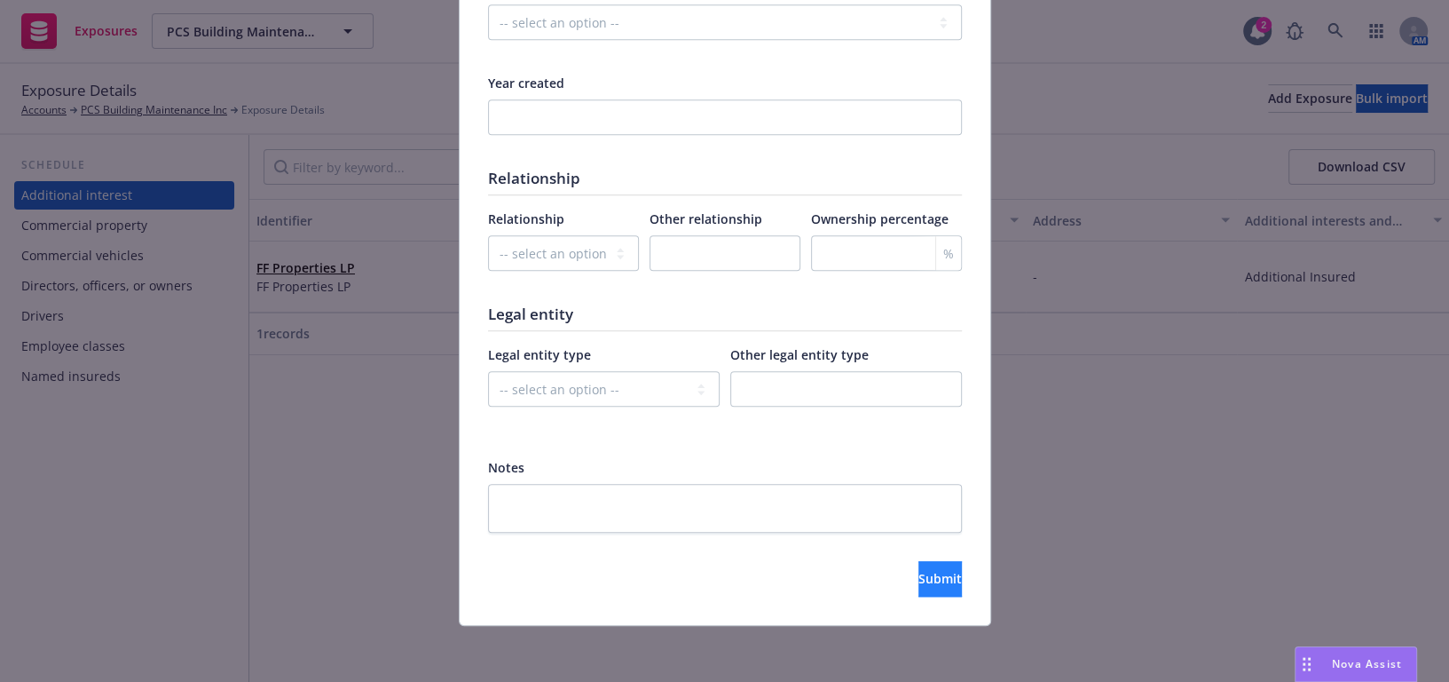
type input "PCS Building Maintenance Inc"
click at [919, 574] on span "Submit" at bounding box center [940, 578] width 43 height 17
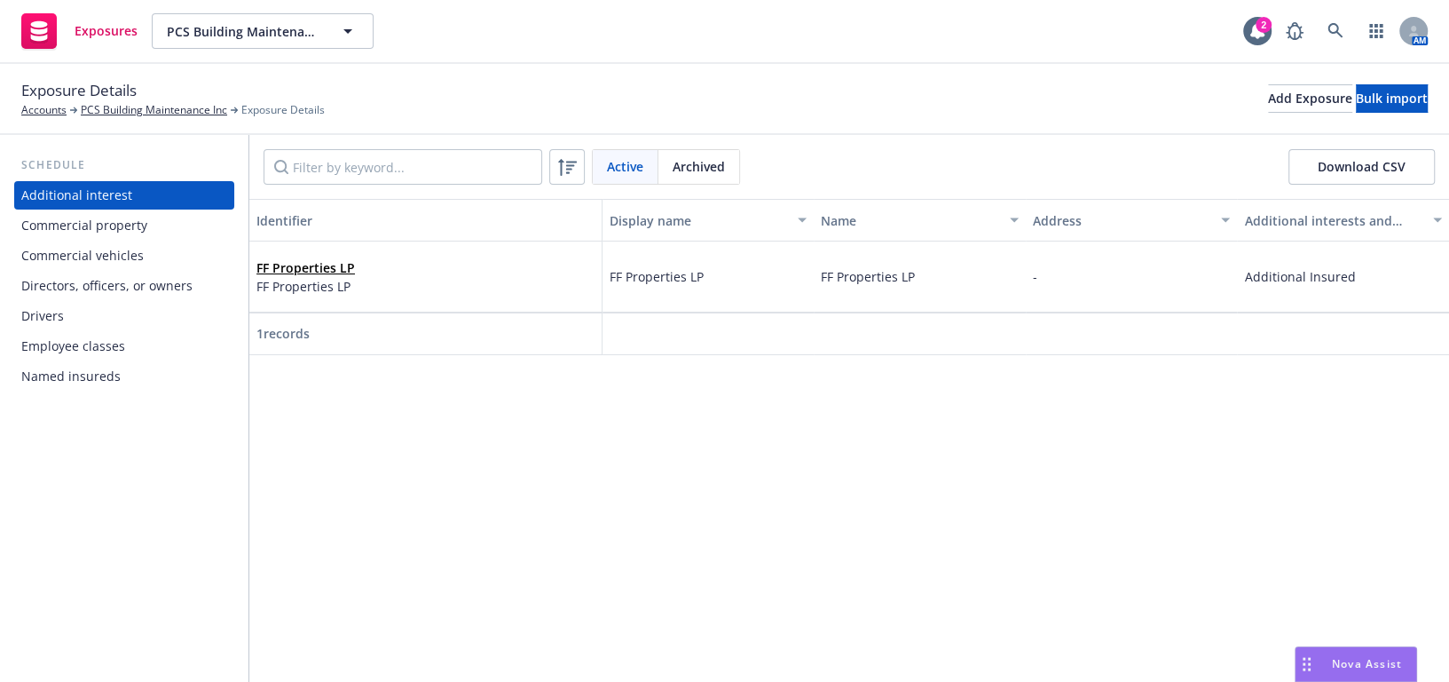
drag, startPoint x: 97, startPoint y: 229, endPoint x: 119, endPoint y: 463, distance: 235.4
click at [97, 229] on div "Commercial property" at bounding box center [84, 225] width 126 height 28
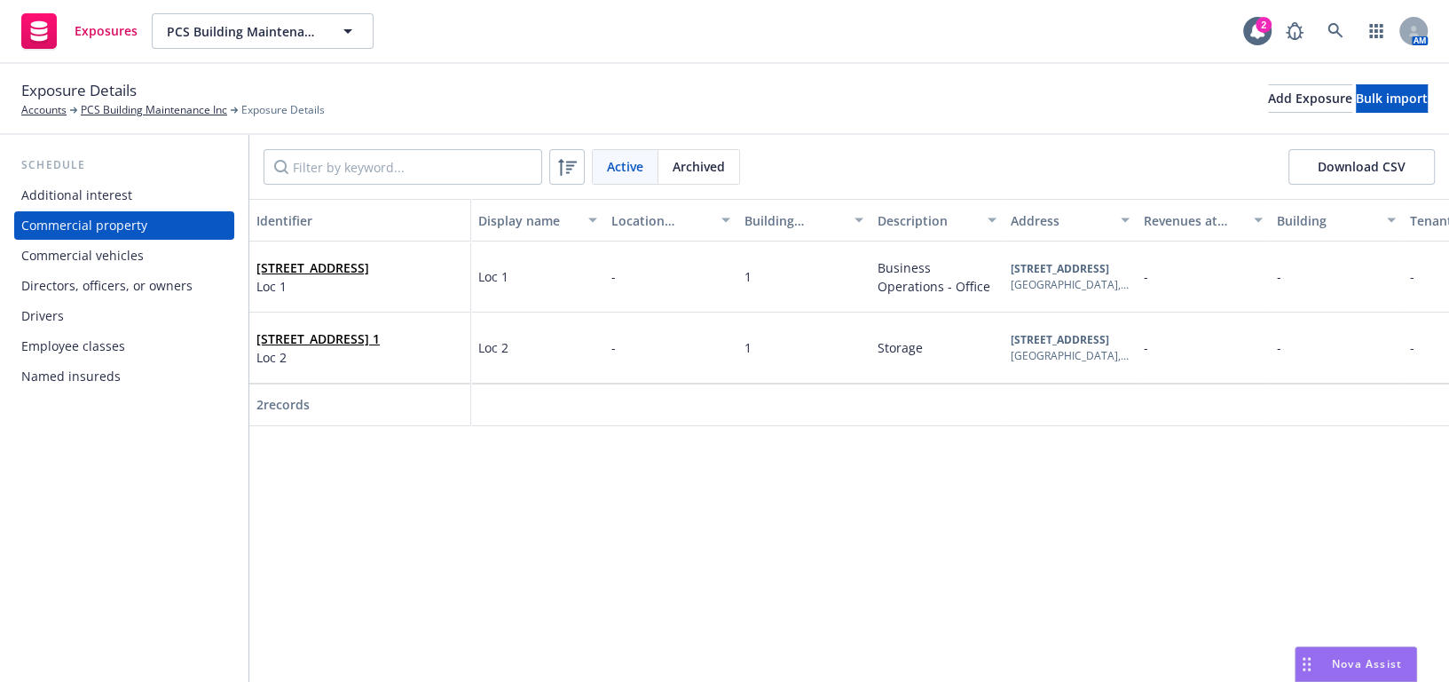
click at [80, 371] on div "Named insureds" at bounding box center [70, 376] width 99 height 28
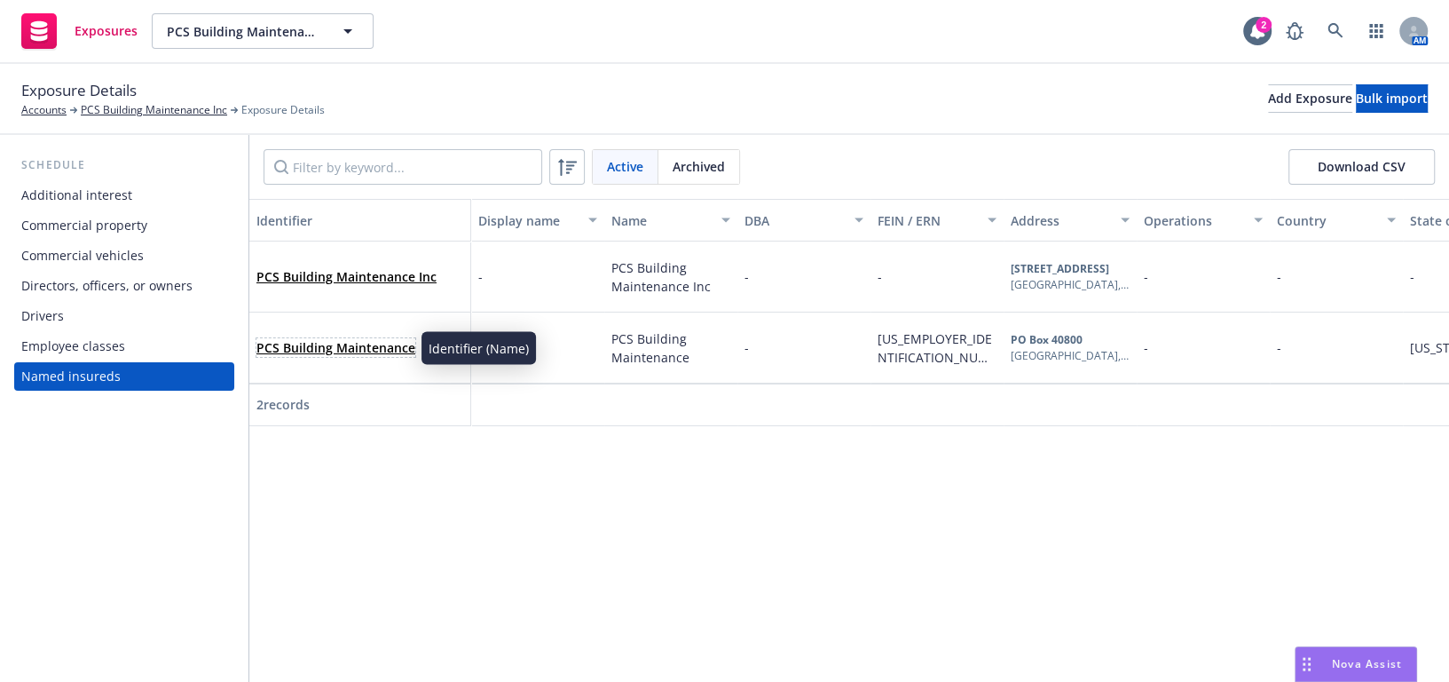
click at [382, 349] on link "PCS Building Maintenance" at bounding box center [335, 347] width 159 height 17
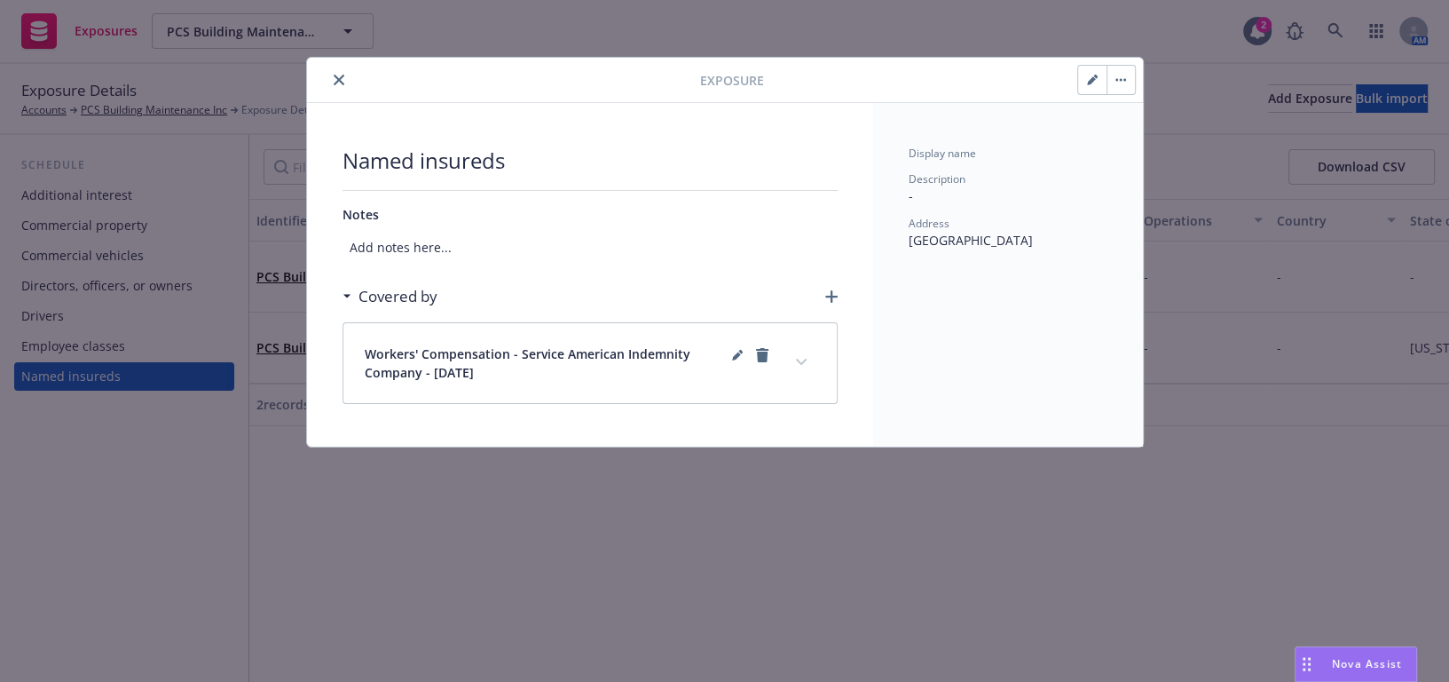
click at [1090, 75] on icon "button" at bounding box center [1092, 80] width 11 height 11
select select "CA"
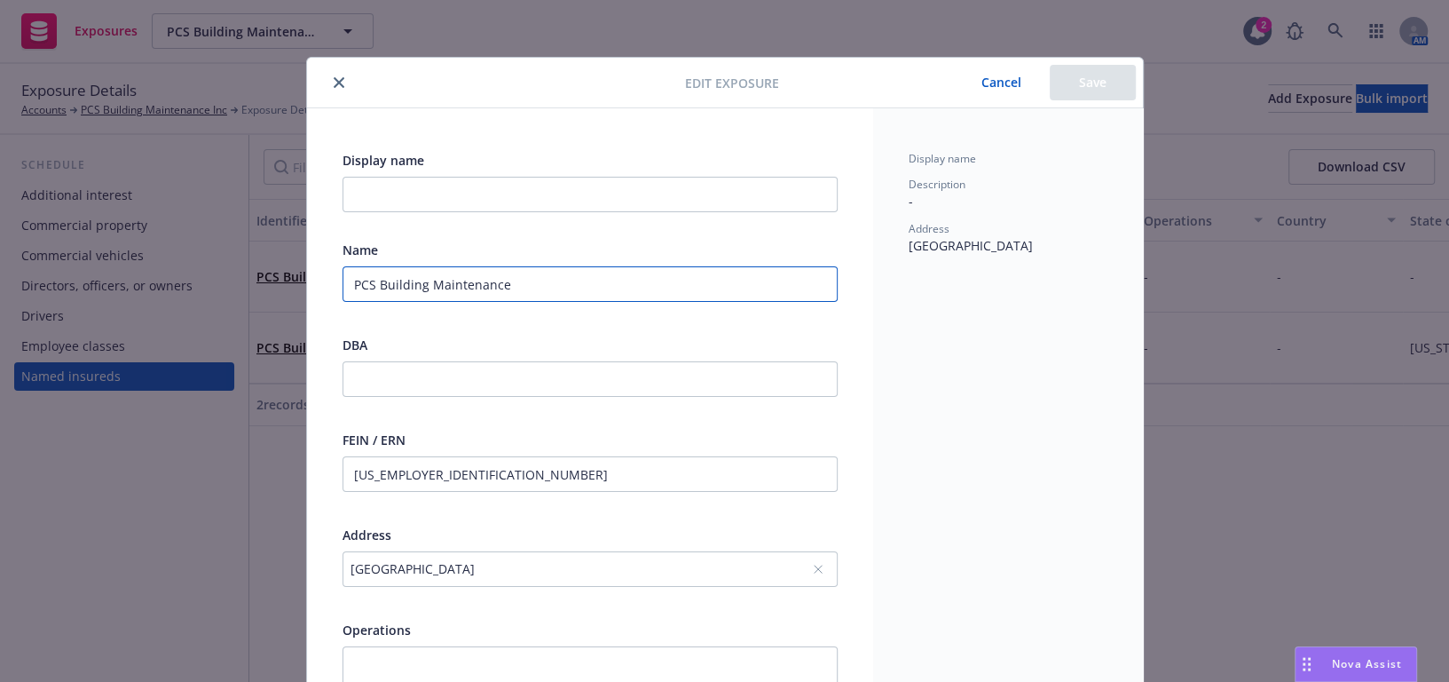
click at [608, 277] on input "PCS Building Maintenance" at bounding box center [590, 284] width 495 height 36
type input "PCS Building Maintenance Inc"
click at [1065, 80] on button "Save" at bounding box center [1093, 83] width 86 height 36
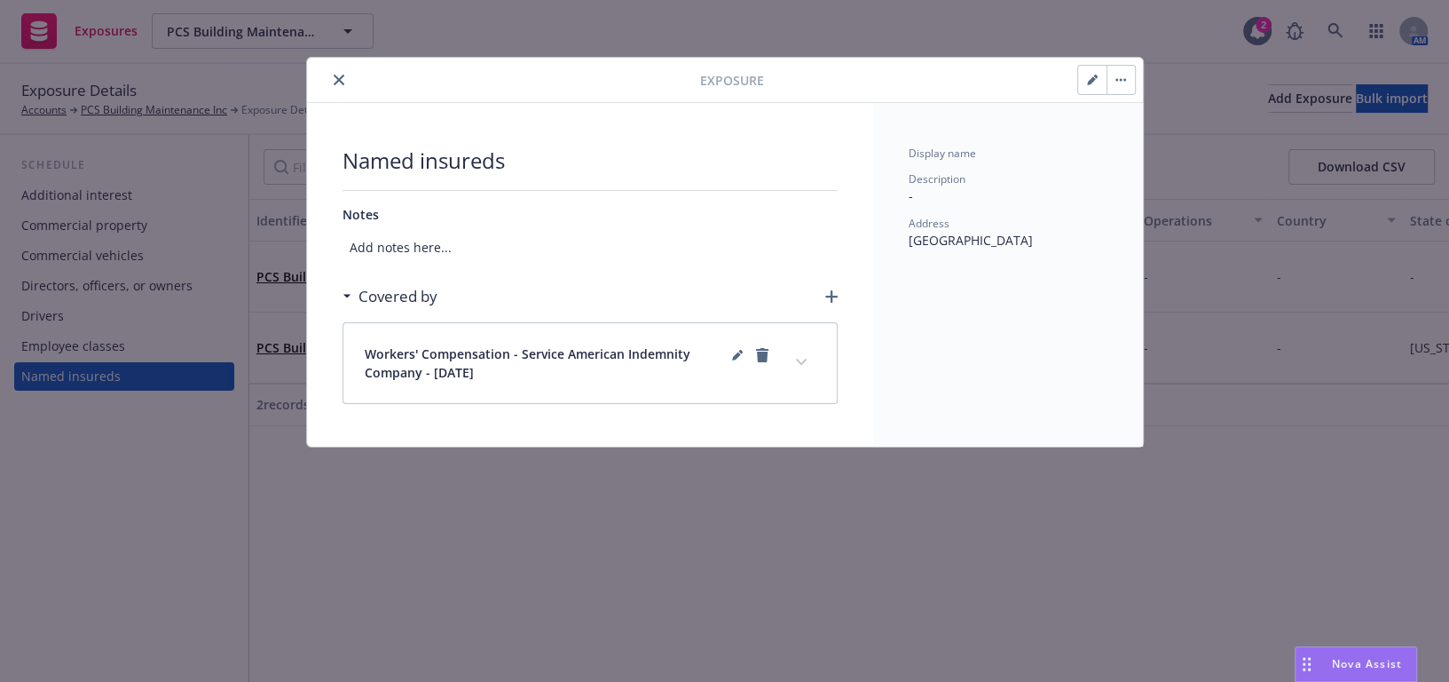
click at [343, 71] on button "close" at bounding box center [338, 79] width 21 height 21
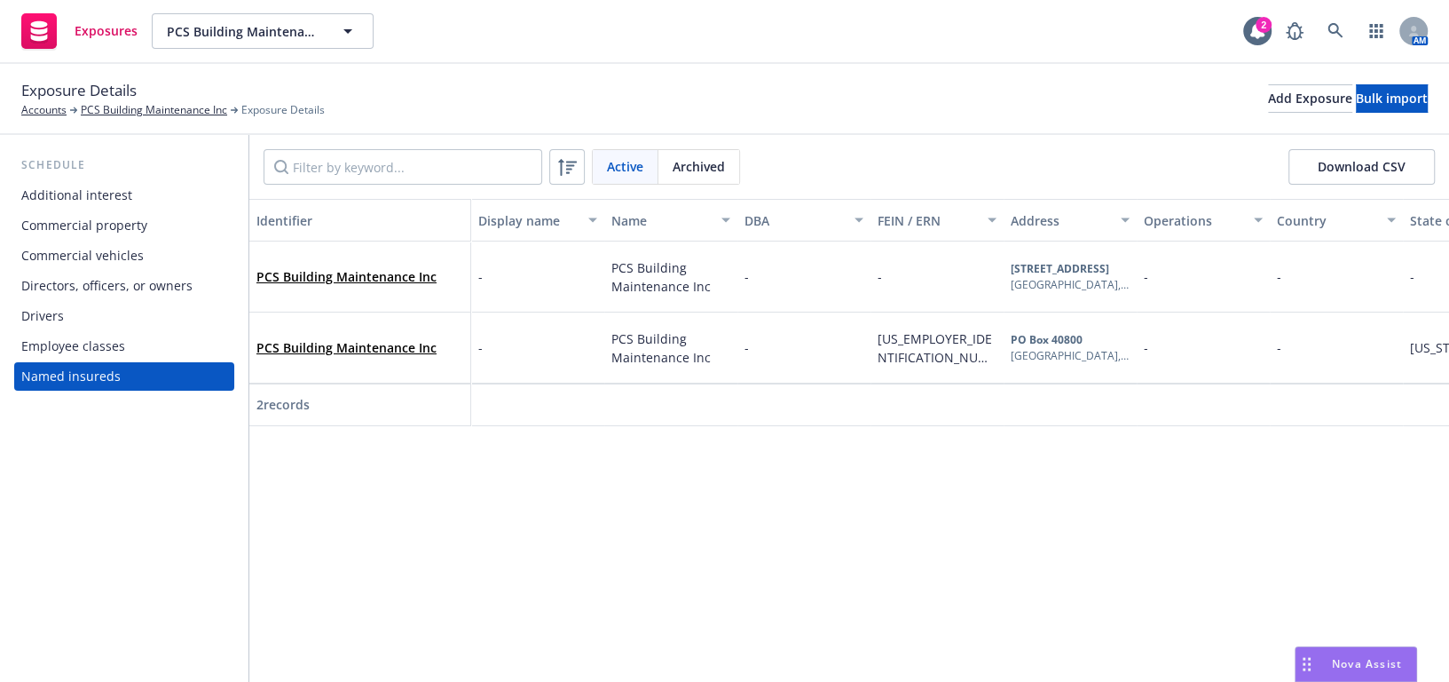
click at [55, 560] on div "Schedule Additional interest Commercial property Commercial vehicles Directors,…" at bounding box center [124, 408] width 249 height 547
click at [1329, 24] on icon at bounding box center [1336, 31] width 16 height 16
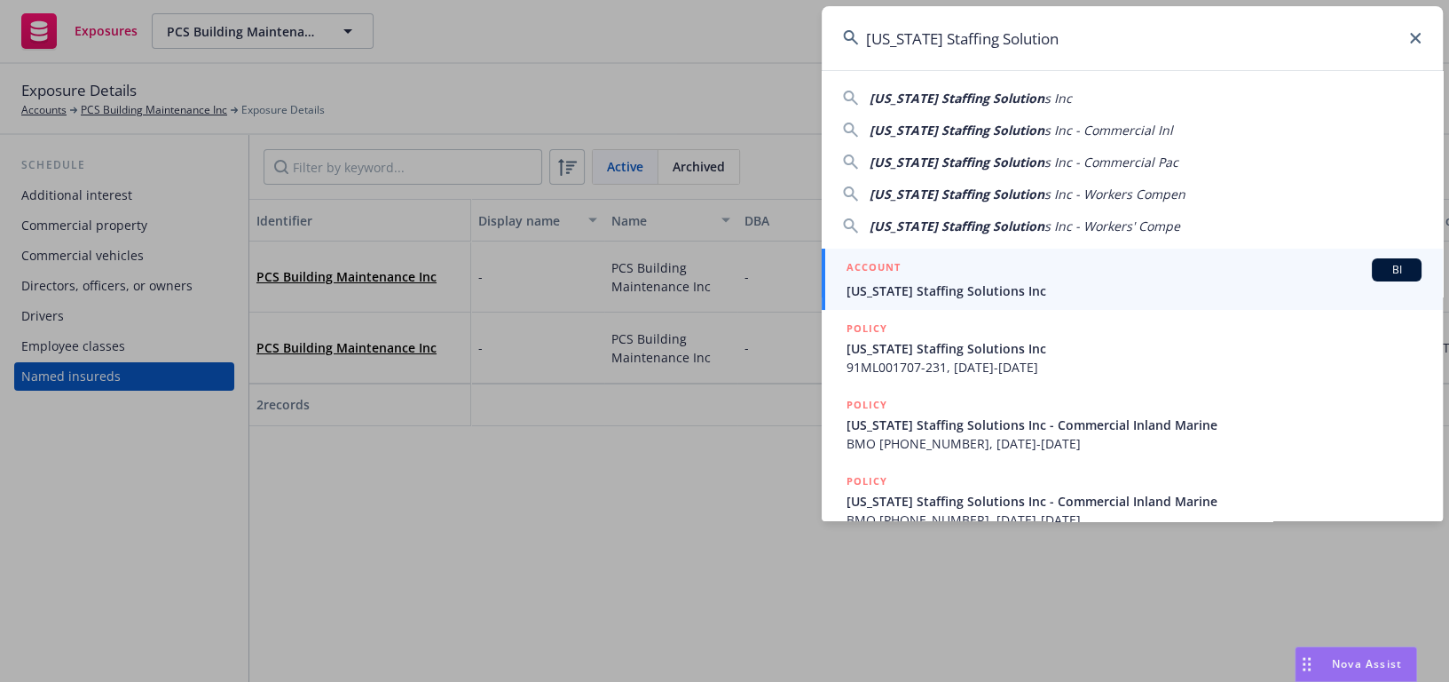
type input "California Staffing Solution"
click at [927, 300] on link "ACCOUNT BI California Staffing Solutions Inc" at bounding box center [1132, 279] width 621 height 61
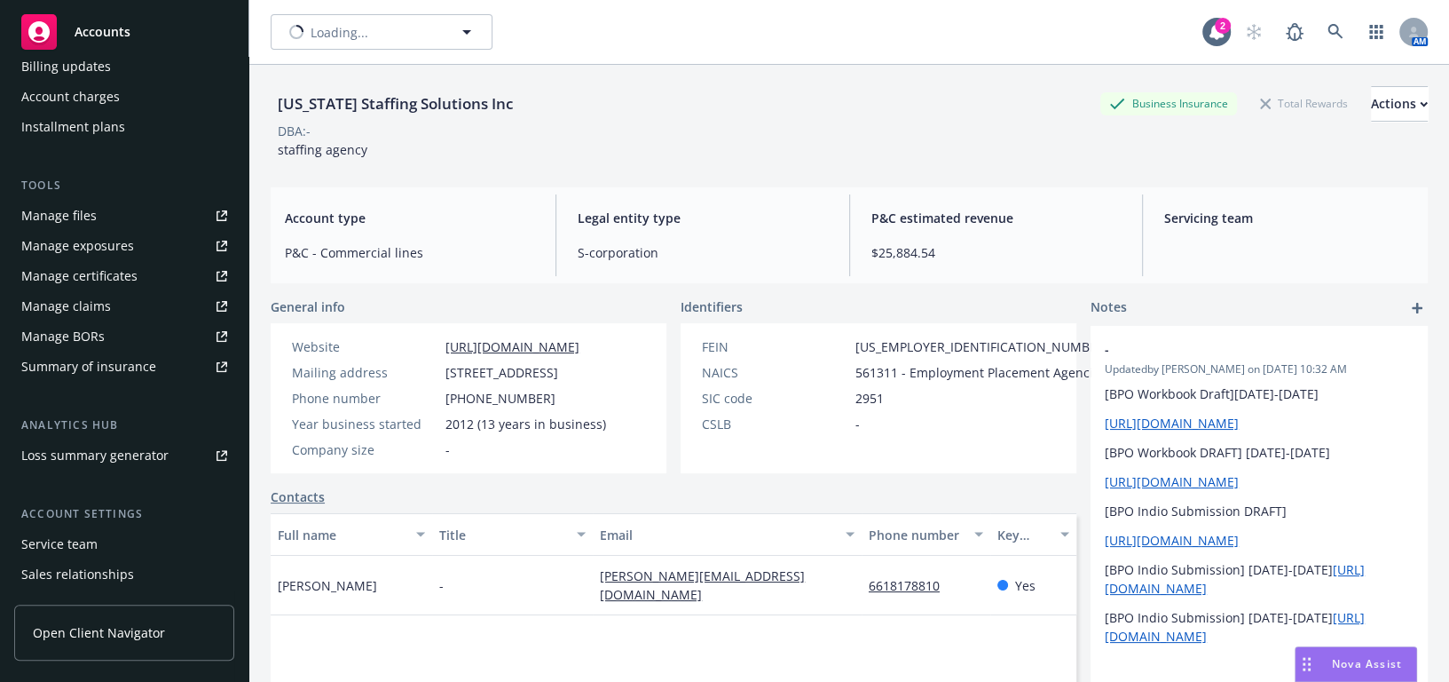
scroll to position [474, 0]
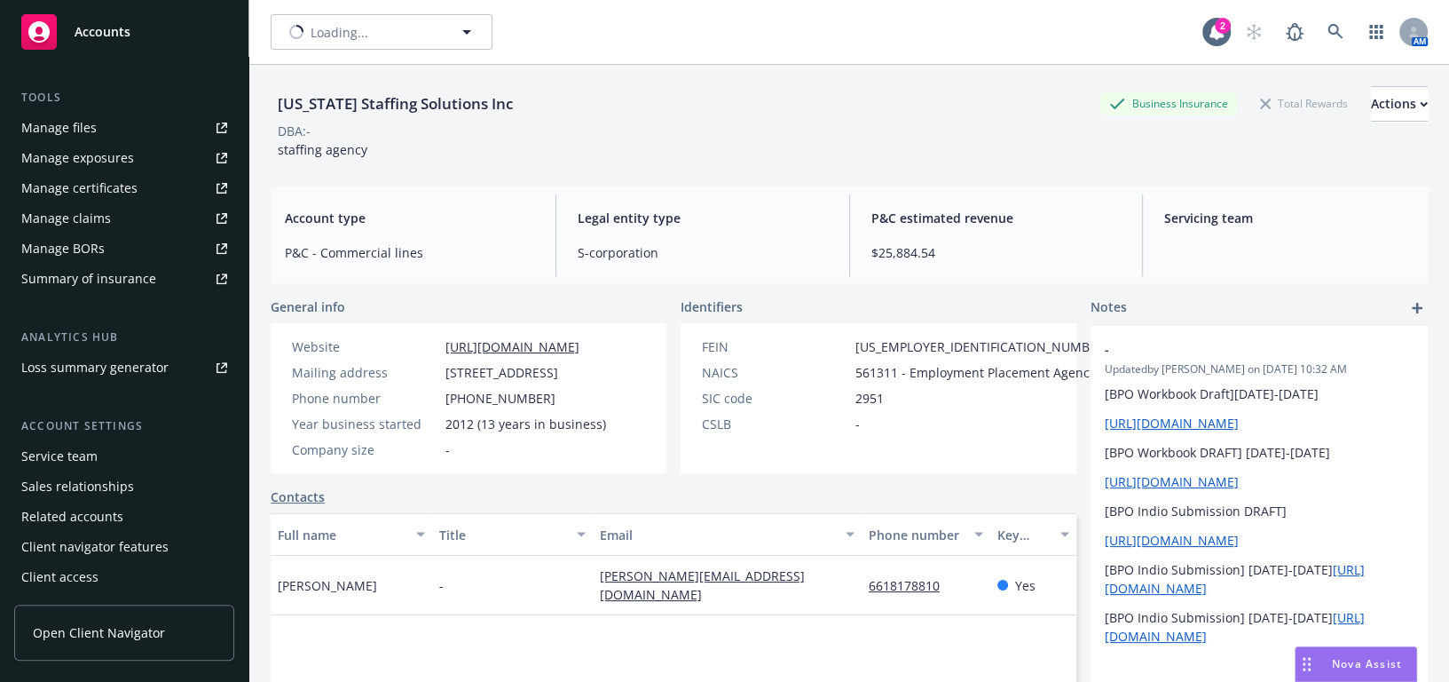
click at [67, 193] on div "Manage certificates" at bounding box center [79, 188] width 116 height 28
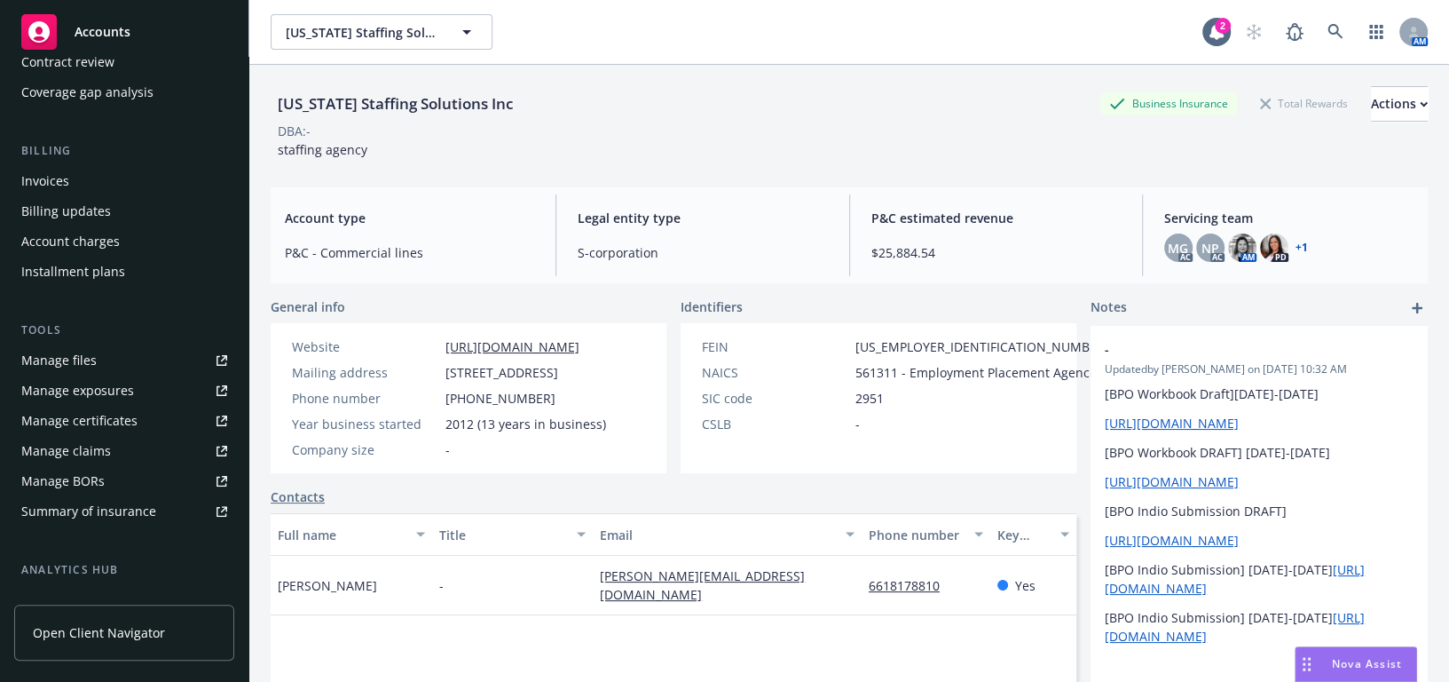
scroll to position [0, 0]
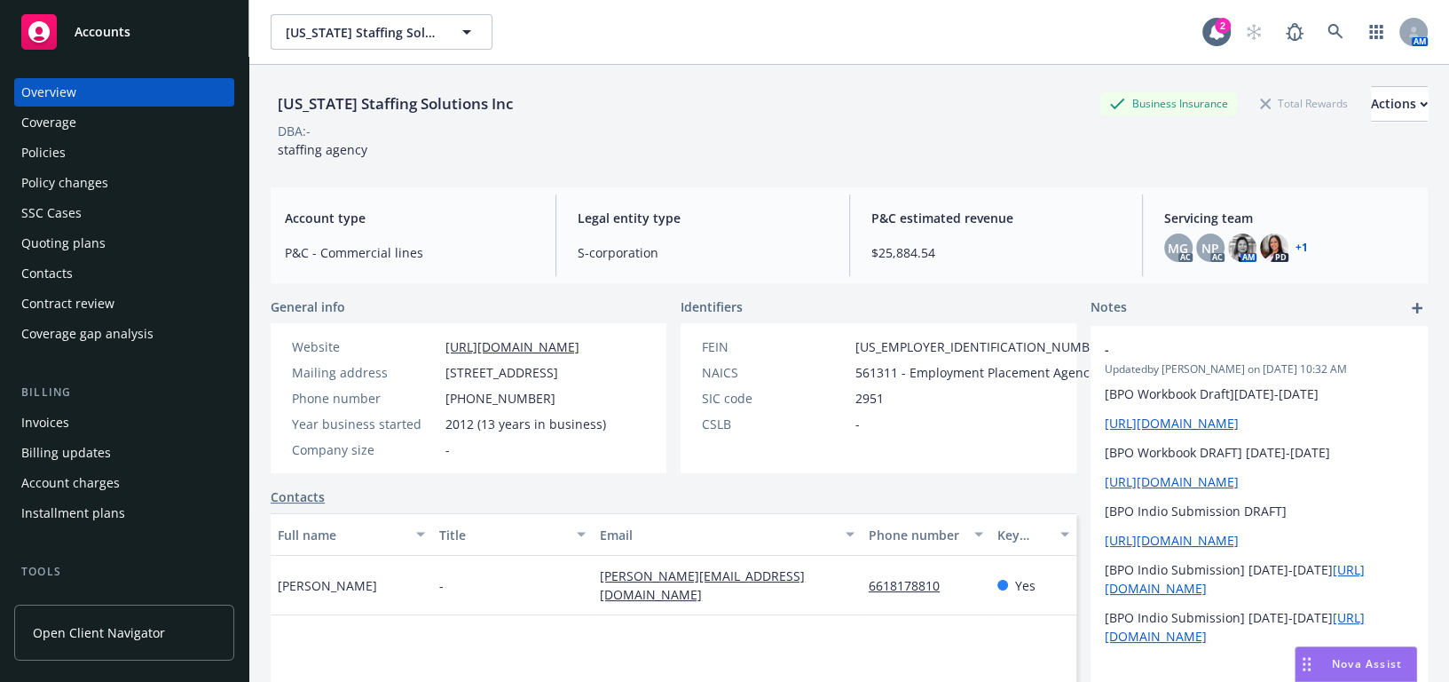
click at [114, 114] on div "Coverage" at bounding box center [124, 122] width 206 height 28
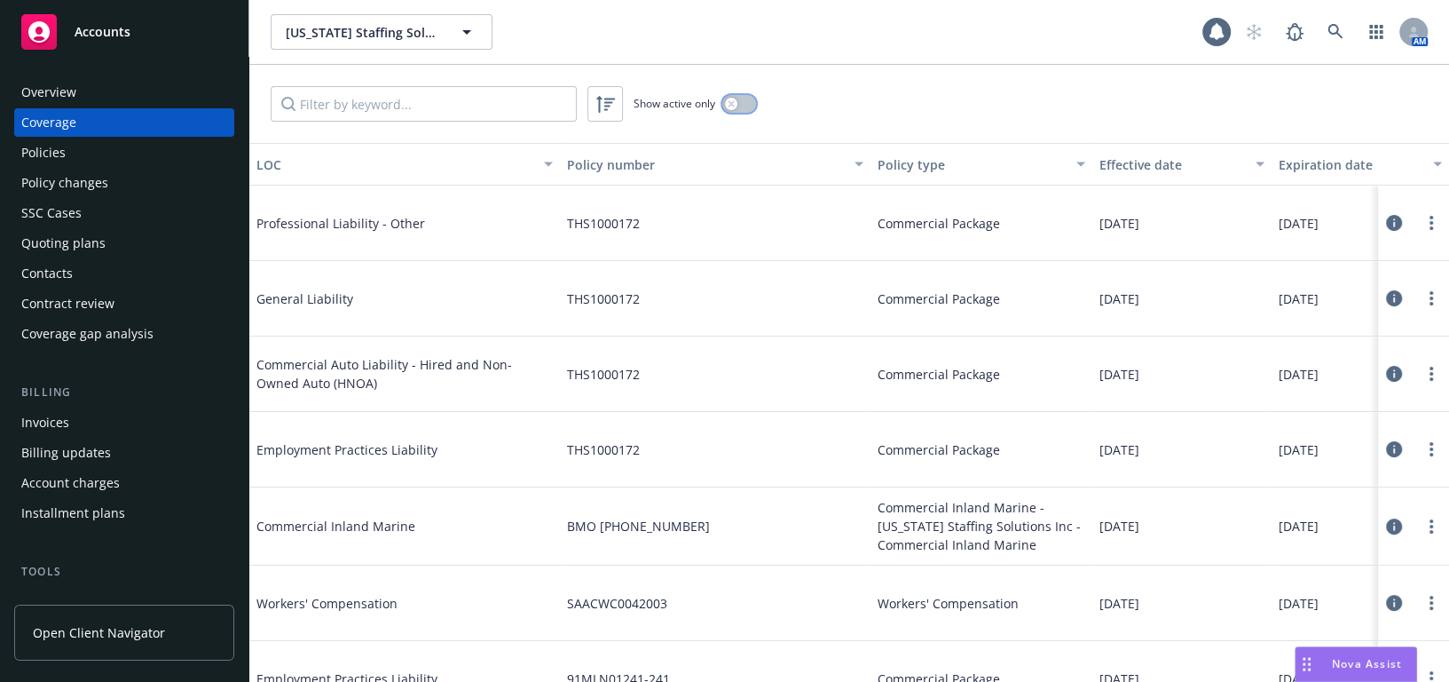
click at [729, 101] on icon "button" at bounding box center [731, 103] width 6 height 6
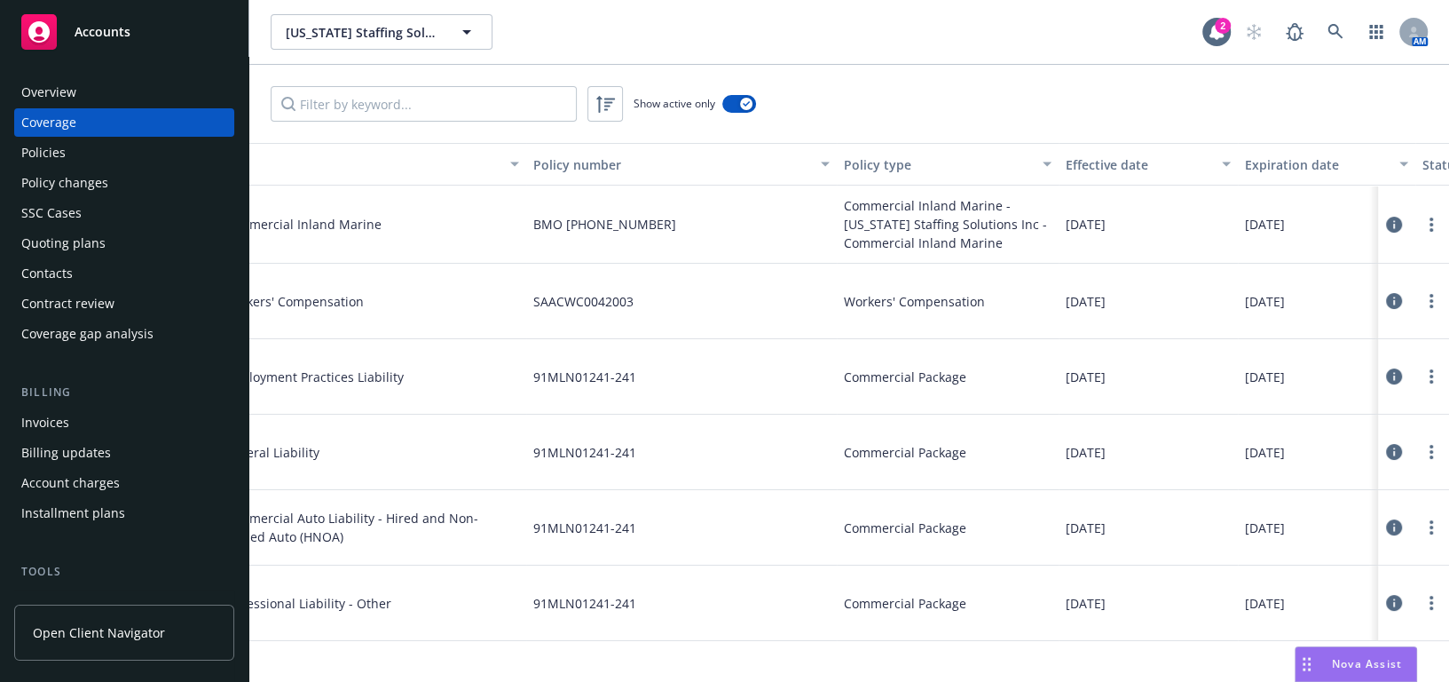
drag, startPoint x: 682, startPoint y: 298, endPoint x: 711, endPoint y: 304, distance: 29.1
drag, startPoint x: 731, startPoint y: 106, endPoint x: 735, endPoint y: 115, distance: 10.4
click at [732, 106] on button "button" at bounding box center [739, 104] width 34 height 18
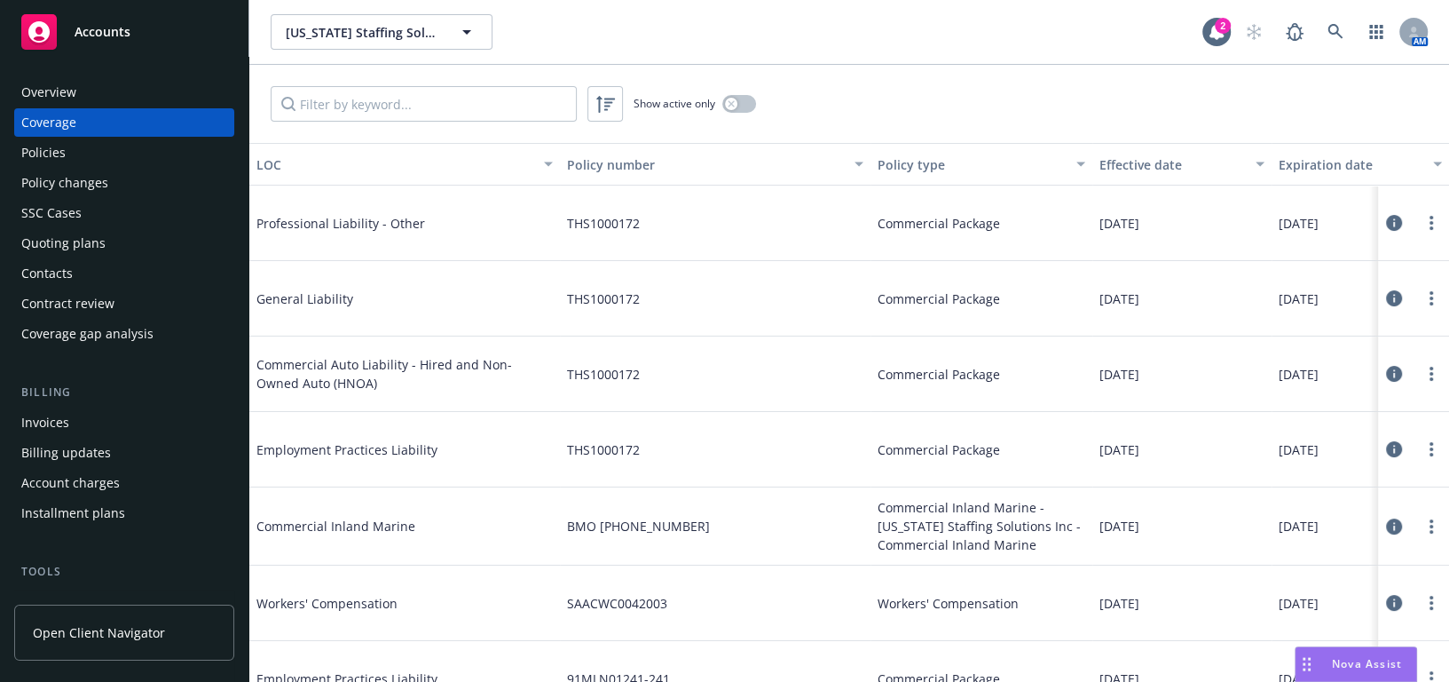
drag, startPoint x: 669, startPoint y: 243, endPoint x: 596, endPoint y: 234, distance: 74.2
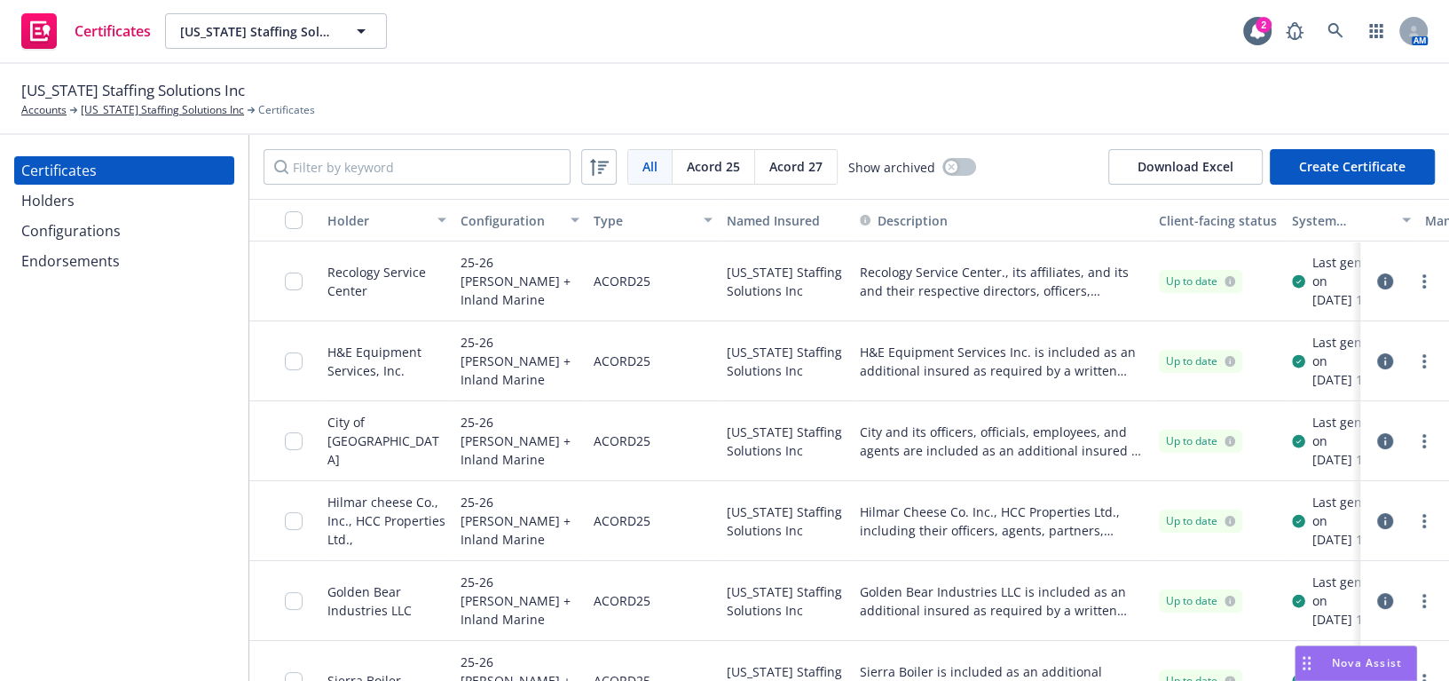
click at [286, 205] on button "button" at bounding box center [284, 220] width 71 height 43
click at [302, 225] on input "checkbox" at bounding box center [294, 220] width 18 height 18
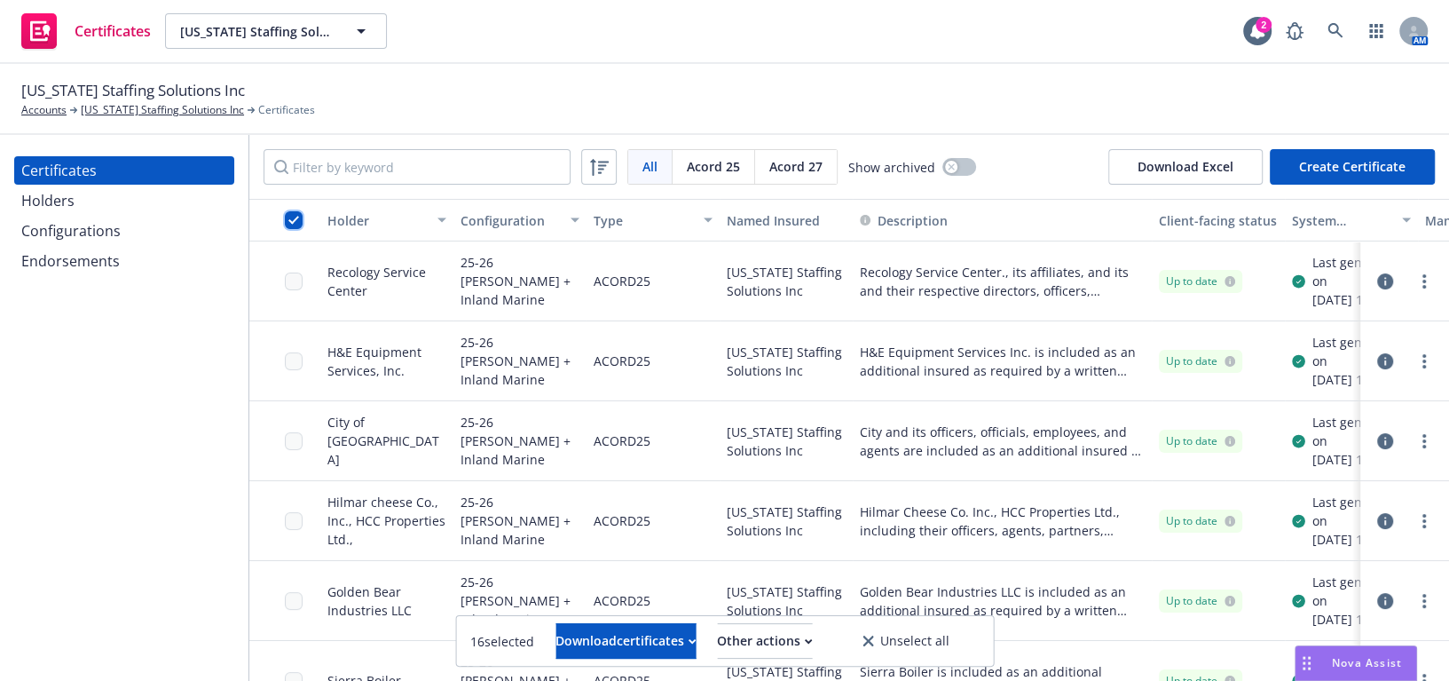
click at [302, 225] on input "checkbox" at bounding box center [294, 220] width 18 height 18
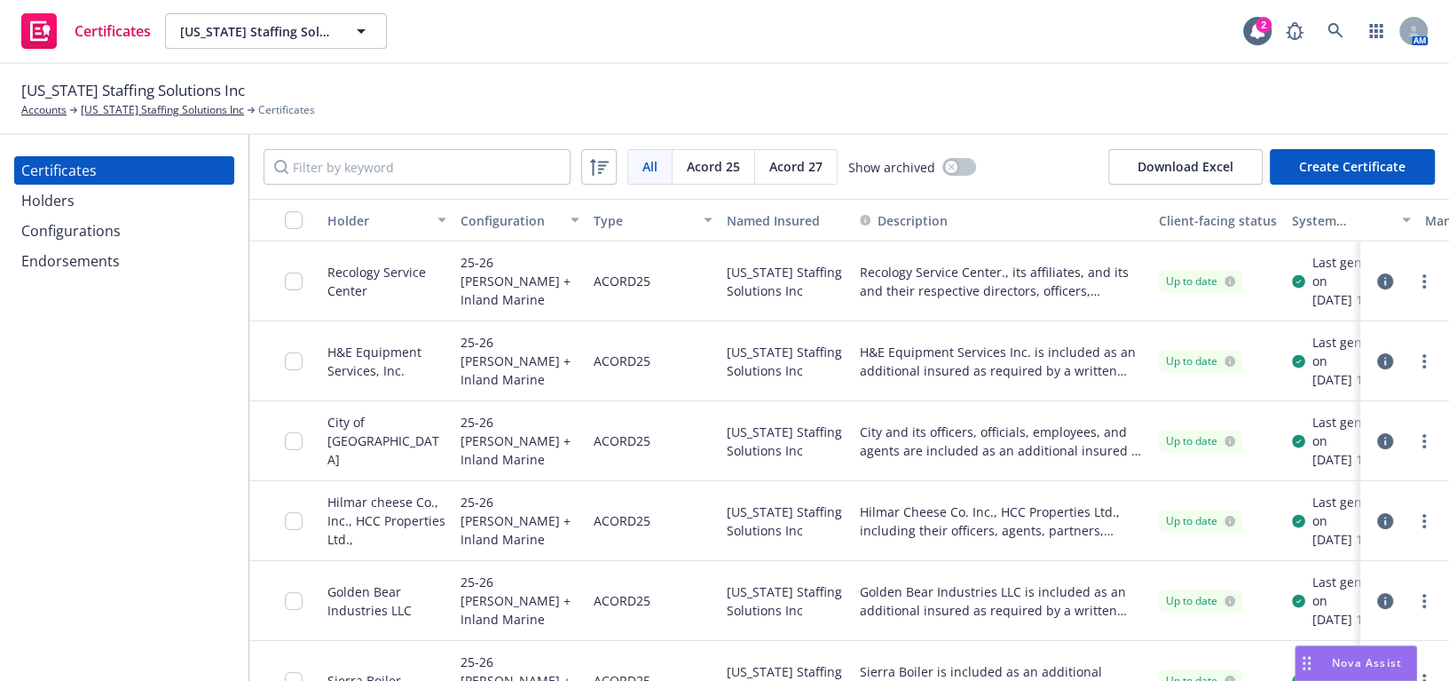
click at [127, 234] on div "Configurations" at bounding box center [124, 231] width 206 height 28
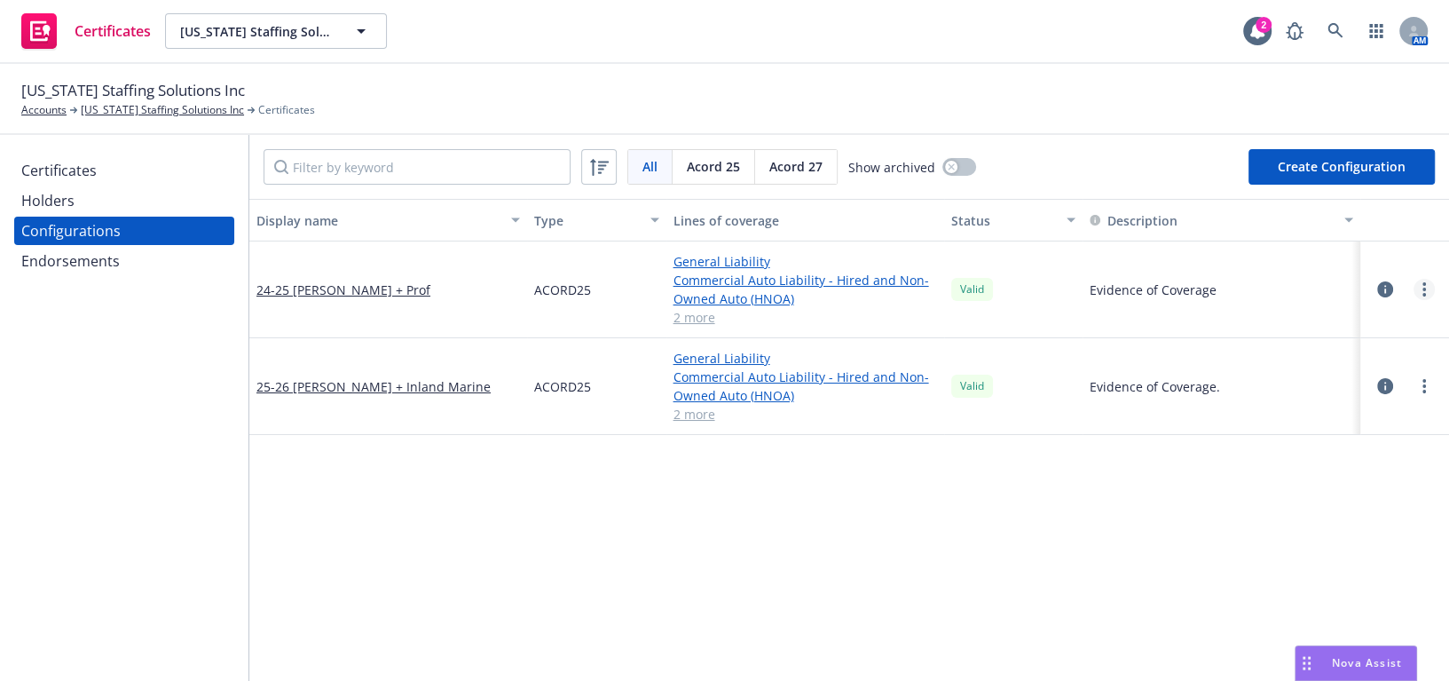
click at [1404, 291] on div at bounding box center [1405, 289] width 60 height 21
click at [1415, 293] on link "more" at bounding box center [1424, 289] width 21 height 21
click at [1351, 330] on link "Edit" at bounding box center [1324, 327] width 195 height 36
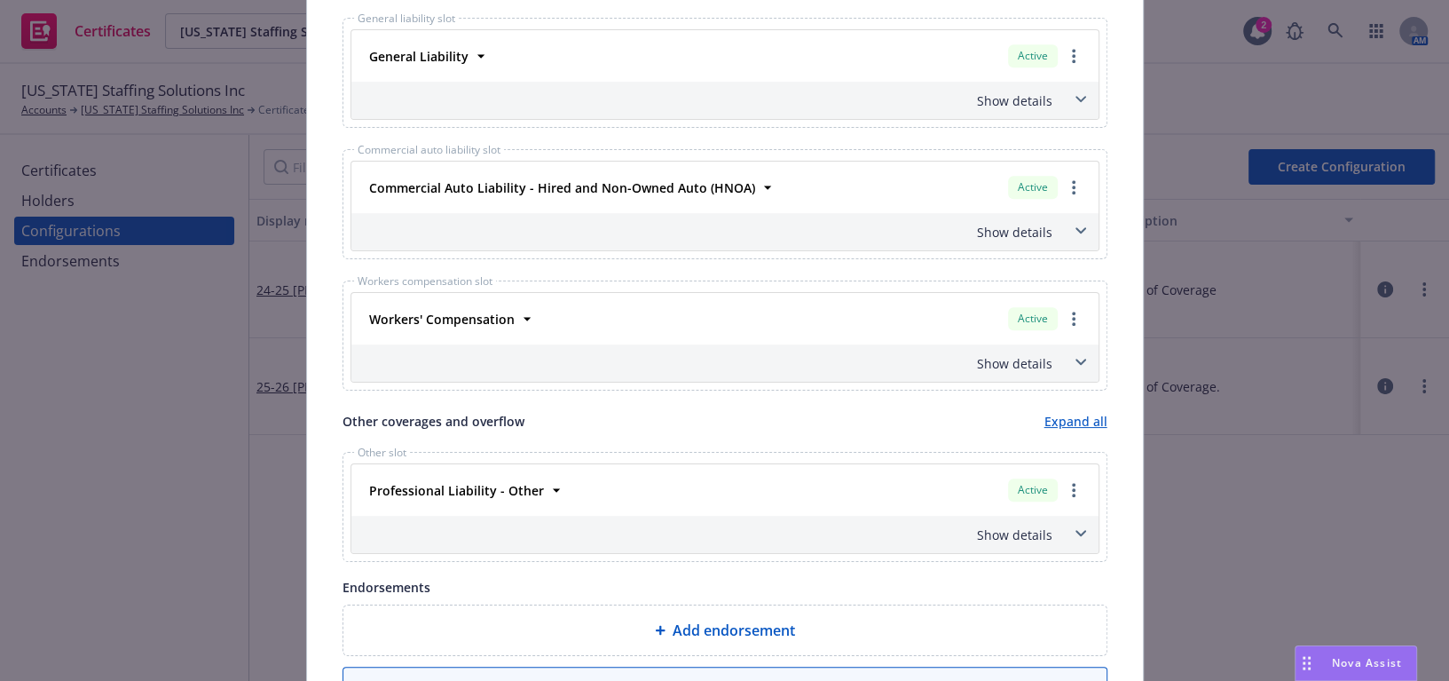
scroll to position [645, 0]
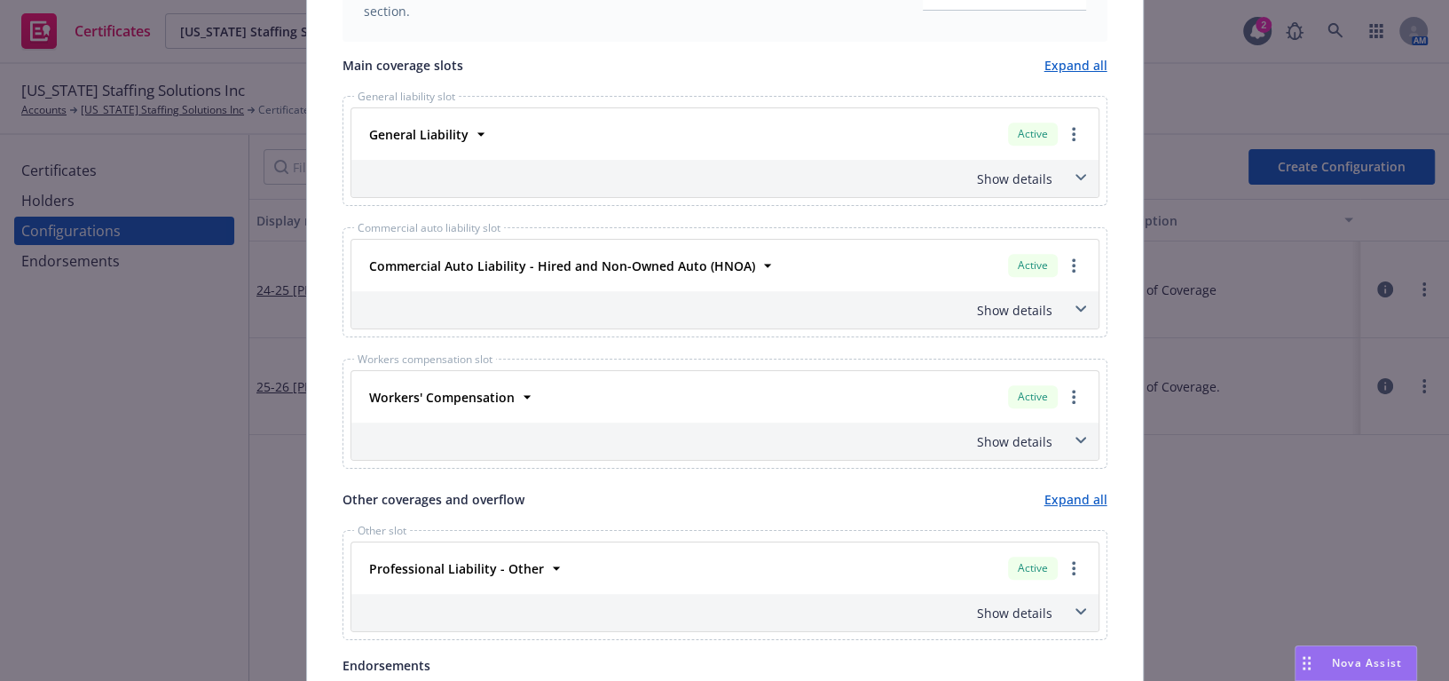
click at [430, 116] on div "General Liability Active Policy number 91MLN01241-241 Premium $24,515.00 Effect…" at bounding box center [724, 133] width 747 height 51
click at [428, 126] on strong "General Liability" at bounding box center [418, 134] width 99 height 17
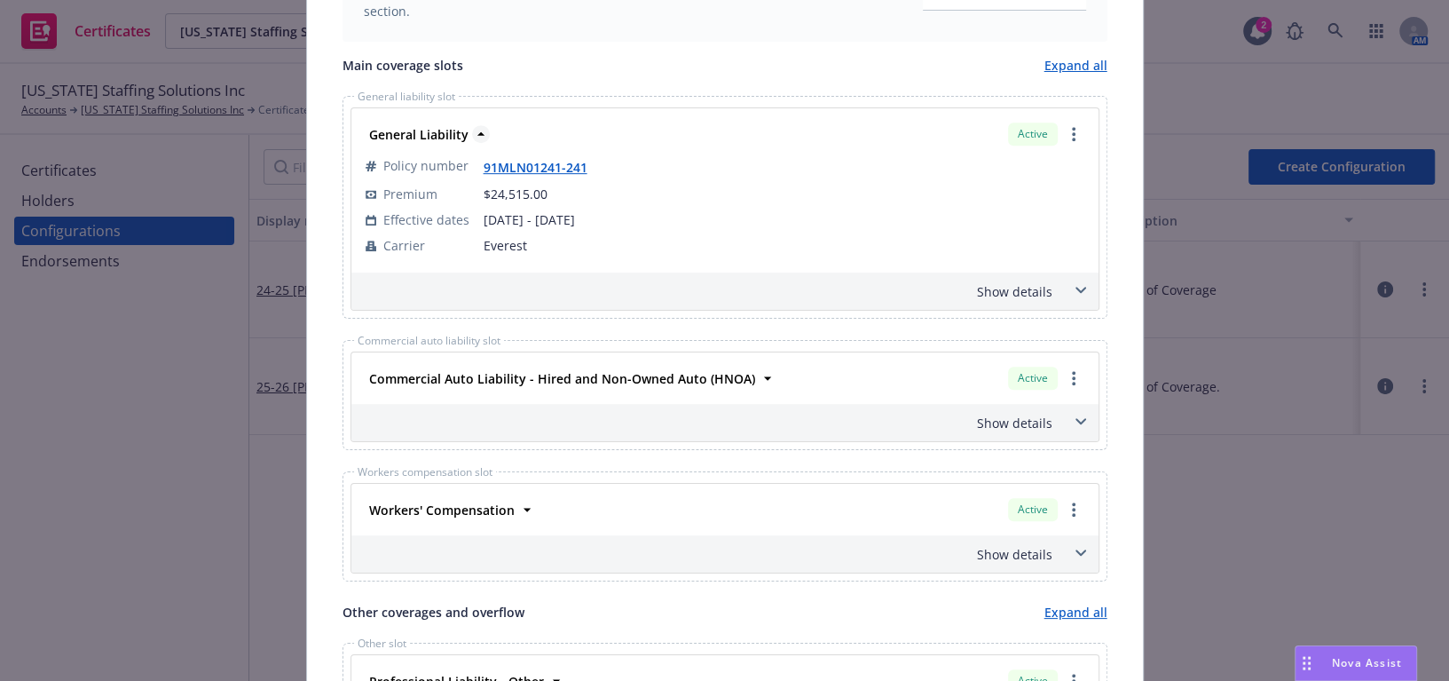
click at [428, 126] on strong "General Liability" at bounding box center [418, 134] width 99 height 17
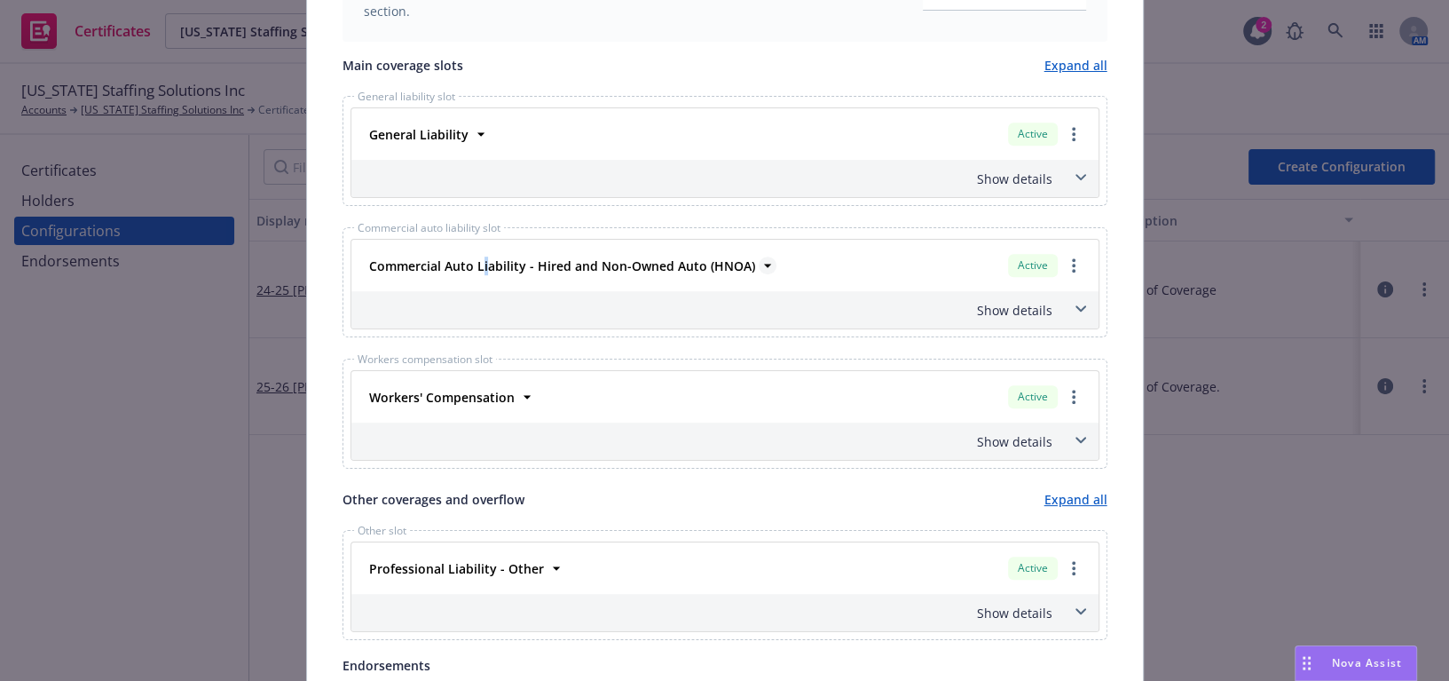
click at [479, 256] on span "Commercial Auto Liability - Hired and Non-Owned Auto (HNOA)" at bounding box center [562, 265] width 386 height 19
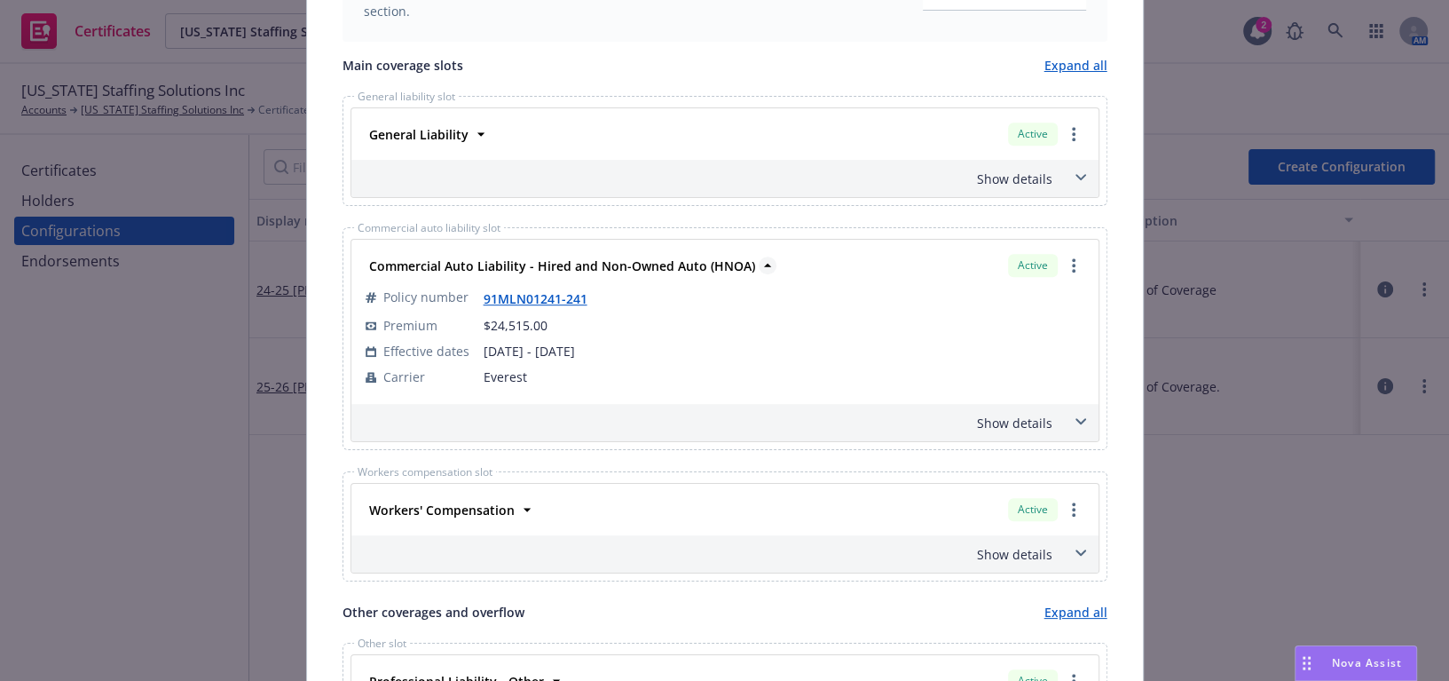
click at [484, 257] on strong "Commercial Auto Liability - Hired and Non-Owned Auto (HNOA)" at bounding box center [562, 265] width 386 height 17
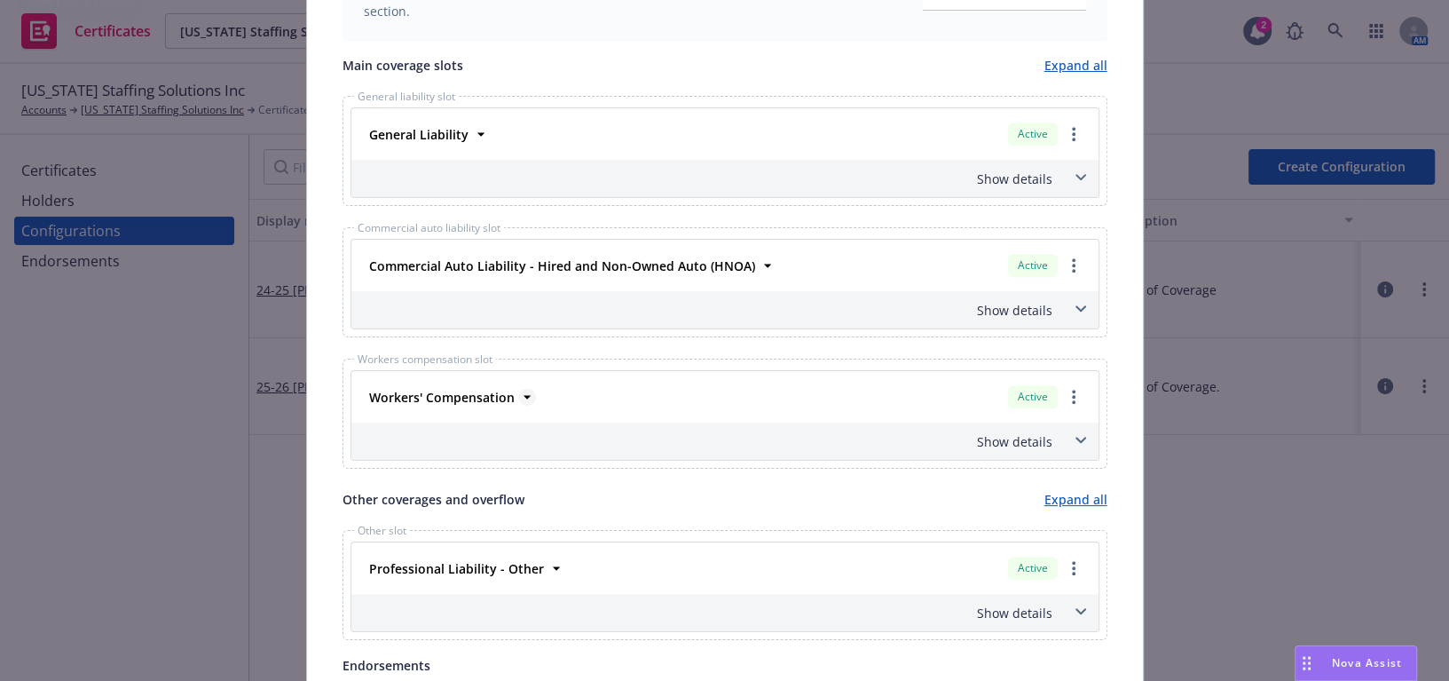
click at [441, 400] on strong "Workers' Compensation" at bounding box center [442, 397] width 146 height 17
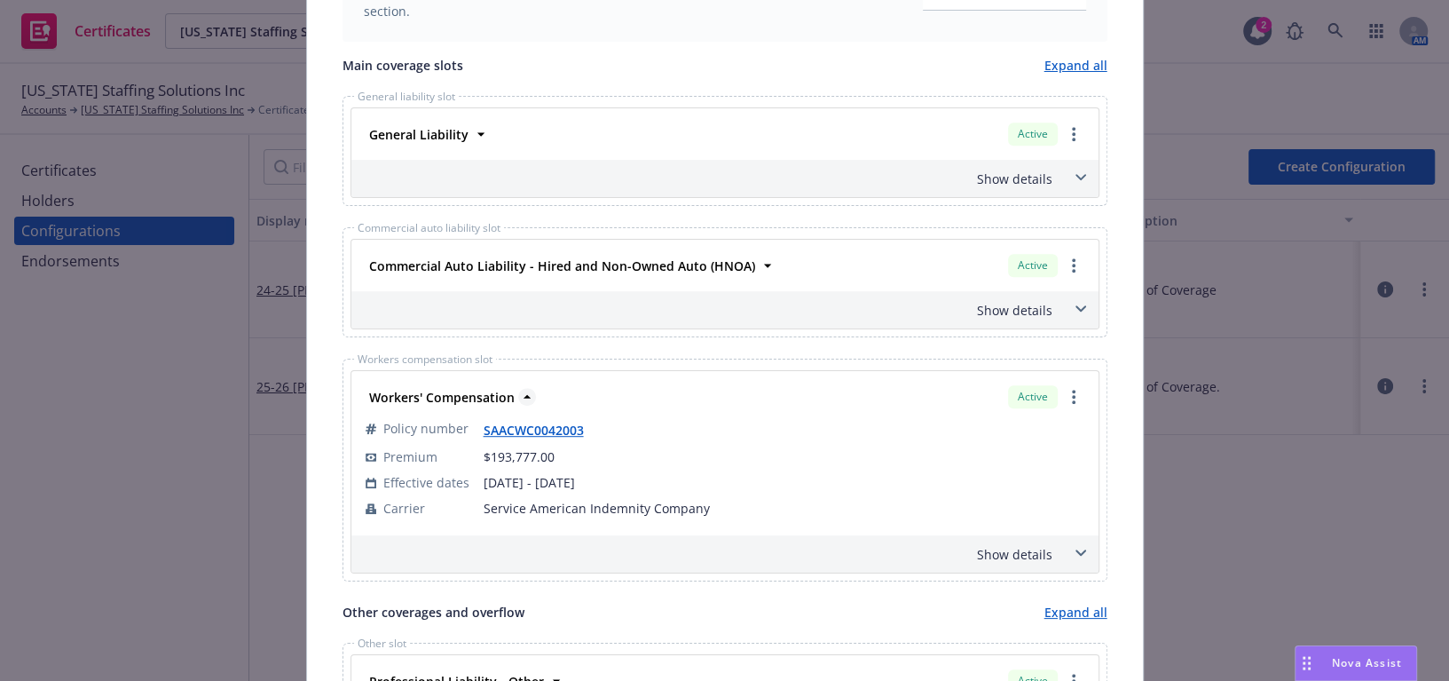
click at [442, 400] on strong "Workers' Compensation" at bounding box center [442, 397] width 146 height 17
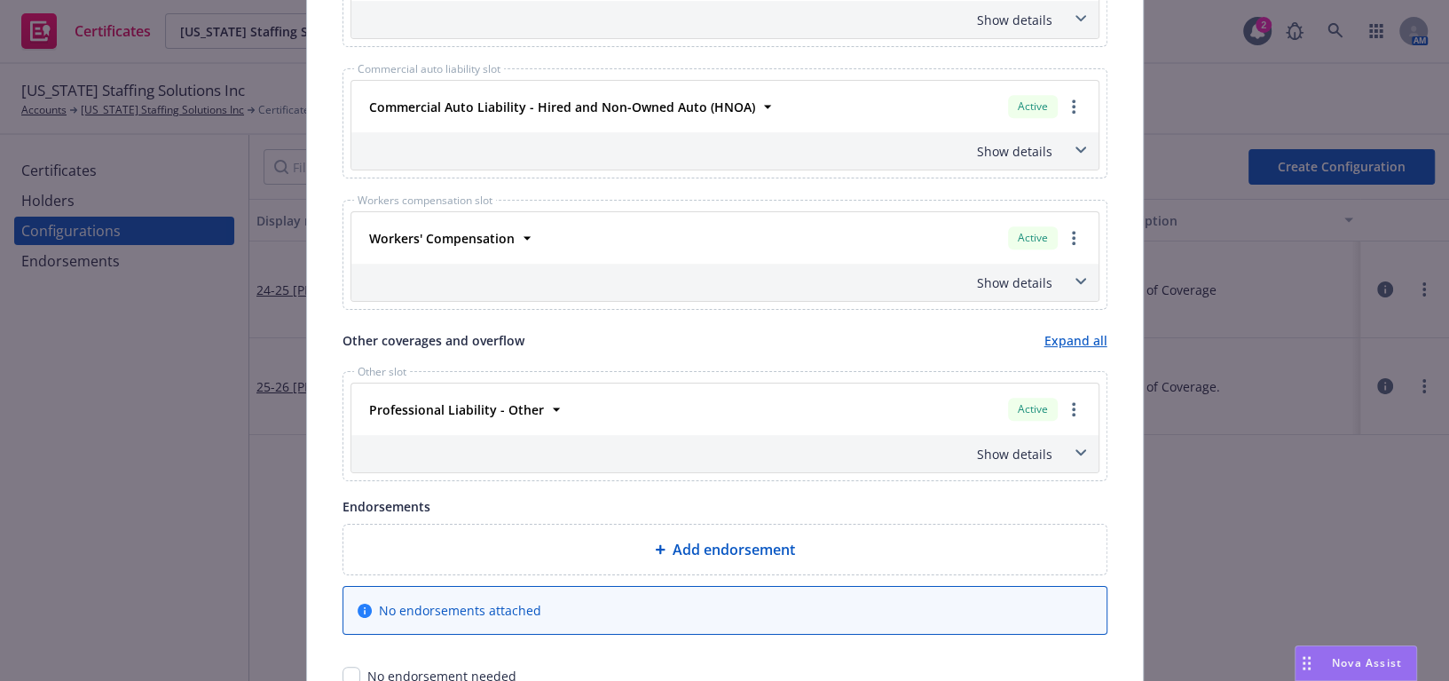
scroll to position [928, 0]
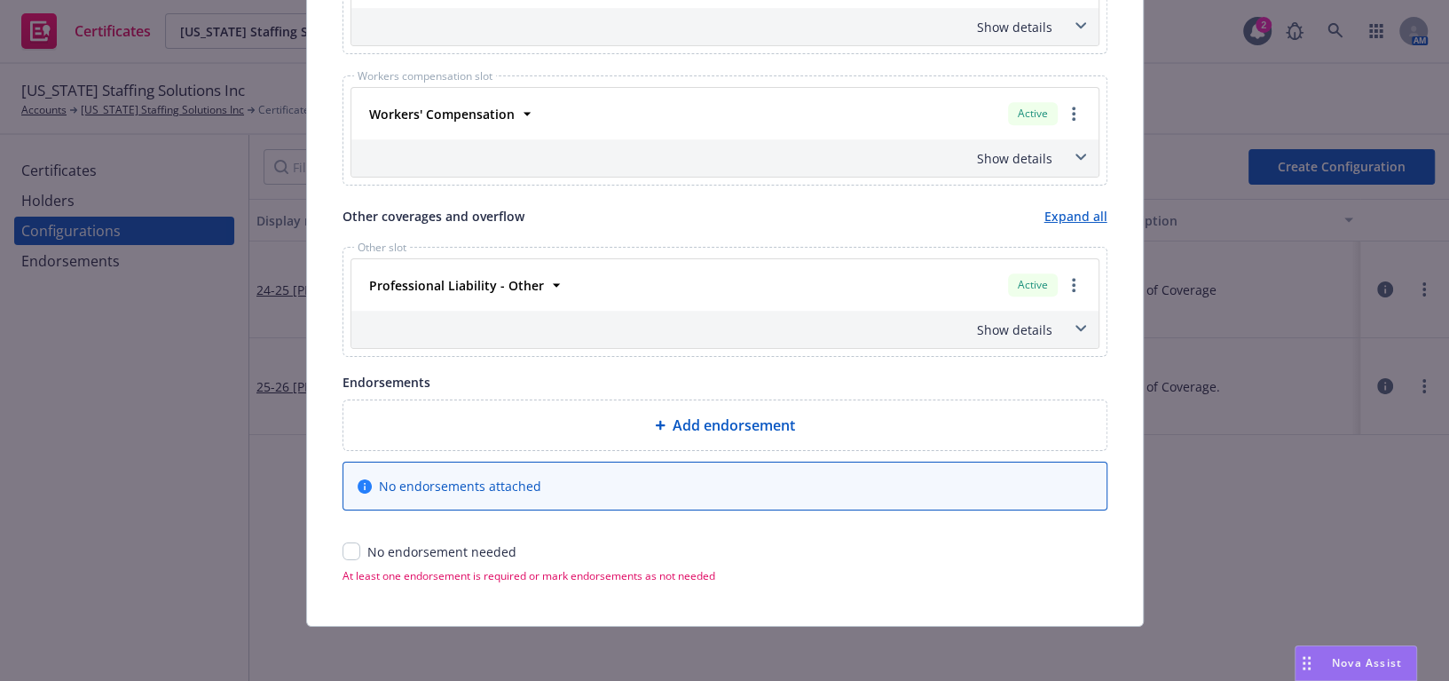
click at [478, 292] on div "Professional Liability - Other" at bounding box center [454, 285] width 185 height 26
click at [481, 293] on div "Professional Liability - Other" at bounding box center [454, 285] width 185 height 26
click at [482, 282] on strong "Professional Liability - Other" at bounding box center [456, 285] width 175 height 17
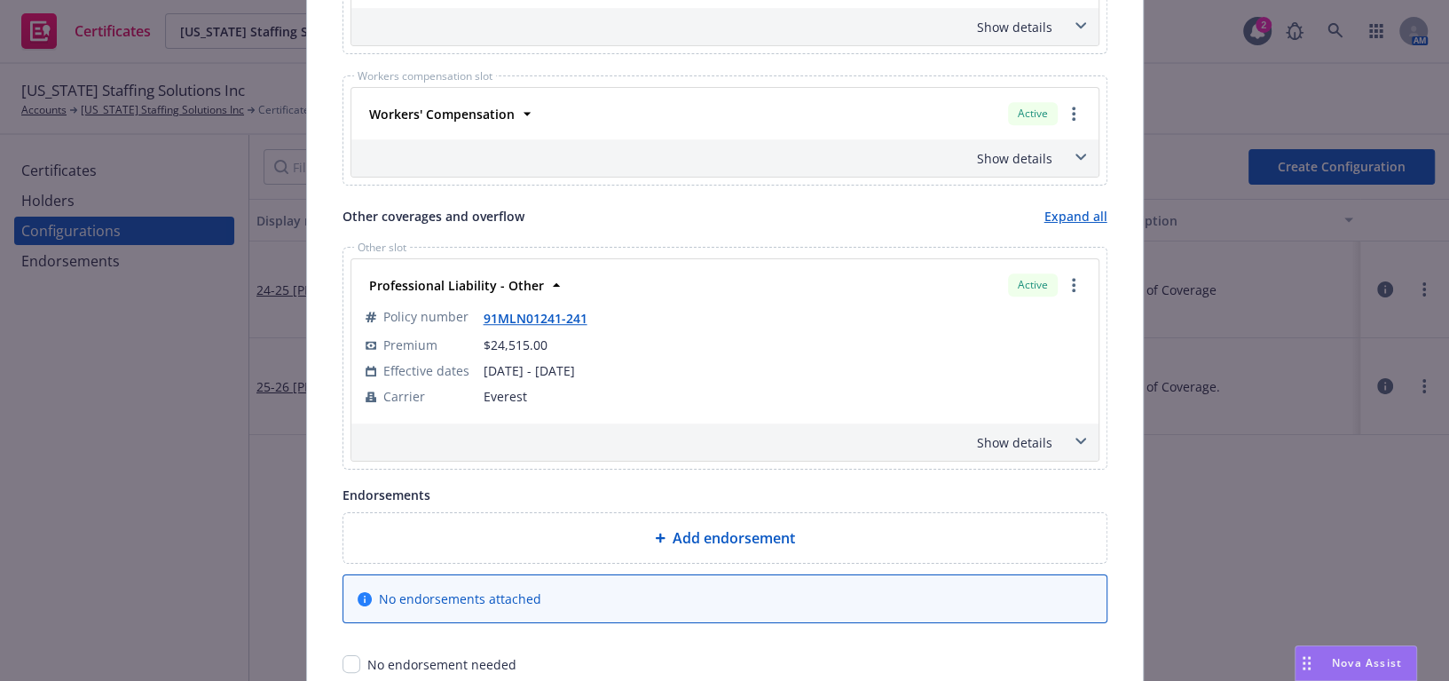
drag, startPoint x: 483, startPoint y: 280, endPoint x: 439, endPoint y: 294, distance: 45.7
click at [440, 294] on div "Professional Liability - Other" at bounding box center [454, 285] width 185 height 26
click at [445, 287] on strong "Professional Liability - Other" at bounding box center [456, 285] width 175 height 17
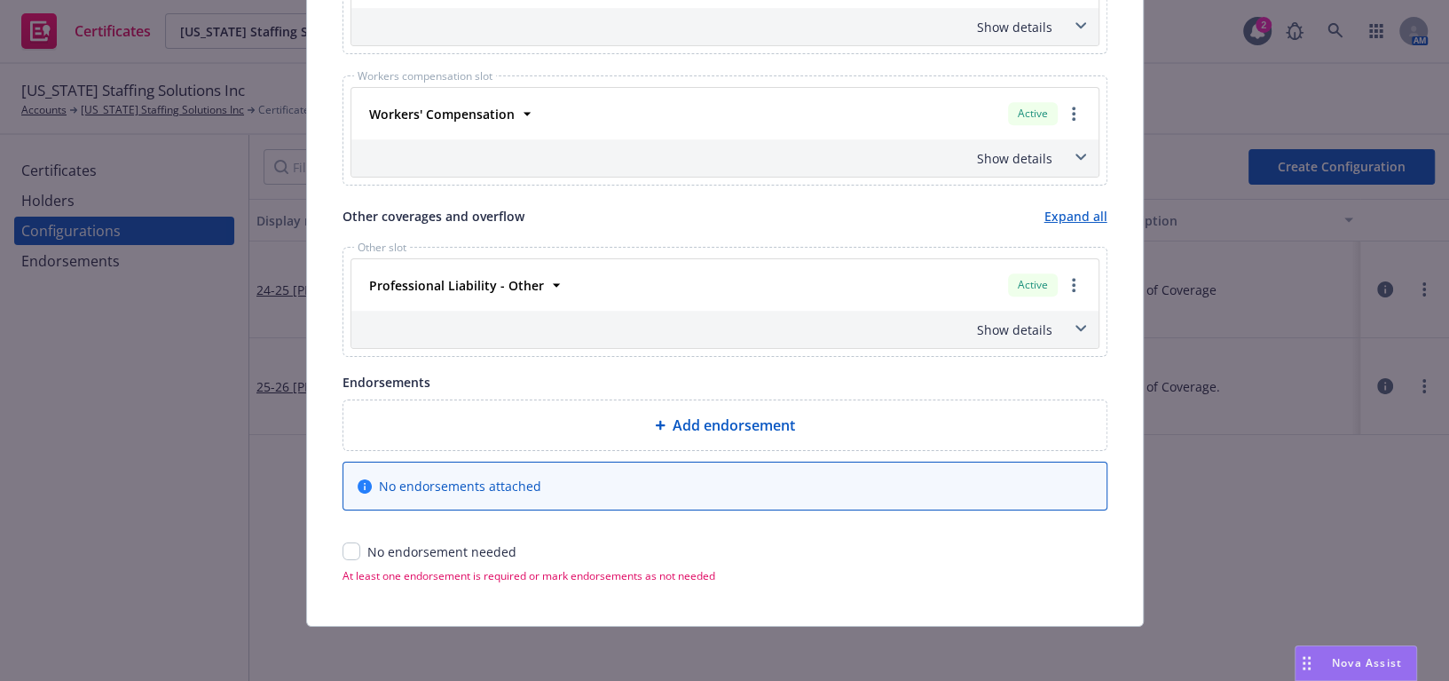
click at [1004, 325] on div "Show details" at bounding box center [704, 329] width 698 height 19
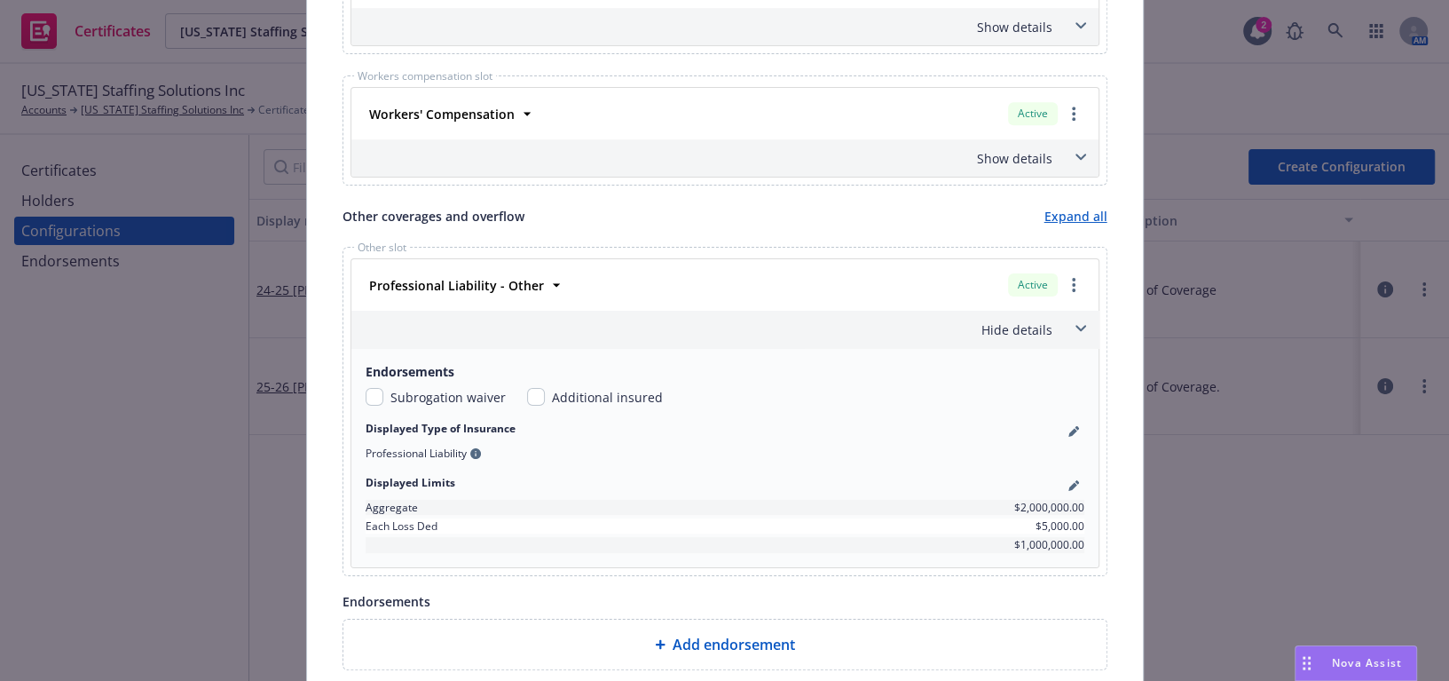
click at [1005, 322] on div "Hide details" at bounding box center [704, 329] width 698 height 19
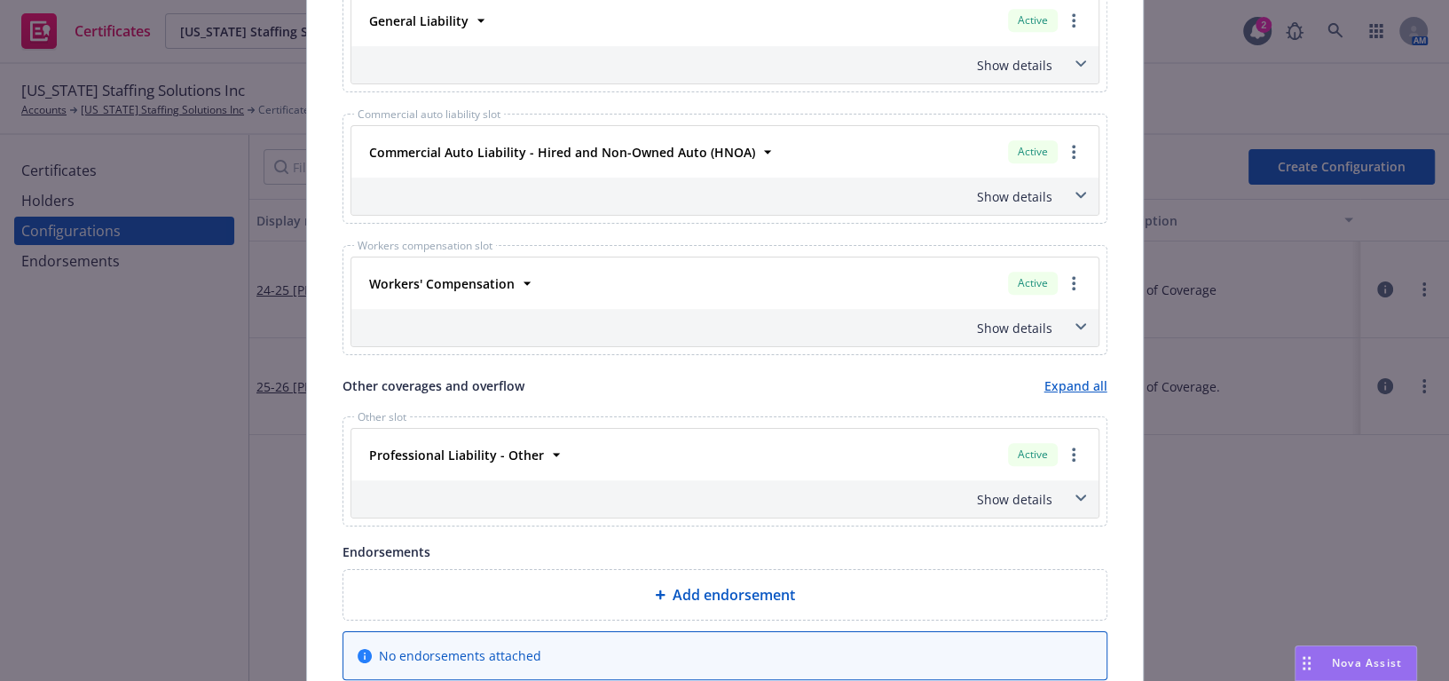
scroll to position [605, 0]
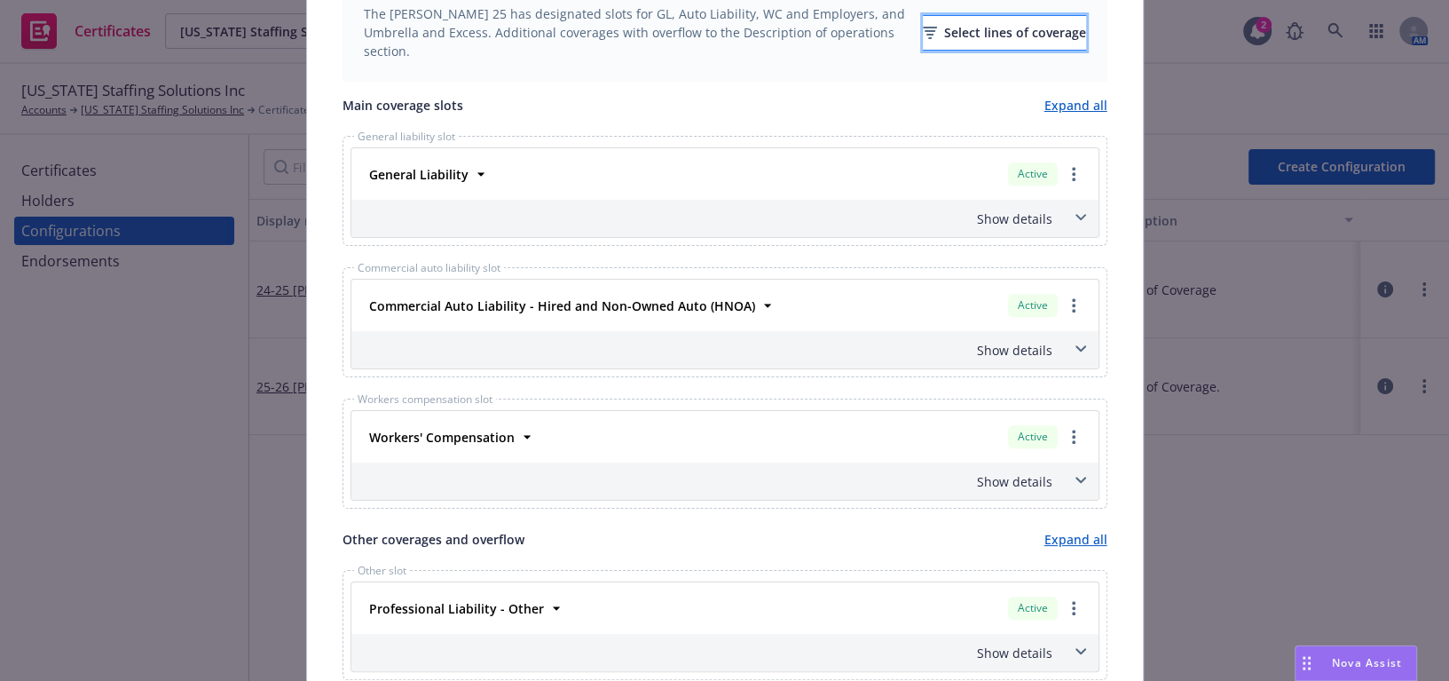
drag, startPoint x: 957, startPoint y: 33, endPoint x: 947, endPoint y: 26, distance: 12.1
click at [947, 26] on div "Select lines of coverage" at bounding box center [1004, 33] width 163 height 34
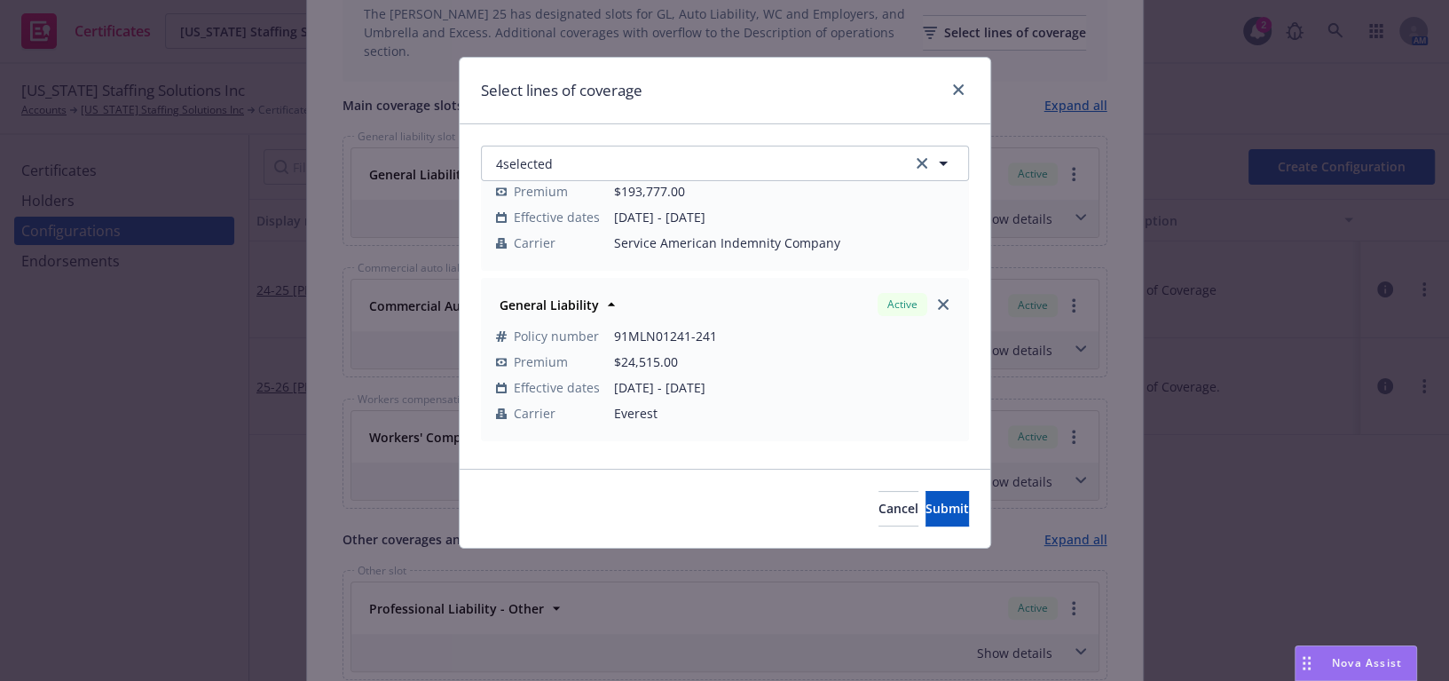
scroll to position [80, 0]
click at [933, 301] on link "close" at bounding box center [943, 305] width 21 height 21
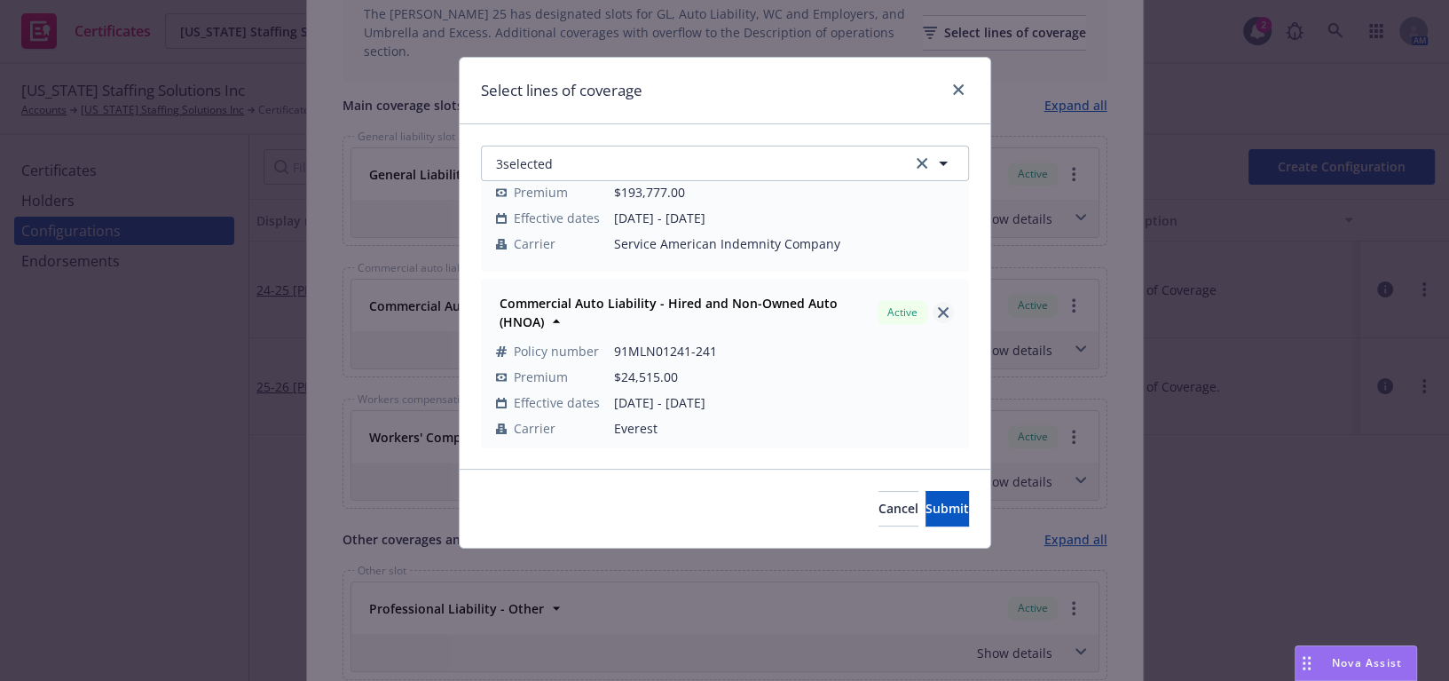
click at [938, 307] on icon "close" at bounding box center [943, 312] width 11 height 11
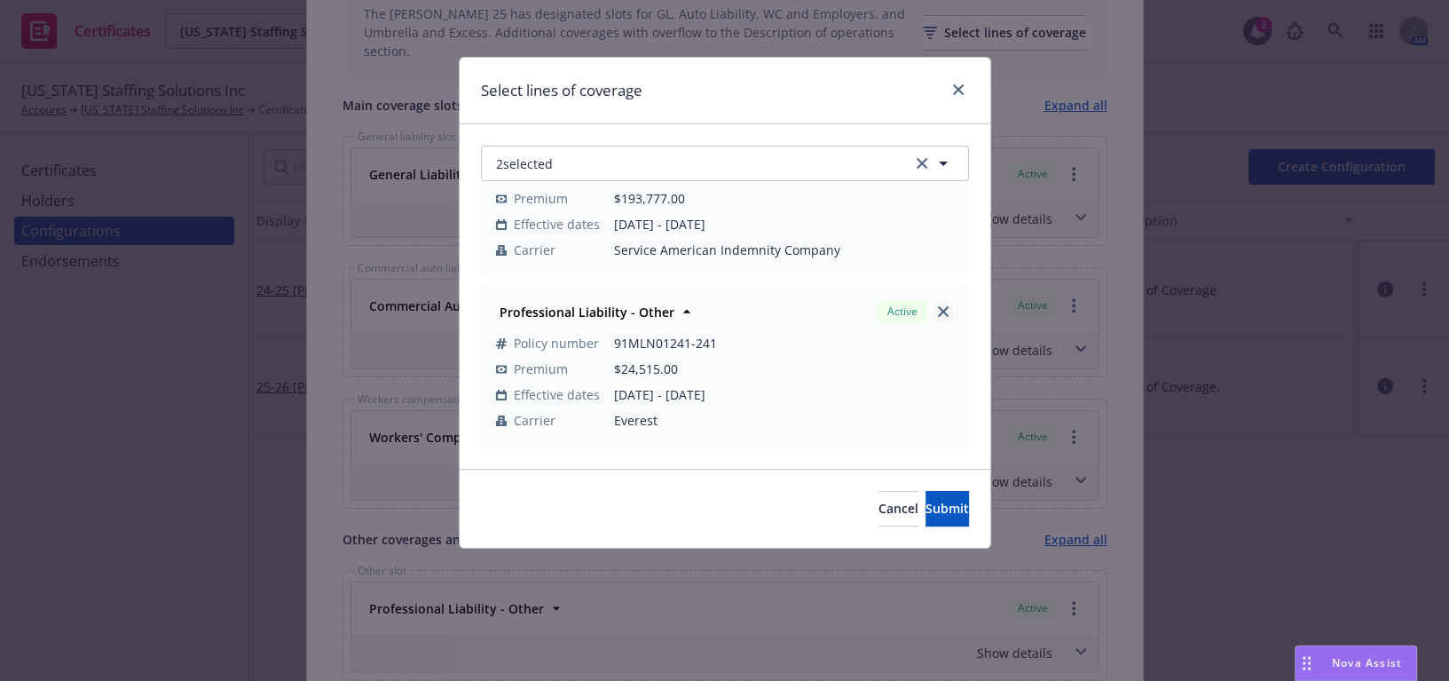
click at [933, 320] on link "close" at bounding box center [943, 311] width 21 height 21
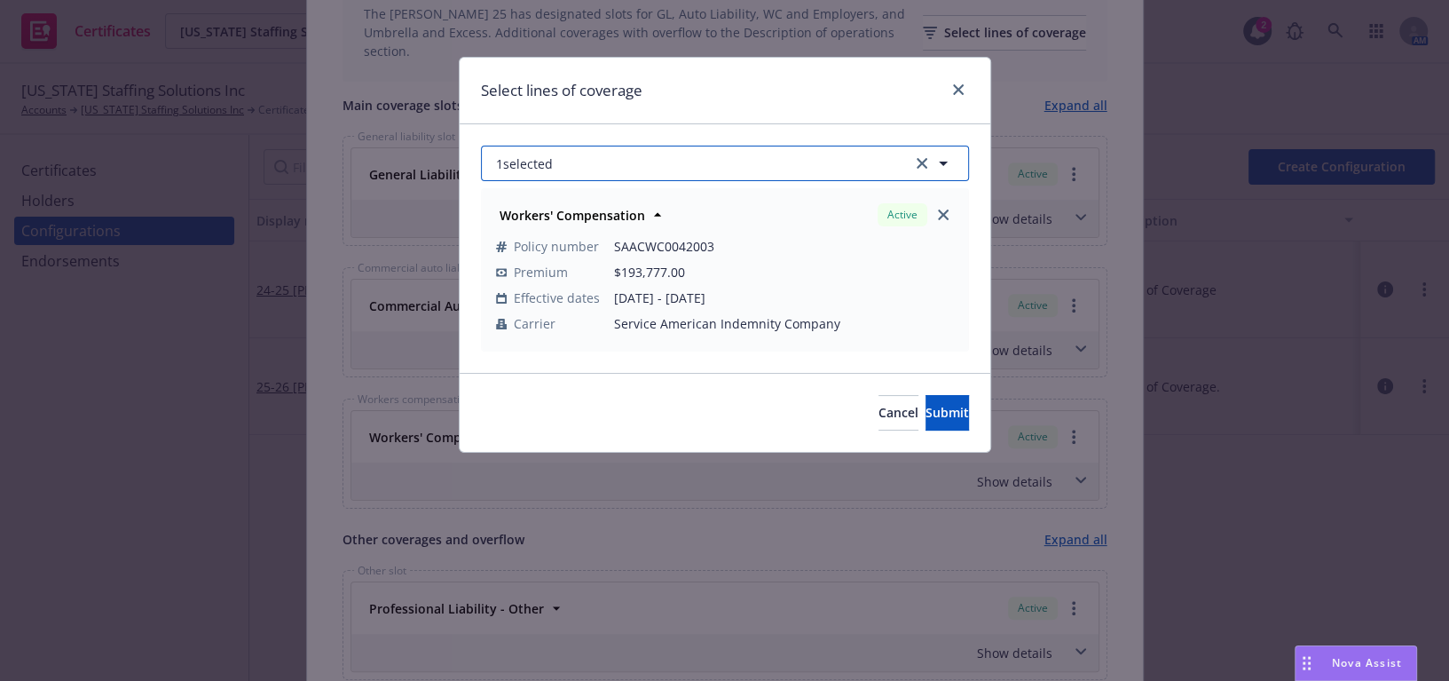
click at [715, 167] on button "1 selected" at bounding box center [725, 164] width 488 height 36
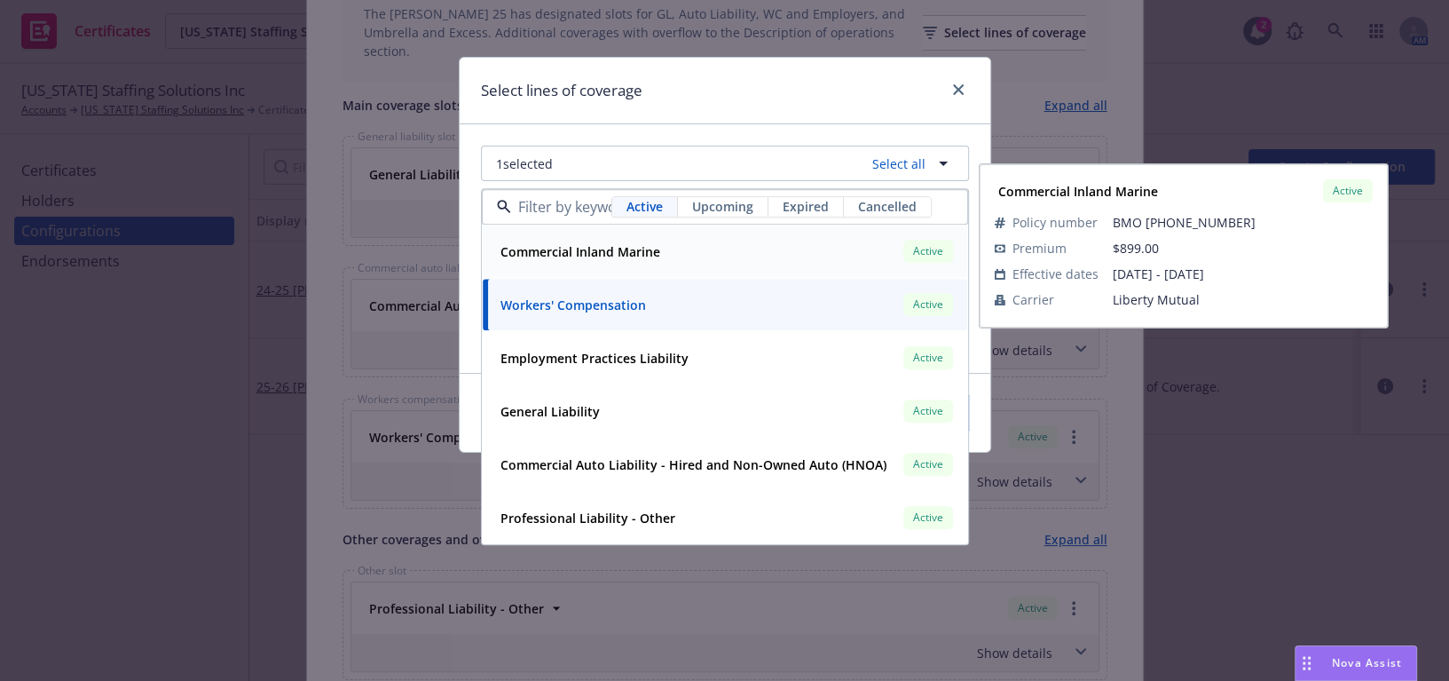
click at [733, 214] on span "Upcoming" at bounding box center [722, 207] width 61 height 19
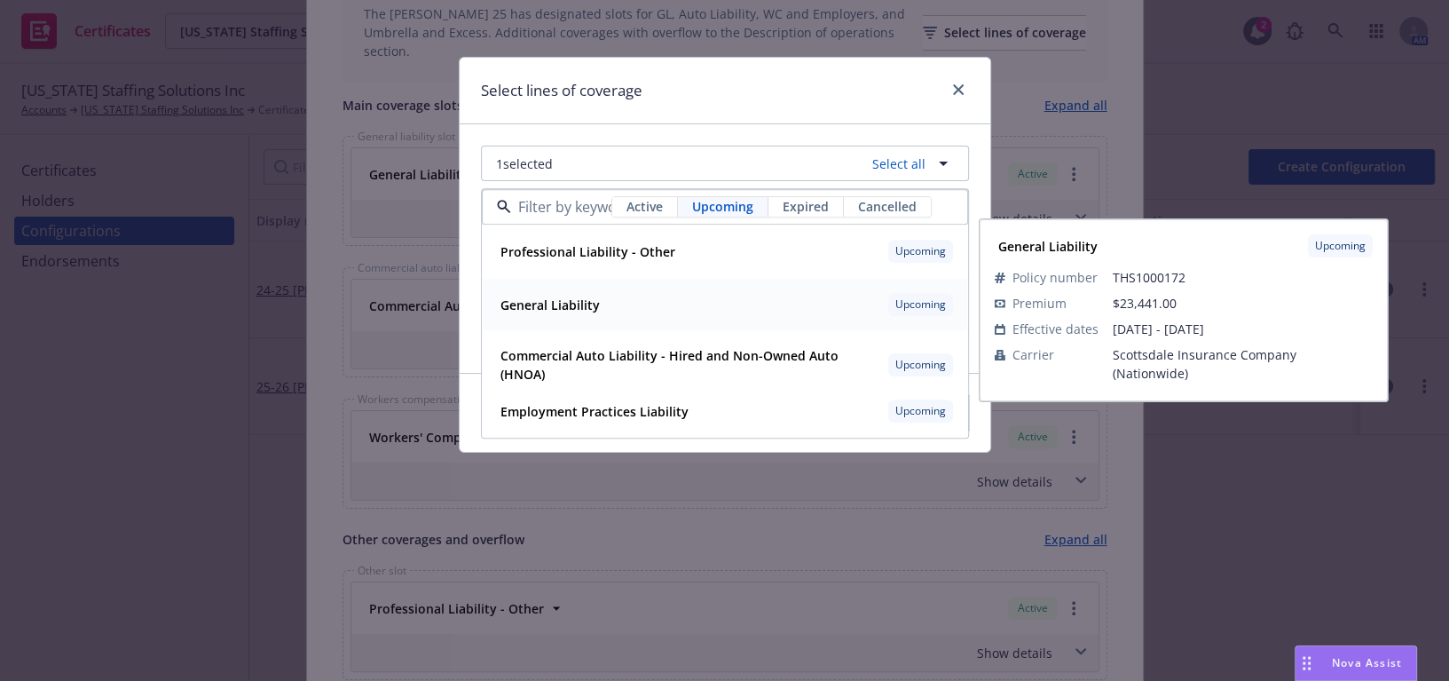
click at [586, 292] on div "General Liability" at bounding box center [548, 305] width 110 height 26
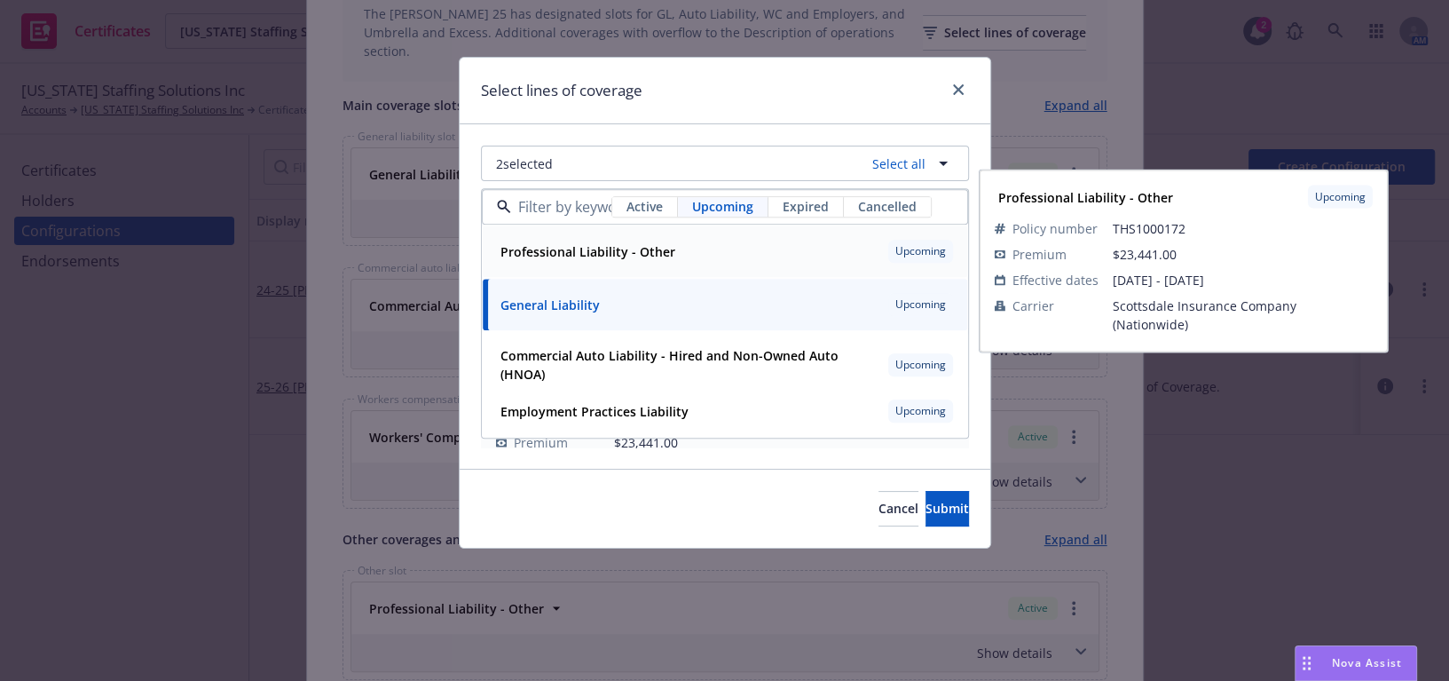
click at [603, 263] on div "Professional Liability - Other" at bounding box center [585, 252] width 185 height 26
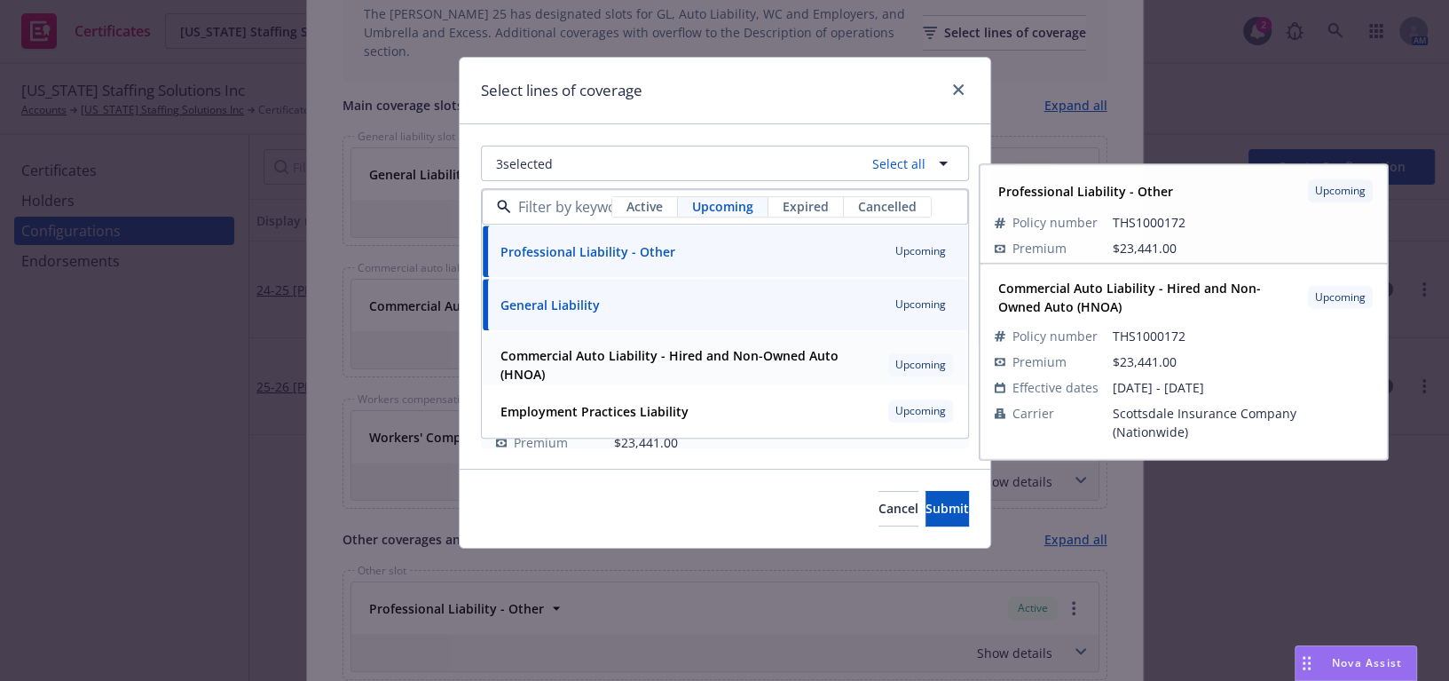
click at [601, 353] on strong "Commercial Auto Liability - Hired and Non-Owned Auto (HNOA)" at bounding box center [670, 366] width 338 height 36
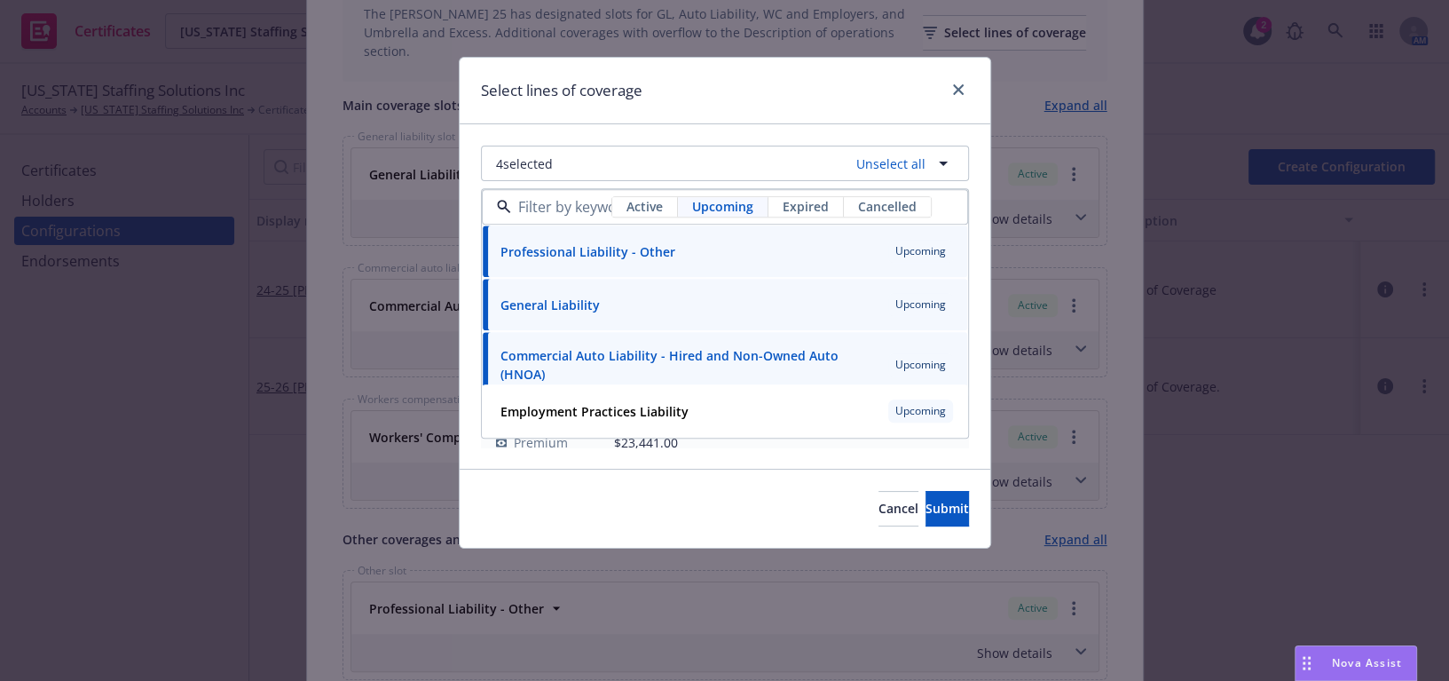
click at [680, 113] on div "Select lines of coverage" at bounding box center [725, 91] width 531 height 67
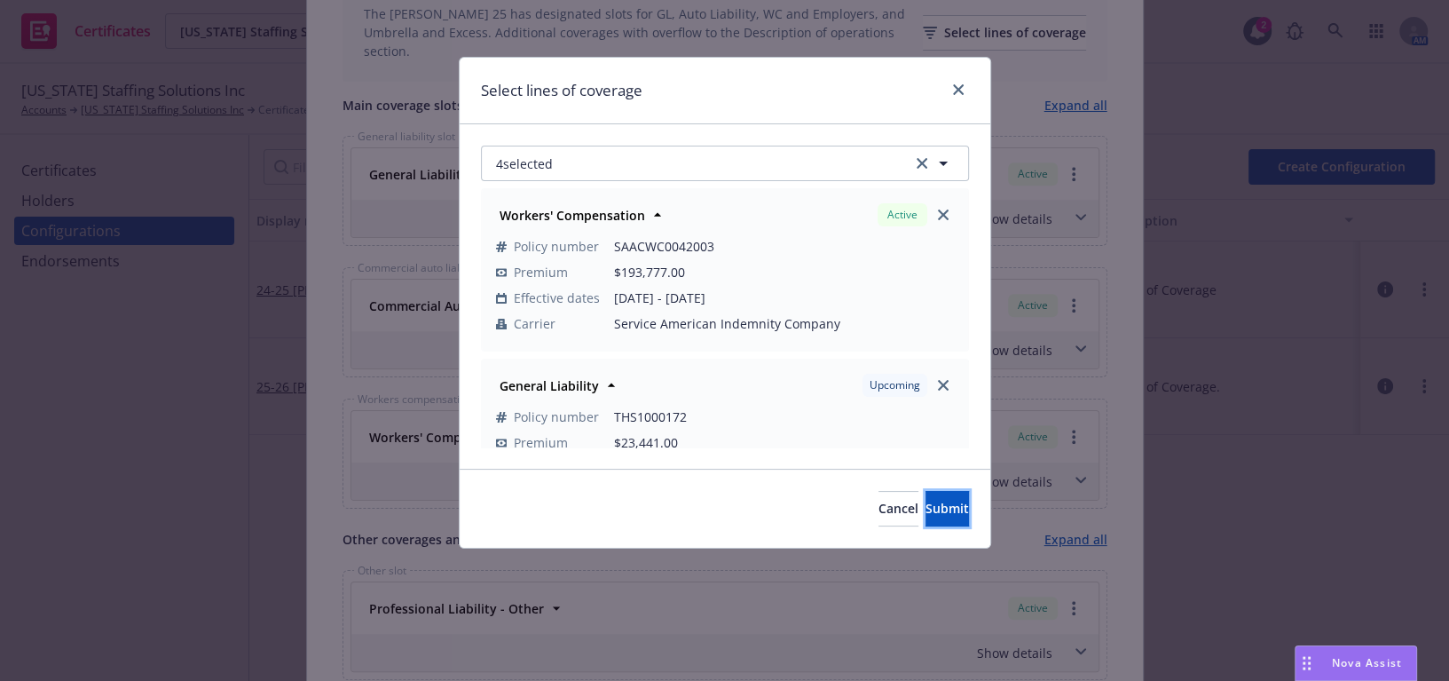
drag, startPoint x: 906, startPoint y: 504, endPoint x: 876, endPoint y: 489, distance: 33.7
click at [926, 507] on span "Submit" at bounding box center [947, 508] width 43 height 17
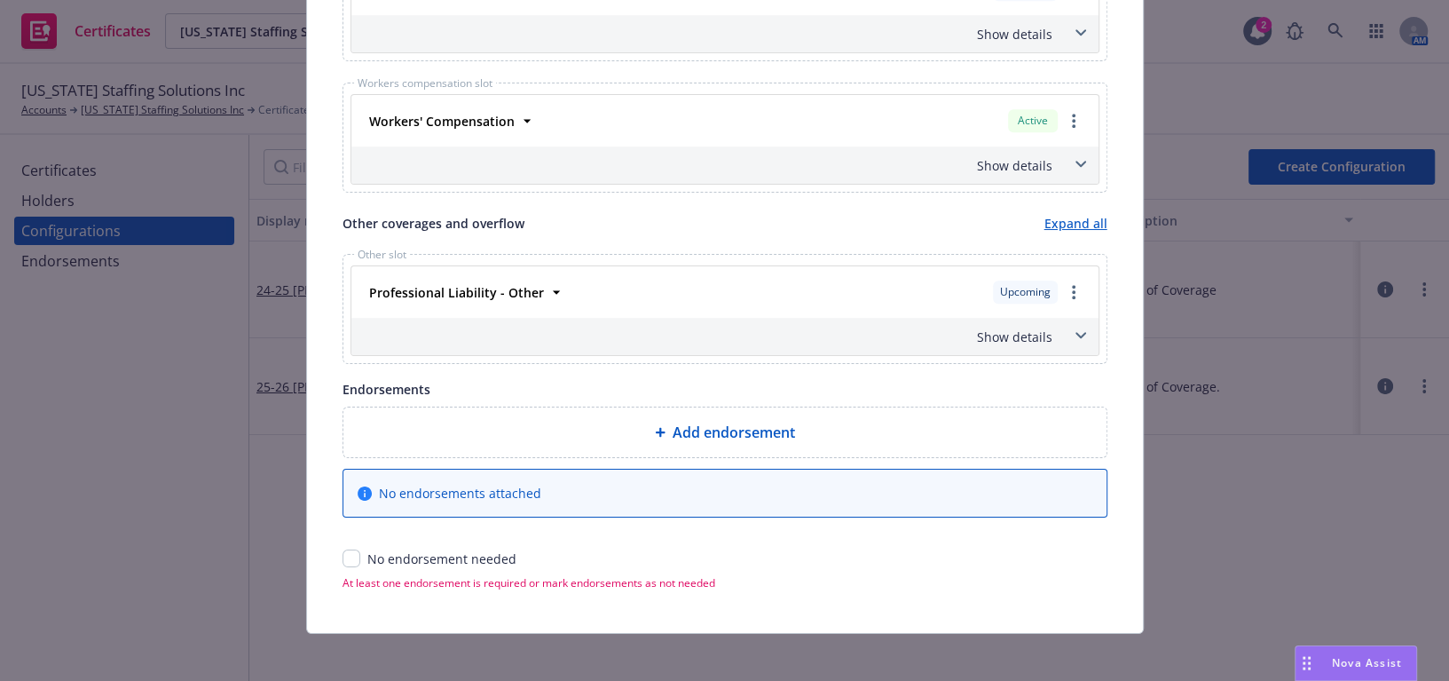
scroll to position [928, 0]
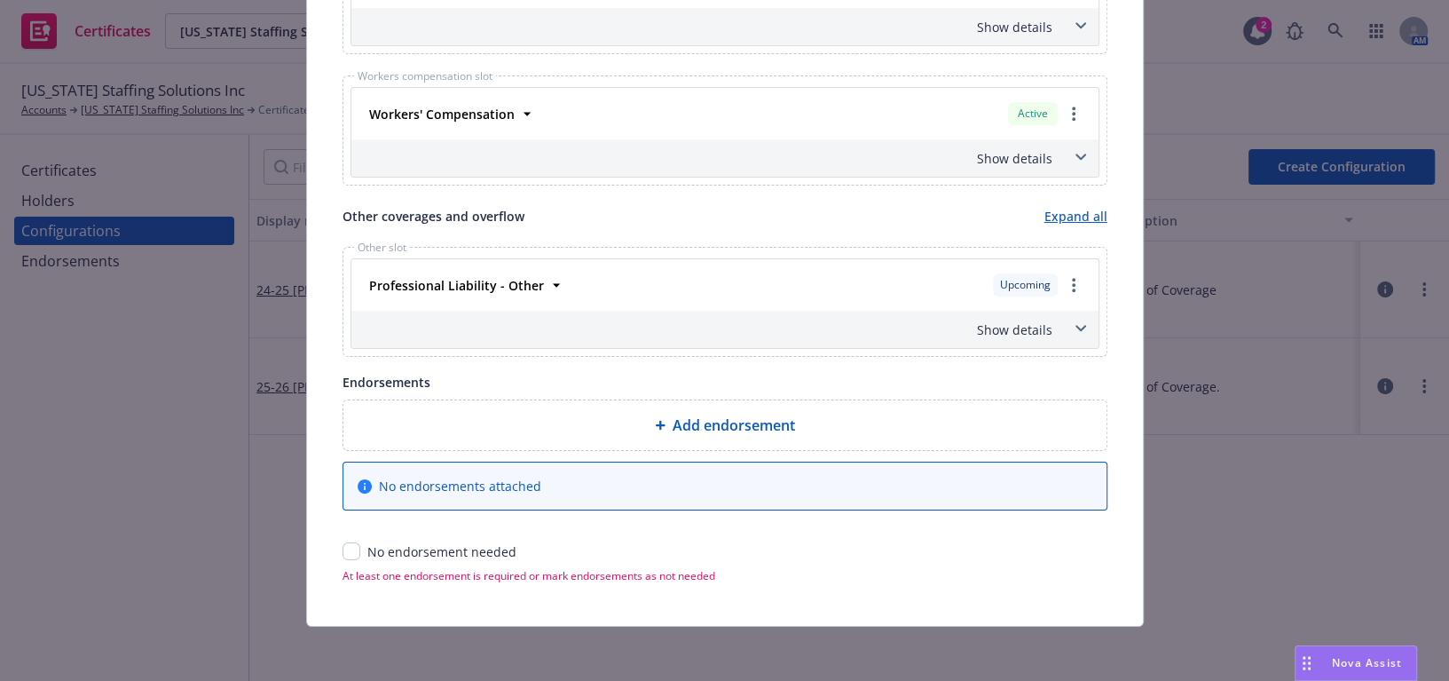
click at [1025, 149] on div "Show details" at bounding box center [704, 158] width 698 height 19
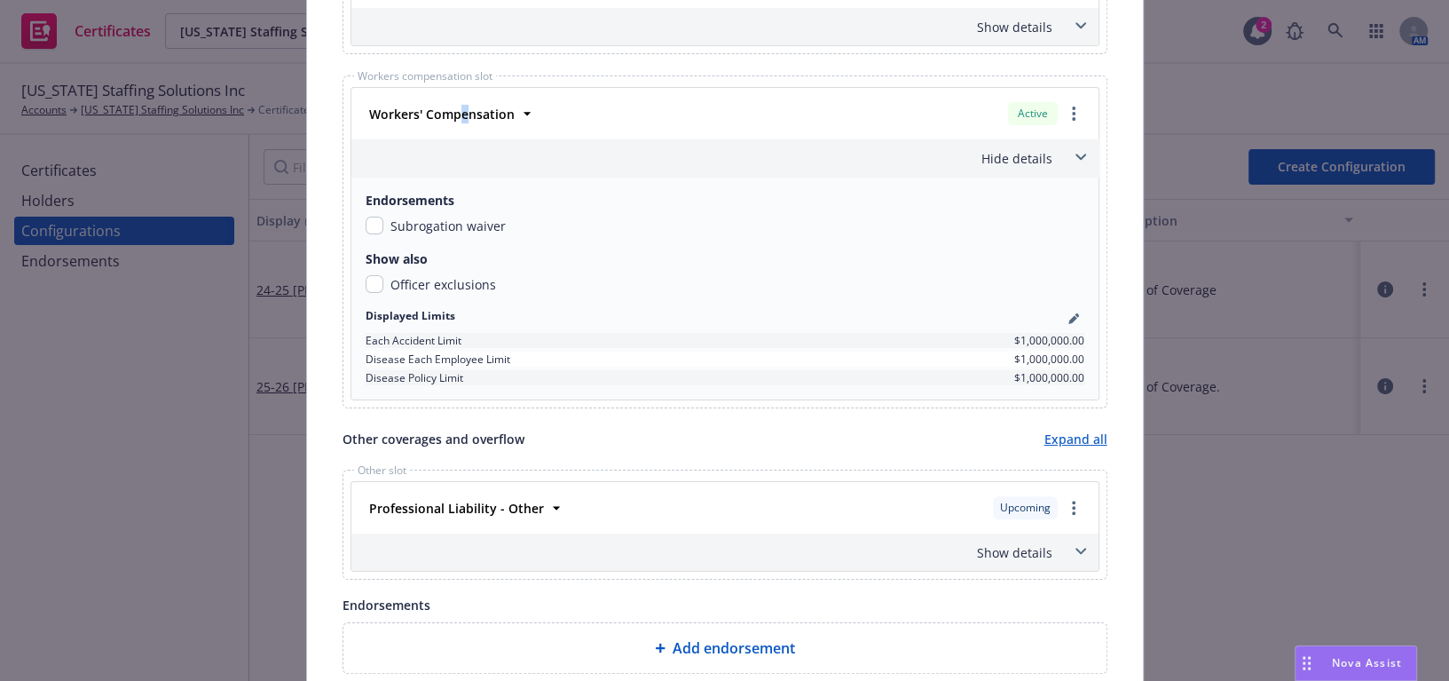
click at [459, 122] on div "Workers' Compensation" at bounding box center [440, 114] width 156 height 26
click at [486, 109] on strong "Workers' Compensation" at bounding box center [442, 114] width 146 height 17
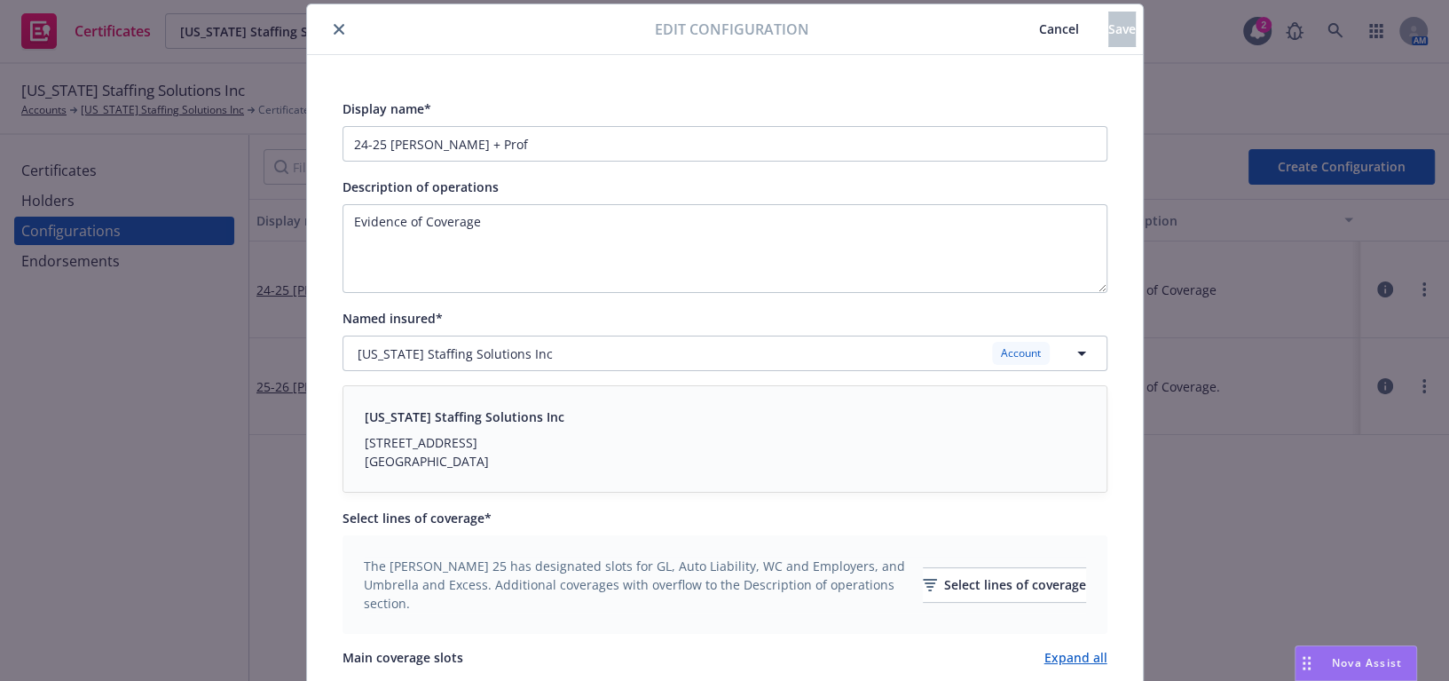
scroll to position [0, 0]
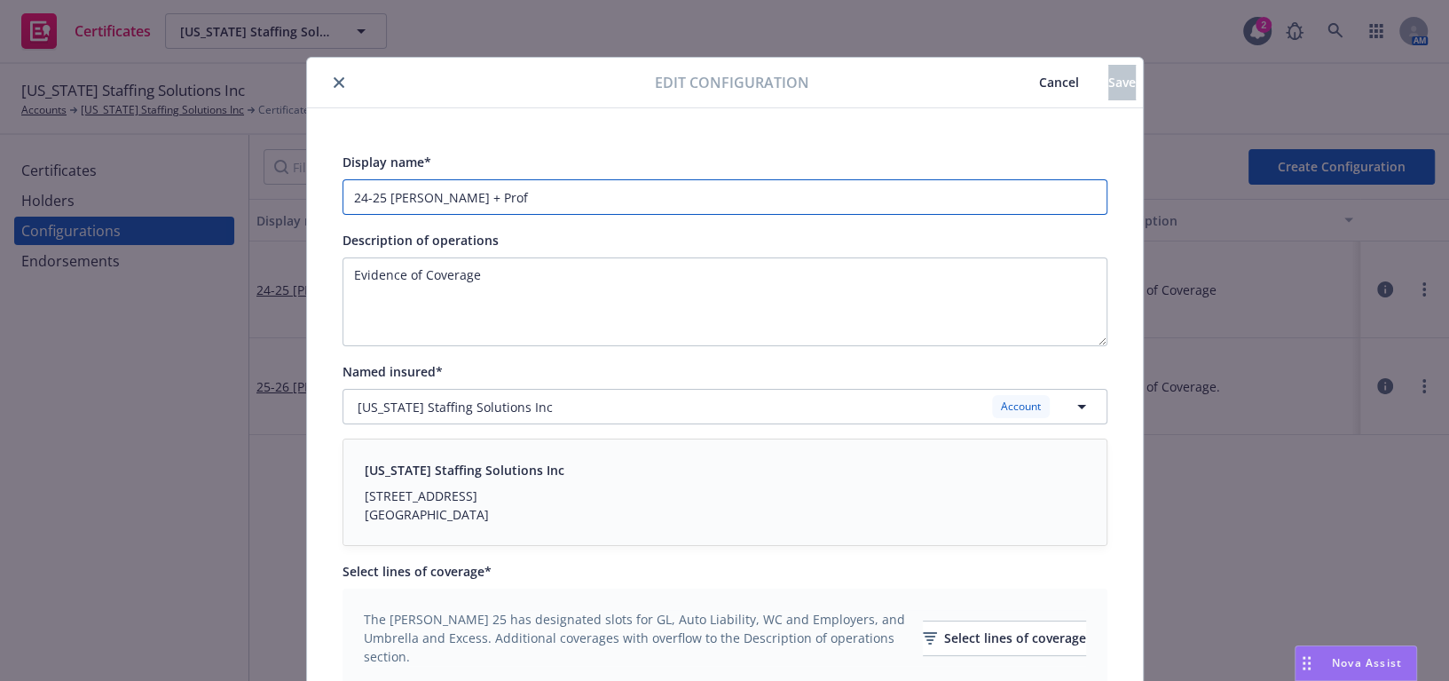
drag, startPoint x: 379, startPoint y: 193, endPoint x: 207, endPoint y: 196, distance: 172.2
click at [207, 196] on div "Edit configuration Cancel Save Display name* 24-25 GAW + Prof Description of op…" at bounding box center [724, 340] width 1449 height 681
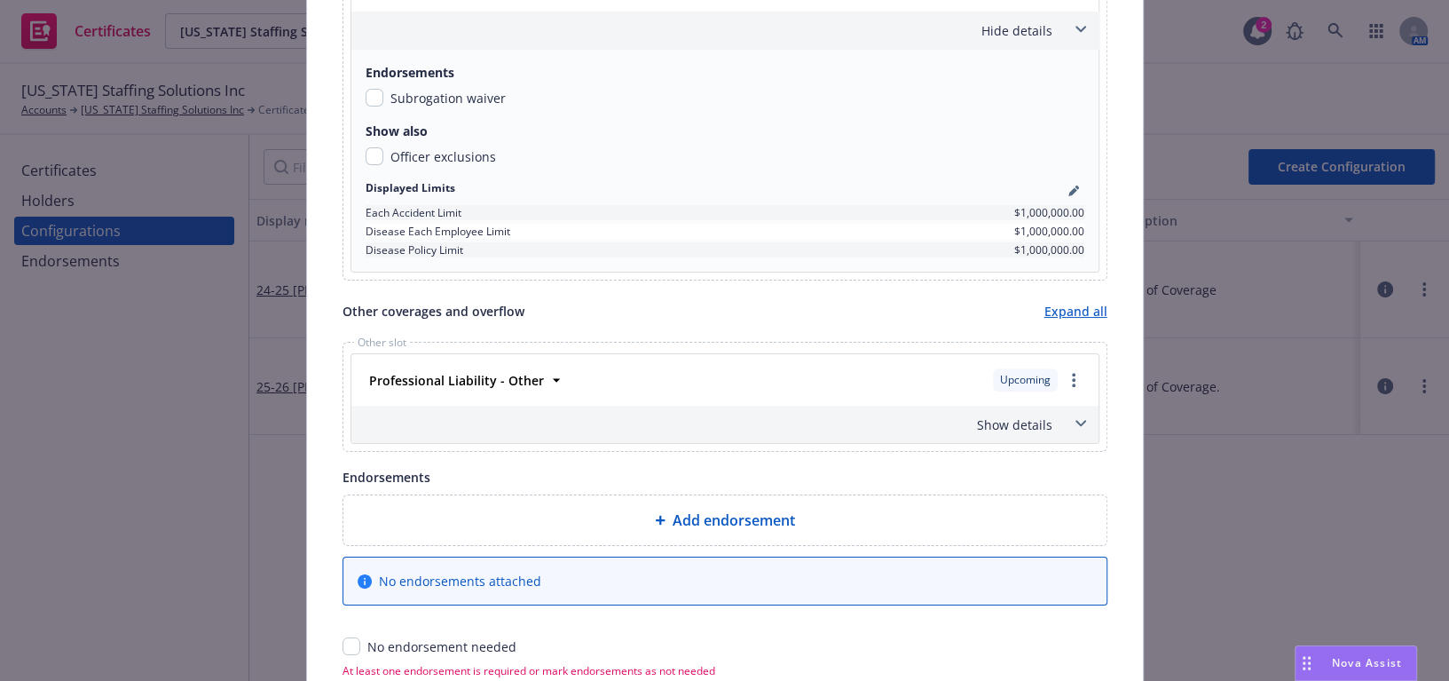
scroll to position [1264, 0]
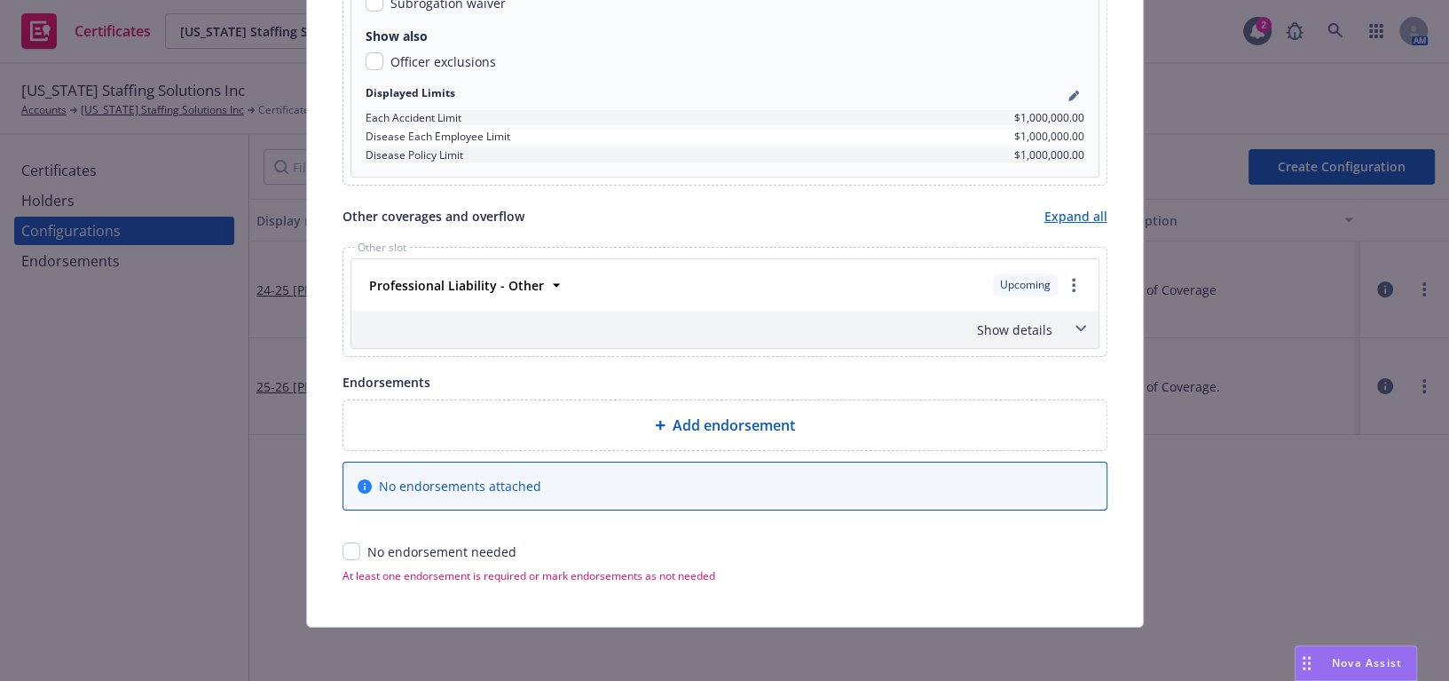
type input "25-26 GAW + Prof"
click at [350, 545] on input "checkbox" at bounding box center [352, 551] width 18 height 18
checkbox input "true"
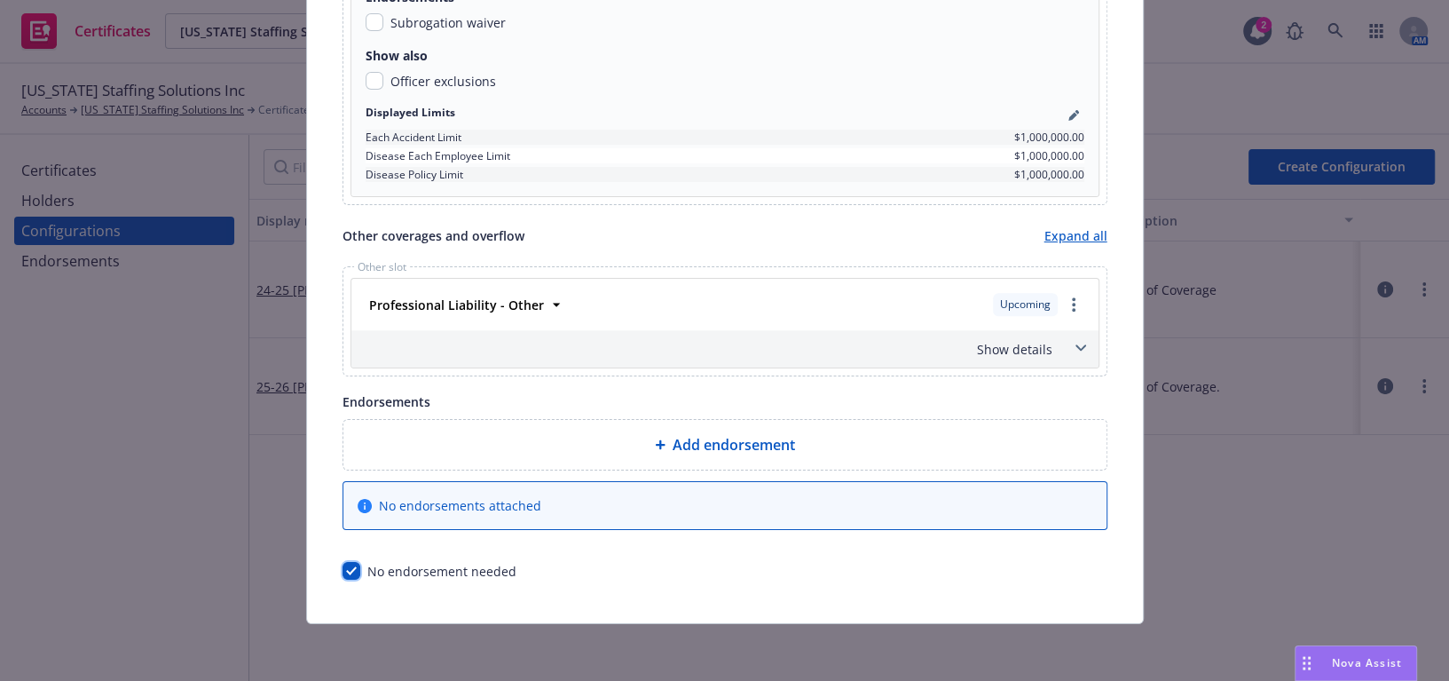
scroll to position [1242, 0]
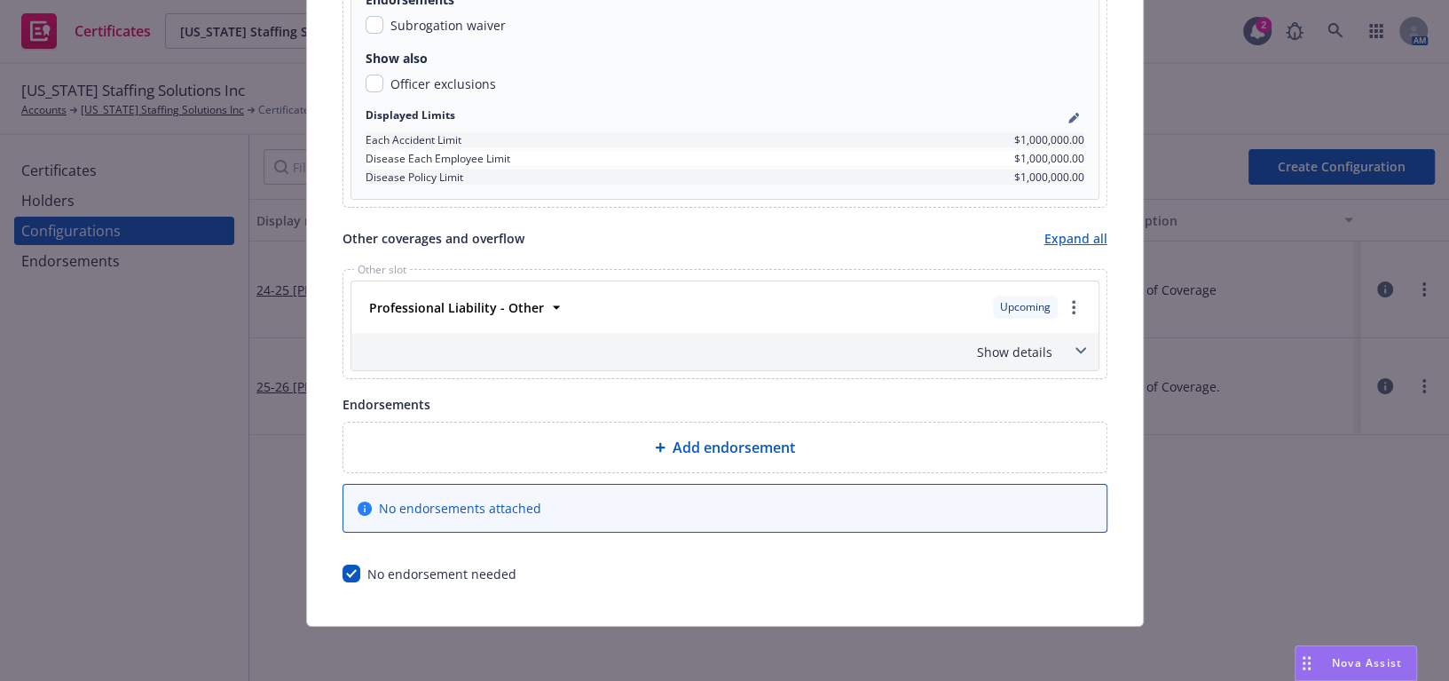
click at [1002, 343] on div "Show details" at bounding box center [704, 352] width 698 height 19
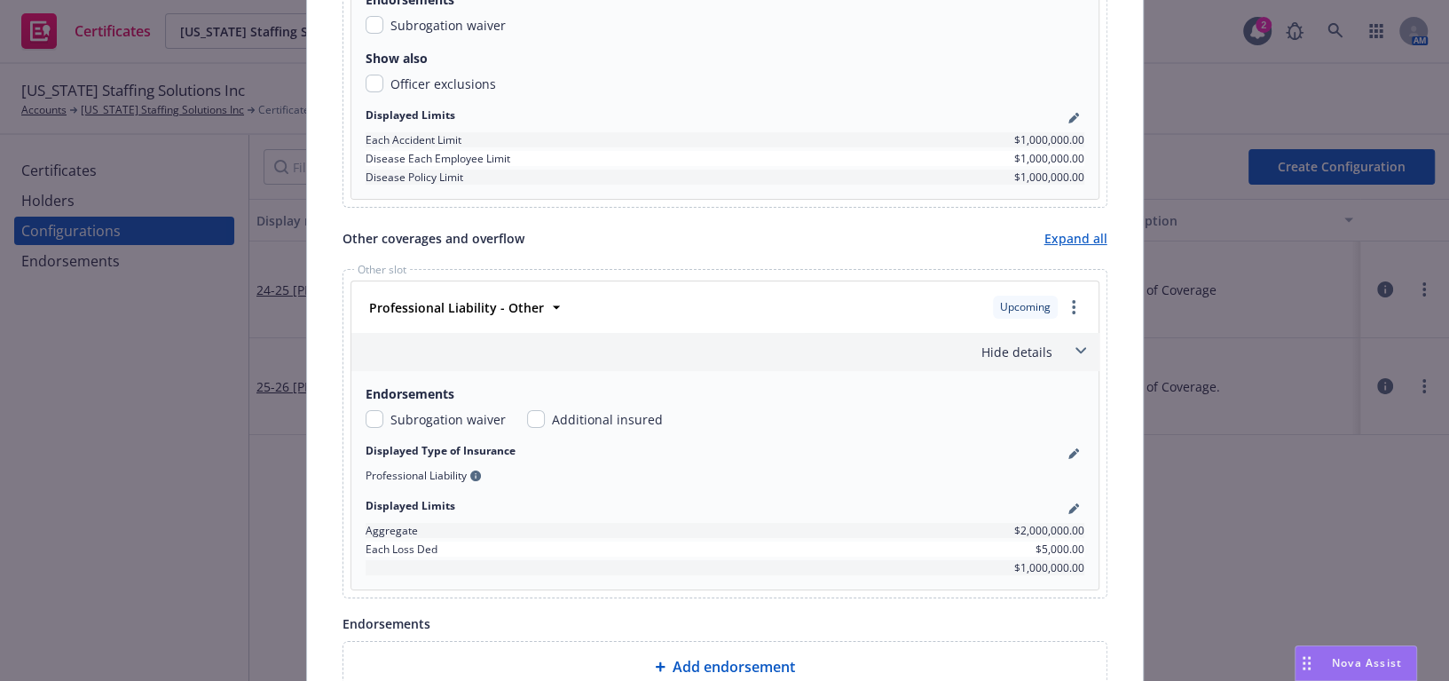
scroll to position [763, 0]
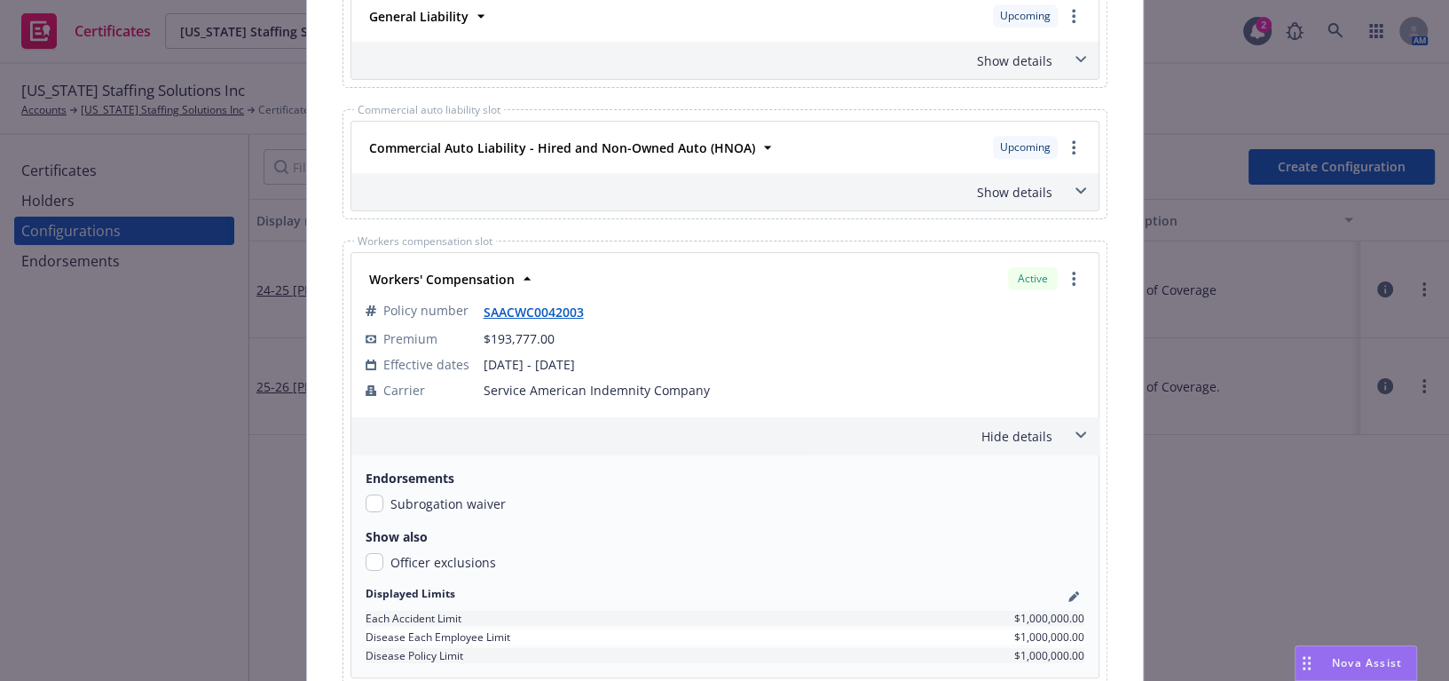
drag, startPoint x: 990, startPoint y: 533, endPoint x: 1003, endPoint y: 177, distance: 356.1
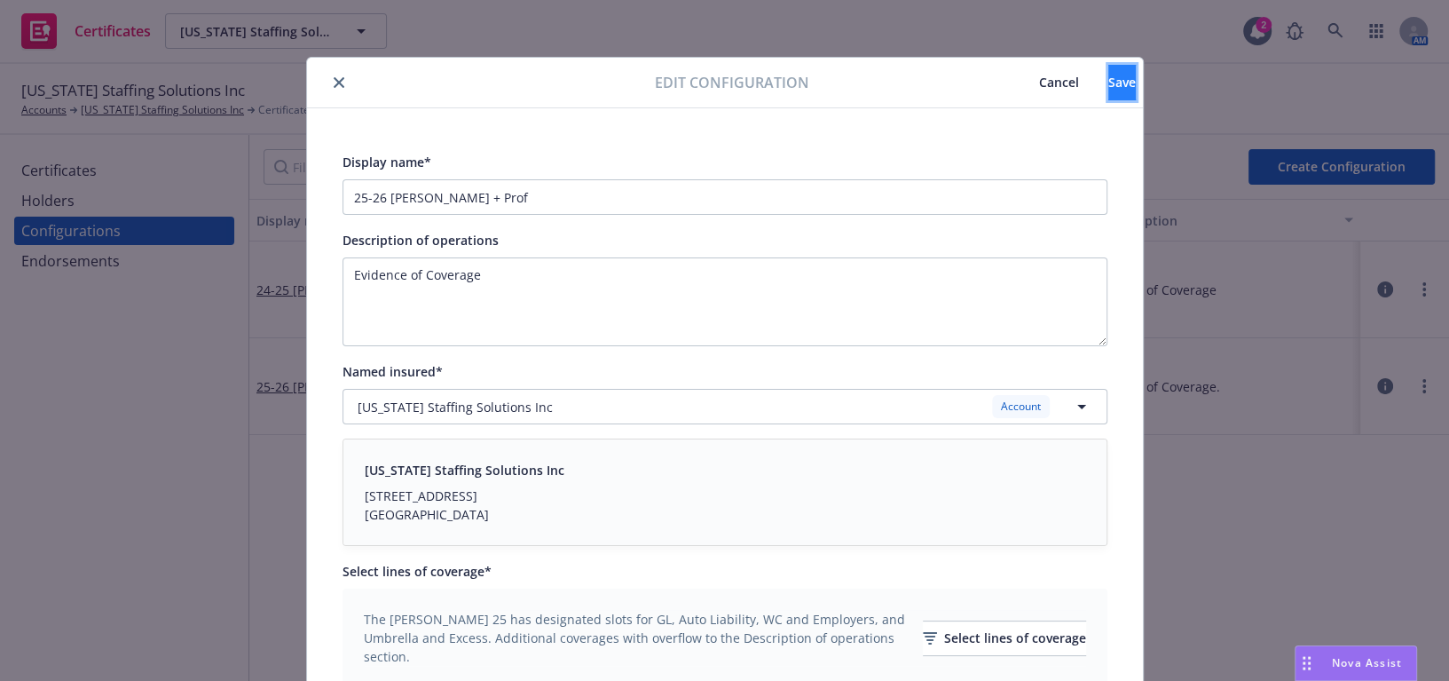
click at [1109, 93] on button "Save" at bounding box center [1123, 83] width 28 height 36
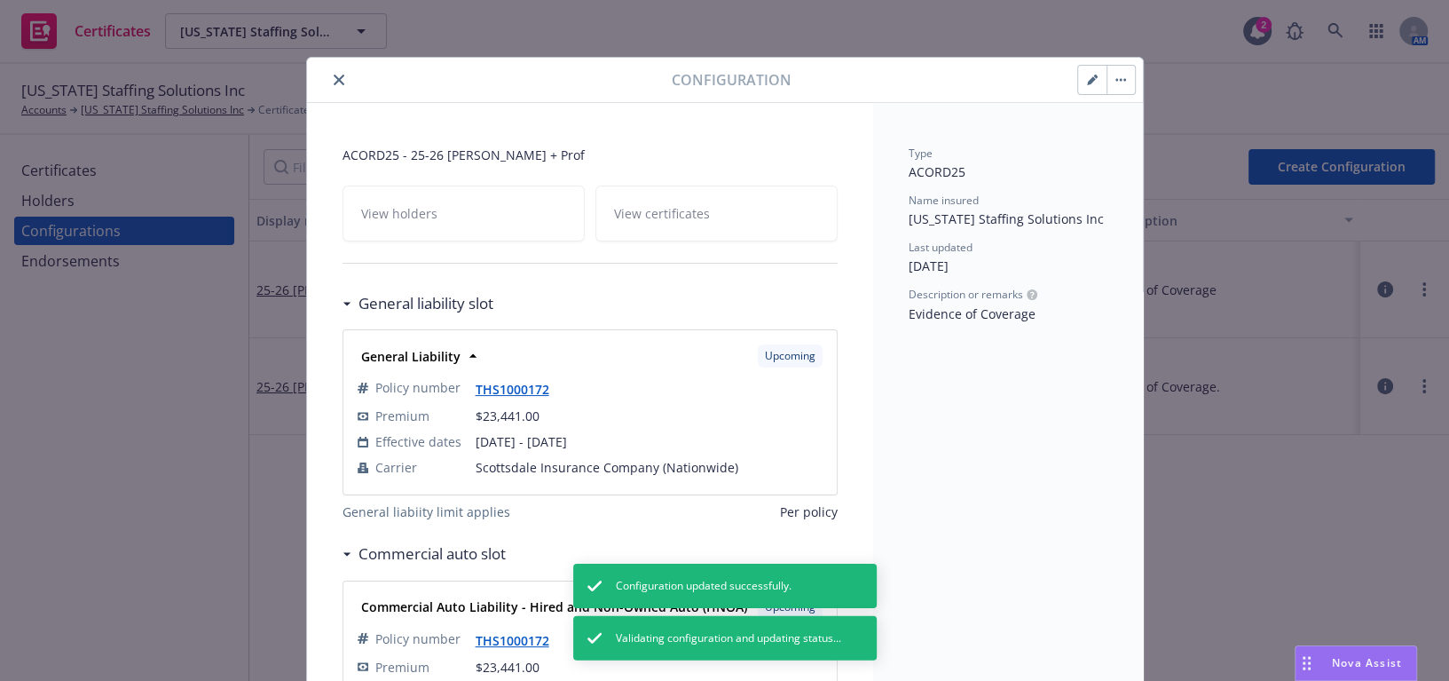
click at [334, 80] on icon "close" at bounding box center [339, 80] width 11 height 11
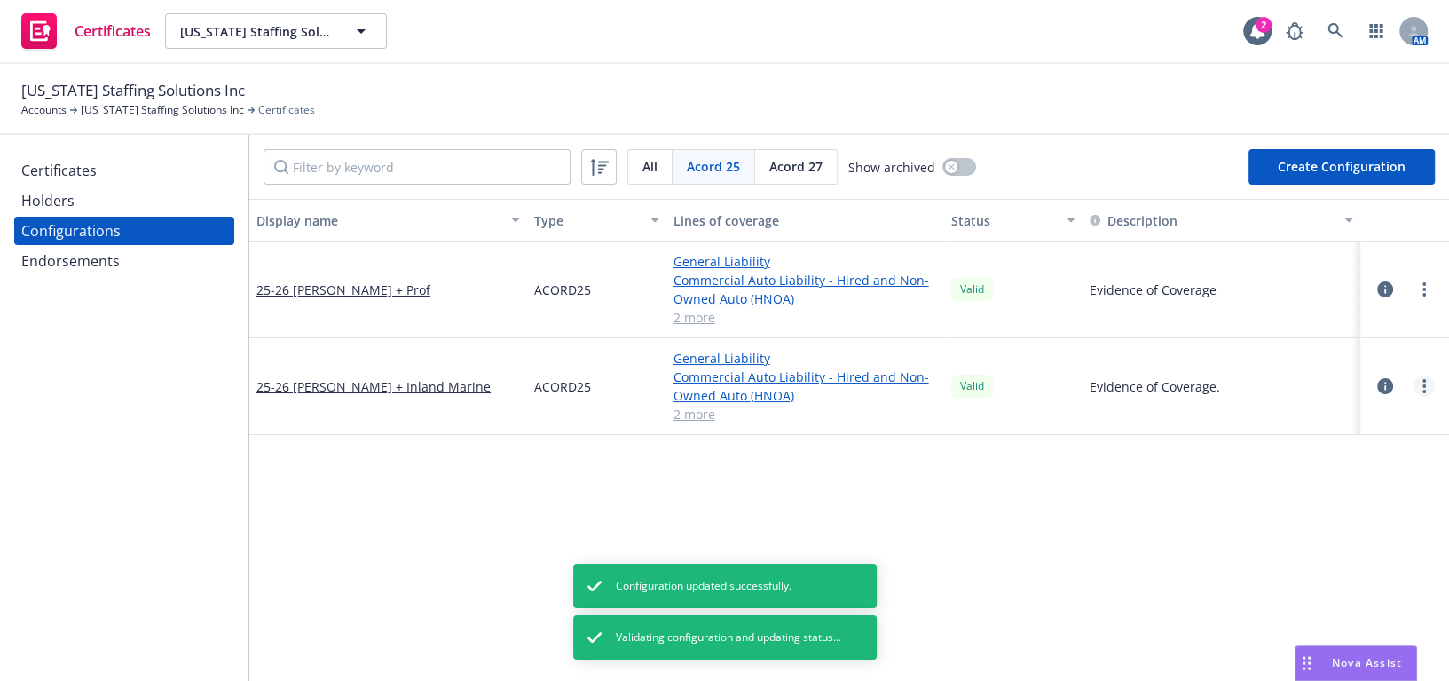
click at [1423, 389] on icon "more" at bounding box center [1425, 386] width 4 height 14
click at [1322, 411] on link "Edit" at bounding box center [1324, 422] width 195 height 36
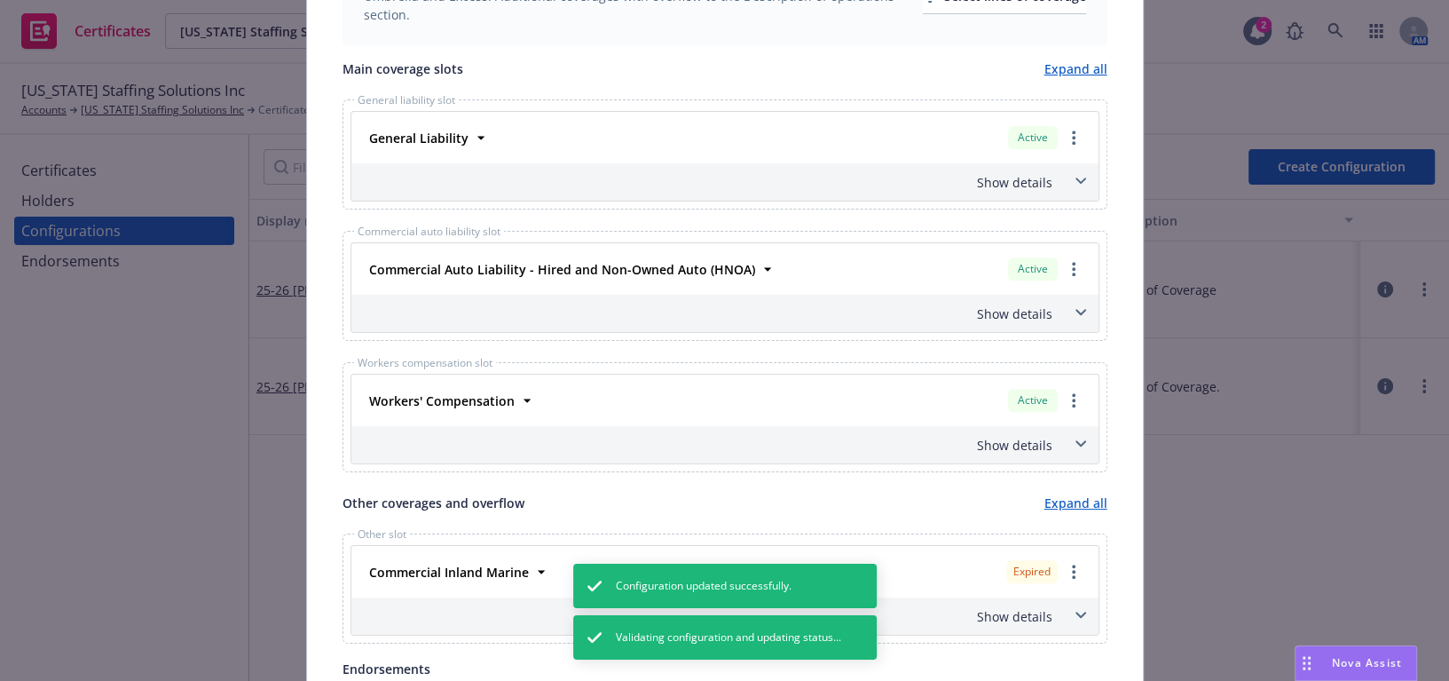
scroll to position [564, 0]
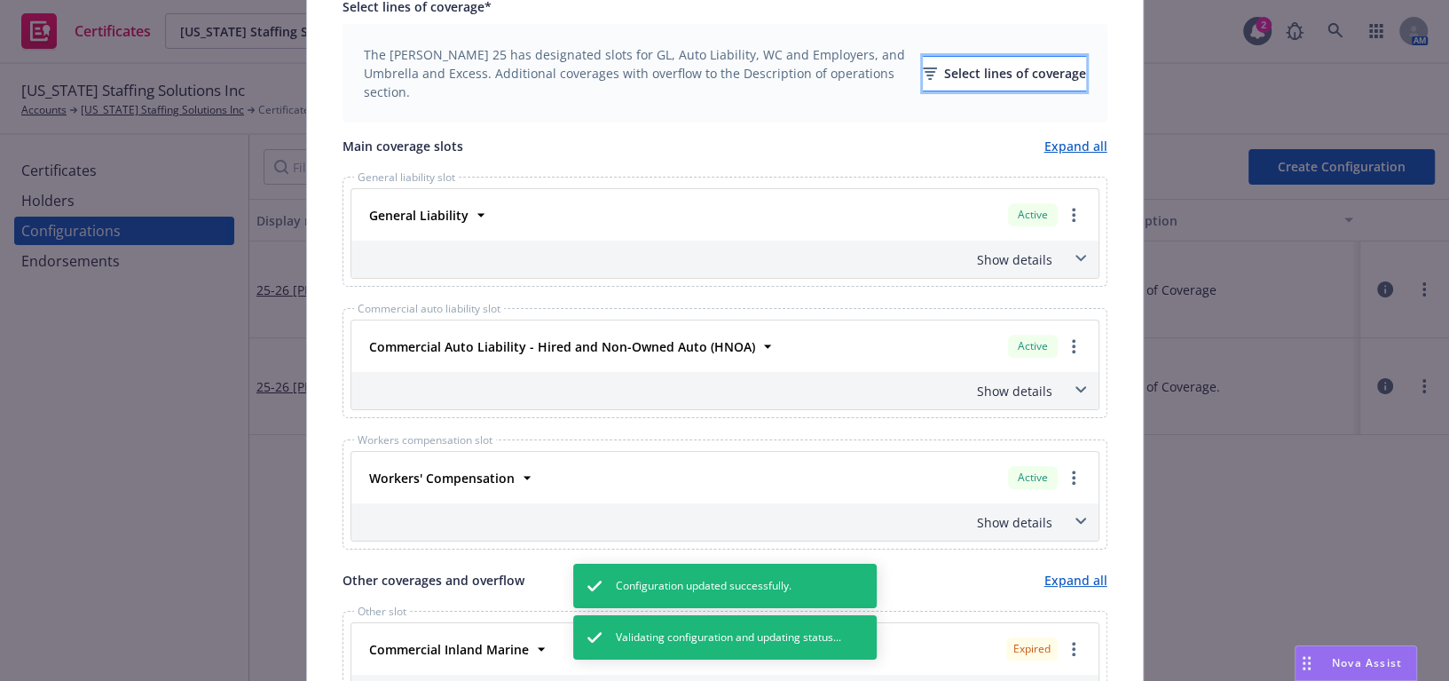
click at [943, 80] on div "Select lines of coverage" at bounding box center [1004, 74] width 163 height 34
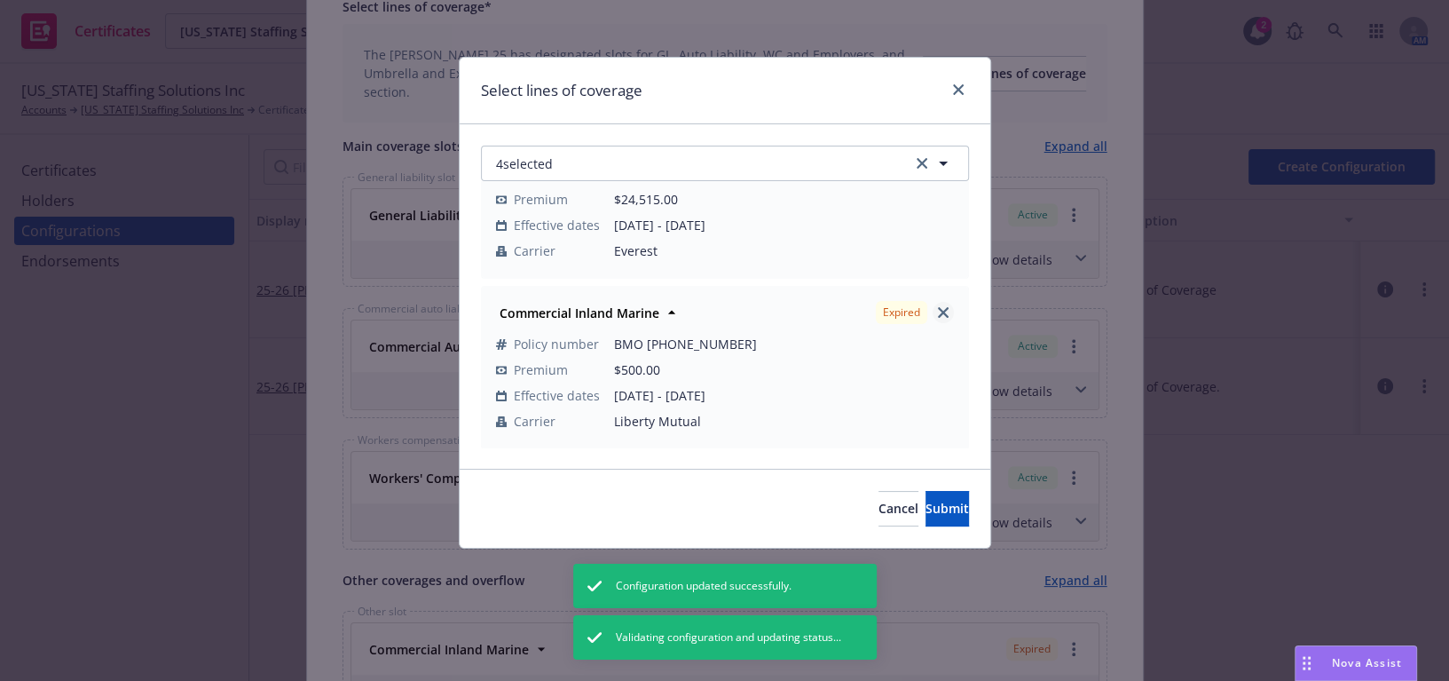
click at [939, 310] on link "close" at bounding box center [943, 312] width 21 height 21
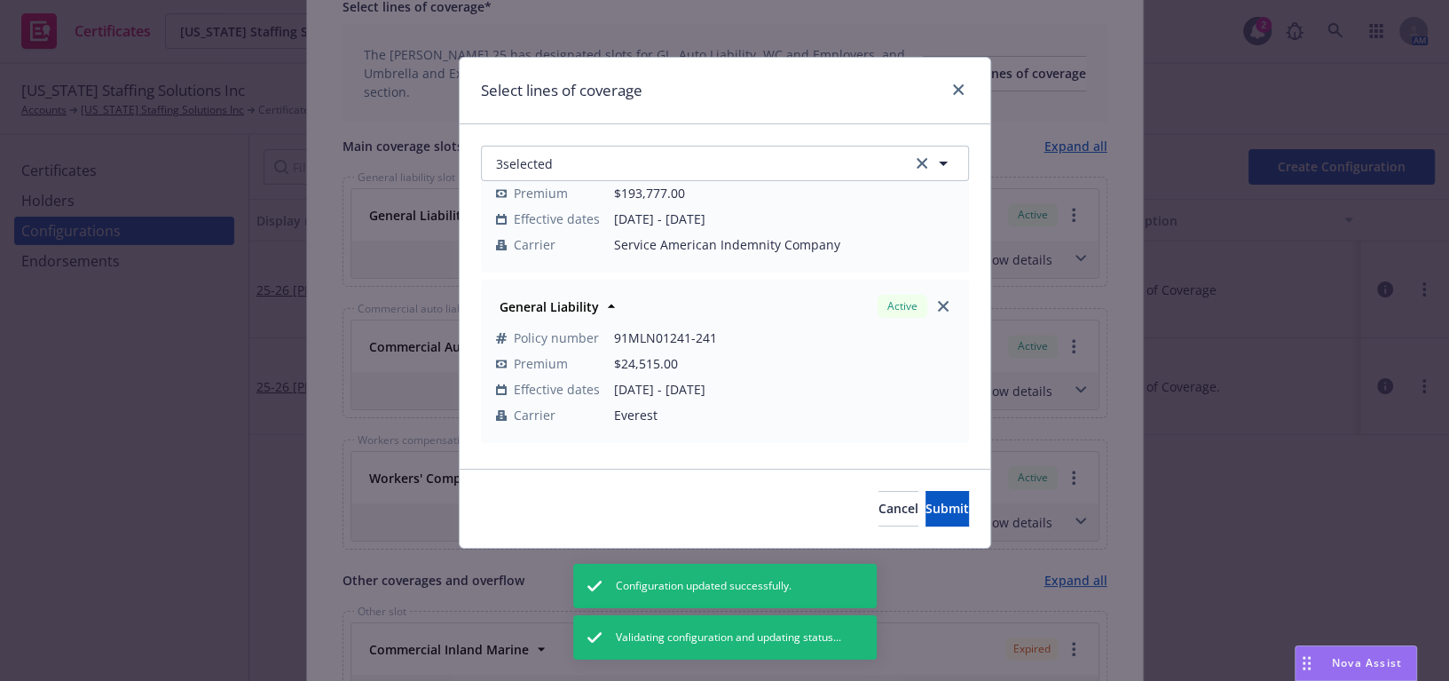
scroll to position [0, 0]
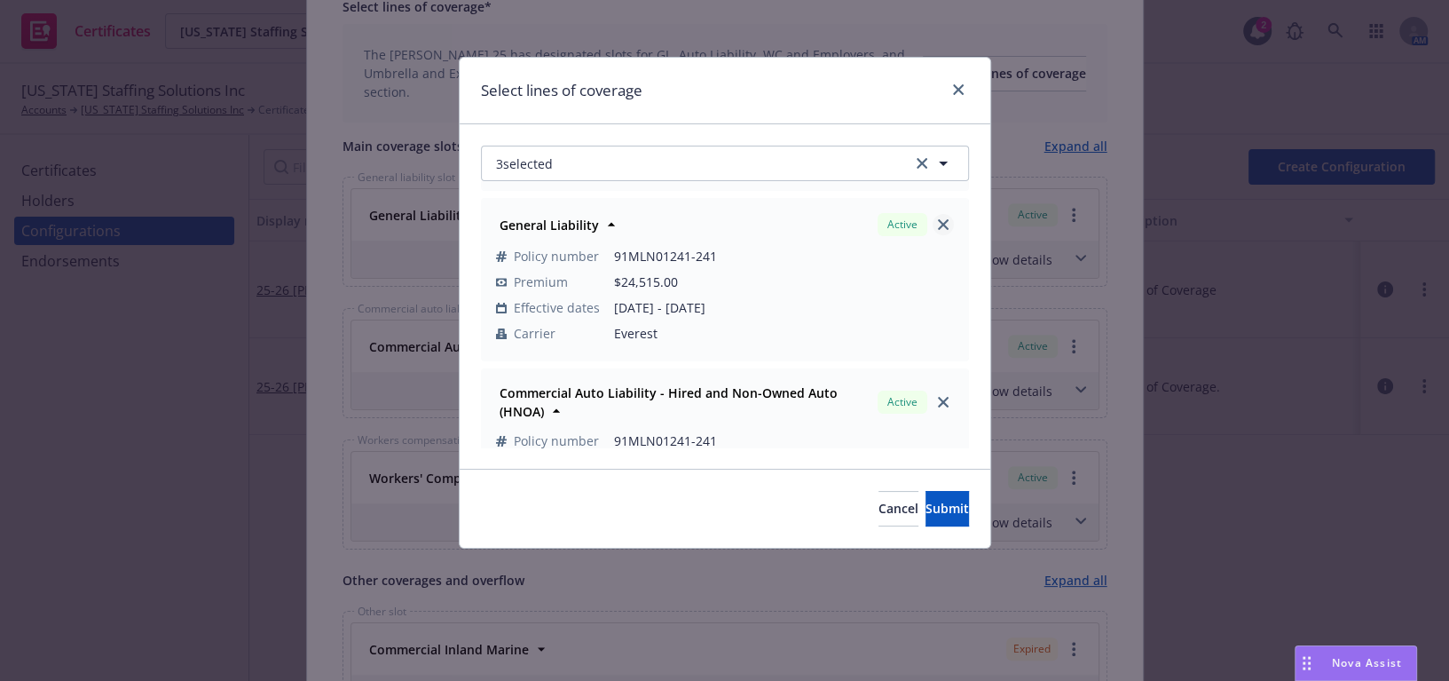
click at [938, 222] on icon "close" at bounding box center [943, 224] width 11 height 11
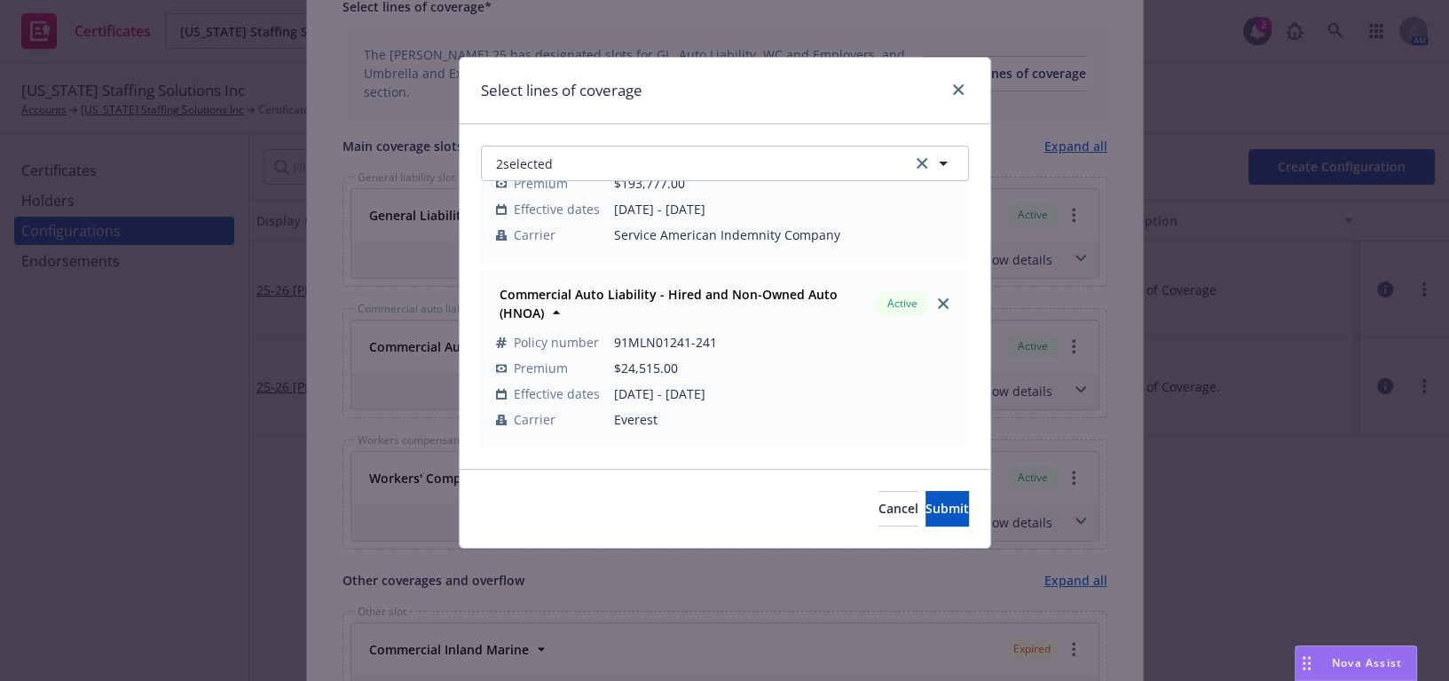
scroll to position [88, 0]
drag, startPoint x: 939, startPoint y: 297, endPoint x: 927, endPoint y: 295, distance: 11.8
click at [938, 297] on link "close" at bounding box center [943, 304] width 21 height 21
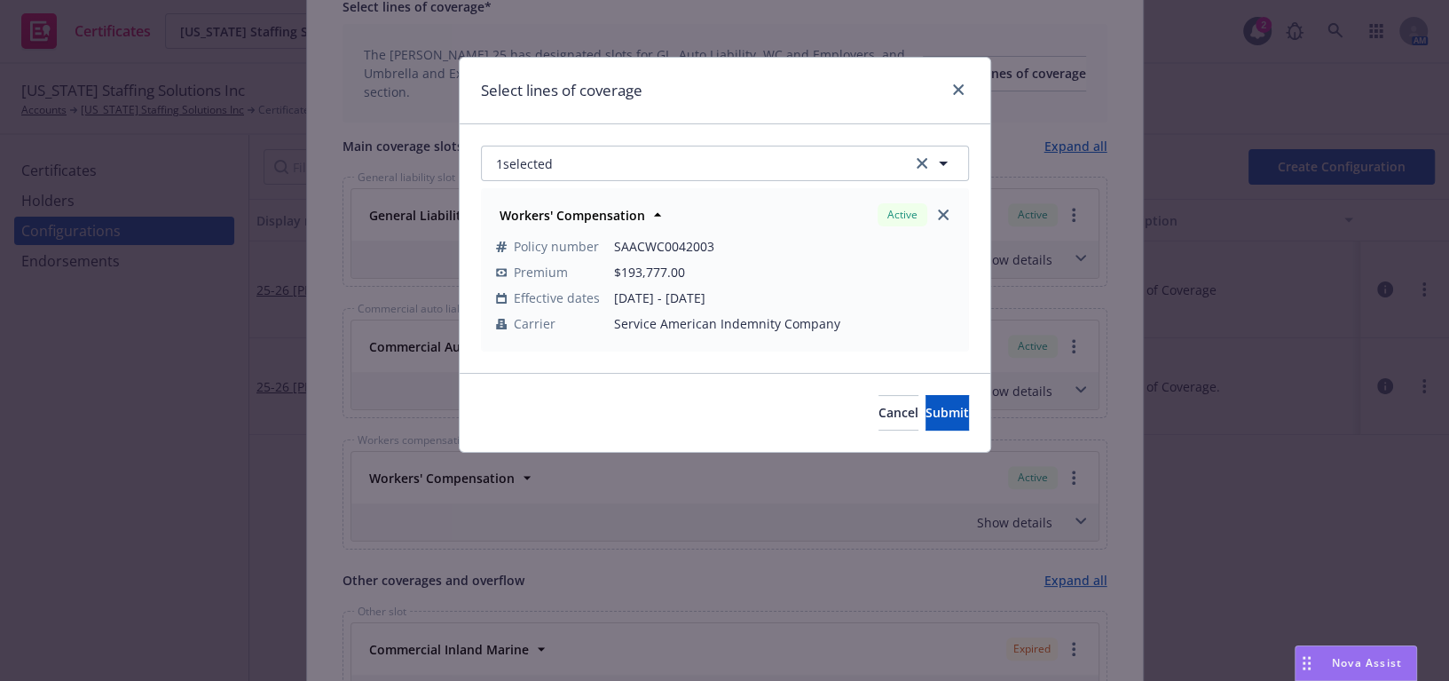
click at [754, 142] on div "1 selected Workers' Compensation Active Policy number SAACWC0042003 Premium $19…" at bounding box center [725, 248] width 531 height 249
click at [728, 147] on button "1 selected" at bounding box center [725, 164] width 488 height 36
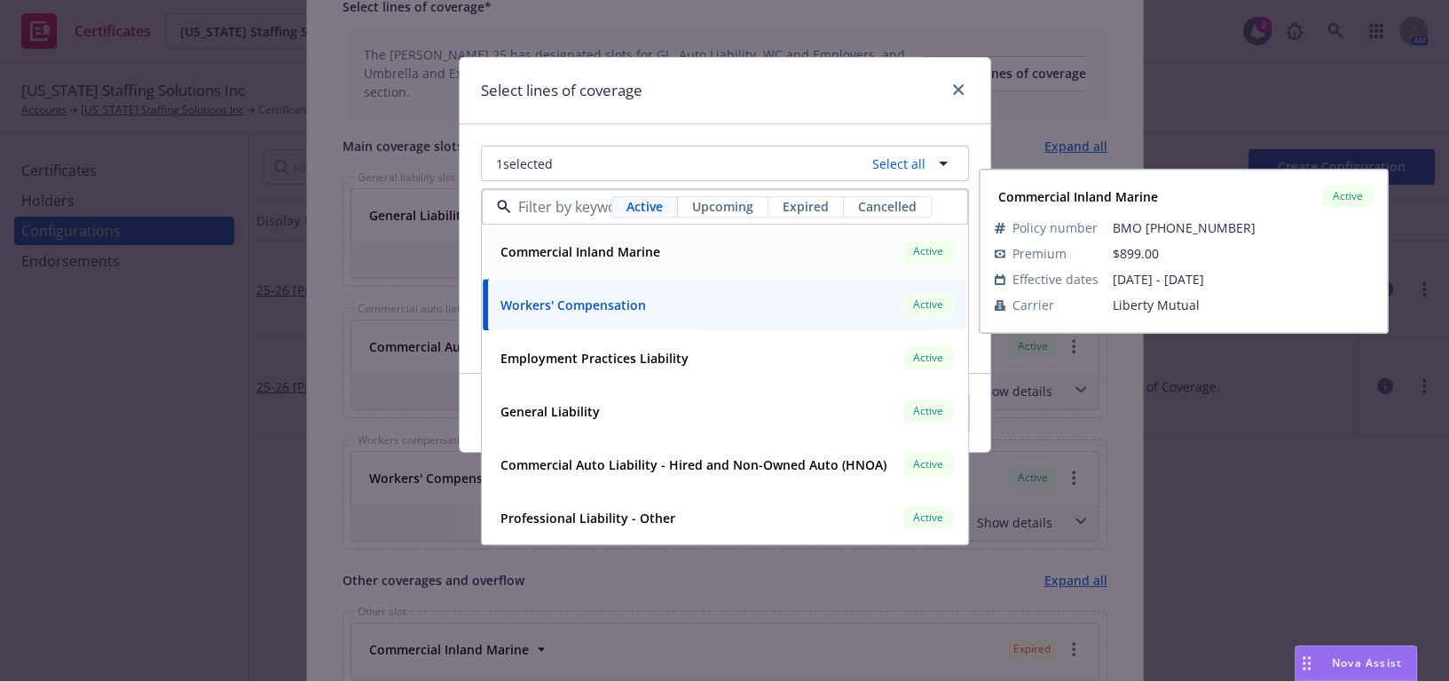
click at [576, 239] on div "Commercial Inland Marine" at bounding box center [578, 252] width 170 height 26
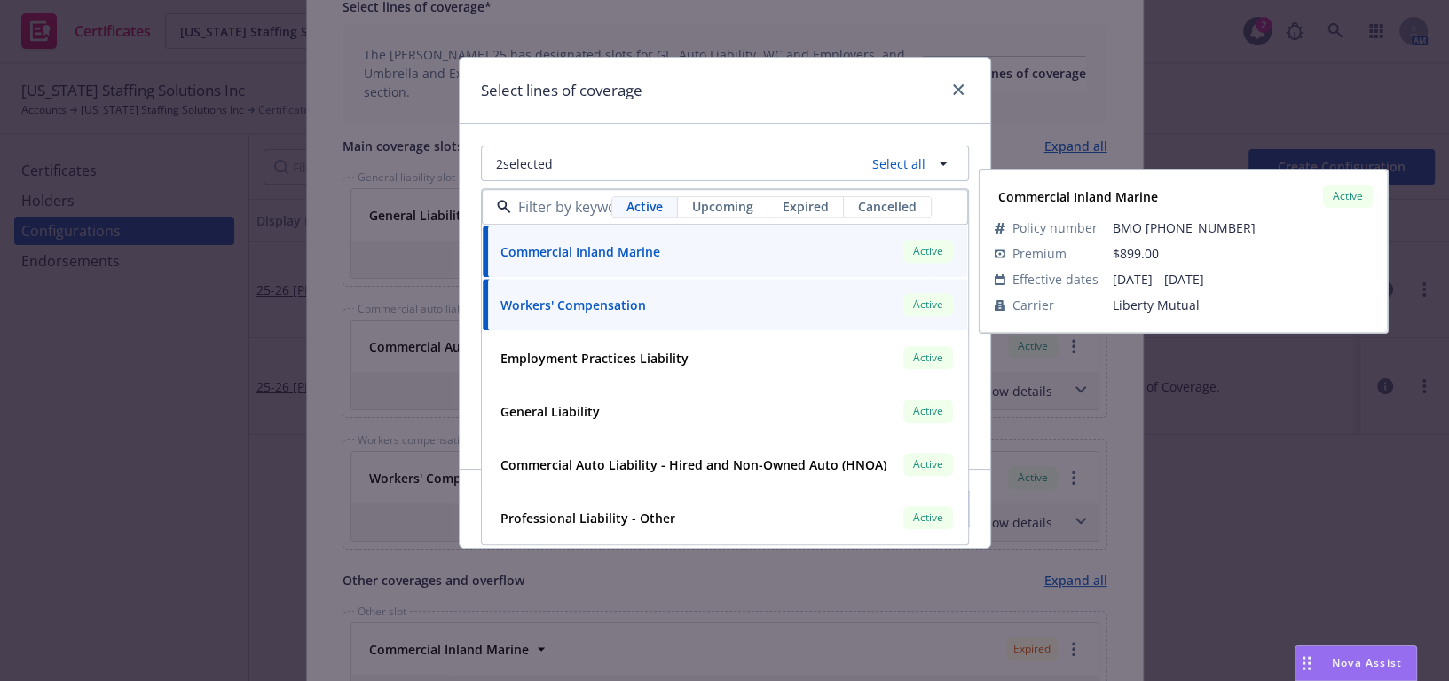
click at [738, 208] on span "Upcoming" at bounding box center [722, 207] width 61 height 19
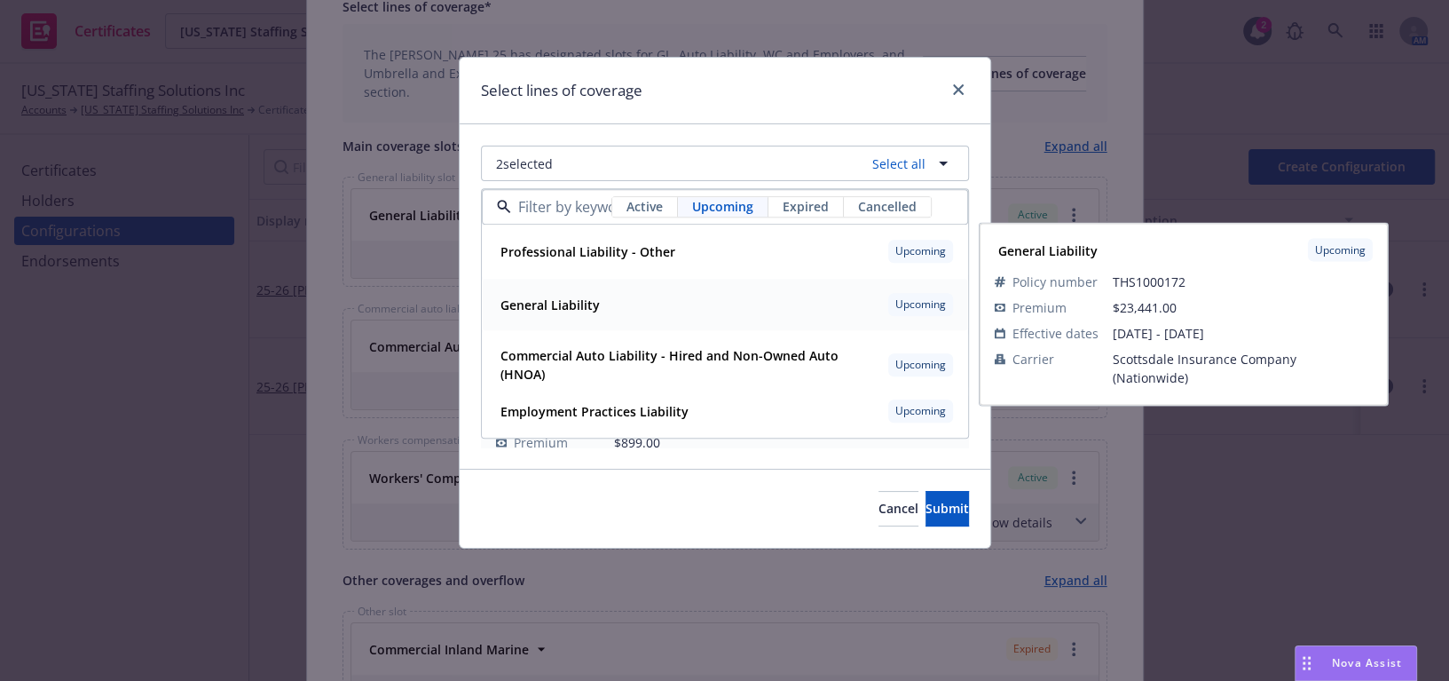
click at [564, 311] on strong "General Liability" at bounding box center [550, 304] width 99 height 17
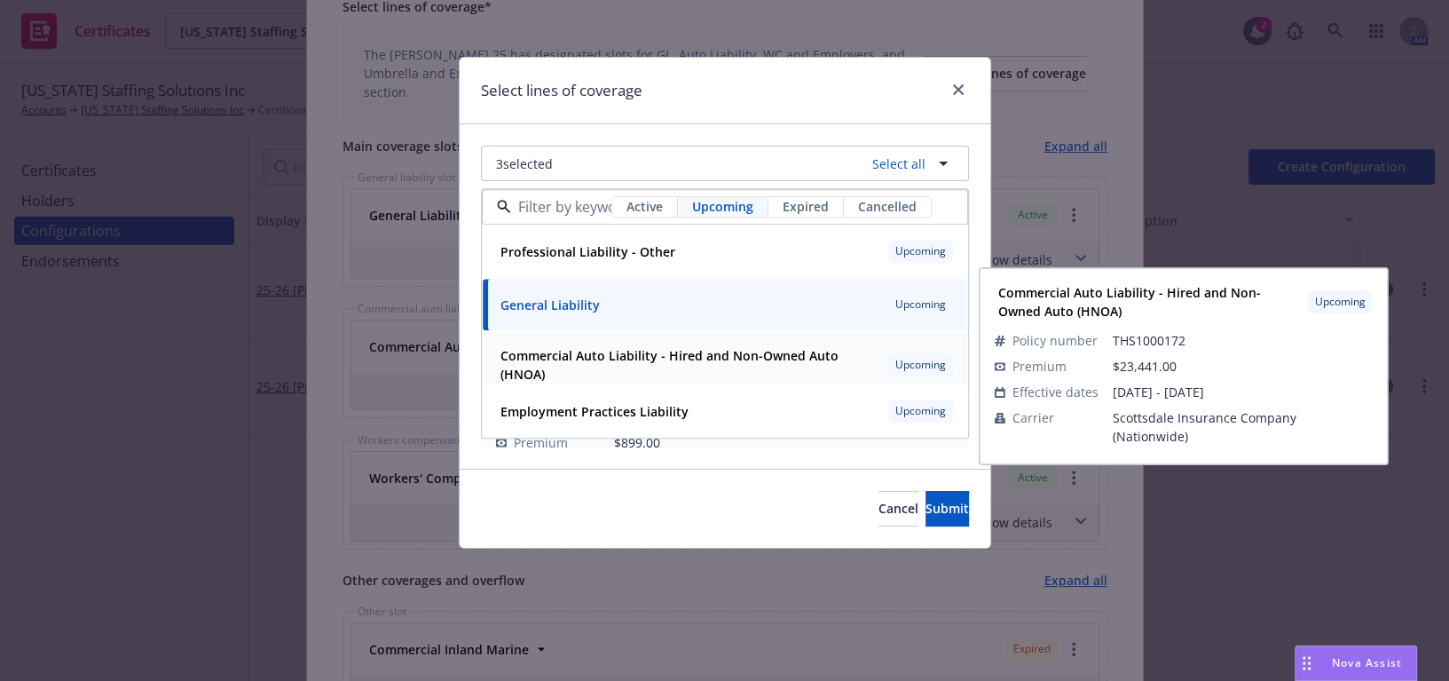
drag, startPoint x: 582, startPoint y: 353, endPoint x: 621, endPoint y: 283, distance: 80.3
click at [584, 353] on strong "Commercial Auto Liability - Hired and Non-Owned Auto (HNOA)" at bounding box center [670, 366] width 338 height 36
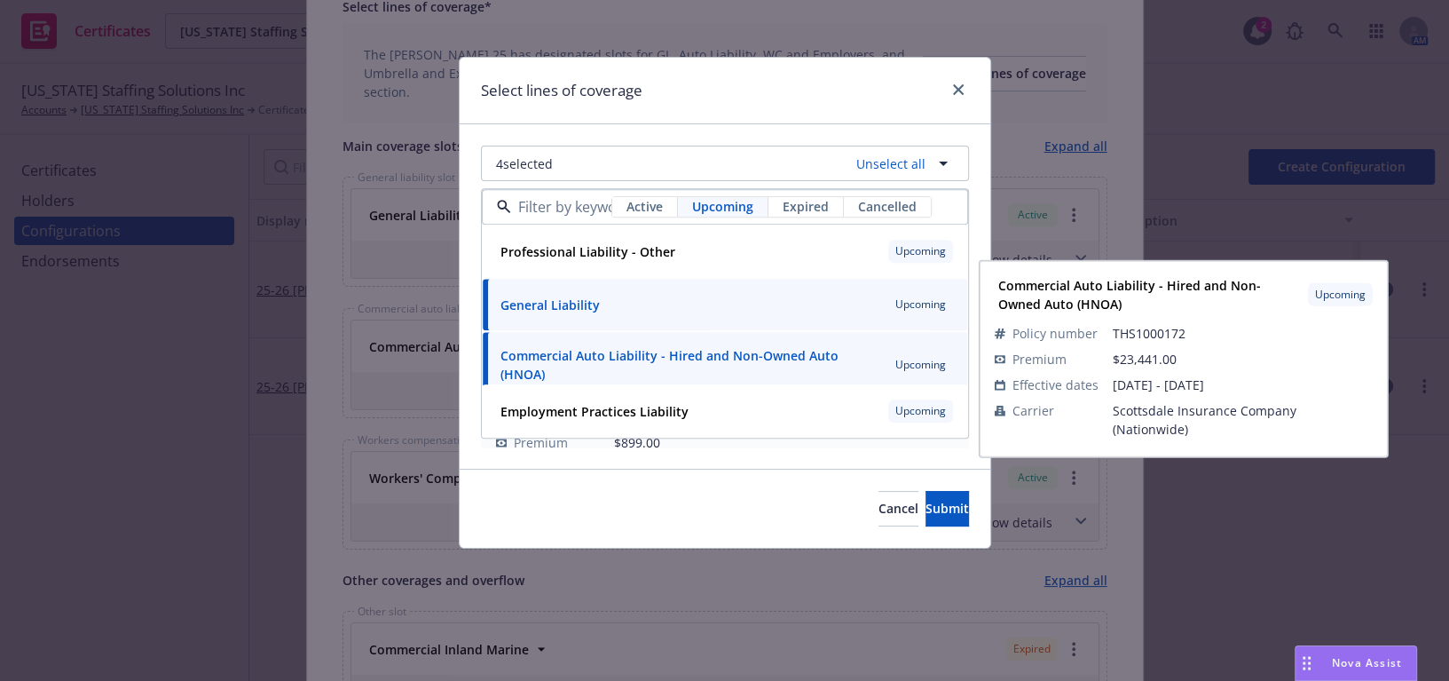
drag, startPoint x: 630, startPoint y: 135, endPoint x: 686, endPoint y: 201, distance: 86.9
click at [632, 132] on div "4 selected Unselect all Active Upcoming Expired Cancelled Professional Liabilit…" at bounding box center [725, 296] width 531 height 344
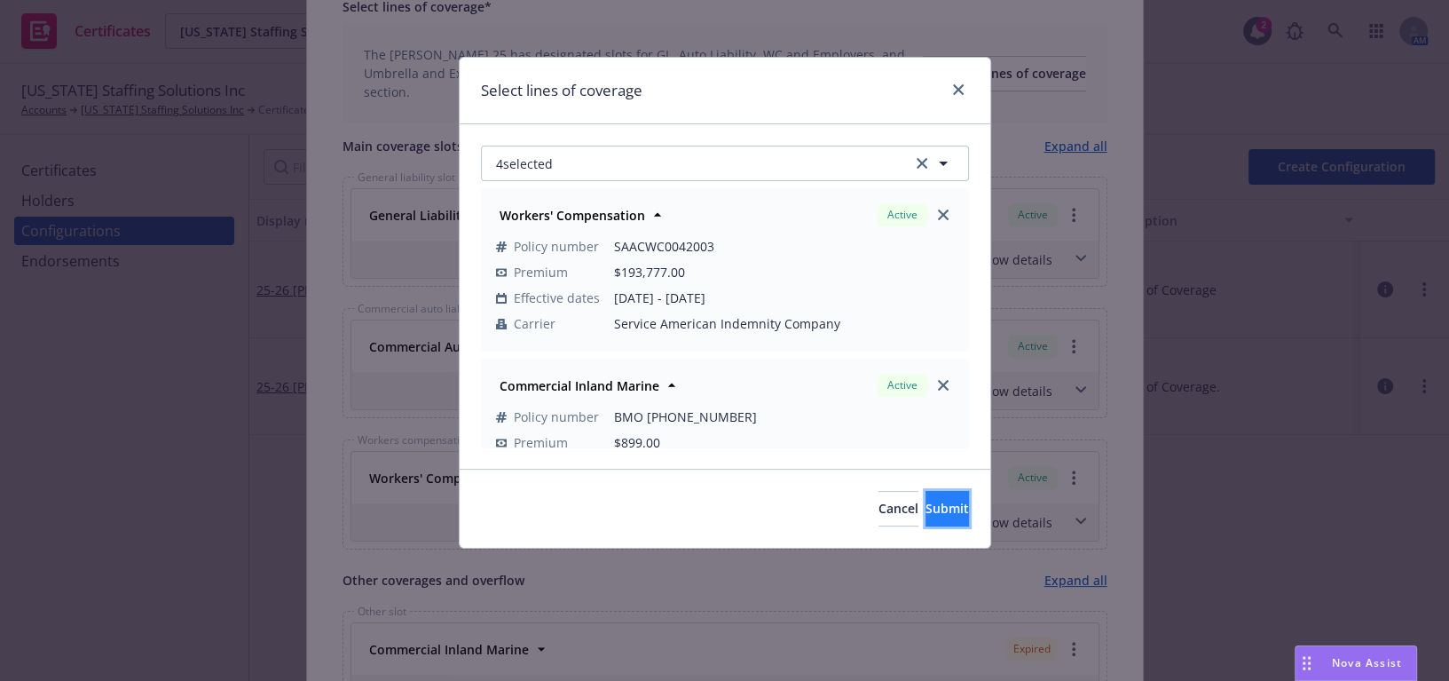
click at [926, 510] on span "Submit" at bounding box center [947, 508] width 43 height 17
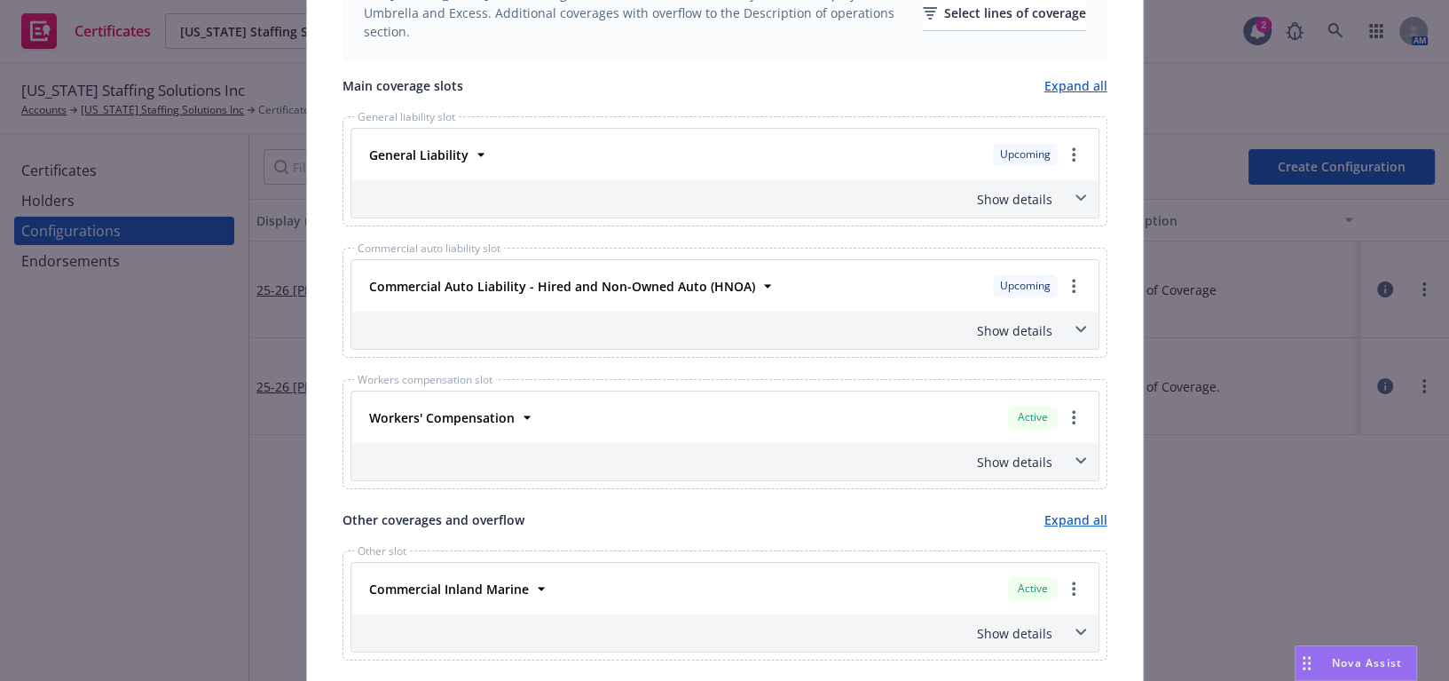
scroll to position [444, 0]
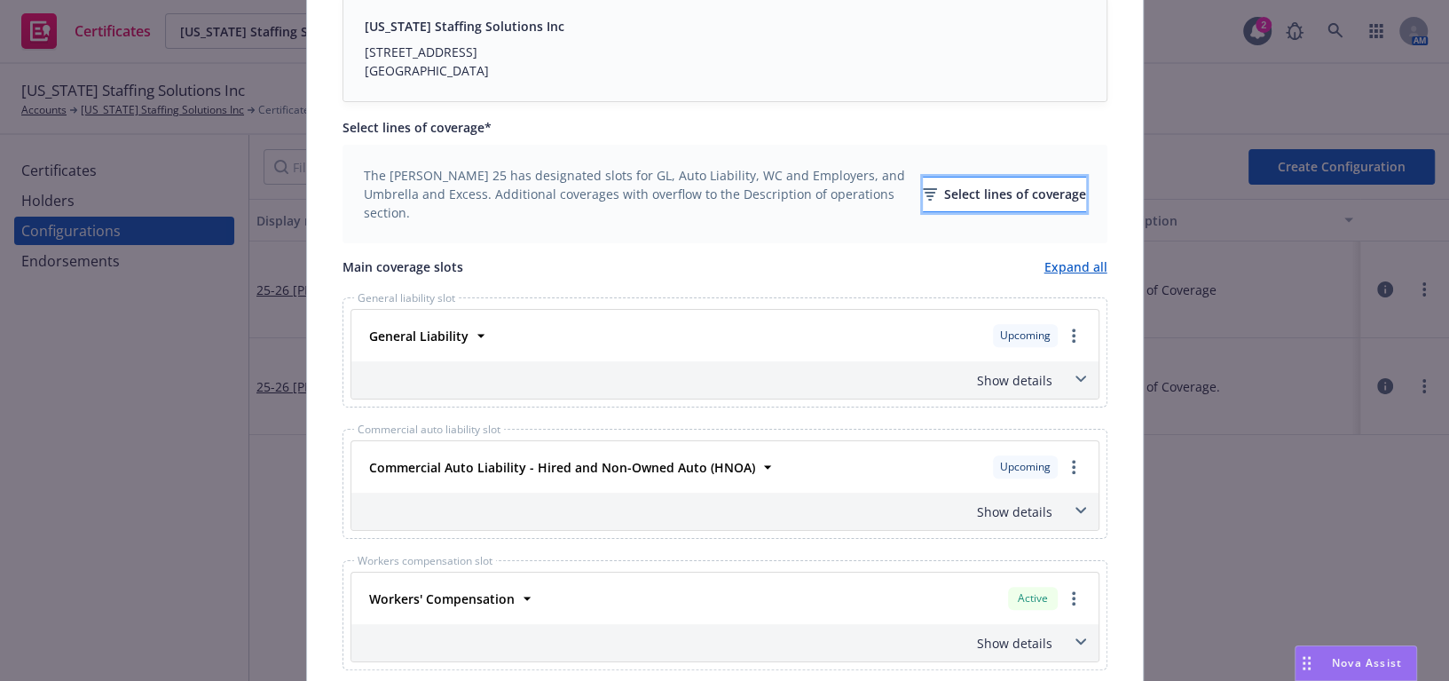
click at [965, 194] on div "Select lines of coverage" at bounding box center [1004, 195] width 163 height 34
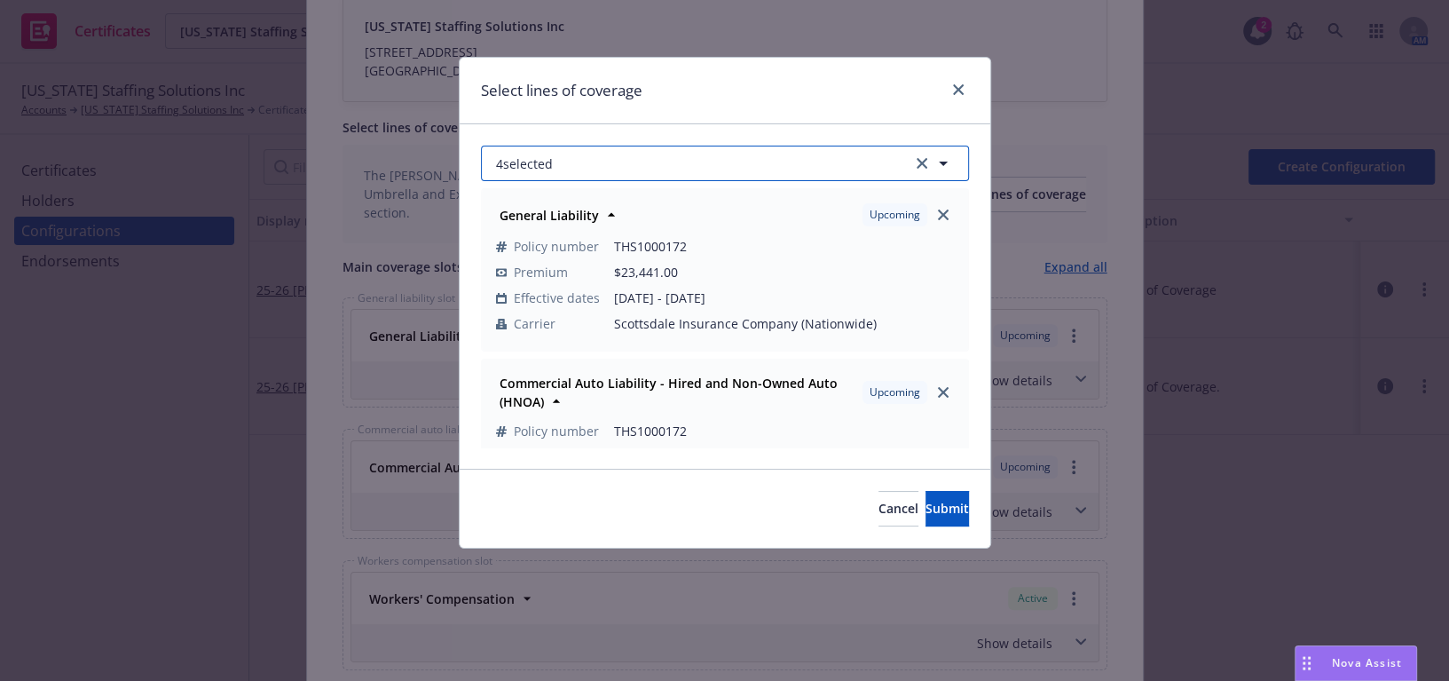
click at [550, 160] on span "4 selected" at bounding box center [524, 163] width 57 height 19
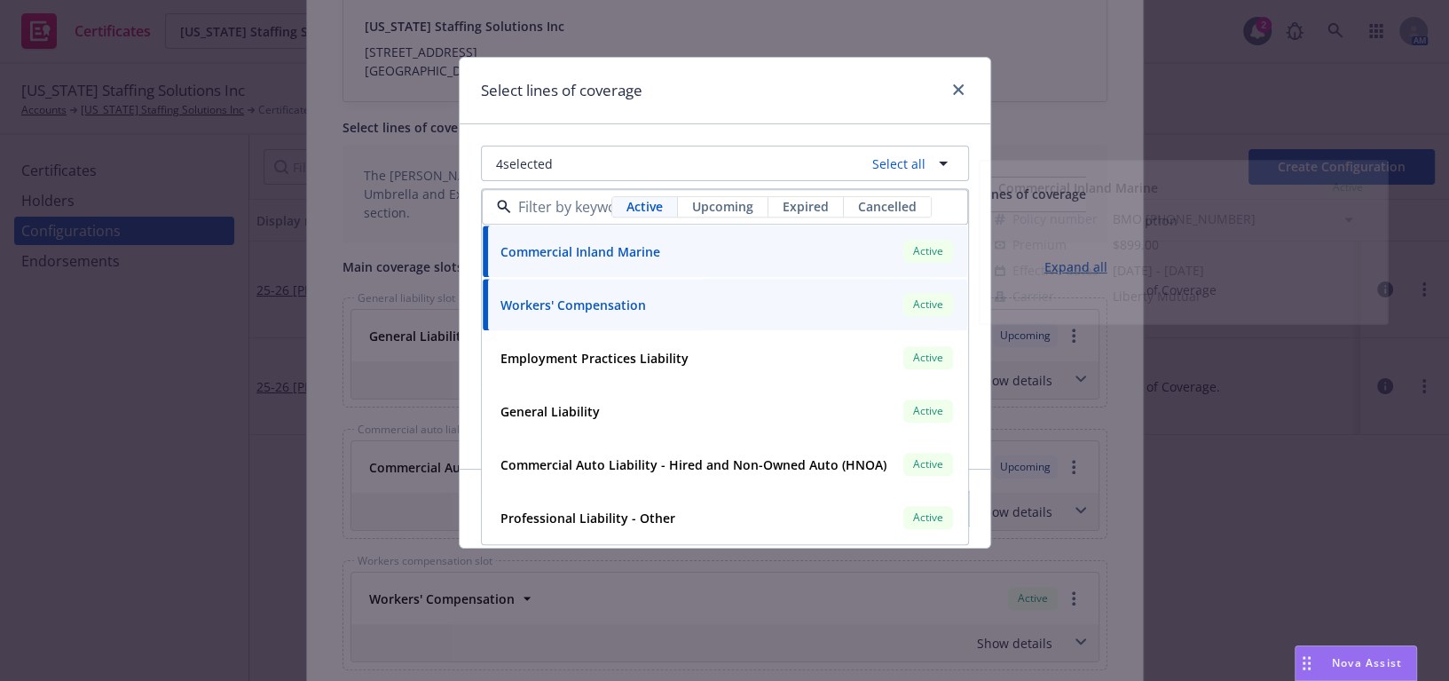
click at [656, 112] on div "Select lines of coverage" at bounding box center [725, 91] width 531 height 67
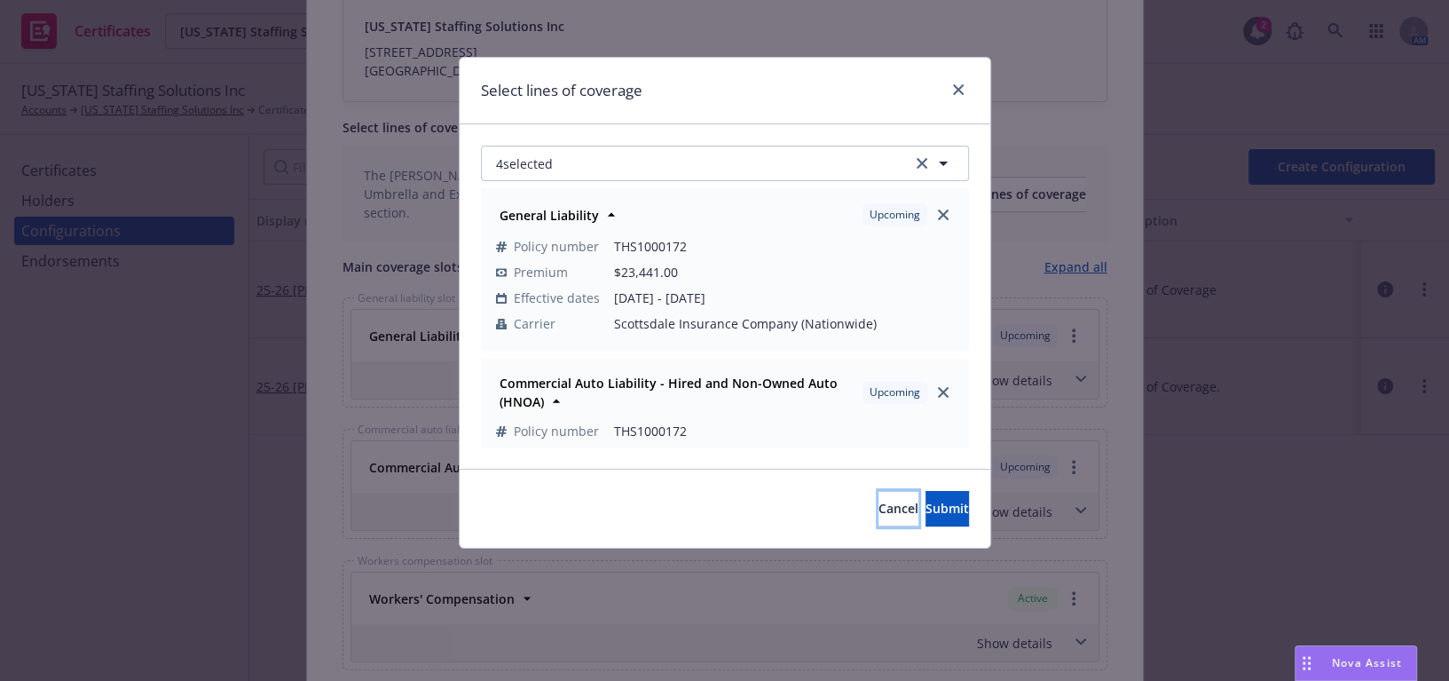
click at [879, 517] on button "Cancel" at bounding box center [899, 509] width 40 height 36
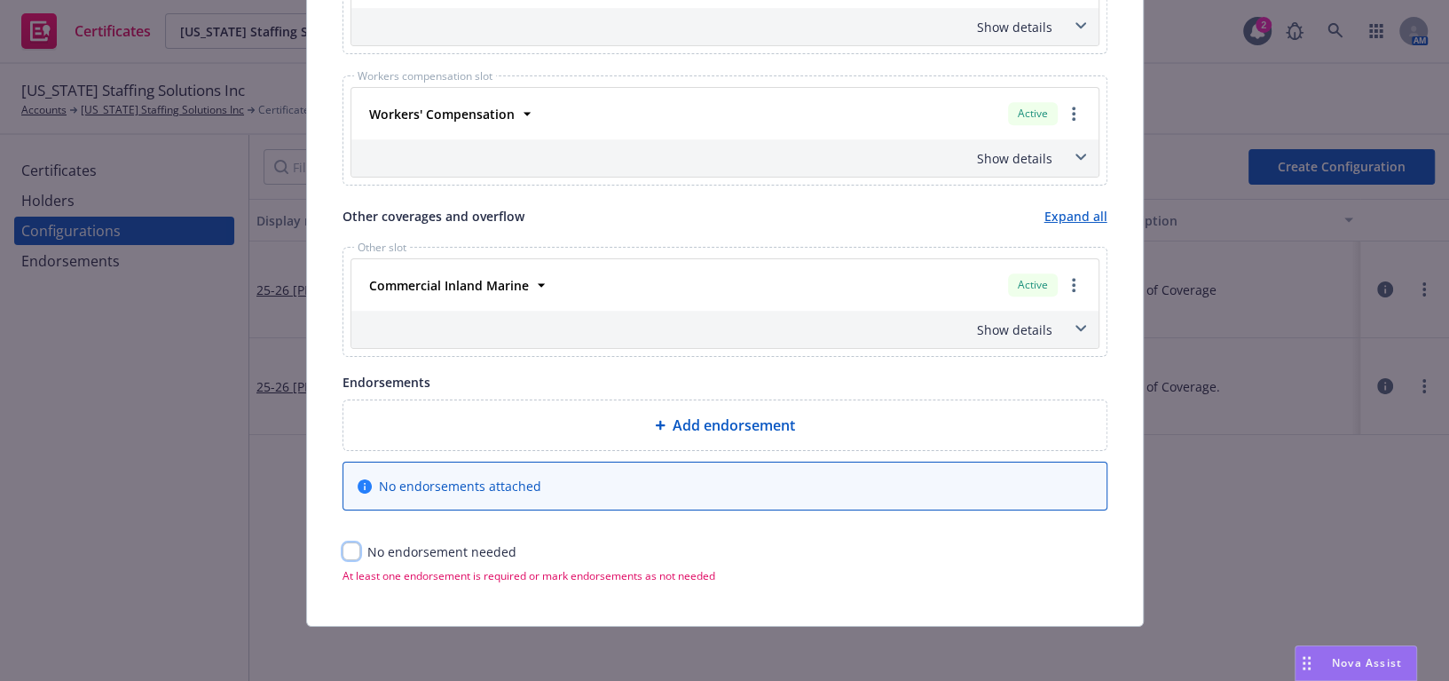
click at [343, 551] on input "checkbox" at bounding box center [352, 551] width 18 height 18
checkbox input "true"
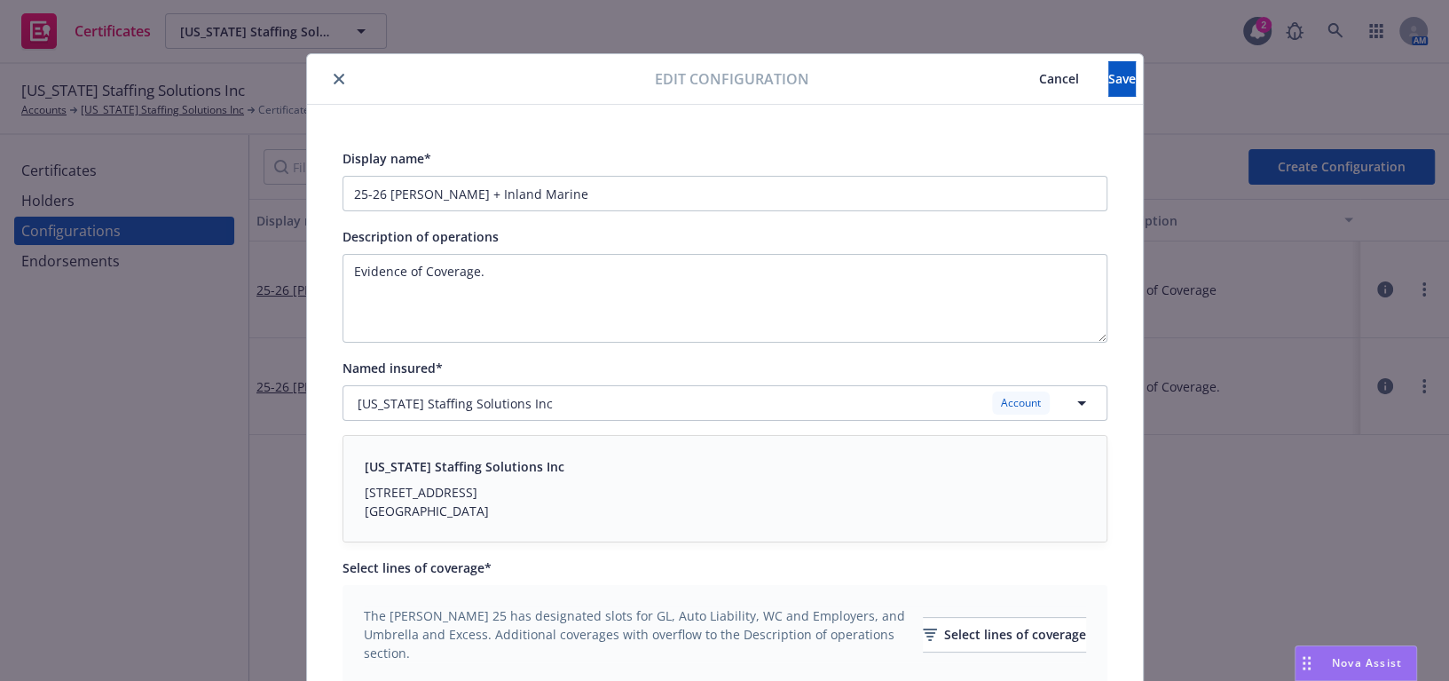
scroll to position [0, 0]
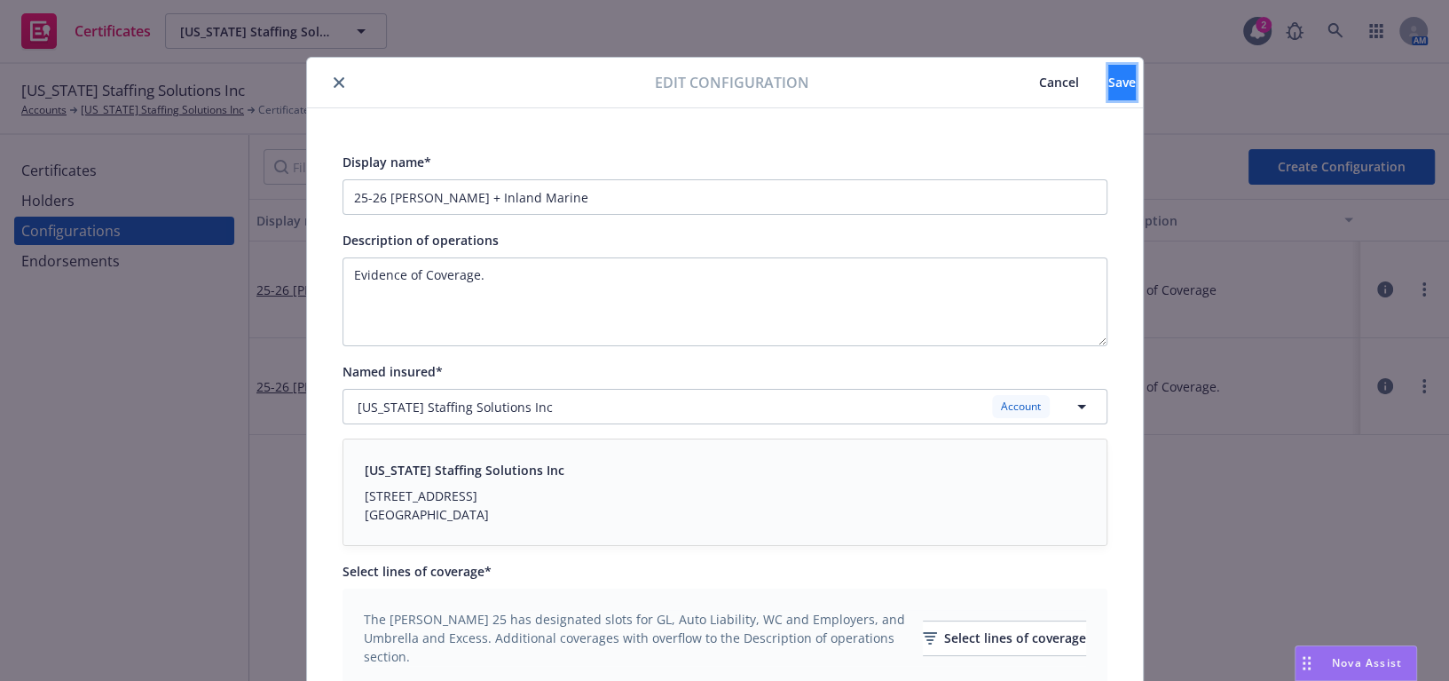
click at [1109, 86] on button "Save" at bounding box center [1123, 83] width 28 height 36
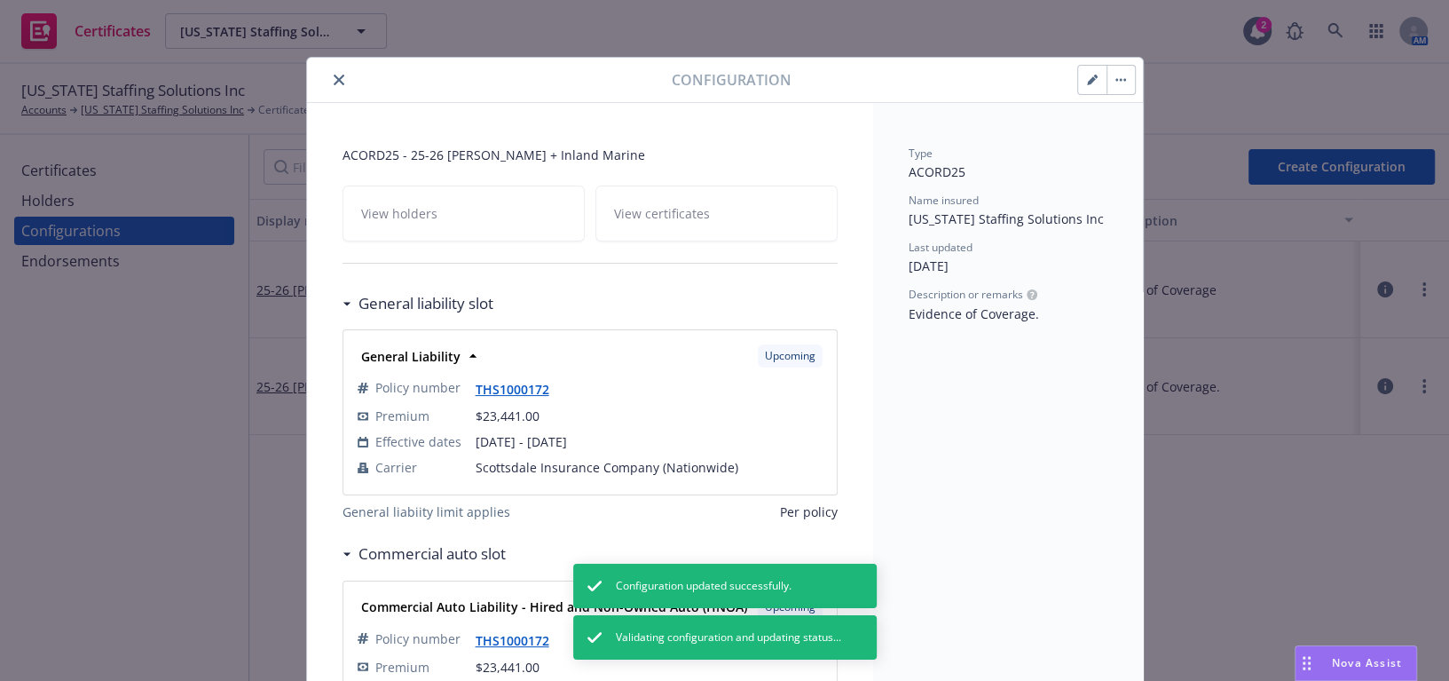
click at [328, 79] on button "close" at bounding box center [338, 79] width 21 height 21
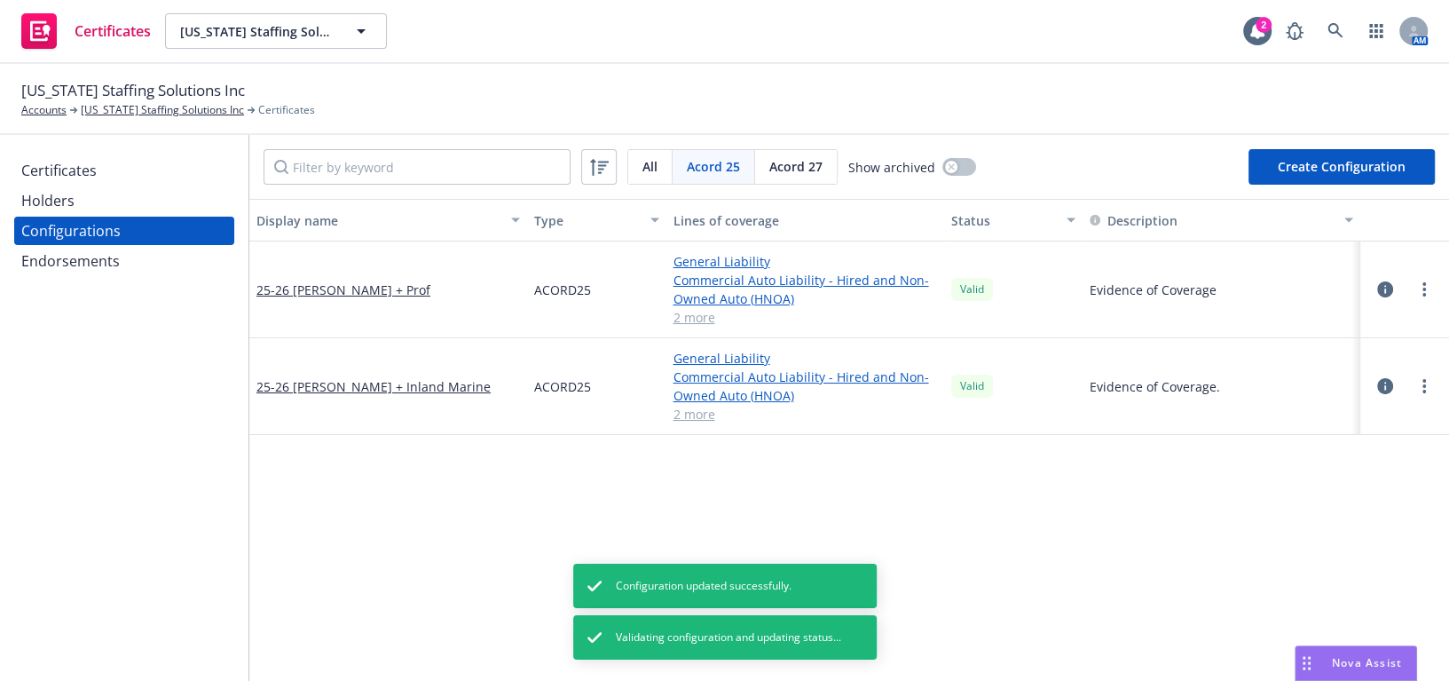
click at [126, 257] on div "Endorsements" at bounding box center [124, 261] width 206 height 28
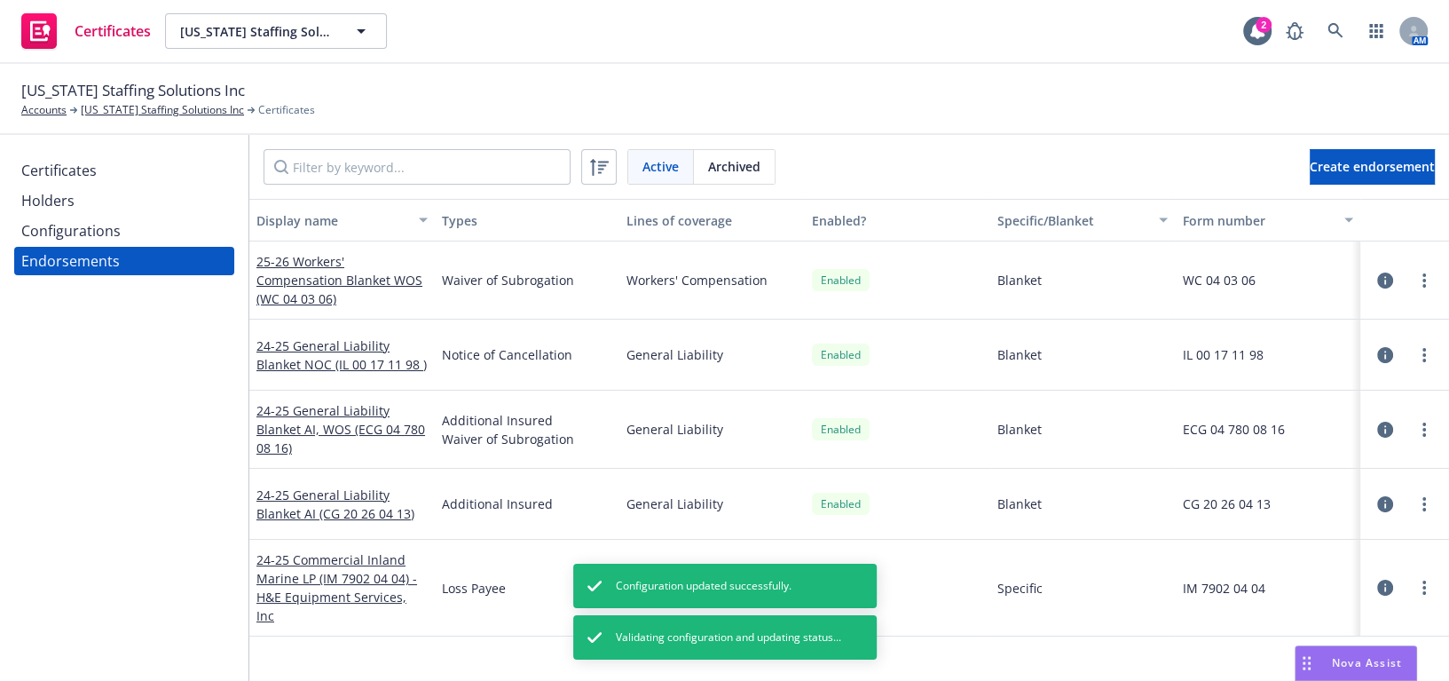
click at [111, 146] on div "Certificates Holders Configurations Endorsements" at bounding box center [124, 408] width 249 height 546
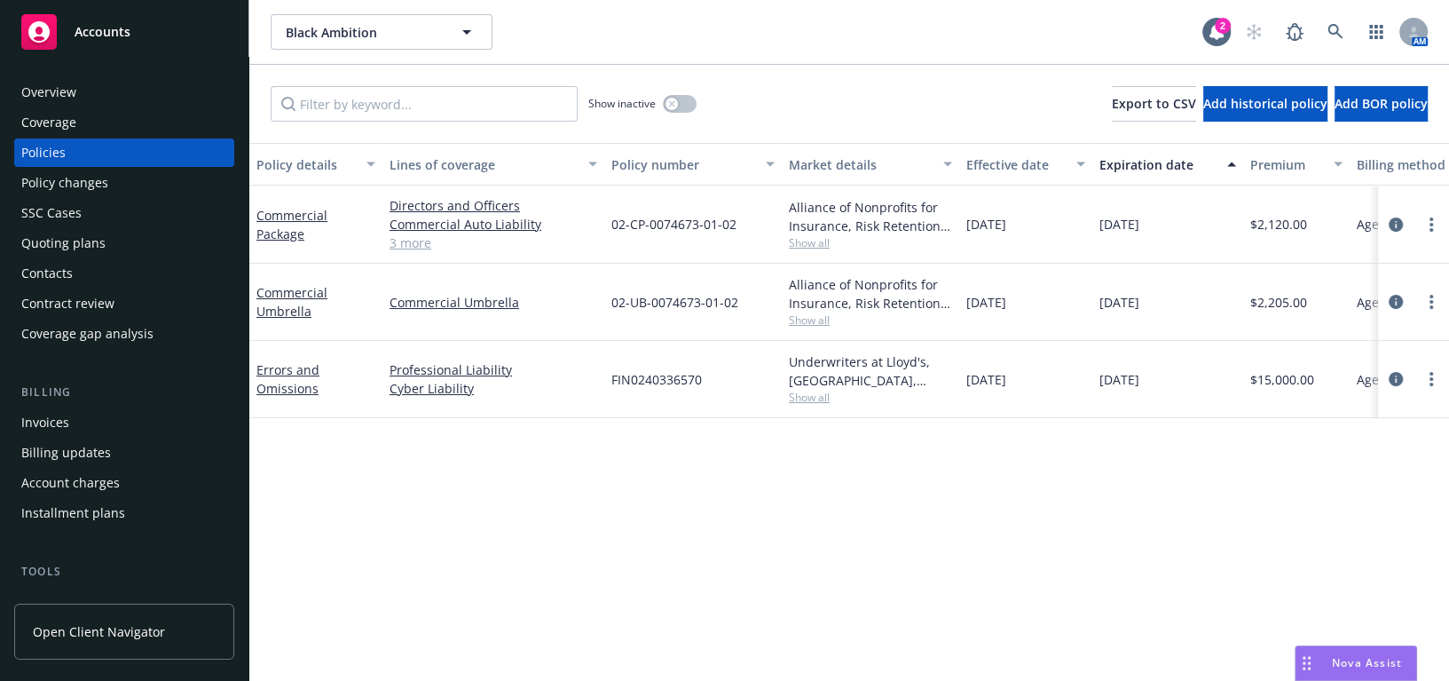
click at [84, 100] on div "Overview" at bounding box center [124, 92] width 206 height 28
